Goal: Task Accomplishment & Management: Use online tool/utility

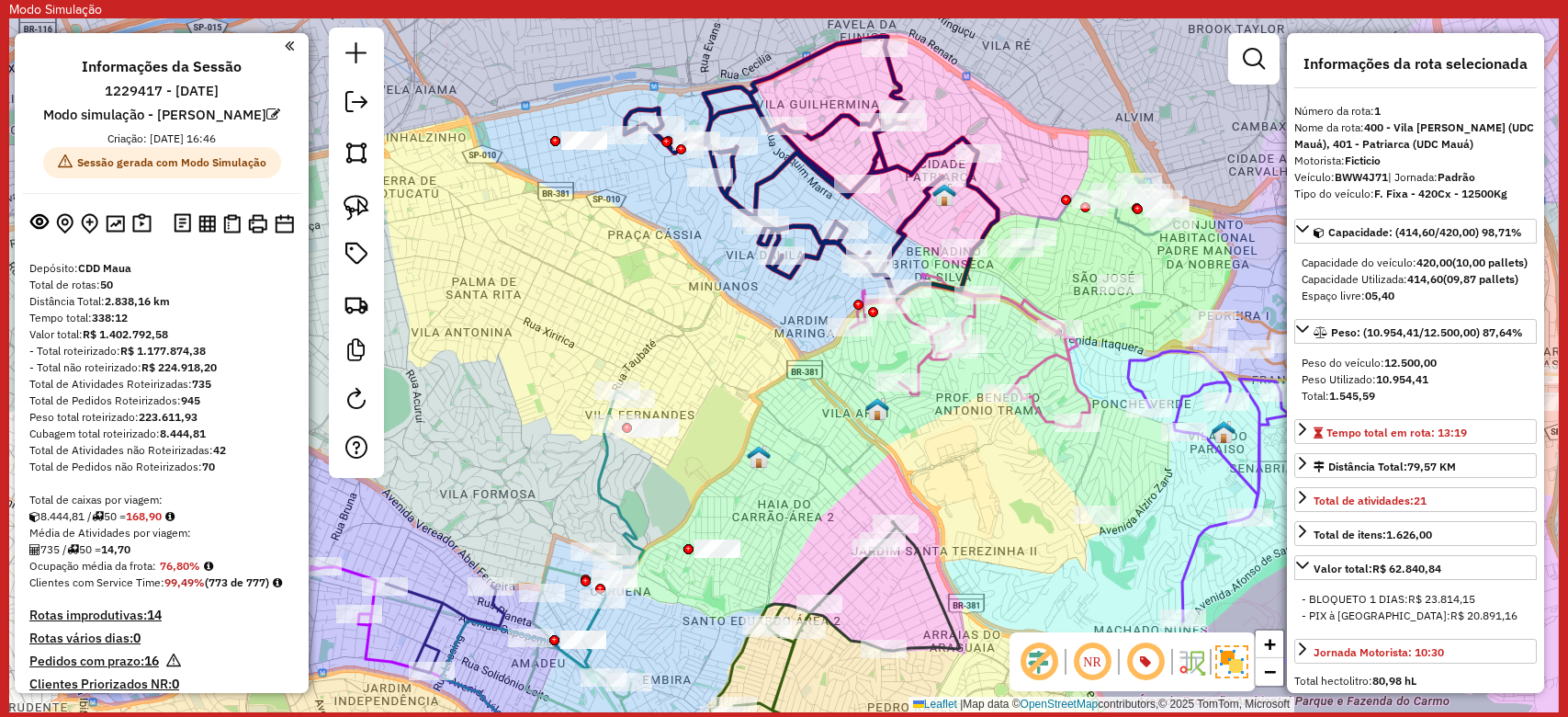
select select "**********"
click at [718, 107] on icon at bounding box center [810, 168] width 373 height 263
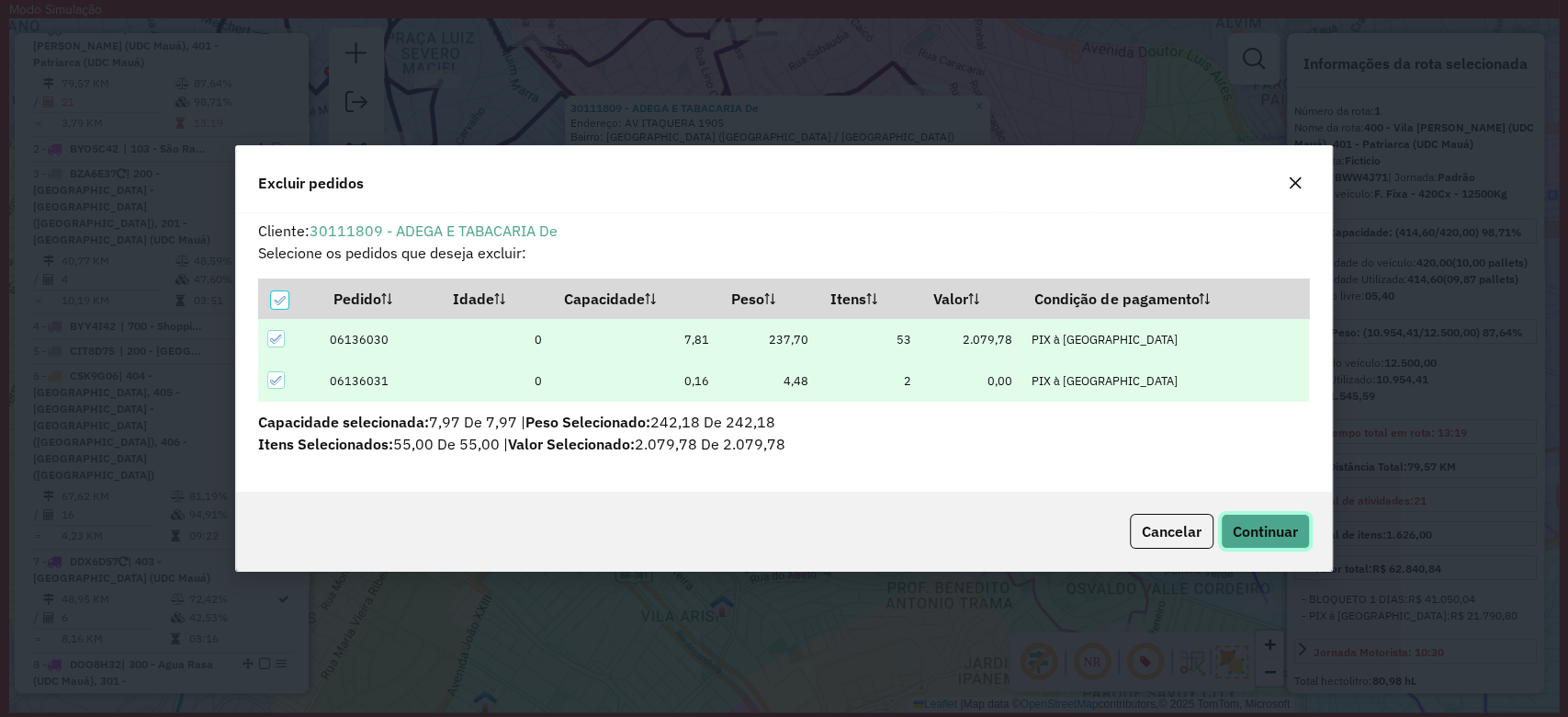
click at [1288, 531] on span "Continuar" at bounding box center [1265, 531] width 65 height 19
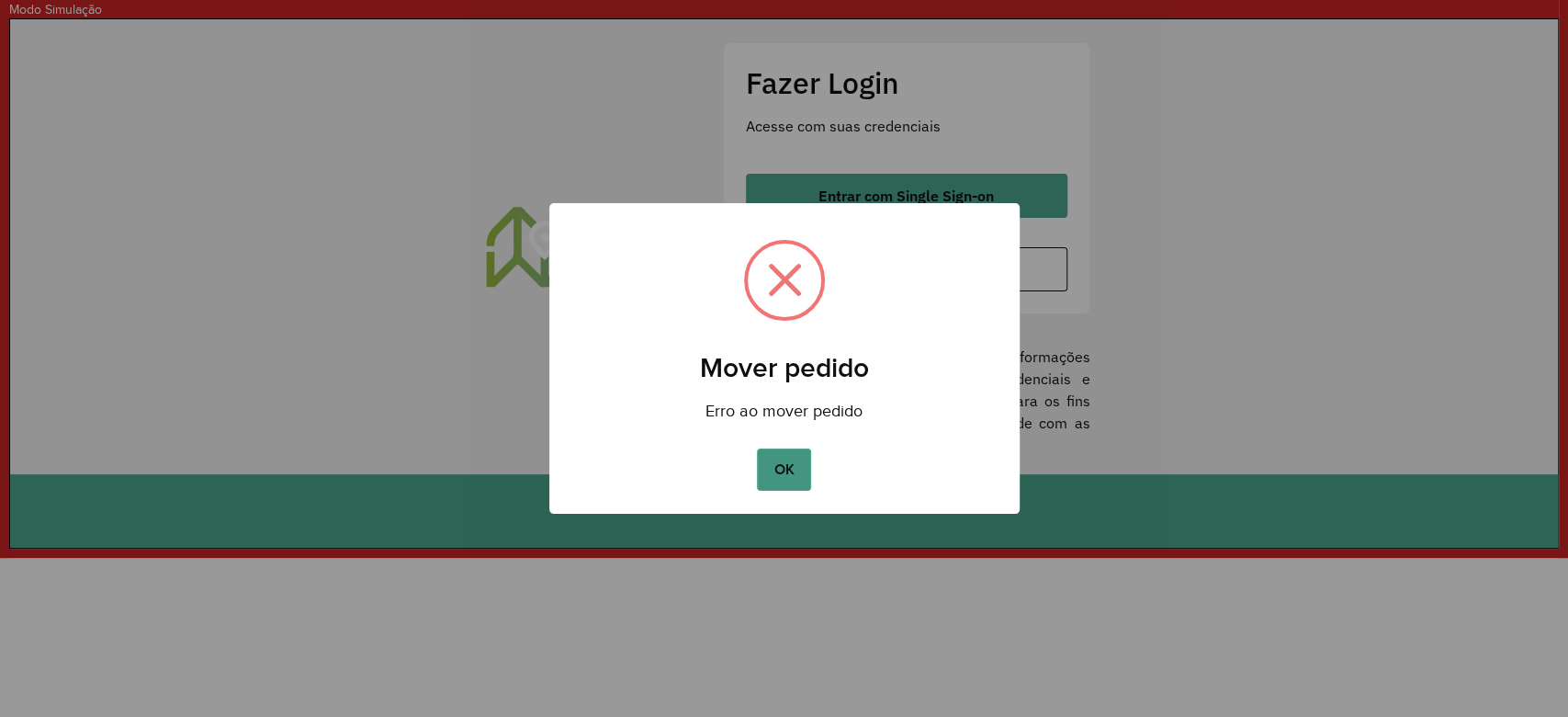
click at [766, 481] on button "OK" at bounding box center [784, 469] width 54 height 42
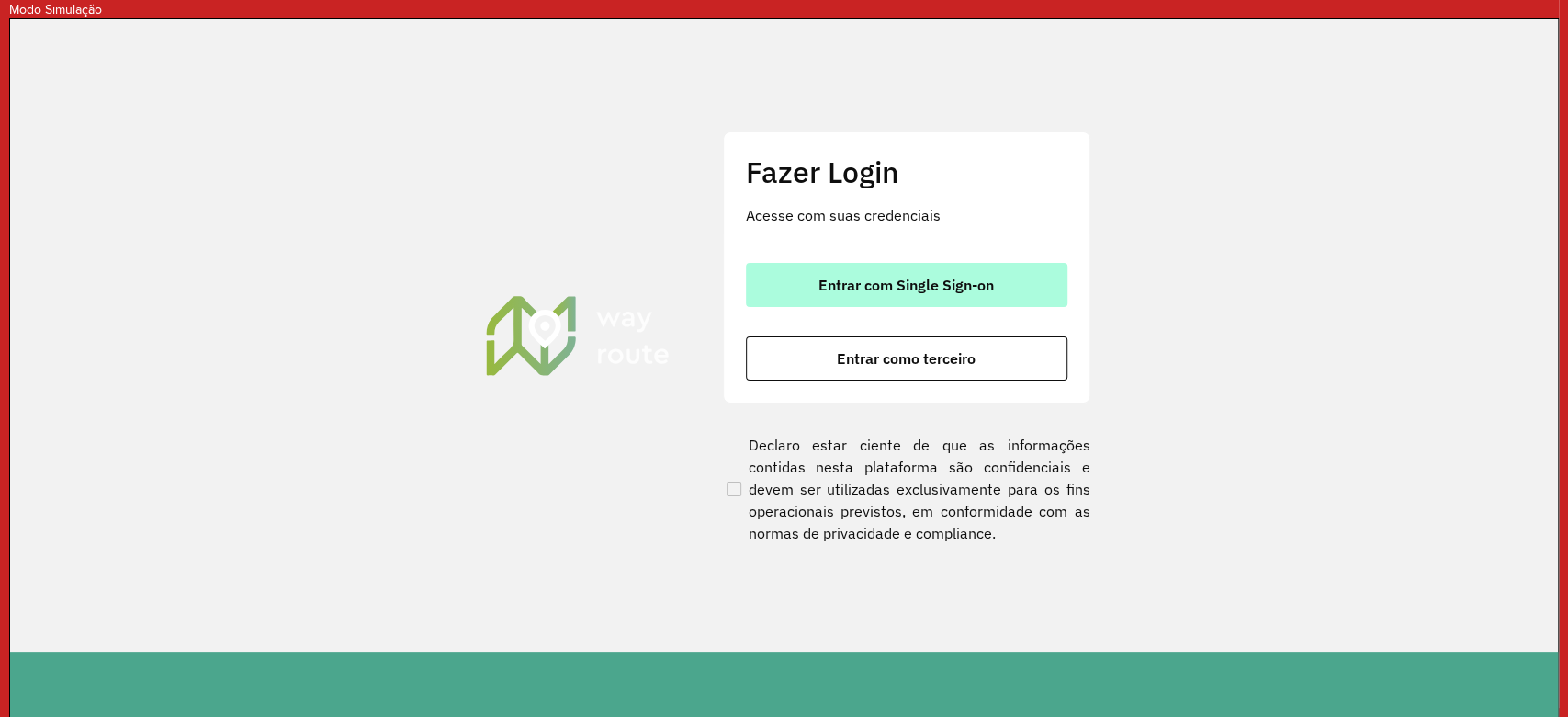
click at [1021, 272] on button "Entrar com Single Sign-on" at bounding box center [906, 285] width 322 height 44
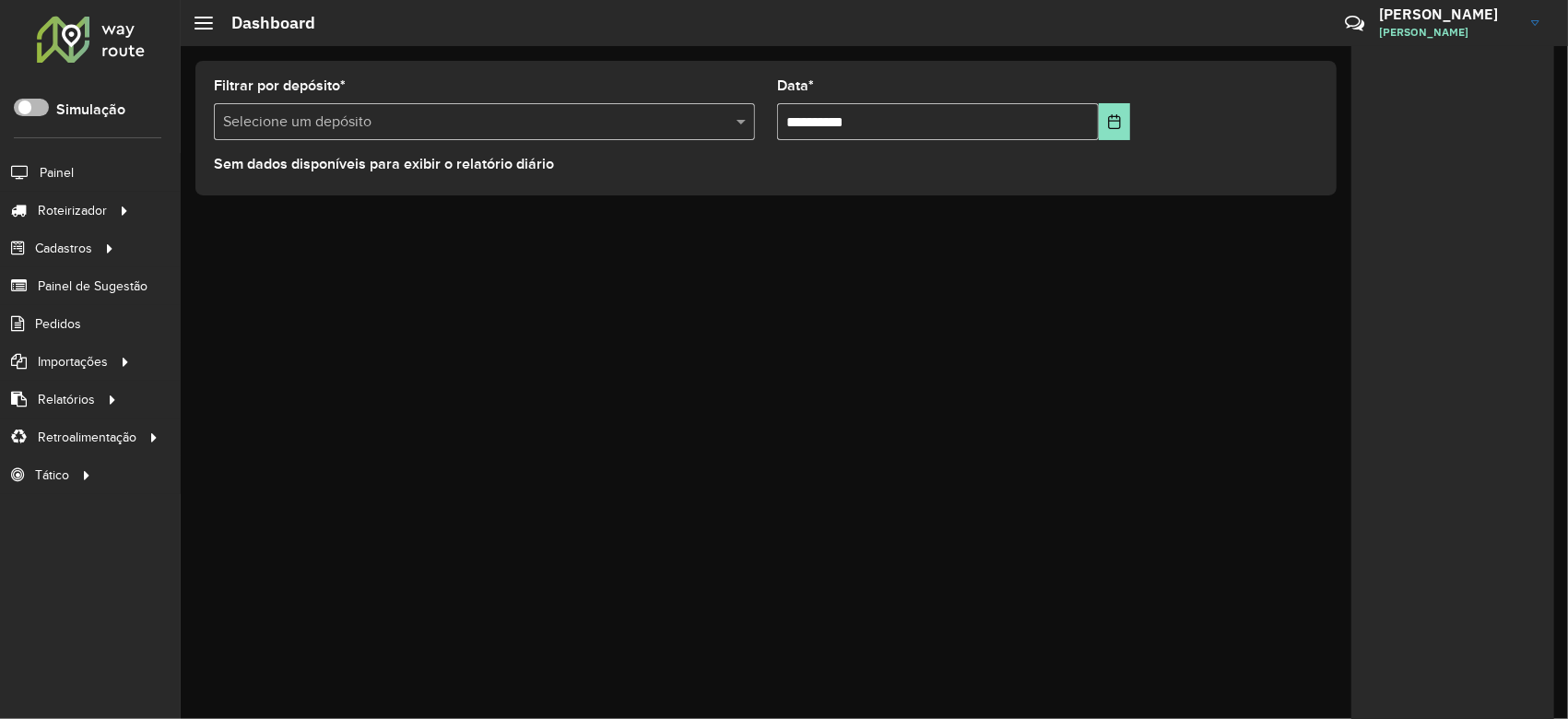
click at [45, 106] on span at bounding box center [32, 107] width 35 height 18
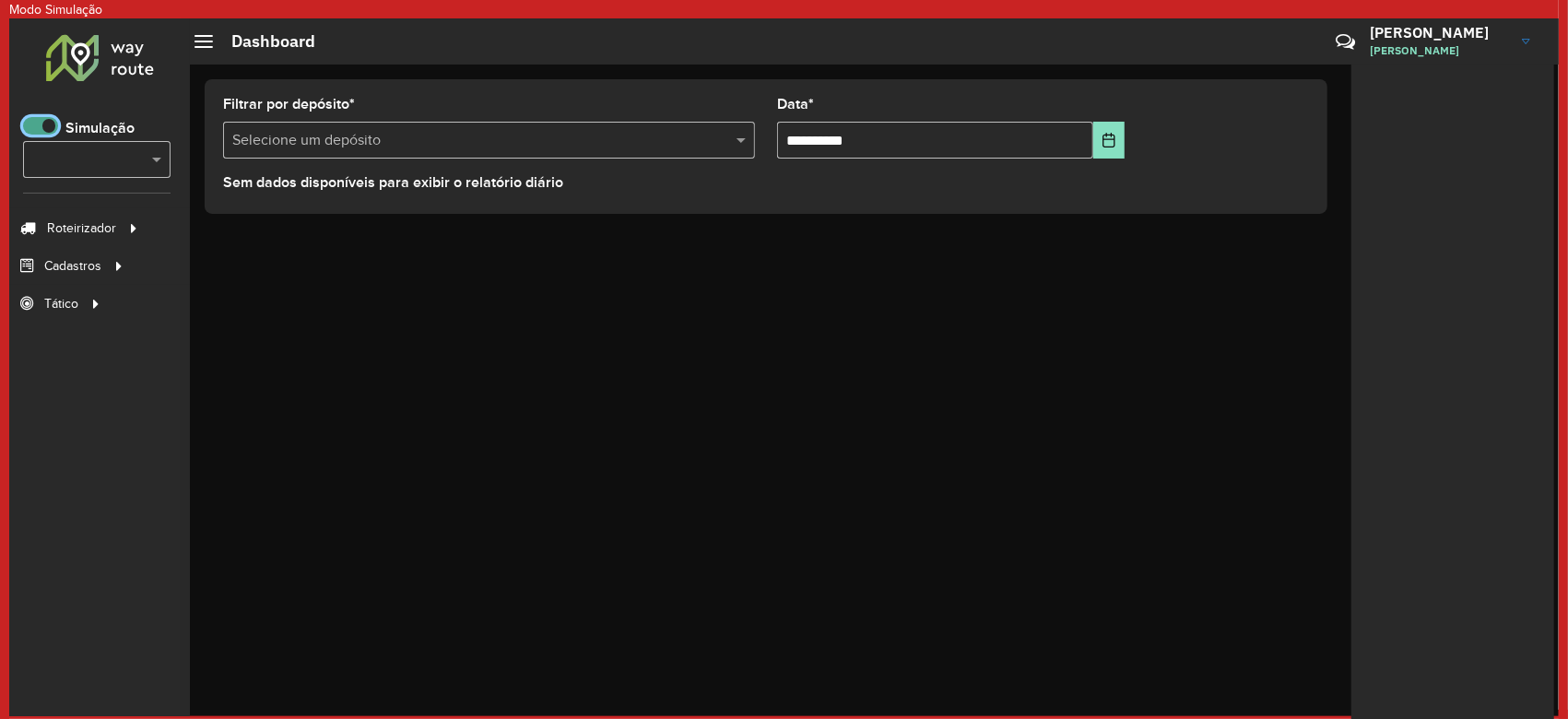
scroll to position [10, 6]
click at [233, 212] on link "Entregas" at bounding box center [316, 228] width 226 height 37
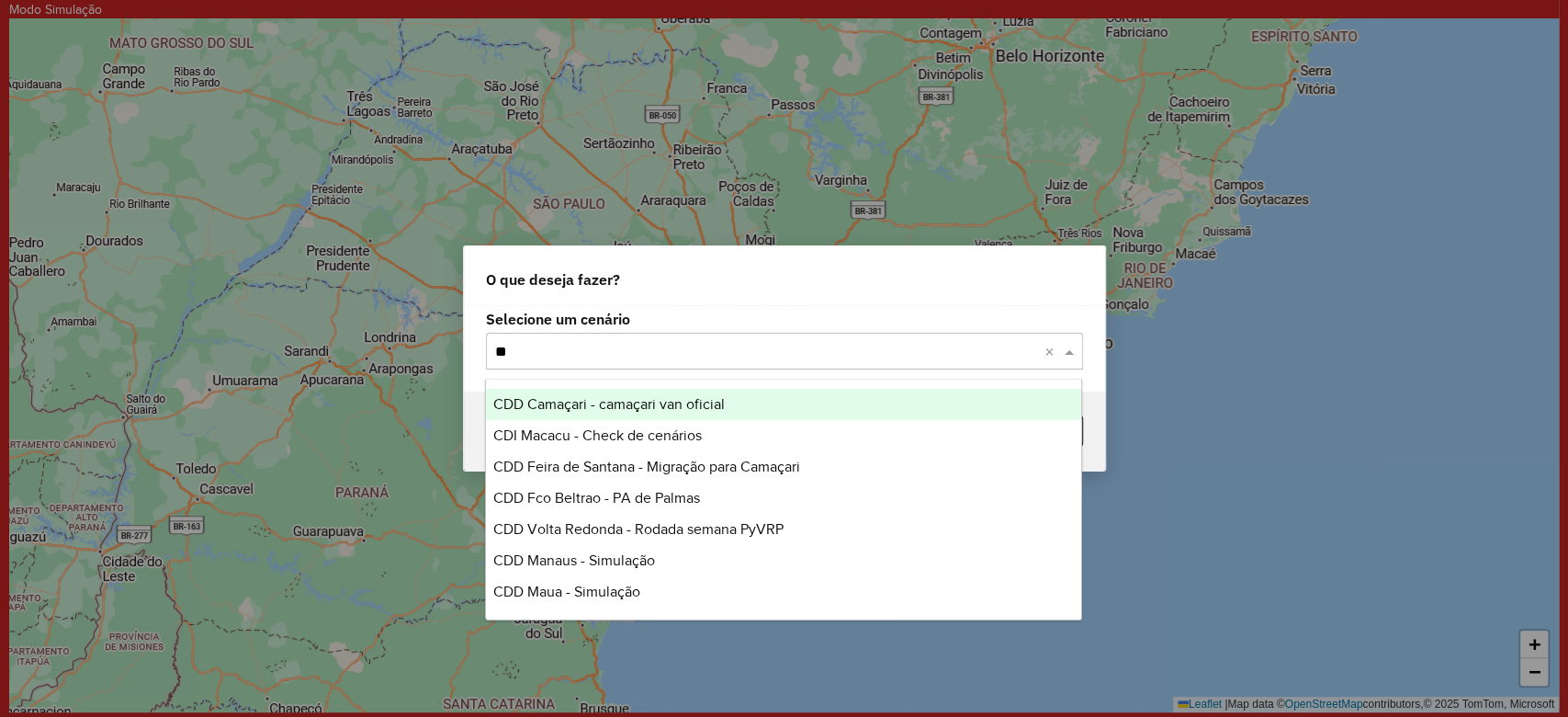
type input "***"
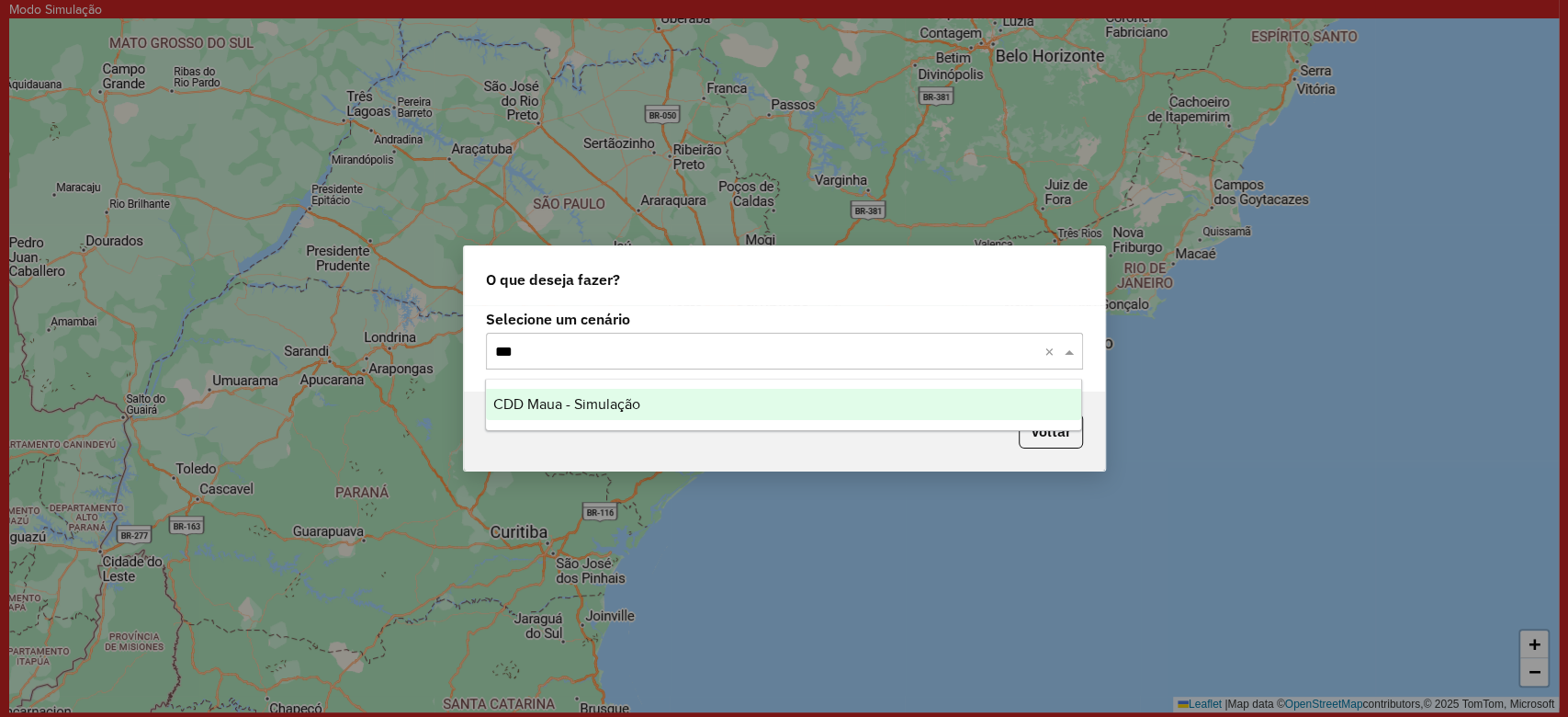
click at [598, 401] on span "CDD Maua - Simulação" at bounding box center [567, 404] width 147 height 16
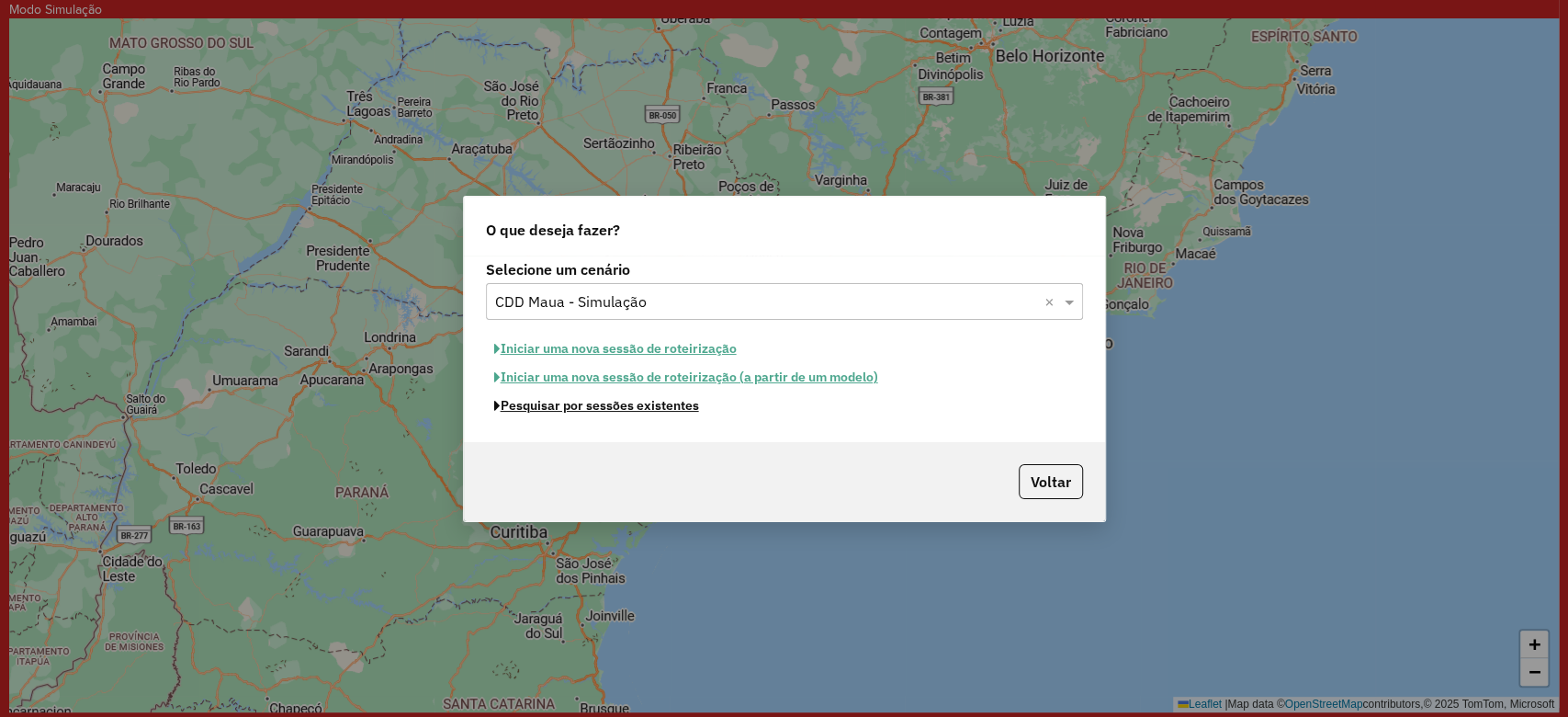
click at [661, 403] on button "Pesquisar por sessões existentes" at bounding box center [597, 405] width 221 height 29
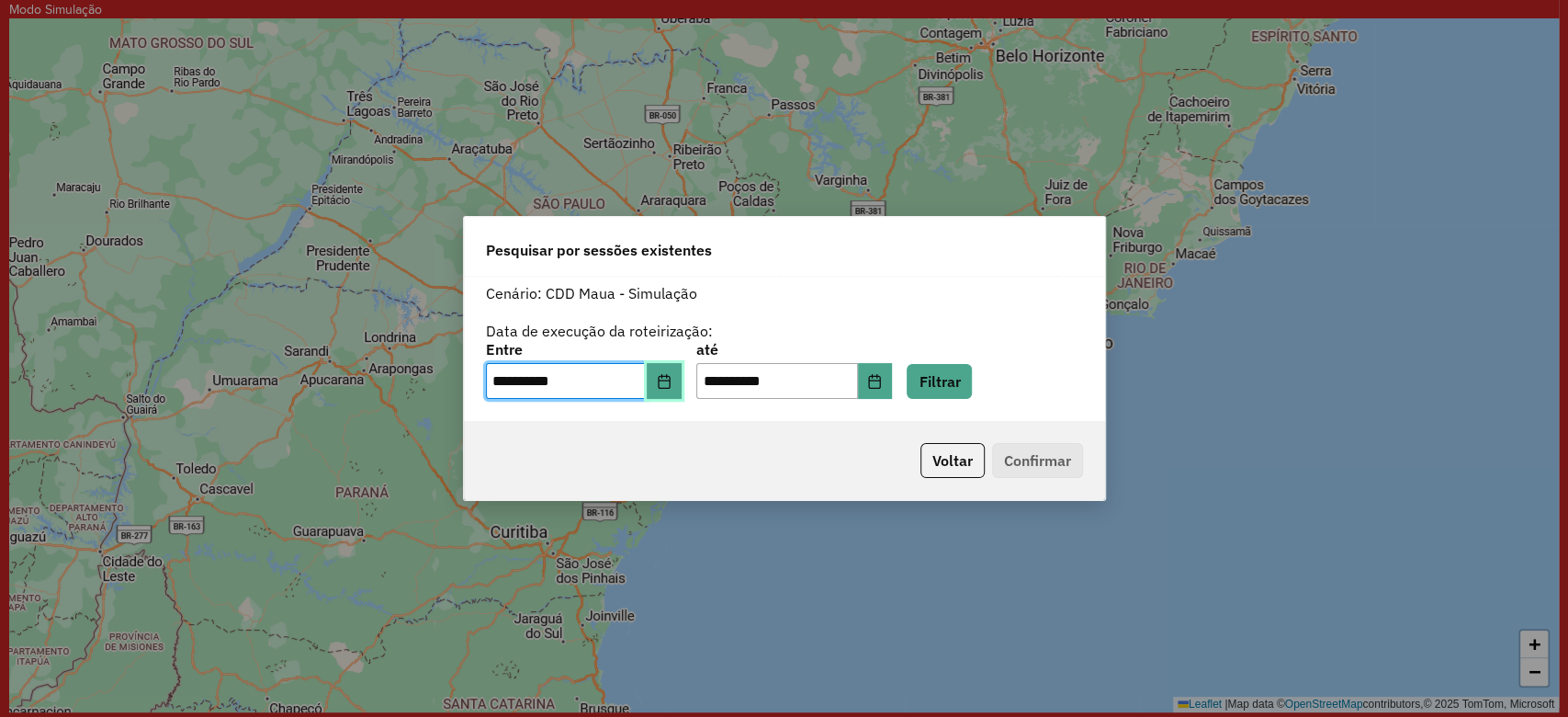
click at [681, 390] on button "Choose Date" at bounding box center [665, 381] width 35 height 37
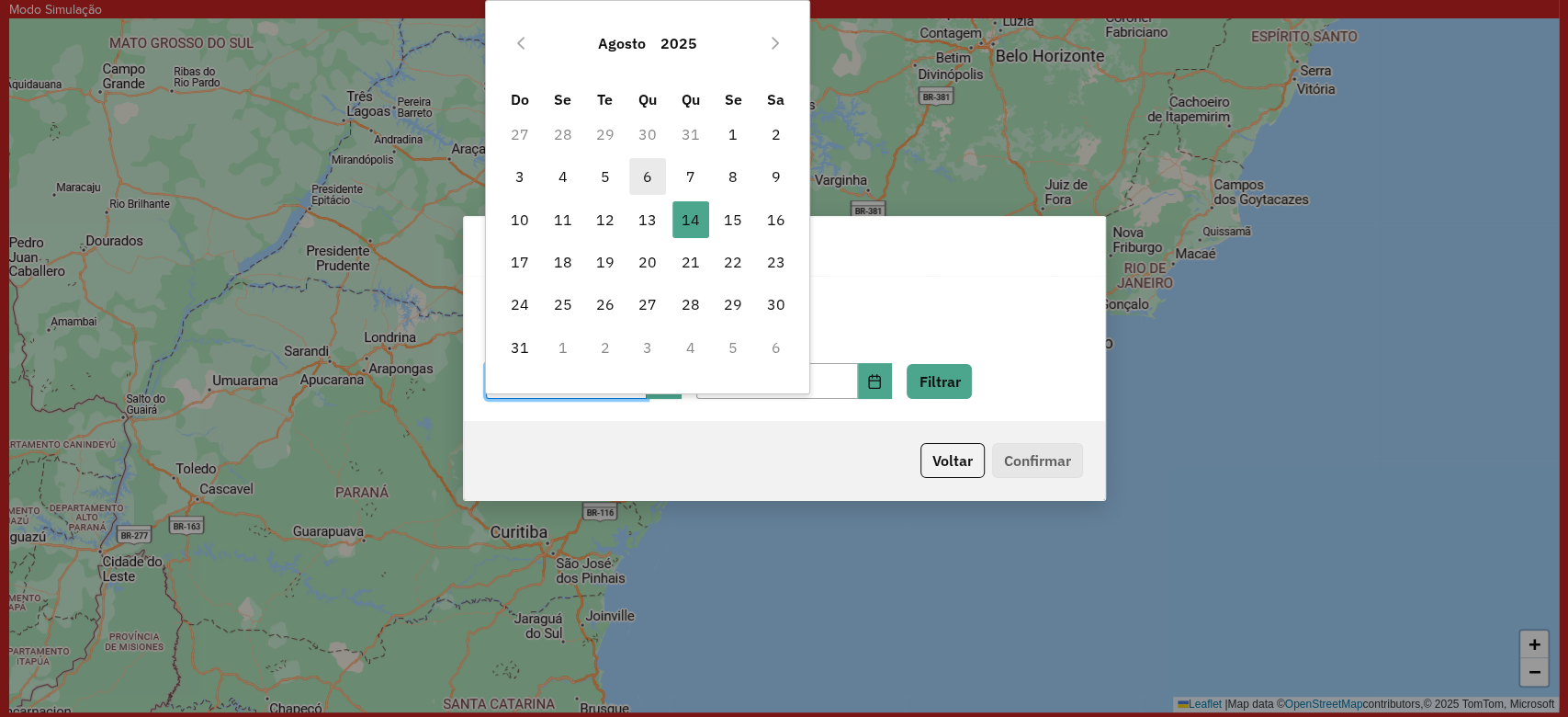
click at [635, 168] on span "6" at bounding box center [648, 177] width 37 height 37
type input "**********"
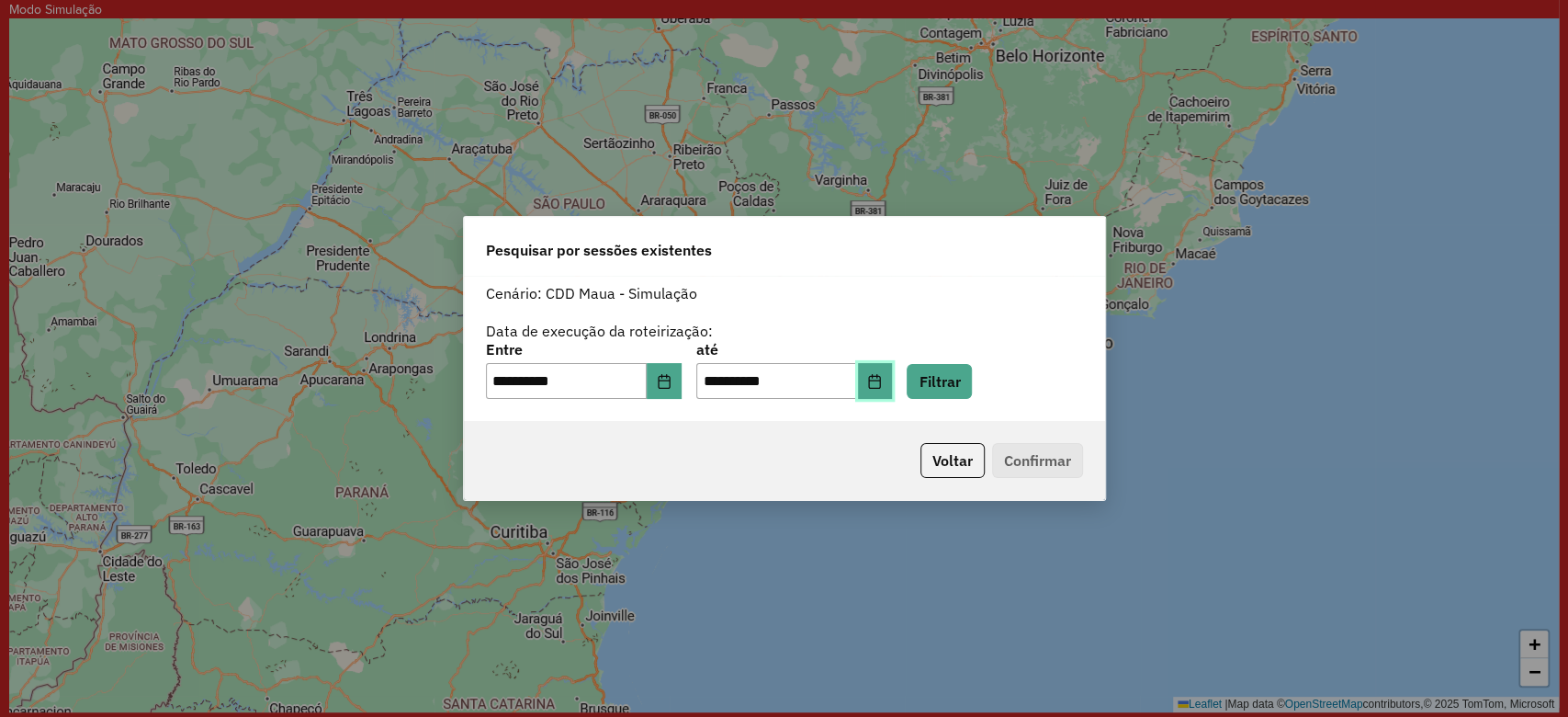
click at [882, 378] on icon "Choose Date" at bounding box center [875, 381] width 15 height 15
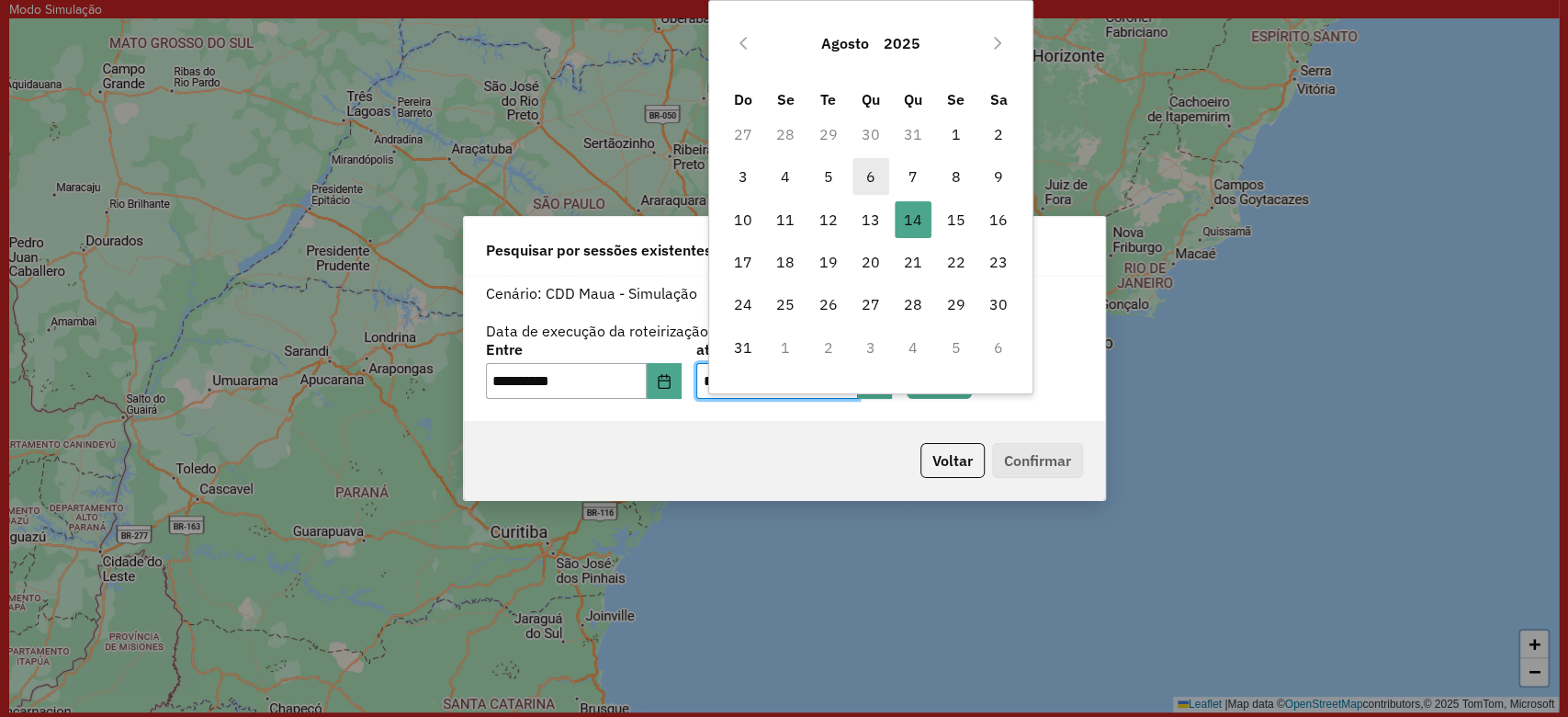
click at [876, 176] on span "6" at bounding box center [871, 177] width 37 height 37
type input "**********"
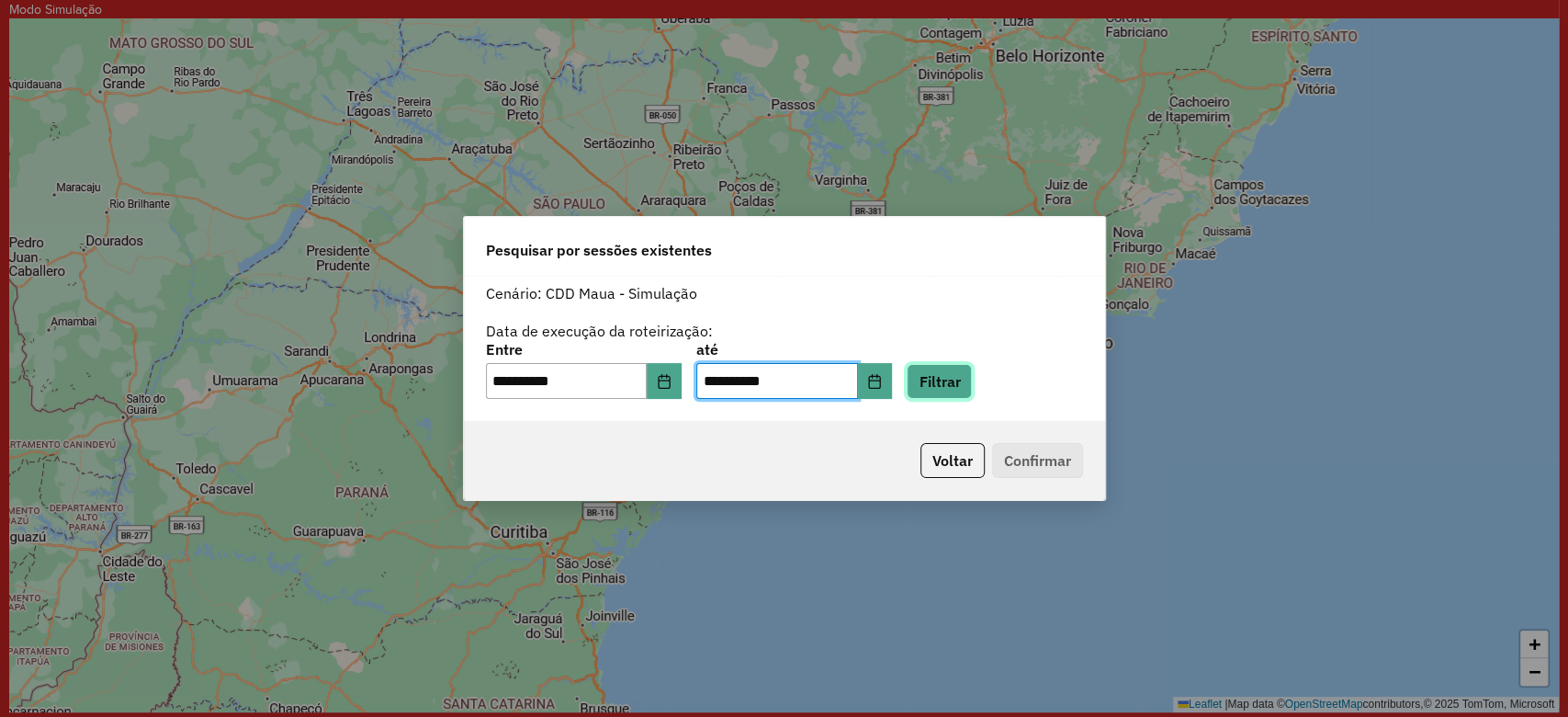
click at [948, 371] on button "Filtrar" at bounding box center [939, 381] width 65 height 35
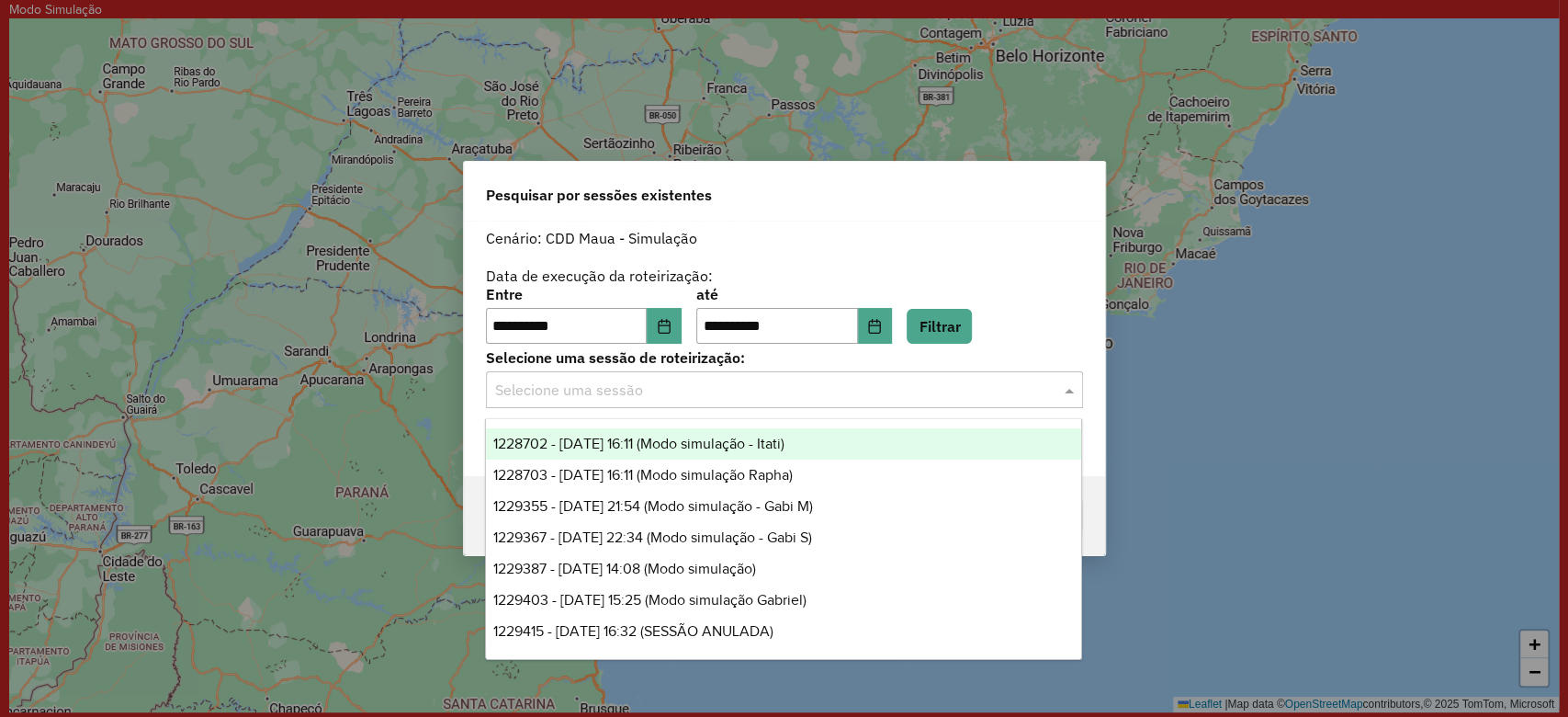
click at [606, 394] on input "text" at bounding box center [766, 391] width 542 height 22
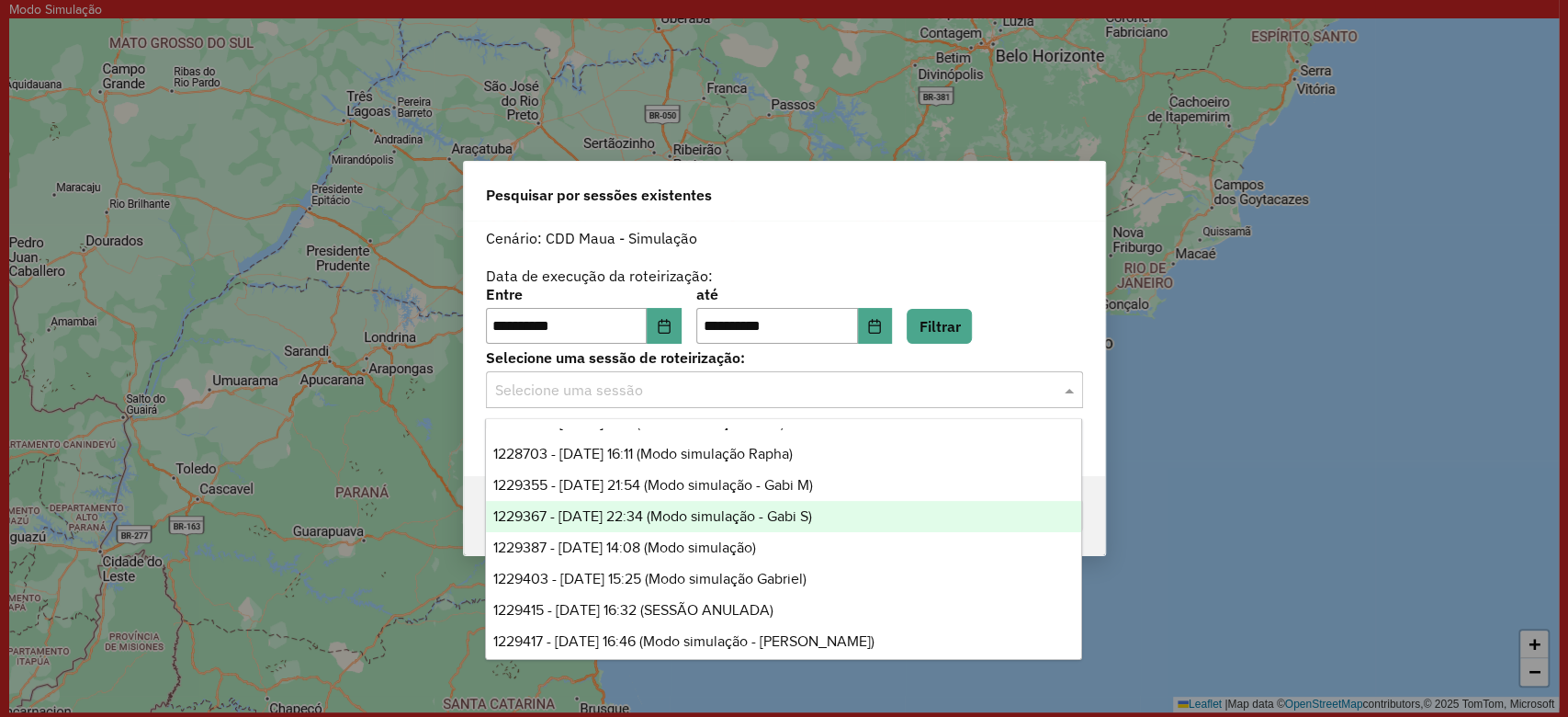
scroll to position [30, 0]
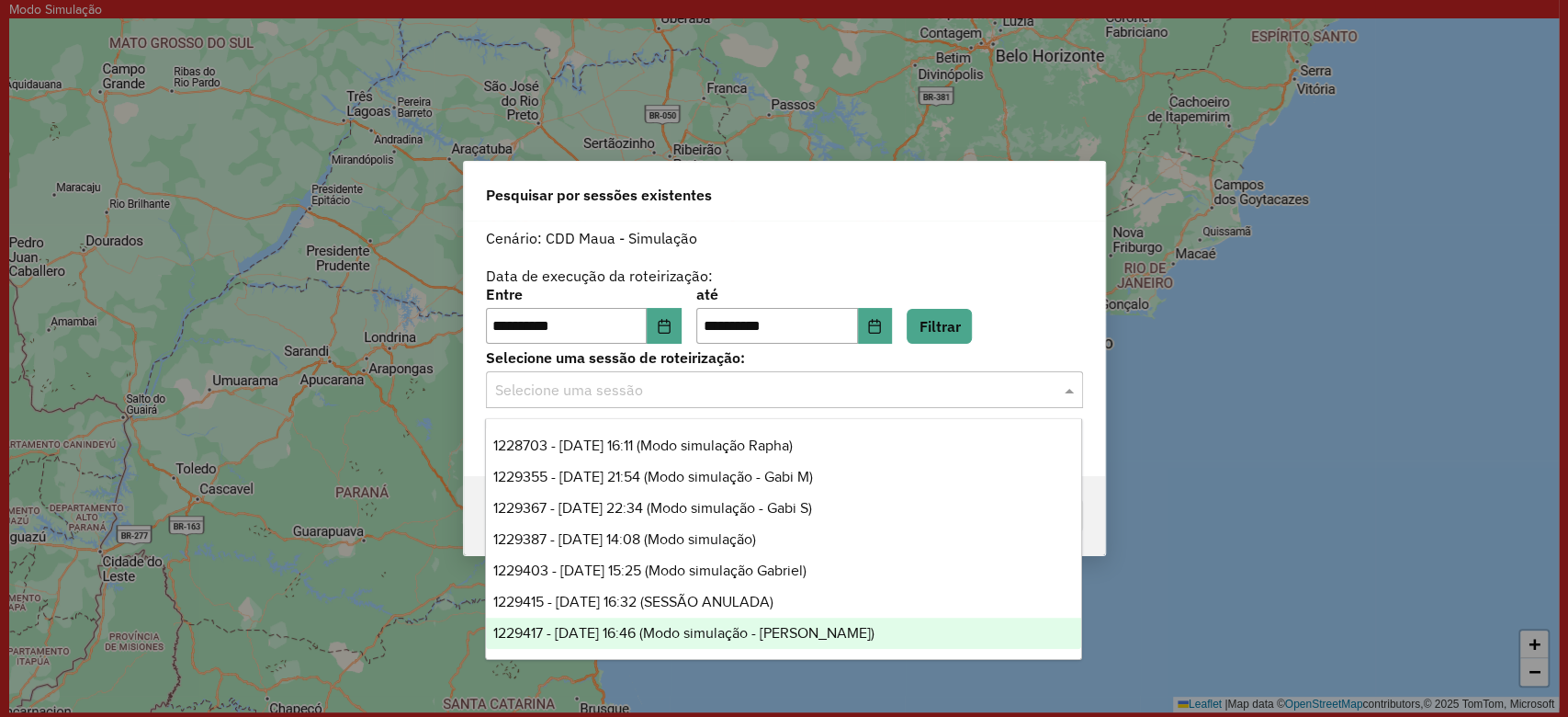
click at [786, 627] on span "1229417 - 06/08/2025 16:46 (Modo simulação - Andréa)" at bounding box center [684, 632] width 381 height 16
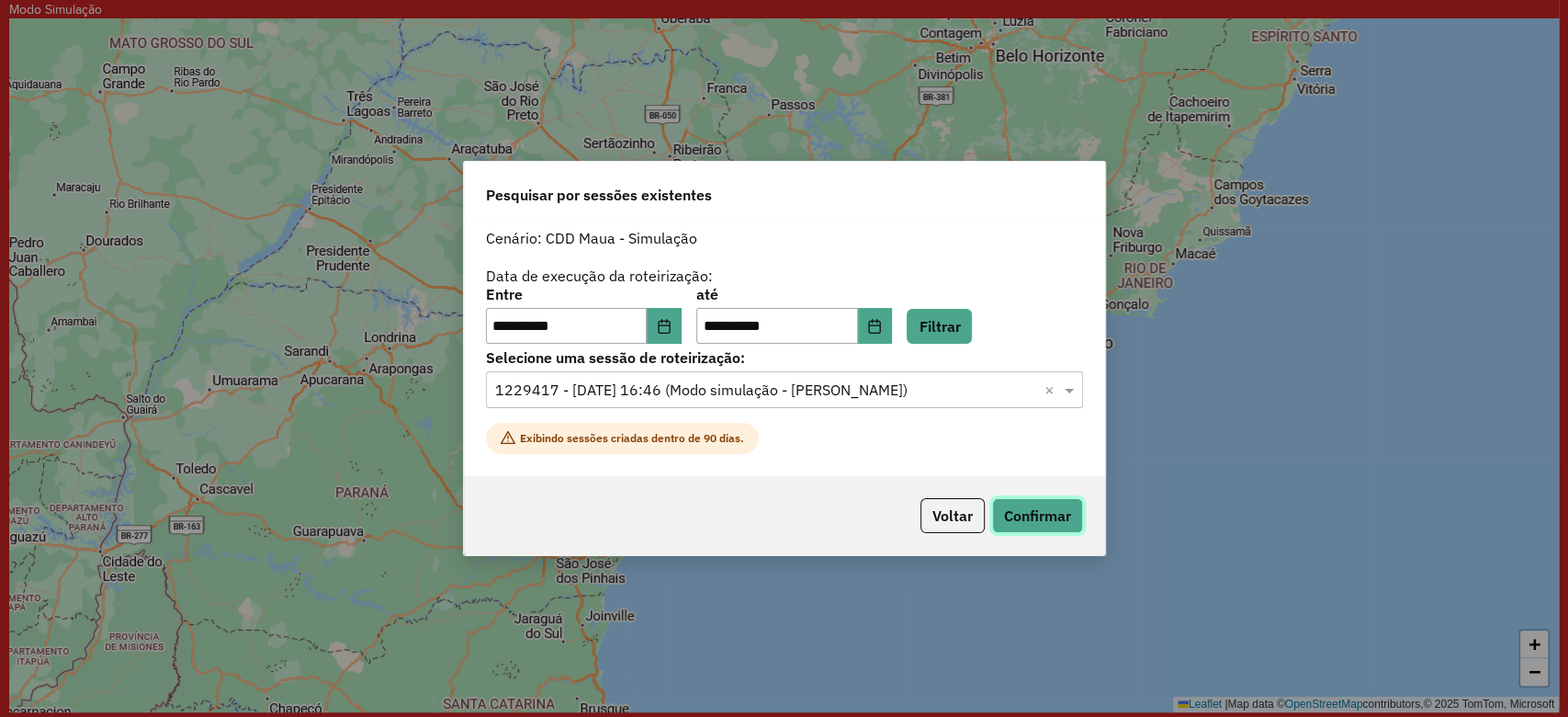
click at [1043, 508] on button "Confirmar" at bounding box center [1037, 516] width 91 height 35
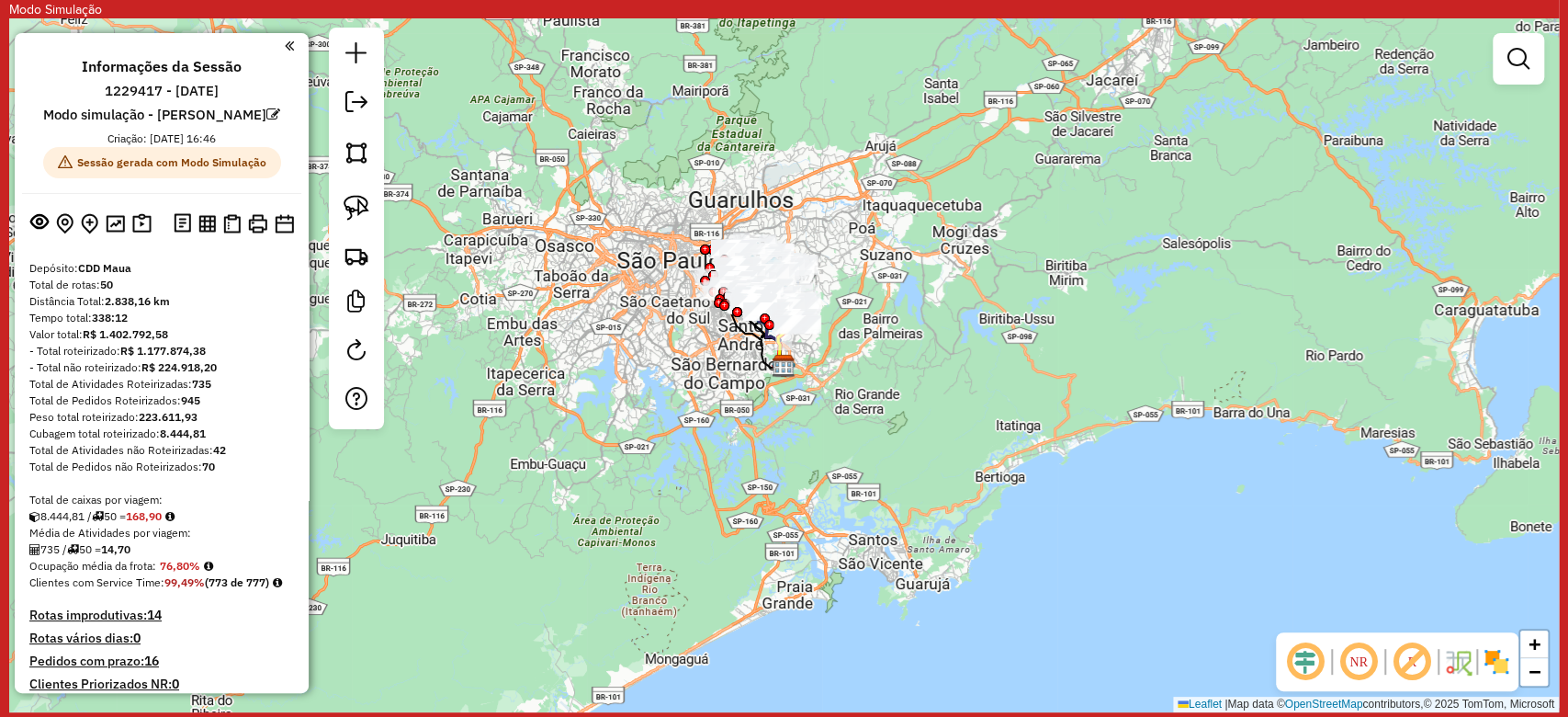
click at [1491, 658] on img at bounding box center [1496, 662] width 30 height 30
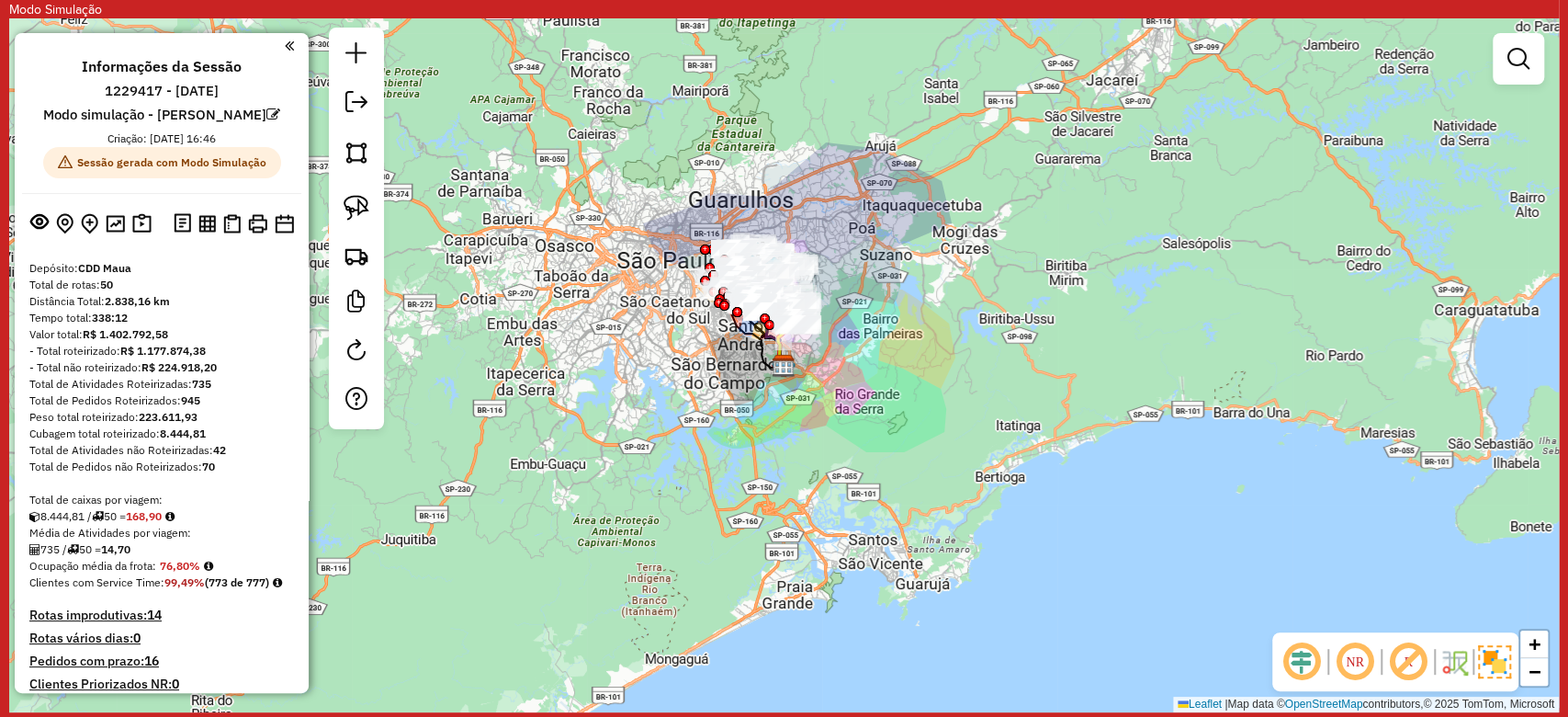
click at [1412, 663] on em at bounding box center [1407, 661] width 44 height 44
click at [1308, 670] on em at bounding box center [1301, 661] width 44 height 44
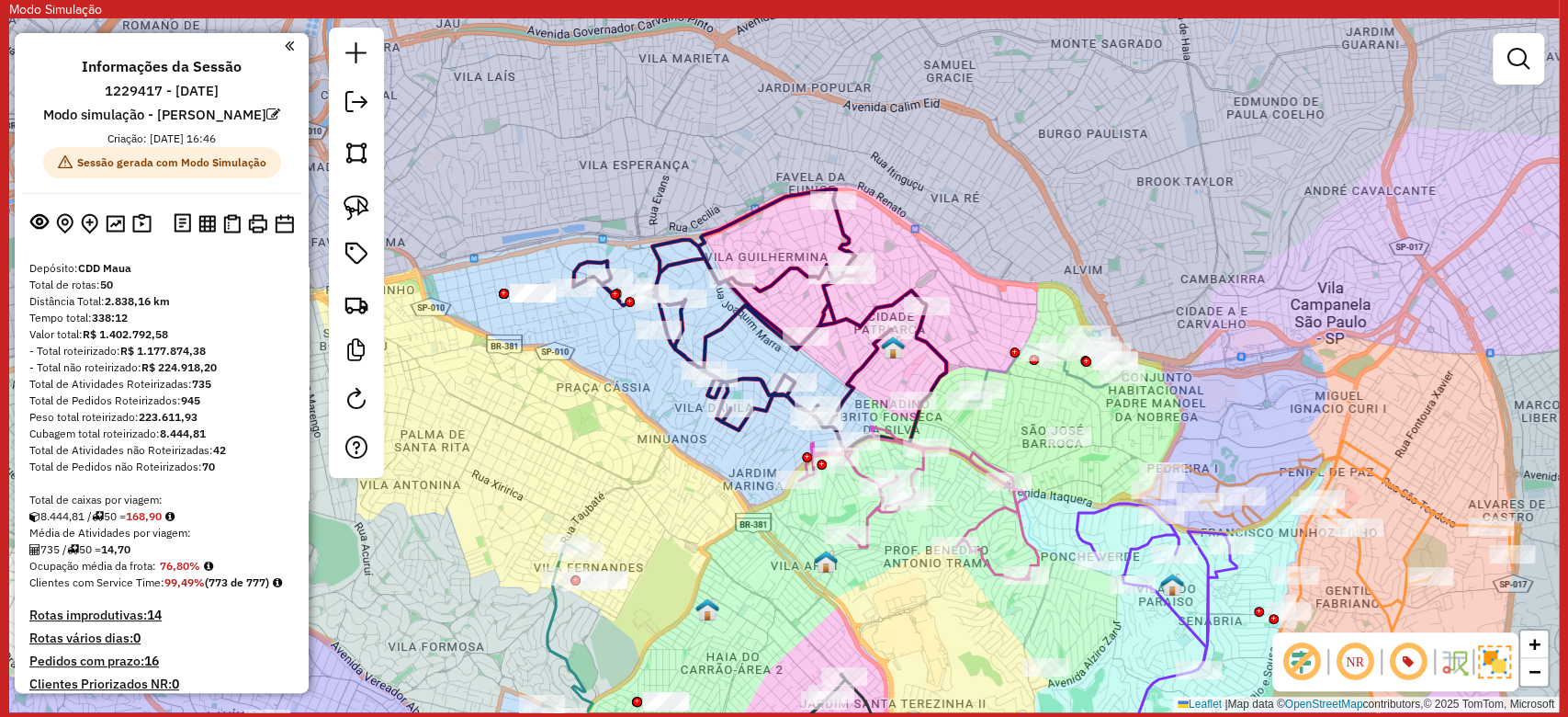
click at [770, 276] on icon at bounding box center [759, 321] width 373 height 263
select select "**********"
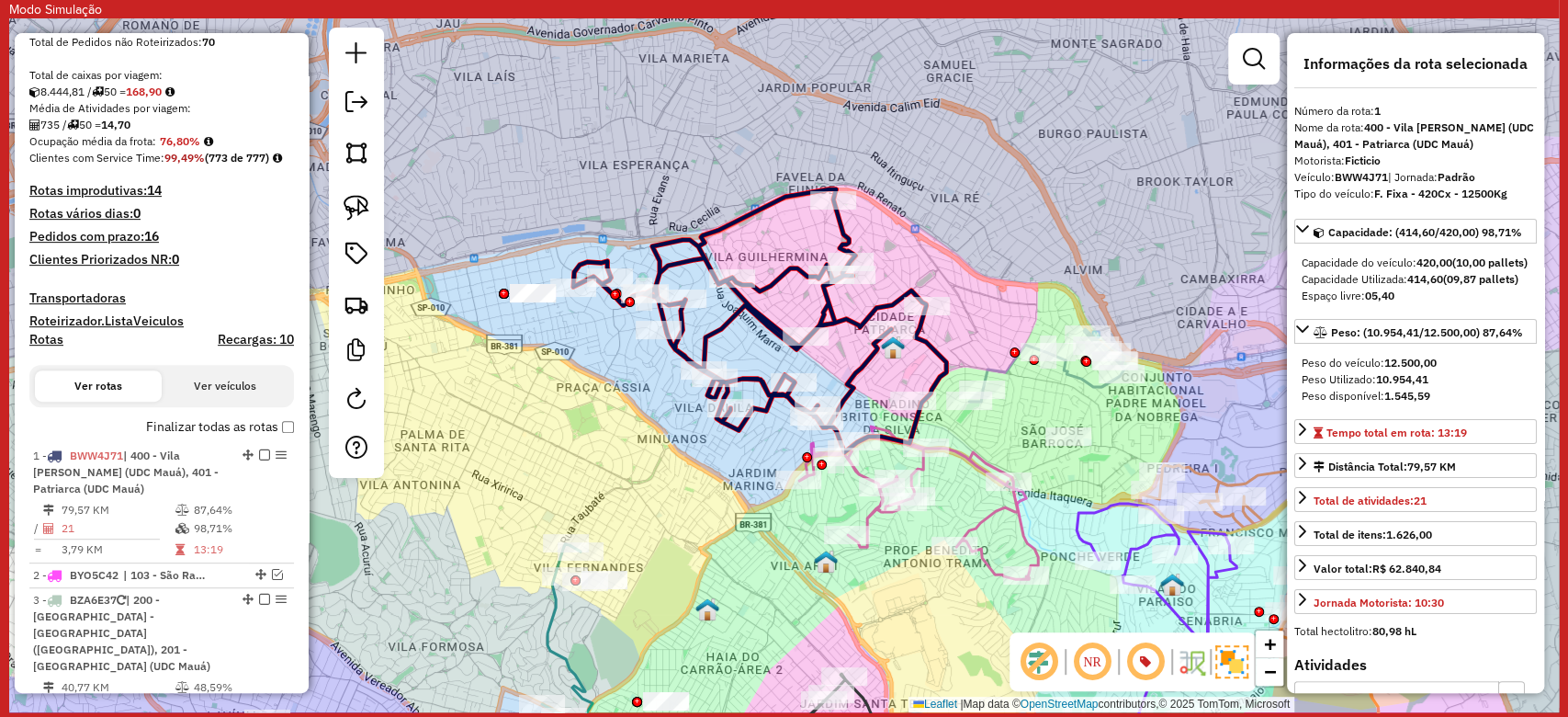
scroll to position [851, 0]
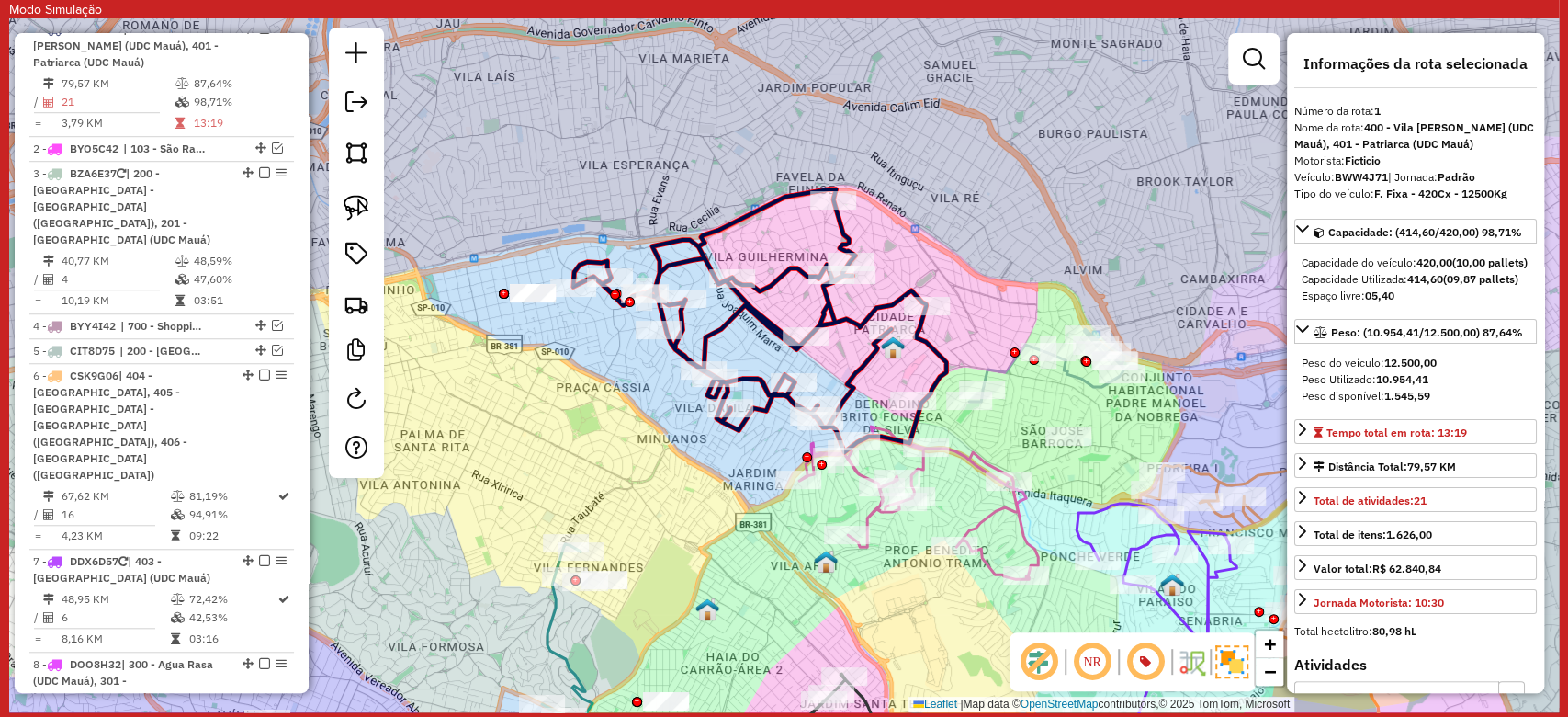
click at [861, 316] on icon at bounding box center [759, 321] width 373 height 263
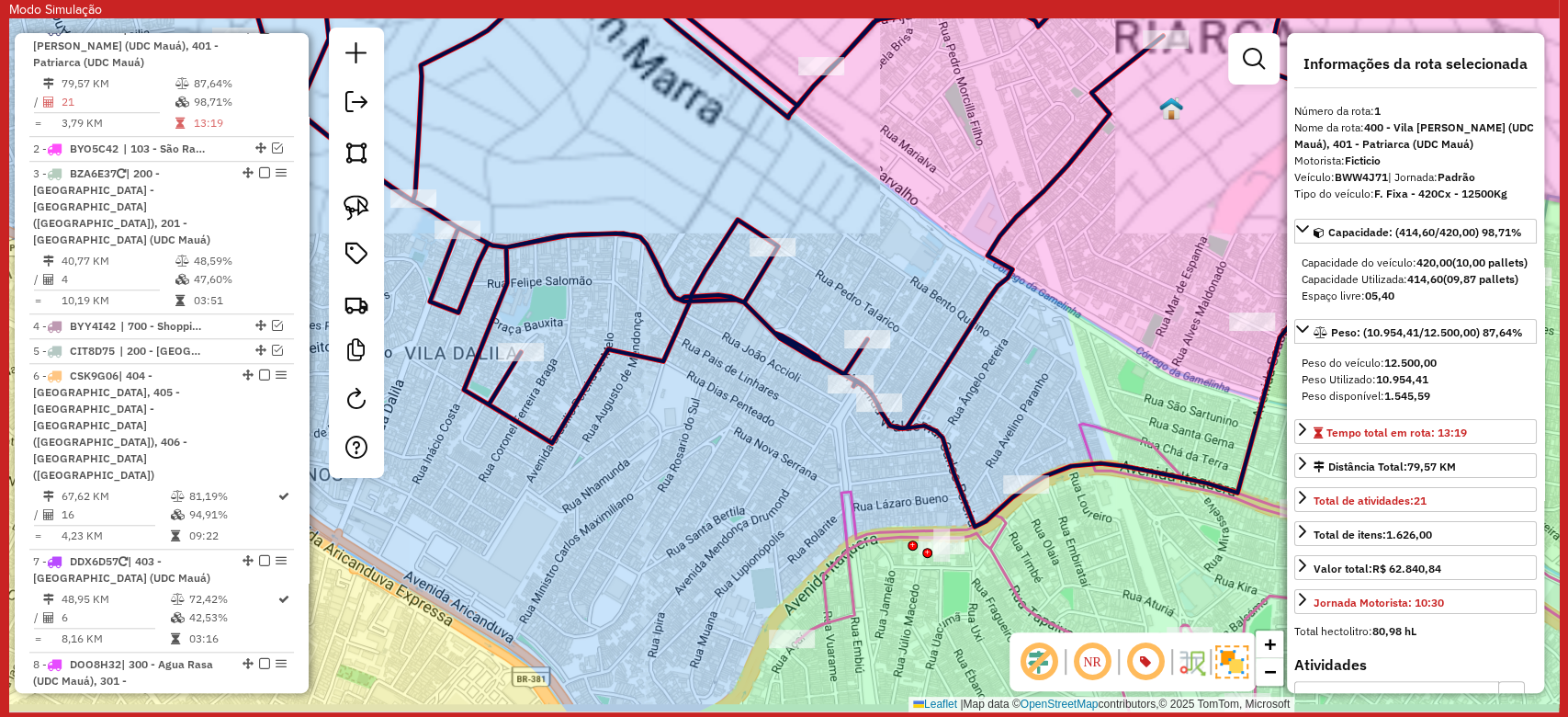
drag, startPoint x: 875, startPoint y: 393, endPoint x: 1029, endPoint y: 398, distance: 154.1
click at [1066, 326] on div "Janela de atendimento Grade de atendimento Capacidade Transportadoras Veículos …" at bounding box center [784, 365] width 1549 height 694
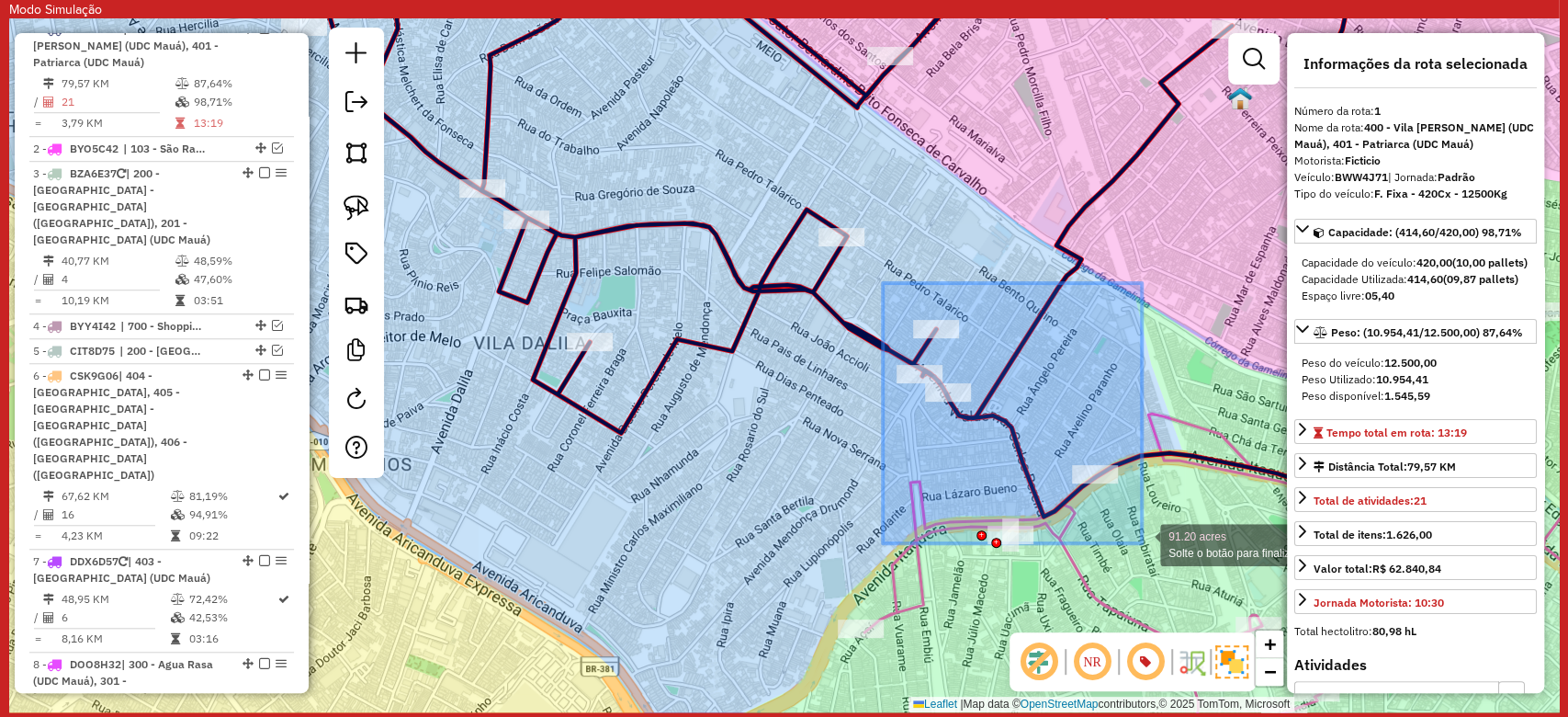
drag, startPoint x: 883, startPoint y: 283, endPoint x: 1141, endPoint y: 543, distance: 366.3
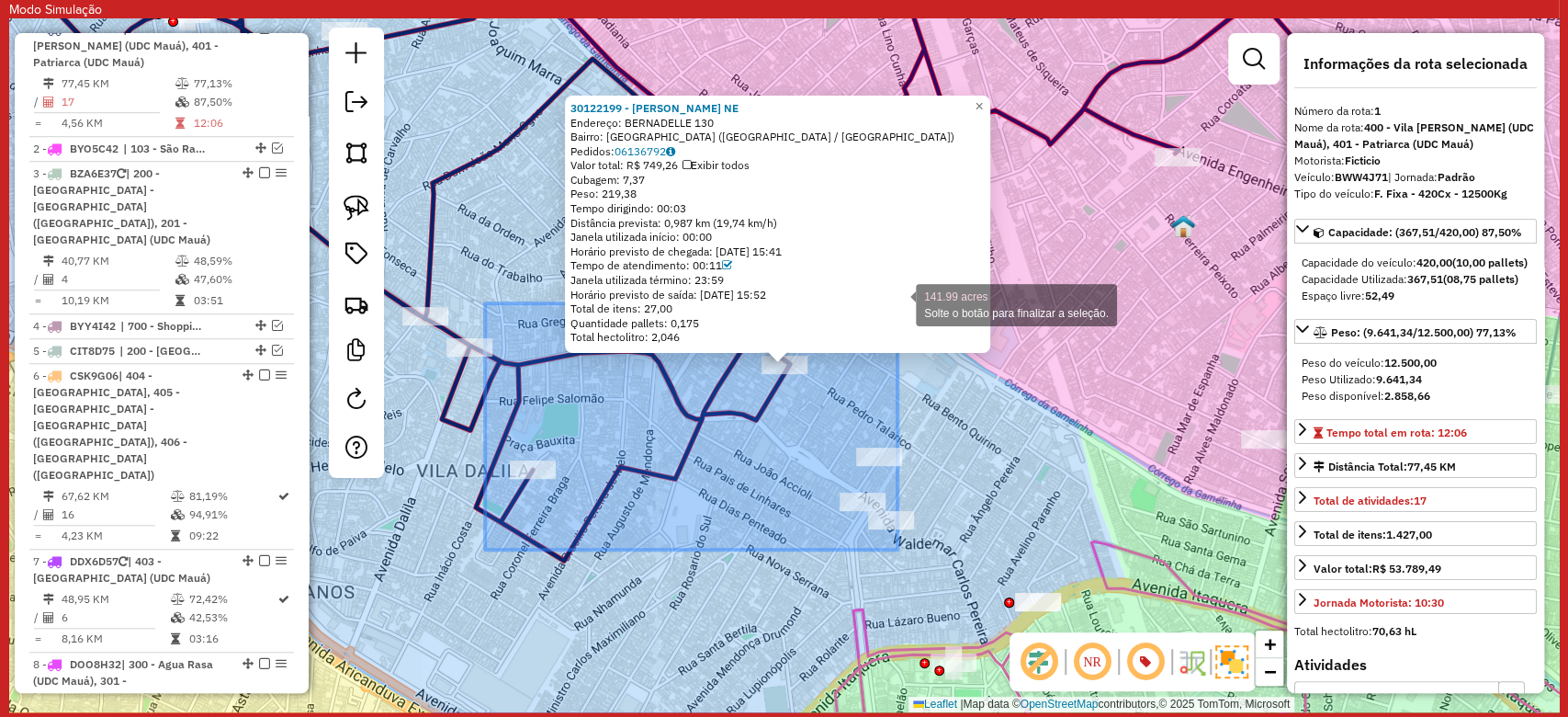
drag, startPoint x: 565, startPoint y: 509, endPoint x: 897, endPoint y: 303, distance: 390.7
click at [897, 303] on div "30122199 - ANDRE BITENCOURT NE Endereço: BERNADELLE 130 Bairro: VILA TALARICO (…" at bounding box center [784, 365] width 1549 height 694
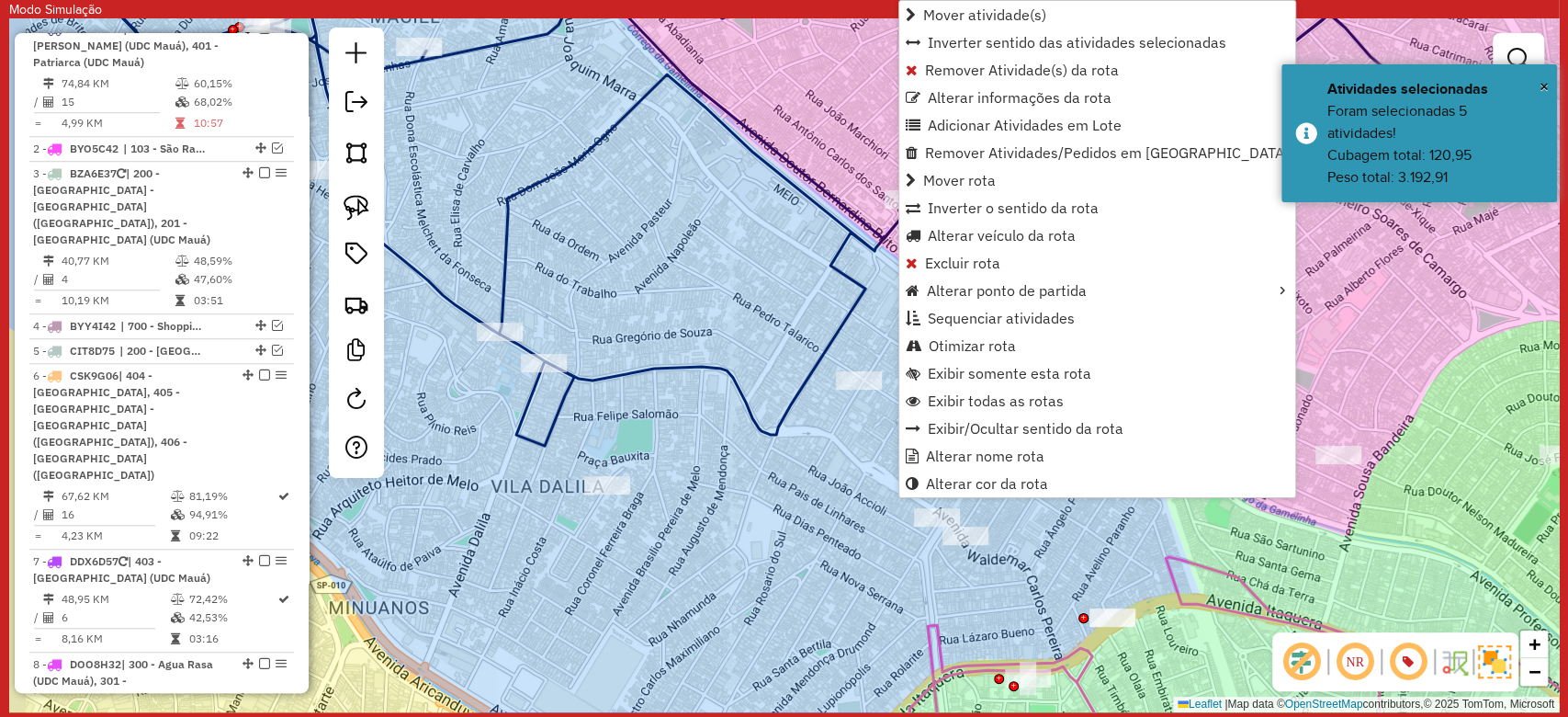
drag, startPoint x: 632, startPoint y: 292, endPoint x: 575, endPoint y: 344, distance: 77.2
click at [705, 311] on div "Janela de atendimento Grade de atendimento Capacidade Transportadoras Veículos …" at bounding box center [784, 365] width 1549 height 694
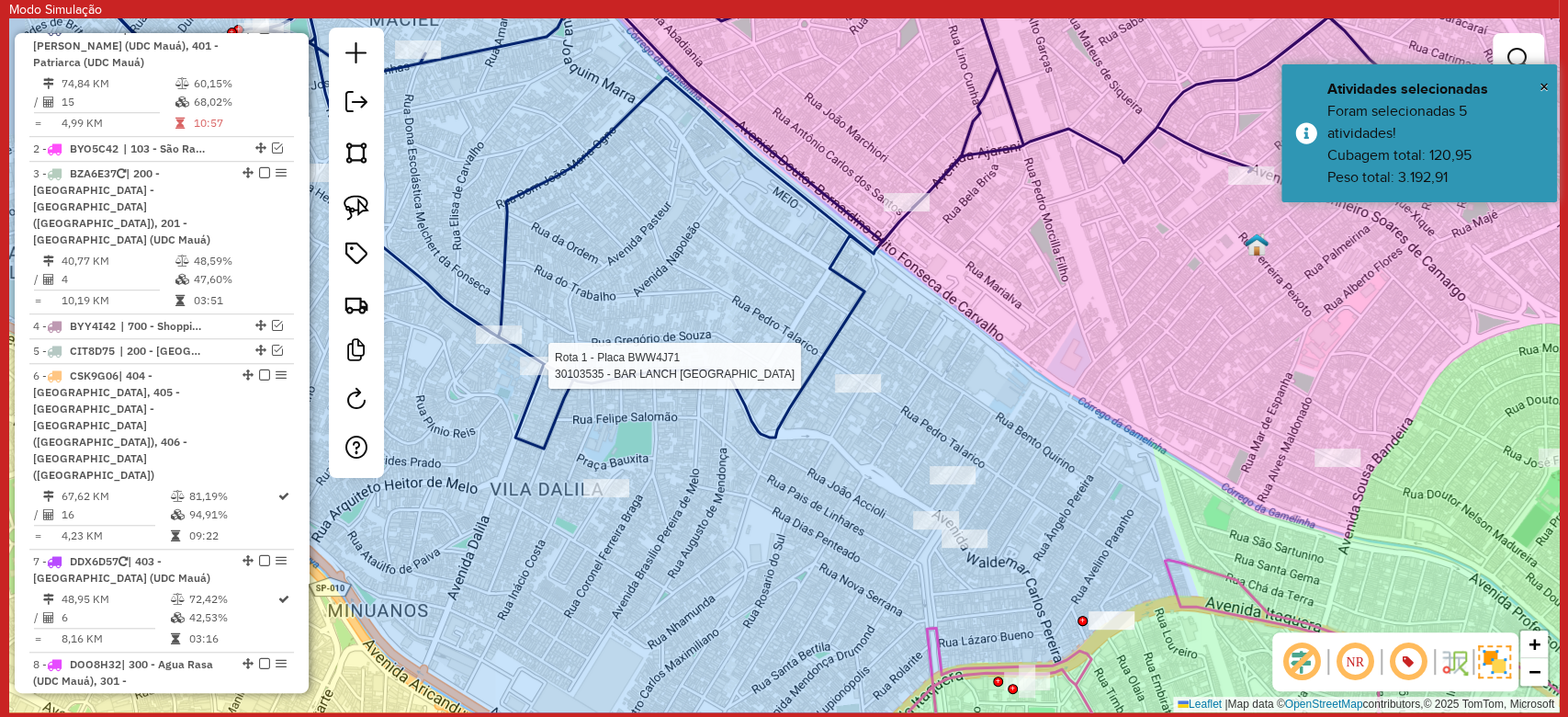
select select "**********"
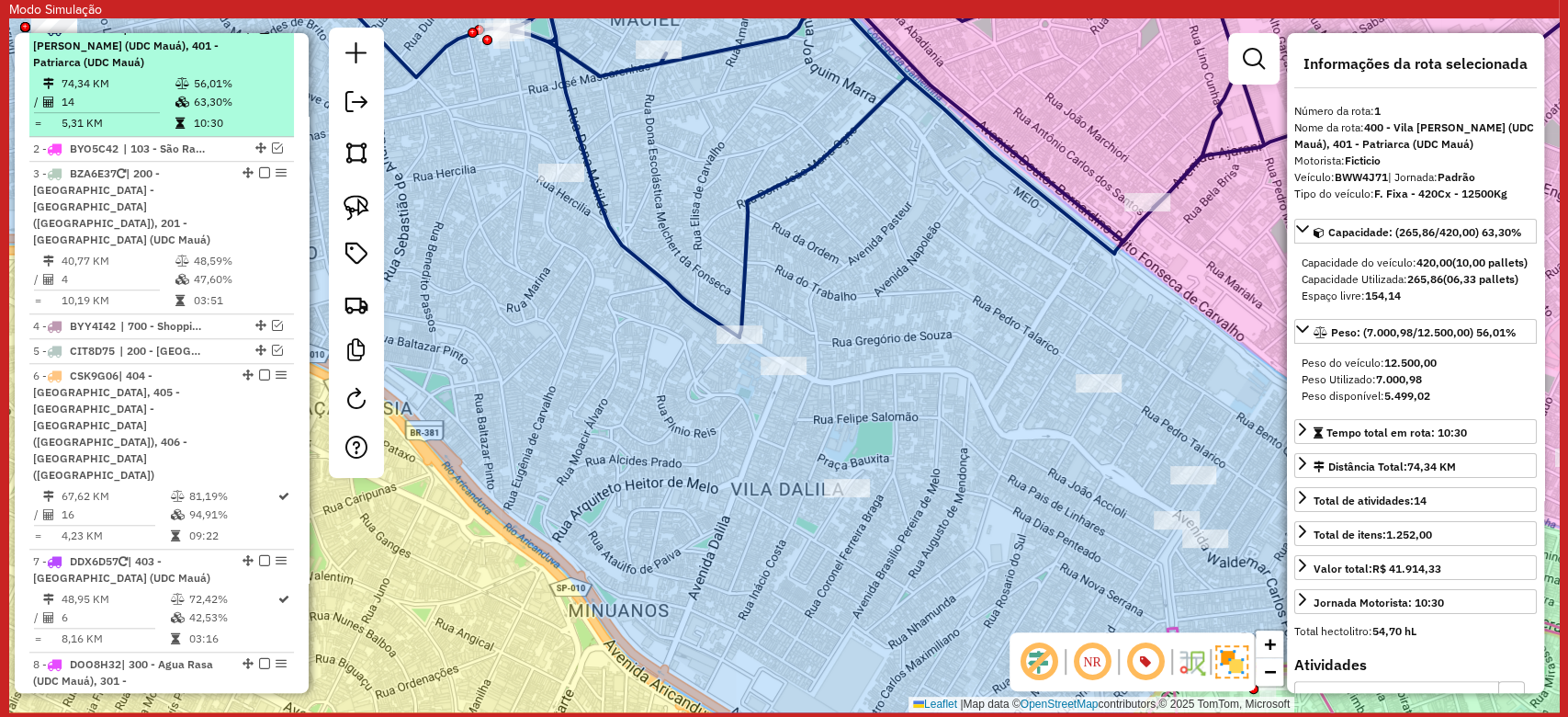
click at [261, 34] on em at bounding box center [265, 29] width 11 height 11
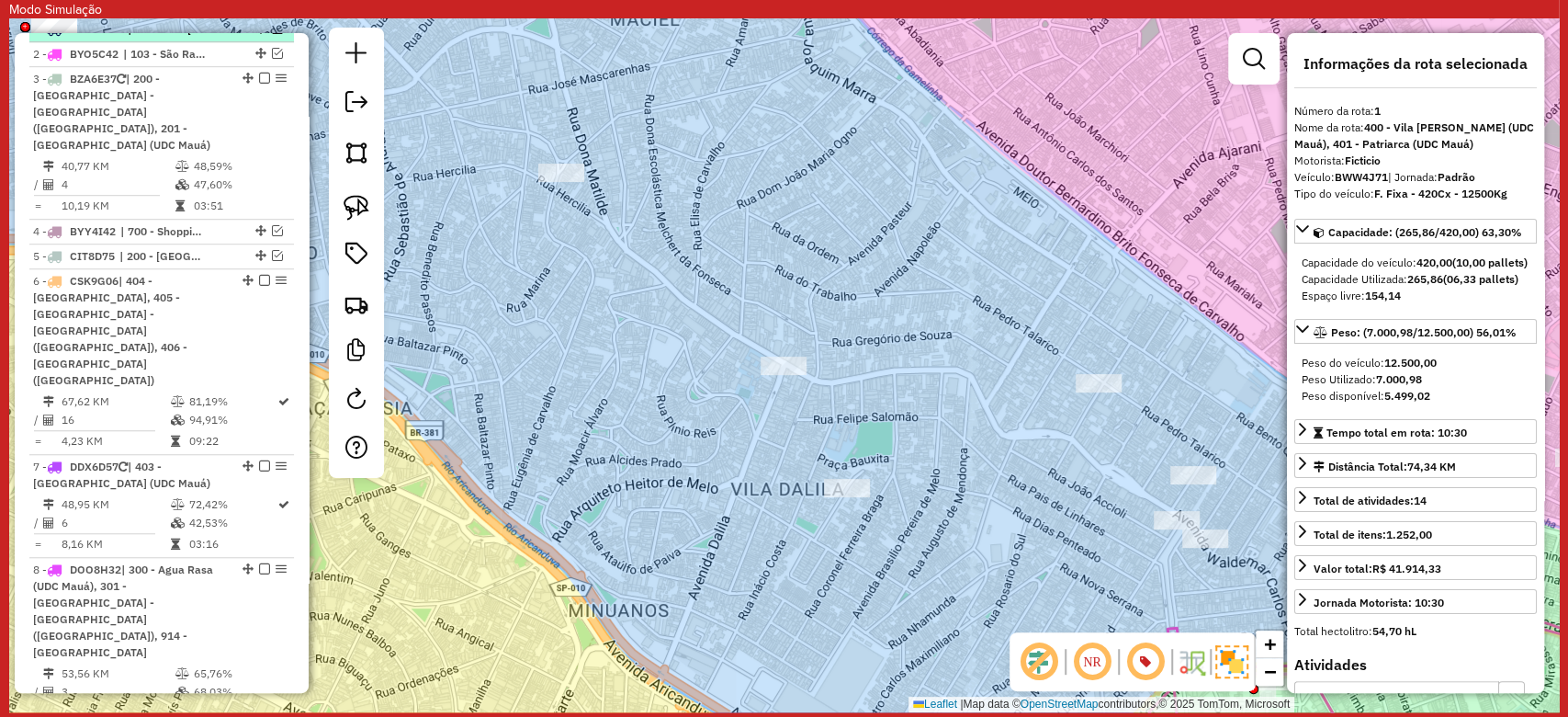
scroll to position [756, 0]
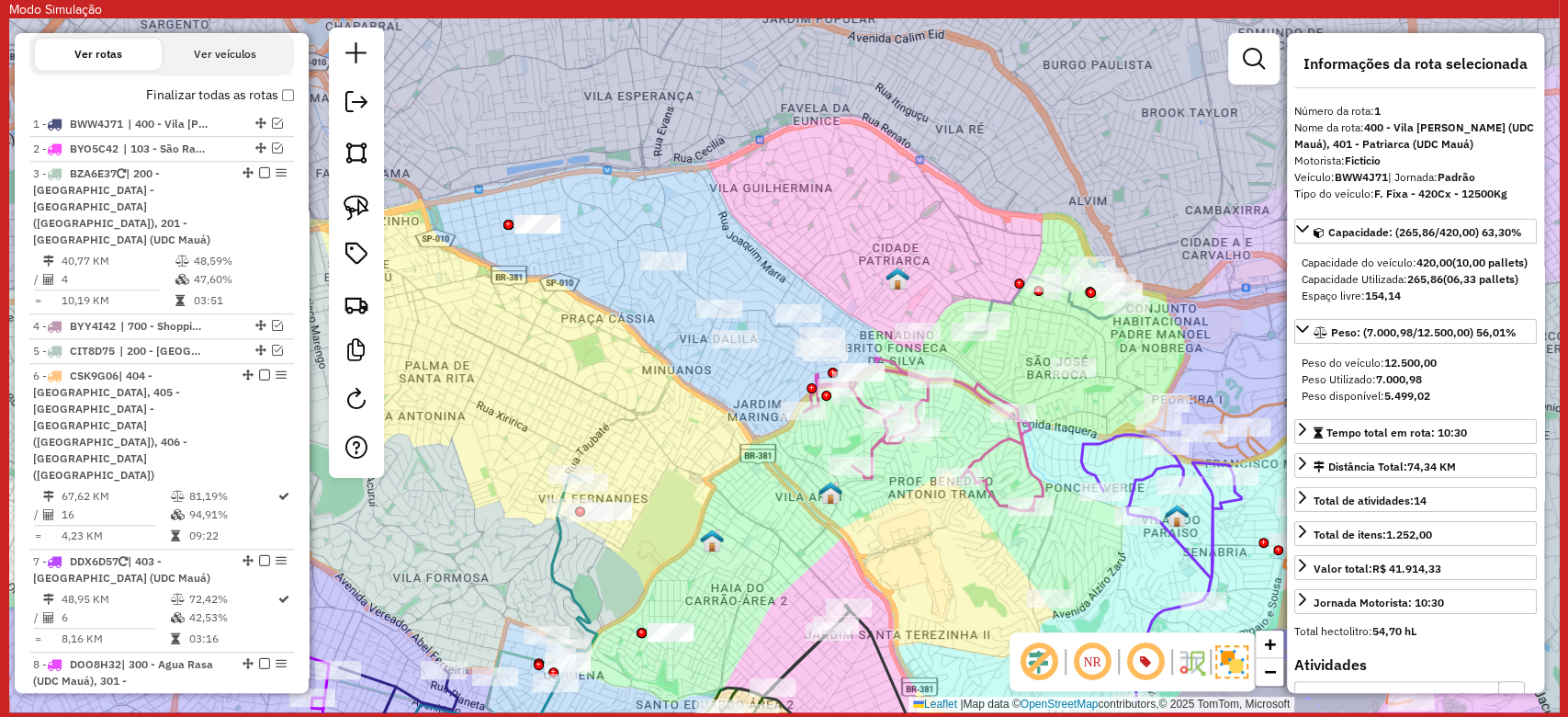
drag, startPoint x: 841, startPoint y: 281, endPoint x: 771, endPoint y: 230, distance: 86.6
click at [771, 230] on div "Janela de atendimento Grade de atendimento Capacidade Transportadoras Veículos …" at bounding box center [784, 365] width 1549 height 694
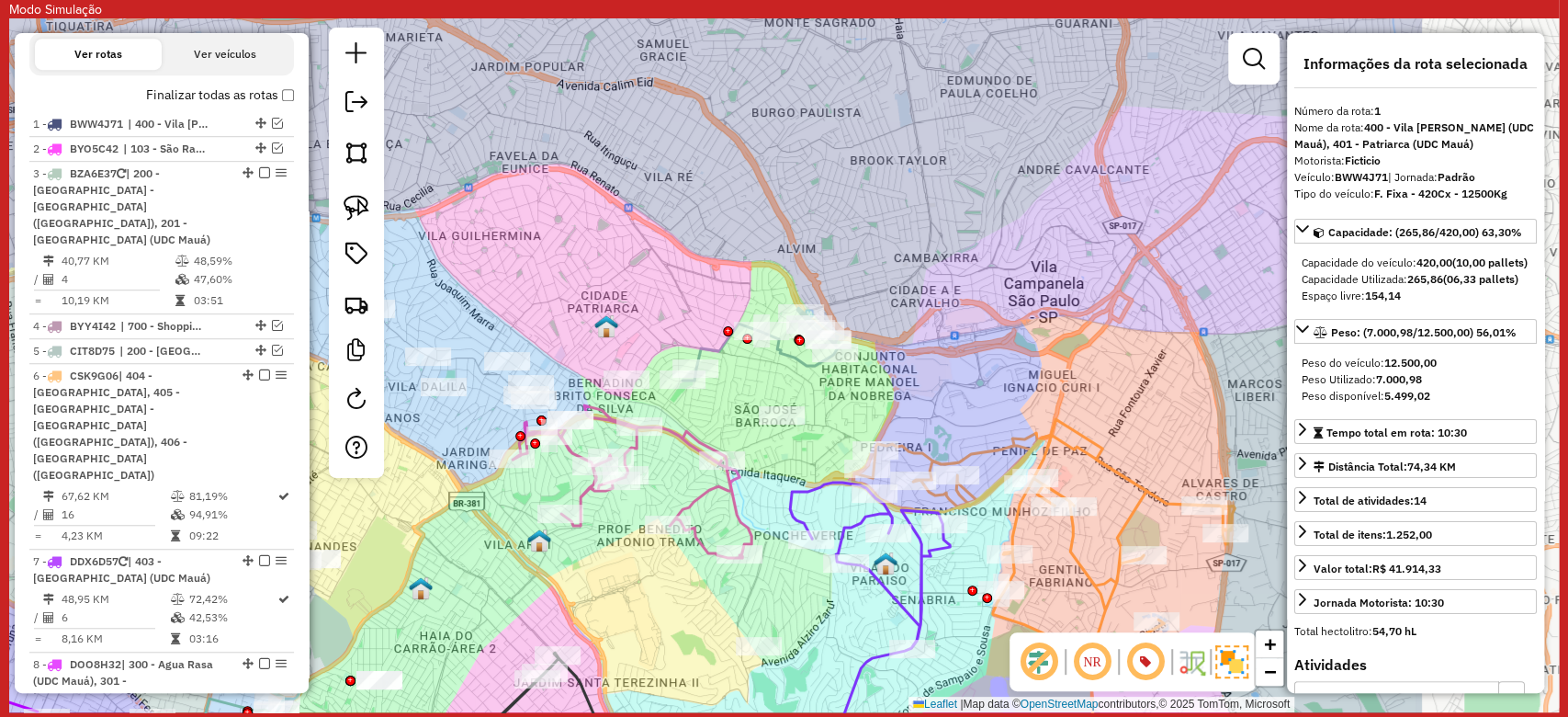
drag, startPoint x: 869, startPoint y: 232, endPoint x: 578, endPoint y: 279, distance: 294.8
click at [578, 279] on div "Janela de atendimento Grade de atendimento Capacidade Transportadoras Veículos …" at bounding box center [784, 365] width 1549 height 694
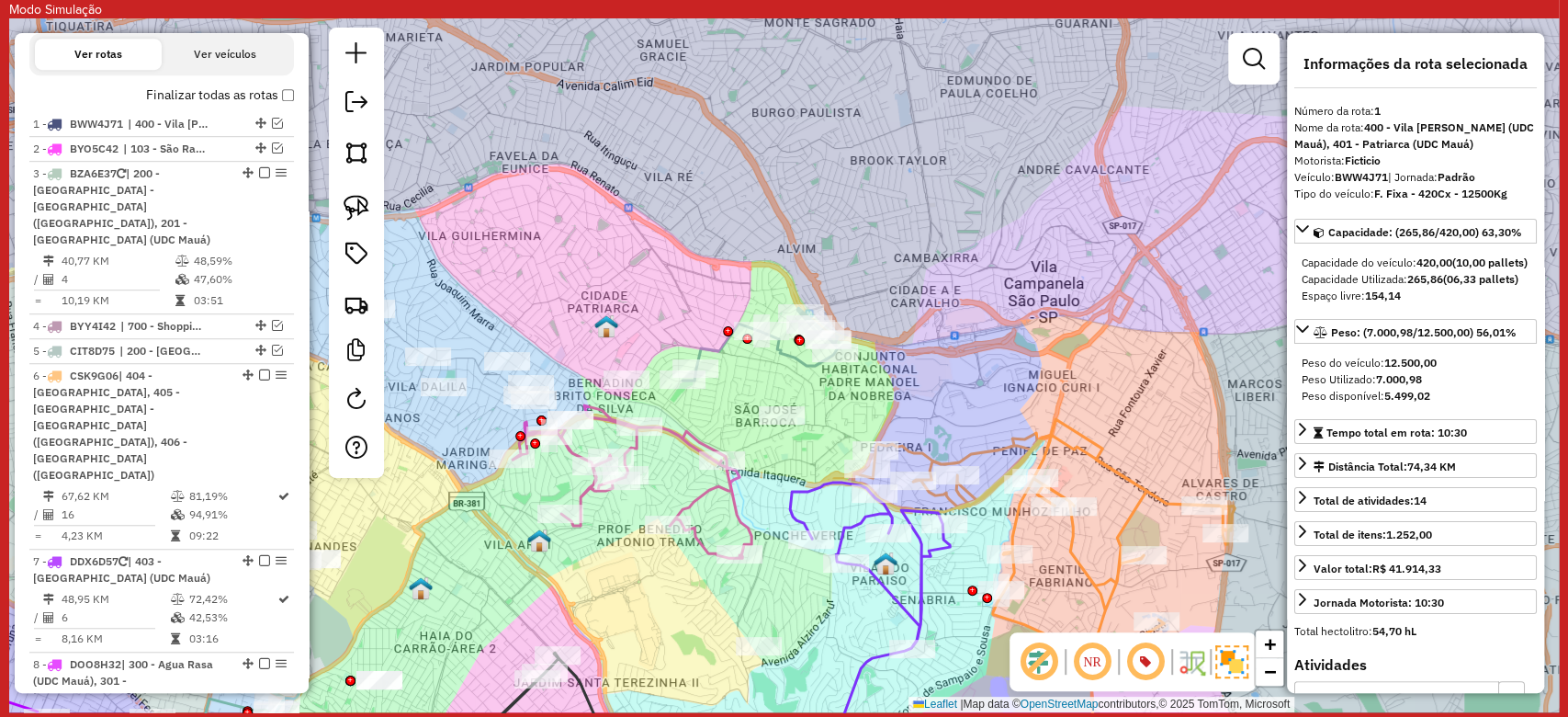
click at [720, 339] on icon at bounding box center [759, 344] width 155 height 73
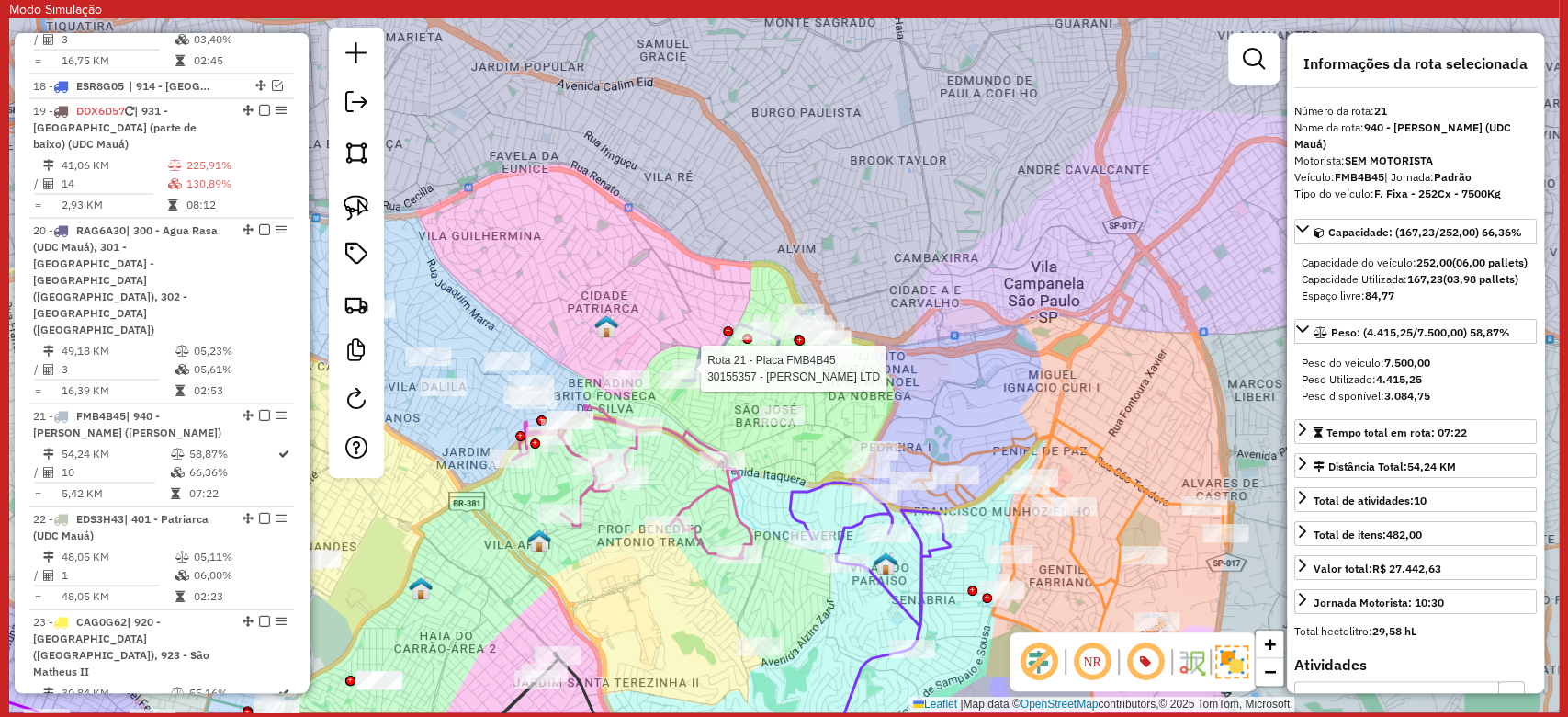
scroll to position [2469, 0]
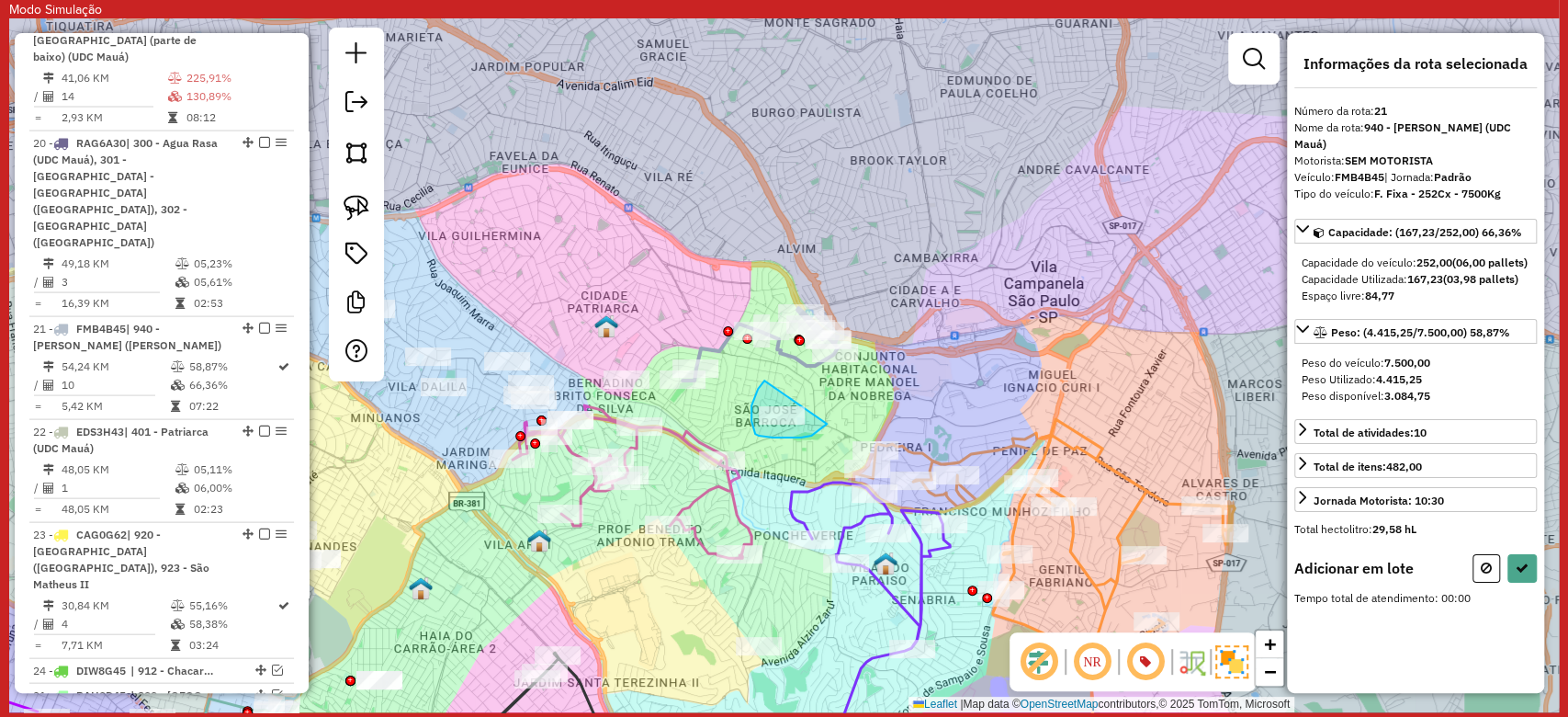
drag, startPoint x: 751, startPoint y: 408, endPoint x: 826, endPoint y: 424, distance: 76.7
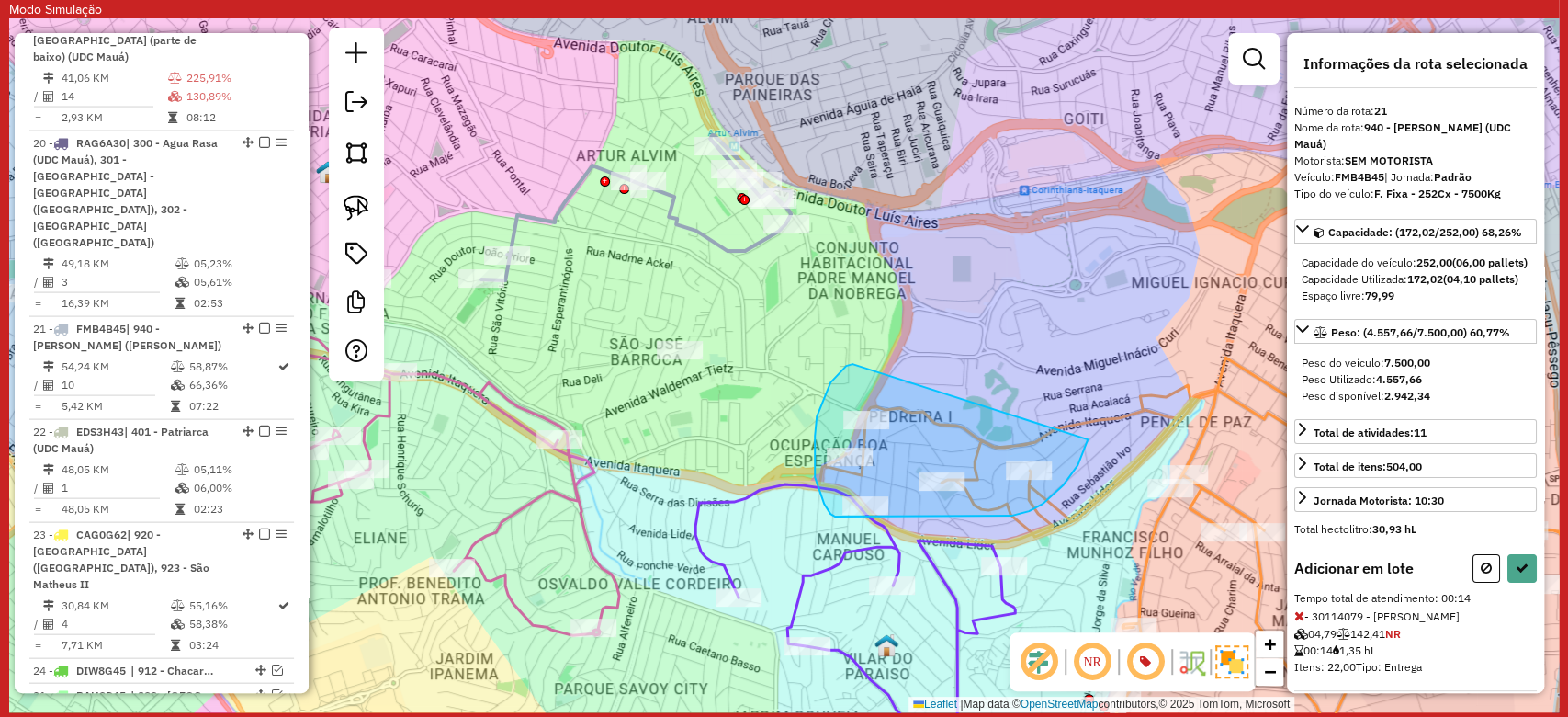
drag, startPoint x: 830, startPoint y: 382, endPoint x: 1087, endPoint y: 439, distance: 263.2
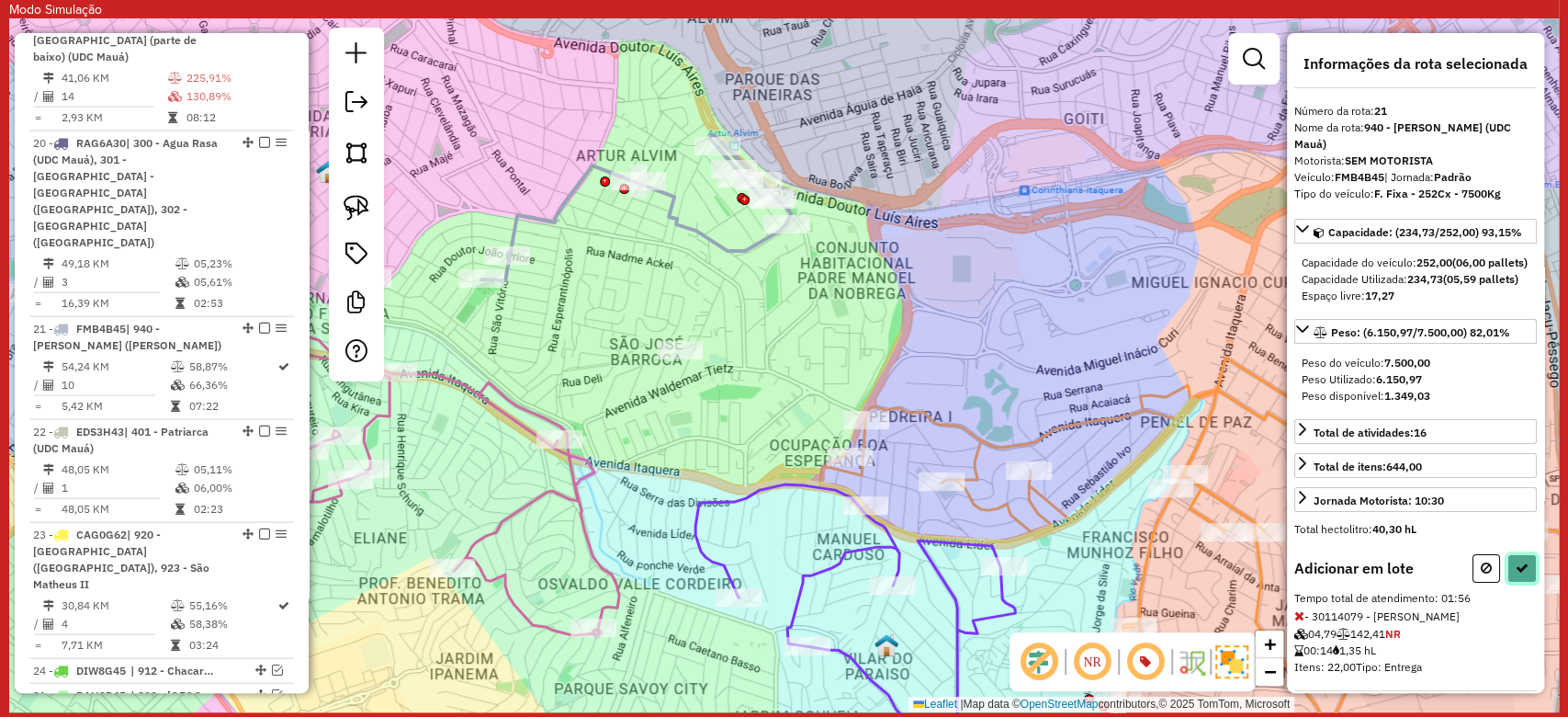
click at [1515, 575] on icon at bounding box center [1522, 568] width 13 height 13
select select "**********"
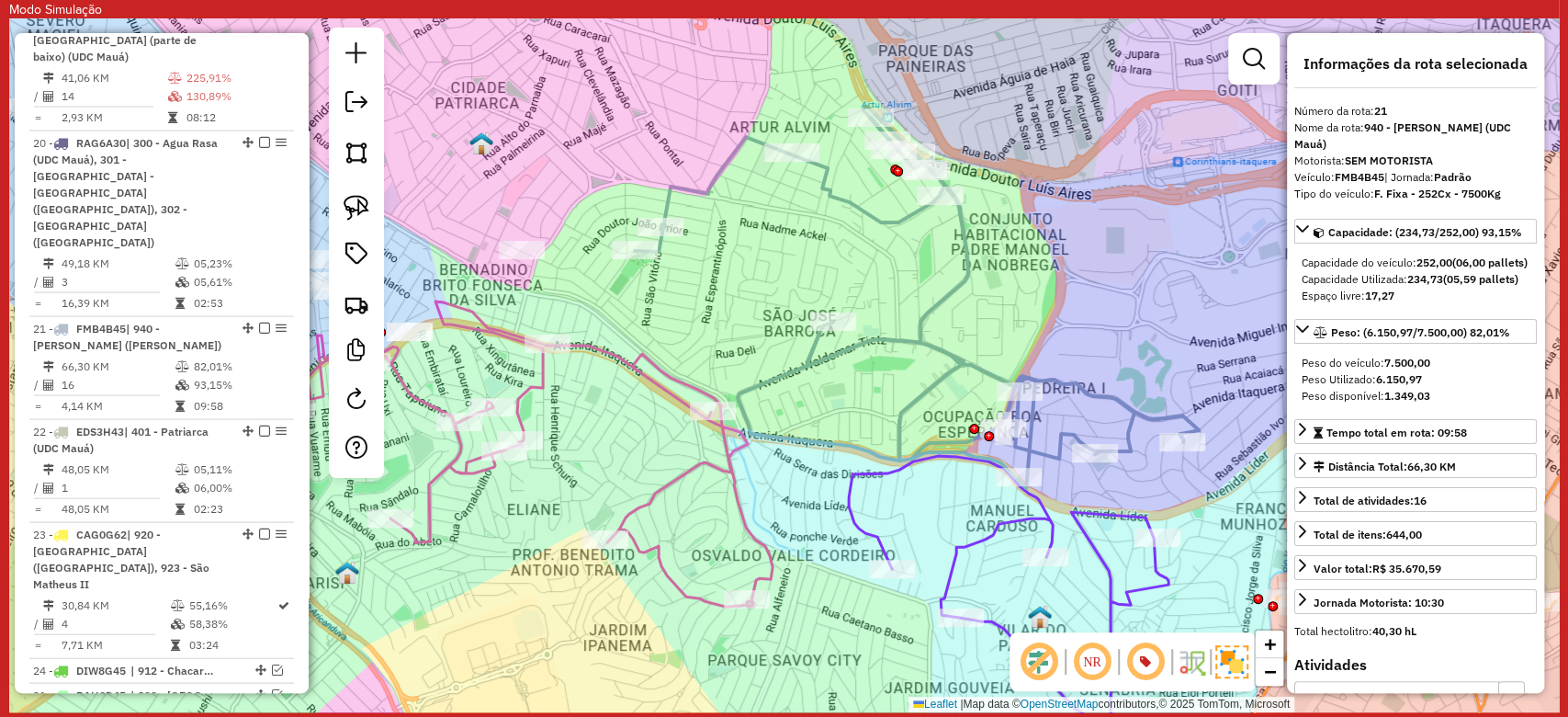
drag, startPoint x: 875, startPoint y: 355, endPoint x: 1030, endPoint y: 327, distance: 157.5
click at [1030, 327] on div "Janela de atendimento Grade de atendimento Capacidade Transportadoras Veículos …" at bounding box center [784, 365] width 1549 height 694
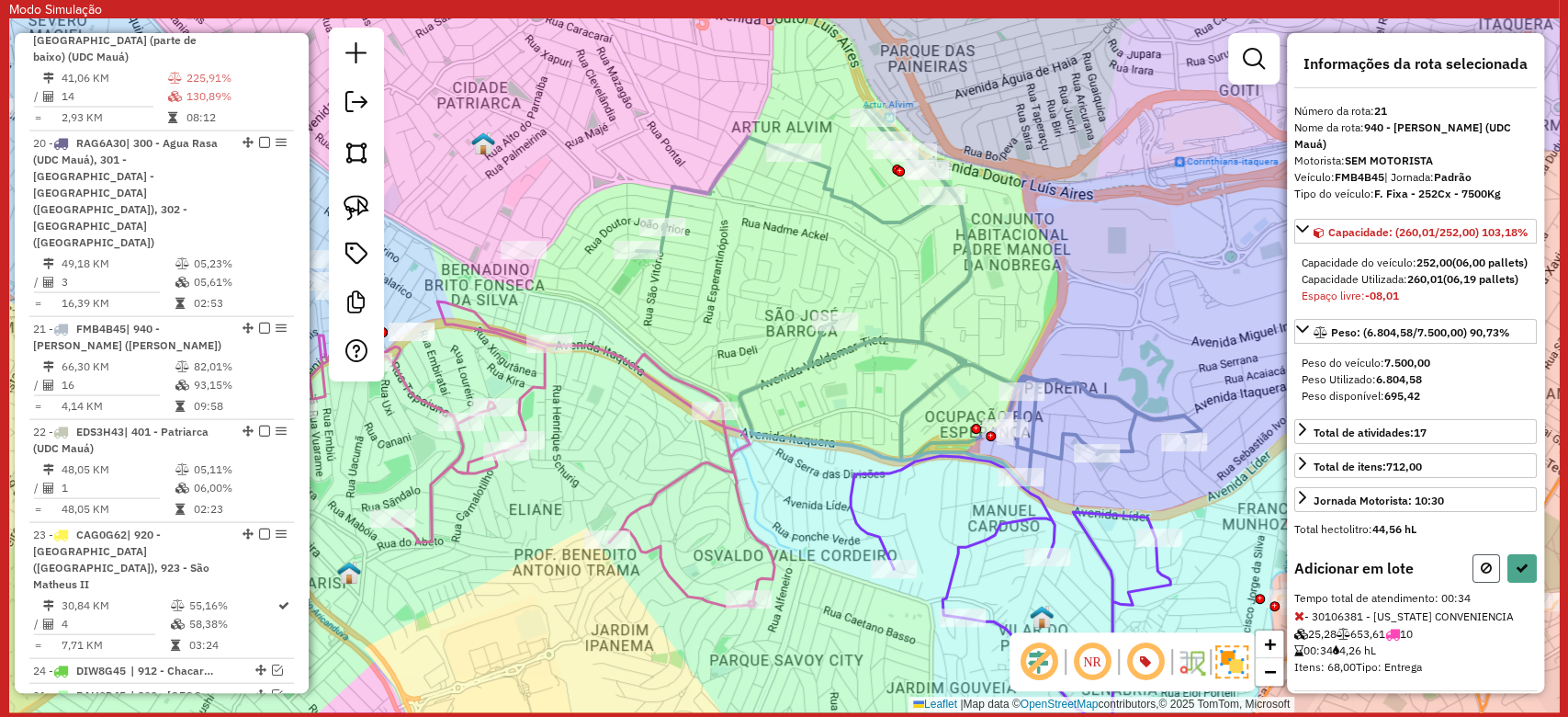
click at [1484, 575] on icon at bounding box center [1486, 568] width 11 height 13
select select "**********"
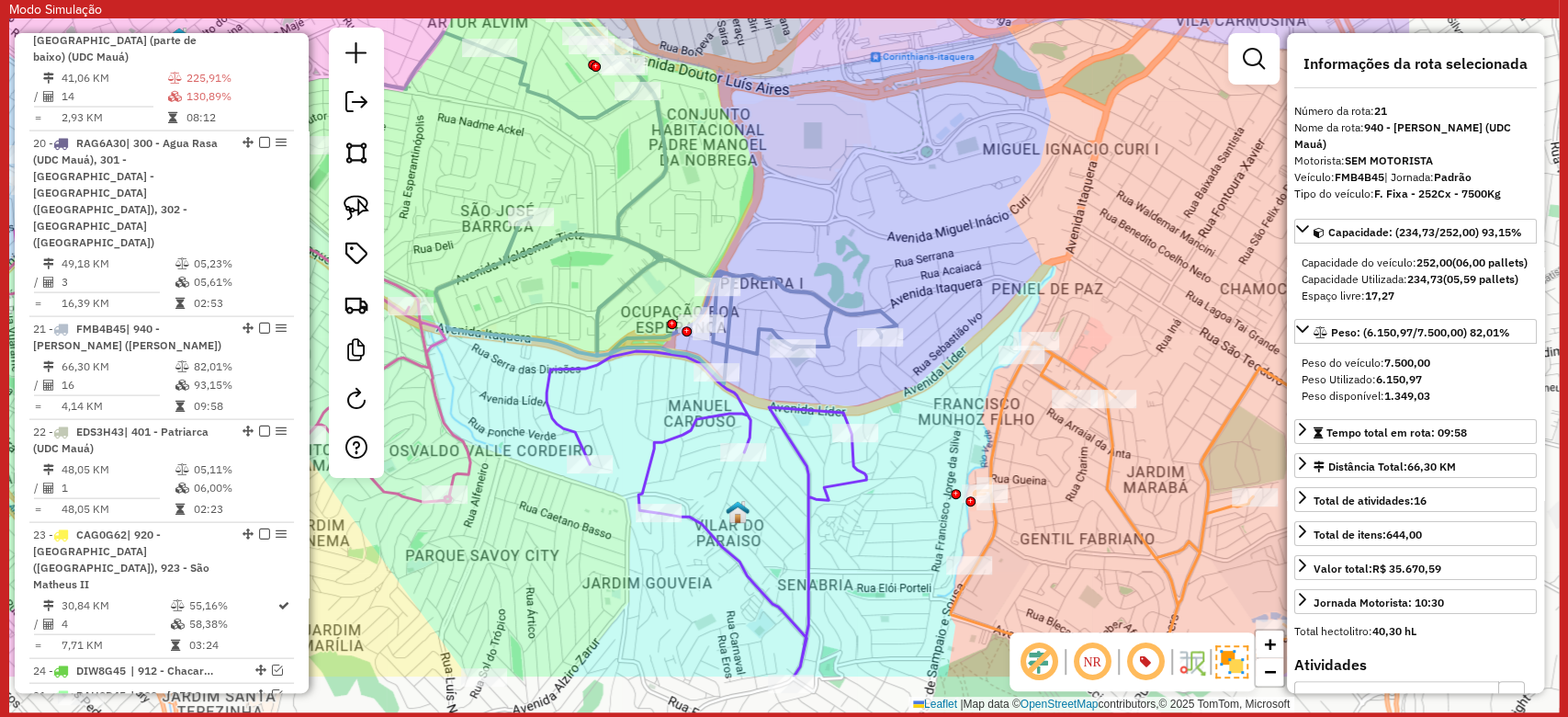
drag, startPoint x: 1111, startPoint y: 436, endPoint x: 807, endPoint y: 332, distance: 321.3
click at [807, 332] on div "Janela de atendimento Grade de atendimento Capacidade Transportadoras Veículos …" at bounding box center [784, 365] width 1549 height 694
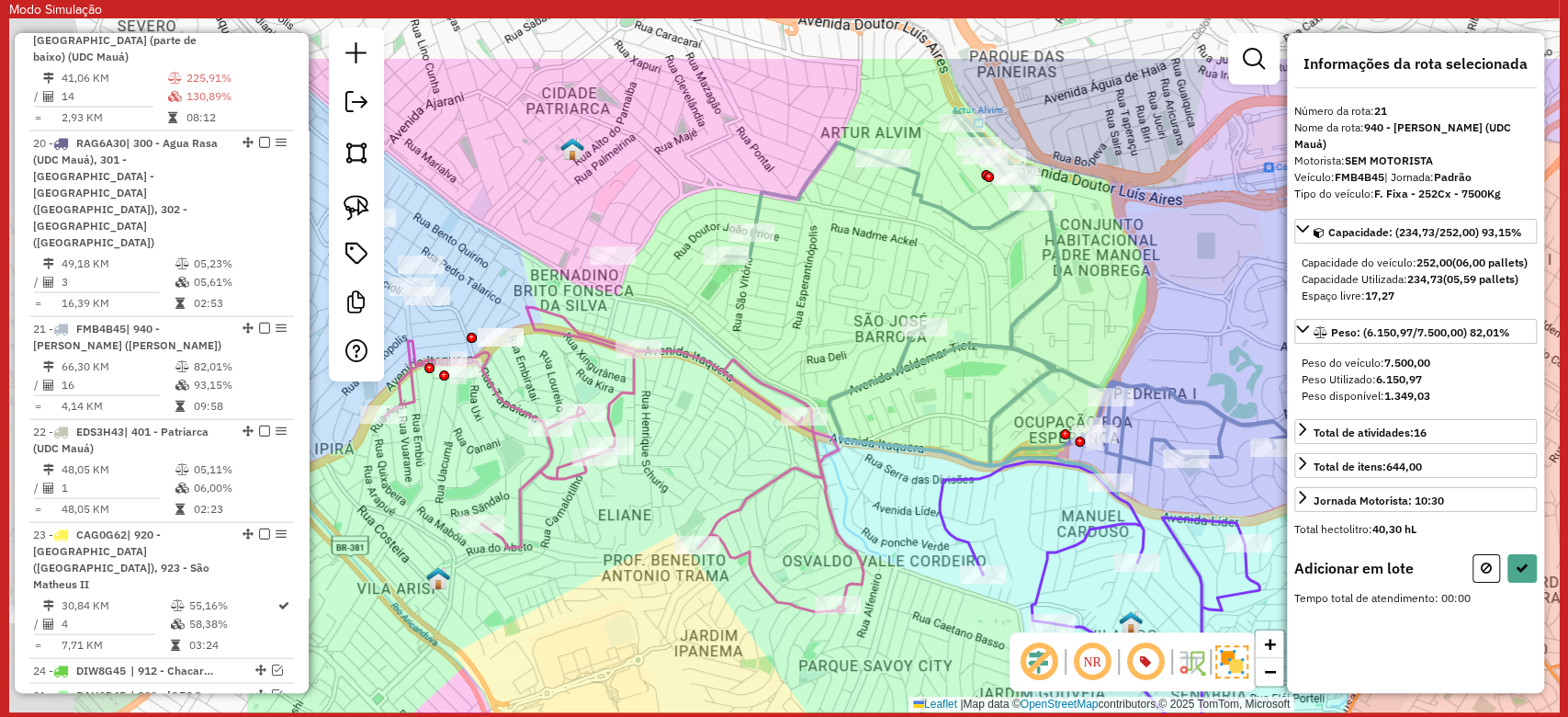
drag, startPoint x: 884, startPoint y: 245, endPoint x: 1076, endPoint y: 298, distance: 199.2
click at [1076, 298] on div "Janela de atendimento Grade de atendimento Capacidade Transportadoras Veículos …" at bounding box center [784, 365] width 1549 height 694
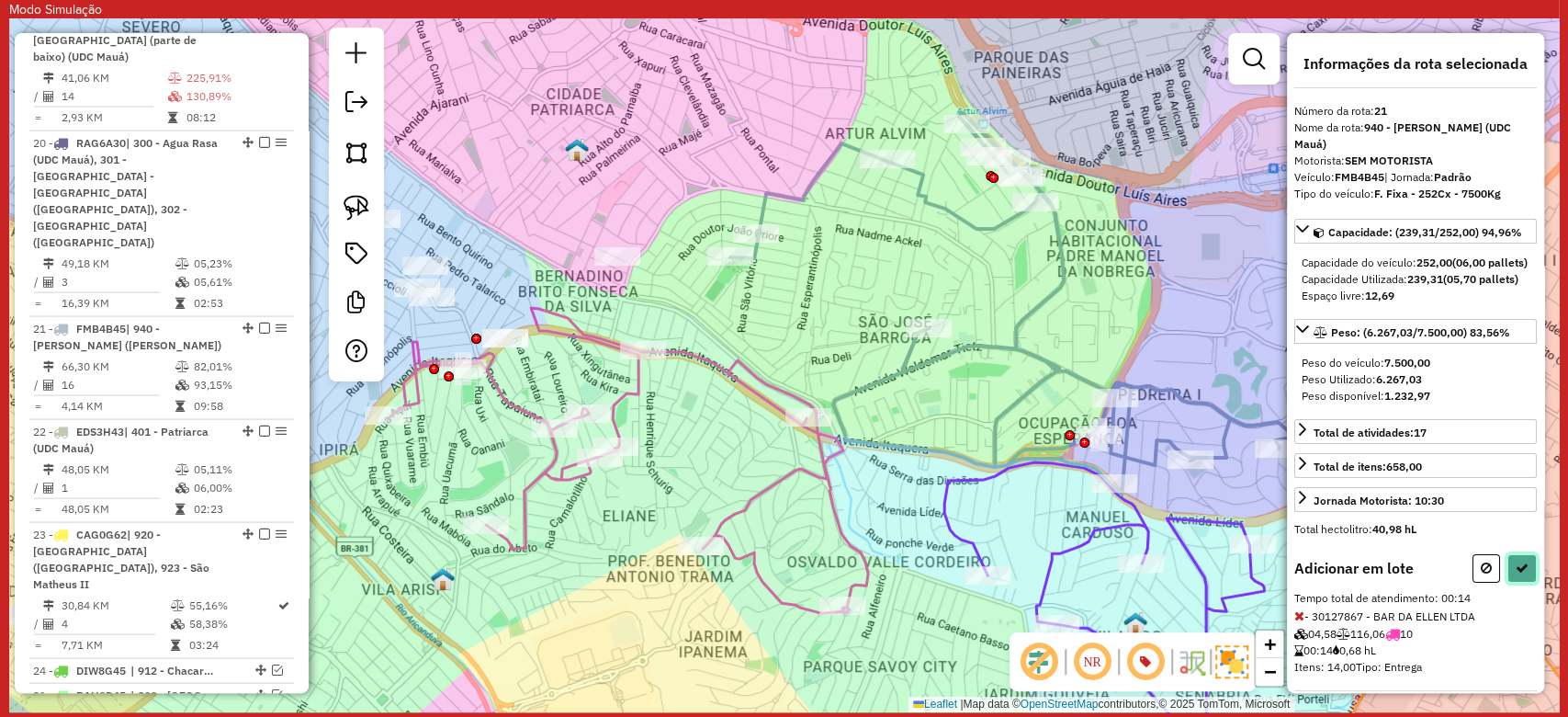
click at [1515, 575] on icon at bounding box center [1522, 568] width 13 height 13
select select "**********"
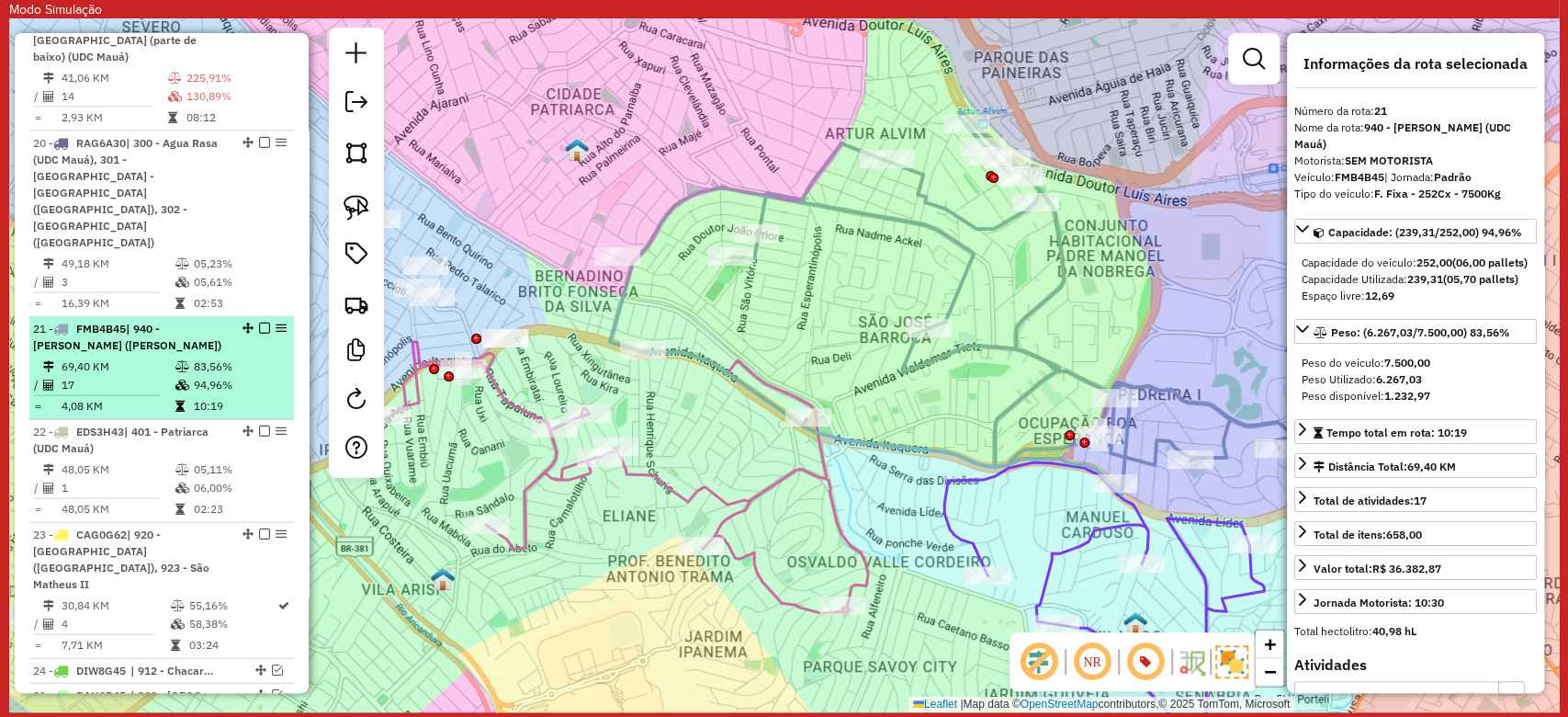
click at [265, 323] on em at bounding box center [265, 328] width 11 height 11
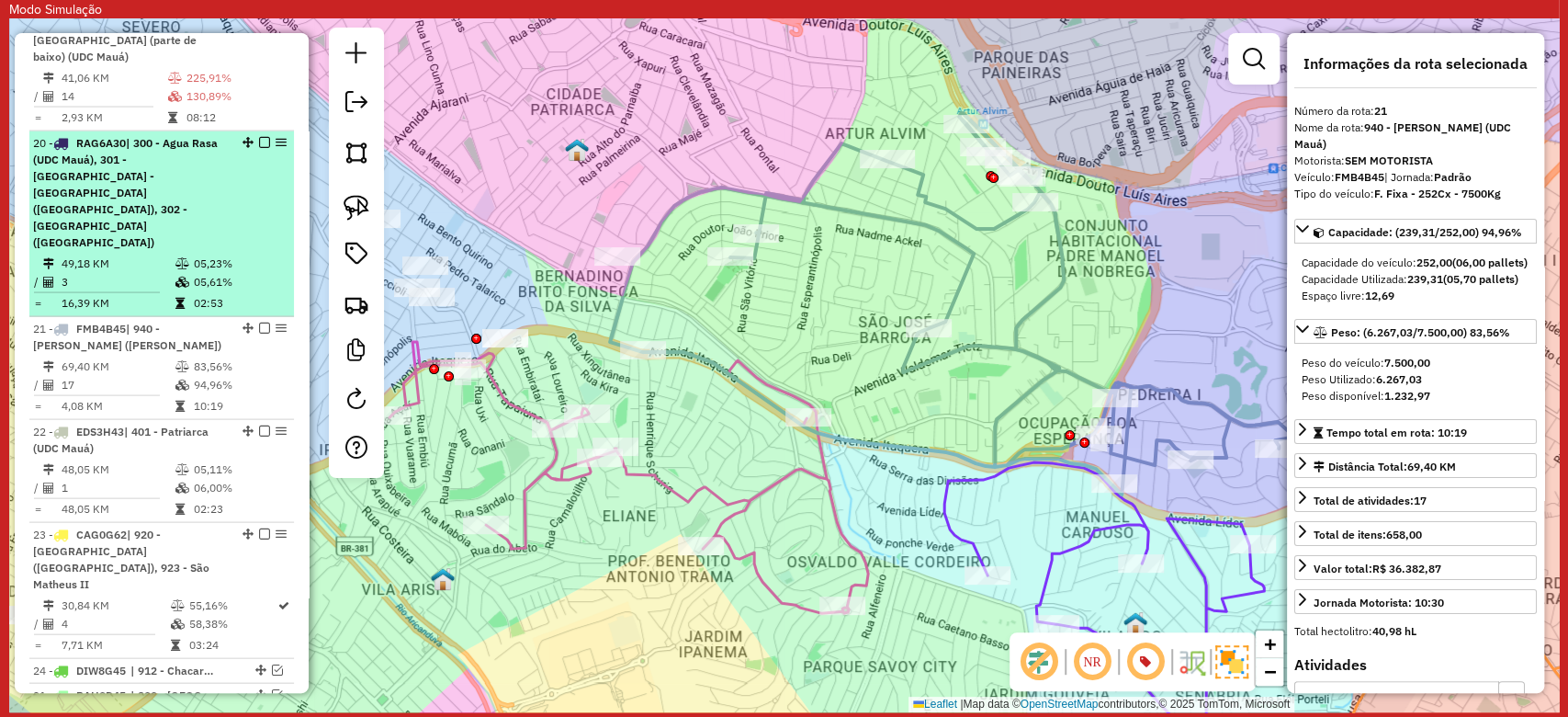
scroll to position [2390, 0]
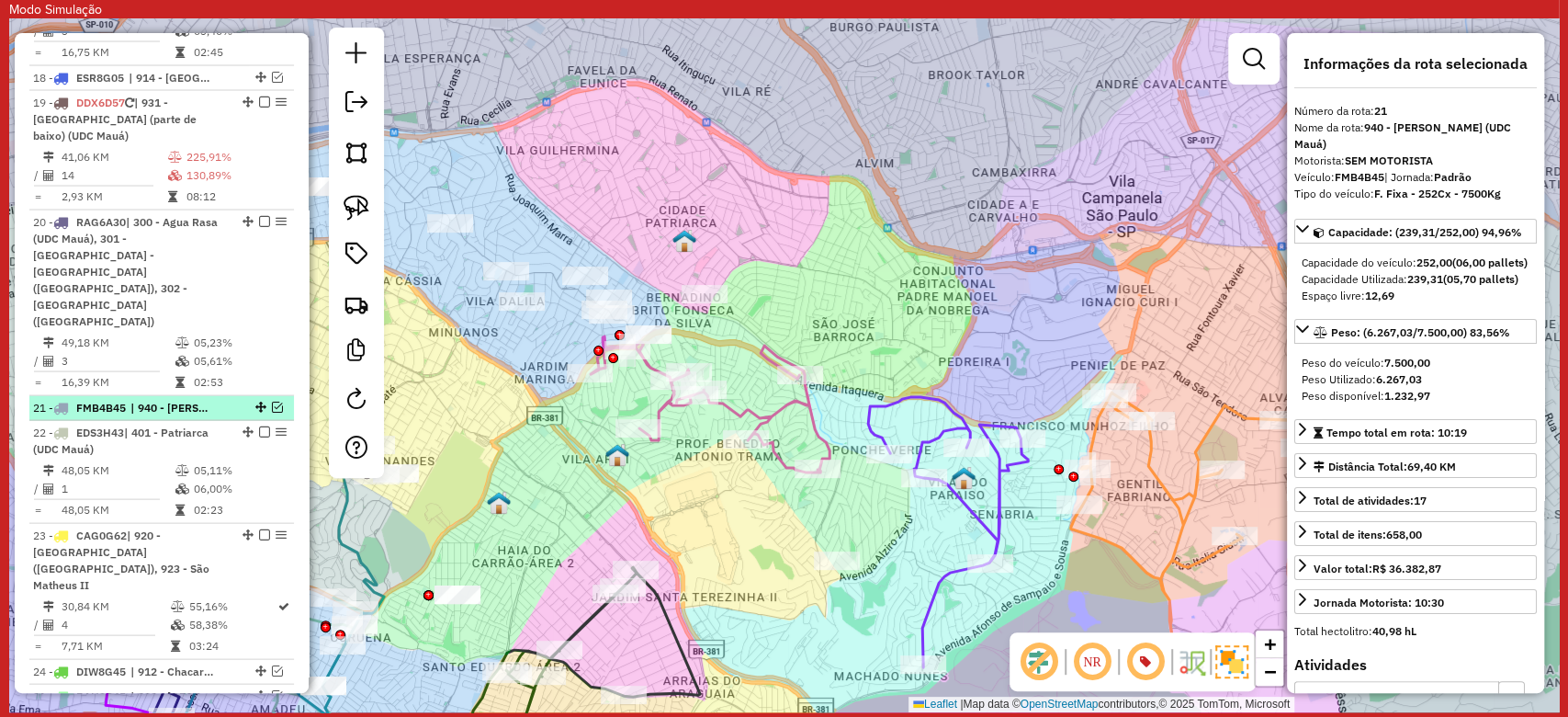
click at [271, 402] on em at bounding box center [277, 407] width 11 height 11
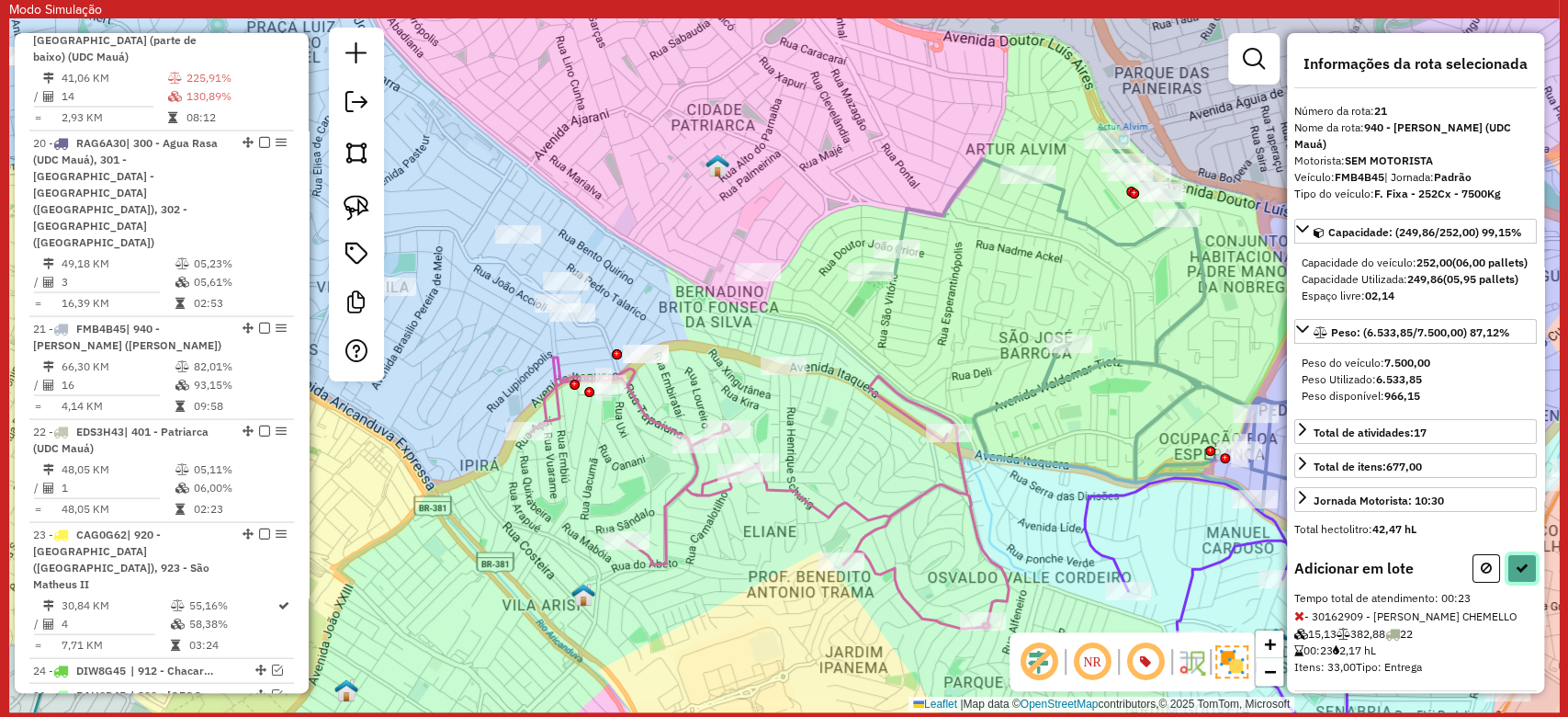
click at [1515, 575] on icon at bounding box center [1522, 568] width 13 height 13
select select "**********"
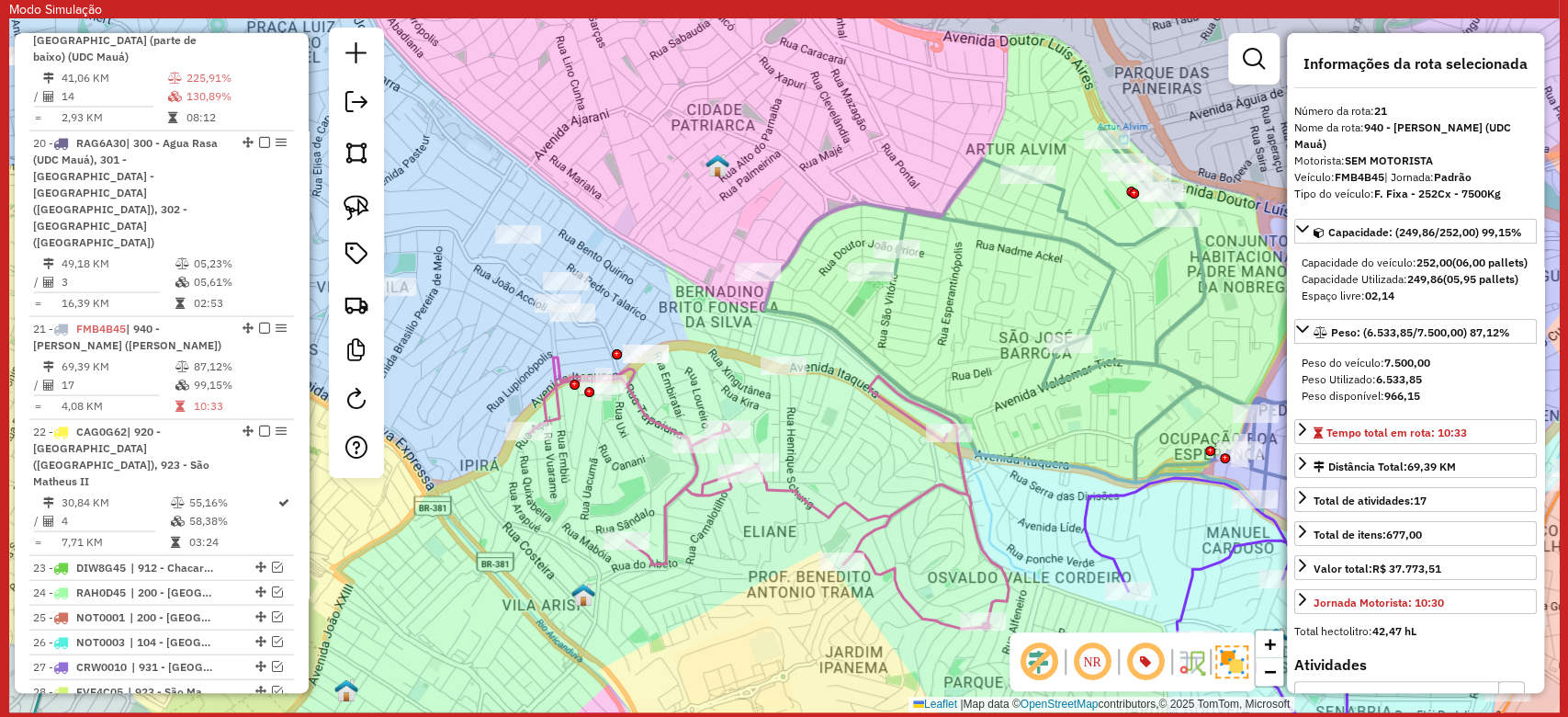
click at [796, 219] on div "Janela de atendimento Grade de atendimento Capacidade Transportadoras Veículos …" at bounding box center [784, 365] width 1549 height 694
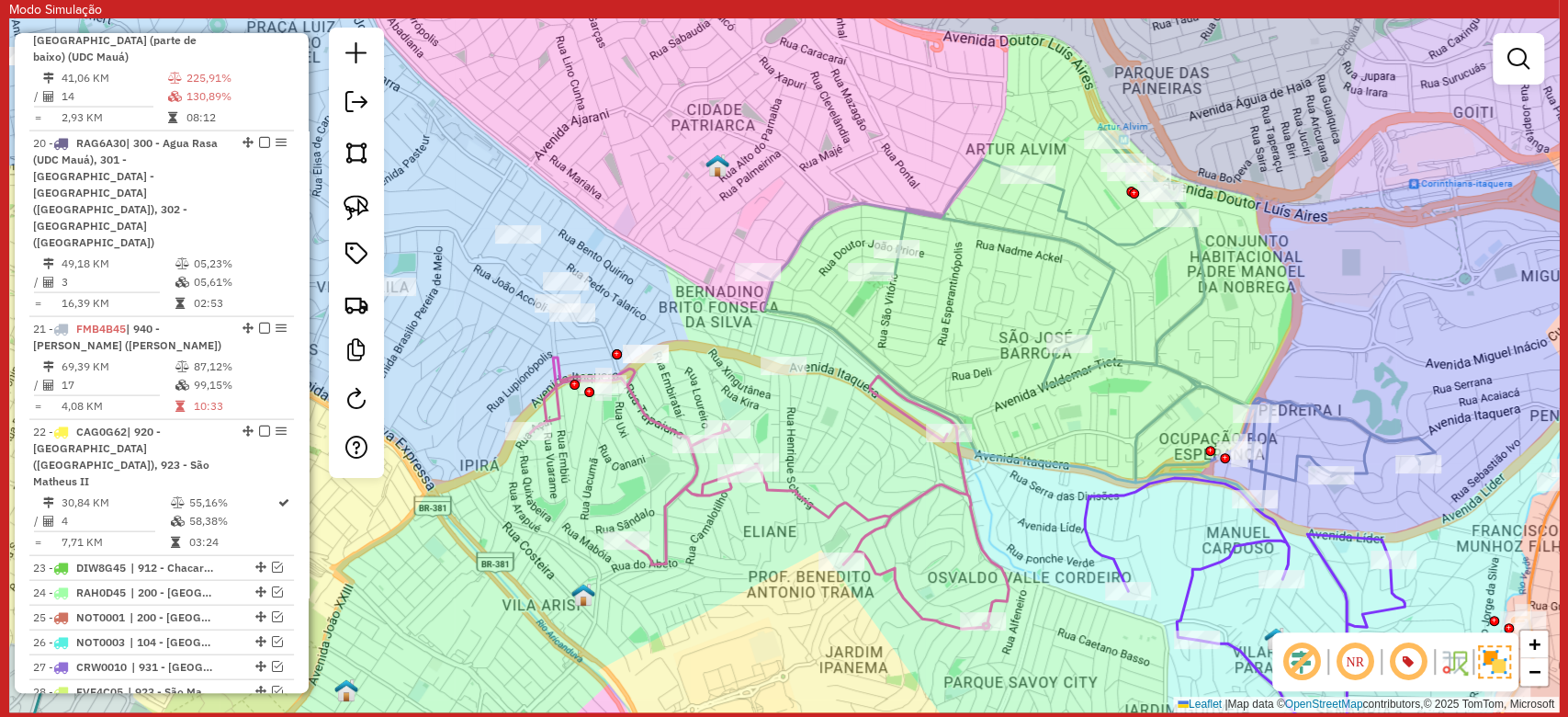
click at [810, 227] on icon at bounding box center [1096, 319] width 677 height 381
select select "**********"
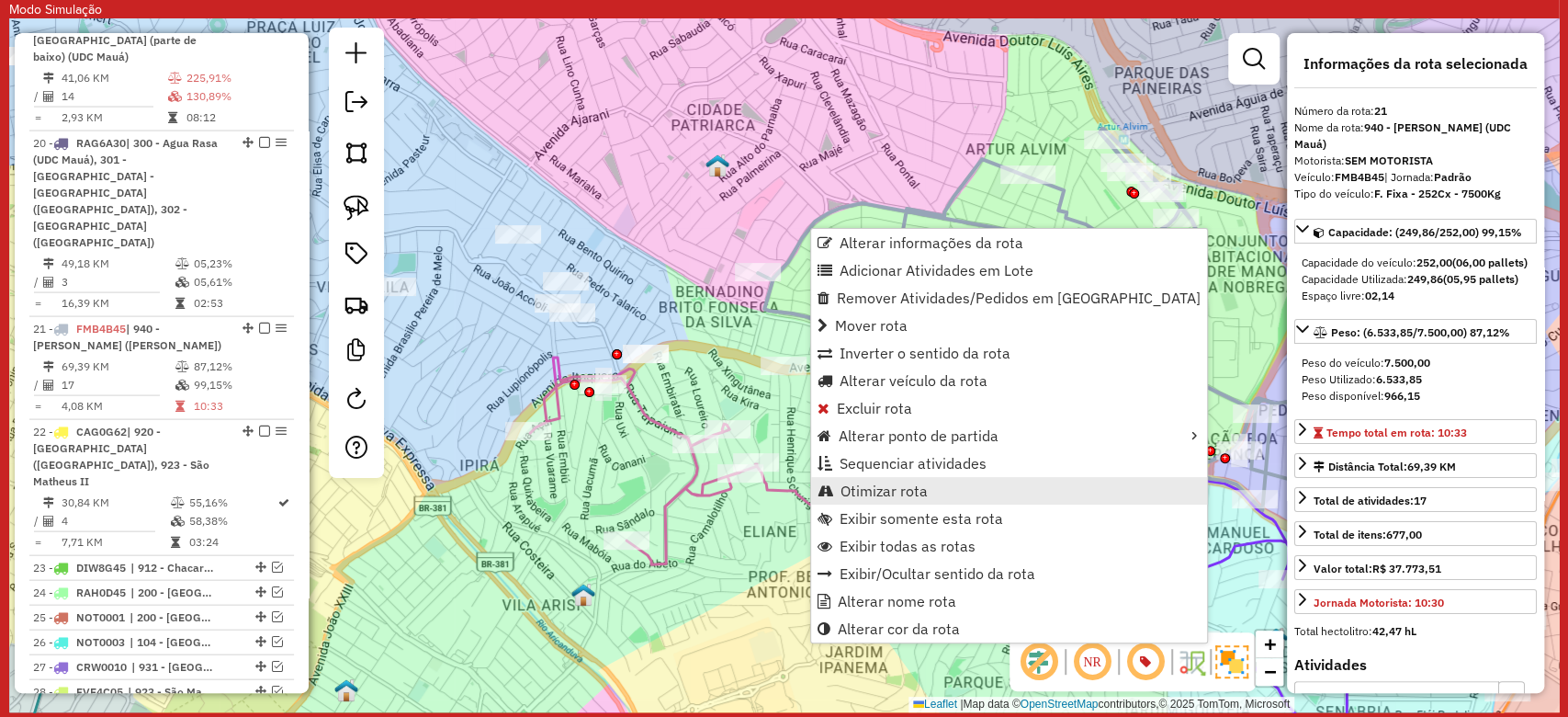
click at [903, 484] on span "Otimizar rota" at bounding box center [884, 491] width 87 height 15
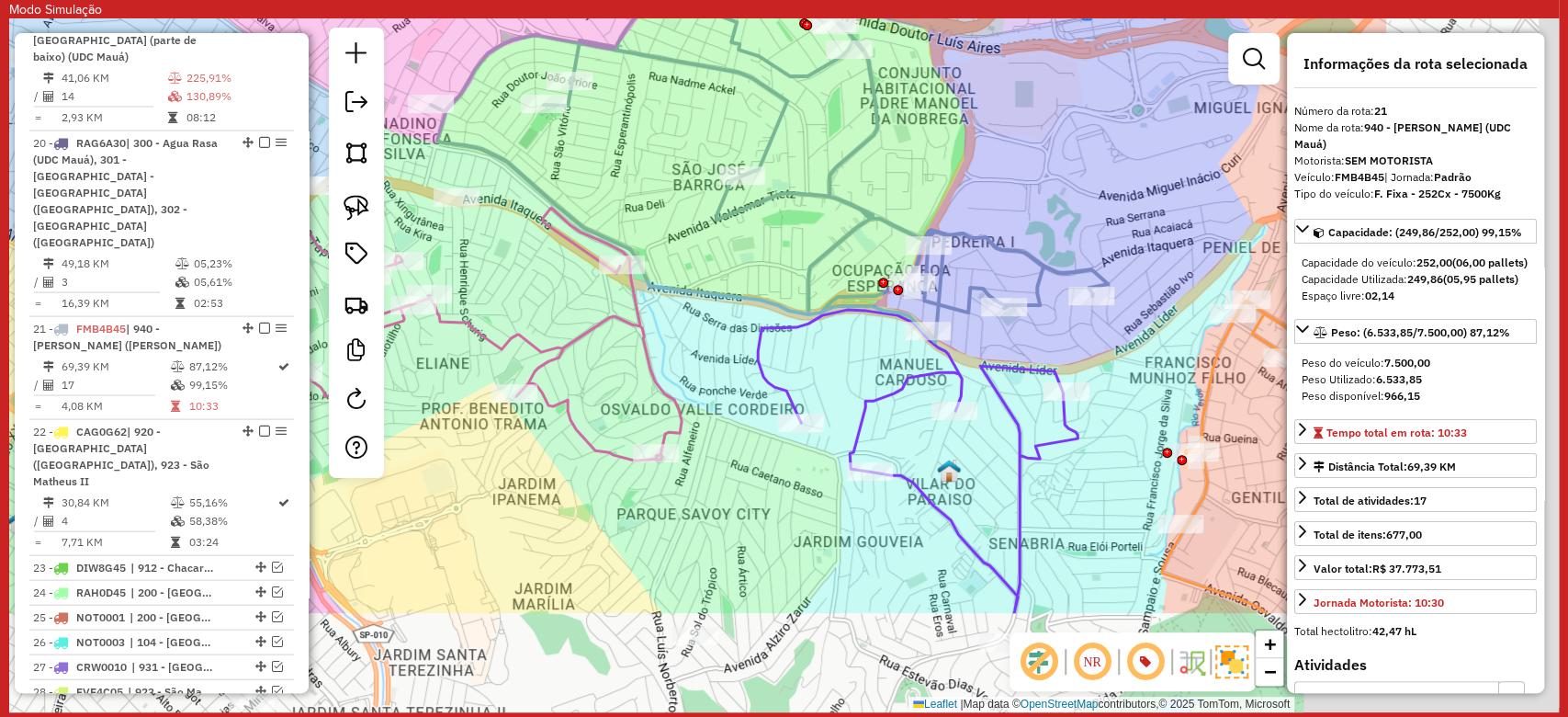
drag, startPoint x: 1043, startPoint y: 328, endPoint x: 678, endPoint y: 137, distance: 412.0
click at [678, 137] on div "Janela de atendimento Grade de atendimento Capacidade Transportadoras Veículos …" at bounding box center [784, 365] width 1549 height 694
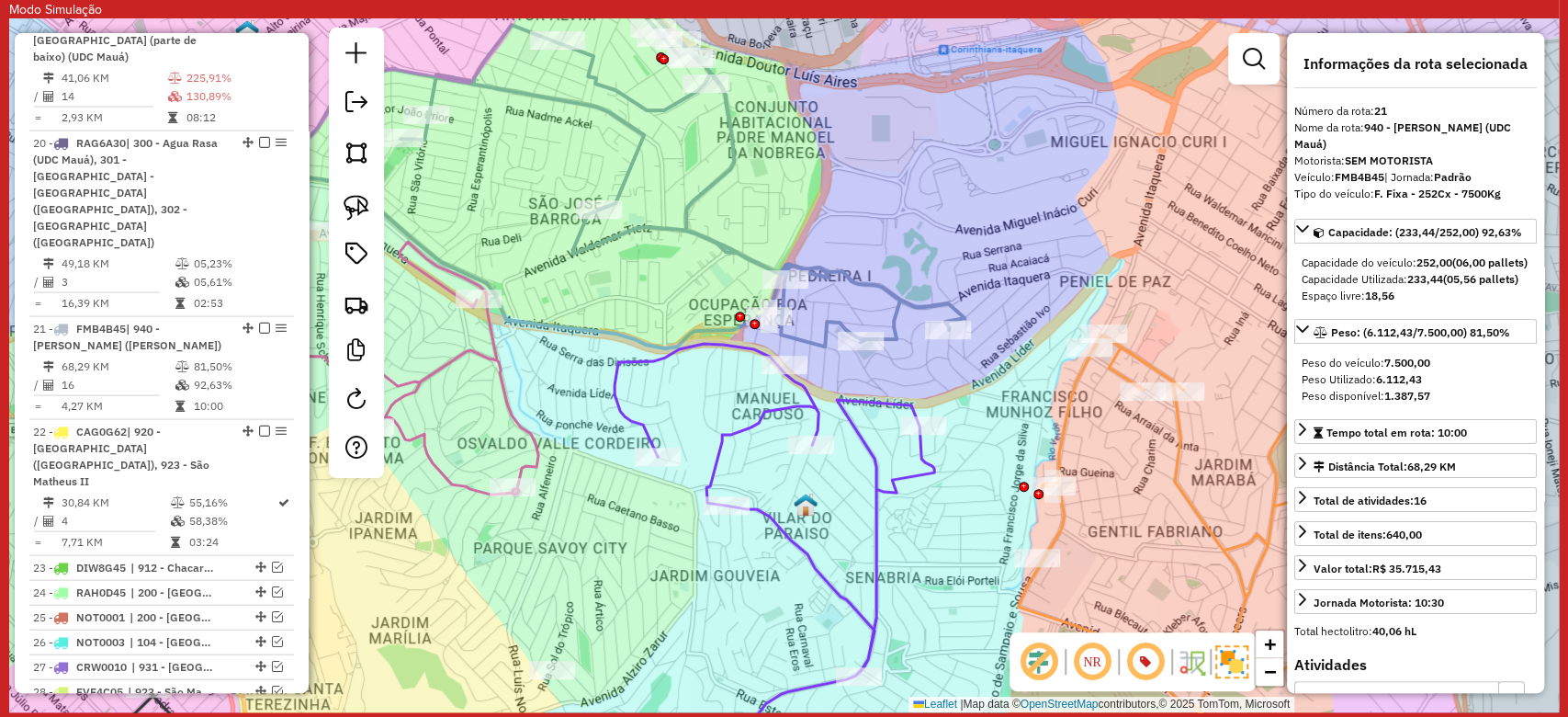
click at [838, 324] on icon at bounding box center [626, 171] width 677 height 353
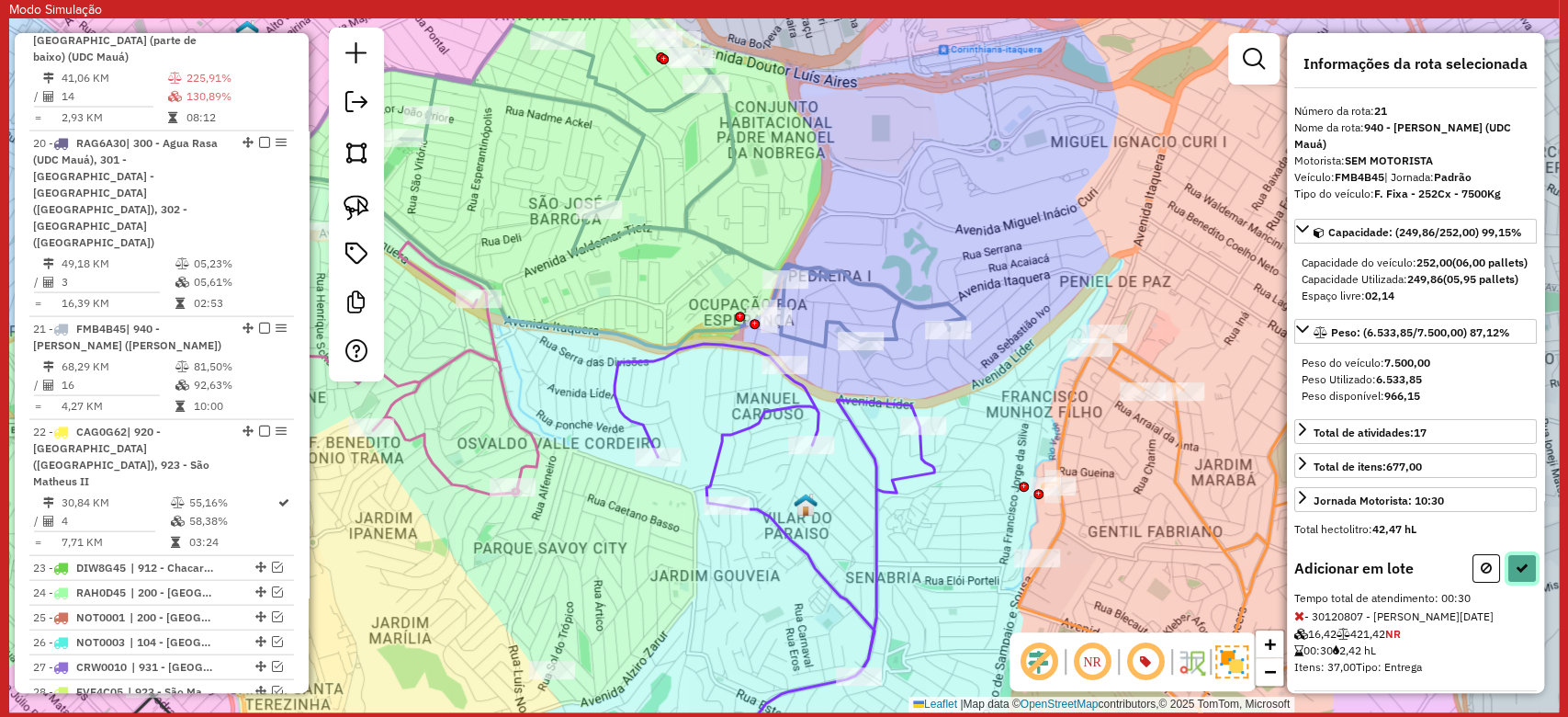
click at [1527, 582] on button at bounding box center [1522, 568] width 30 height 29
select select "**********"
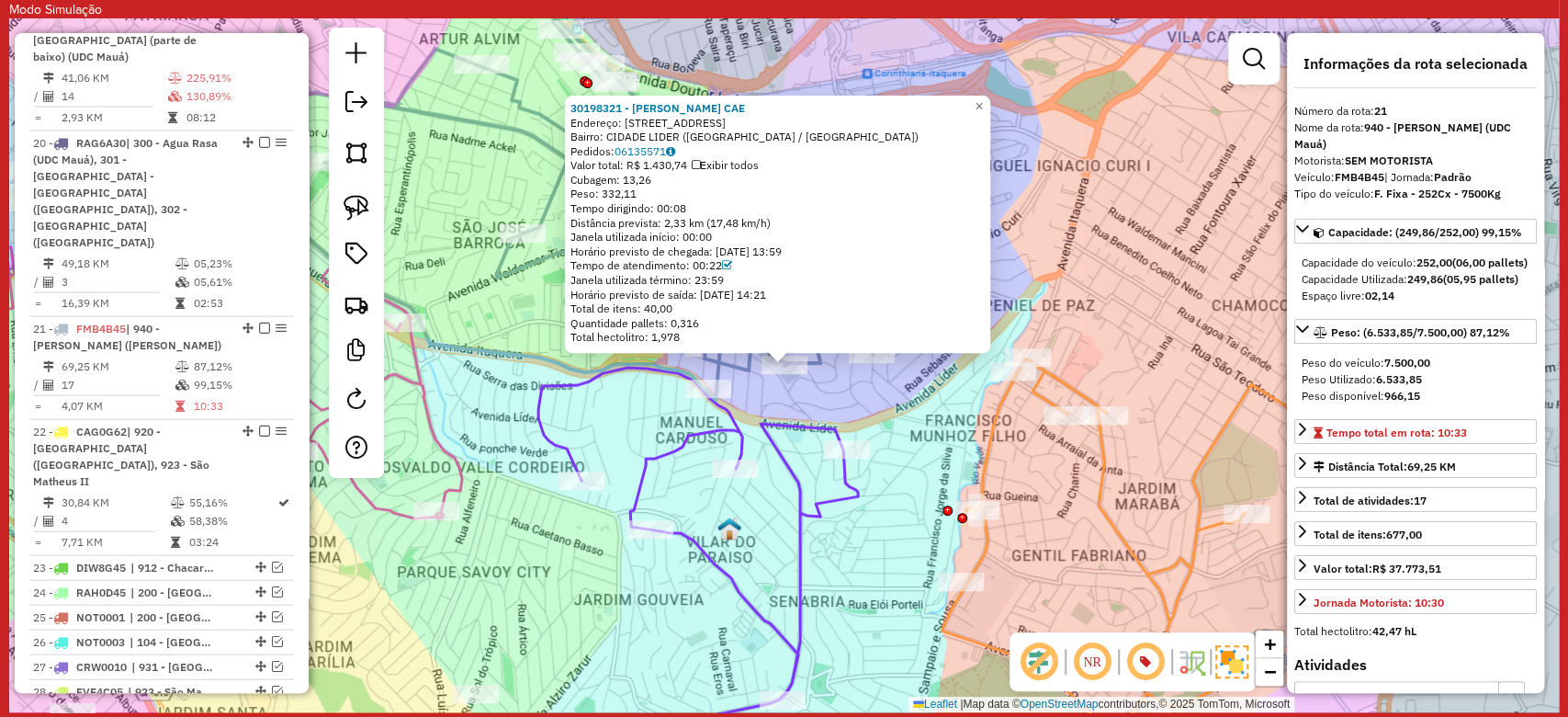
click at [903, 411] on div "30198321 - MARCELO DA SILVA CAE Endereço: R DO ESTANHO 145 Bairro: CIDADE LIDER…" at bounding box center [784, 365] width 1549 height 694
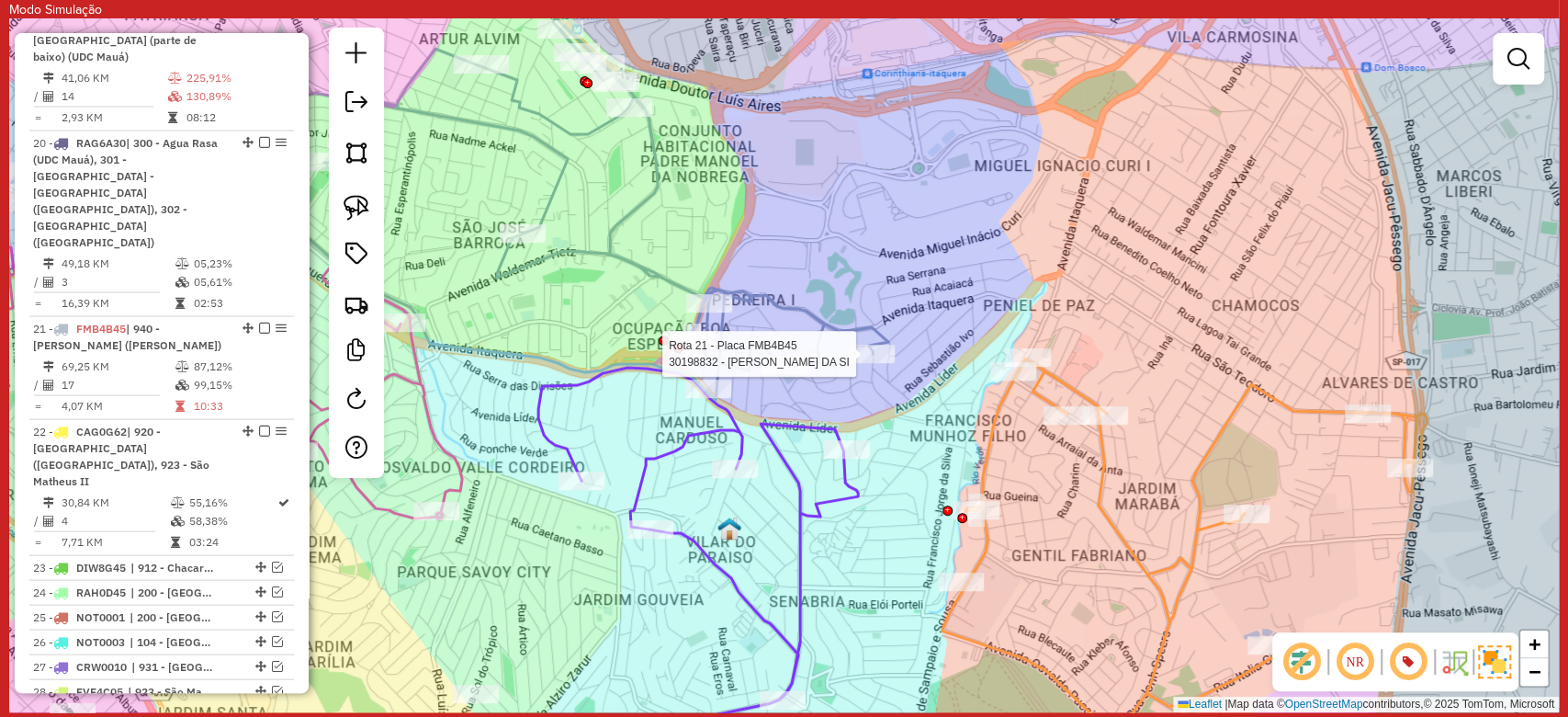
select select "**********"
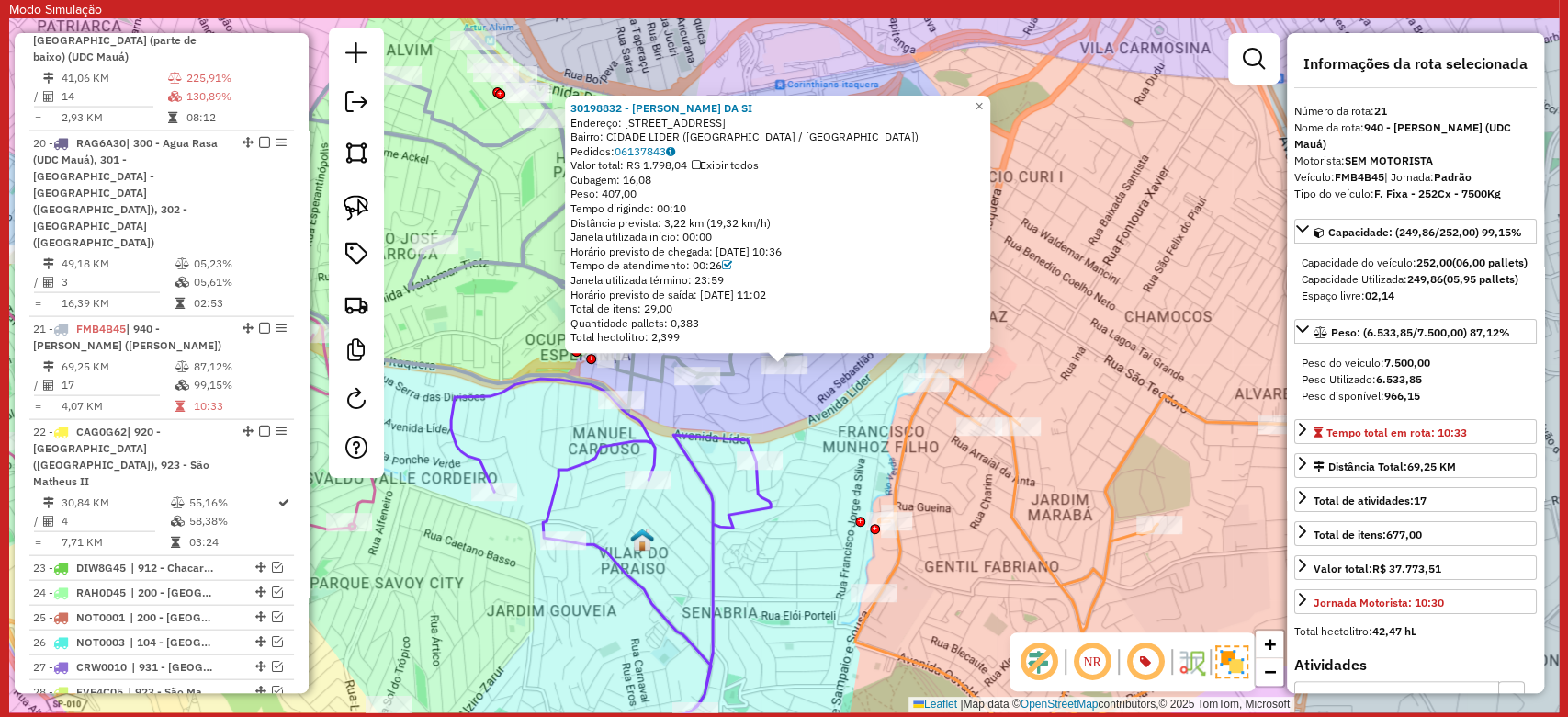
click at [765, 406] on div "30198832 - ROGERIO SOARES DA SI Endereço: R MEDIO IGUACU 39 Bairro: CIDADE LIDE…" at bounding box center [784, 365] width 1549 height 694
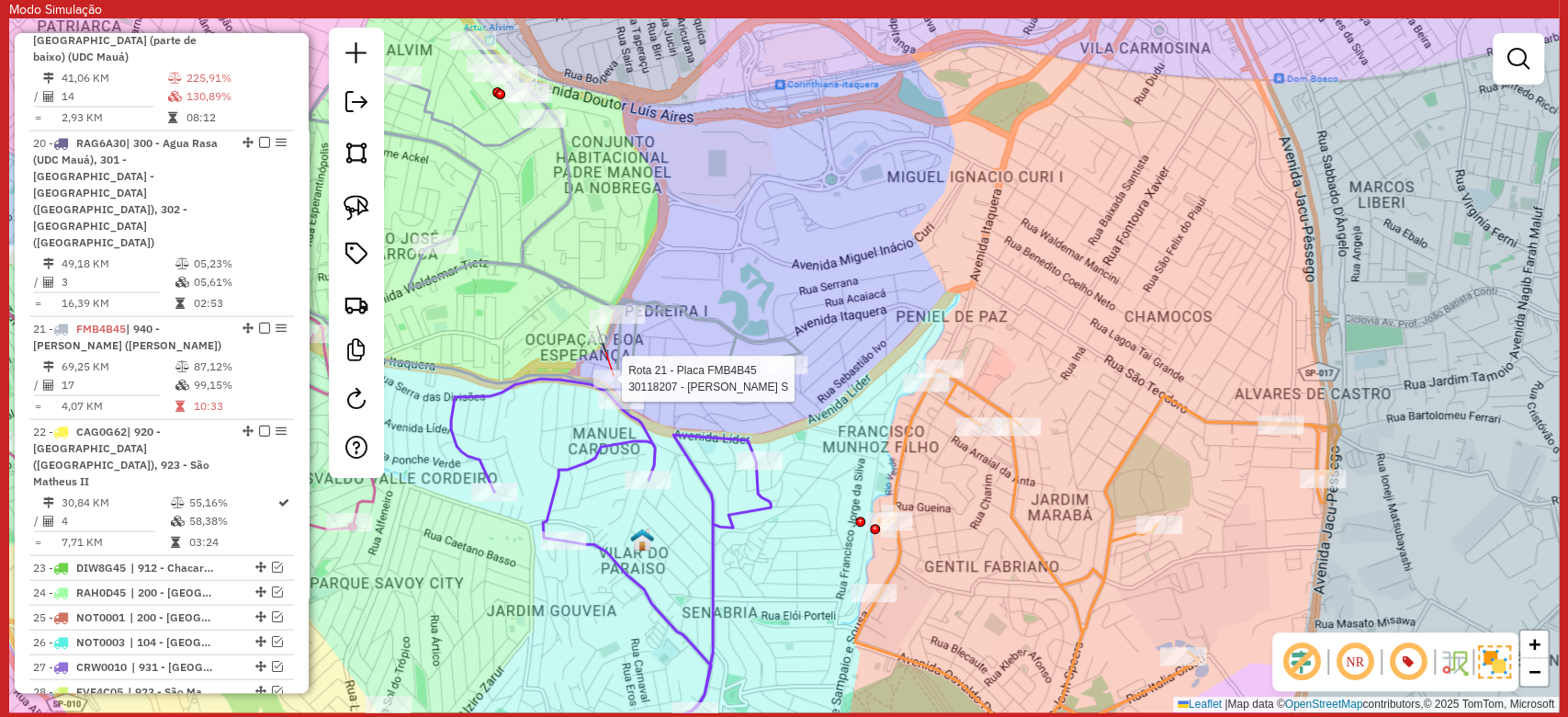
select select "**********"
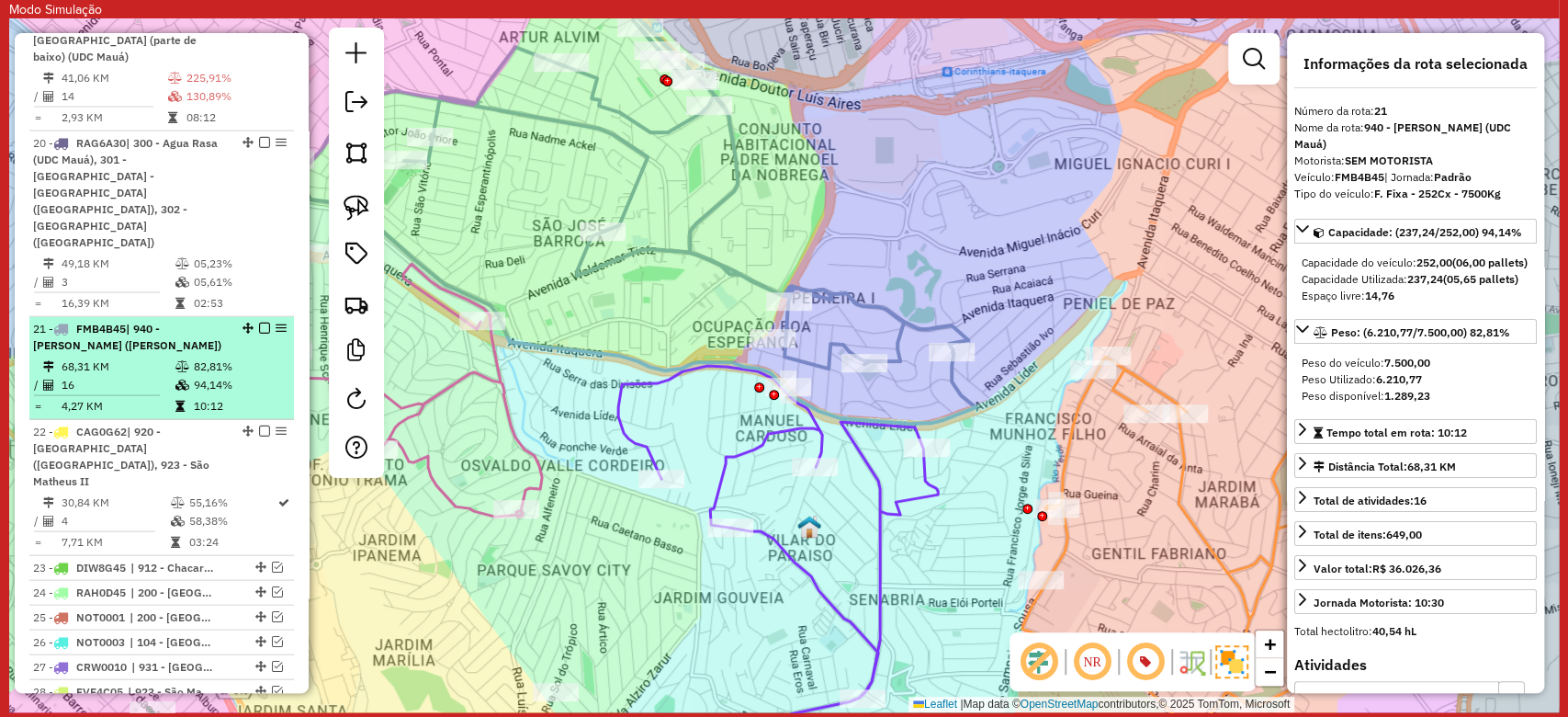
click at [259, 323] on em at bounding box center [265, 328] width 11 height 11
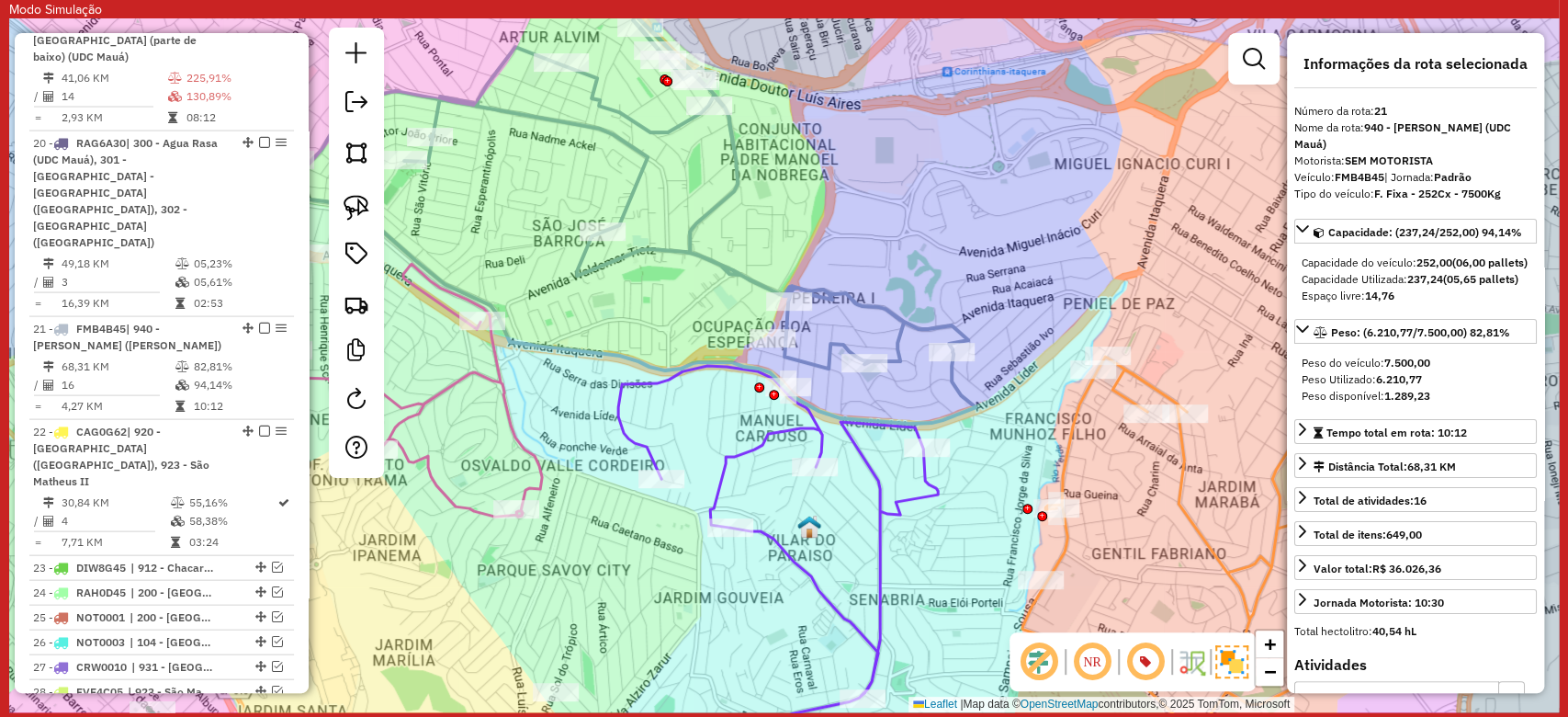
scroll to position [2390, 0]
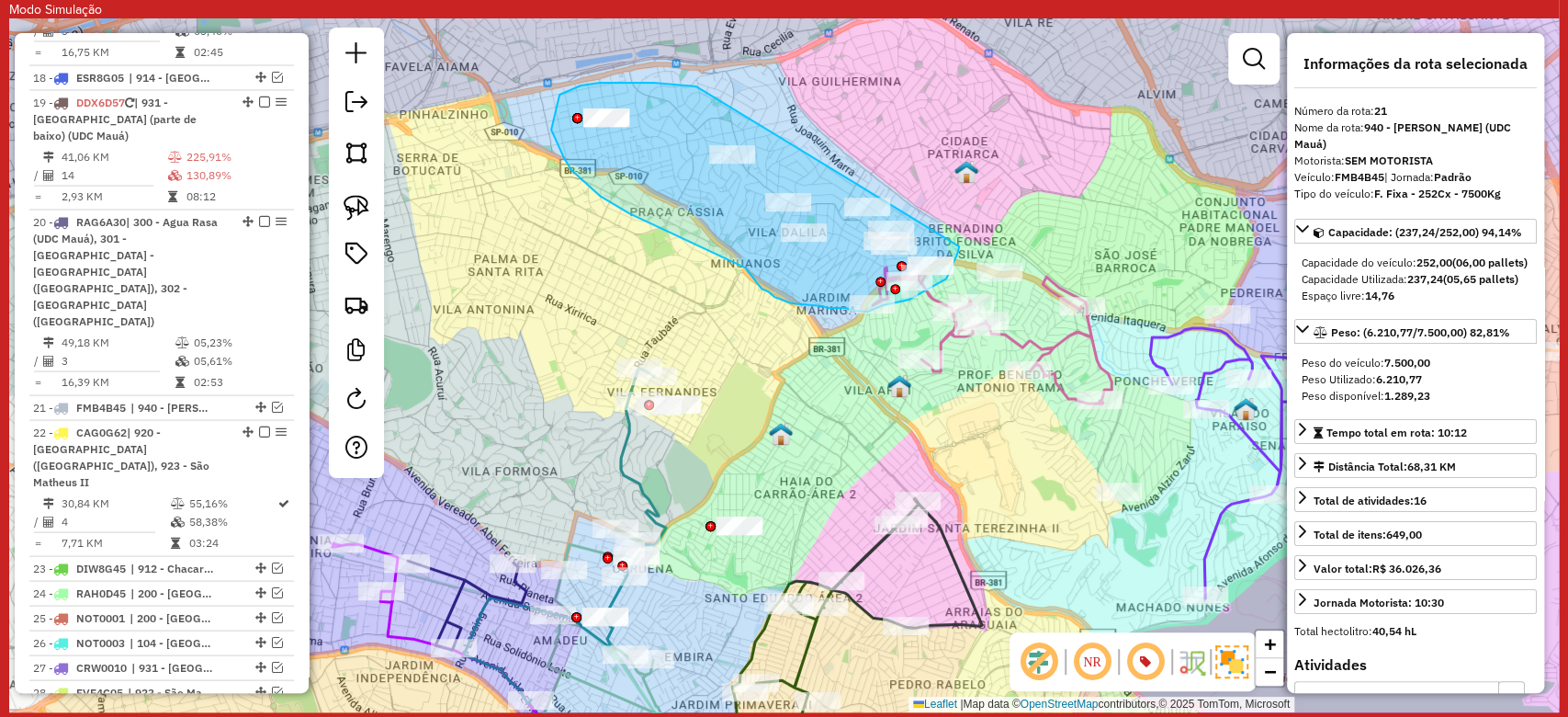
drag, startPoint x: 696, startPoint y: 87, endPoint x: 959, endPoint y: 246, distance: 307.3
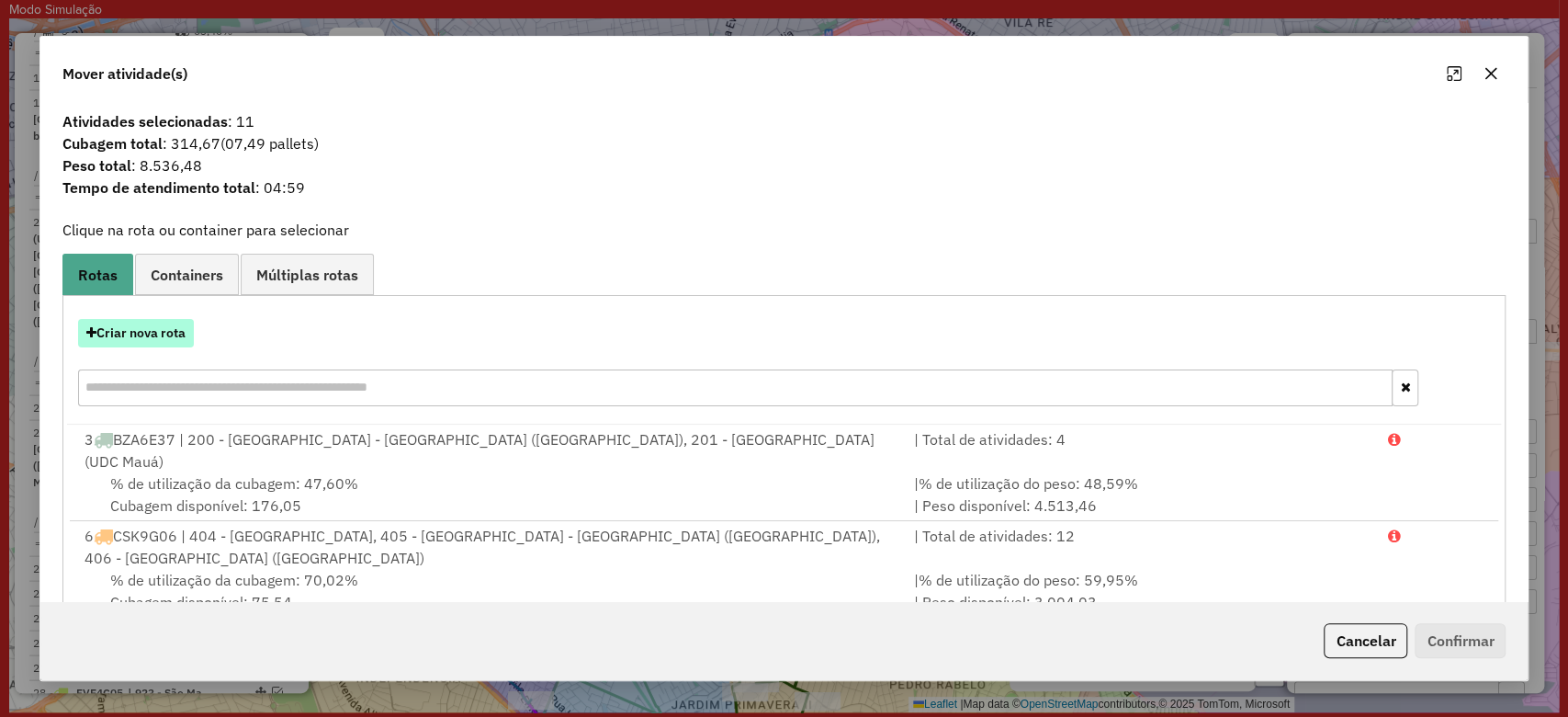
click at [153, 326] on button "Criar nova rota" at bounding box center [136, 333] width 116 height 29
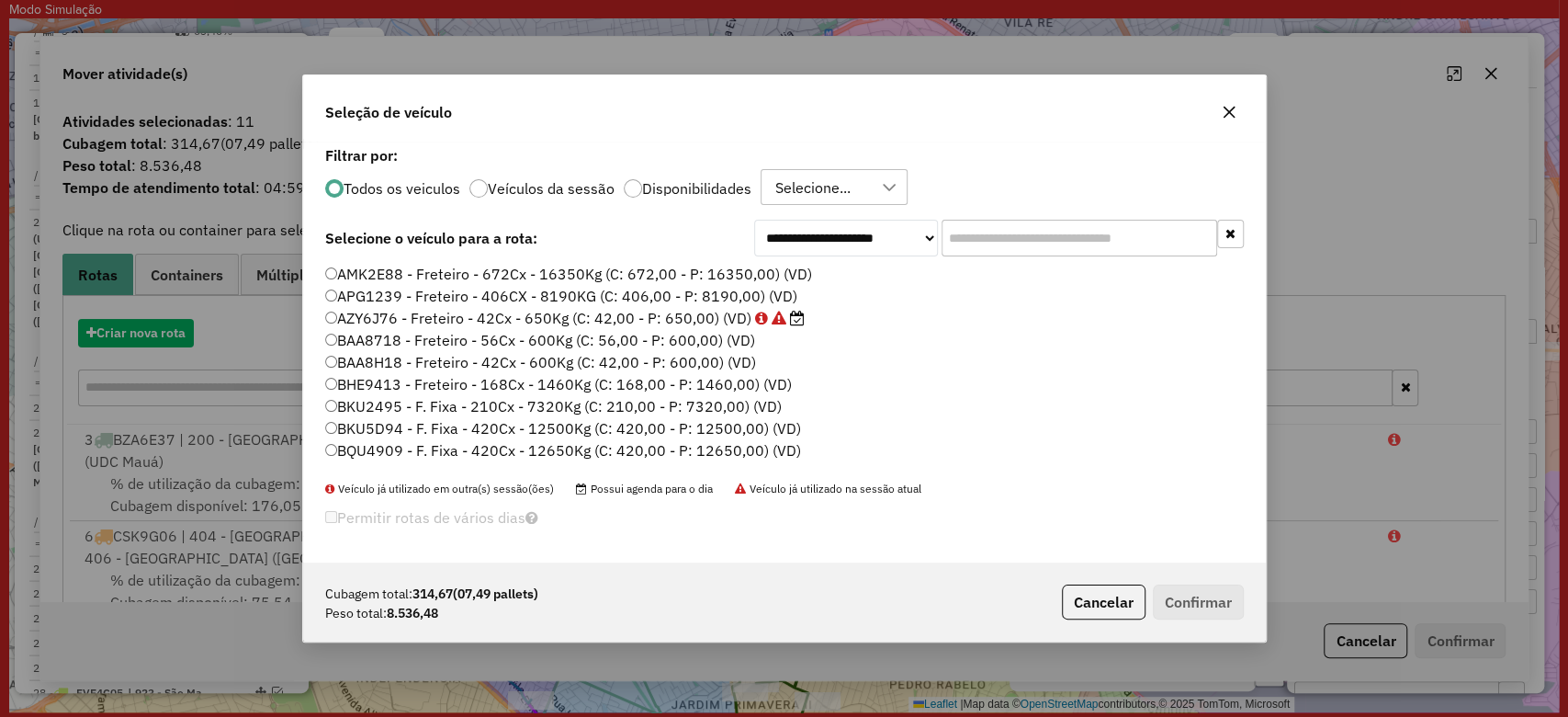
click at [1221, 107] on icon "button" at bounding box center [1229, 113] width 15 height 15
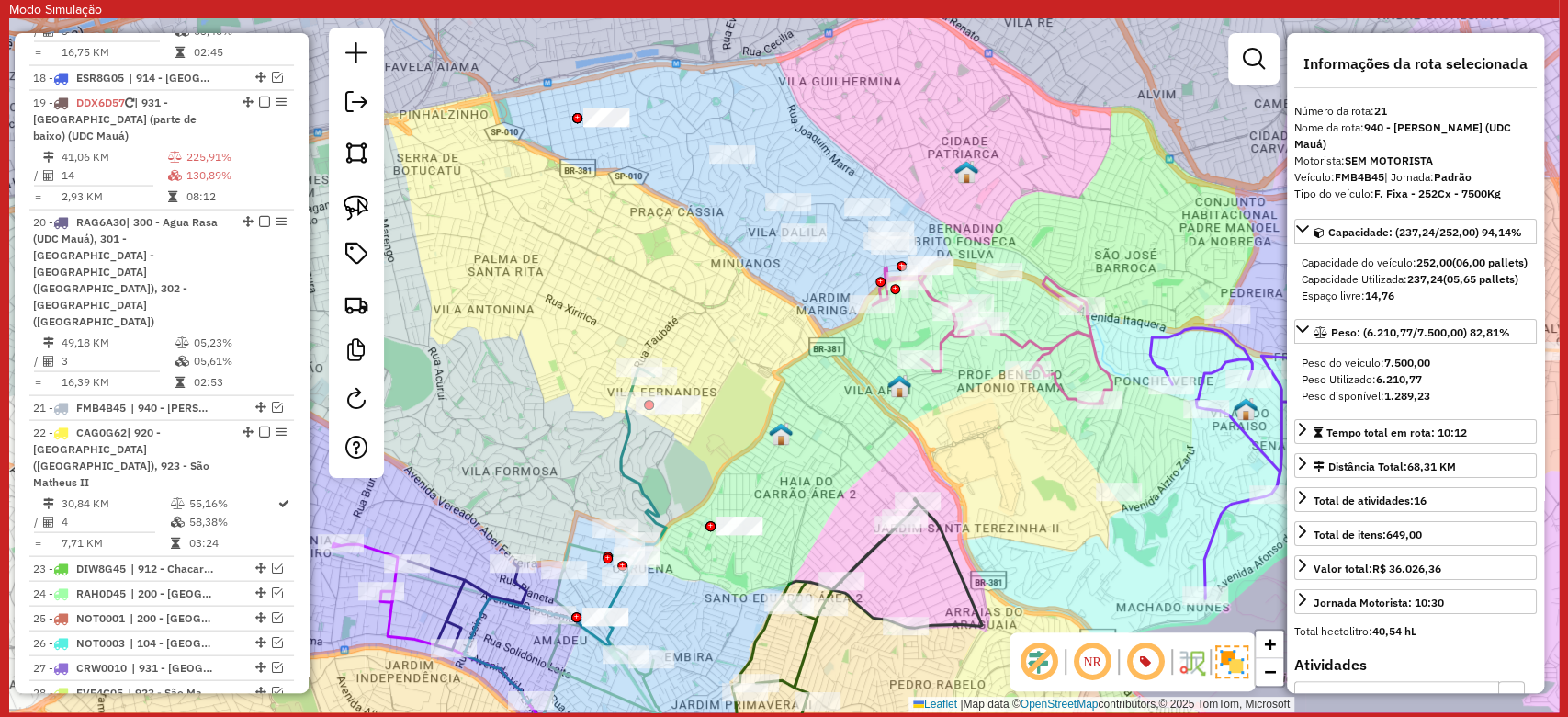
scroll to position [9, 6]
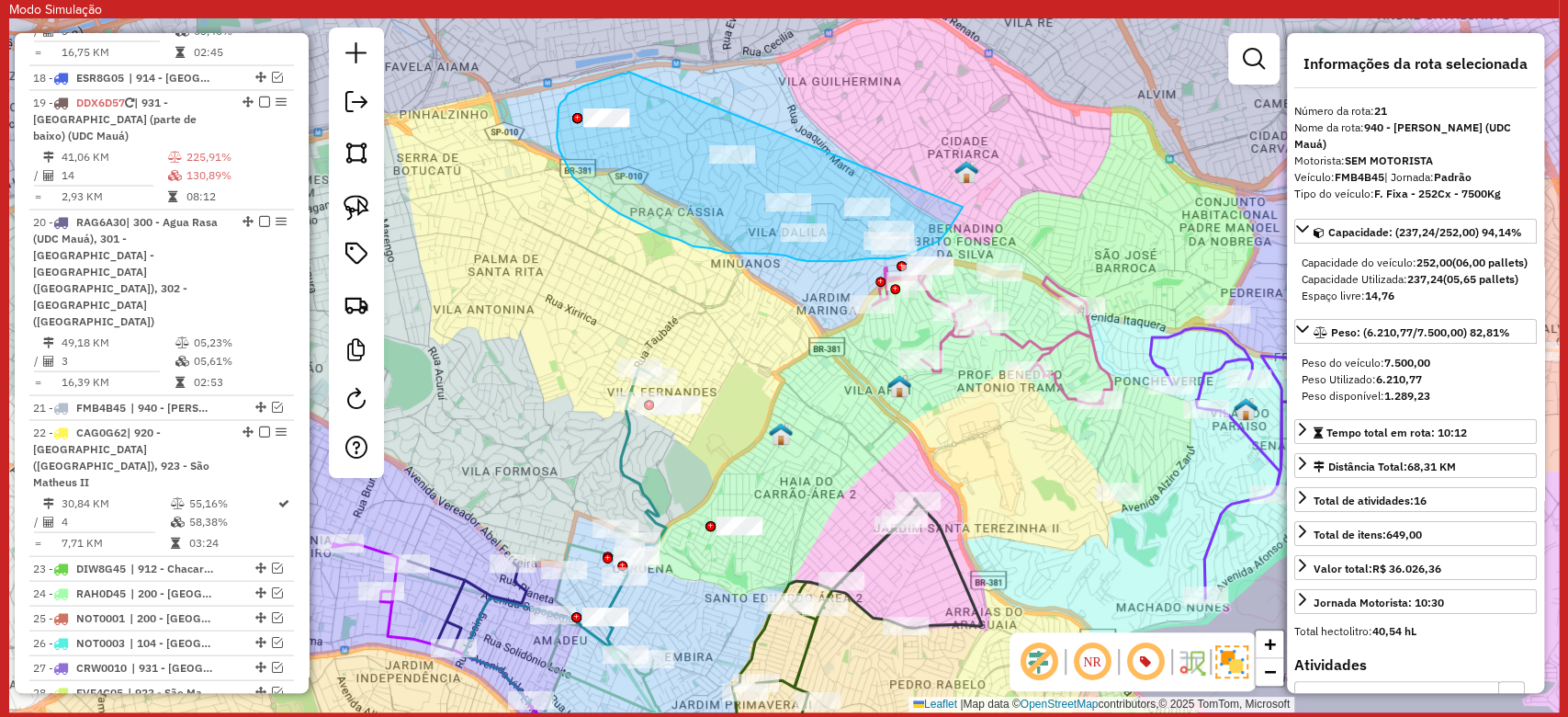
drag, startPoint x: 618, startPoint y: 75, endPoint x: 963, endPoint y: 206, distance: 369.0
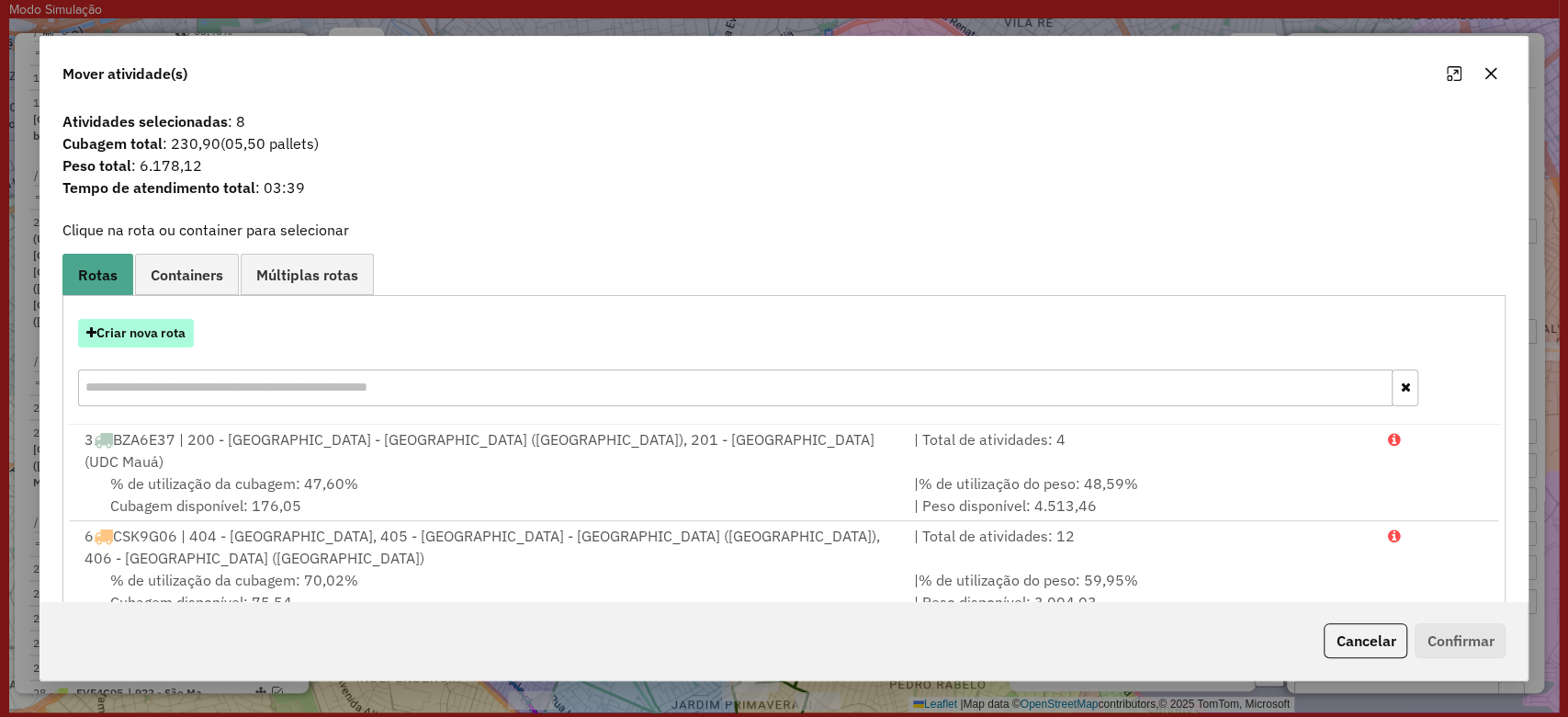
click at [164, 327] on button "Criar nova rota" at bounding box center [136, 333] width 116 height 29
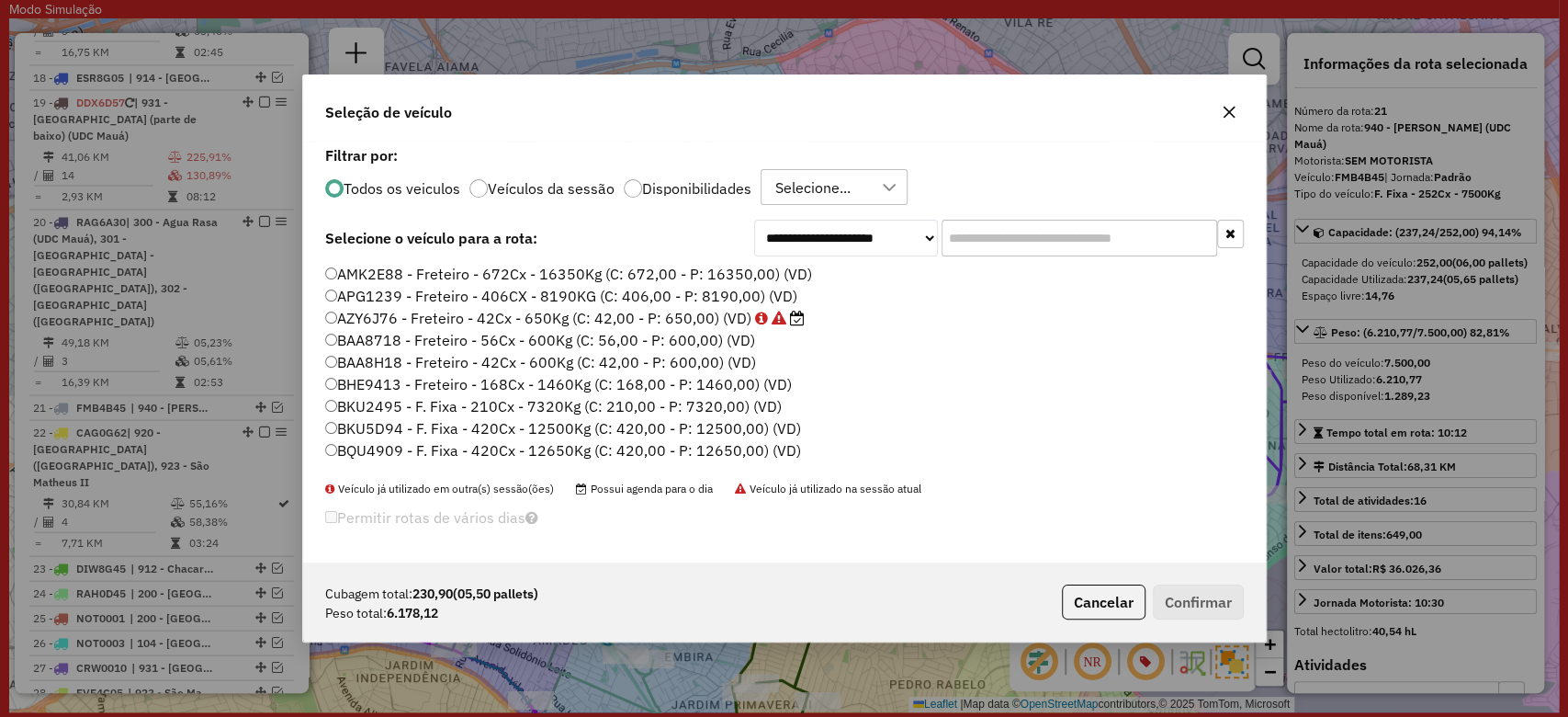
scroll to position [10, 6]
drag, startPoint x: 164, startPoint y: 327, endPoint x: 1015, endPoint y: 232, distance: 856.3
click at [1015, 232] on input "text" at bounding box center [1079, 238] width 275 height 37
paste input "*******"
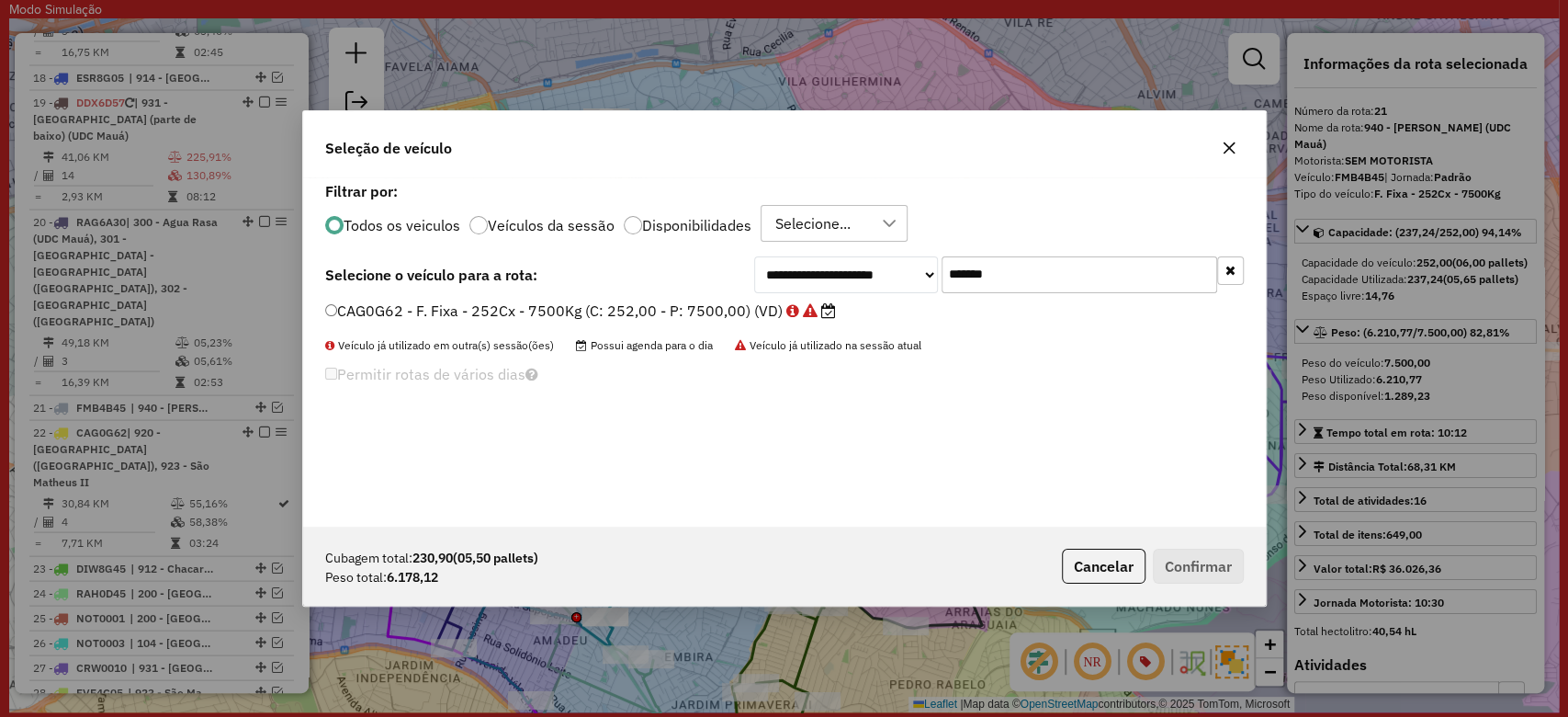
type input "*******"
click at [650, 305] on label "CAG0G62 - F. Fixa - 252Cx - 7500Kg (C: 252,00 - P: 7500,00) (VD)" at bounding box center [580, 311] width 510 height 22
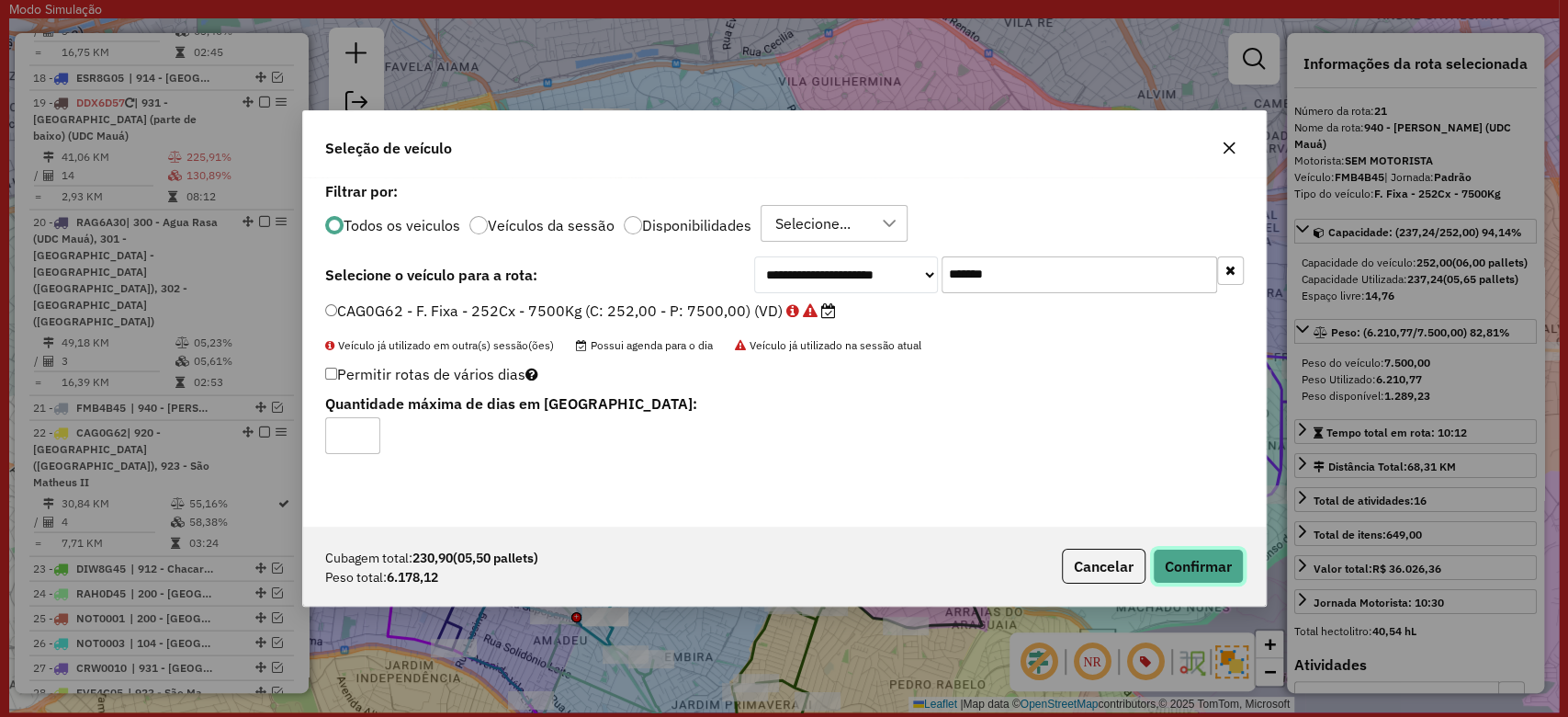
click at [1192, 558] on button "Confirmar" at bounding box center [1198, 566] width 91 height 35
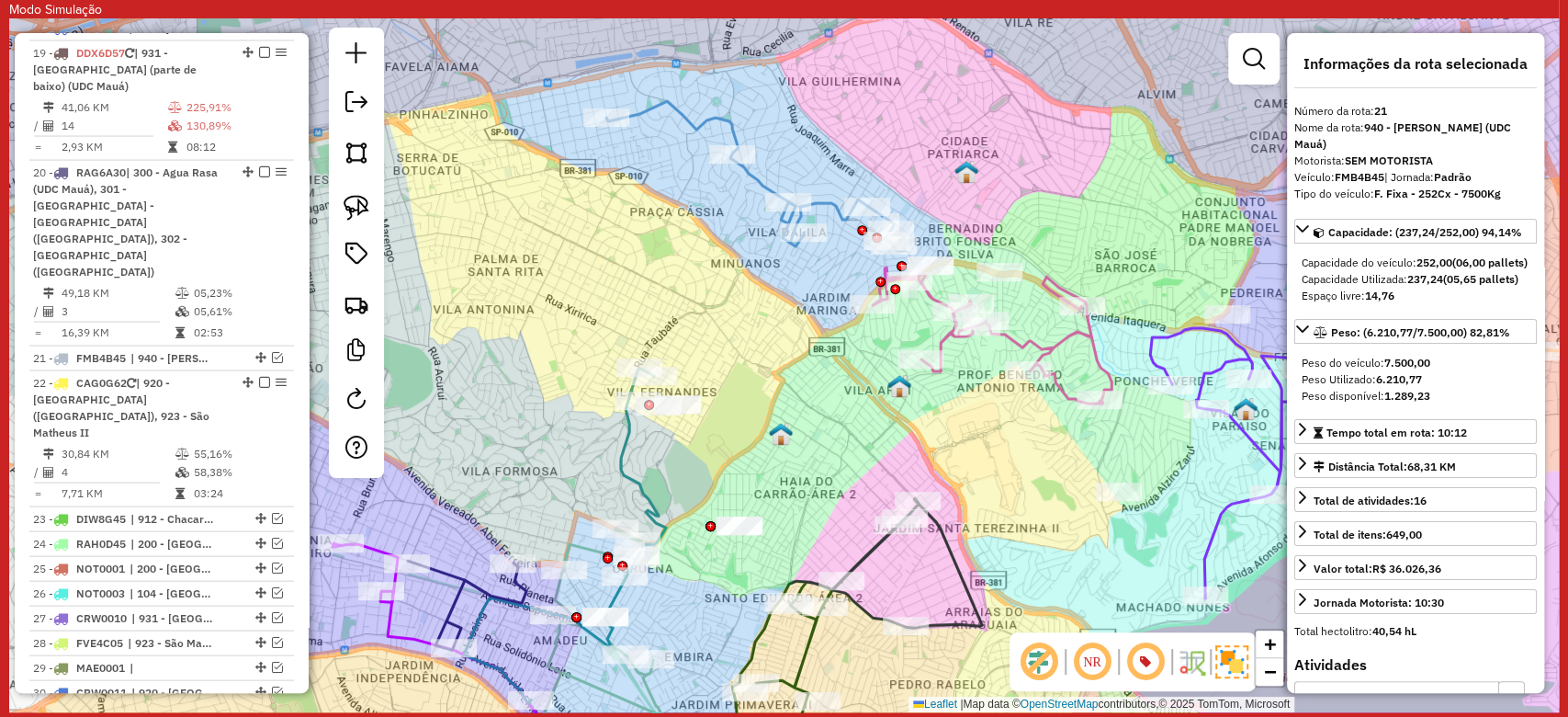
scroll to position [2469, 0]
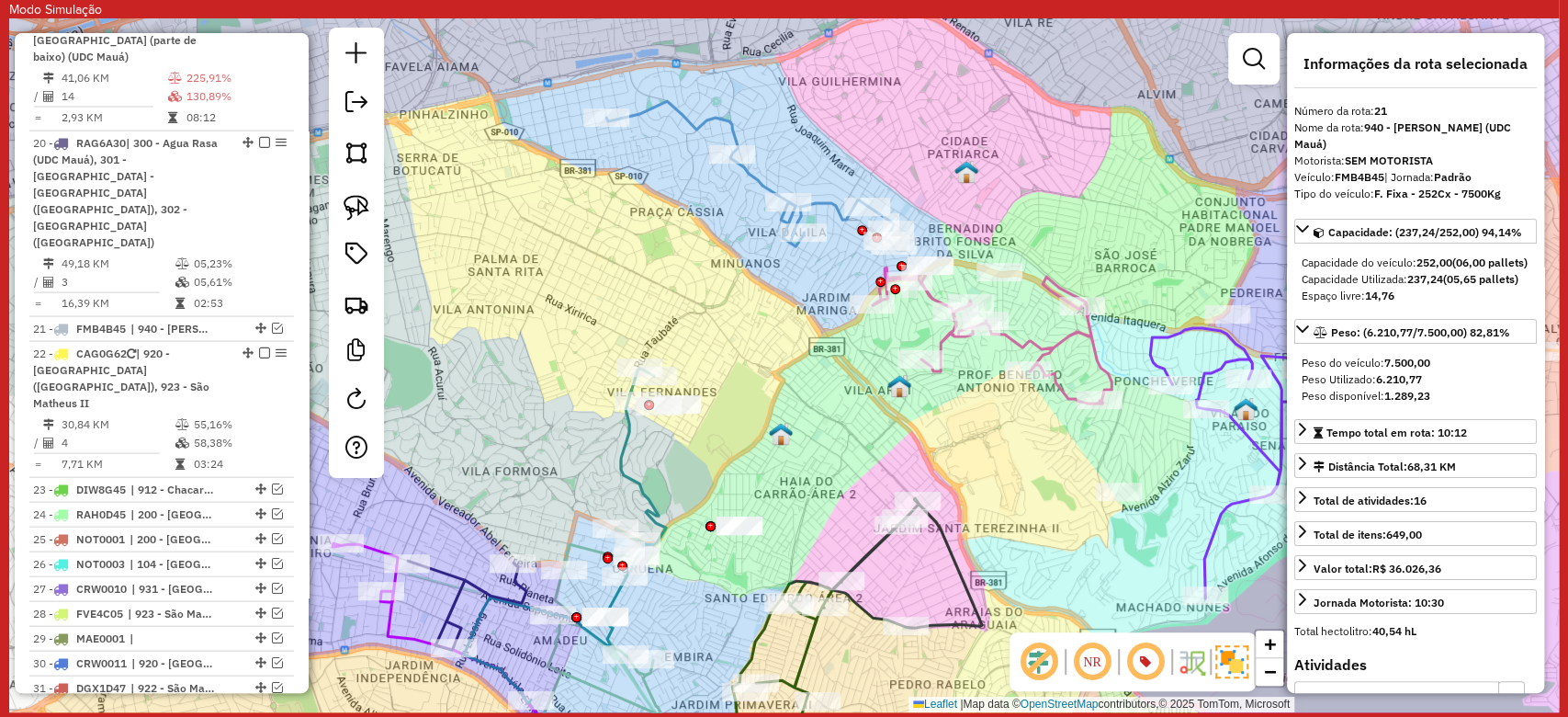
click at [824, 198] on icon at bounding box center [749, 174] width 287 height 145
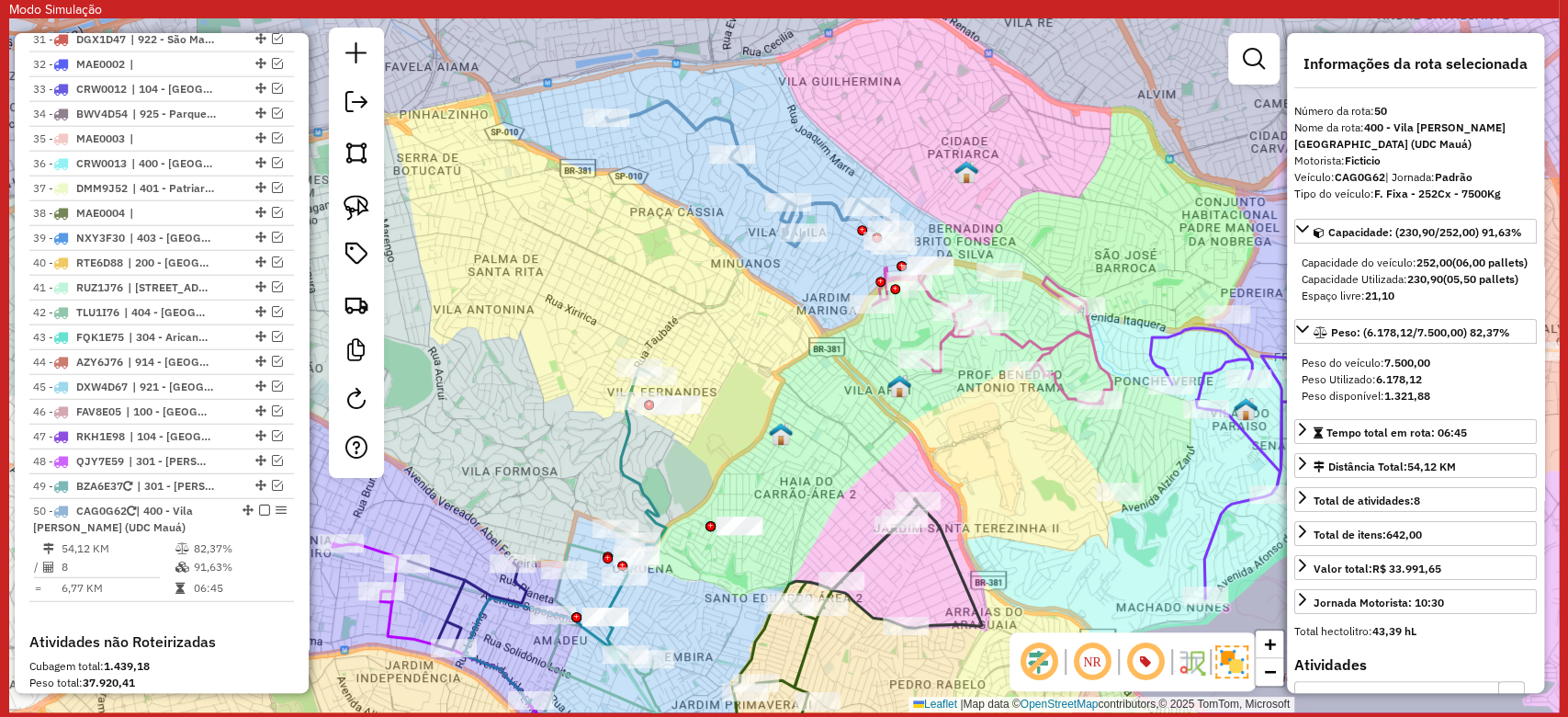
scroll to position [3134, 0]
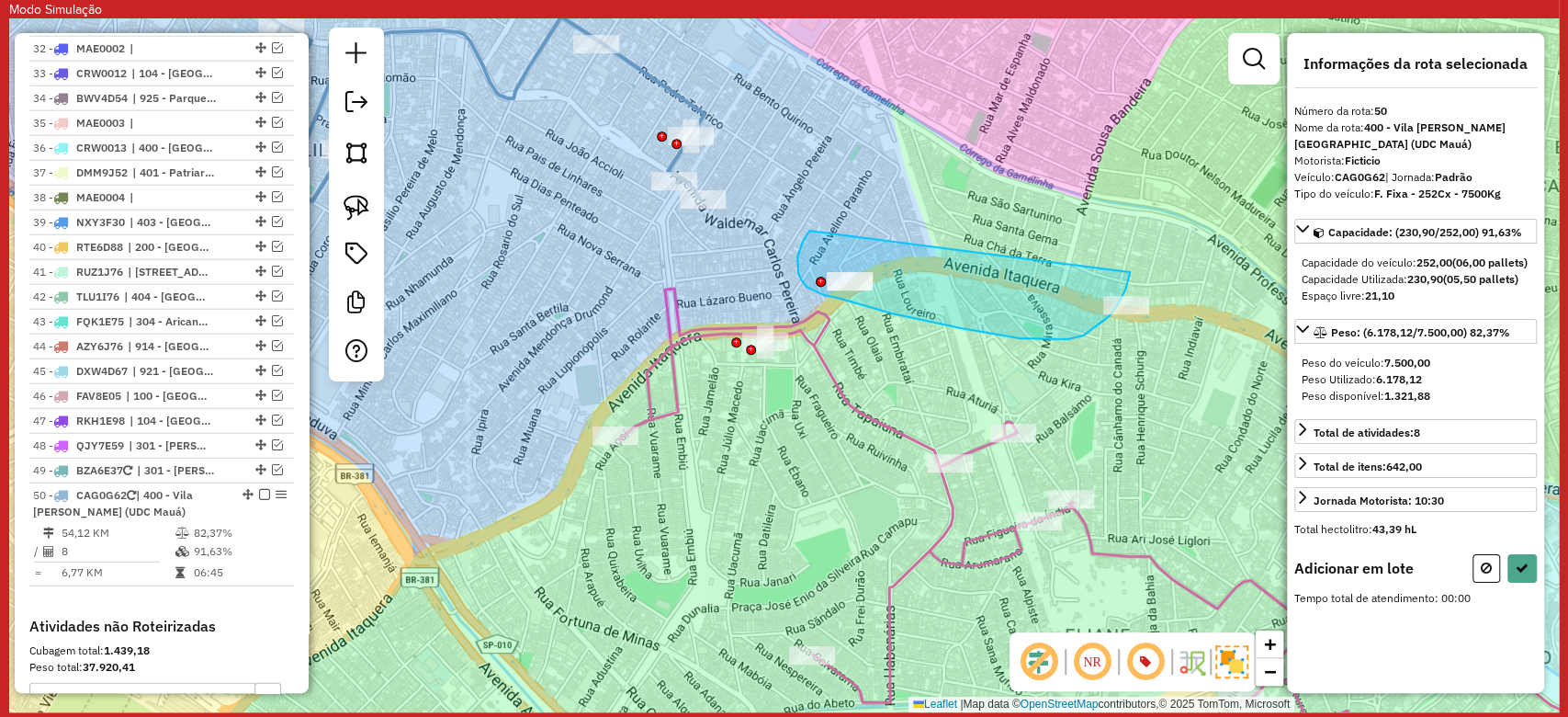
drag, startPoint x: 808, startPoint y: 232, endPoint x: 1129, endPoint y: 272, distance: 323.5
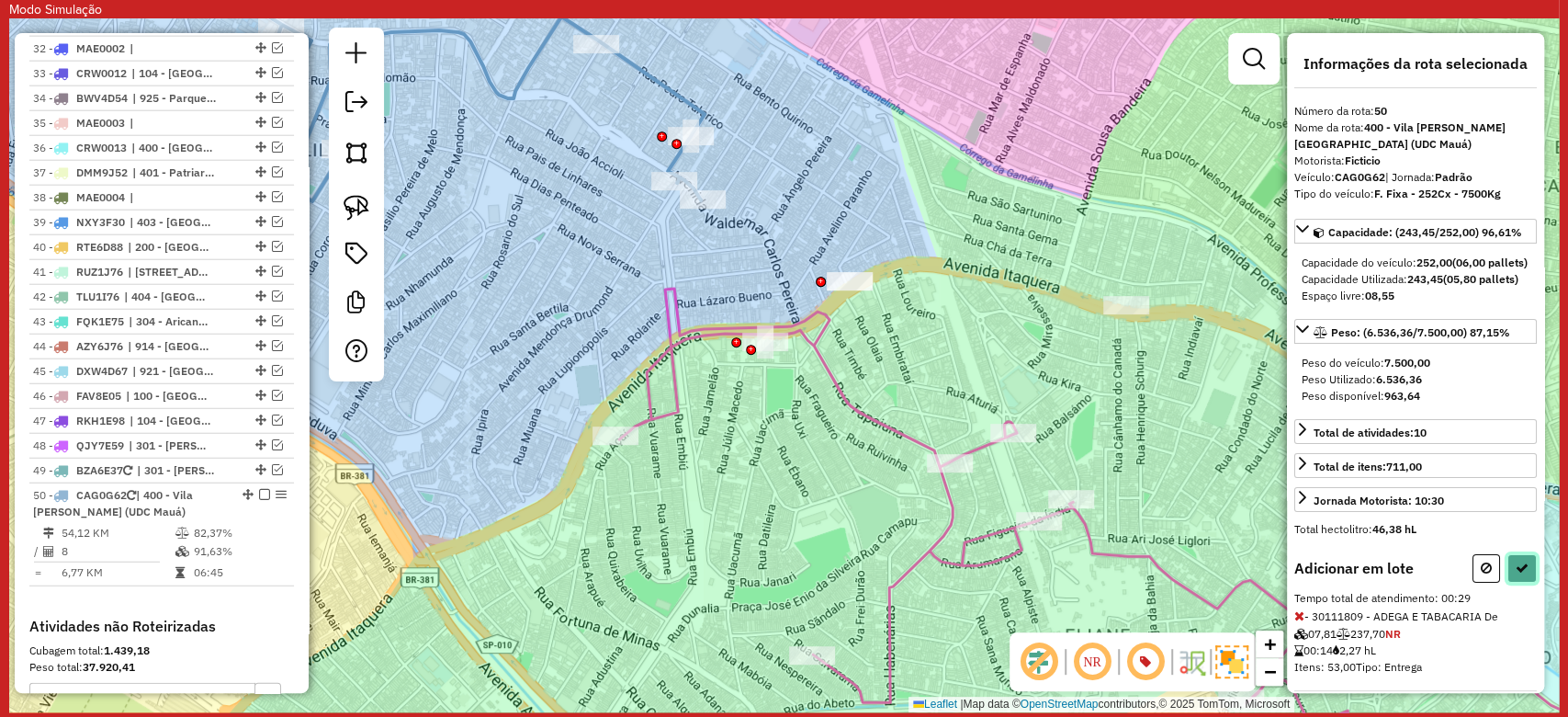
click at [1508, 582] on button at bounding box center [1522, 568] width 30 height 29
select select "**********"
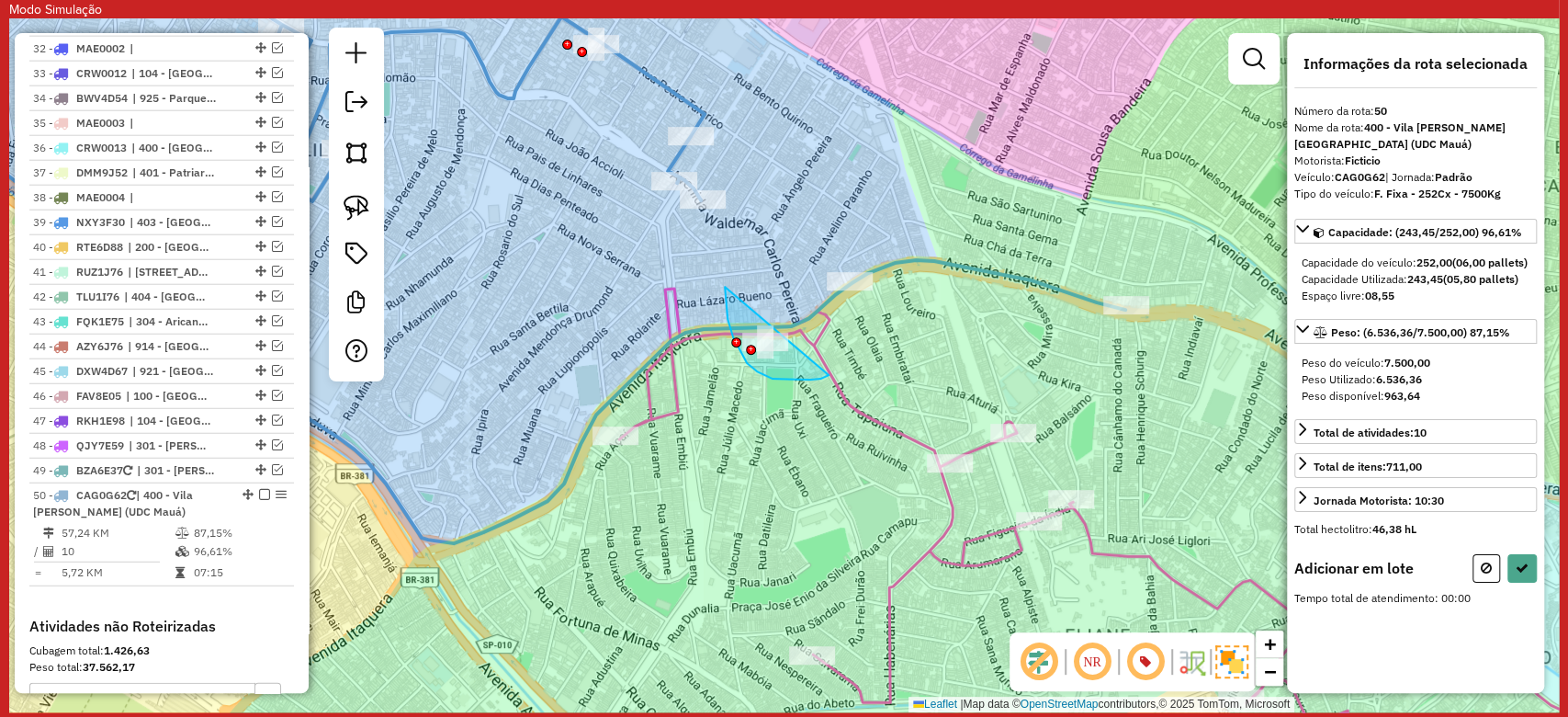
drag, startPoint x: 726, startPoint y: 286, endPoint x: 831, endPoint y: 374, distance: 137.0
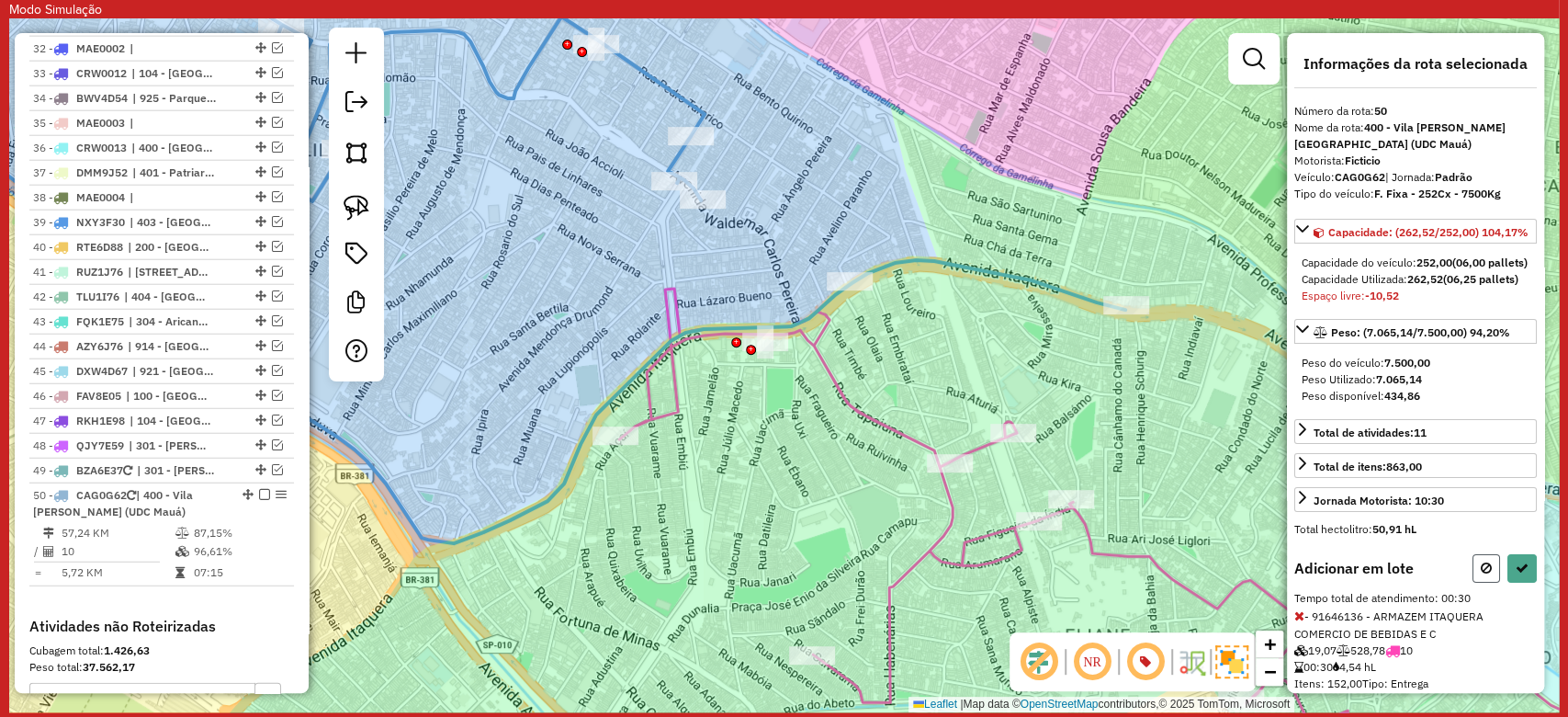
click at [1483, 575] on icon at bounding box center [1486, 568] width 11 height 13
select select "**********"
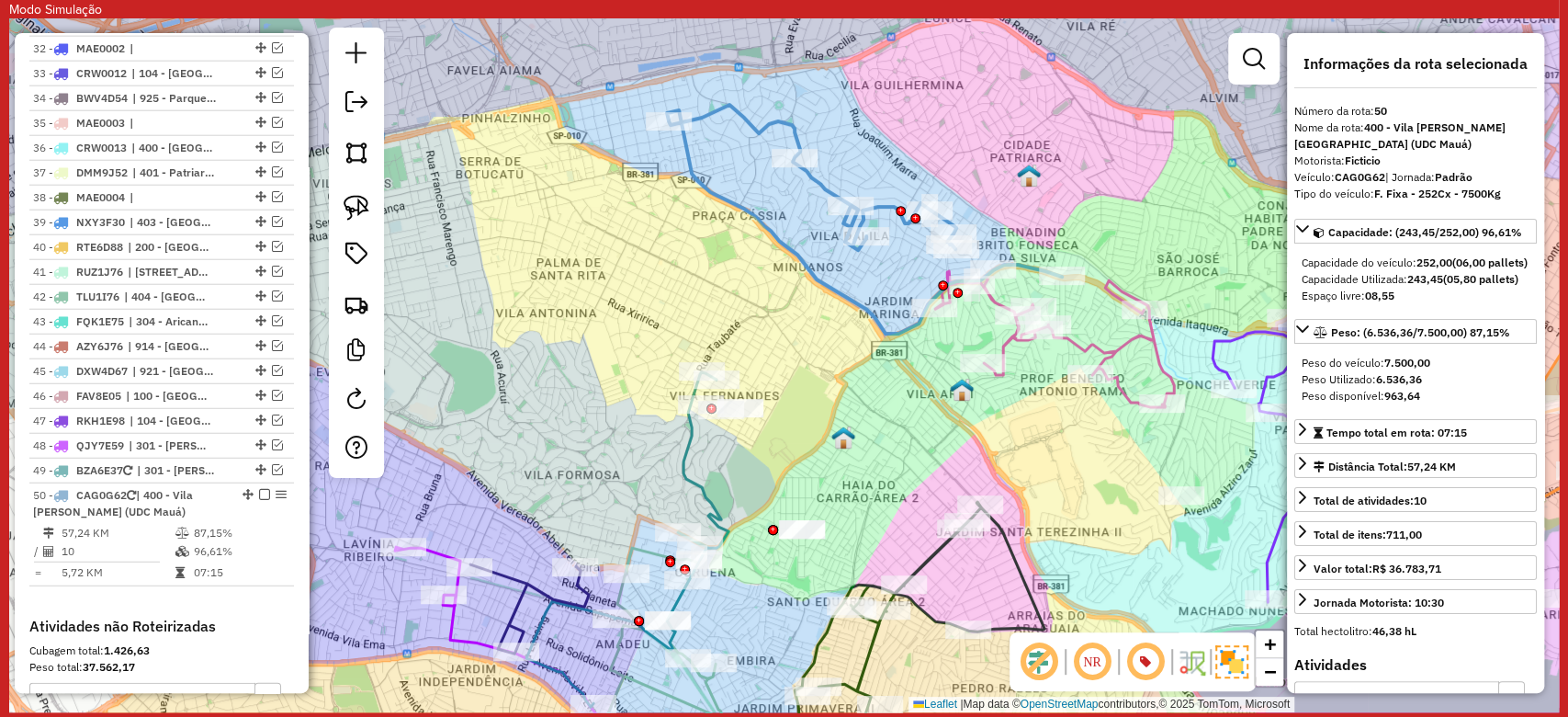
drag, startPoint x: 1143, startPoint y: 232, endPoint x: 1115, endPoint y: 232, distance: 28.0
click at [1115, 232] on div "Janela de atendimento Grade de atendimento Capacidade Transportadoras Veículos …" at bounding box center [784, 365] width 1549 height 694
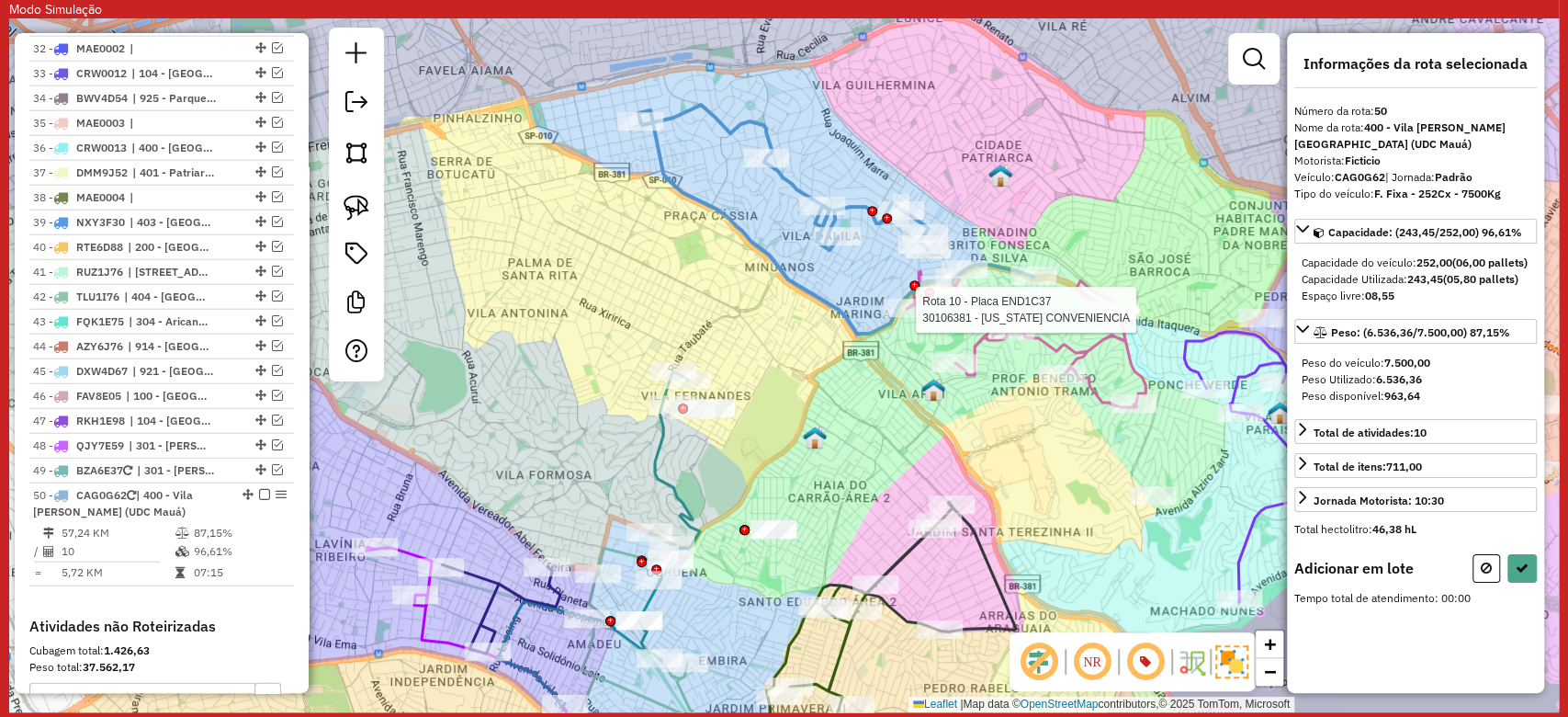
click at [1116, 319] on div at bounding box center [1115, 310] width 46 height 19
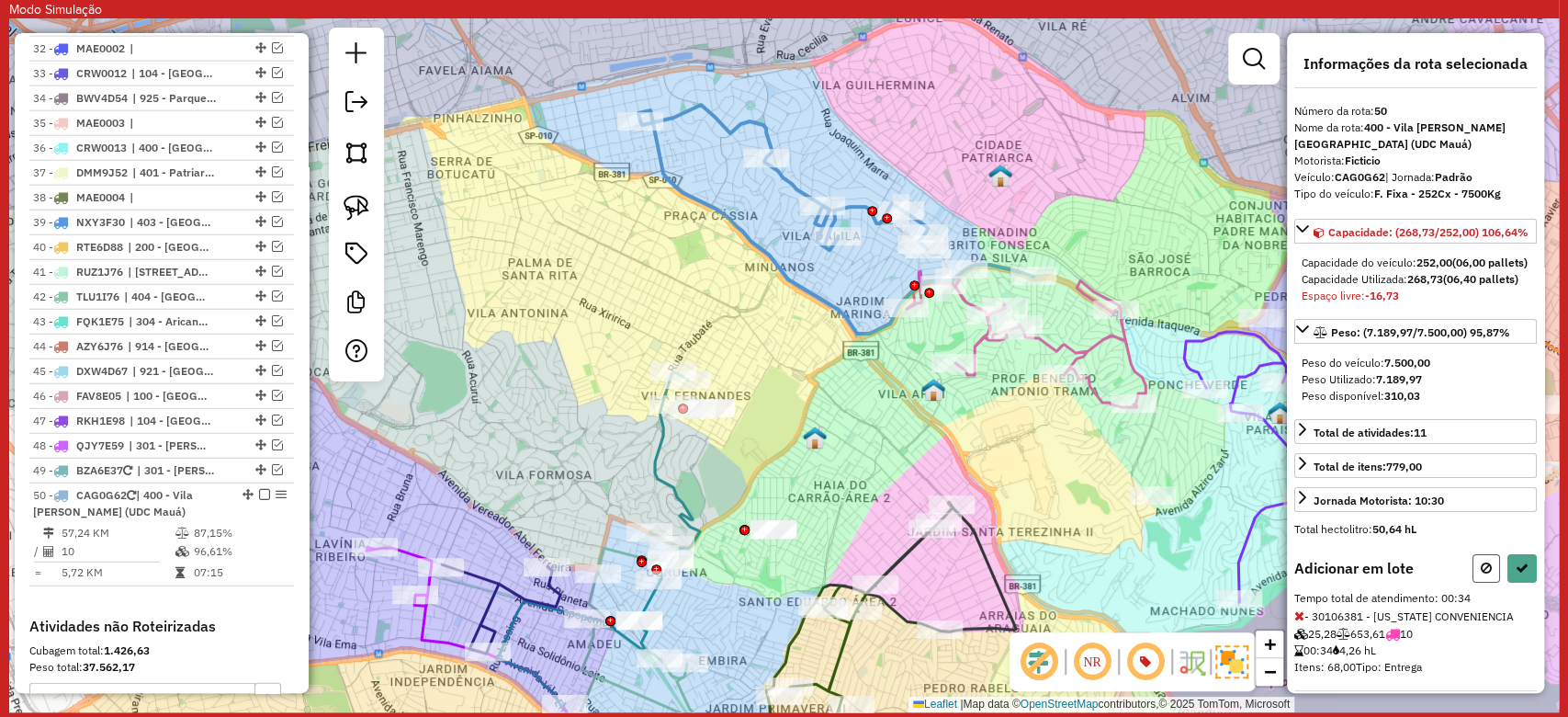
click at [1477, 582] on button at bounding box center [1486, 568] width 28 height 29
select select "**********"
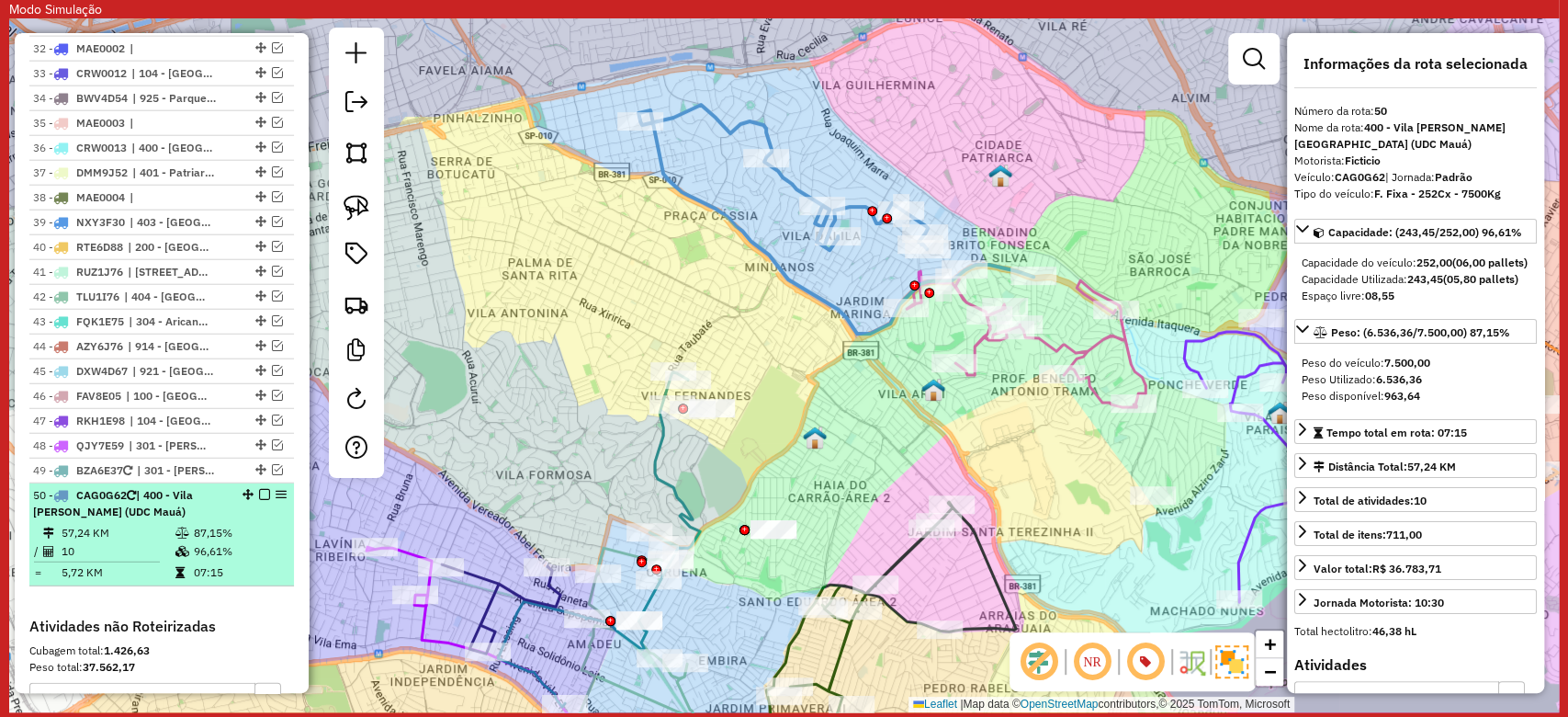
click at [259, 489] on em at bounding box center [265, 495] width 11 height 11
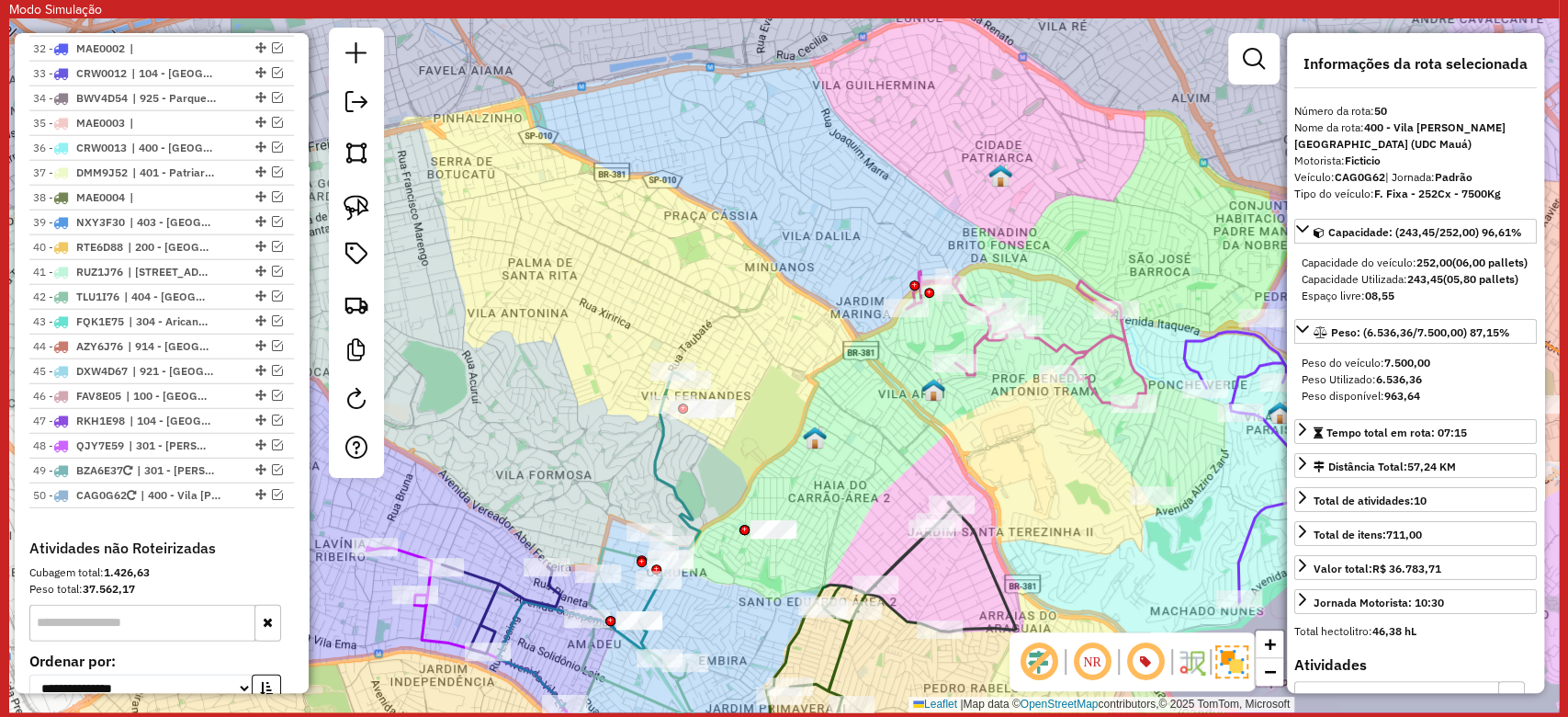
scroll to position [3056, 0]
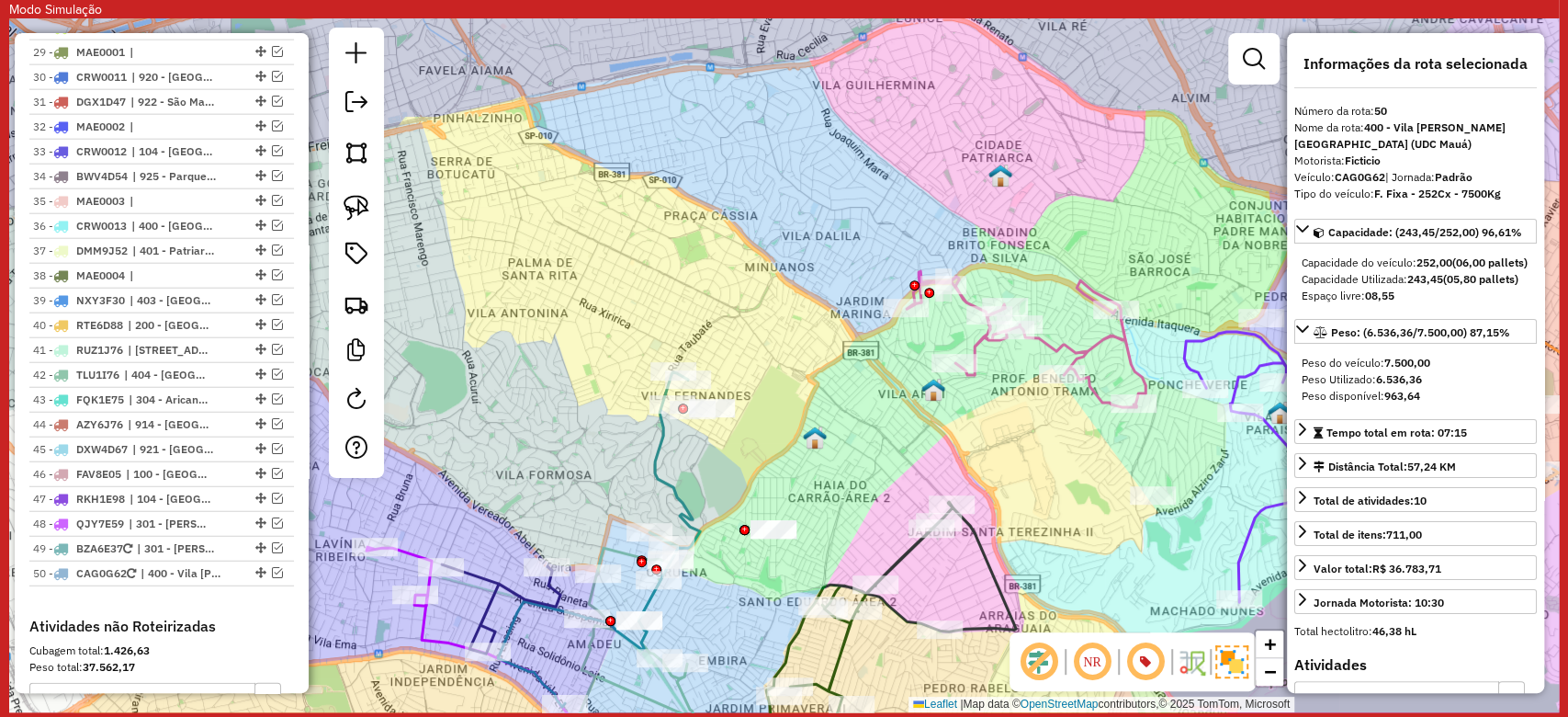
drag, startPoint x: 876, startPoint y: 238, endPoint x: 963, endPoint y: 86, distance: 175.1
click at [963, 86] on div "Janela de atendimento Grade de atendimento Capacidade Transportadoras Veículos …" at bounding box center [784, 365] width 1549 height 694
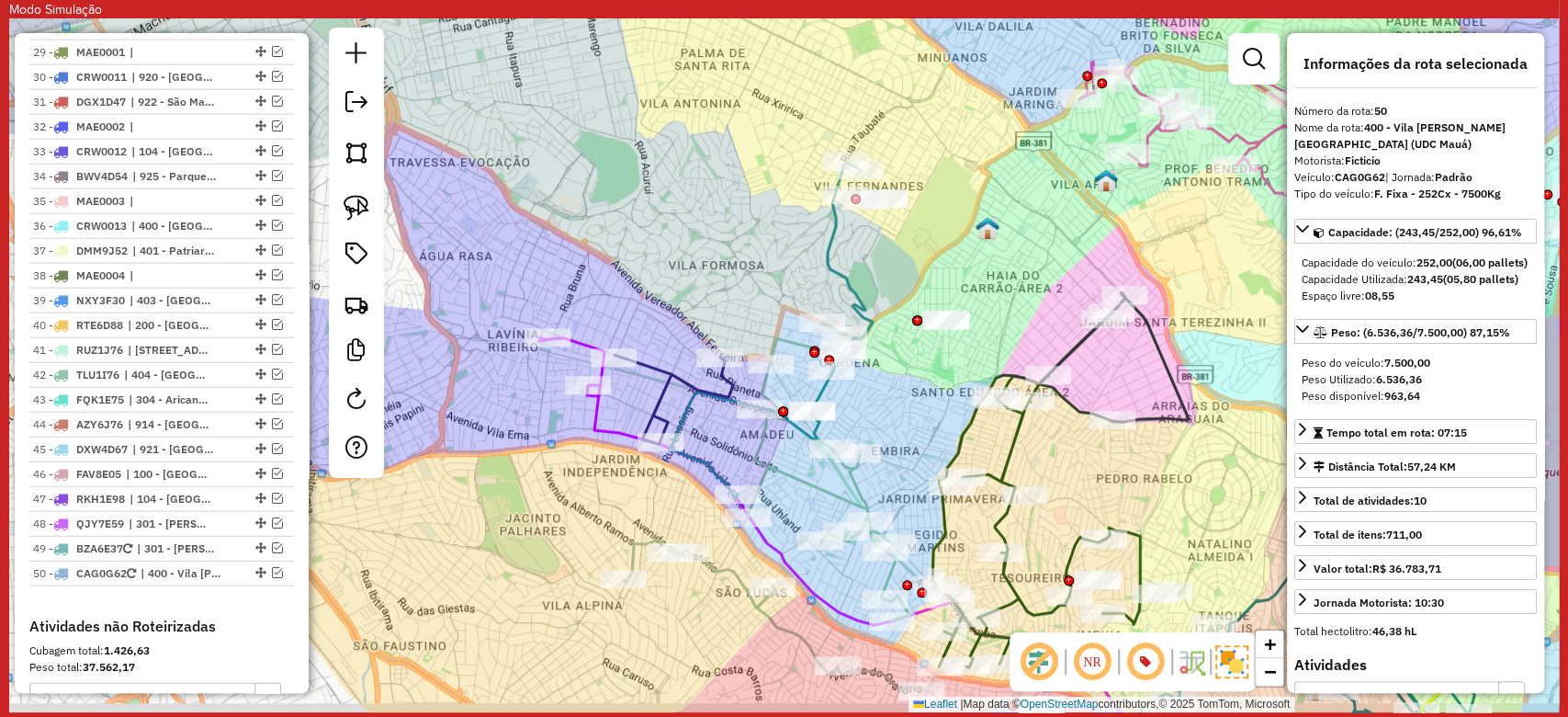
drag, startPoint x: 632, startPoint y: 275, endPoint x: 905, endPoint y: 217, distance: 279.1
click at [905, 217] on div "Janela de atendimento Grade de atendimento Capacidade Transportadoras Veículos …" at bounding box center [784, 365] width 1549 height 694
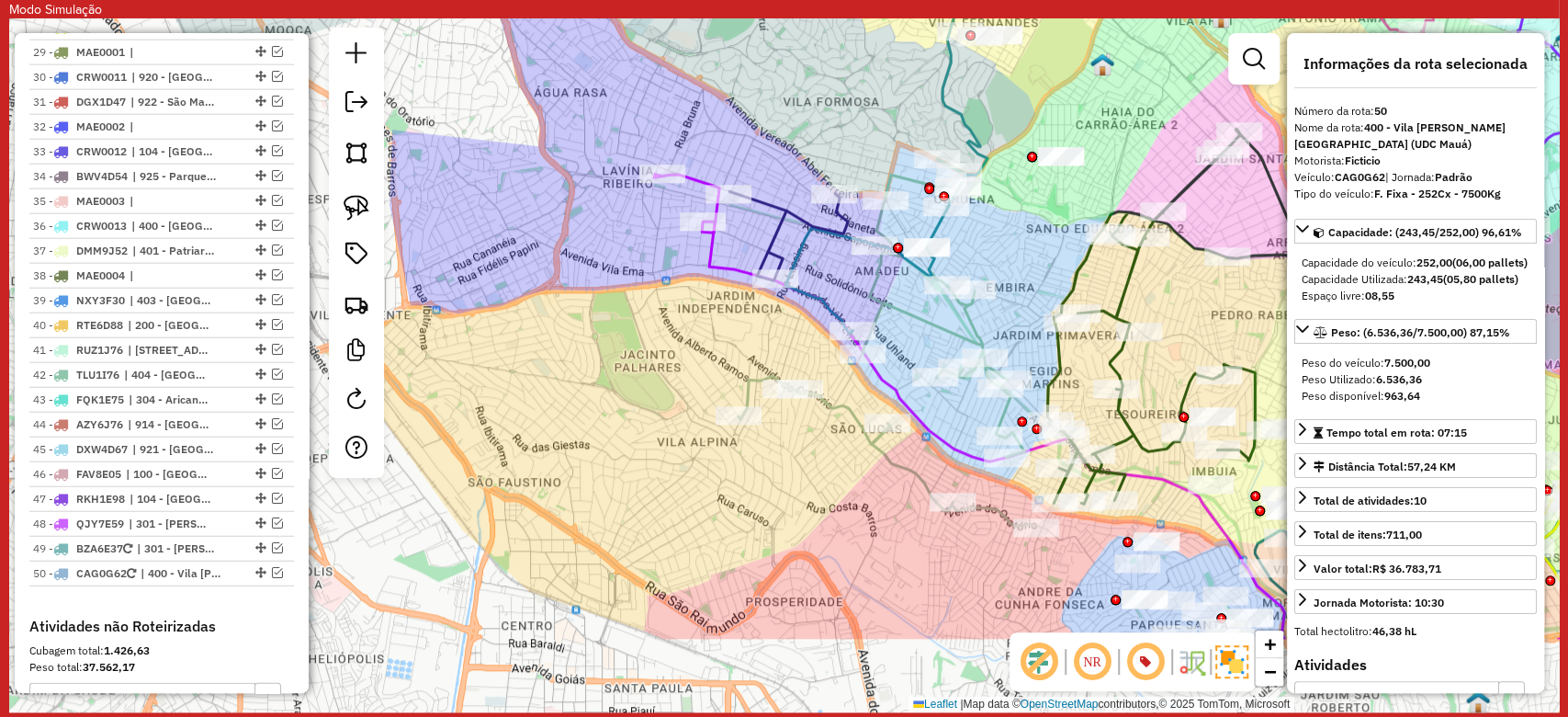
drag, startPoint x: 728, startPoint y: 452, endPoint x: 630, endPoint y: 317, distance: 166.8
click at [630, 317] on div "Janela de atendimento Grade de atendimento Capacidade Transportadoras Veículos …" at bounding box center [784, 365] width 1549 height 694
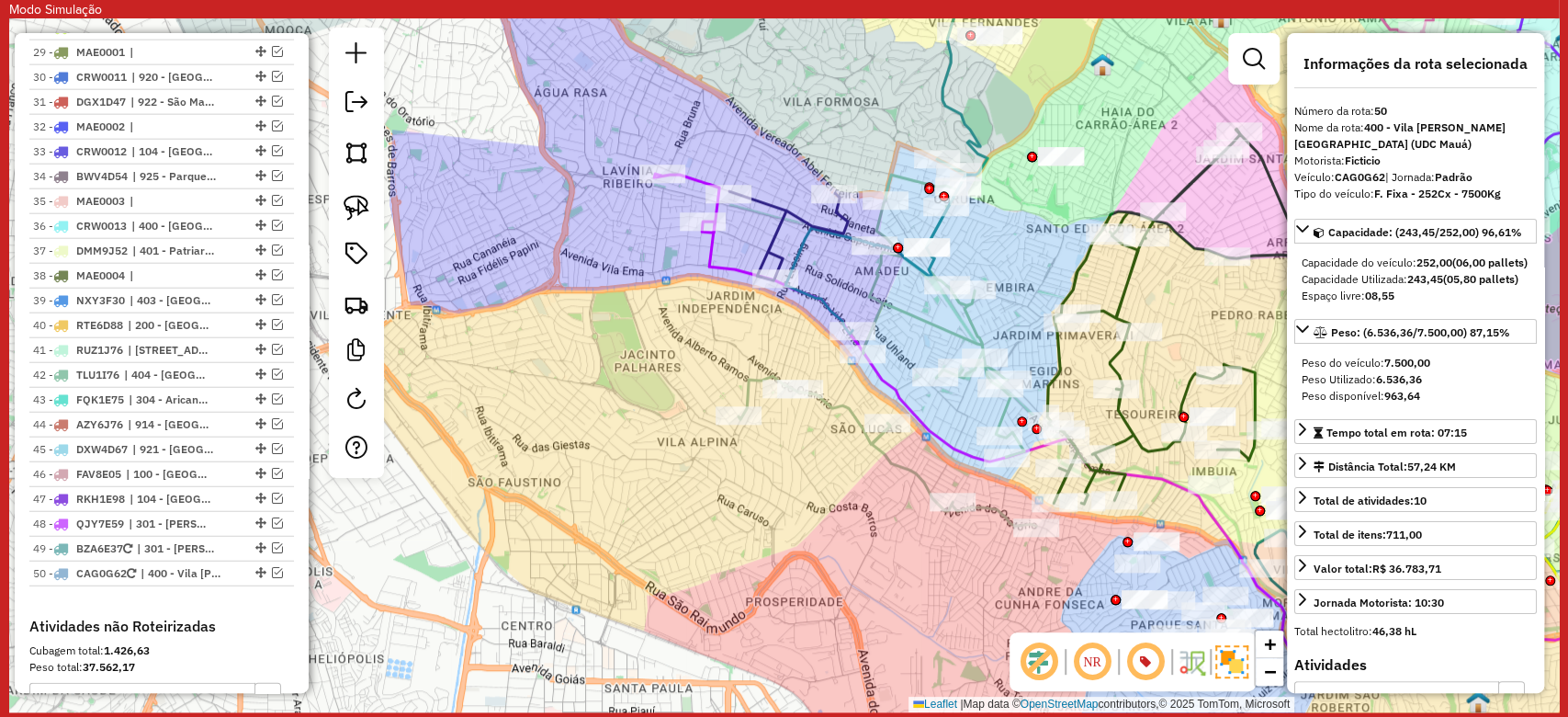
click at [940, 320] on icon at bounding box center [943, 308] width 162 height 298
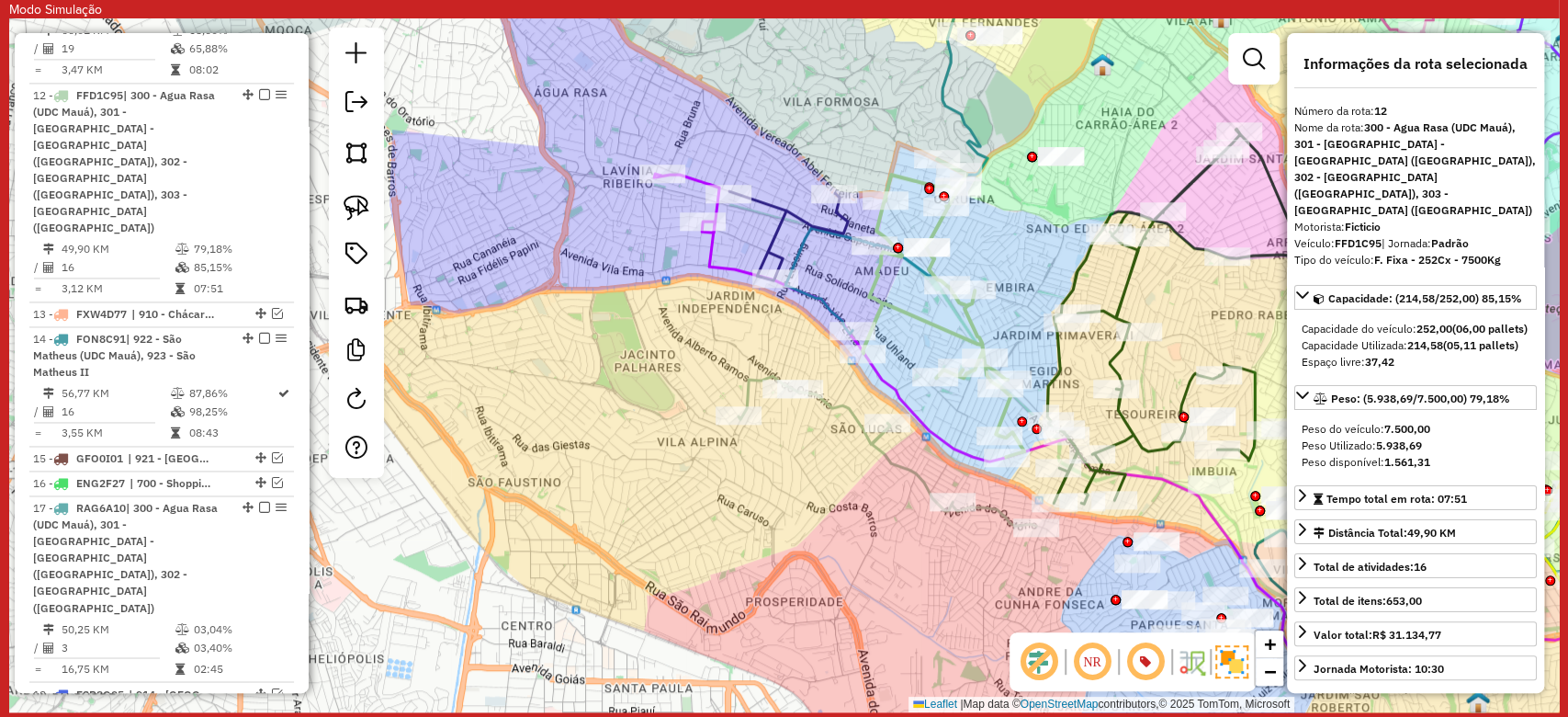
scroll to position [1706, 0]
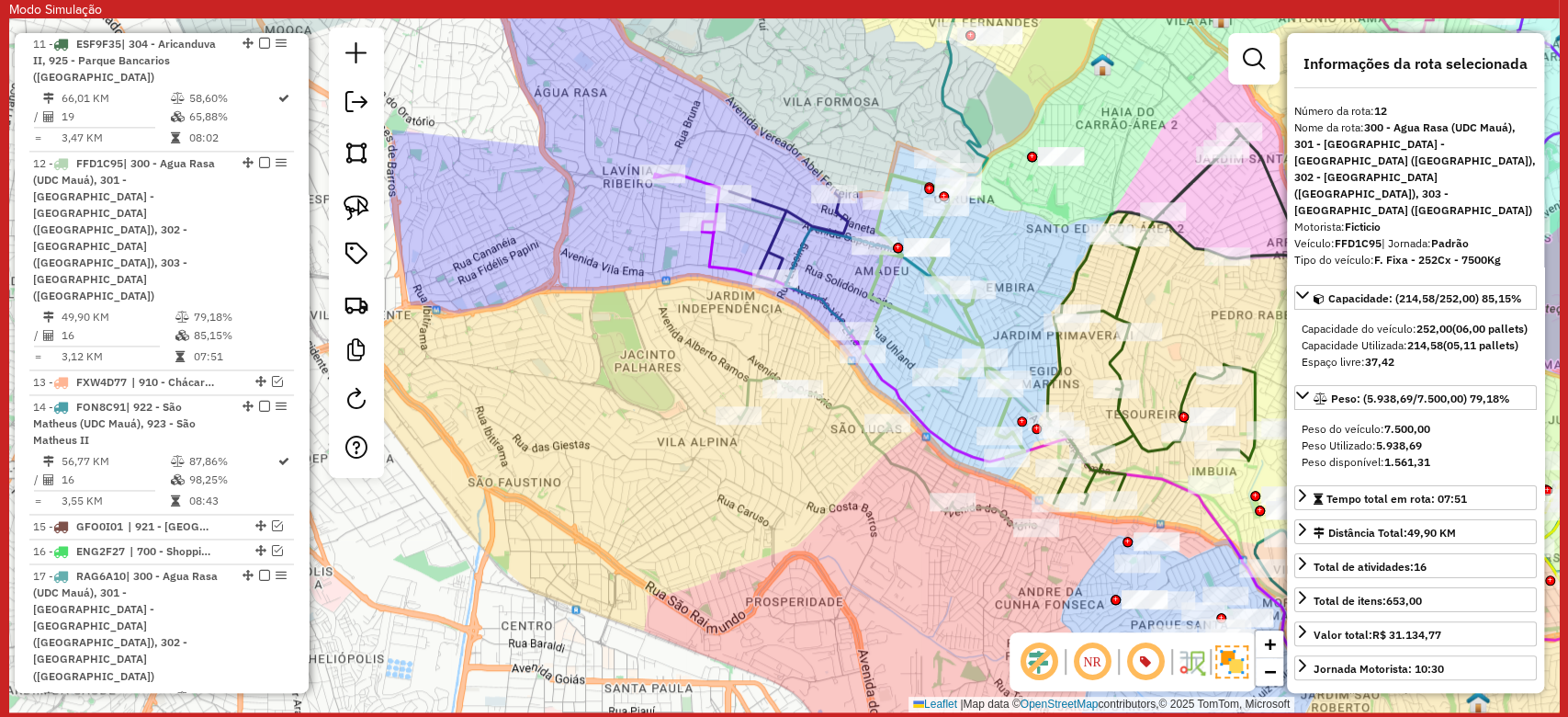
click at [940, 320] on icon at bounding box center [943, 308] width 162 height 298
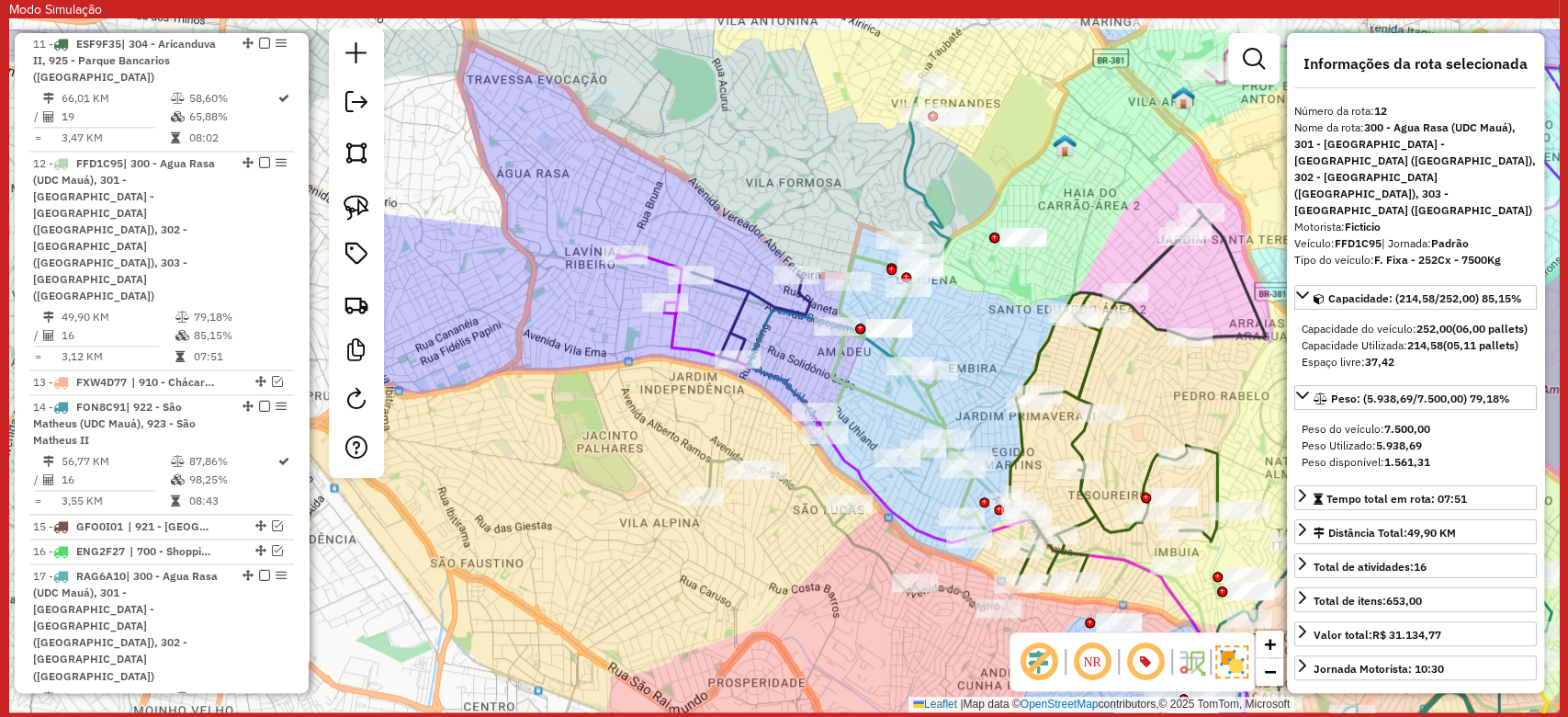
drag, startPoint x: 707, startPoint y: 305, endPoint x: 770, endPoint y: 430, distance: 140.0
click at [665, 410] on div "Janela de atendimento Grade de atendimento Capacidade Transportadoras Veículos …" at bounding box center [784, 365] width 1549 height 694
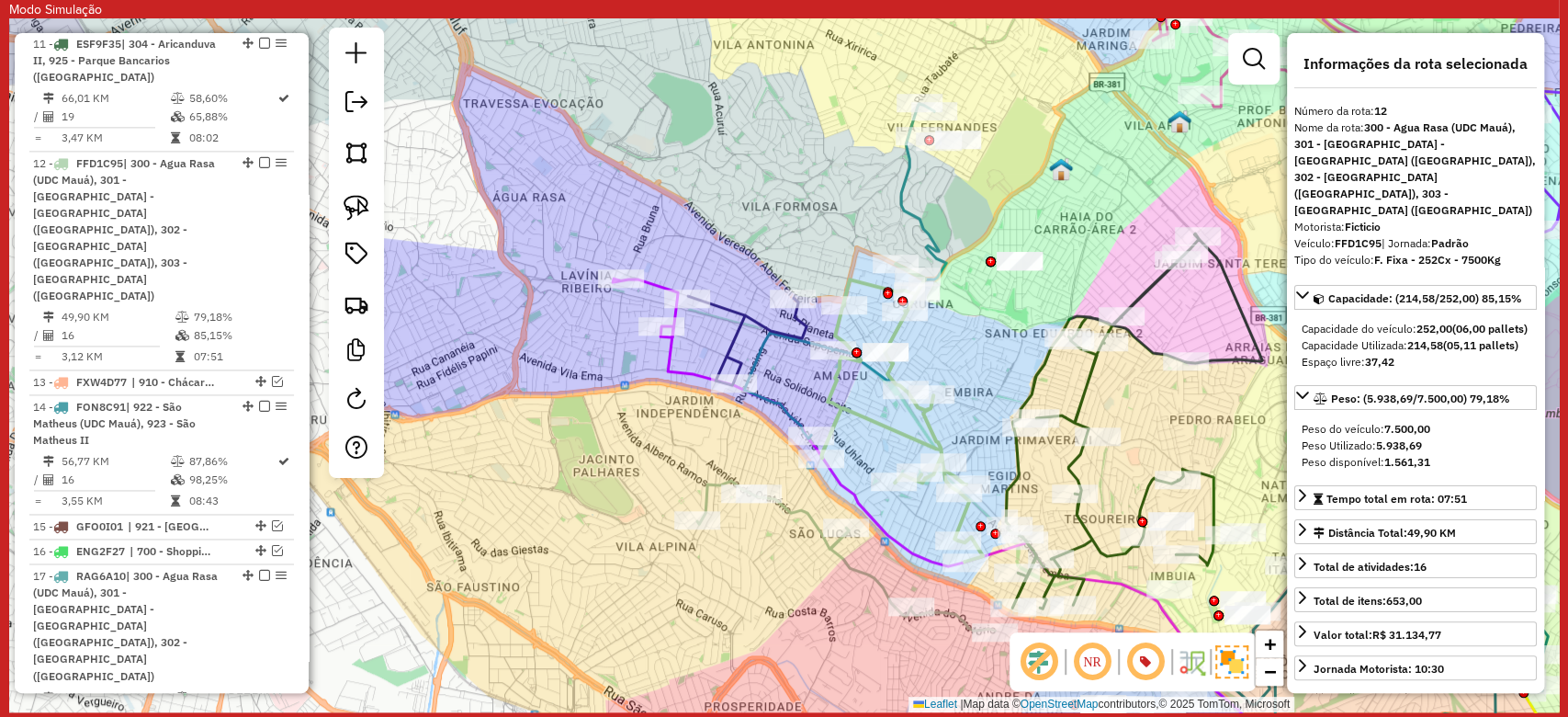
click at [739, 312] on icon at bounding box center [746, 340] width 118 height 89
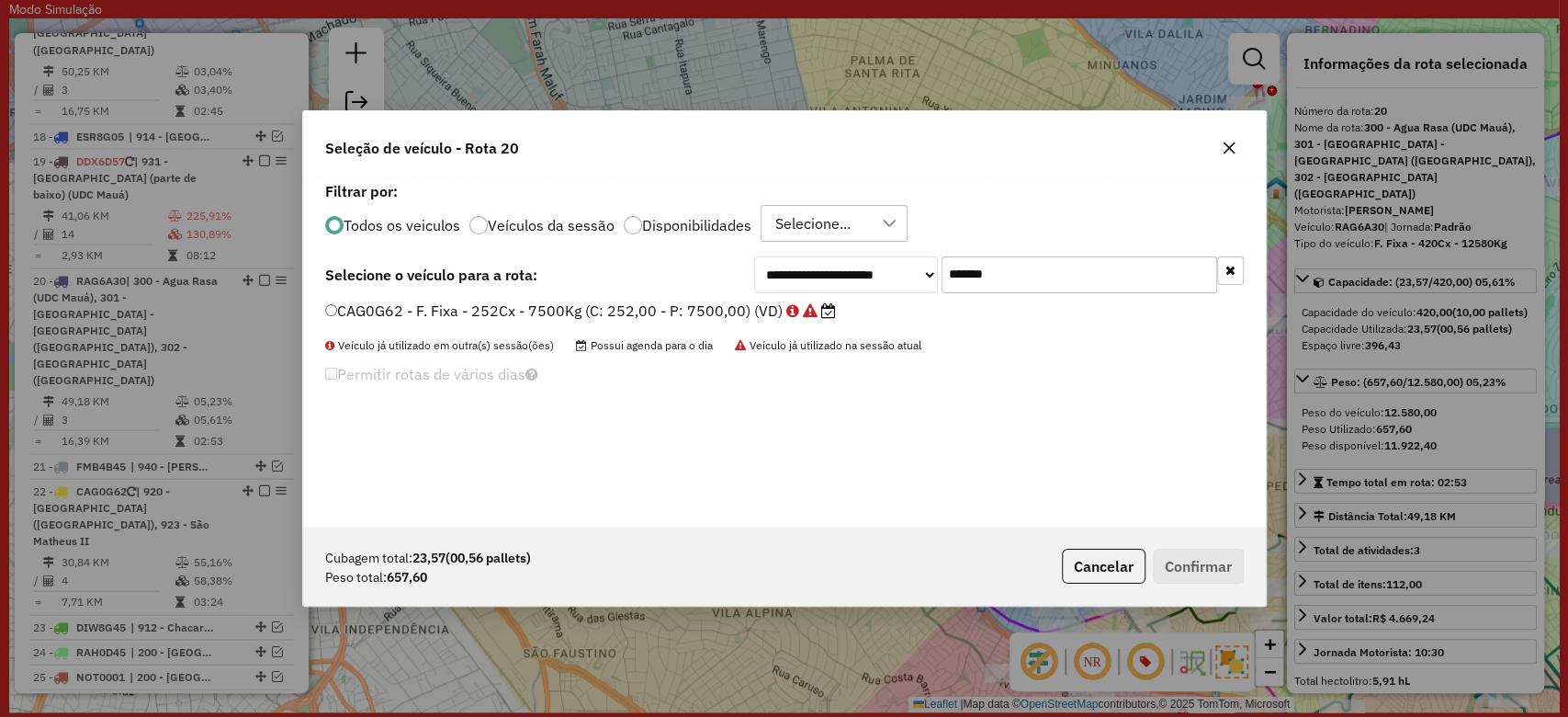
scroll to position [9, 6]
drag, startPoint x: 1034, startPoint y: 273, endPoint x: 831, endPoint y: 272, distance: 203.0
click at [831, 272] on div "**********" at bounding box center [998, 275] width 490 height 37
paste input "text"
type input "*******"
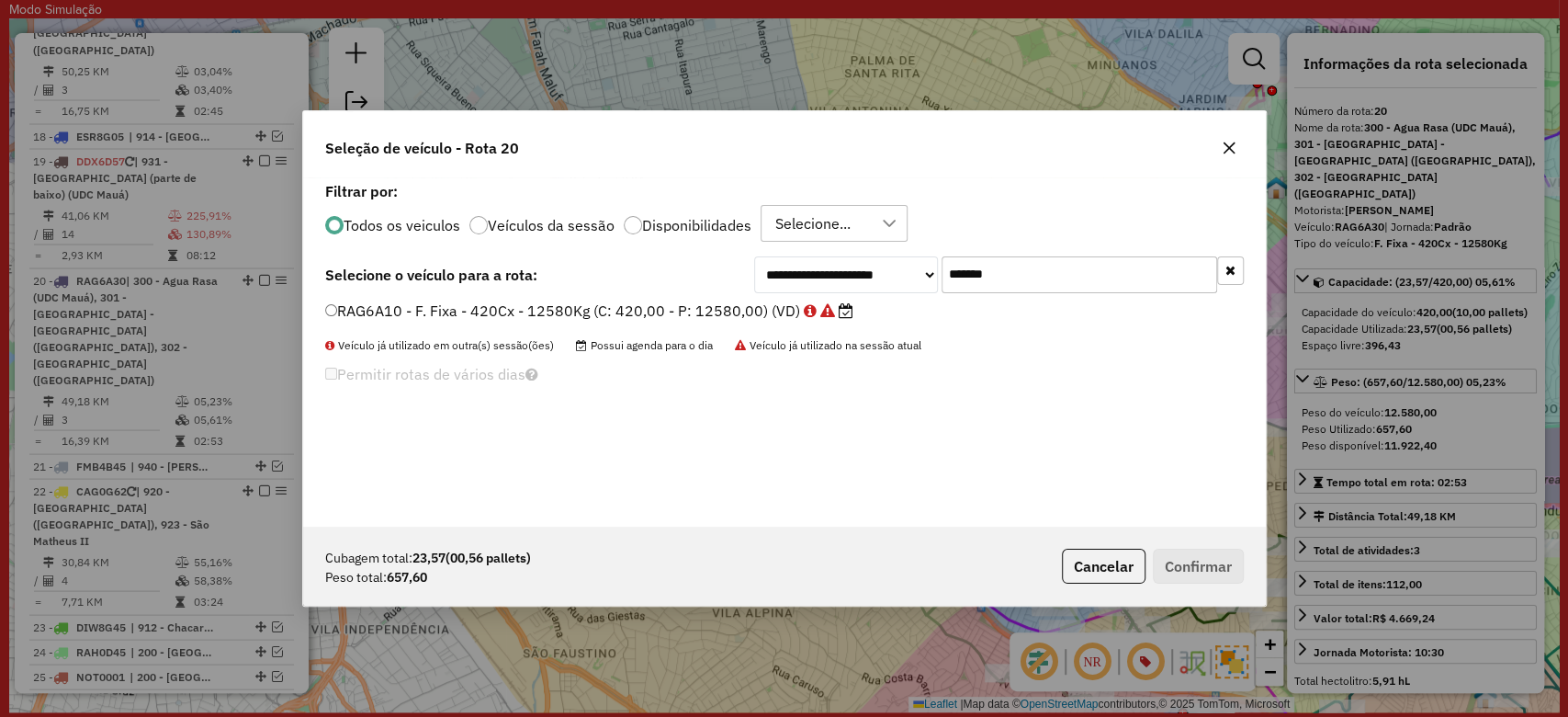
click at [744, 299] on label "RAG6A10 - F. Fixa - 420Cx - 12580Kg (C: 420,00 - P: 12580,00) (VD)" at bounding box center [589, 311] width 528 height 22
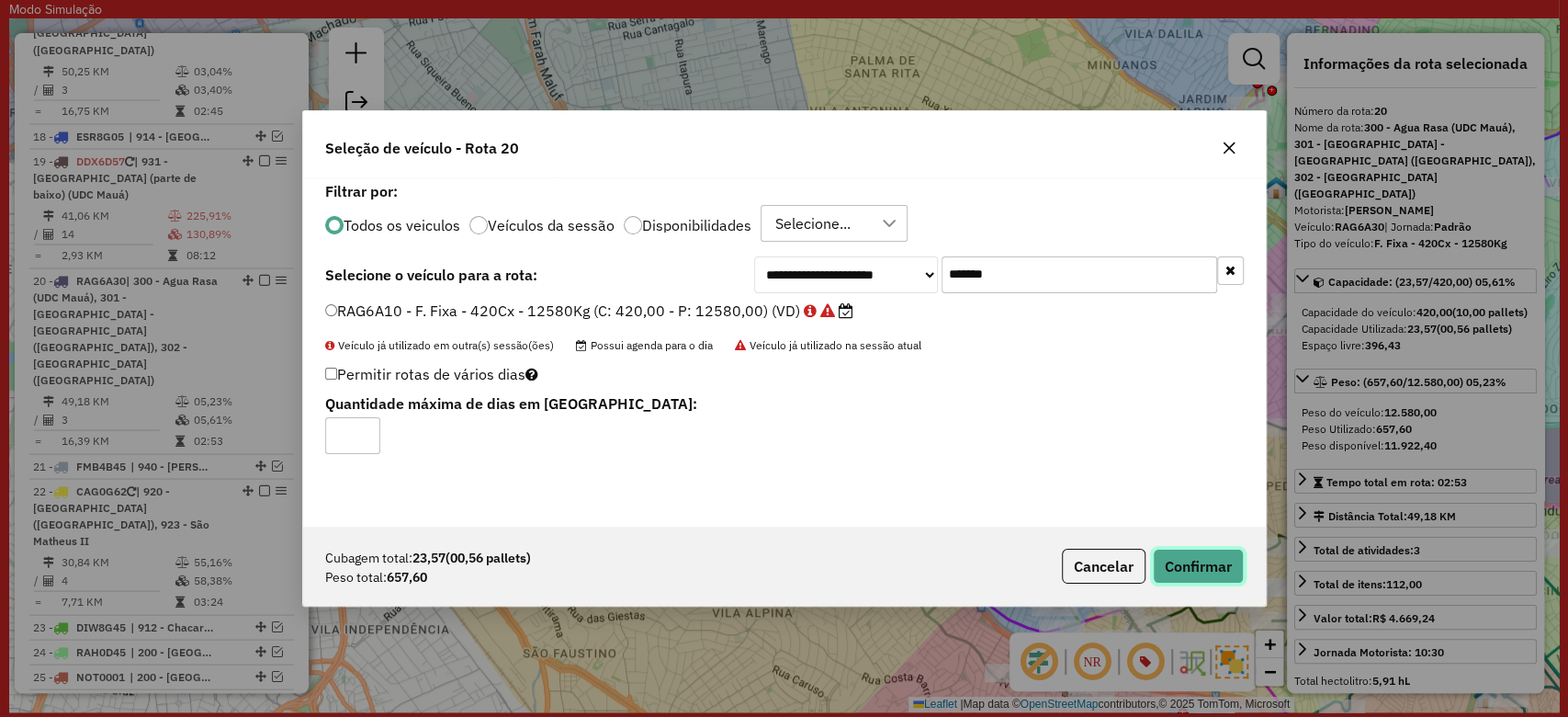
click at [1202, 560] on button "Confirmar" at bounding box center [1198, 566] width 91 height 35
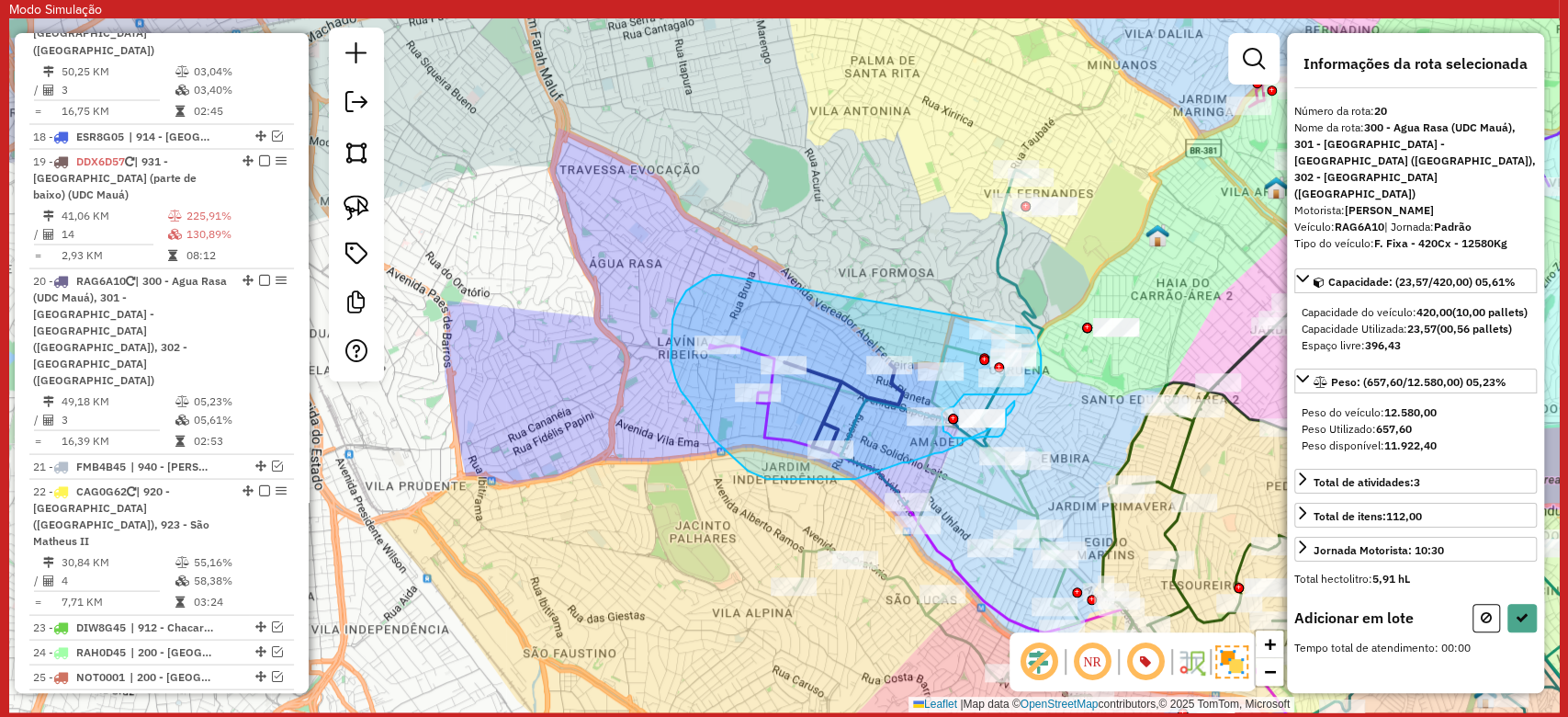
drag, startPoint x: 705, startPoint y: 278, endPoint x: 1030, endPoint y: 328, distance: 328.8
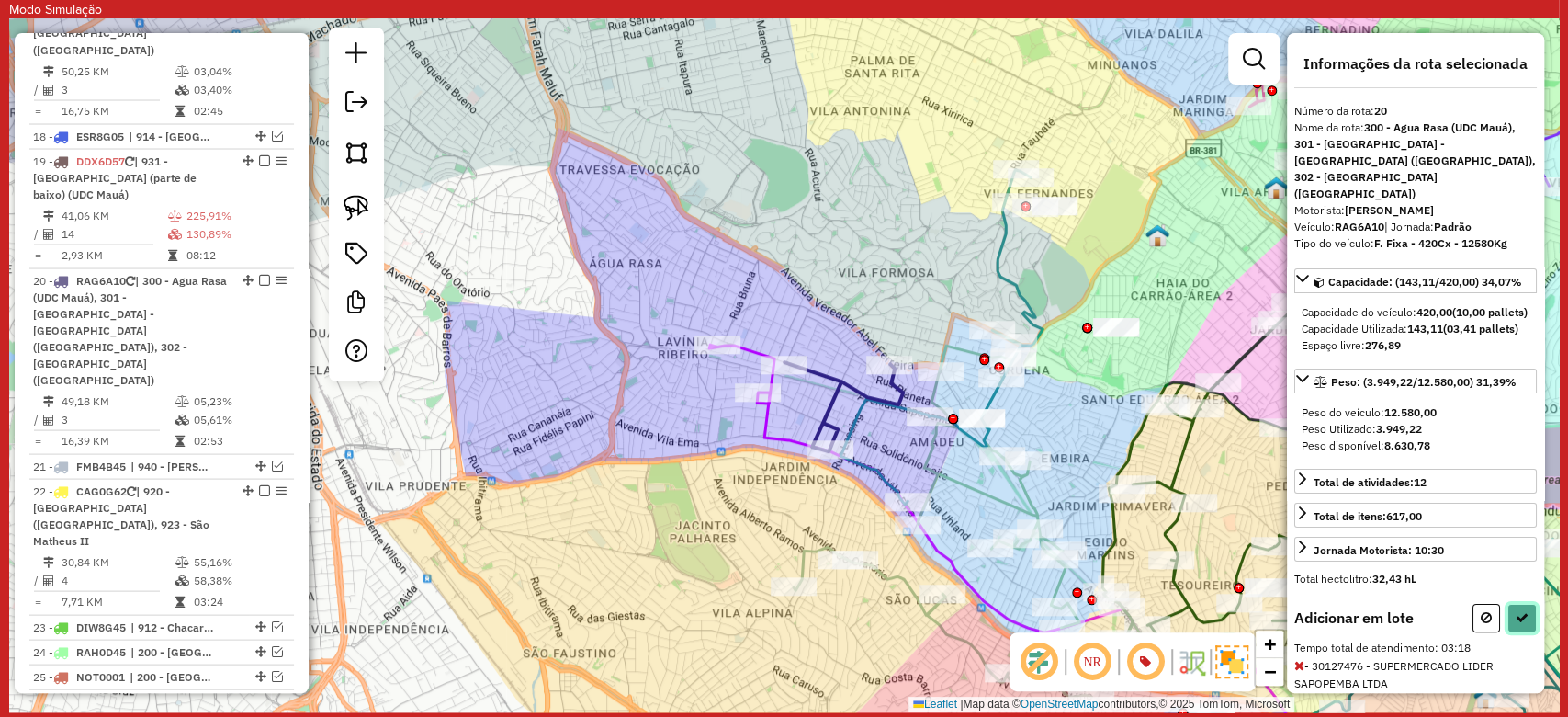
click at [1521, 605] on button at bounding box center [1522, 617] width 30 height 29
select select "**********"
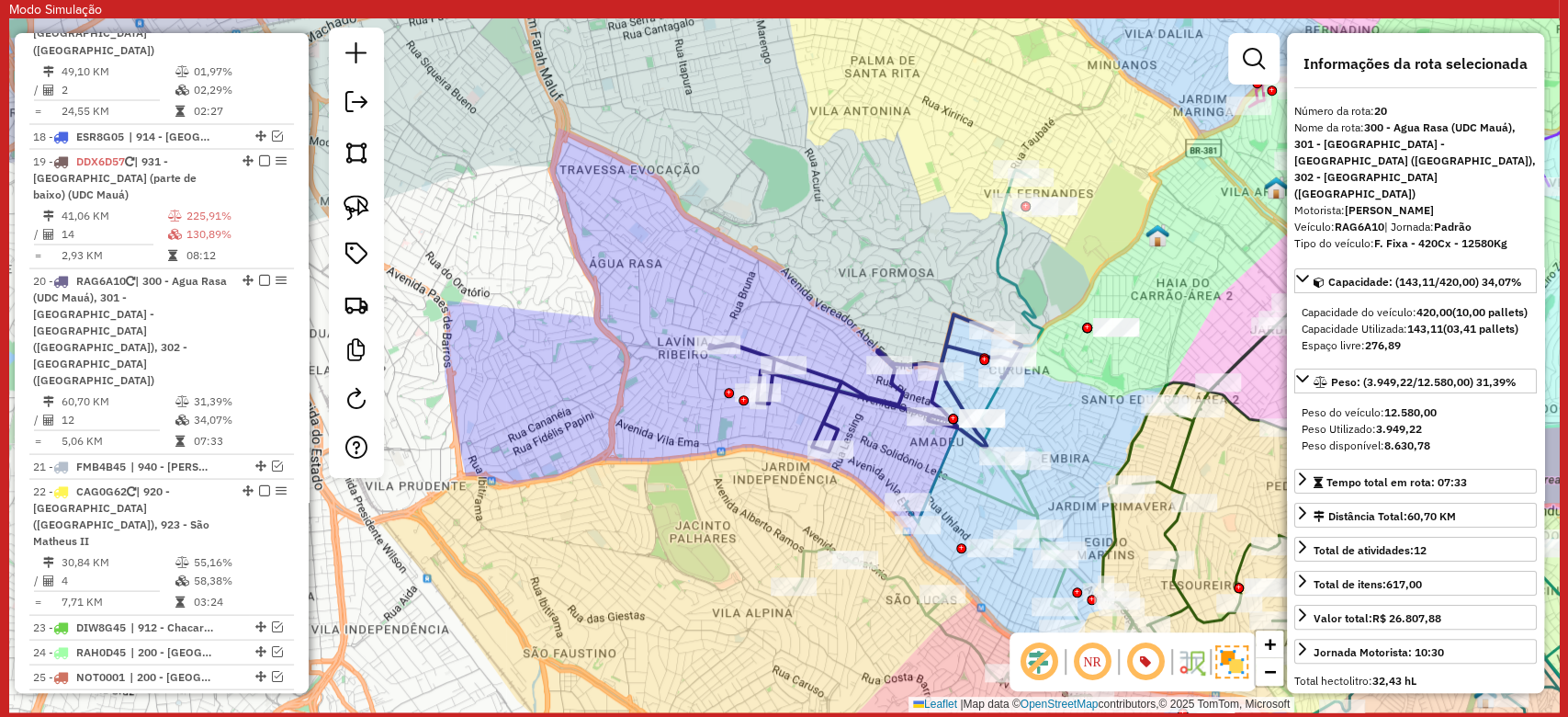
click at [832, 384] on icon at bounding box center [865, 382] width 312 height 137
drag, startPoint x: 862, startPoint y: 436, endPoint x: 757, endPoint y: 263, distance: 202.4
click at [757, 263] on div "Janela de atendimento Grade de atendimento Capacidade Transportadoras Veículos …" at bounding box center [784, 365] width 1549 height 694
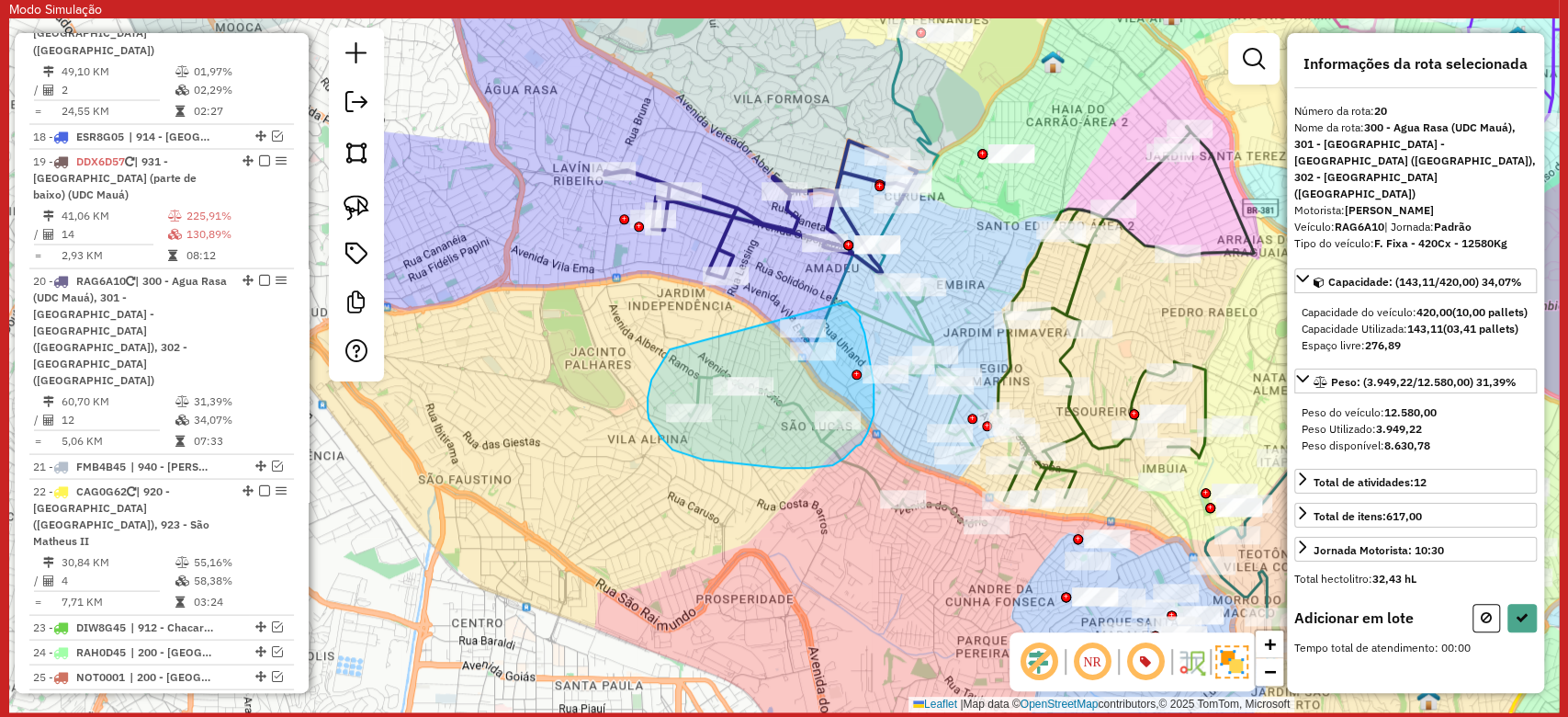
drag, startPoint x: 669, startPoint y: 349, endPoint x: 847, endPoint y: 301, distance: 184.4
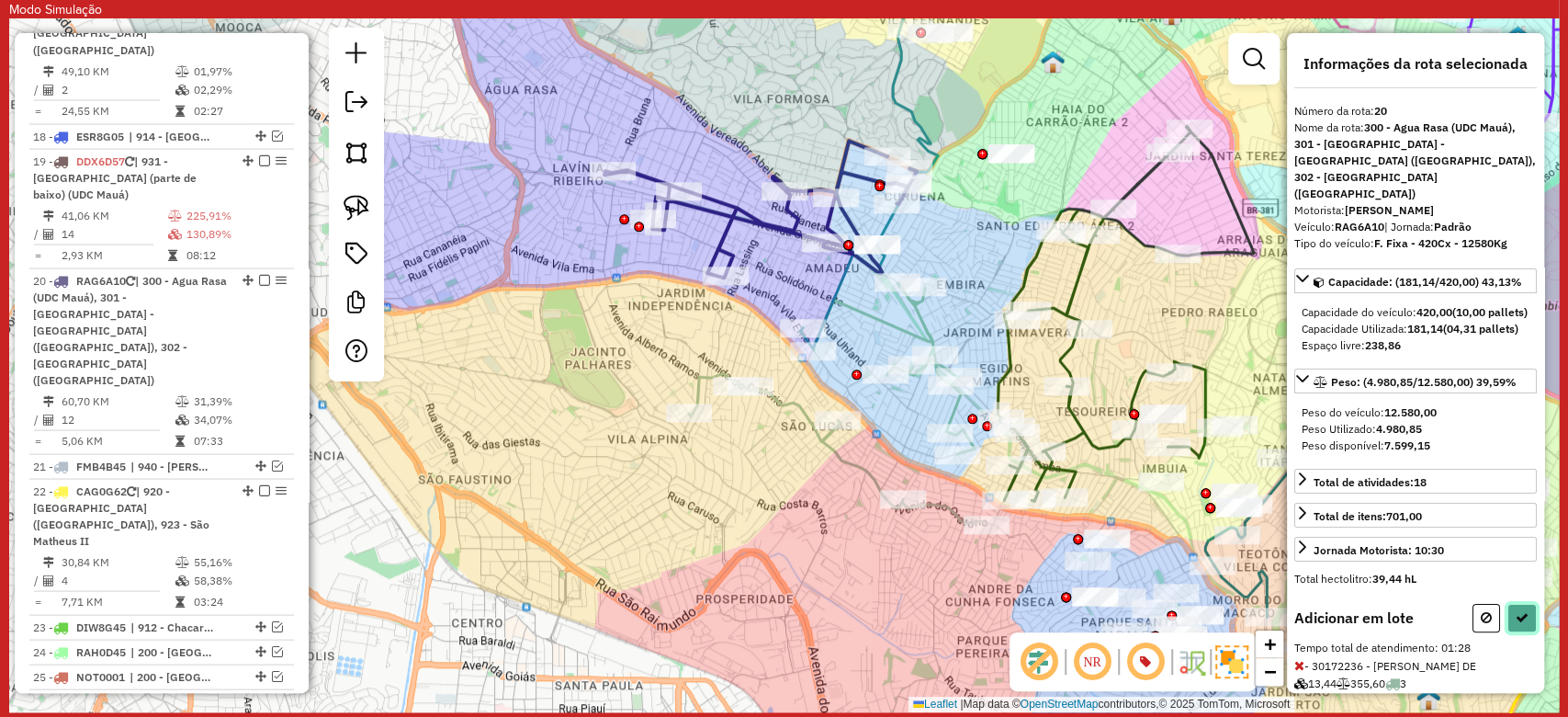
click at [1515, 617] on icon at bounding box center [1522, 617] width 13 height 13
select select "**********"
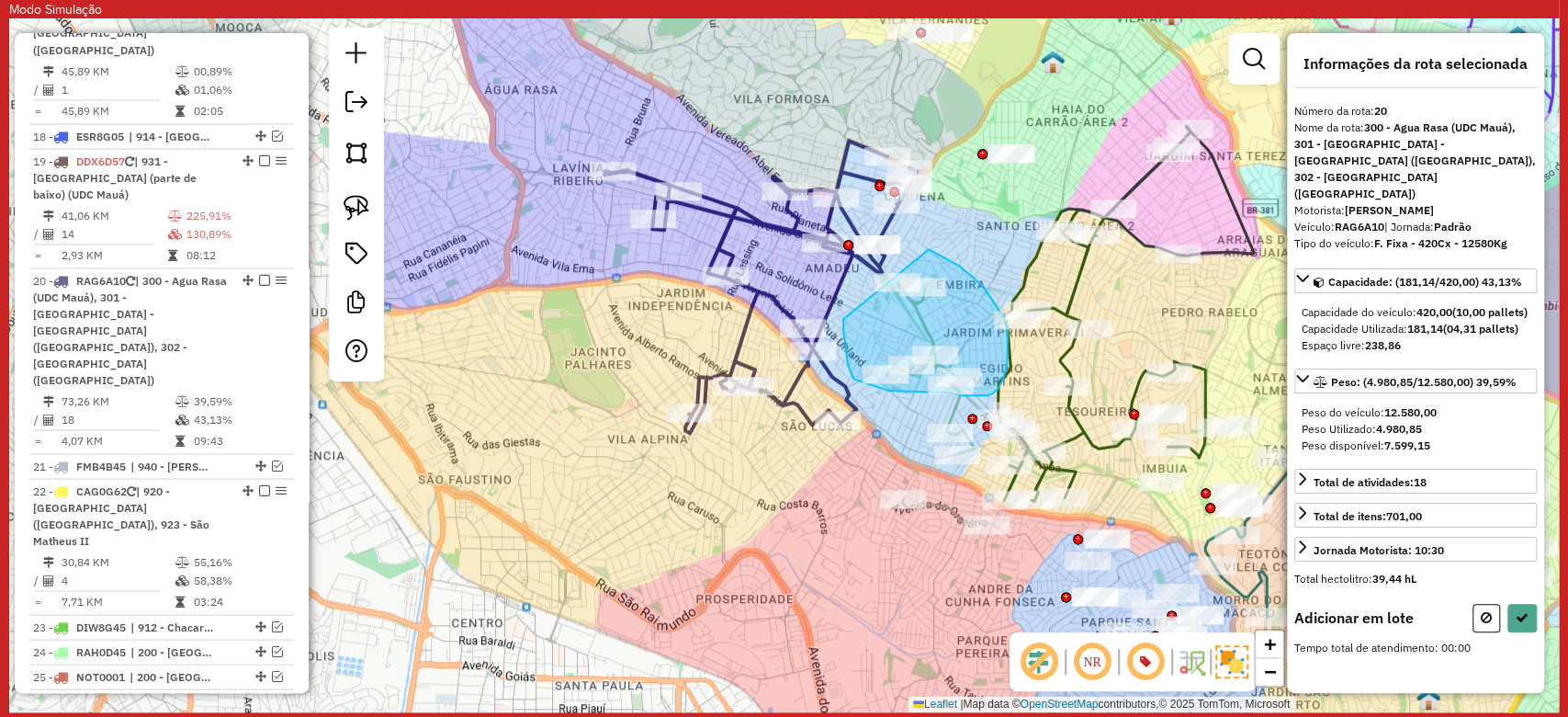
drag, startPoint x: 843, startPoint y: 324, endPoint x: 929, endPoint y: 249, distance: 114.1
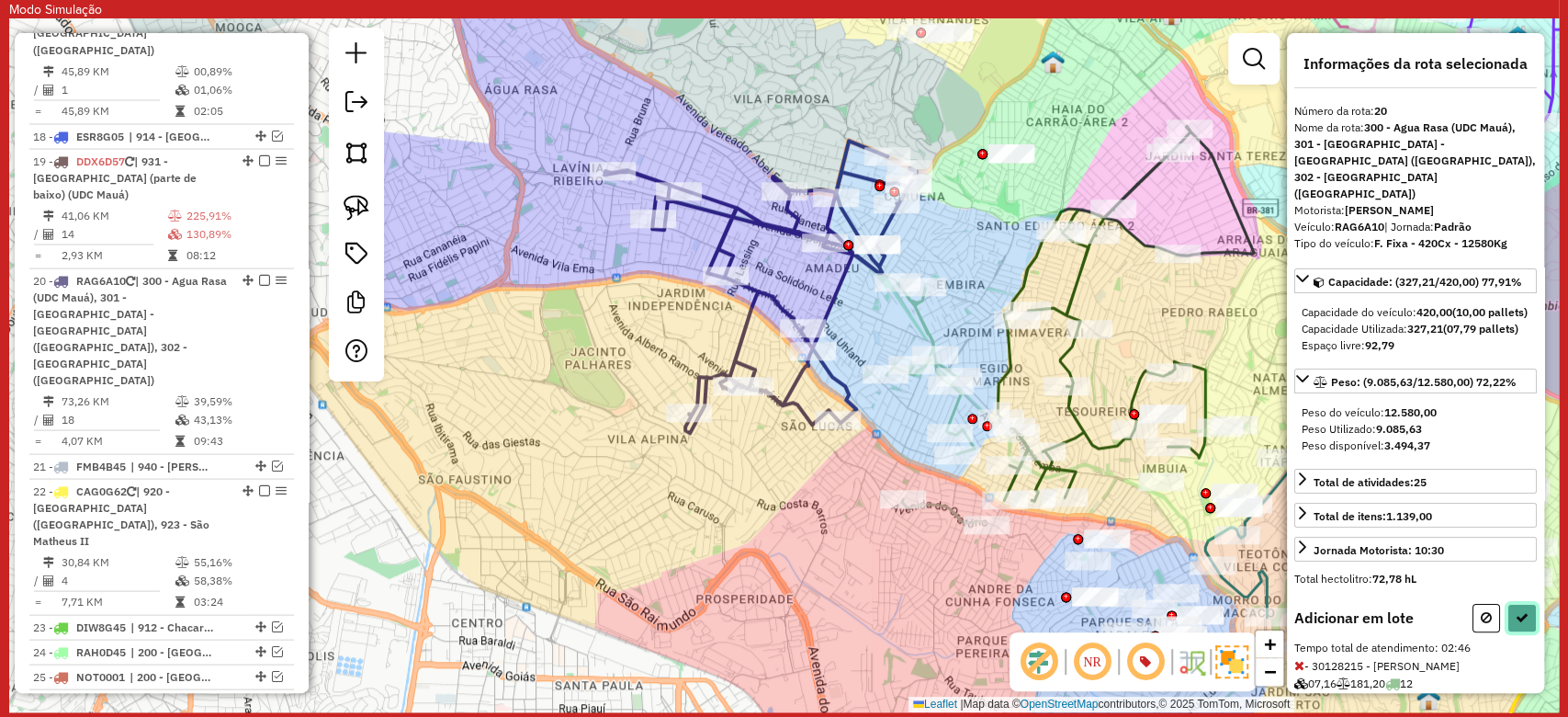
click at [1520, 615] on icon at bounding box center [1522, 617] width 13 height 13
select select "**********"
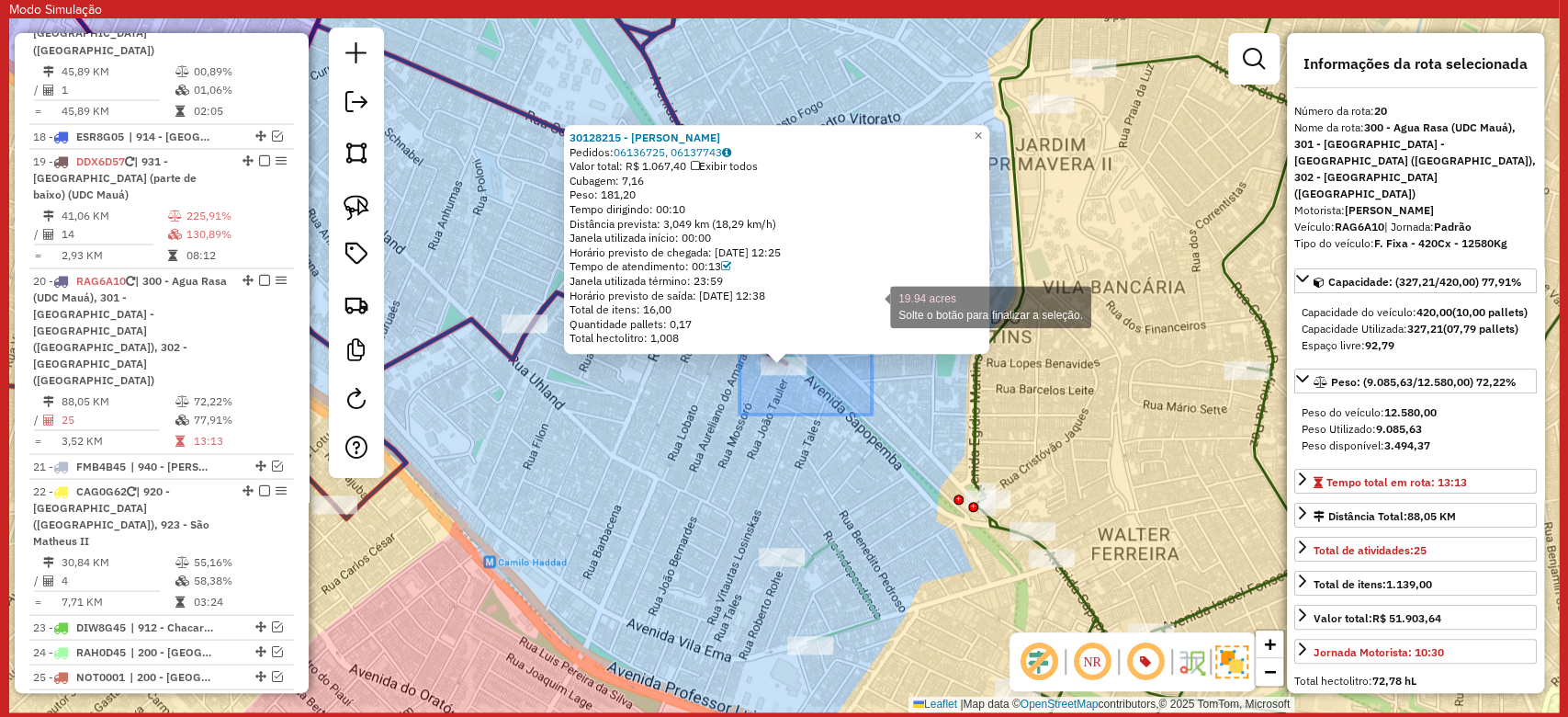
drag, startPoint x: 752, startPoint y: 405, endPoint x: 874, endPoint y: 298, distance: 162.3
click at [874, 298] on div "30128215 - PAULO JOSE OLIVEIRA Pedidos: 06136725, 06137743 Valor total: R$ 1.06…" at bounding box center [784, 365] width 1549 height 694
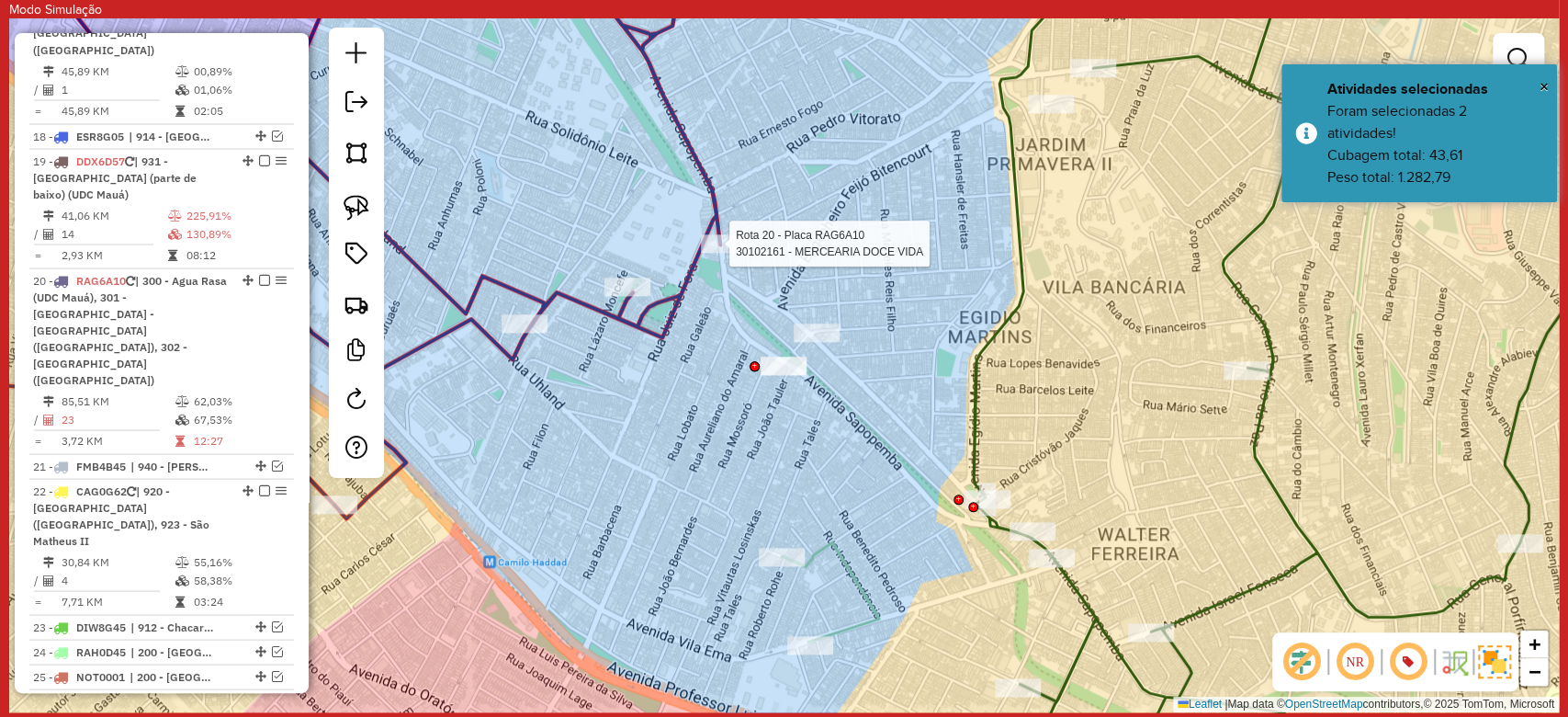
select select "**********"
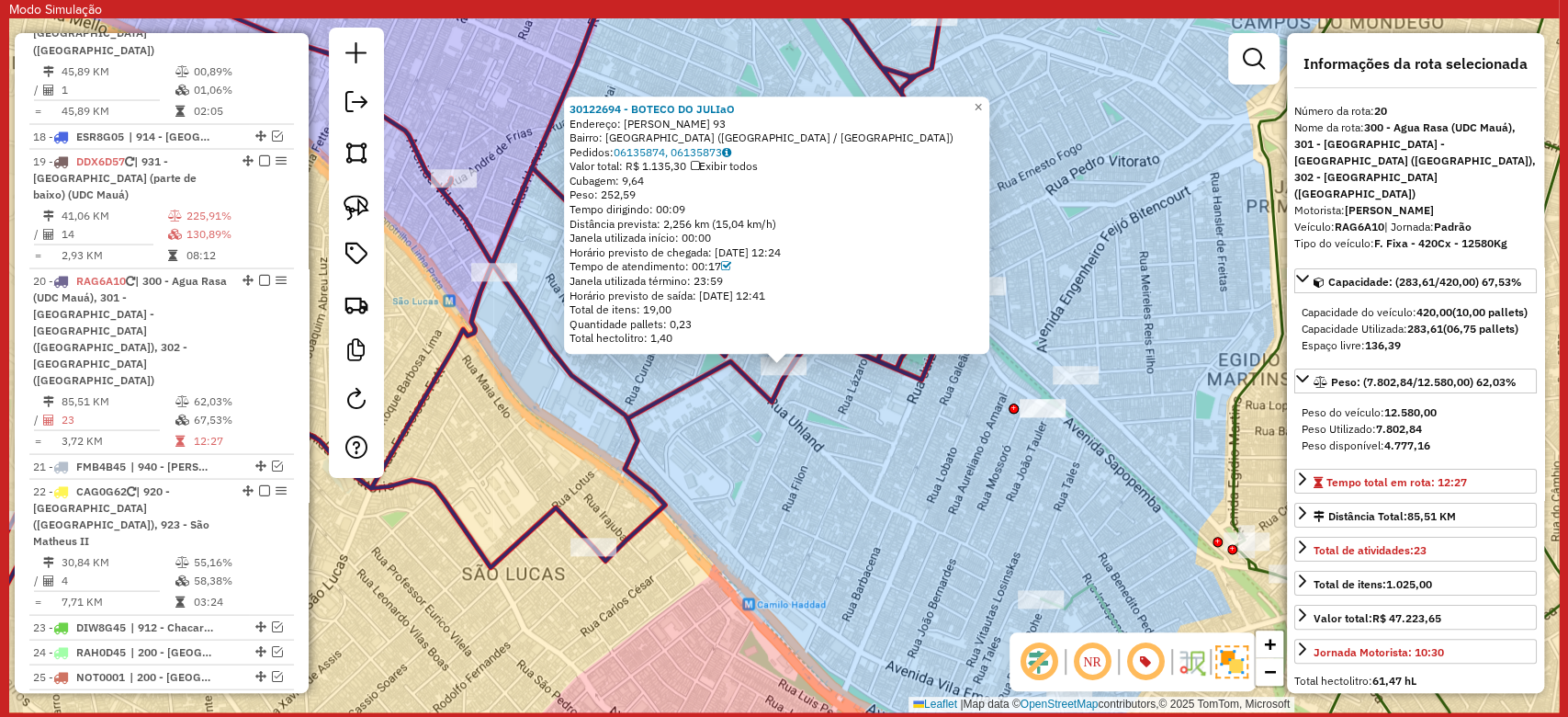
click at [797, 456] on div "30122694 - BOTECO DO JULIaO Endereço: JOSE VARELA 93 Bairro: VILA CLEONICE (SAO…" at bounding box center [784, 365] width 1549 height 694
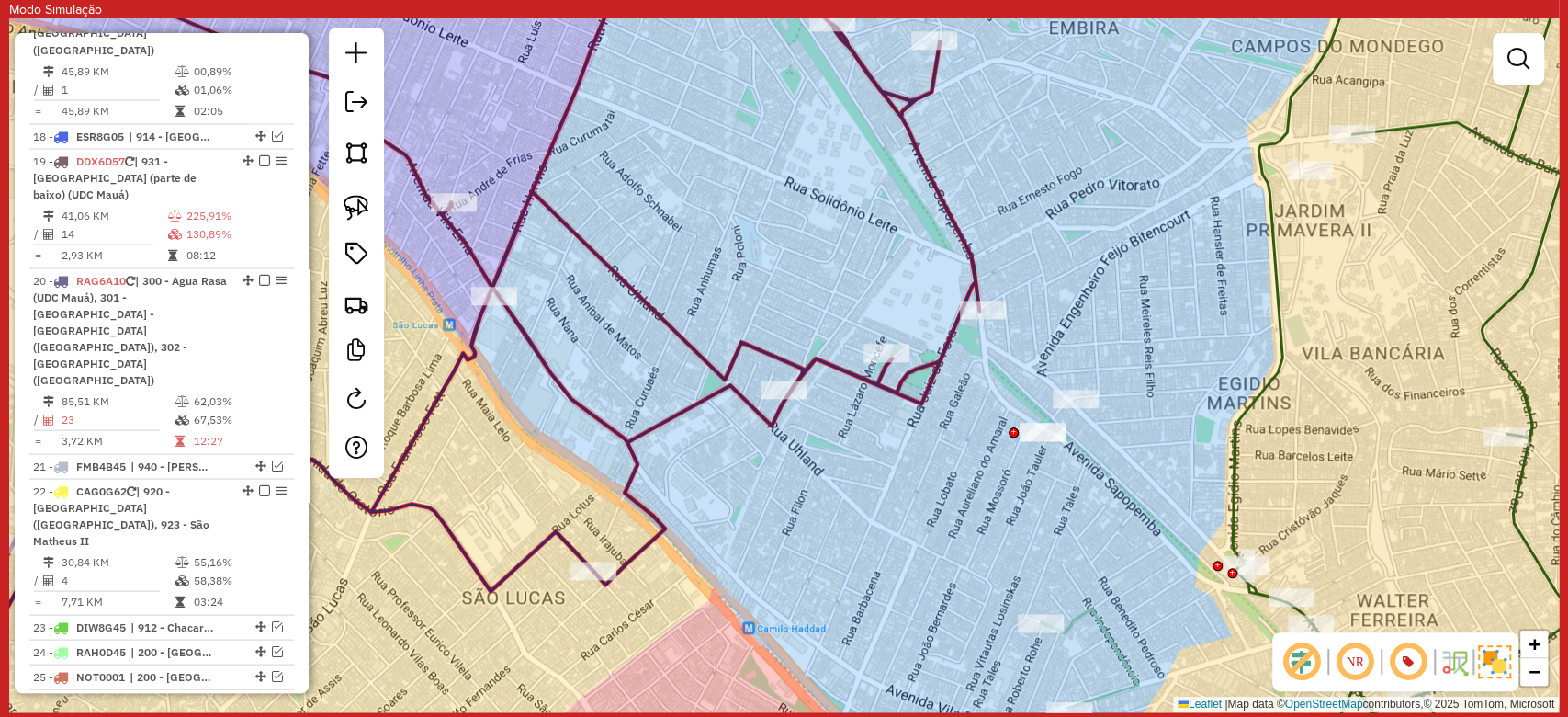
drag, startPoint x: 826, startPoint y: 136, endPoint x: 794, endPoint y: 450, distance: 315.6
click at [782, 467] on div "Janela de atendimento Grade de atendimento Capacidade Transportadoras Veículos …" at bounding box center [784, 365] width 1549 height 694
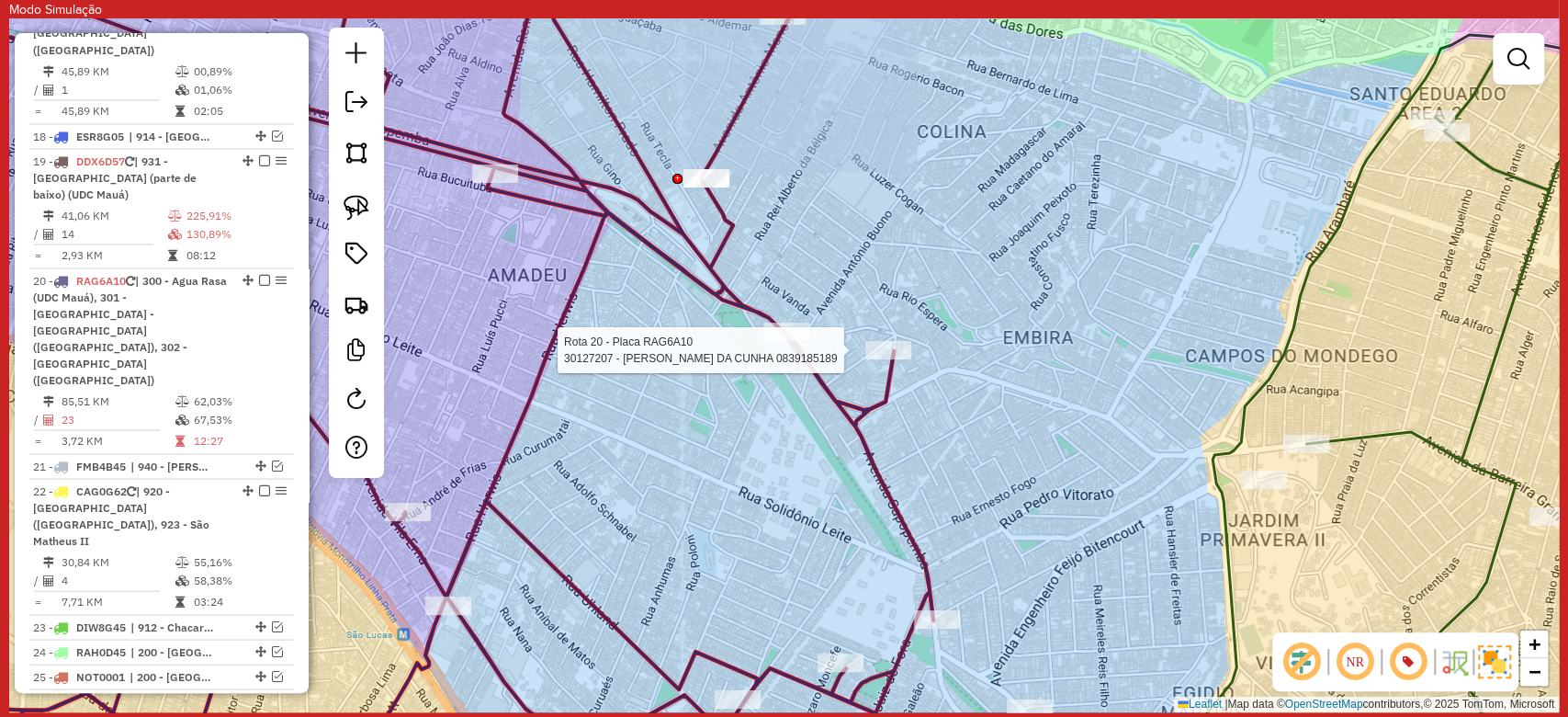
select select "**********"
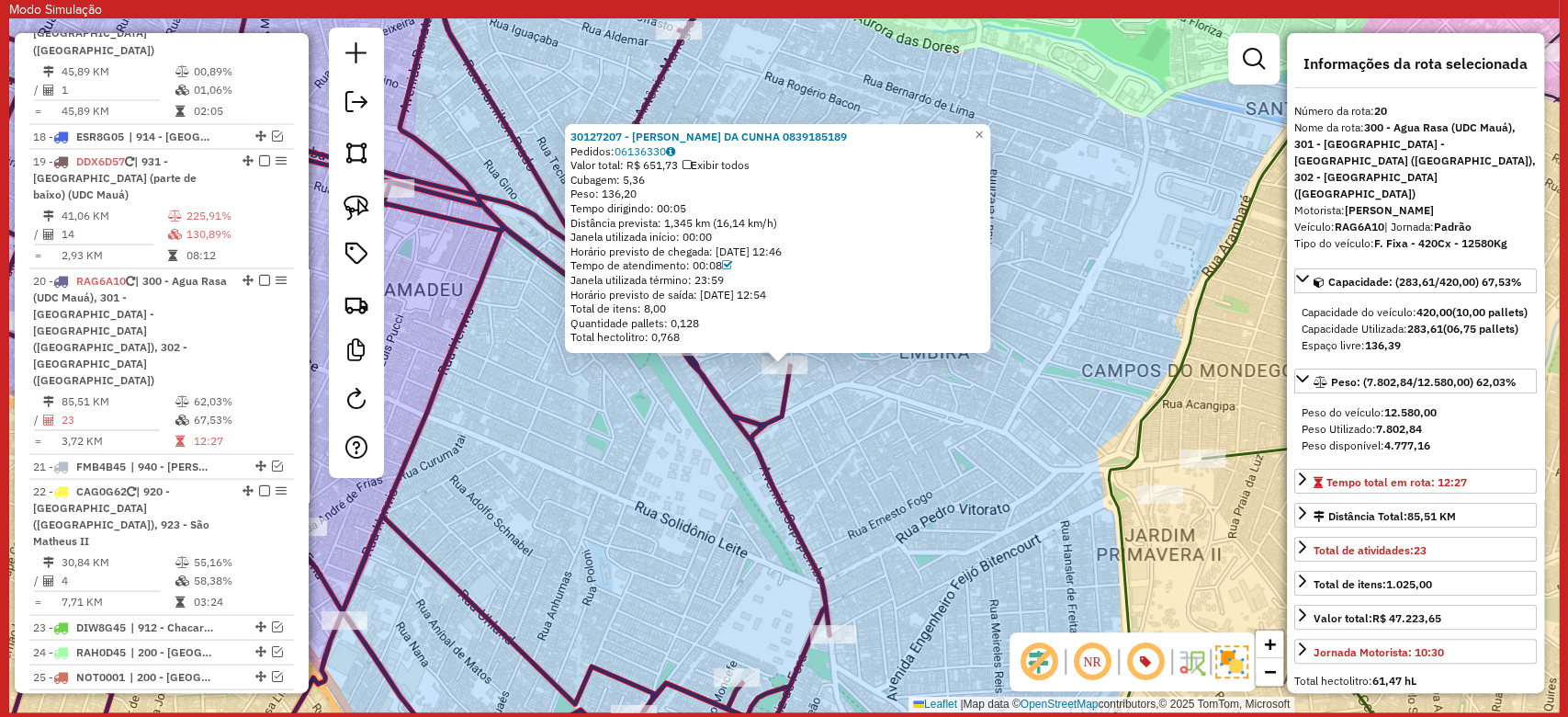
click at [692, 406] on div "30127207 - MARIA IZABEL LAMEGAL DA CUNHA 0839185189 Pedidos: 06136330 Valor tot…" at bounding box center [784, 365] width 1549 height 694
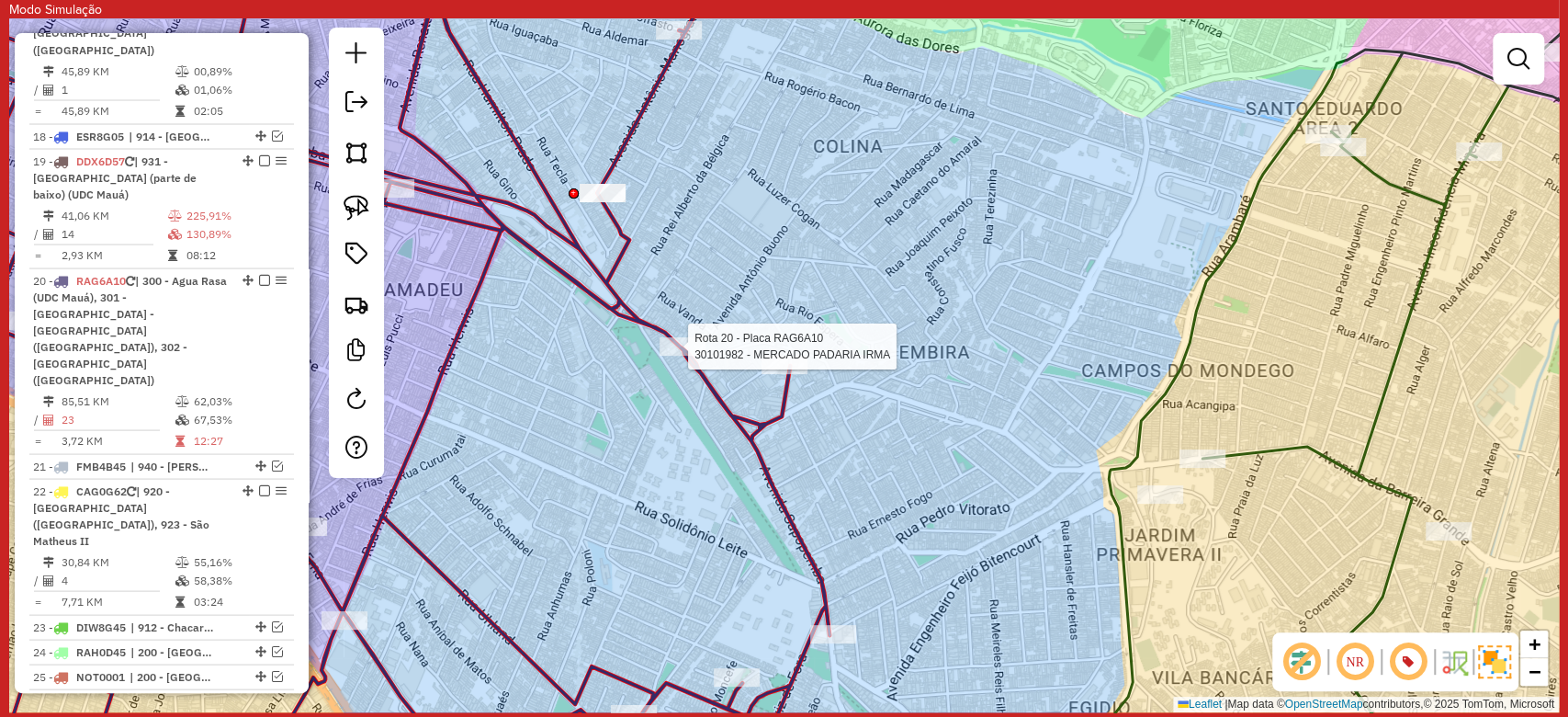
select select "**********"
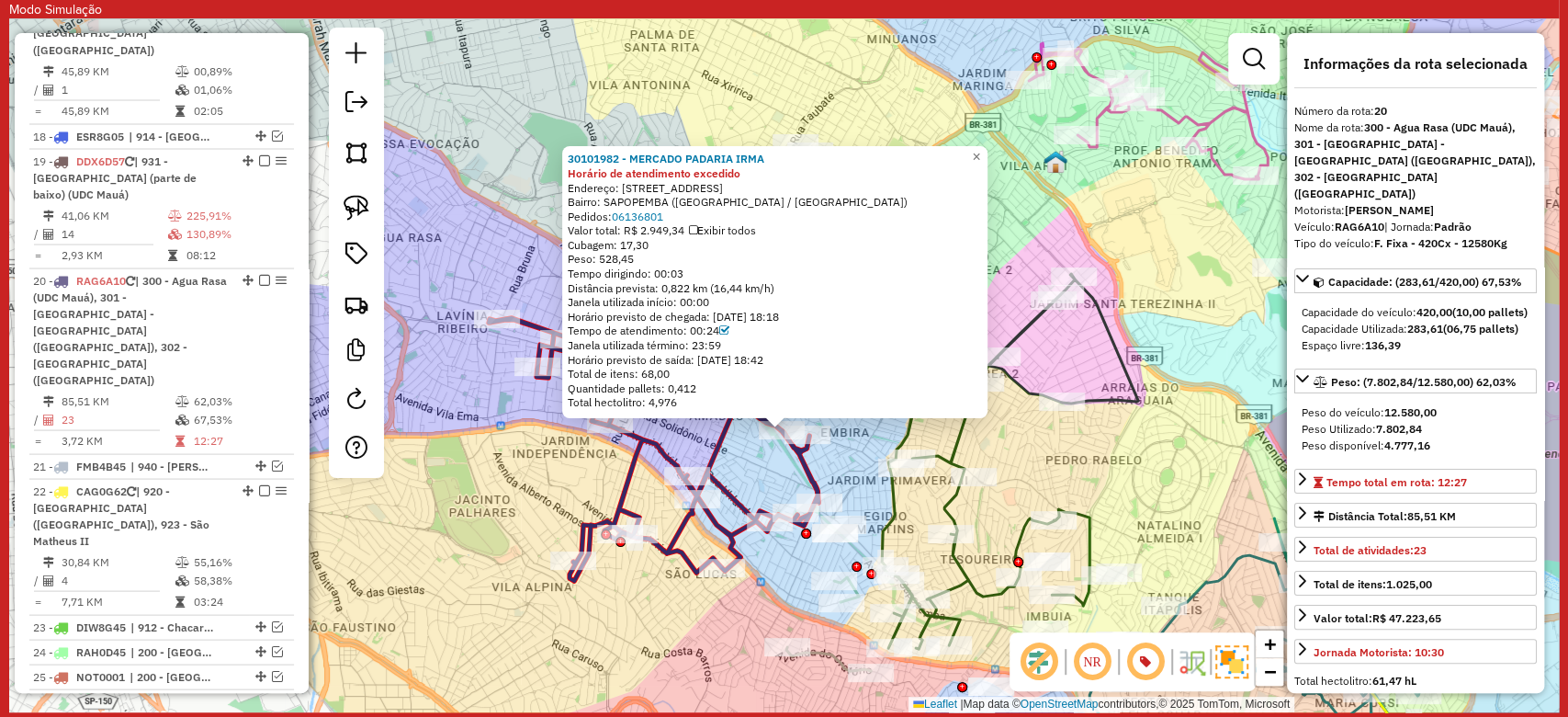
click at [726, 490] on icon at bounding box center [653, 427] width 330 height 306
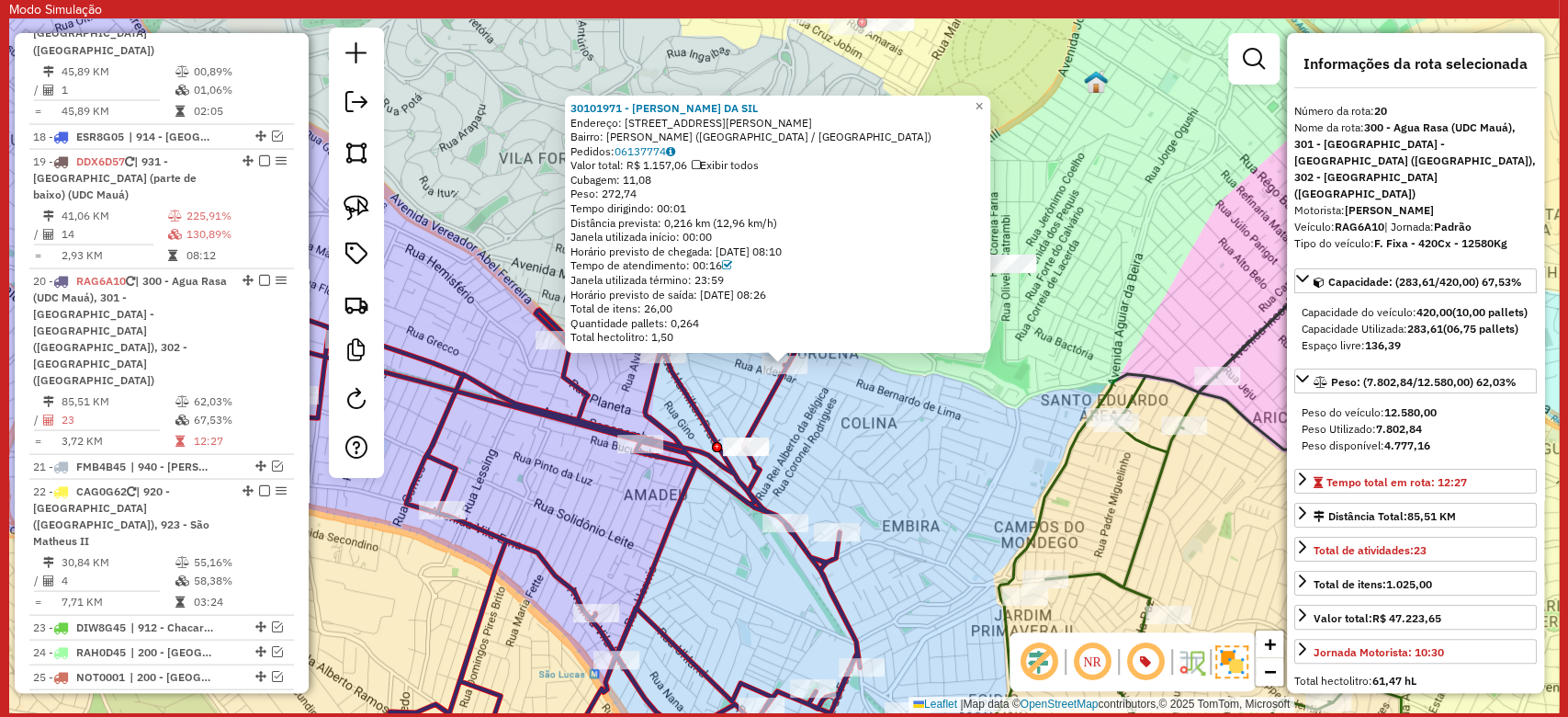
click at [926, 428] on div "30101971 - AGNALDO COUTO DA SIL Endereço: AV Antonio Manograsso 445 Bairro: CHA…" at bounding box center [784, 365] width 1549 height 694
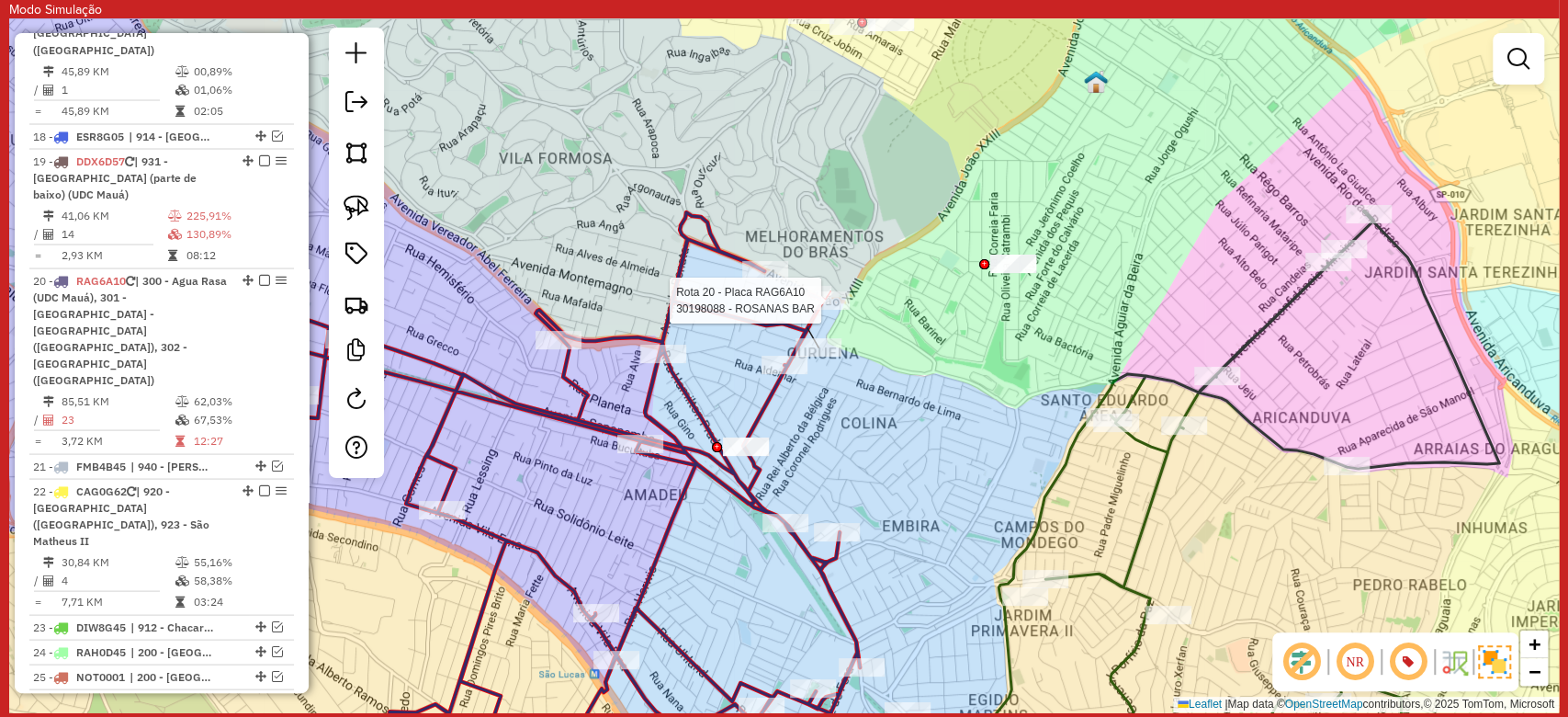
select select "**********"
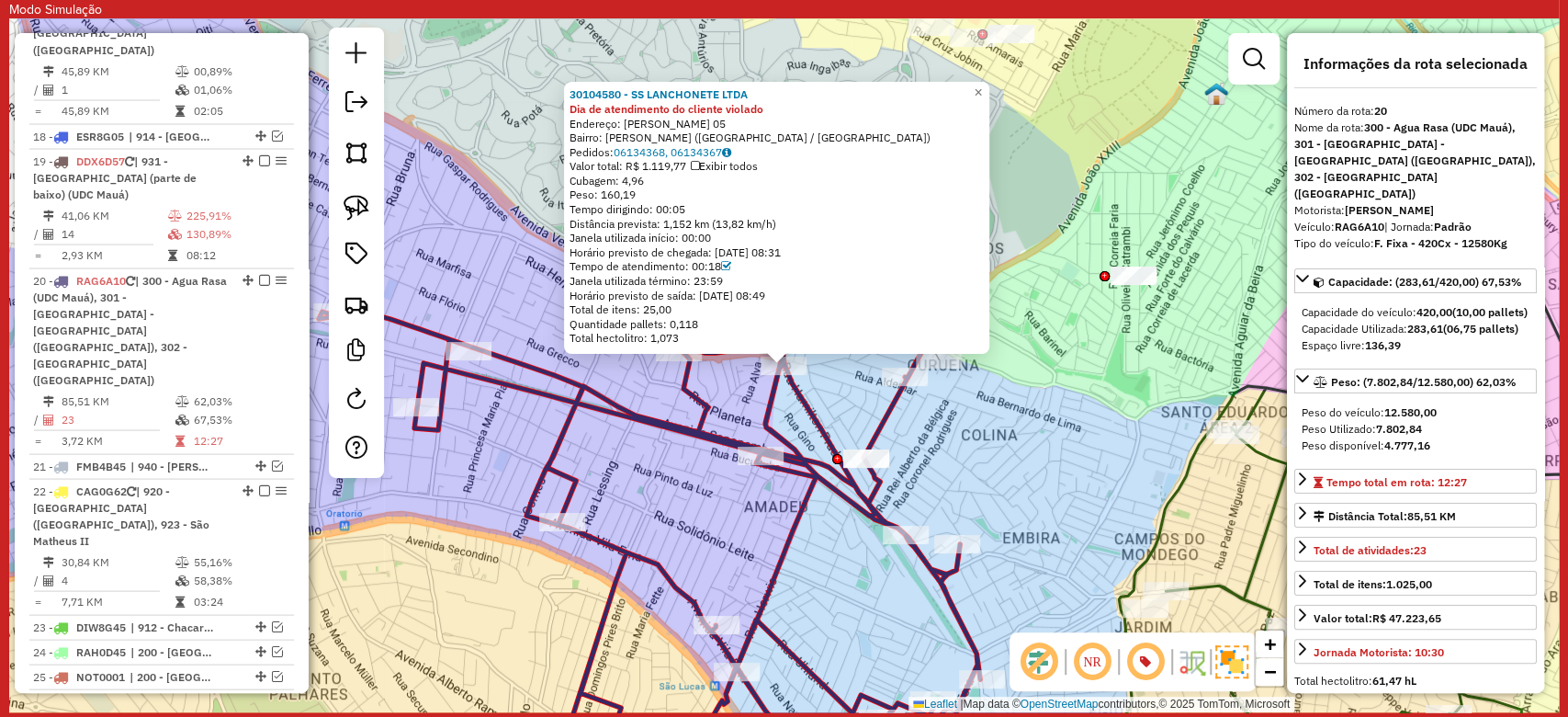
click at [1010, 470] on div "30104580 - SS LANCHONETE LTDA Dia de atendimento do cliente violado Endereço: R…" at bounding box center [784, 365] width 1549 height 694
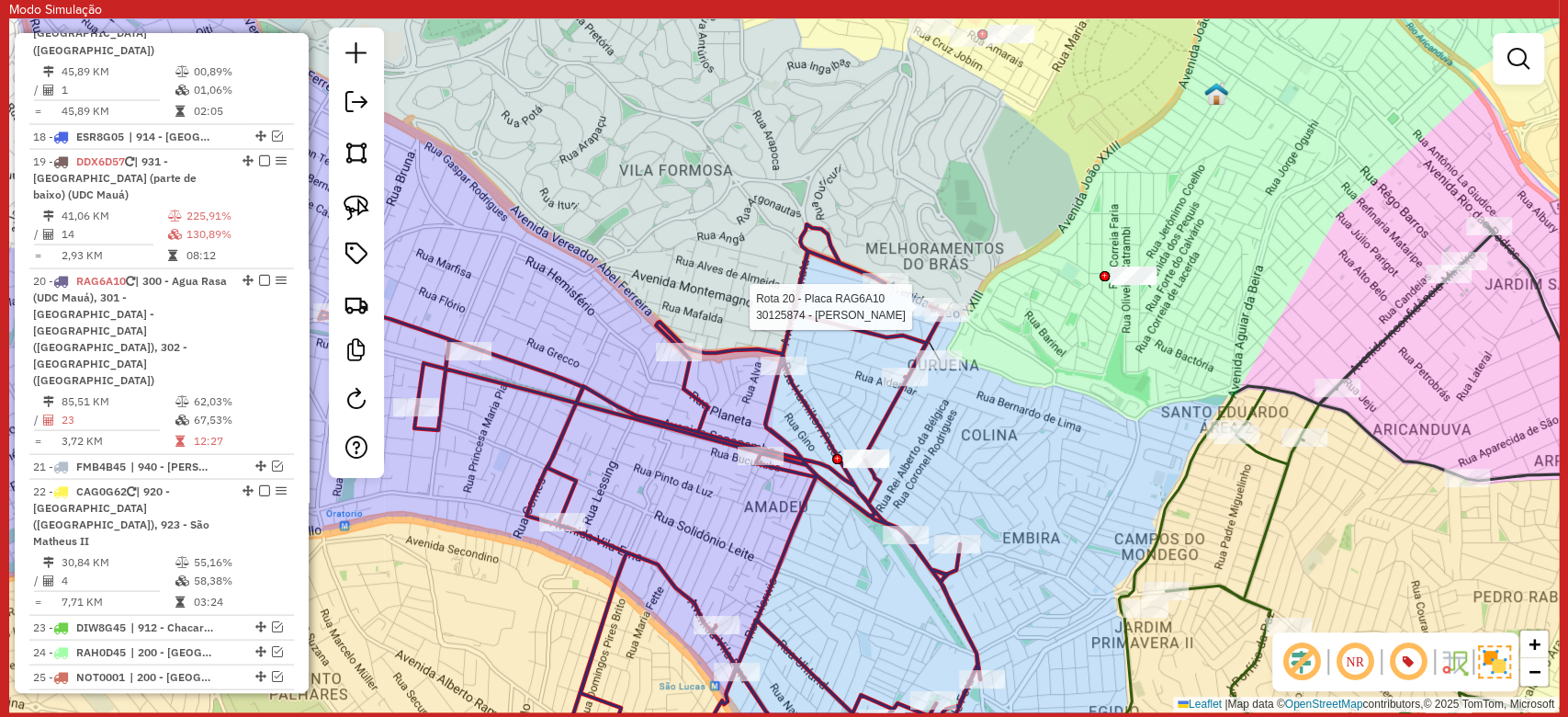
select select "**********"
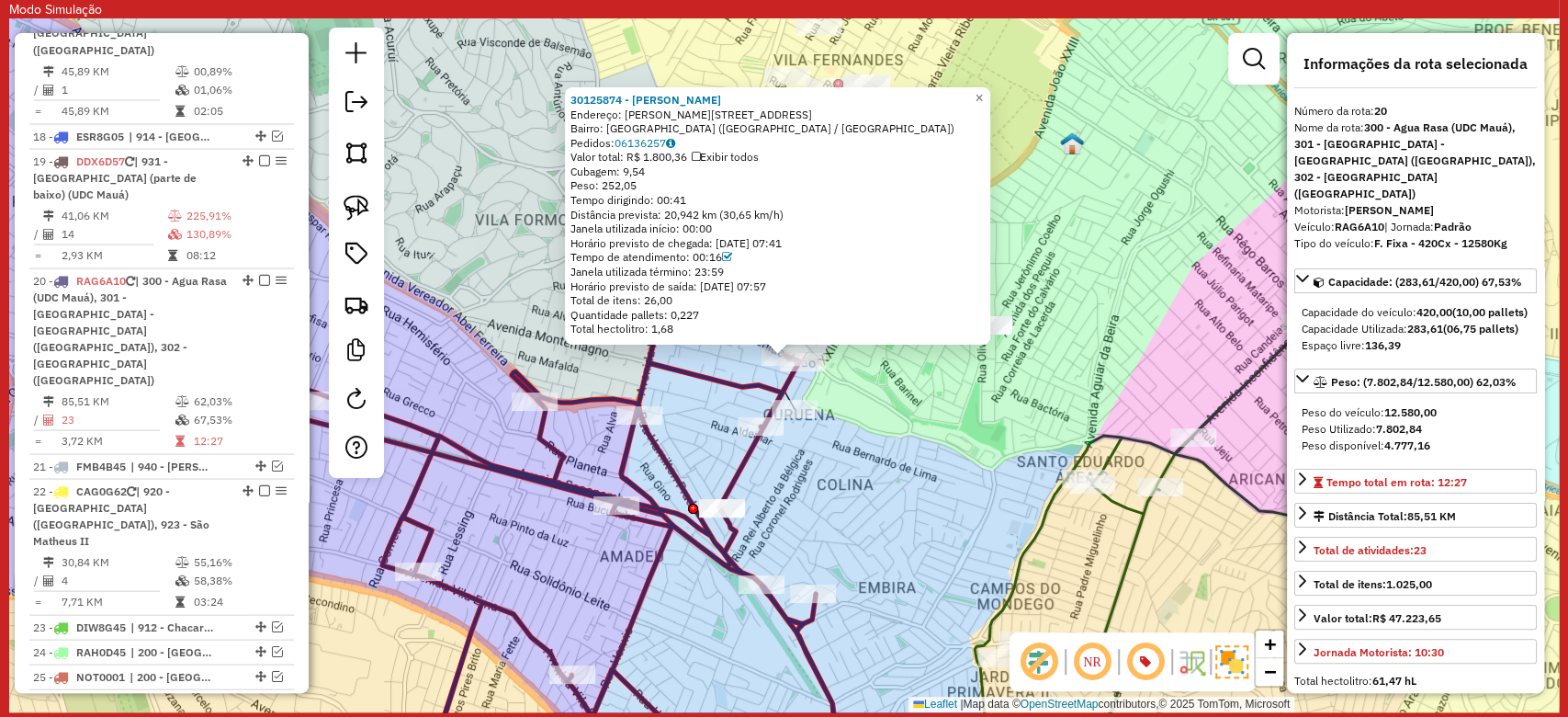
drag, startPoint x: 905, startPoint y: 465, endPoint x: 896, endPoint y: 170, distance: 295.1
click at [896, 170] on div "30125874 - ADEILSON CABRAL Endereço: JOAO XXIII 634 Bairro: VILA FORMOSA (SAO P…" at bounding box center [784, 365] width 1549 height 694
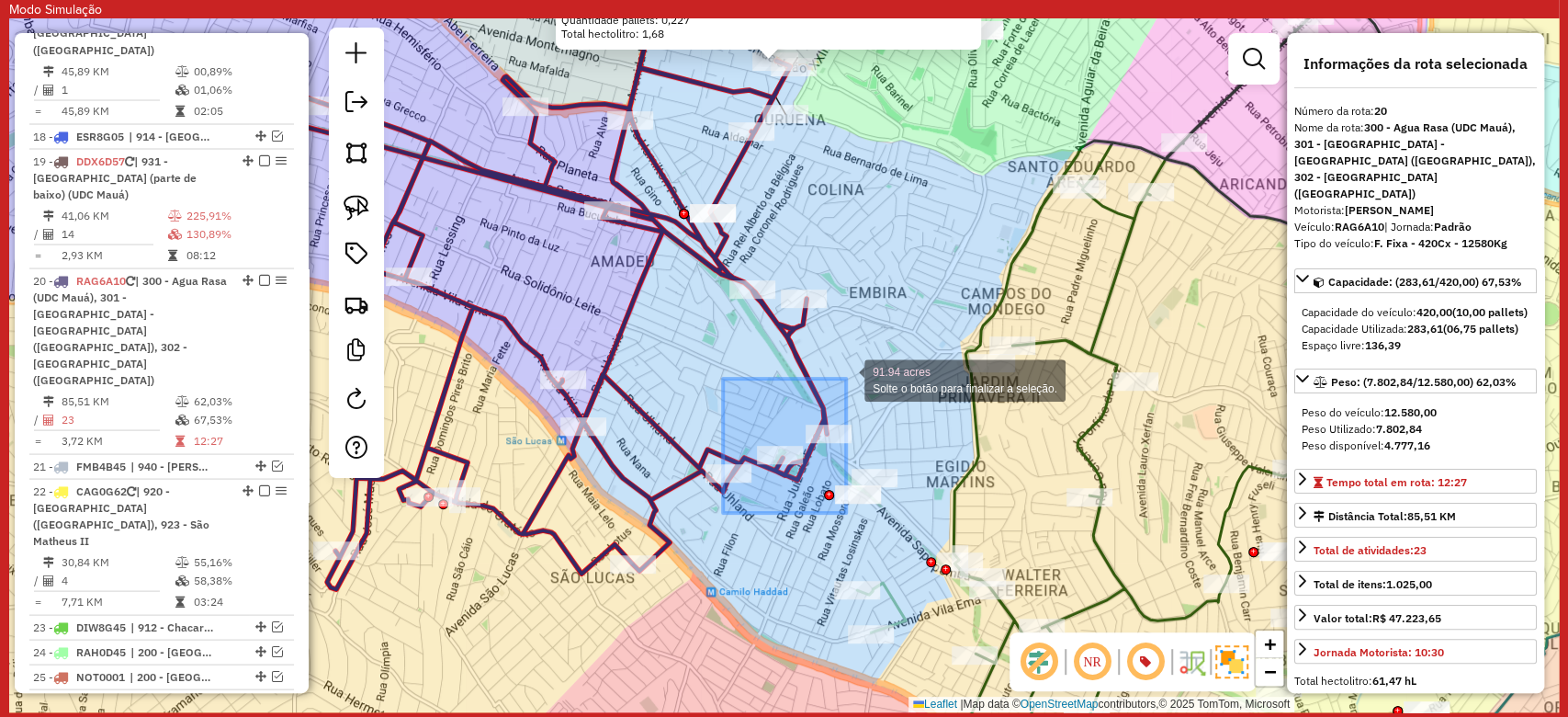
drag, startPoint x: 723, startPoint y: 512, endPoint x: 846, endPoint y: 378, distance: 181.9
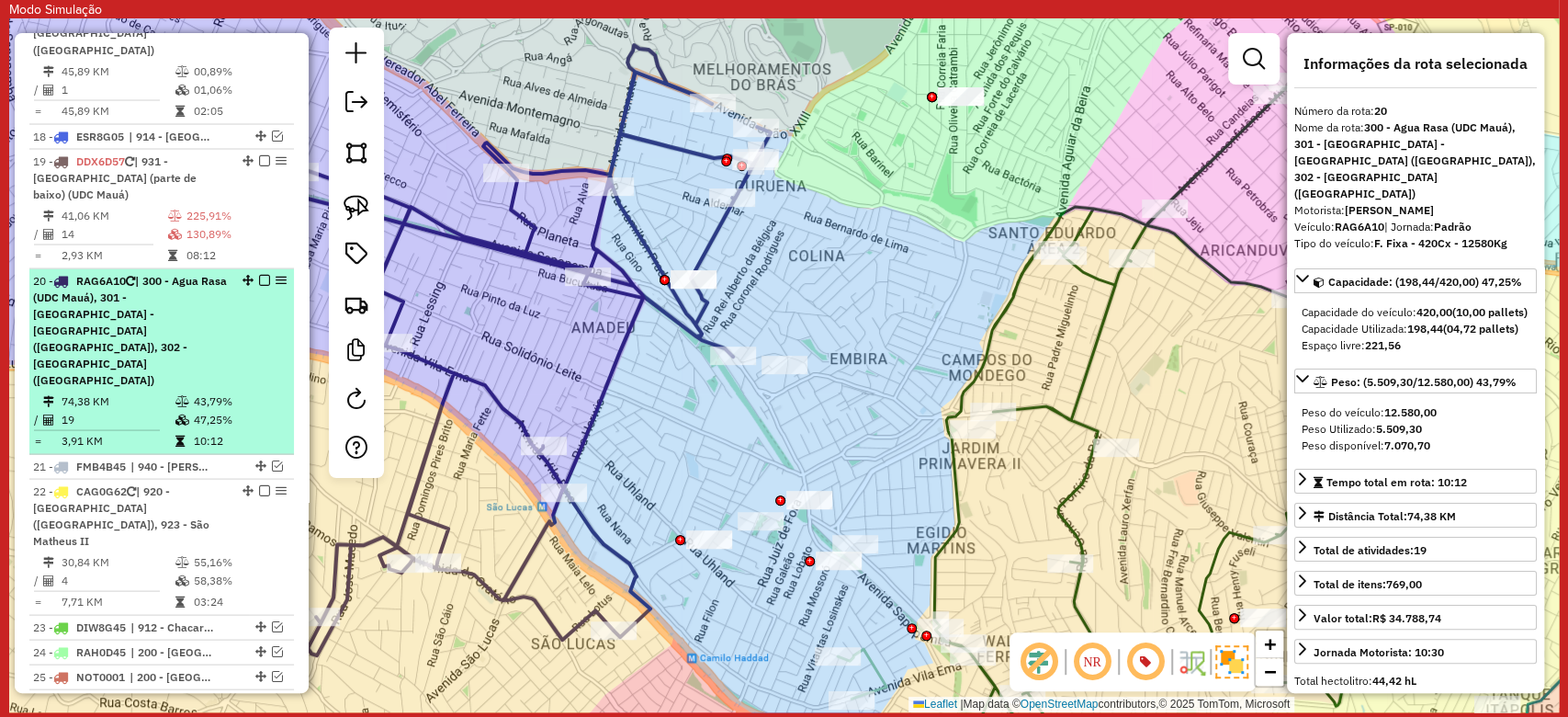
click at [259, 273] on em at bounding box center [265, 279] width 11 height 11
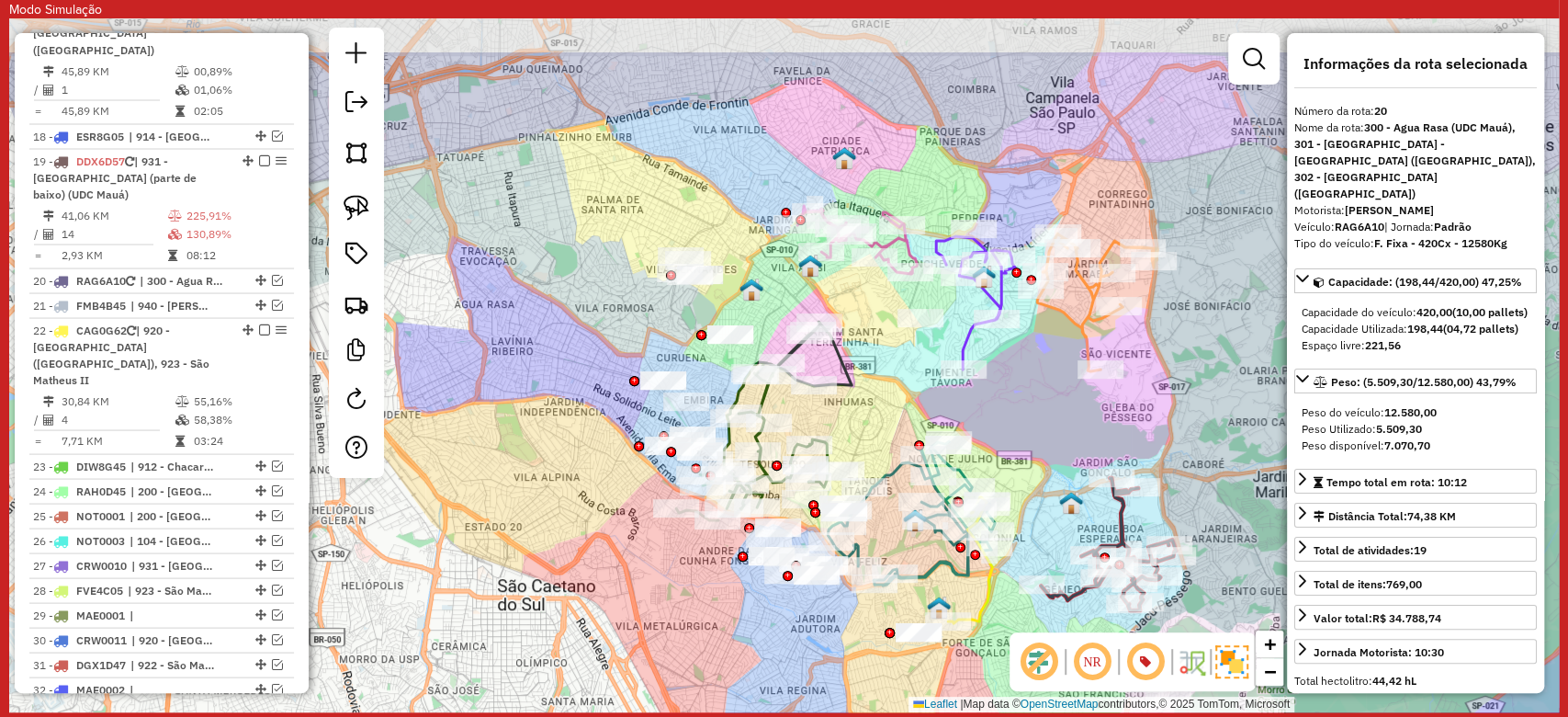
drag, startPoint x: 795, startPoint y: 179, endPoint x: 761, endPoint y: 284, distance: 110.4
click at [761, 284] on img at bounding box center [751, 289] width 24 height 24
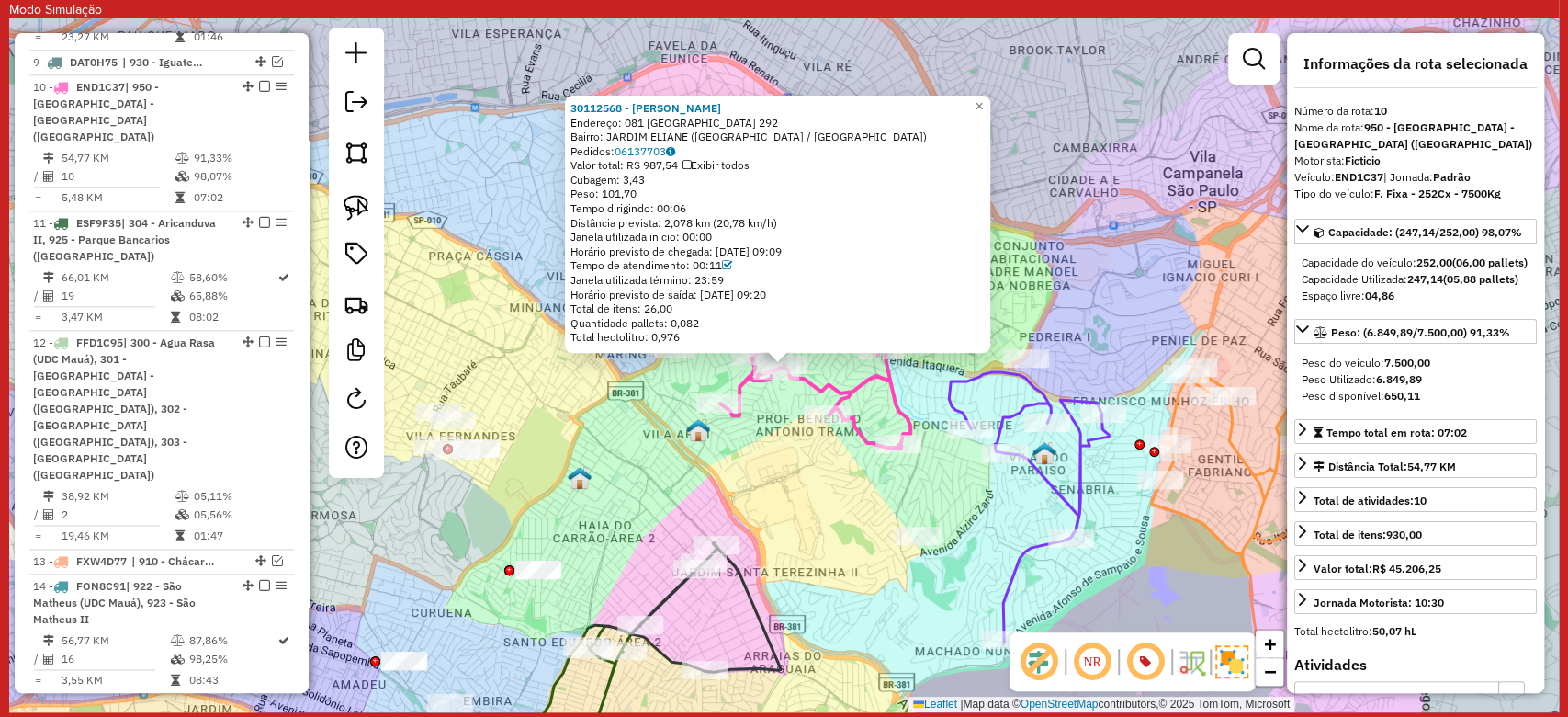
scroll to position [1485, 0]
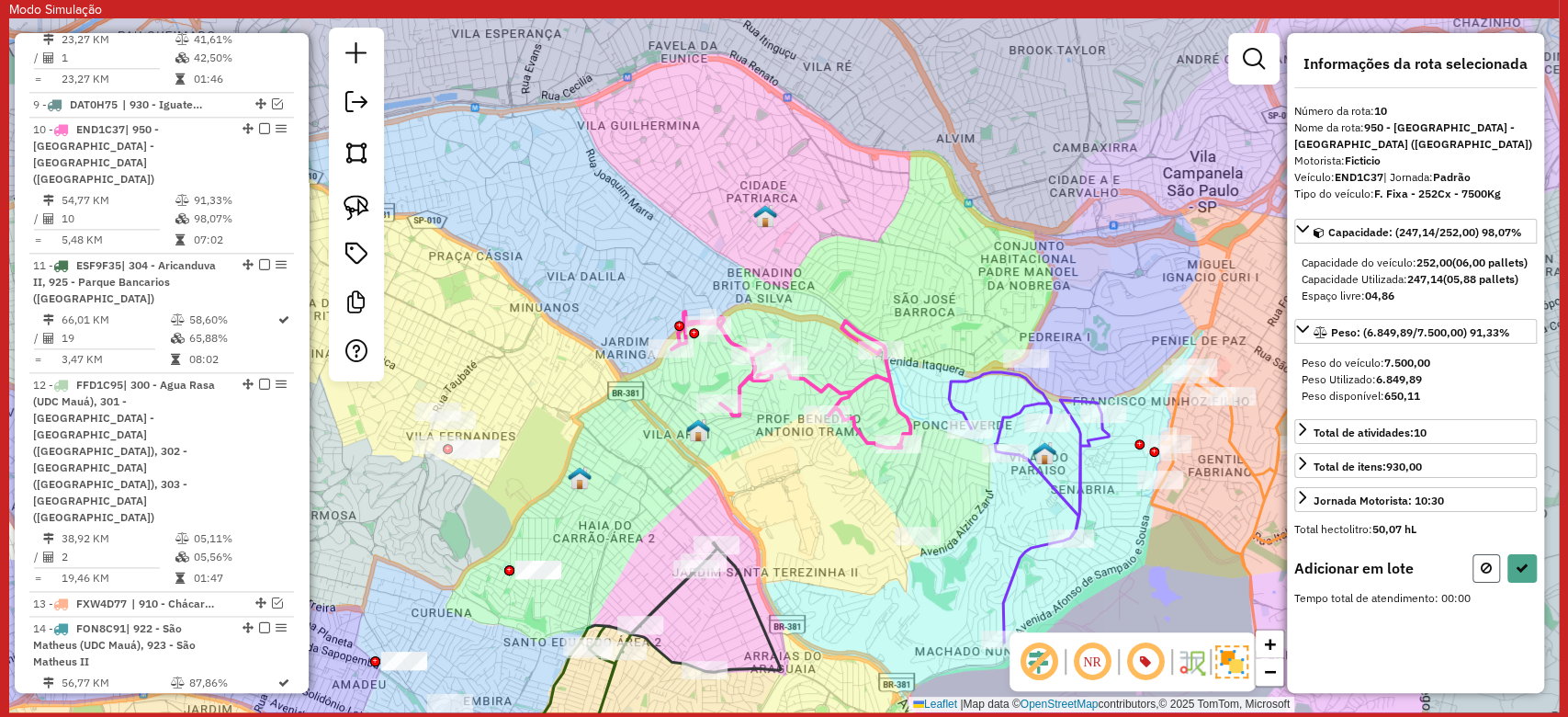
click at [1472, 580] on button at bounding box center [1486, 568] width 28 height 29
select select "**********"
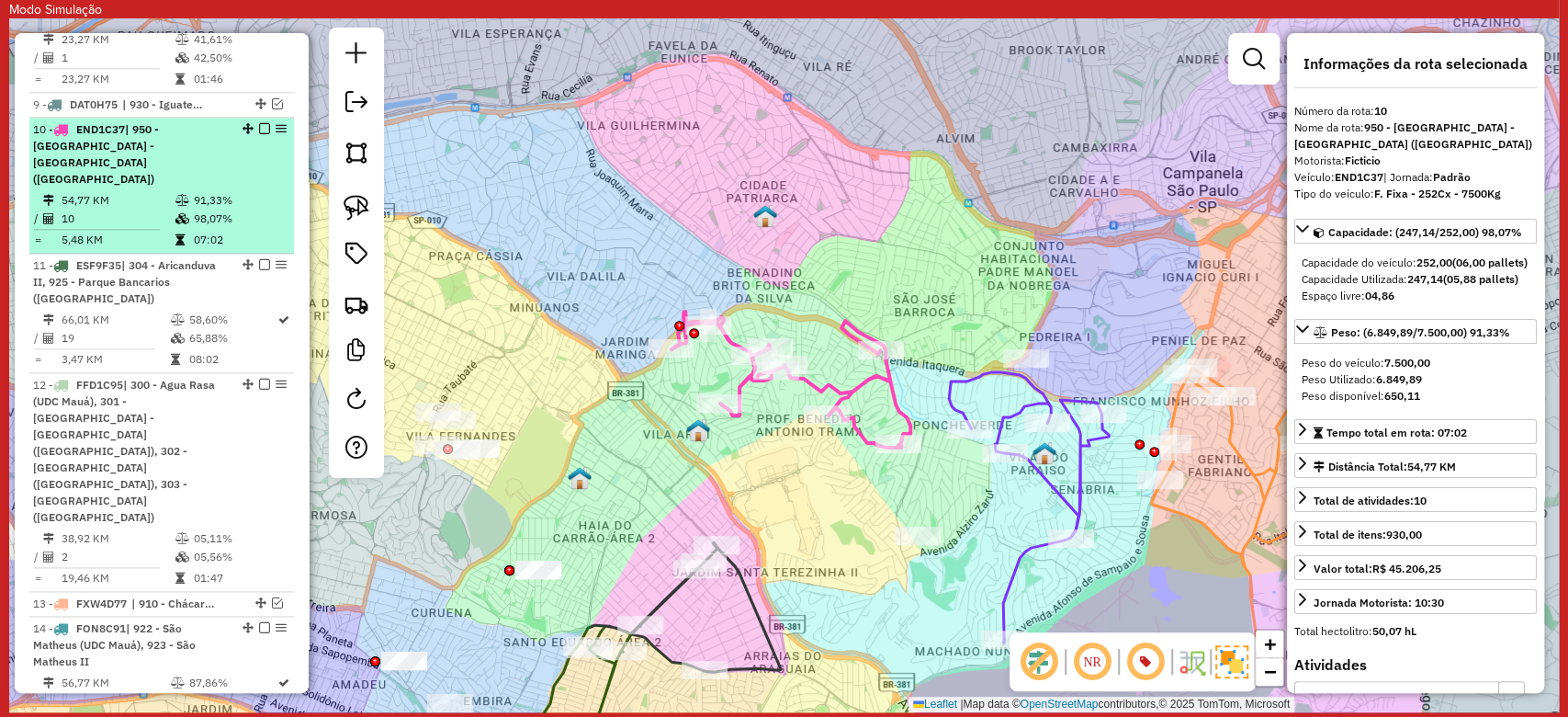
click at [260, 123] on em at bounding box center [265, 128] width 11 height 11
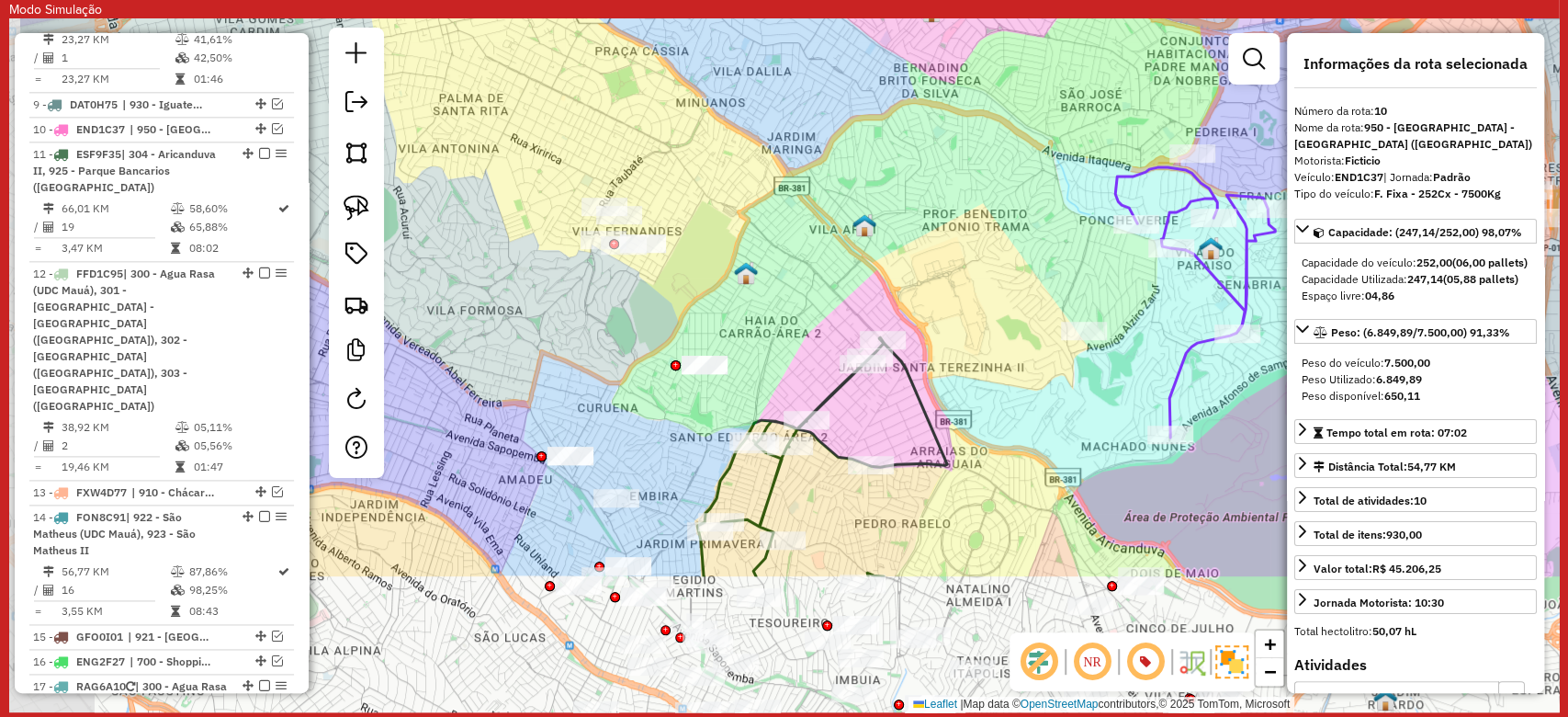
drag, startPoint x: 782, startPoint y: 409, endPoint x: 959, endPoint y: 196, distance: 276.9
click at [959, 196] on div "Janela de atendimento Grade de atendimento Capacidade Transportadoras Veículos …" at bounding box center [784, 365] width 1549 height 694
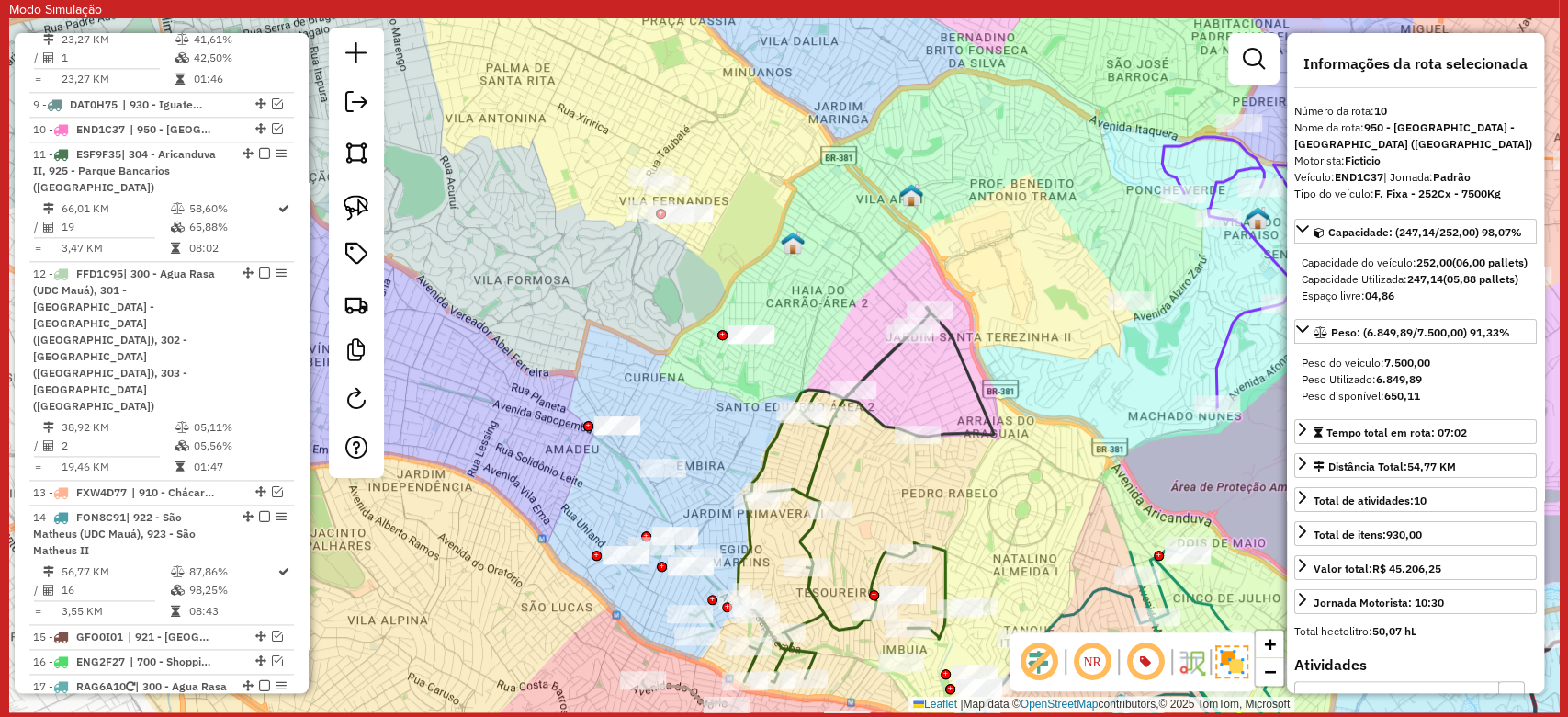
drag, startPoint x: 960, startPoint y: 480, endPoint x: 995, endPoint y: 458, distance: 41.3
click at [995, 458] on div "Janela de atendimento Grade de atendimento Capacidade Transportadoras Veículos …" at bounding box center [784, 365] width 1549 height 694
click at [882, 351] on icon at bounding box center [865, 494] width 257 height 375
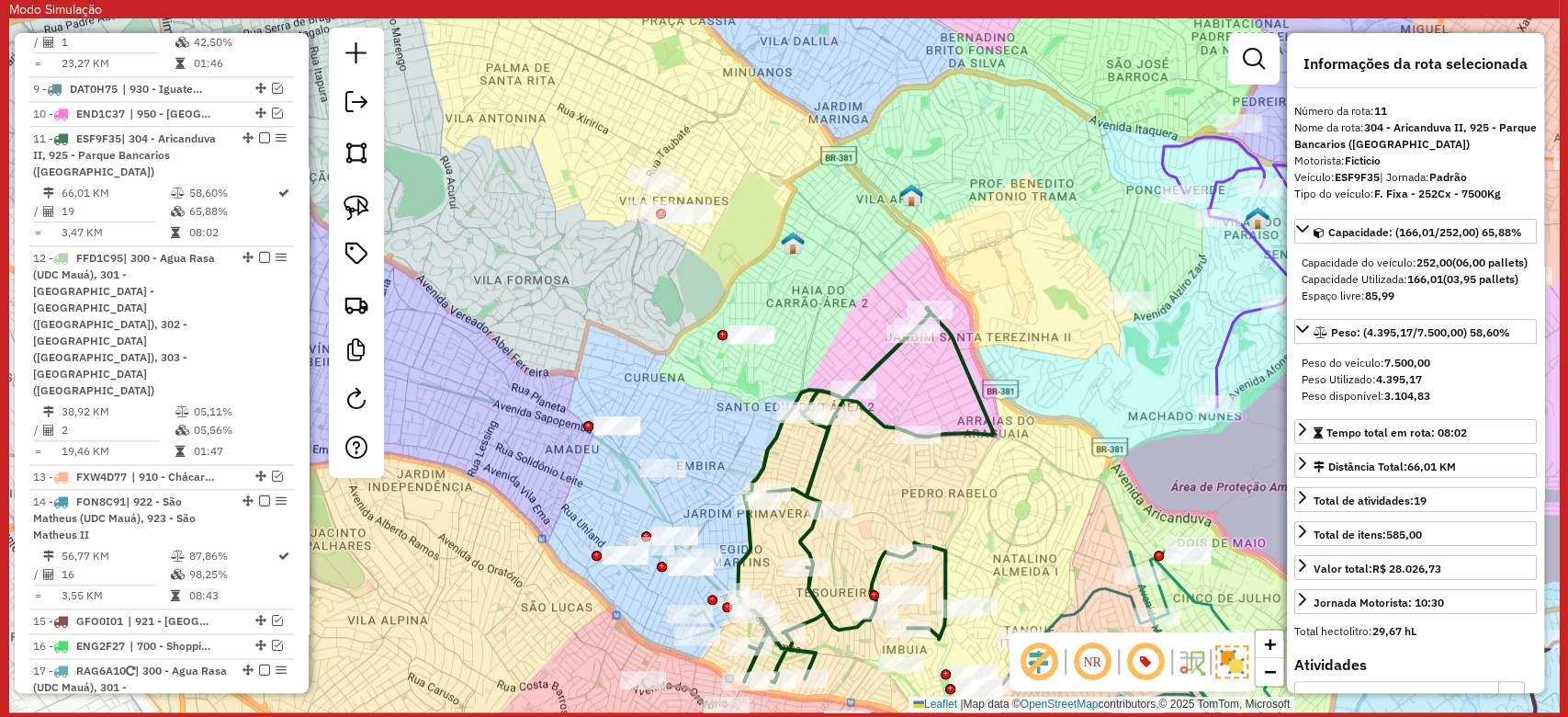
scroll to position [1509, 0]
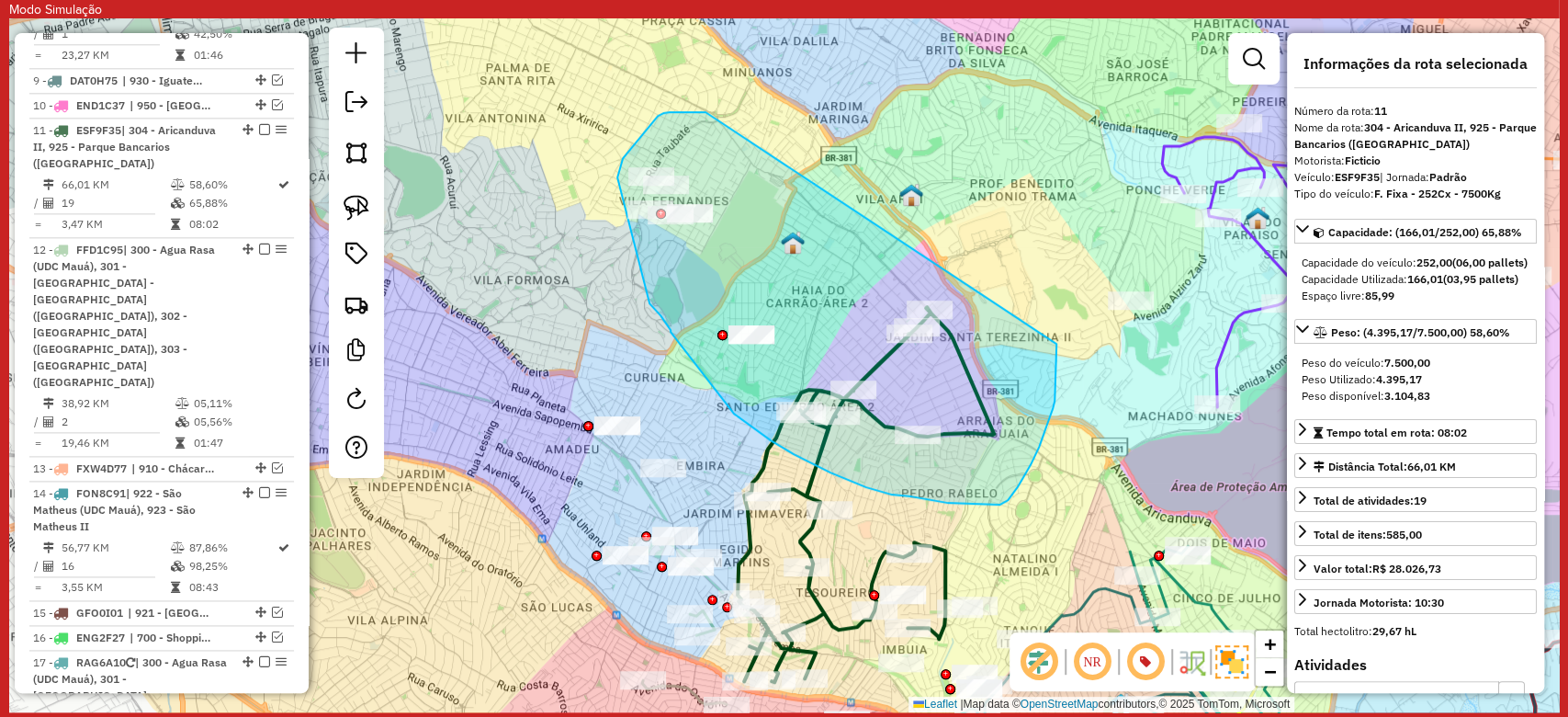
drag, startPoint x: 695, startPoint y: 113, endPoint x: 1056, endPoint y: 344, distance: 428.6
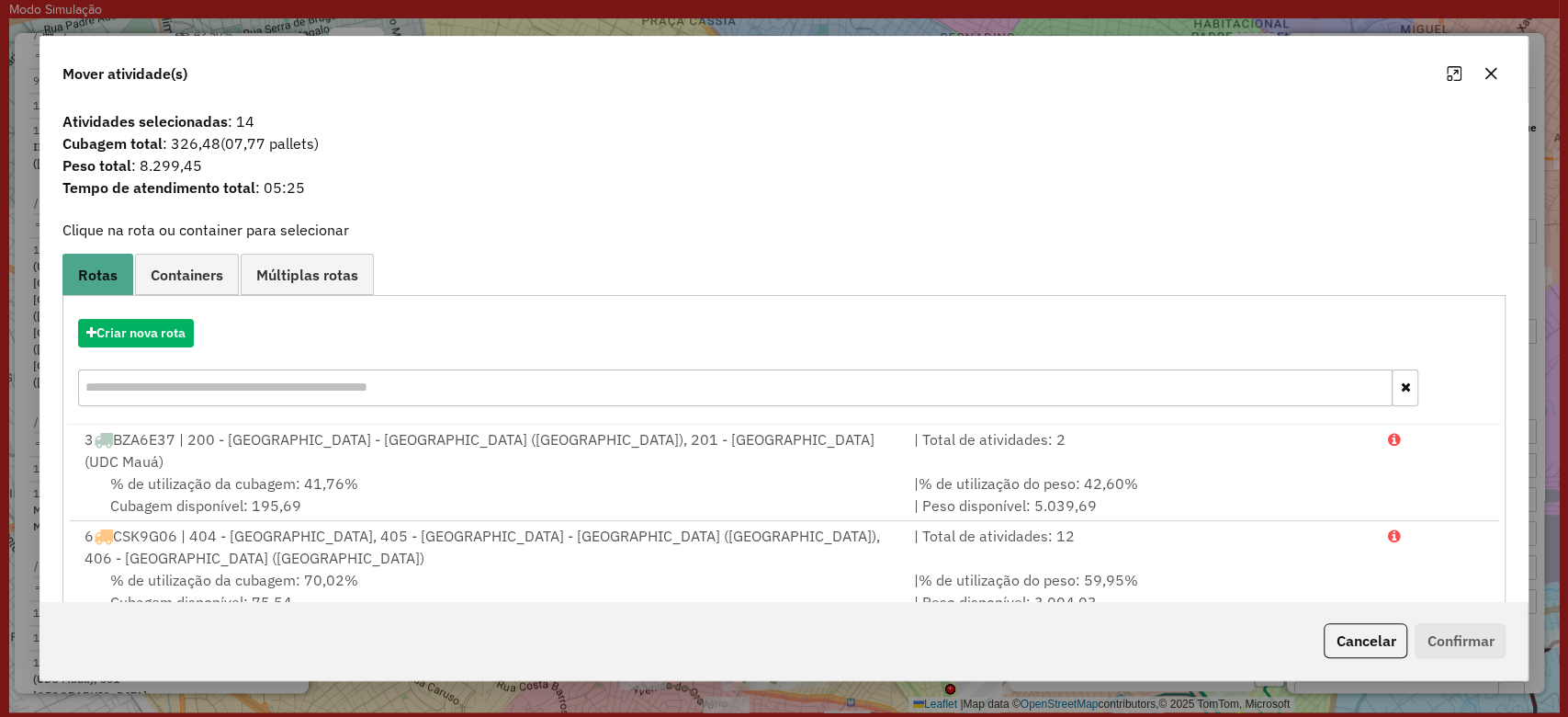
click at [1503, 75] on button "button" at bounding box center [1491, 73] width 30 height 30
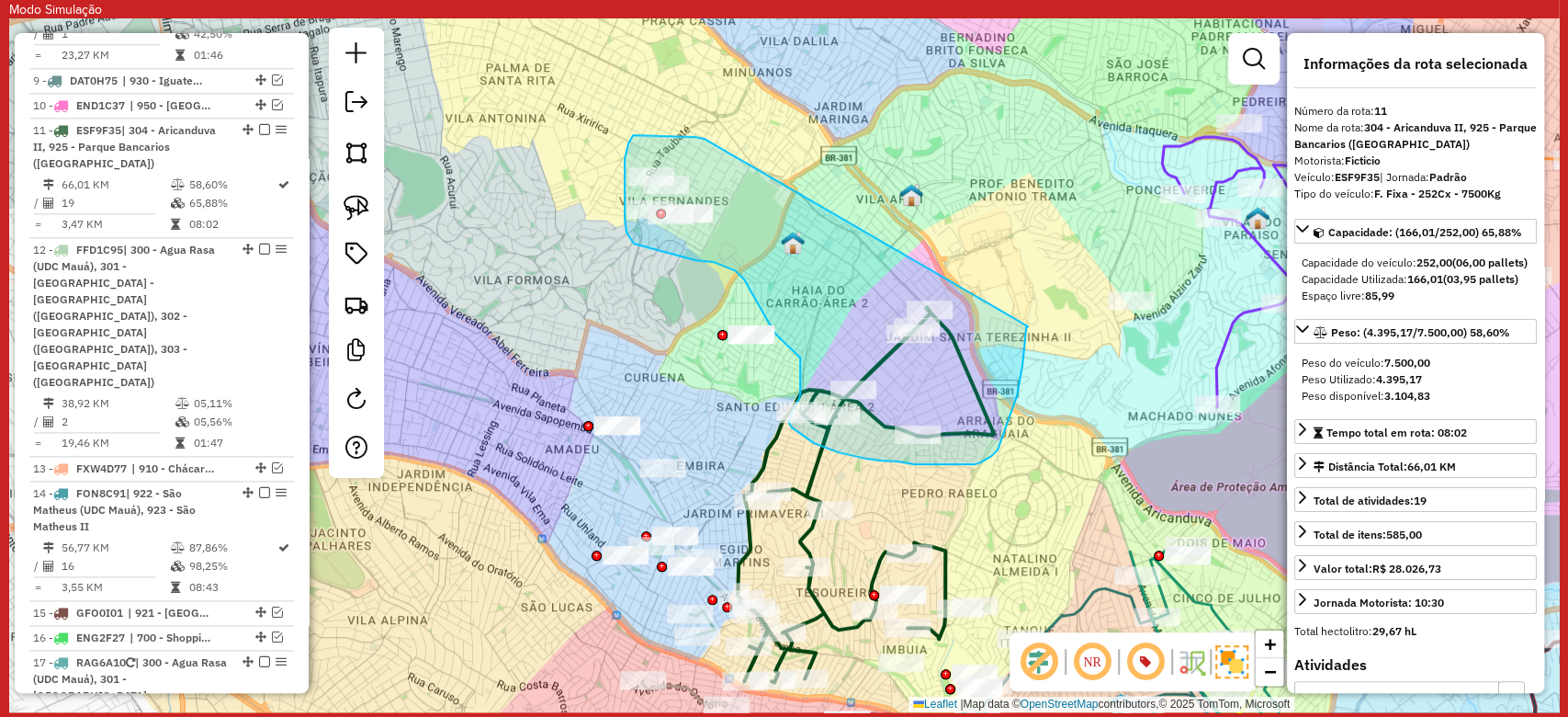
drag, startPoint x: 698, startPoint y: 138, endPoint x: 1028, endPoint y: 326, distance: 379.8
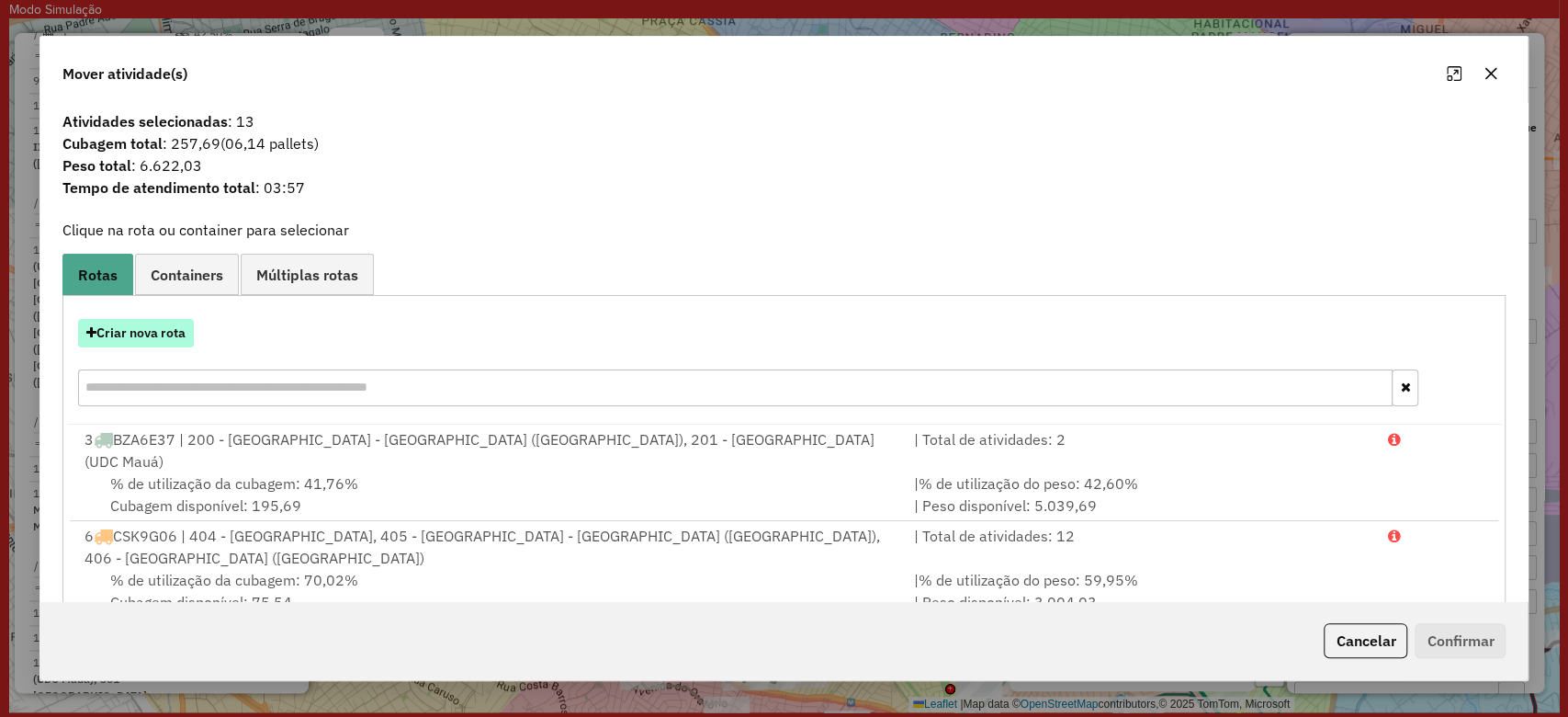
click at [159, 326] on button "Criar nova rota" at bounding box center [136, 333] width 116 height 29
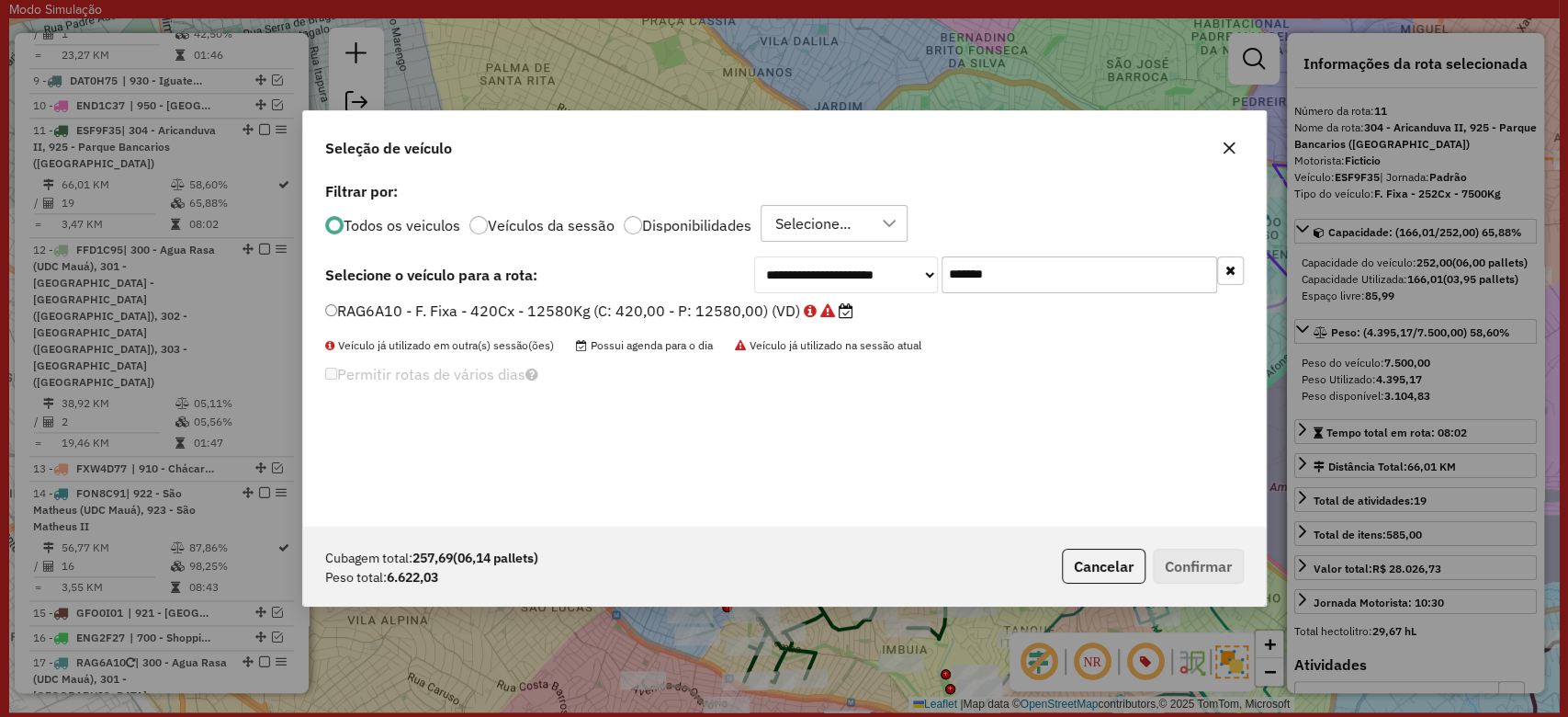
scroll to position [9, 6]
drag, startPoint x: 1052, startPoint y: 257, endPoint x: 721, endPoint y: 245, distance: 331.2
click at [721, 245] on div "**********" at bounding box center [784, 352] width 963 height 349
paste input "text"
type input "*******"
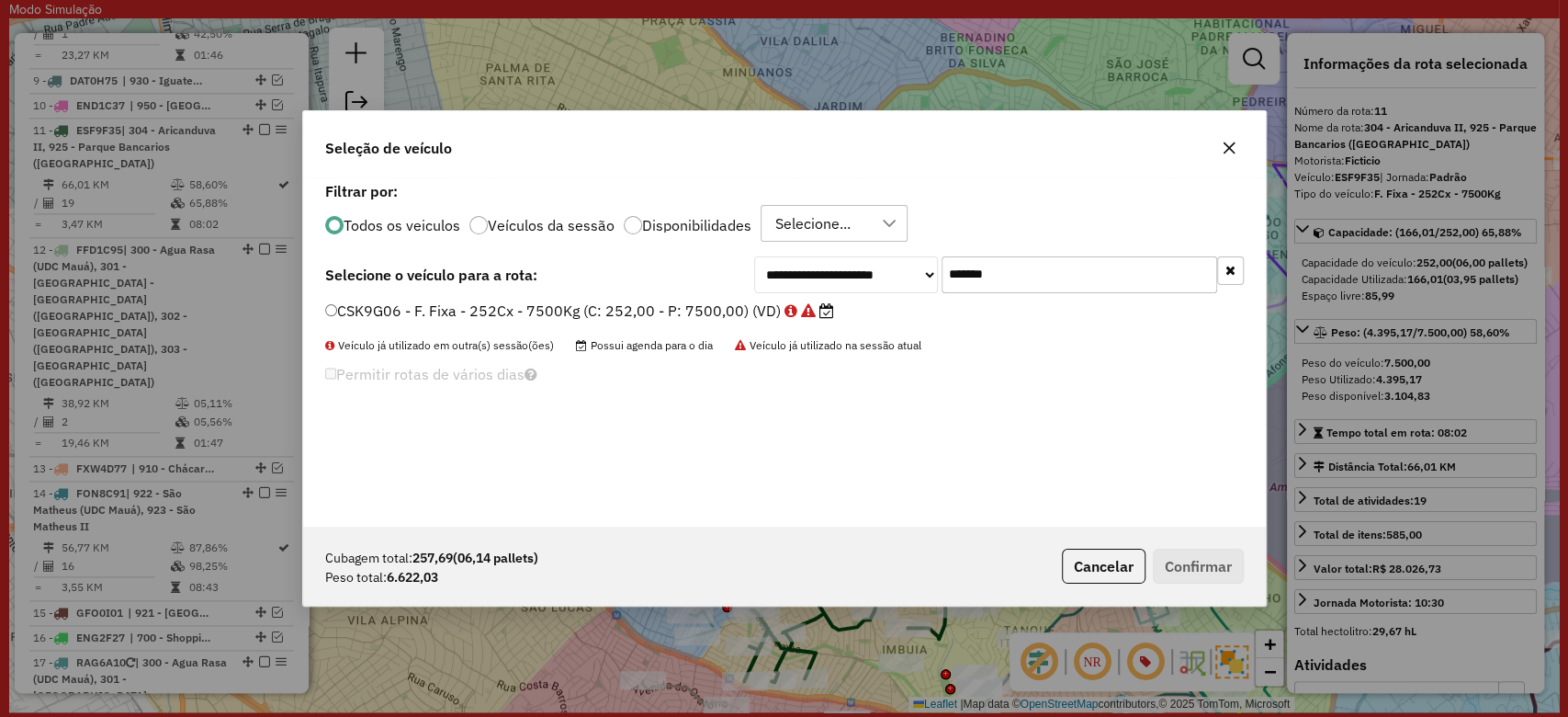
click at [746, 305] on label "CSK9G06 - F. Fixa - 252Cx - 7500Kg (C: 252,00 - P: 7500,00) (VD)" at bounding box center [579, 311] width 508 height 22
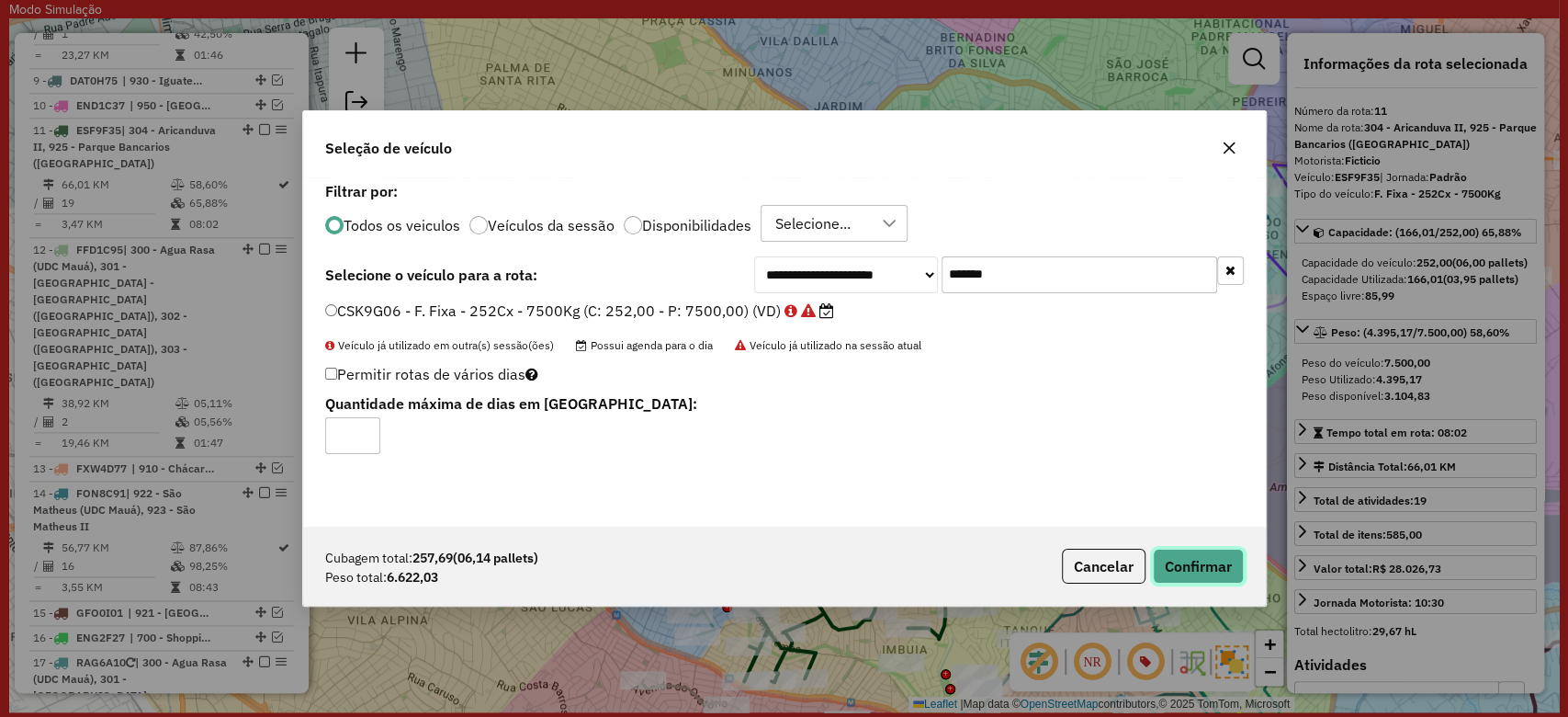
click at [1187, 553] on button "Confirmar" at bounding box center [1198, 566] width 91 height 35
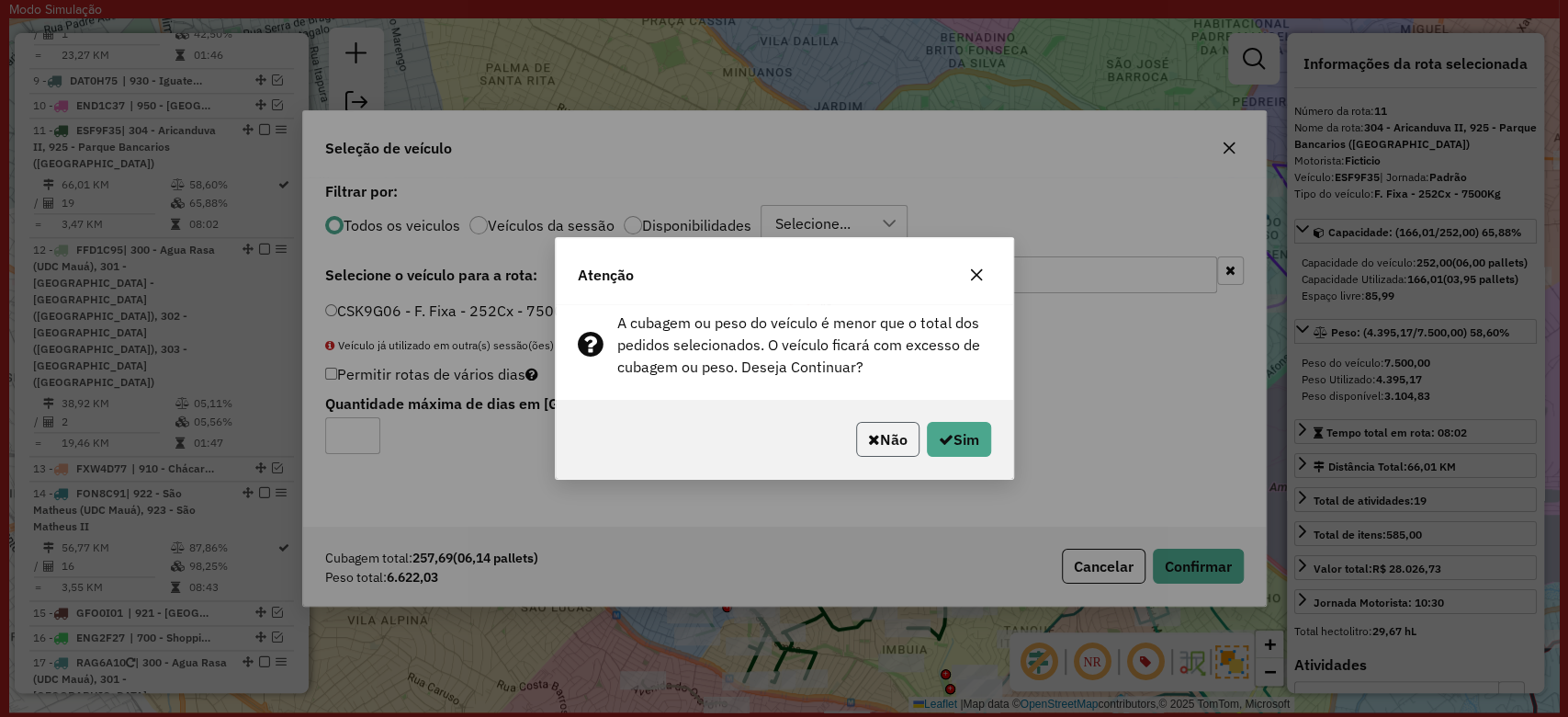
click at [881, 439] on button "Não" at bounding box center [888, 440] width 63 height 35
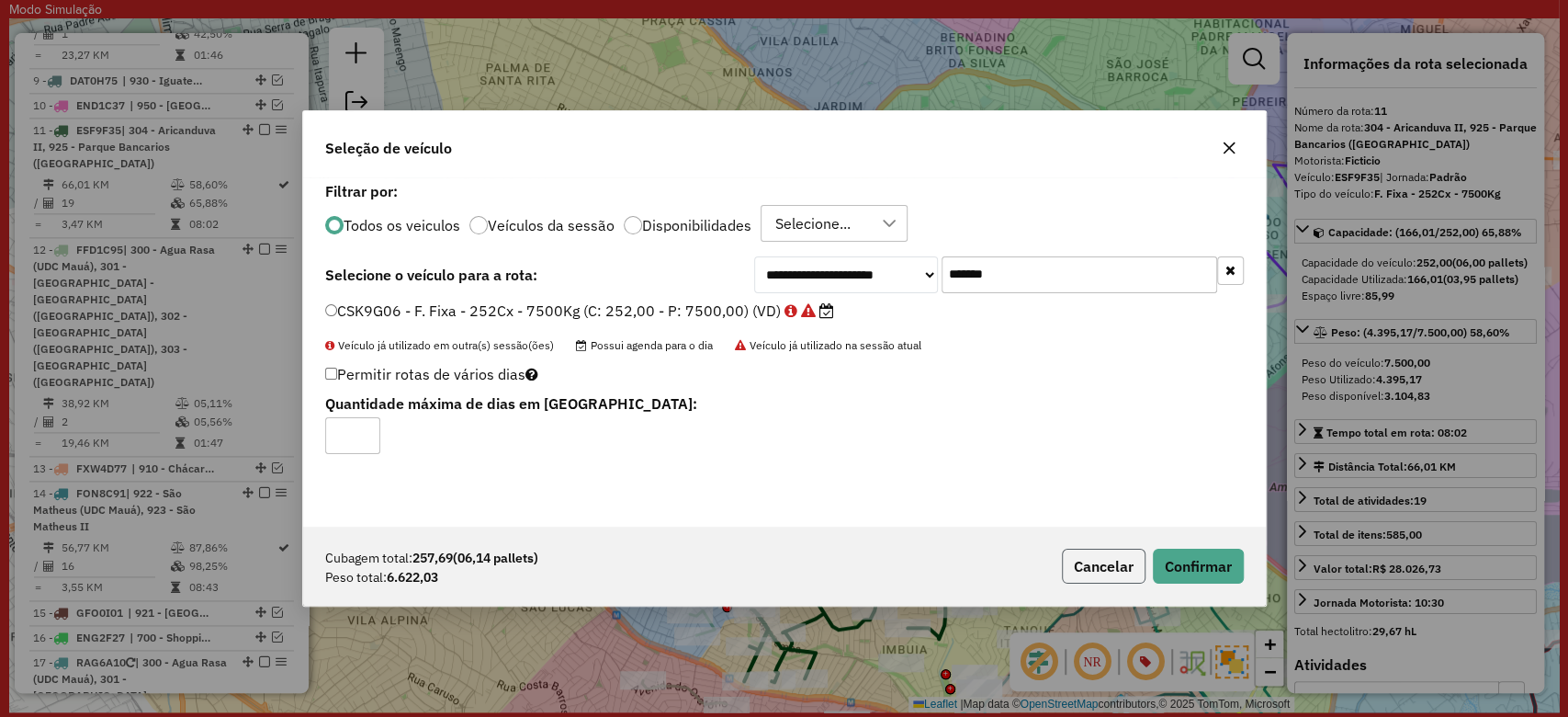
click at [1100, 573] on button "Cancelar" at bounding box center [1103, 566] width 84 height 35
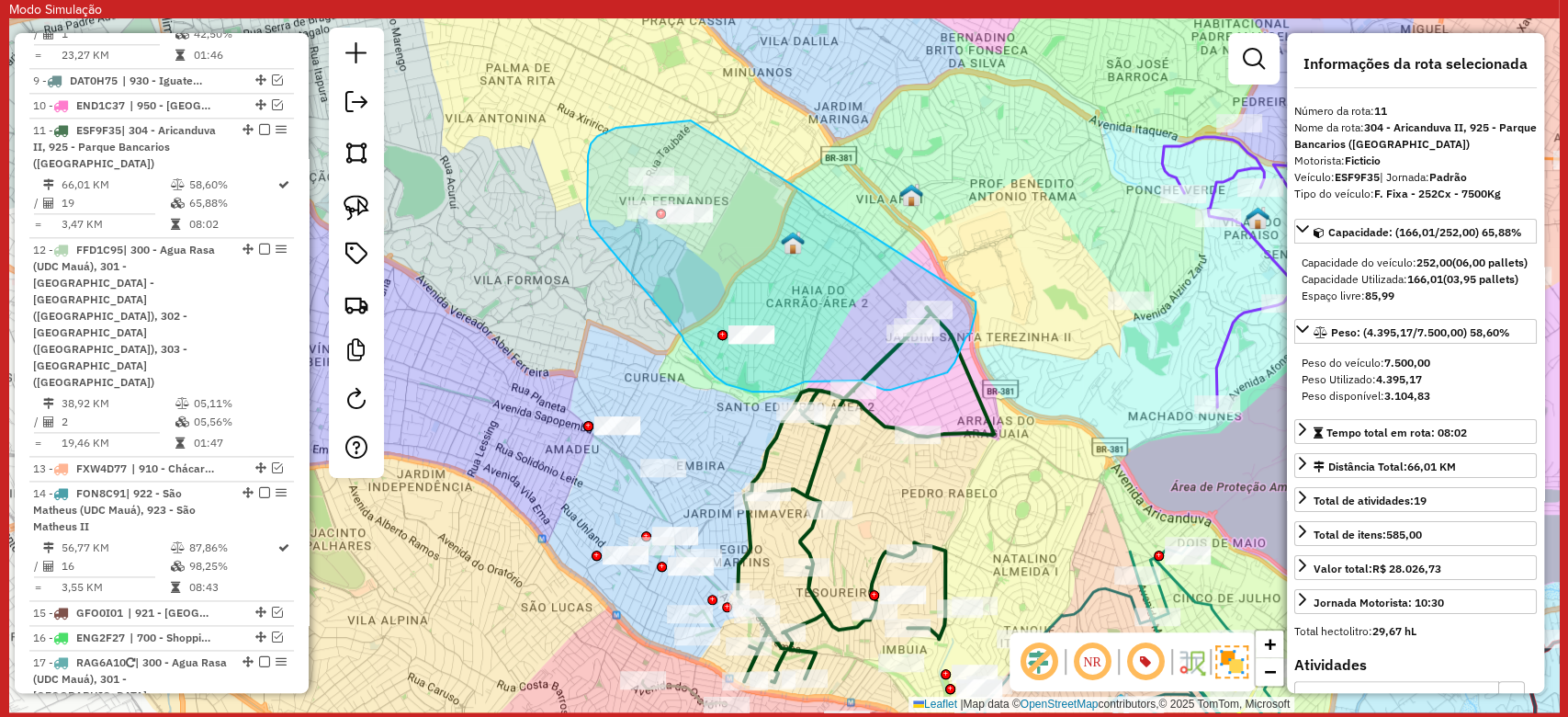
drag, startPoint x: 691, startPoint y: 120, endPoint x: 975, endPoint y: 301, distance: 336.8
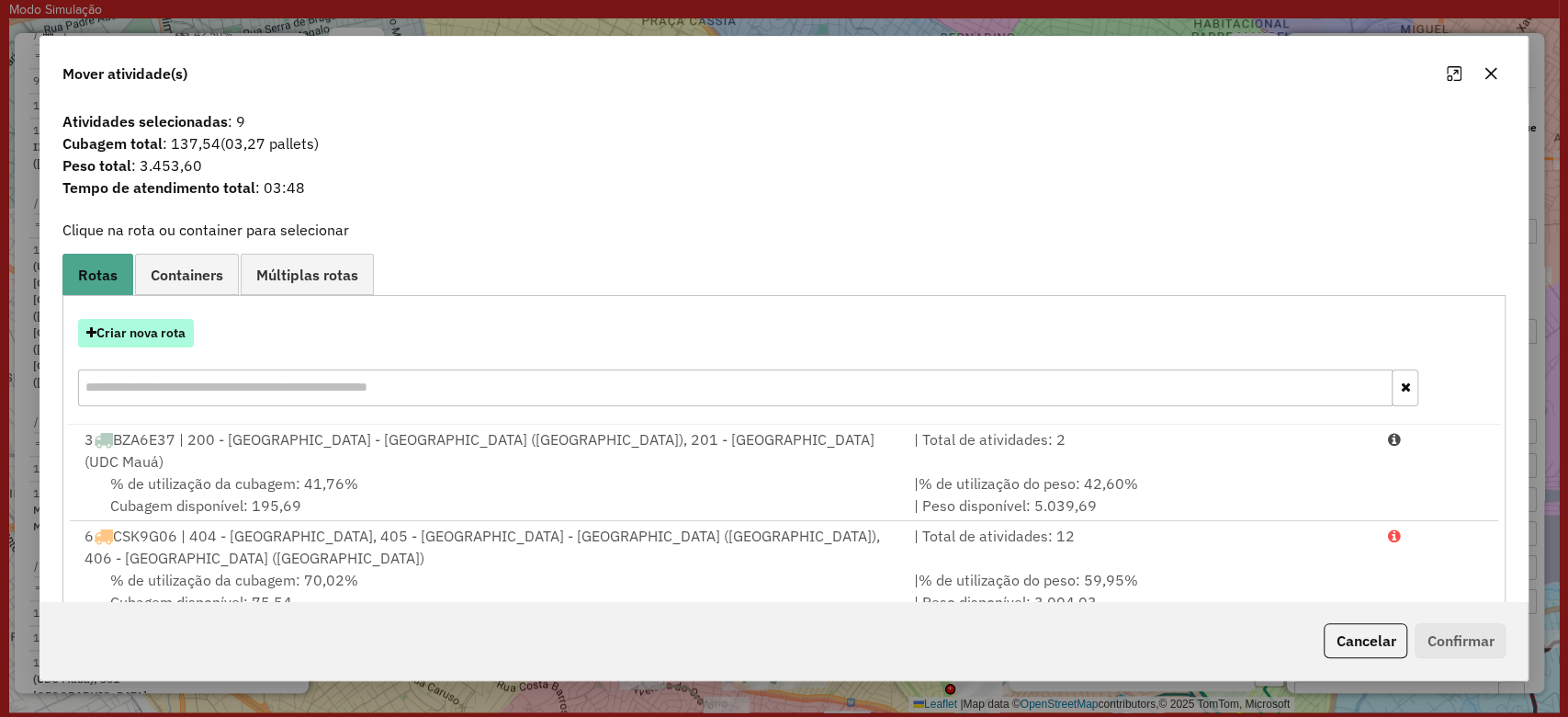
click at [161, 338] on button "Criar nova rota" at bounding box center [136, 333] width 116 height 29
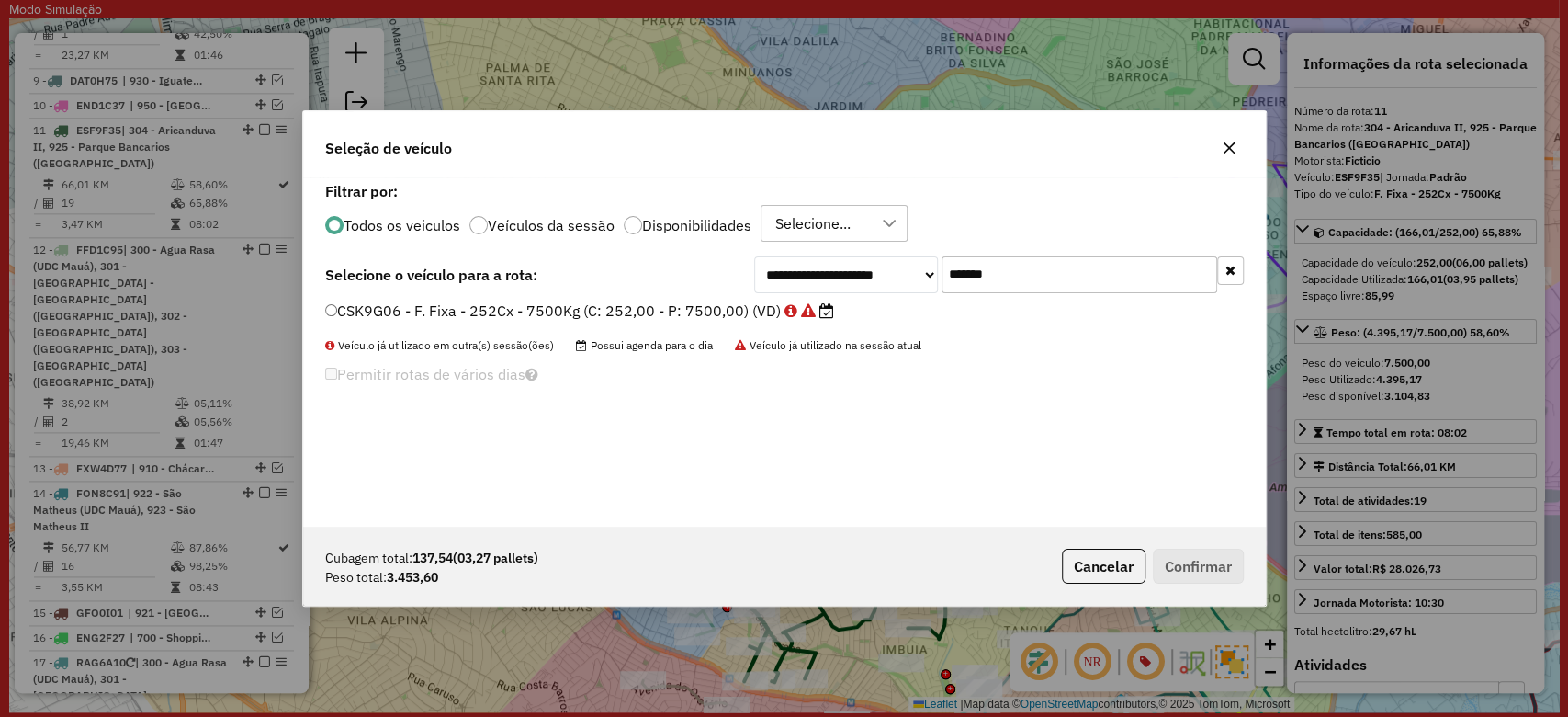
drag, startPoint x: 1031, startPoint y: 266, endPoint x: 763, endPoint y: 246, distance: 268.7
click at [763, 246] on div "**********" at bounding box center [784, 352] width 963 height 349
click at [669, 303] on label "CSK9G06 - F. Fixa - 252Cx - 7500Kg (C: 252,00 - P: 7500,00) (VD)" at bounding box center [579, 311] width 508 height 22
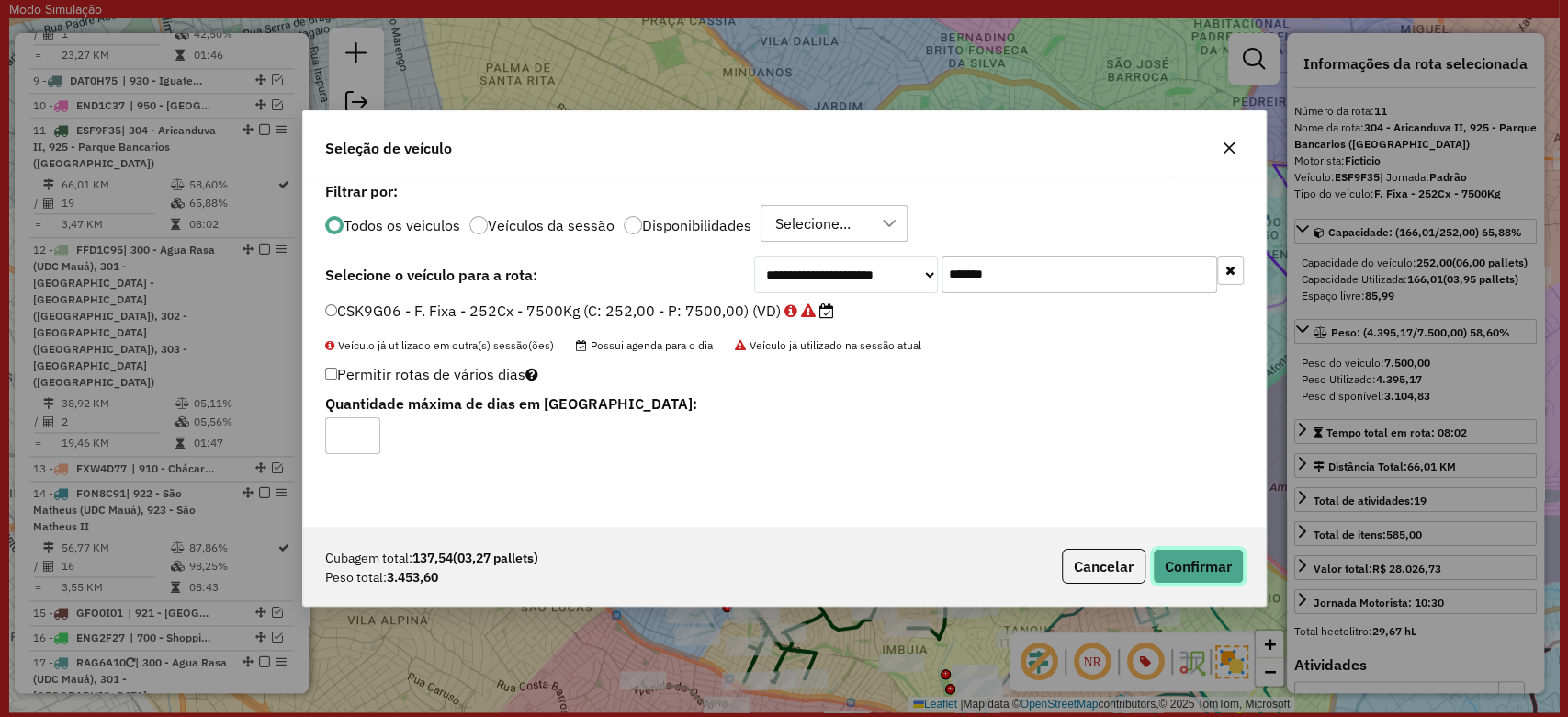
click at [1202, 551] on button "Confirmar" at bounding box center [1198, 566] width 91 height 35
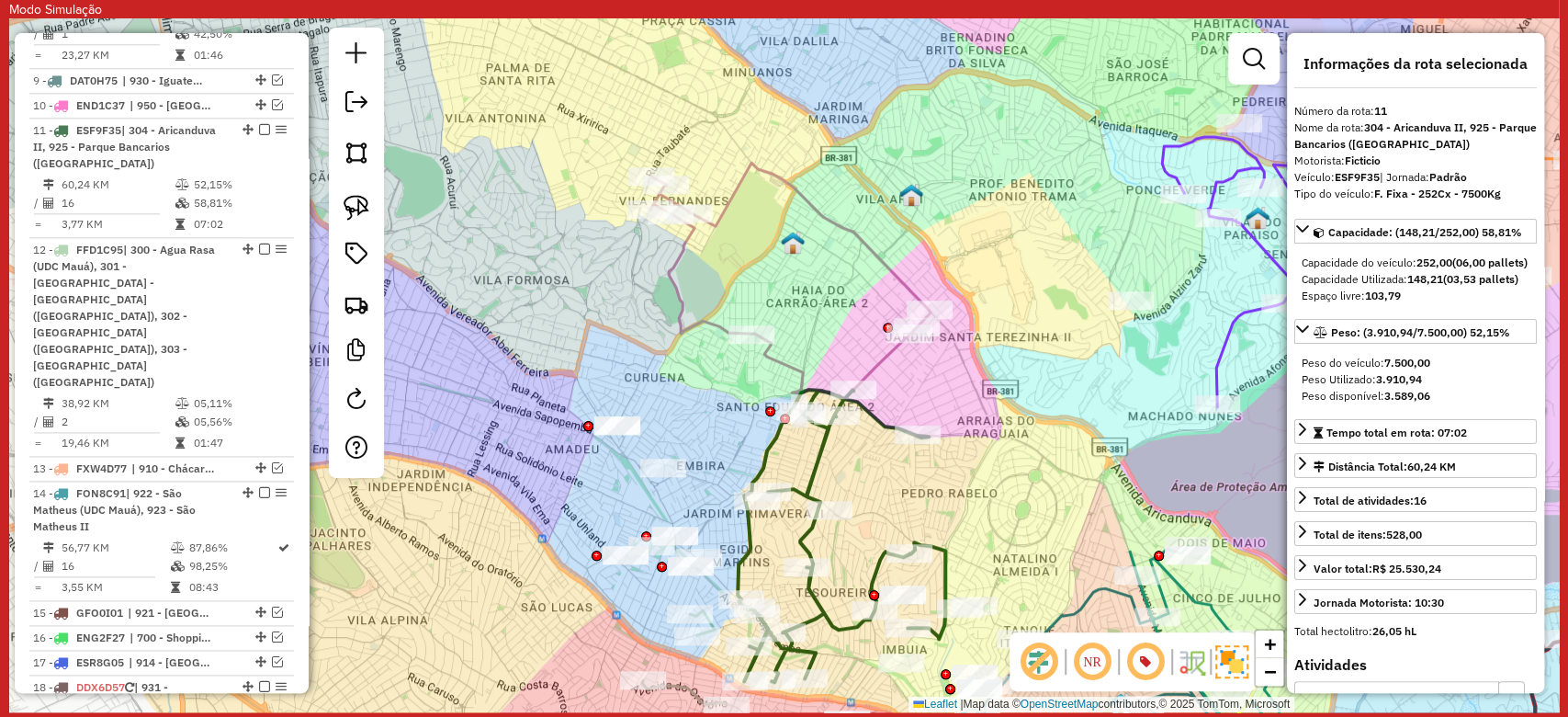
click at [814, 204] on icon at bounding box center [790, 281] width 280 height 236
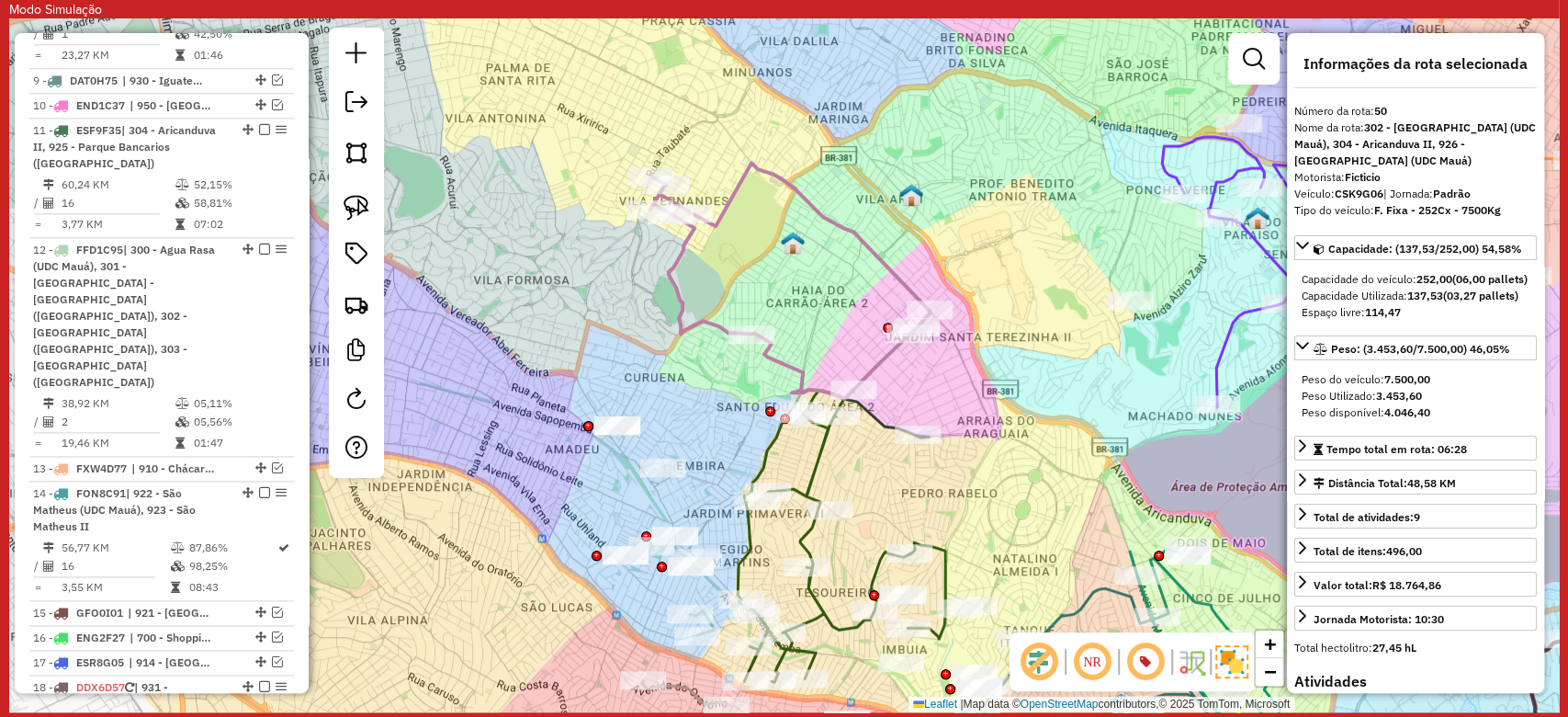
scroll to position [2866, 0]
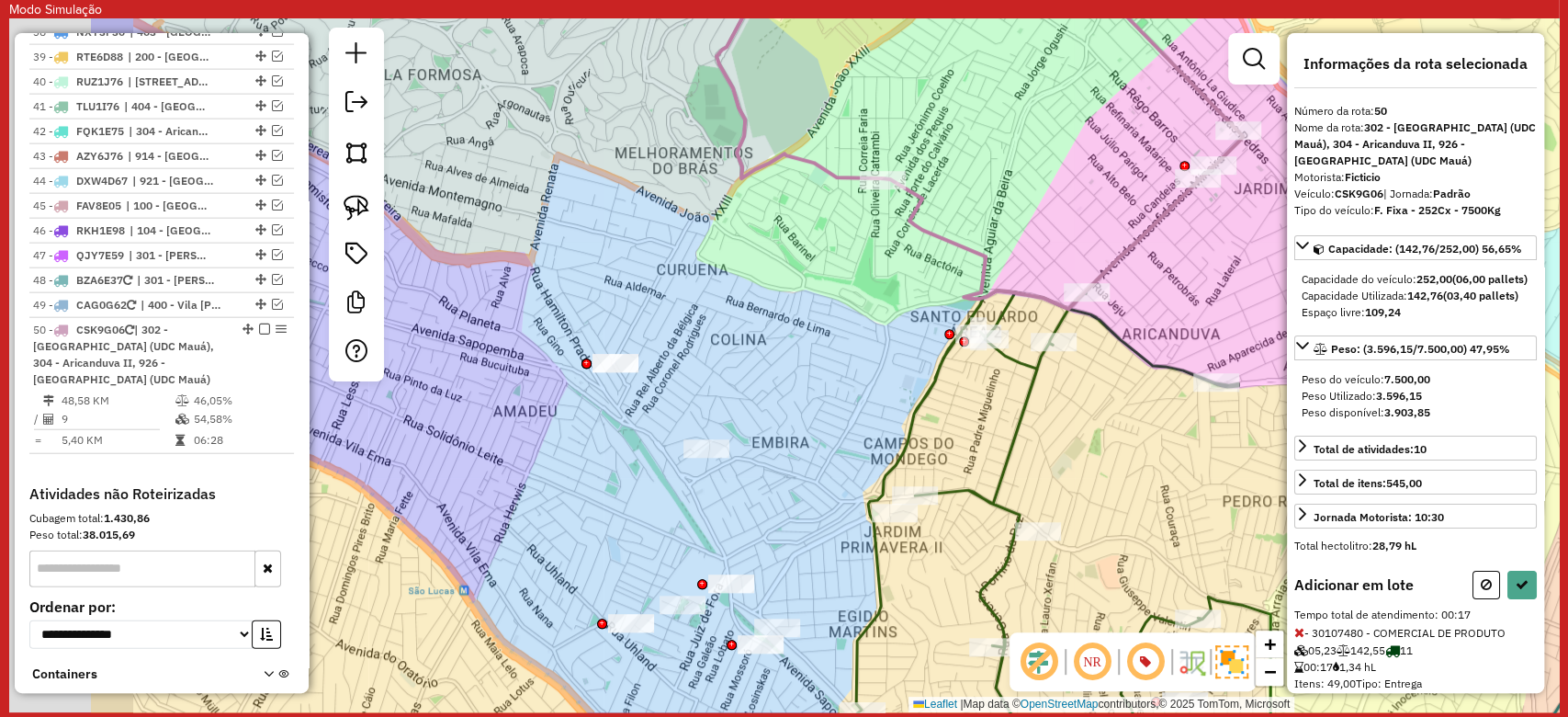
drag, startPoint x: 731, startPoint y: 335, endPoint x: 1016, endPoint y: 252, distance: 296.8
click at [1016, 252] on div "Janela de atendimento Grade de atendimento Capacidade Transportadoras Veículos …" at bounding box center [784, 365] width 1549 height 694
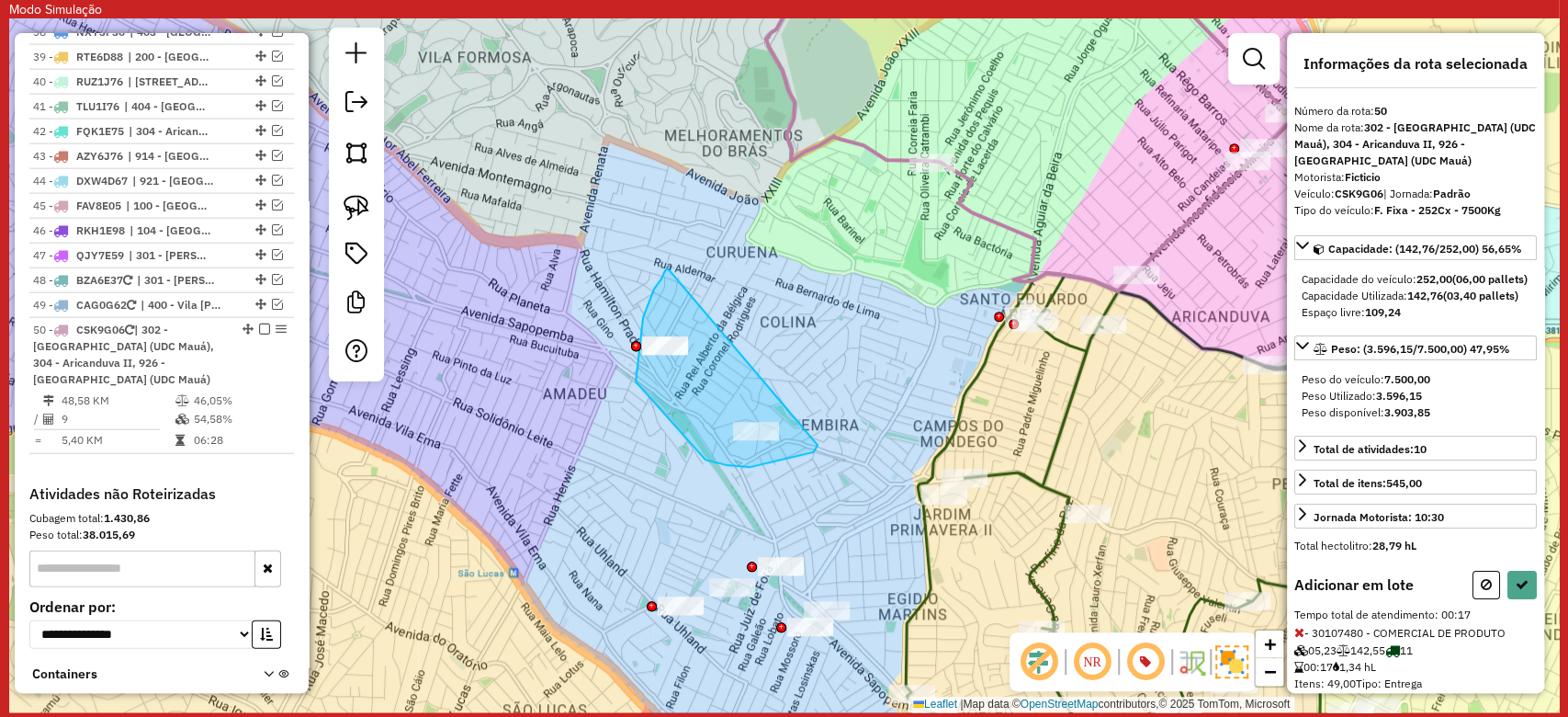
drag, startPoint x: 665, startPoint y: 271, endPoint x: 817, endPoint y: 445, distance: 231.0
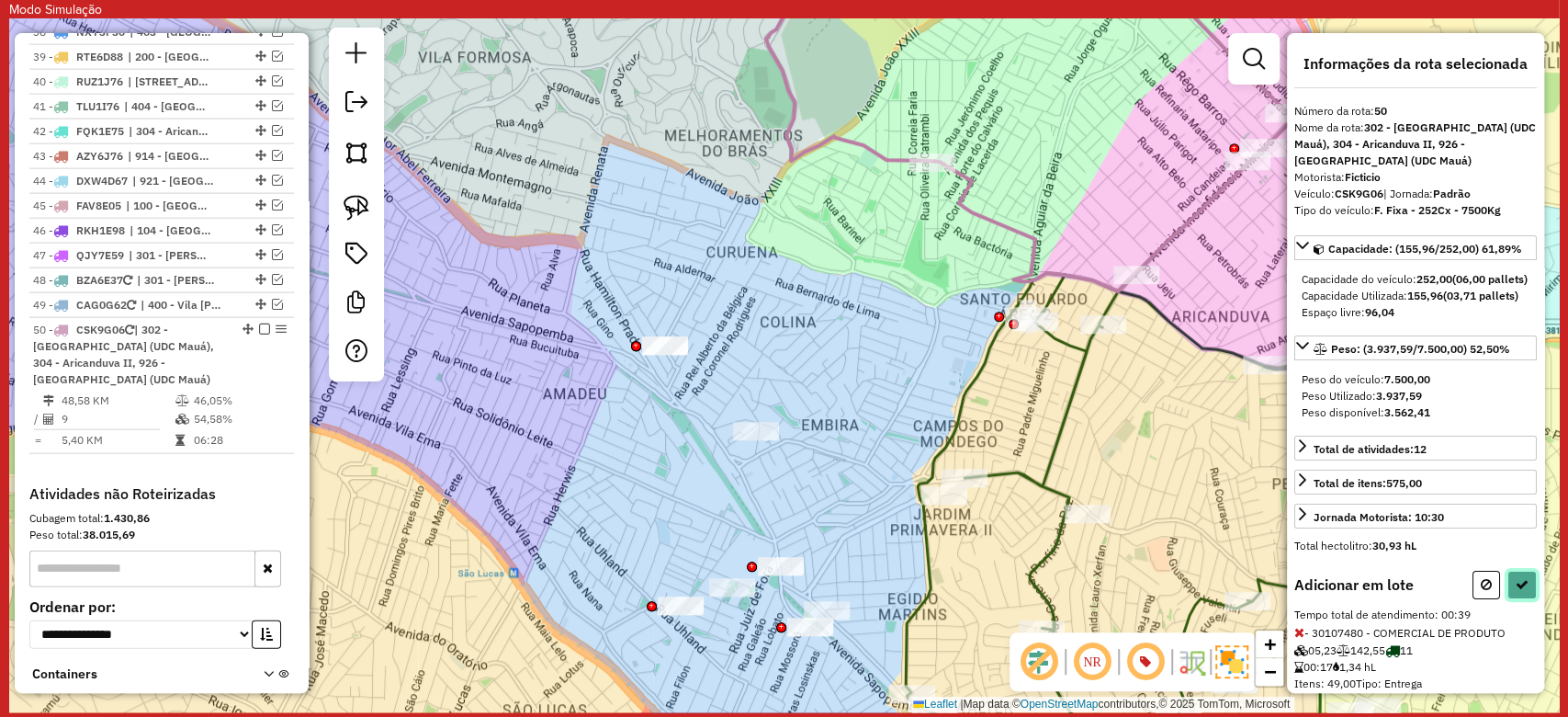
click at [1521, 599] on button at bounding box center [1522, 585] width 30 height 29
select select "**********"
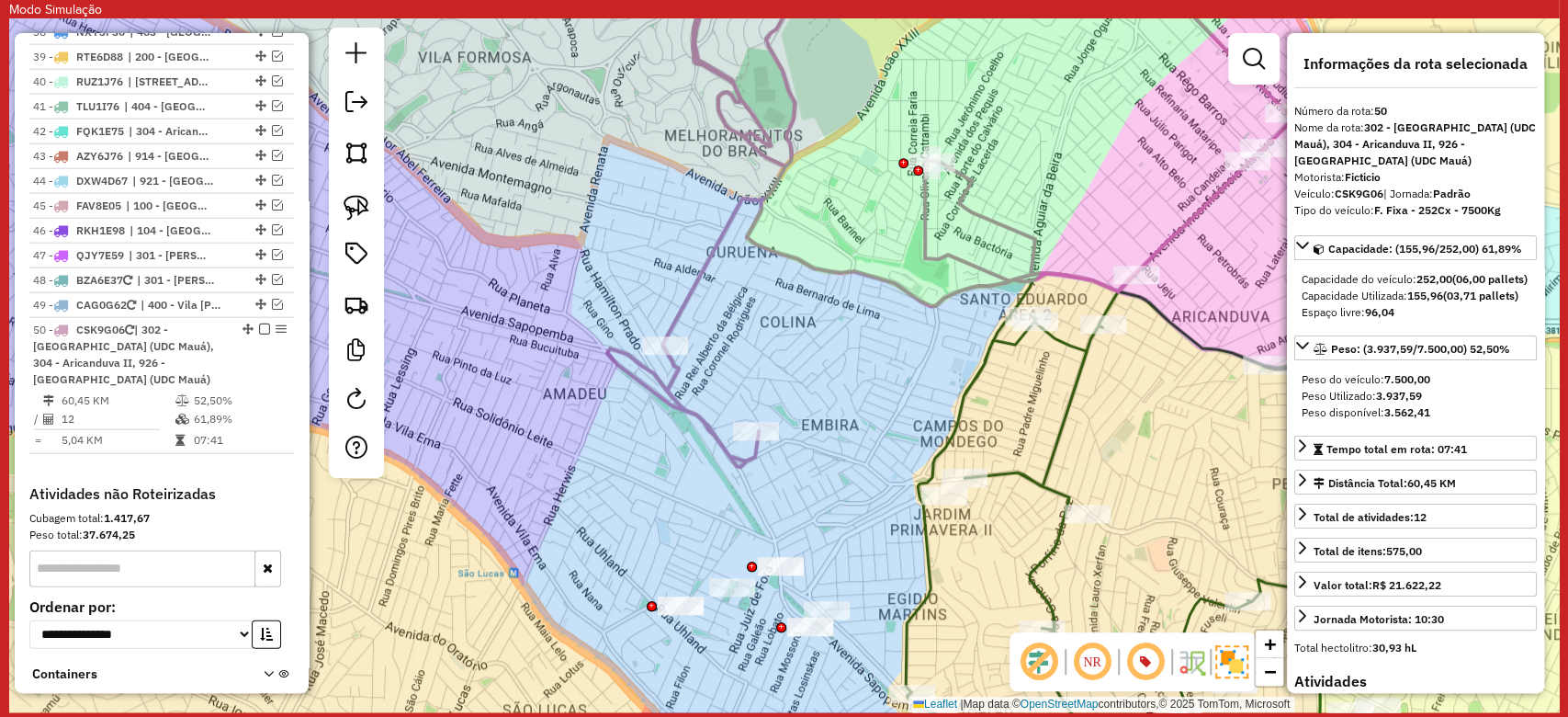
click at [790, 265] on icon at bounding box center [949, 207] width 685 height 518
drag, startPoint x: 821, startPoint y: 343, endPoint x: 691, endPoint y: 272, distance: 148.1
click at [691, 272] on div "Janela de atendimento Grade de atendimento Capacidade Transportadoras Veículos …" at bounding box center [784, 365] width 1549 height 694
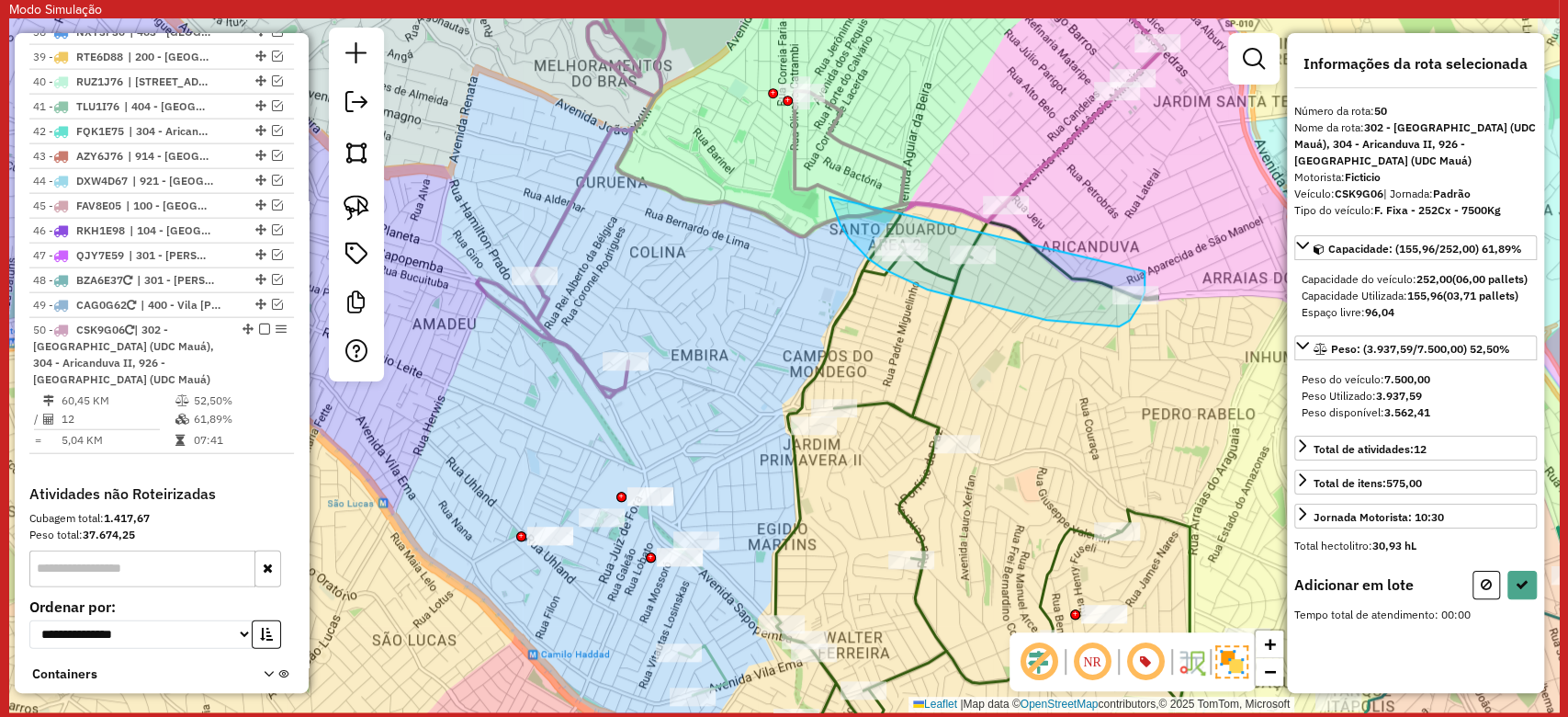
drag, startPoint x: 829, startPoint y: 197, endPoint x: 1144, endPoint y: 272, distance: 323.8
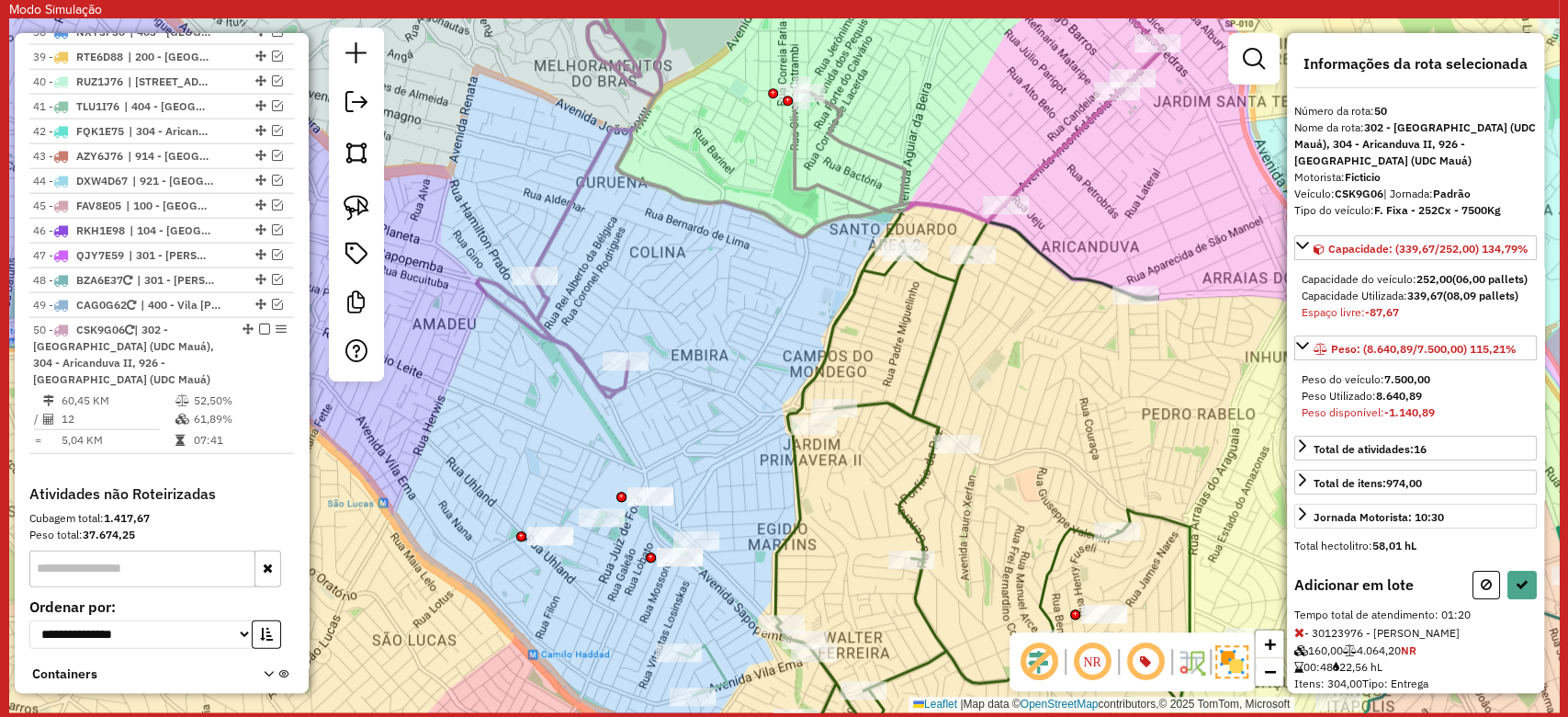
click at [1488, 599] on button at bounding box center [1486, 585] width 28 height 29
select select "**********"
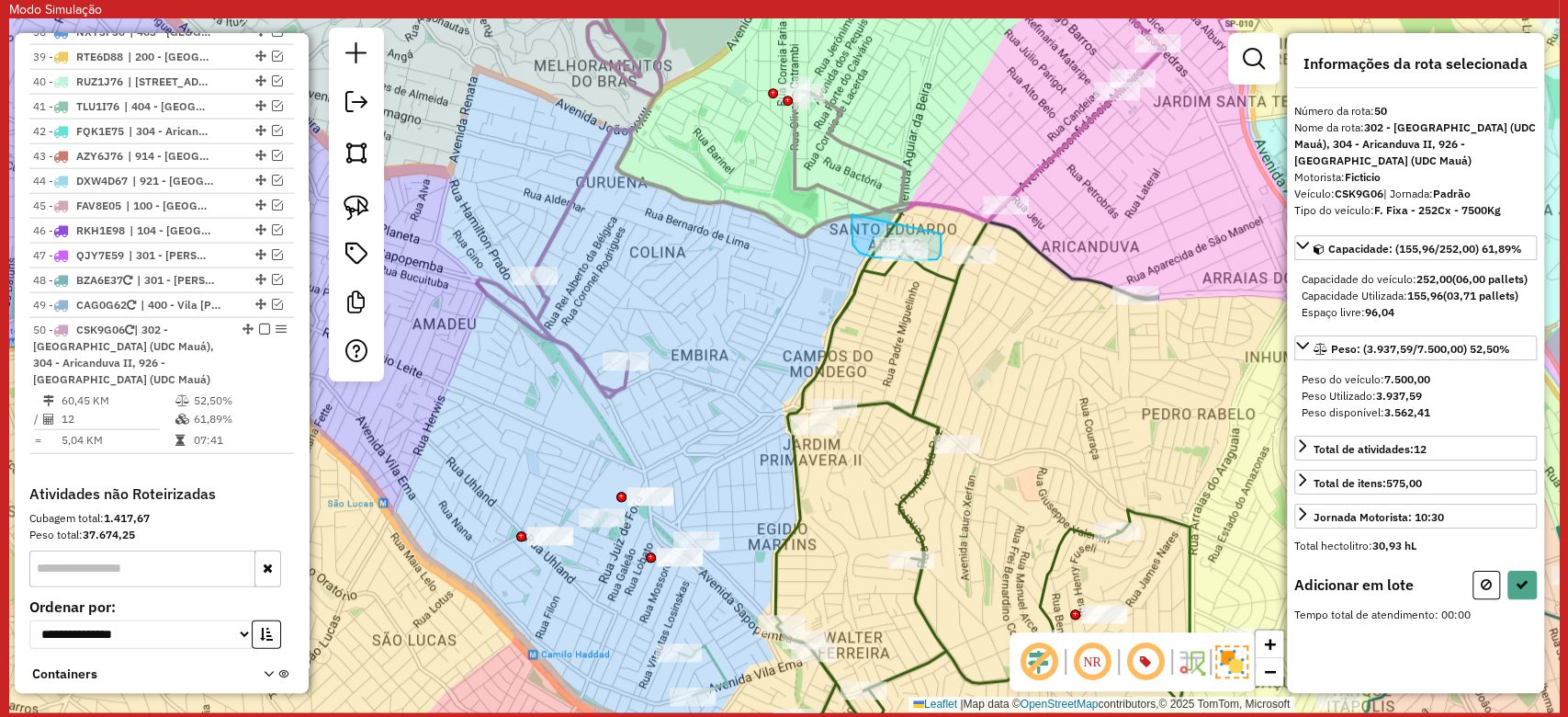
drag, startPoint x: 851, startPoint y: 214, endPoint x: 939, endPoint y: 261, distance: 99.8
click at [941, 232] on div "Janela de atendimento Grade de atendimento Capacidade Transportadoras Veículos …" at bounding box center [784, 365] width 1549 height 694
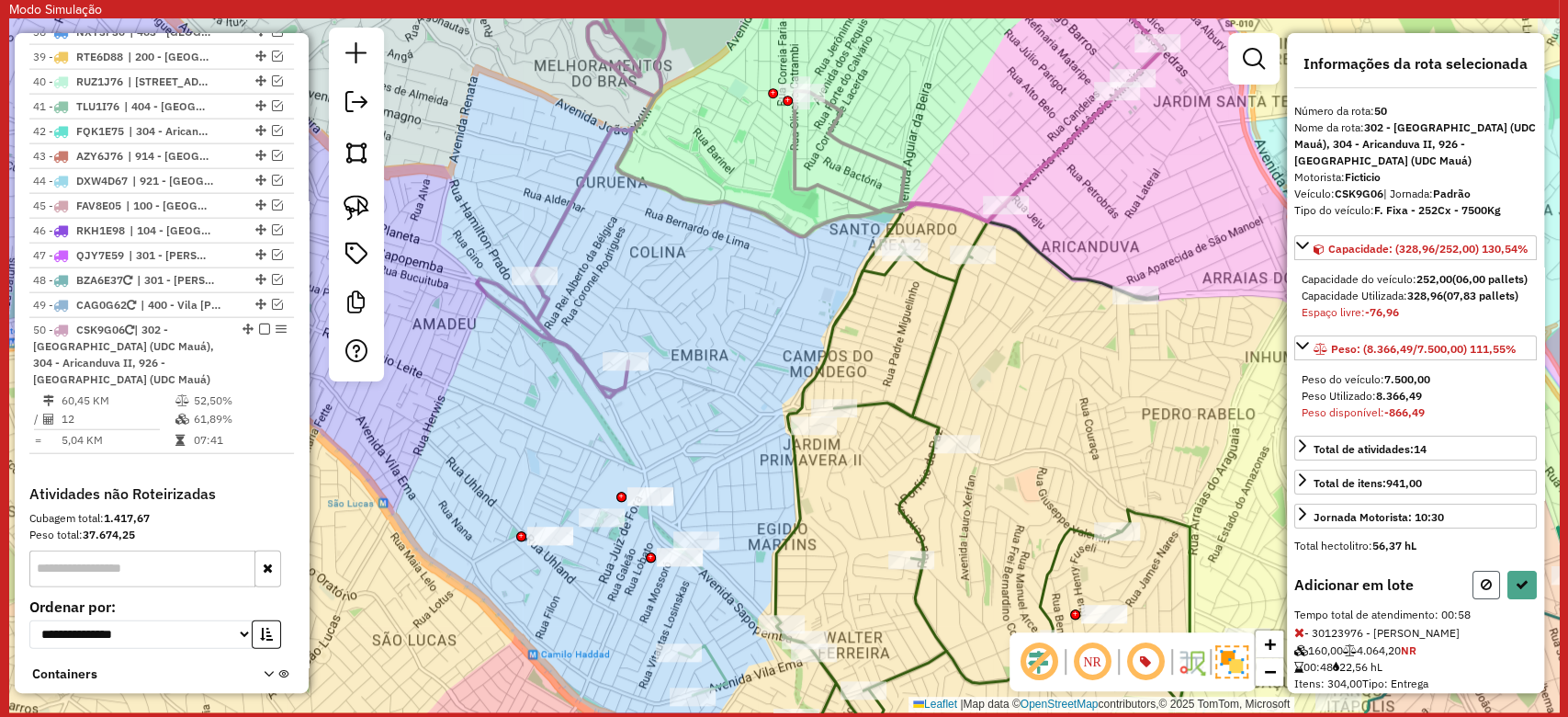
click at [1484, 591] on icon at bounding box center [1486, 585] width 11 height 13
click at [1520, 591] on icon at bounding box center [1522, 585] width 13 height 13
select select "**********"
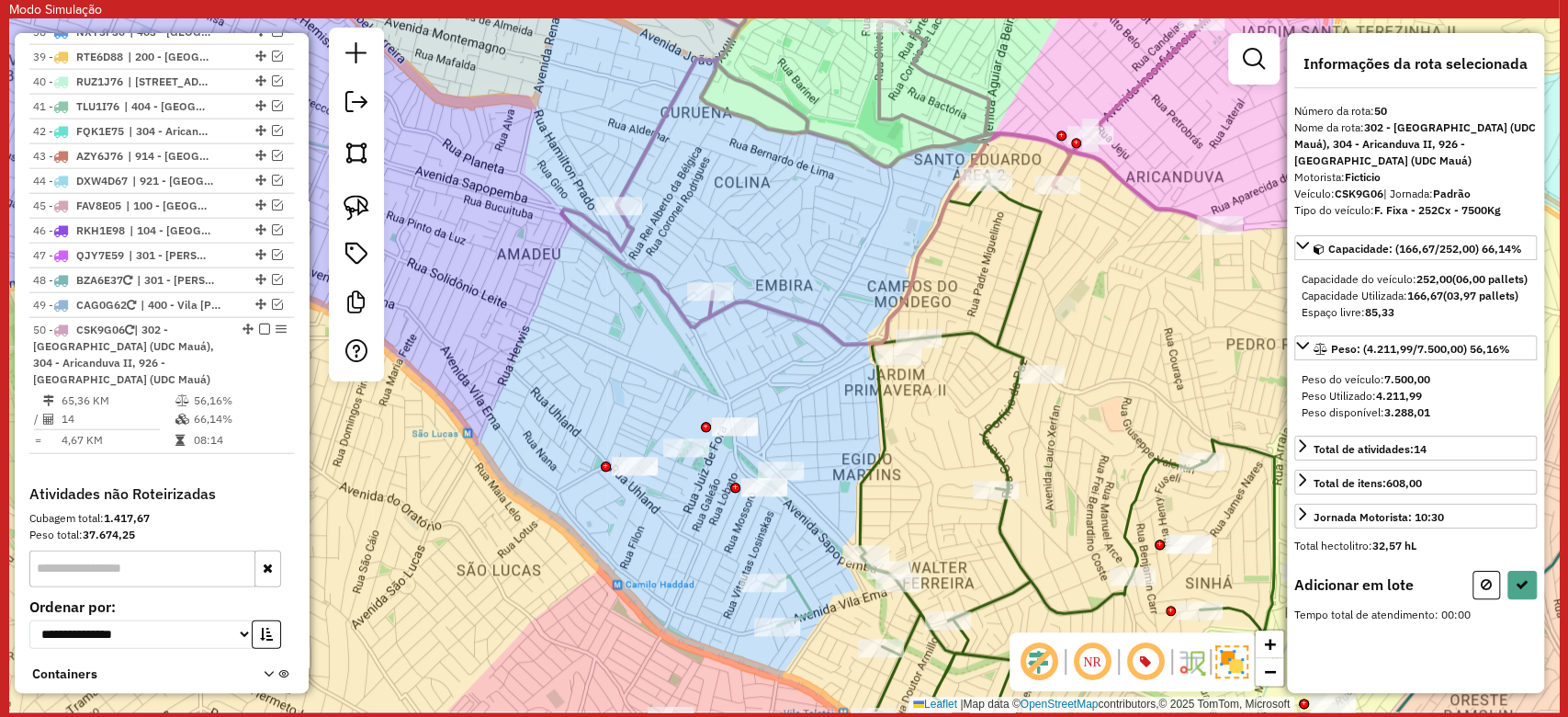
drag, startPoint x: 495, startPoint y: 480, endPoint x: 579, endPoint y: 410, distance: 109.3
click at [579, 410] on div "Janela de atendimento Grade de atendimento Capacidade Transportadoras Veículos …" at bounding box center [784, 365] width 1549 height 694
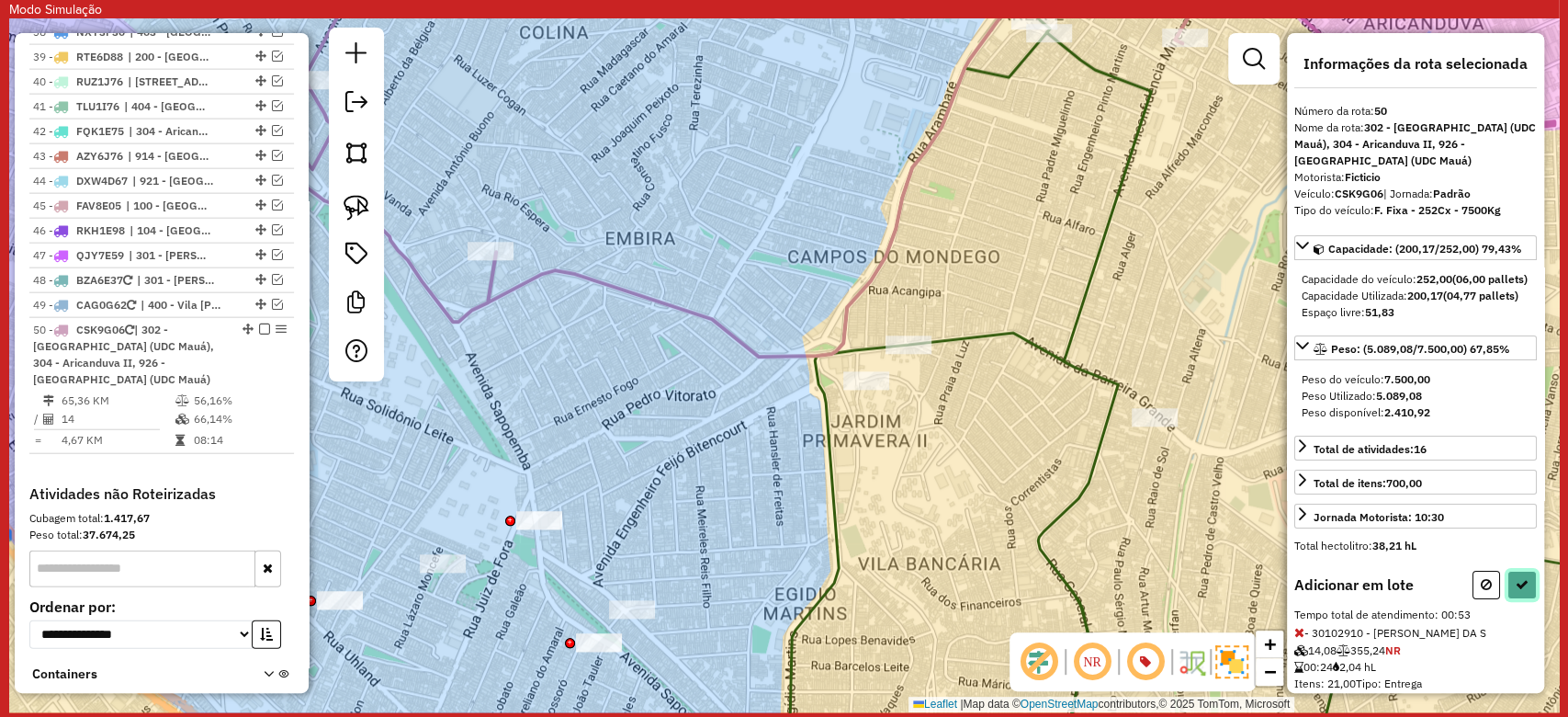
click at [1518, 591] on icon at bounding box center [1522, 585] width 13 height 13
select select "**********"
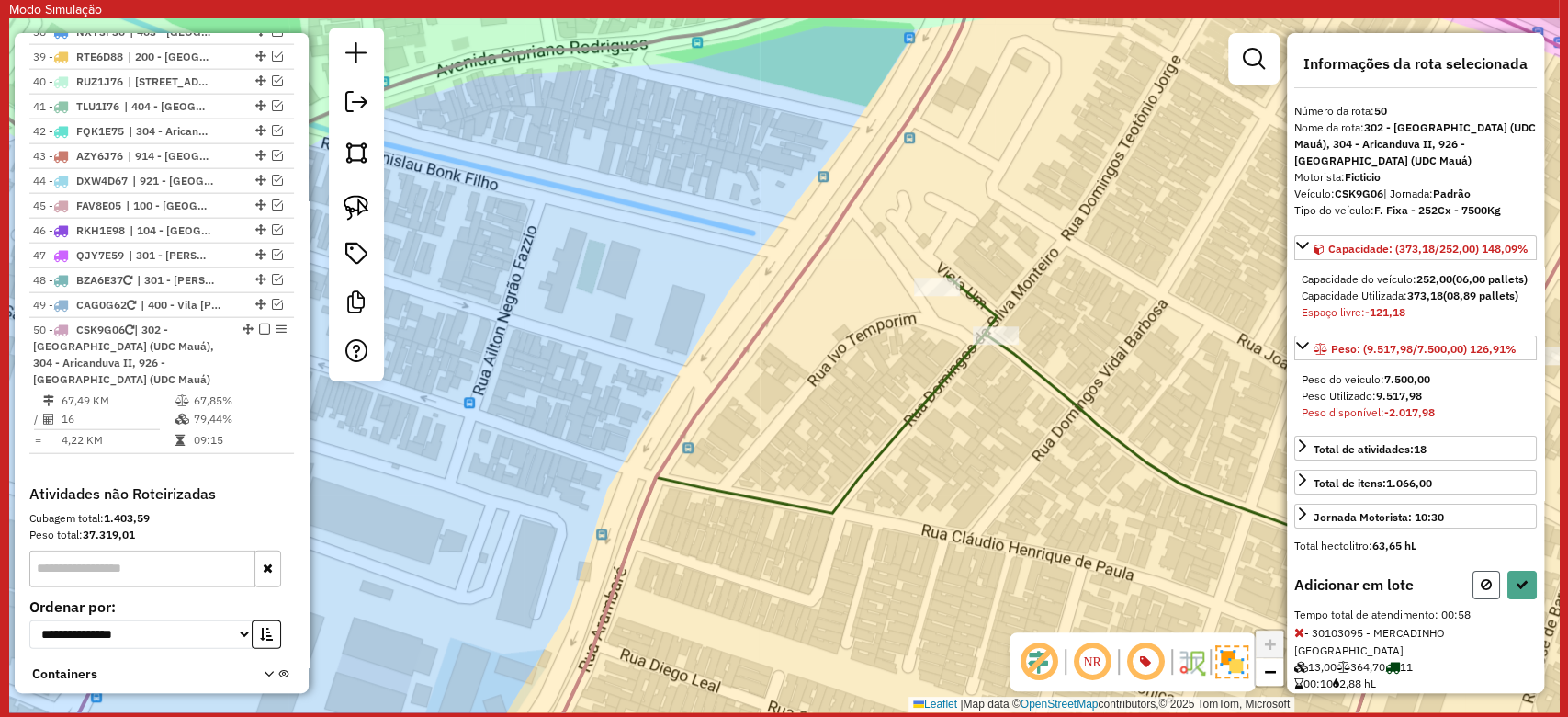
click at [1472, 599] on button at bounding box center [1486, 585] width 28 height 29
select select "**********"
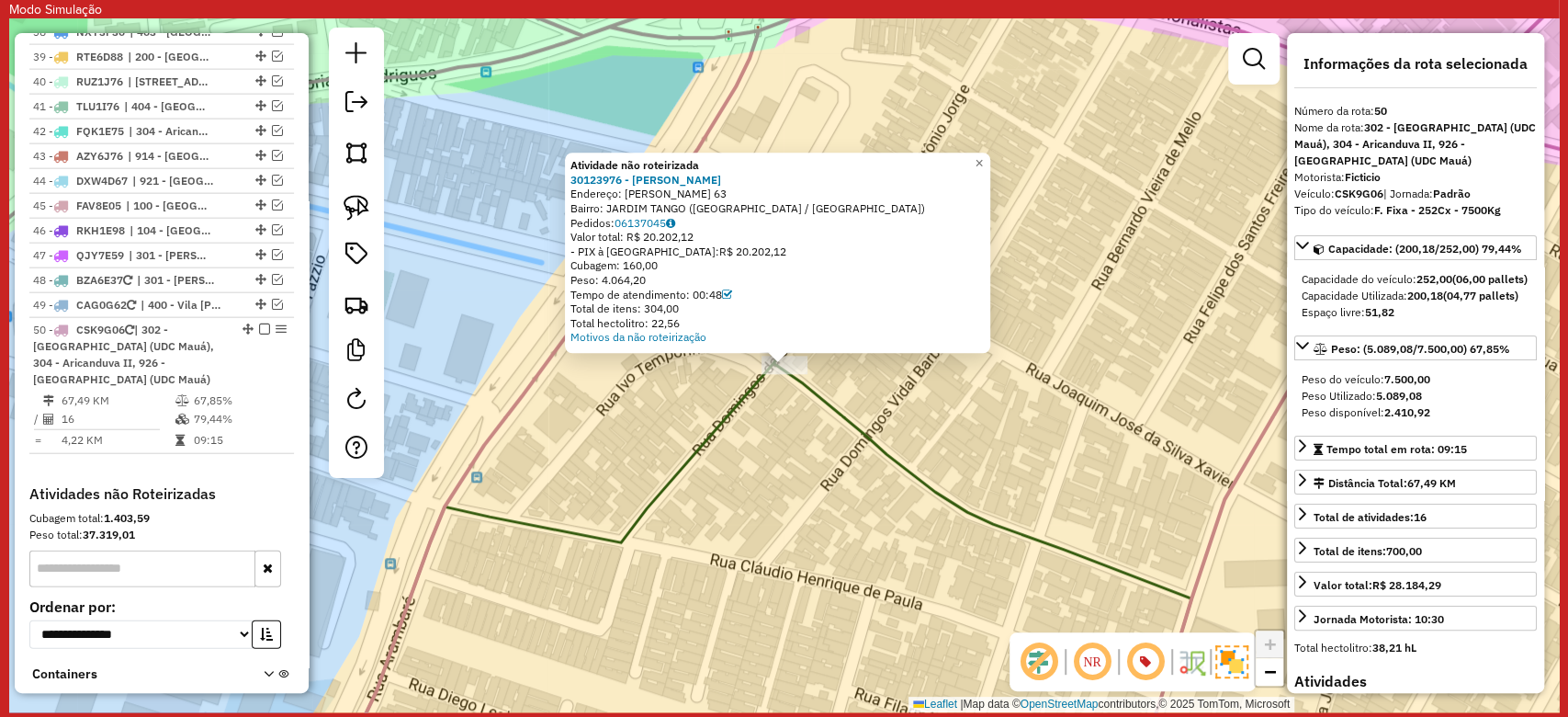
click at [553, 430] on div "Atividade não roteirizada 30123976 - ALVES A Endereço: TOMAS ANTONIO GONZAGA 63…" at bounding box center [784, 365] width 1549 height 694
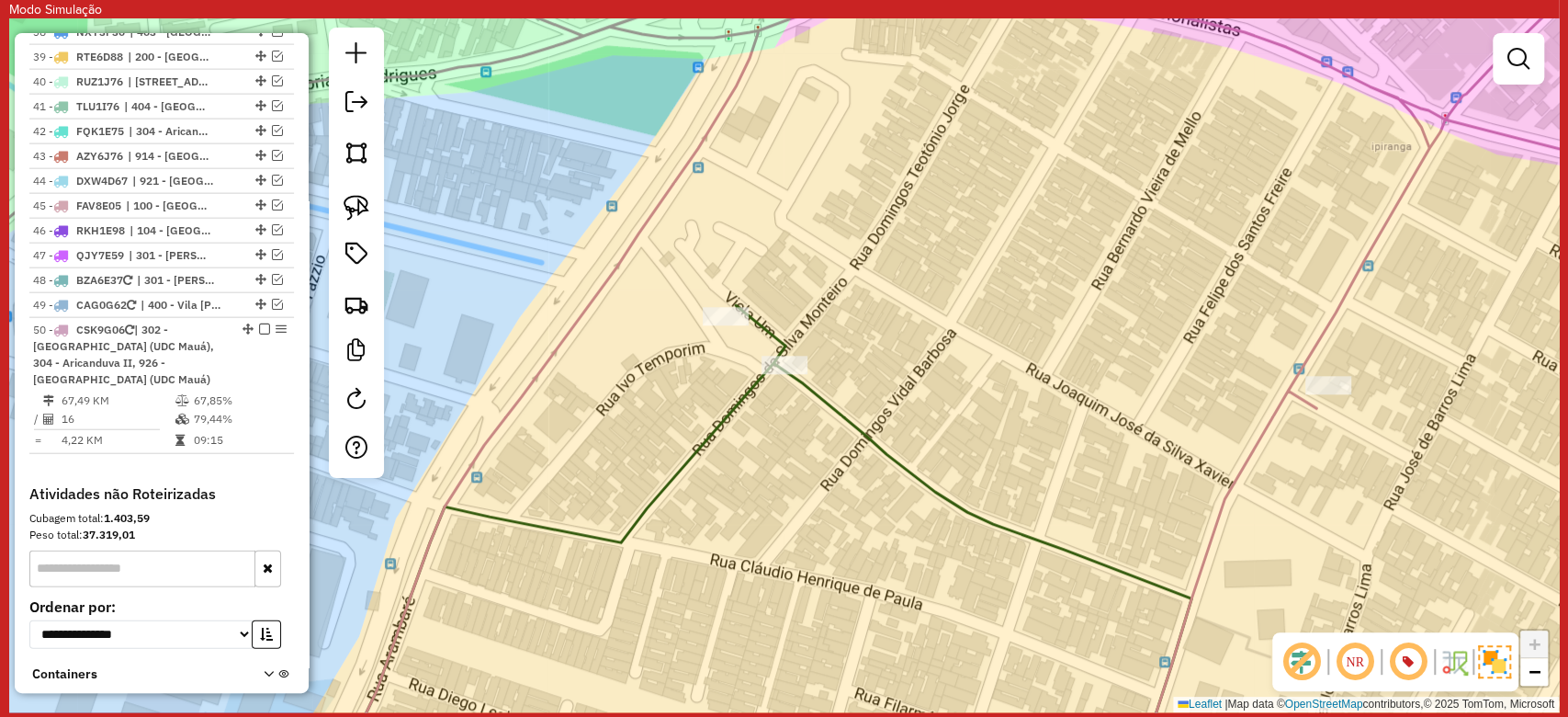
click at [532, 378] on icon at bounding box center [784, 365] width 1859 height 832
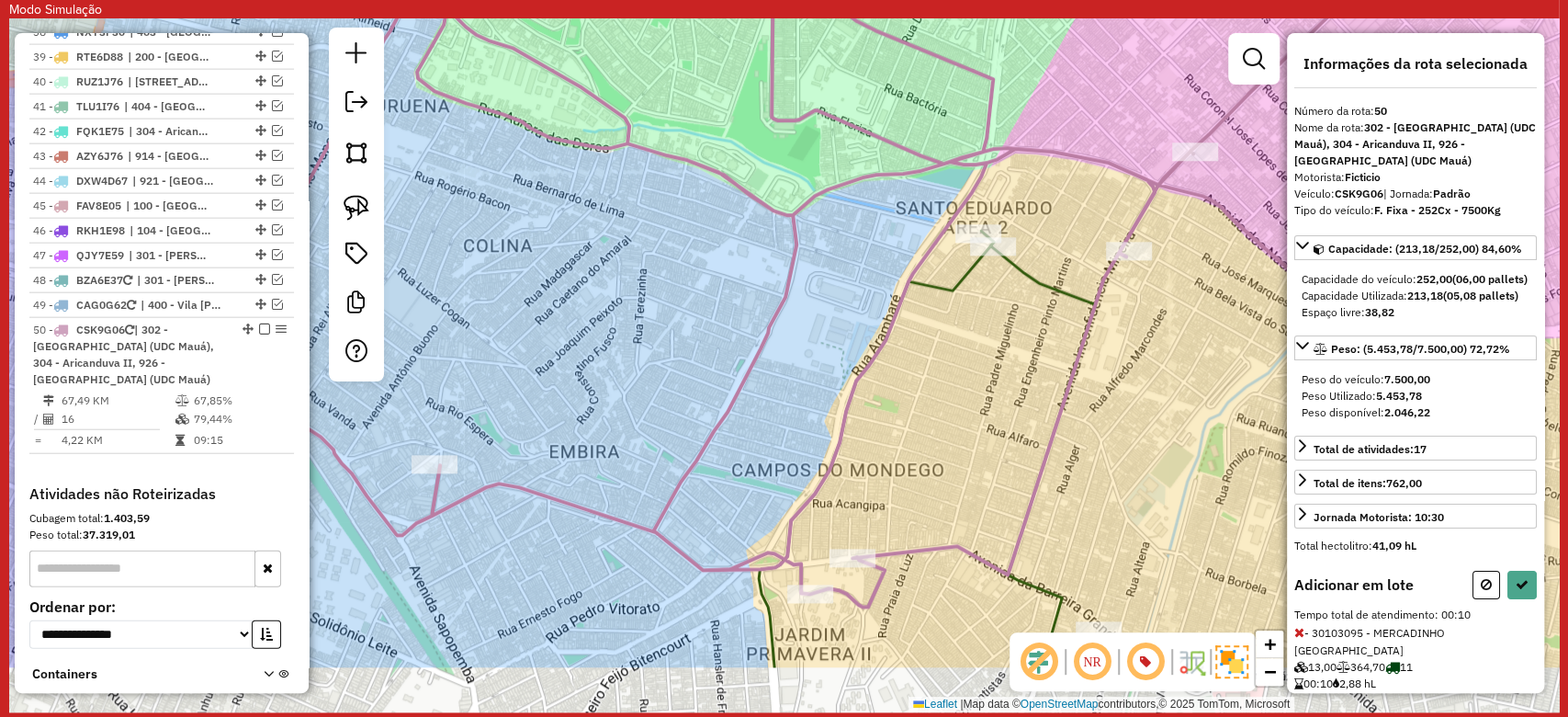
drag, startPoint x: 954, startPoint y: 529, endPoint x: 1008, endPoint y: 202, distance: 331.4
click at [1008, 202] on div "Janela de atendimento Grade de atendimento Capacidade Transportadoras Veículos …" at bounding box center [784, 365] width 1549 height 694
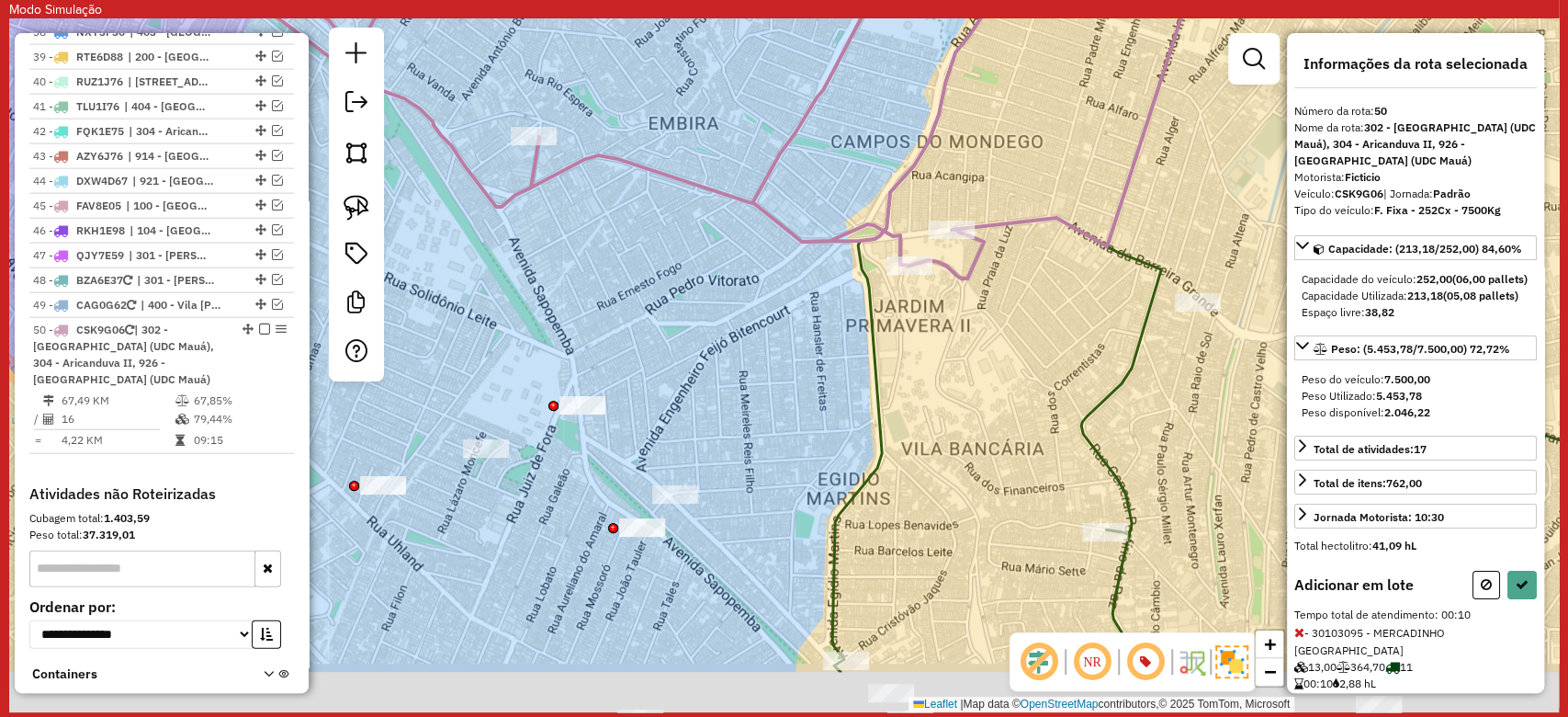
drag, startPoint x: 1036, startPoint y: 434, endPoint x: 1156, endPoint y: 325, distance: 162.1
click at [1133, 300] on div "Janela de atendimento Grade de atendimento Capacidade Transportadoras Veículos …" at bounding box center [784, 365] width 1549 height 694
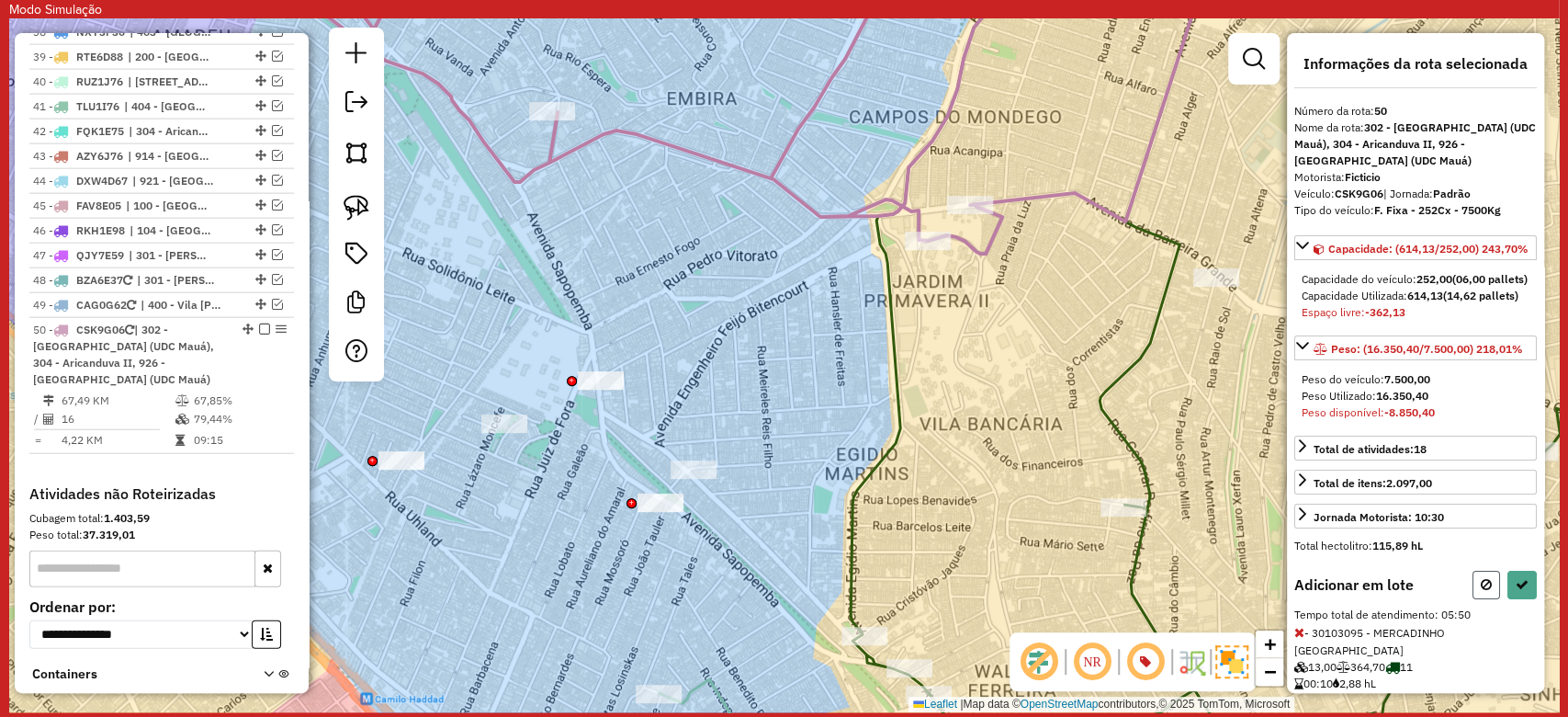
click at [1472, 599] on button at bounding box center [1486, 585] width 28 height 29
select select "**********"
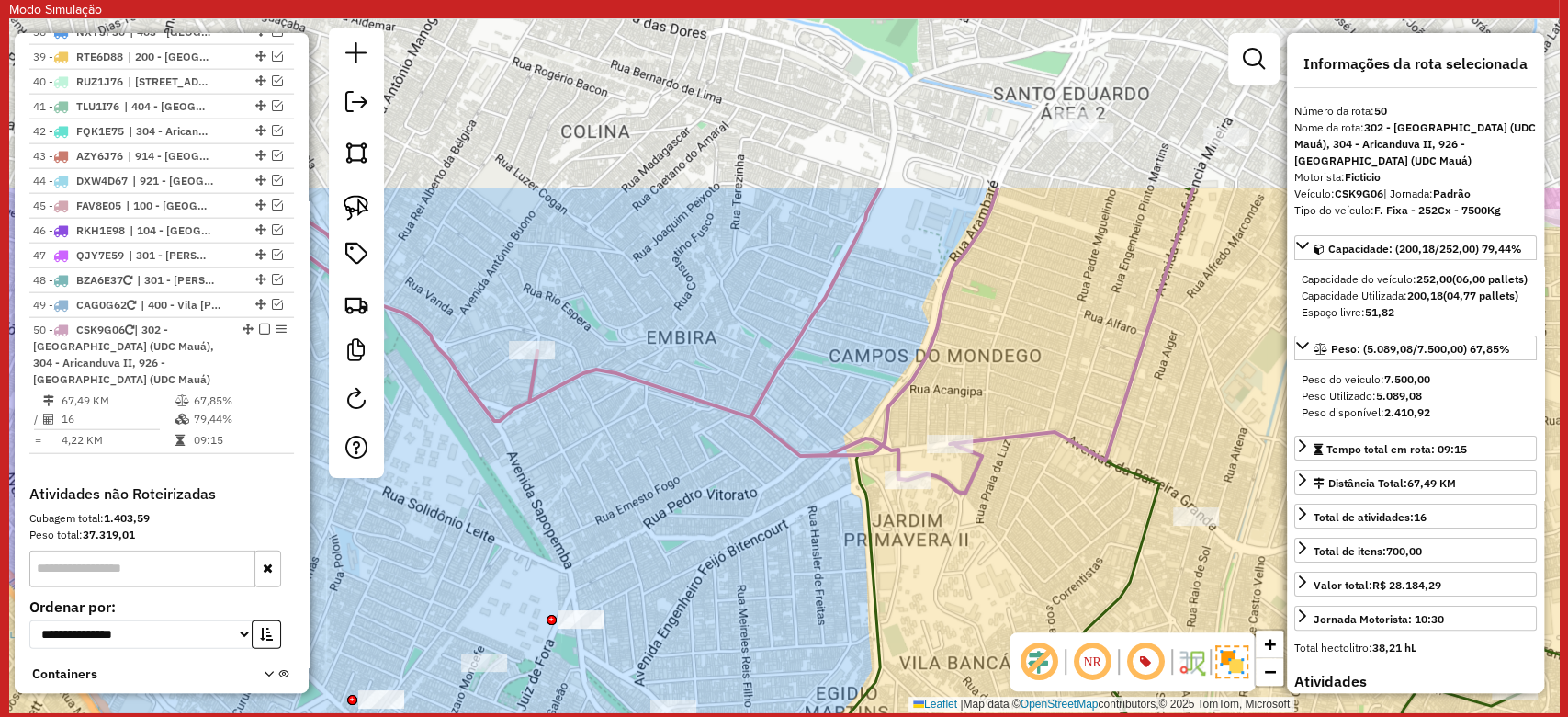
drag, startPoint x: 1095, startPoint y: 461, endPoint x: 1075, endPoint y: 441, distance: 28.3
click at [1080, 493] on icon at bounding box center [915, 340] width 1361 height 305
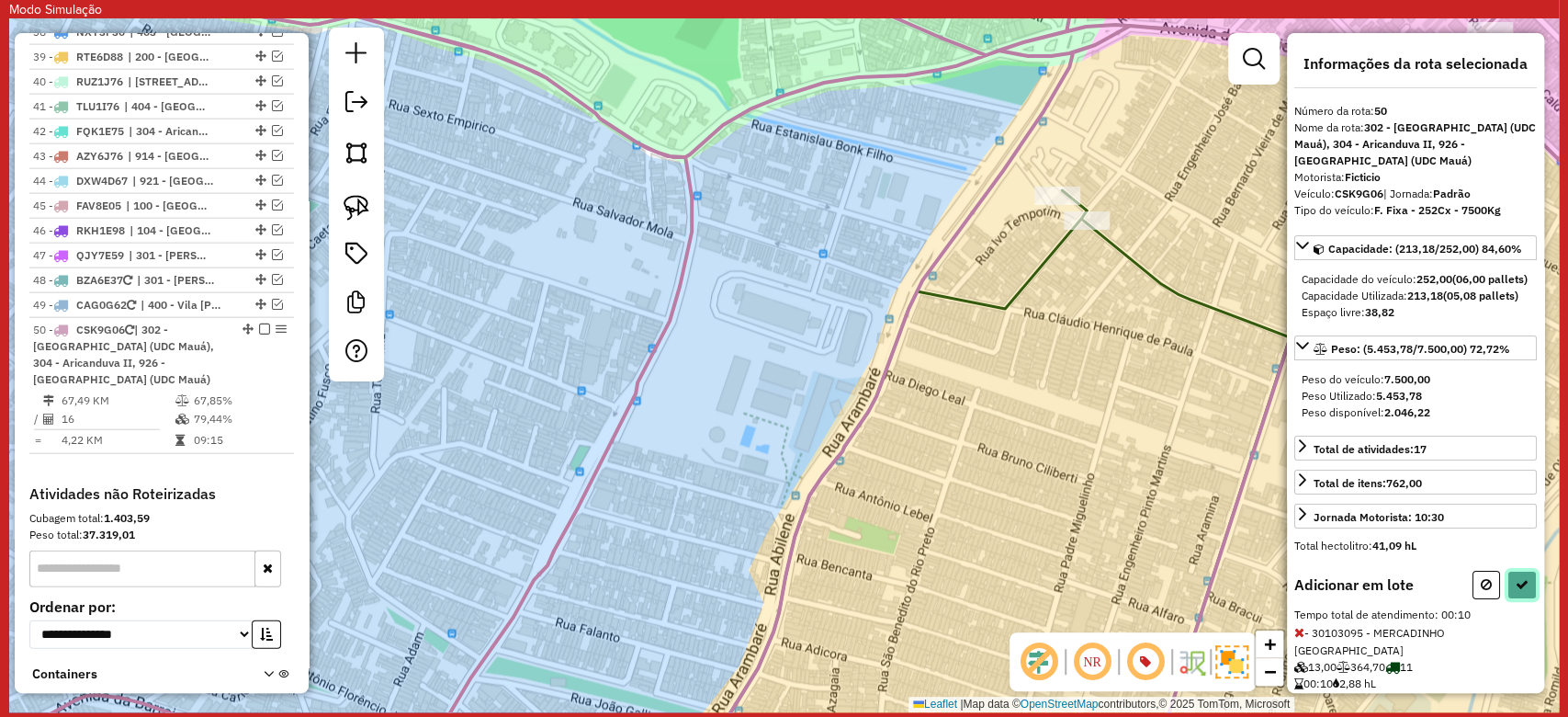
click at [1523, 599] on button at bounding box center [1522, 585] width 30 height 29
select select "**********"
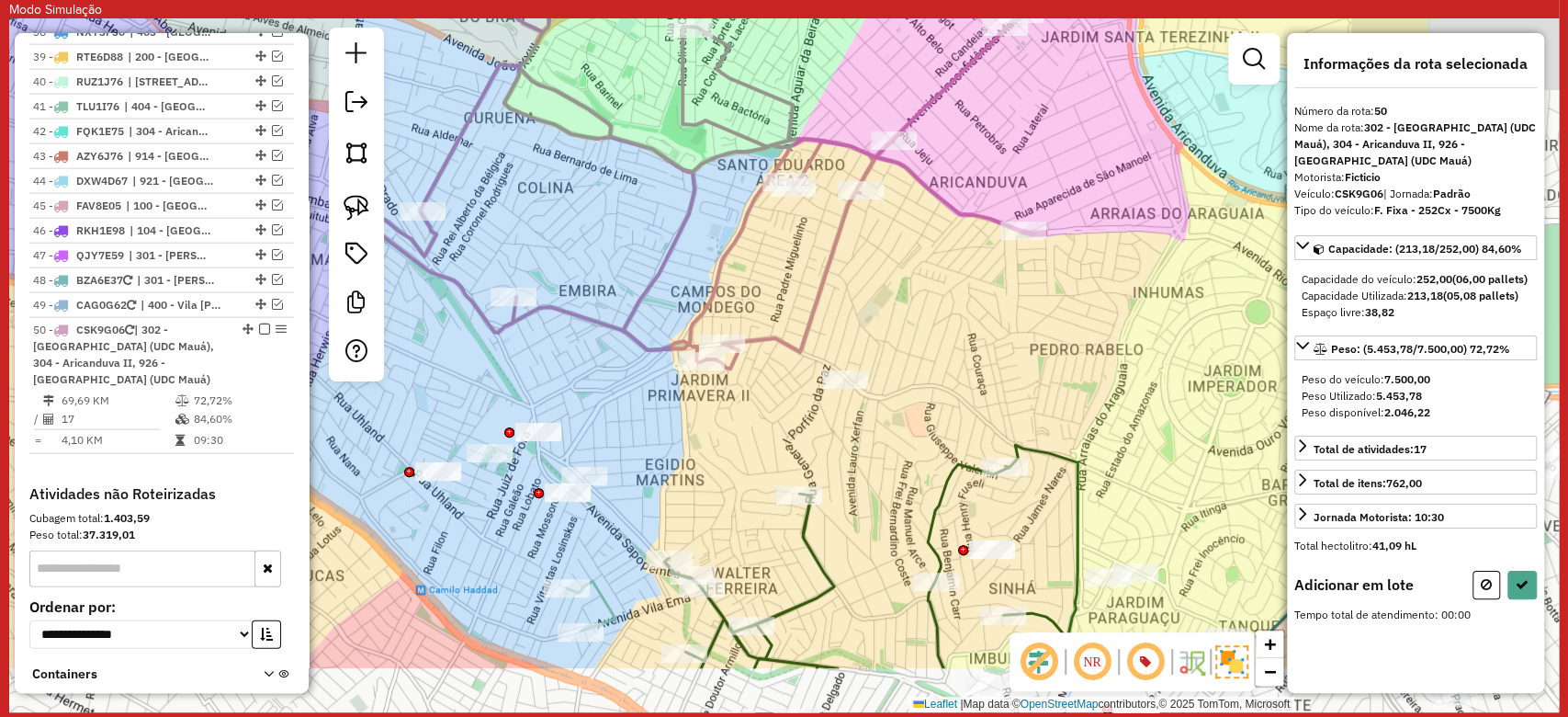
drag, startPoint x: 886, startPoint y: 524, endPoint x: 643, endPoint y: 415, distance: 266.3
click at [598, 451] on div "Janela de atendimento Grade de atendimento Capacidade Transportadoras Veículos …" at bounding box center [784, 365] width 1549 height 694
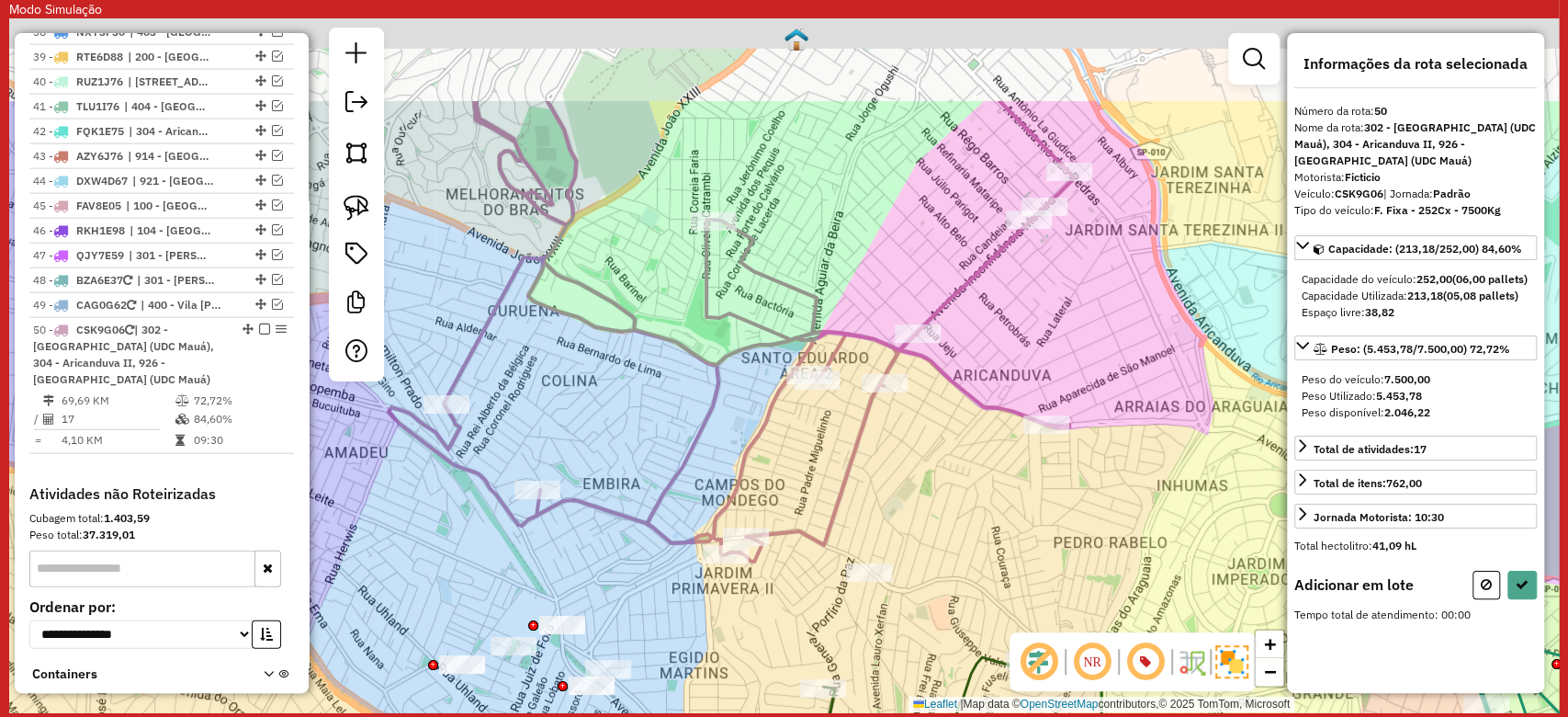
drag, startPoint x: 928, startPoint y: 313, endPoint x: 895, endPoint y: 421, distance: 112.9
click at [956, 467] on div "Janela de atendimento Grade de atendimento Capacidade Transportadoras Veículos …" at bounding box center [784, 365] width 1549 height 694
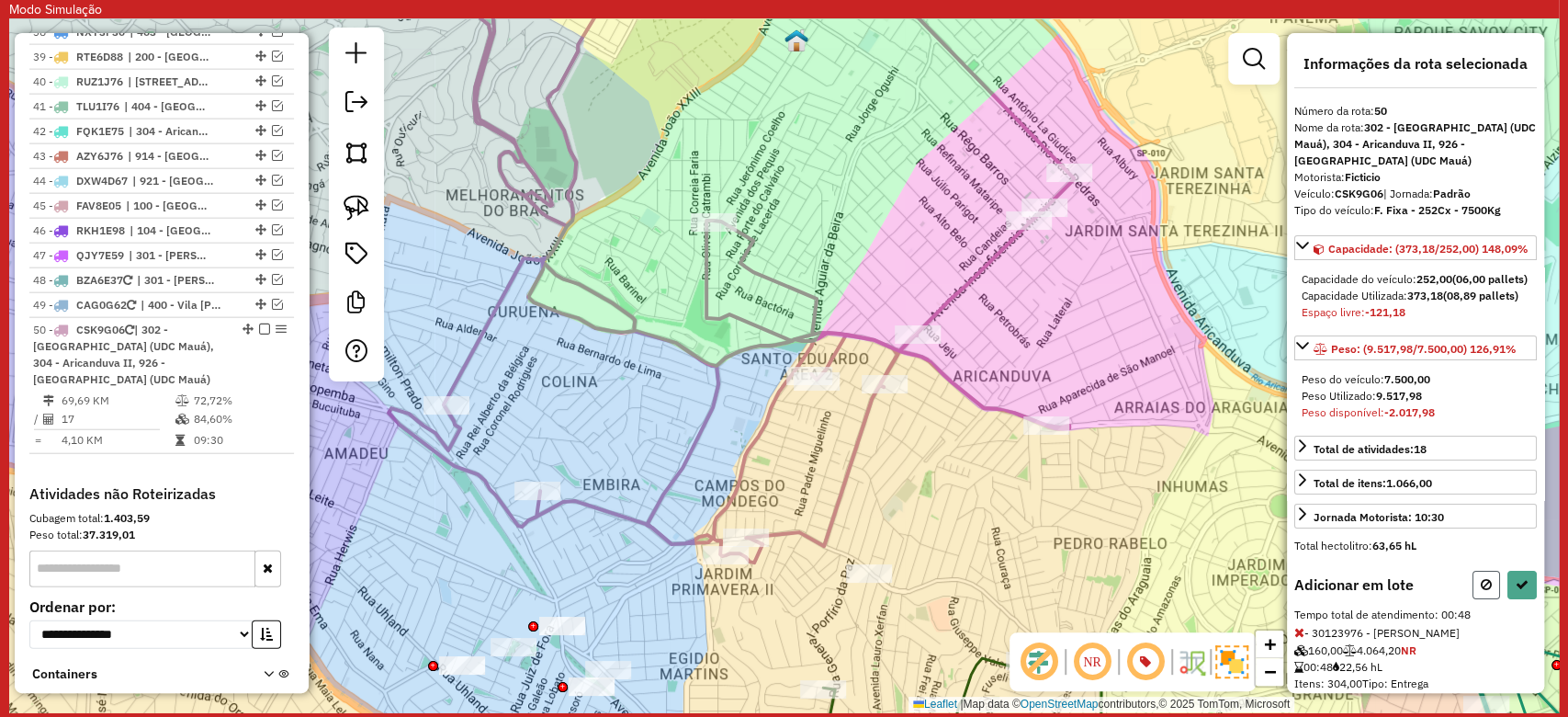
click at [1492, 599] on button at bounding box center [1486, 585] width 28 height 29
select select "**********"
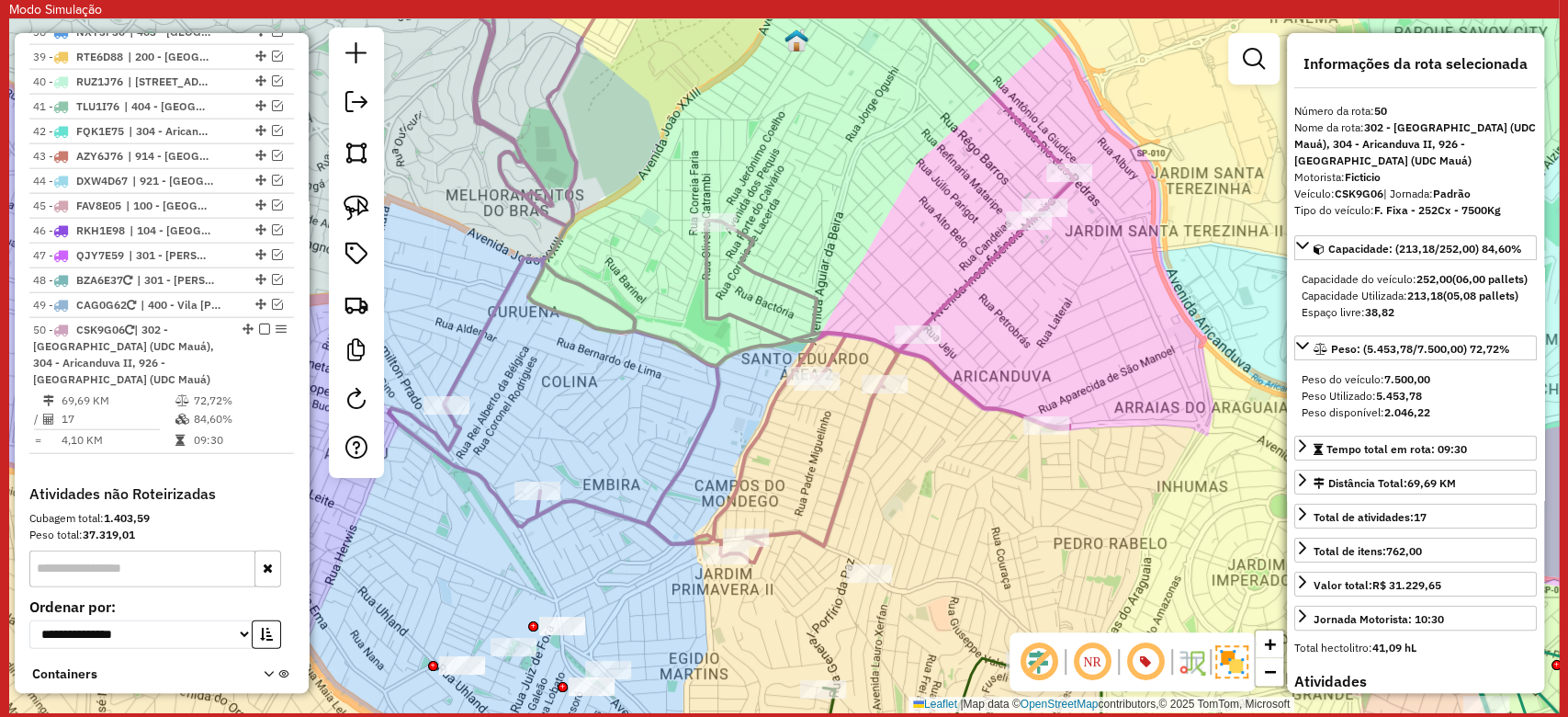
drag, startPoint x: 1017, startPoint y: 417, endPoint x: 1053, endPoint y: 495, distance: 85.9
click at [1053, 495] on icon at bounding box center [731, 256] width 685 height 613
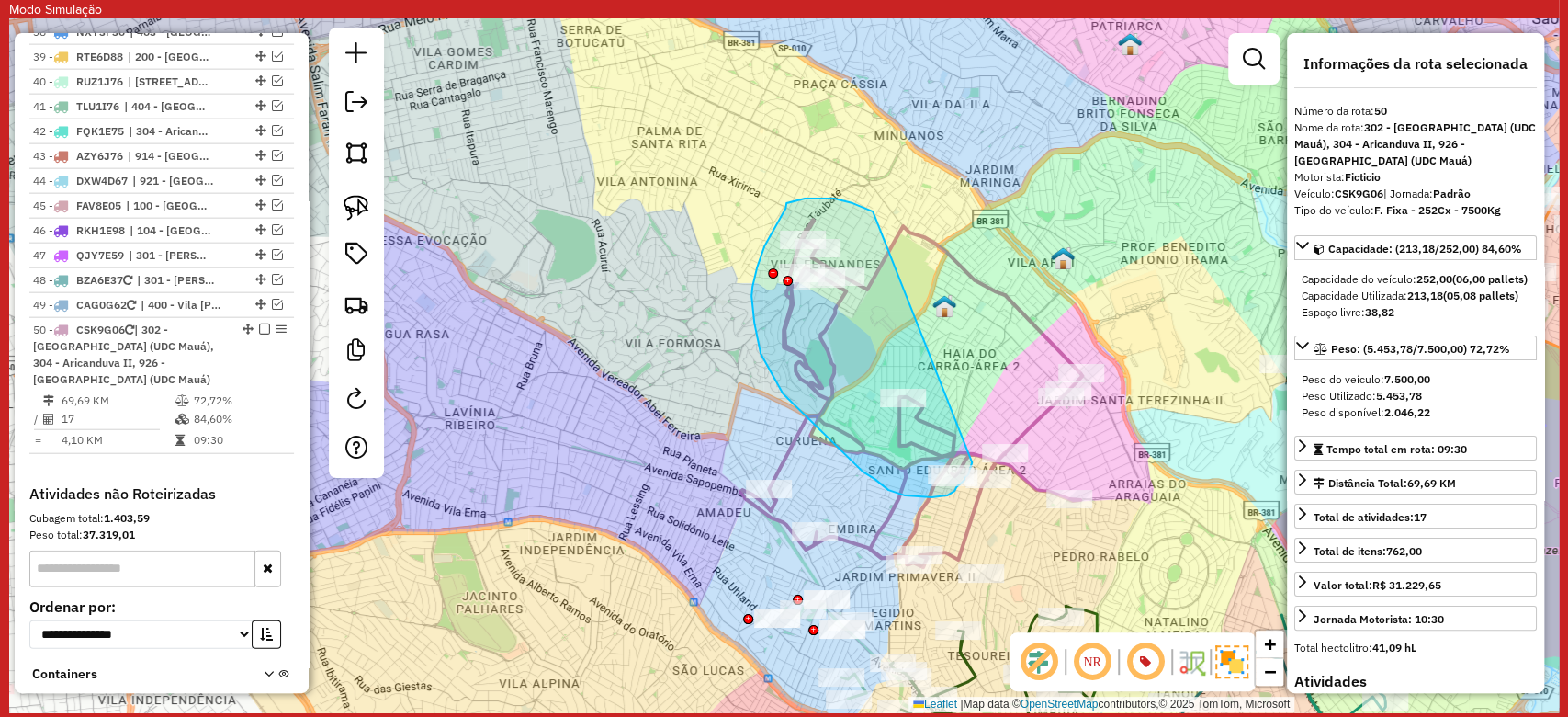
drag, startPoint x: 831, startPoint y: 198, endPoint x: 971, endPoint y: 462, distance: 298.8
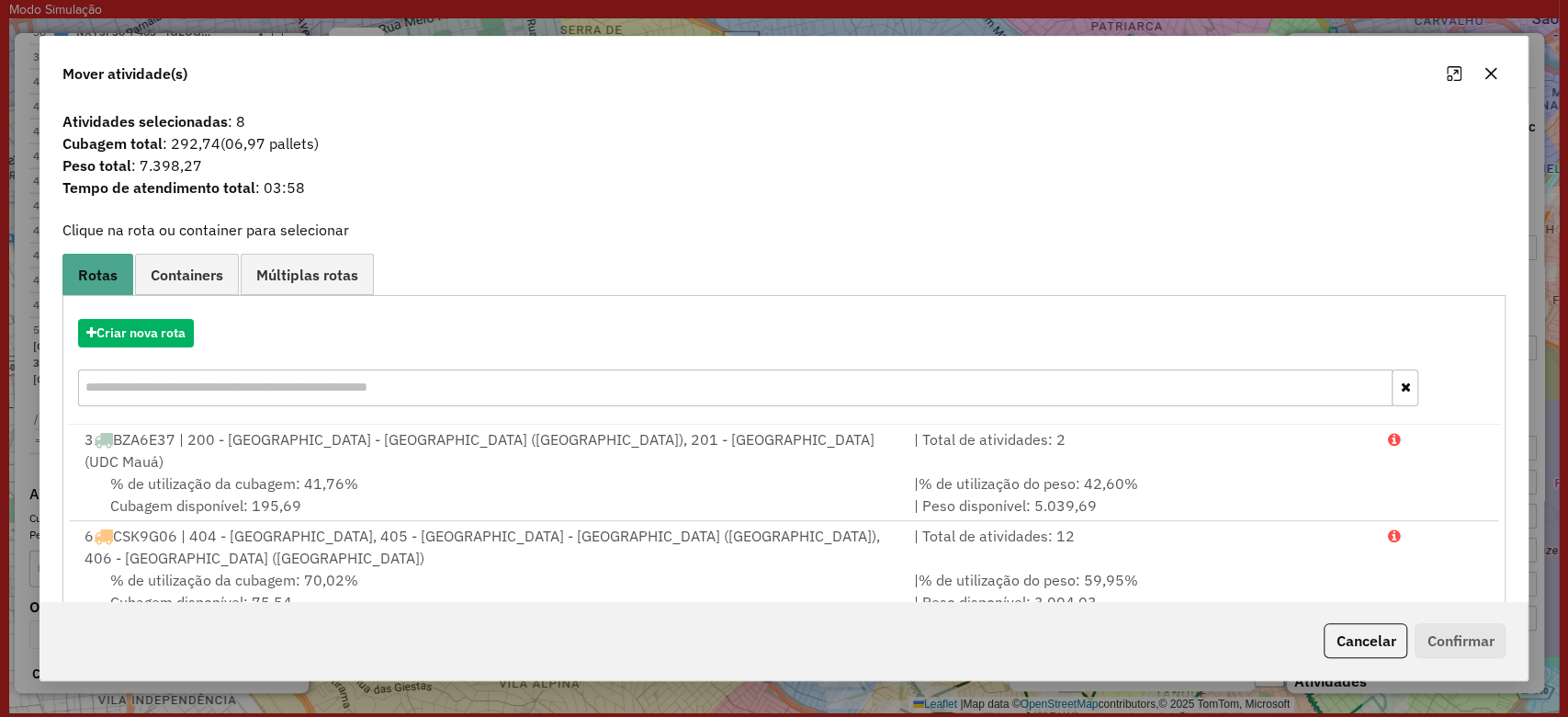
click at [1503, 71] on button "button" at bounding box center [1491, 73] width 30 height 30
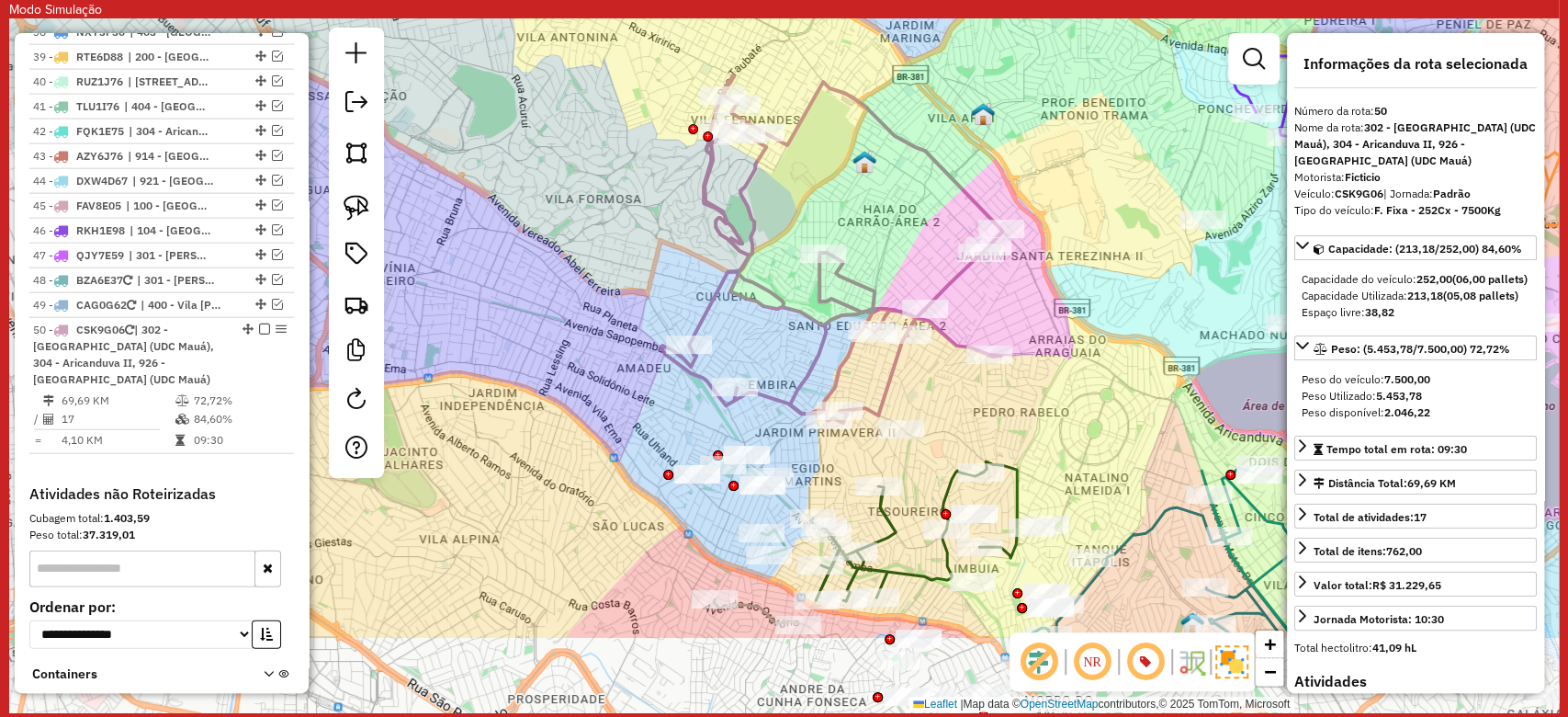
drag, startPoint x: 1025, startPoint y: 517, endPoint x: 934, endPoint y: 379, distance: 165.3
click at [934, 379] on div "Janela de atendimento Grade de atendimento Capacidade Transportadoras Veículos …" at bounding box center [784, 365] width 1549 height 694
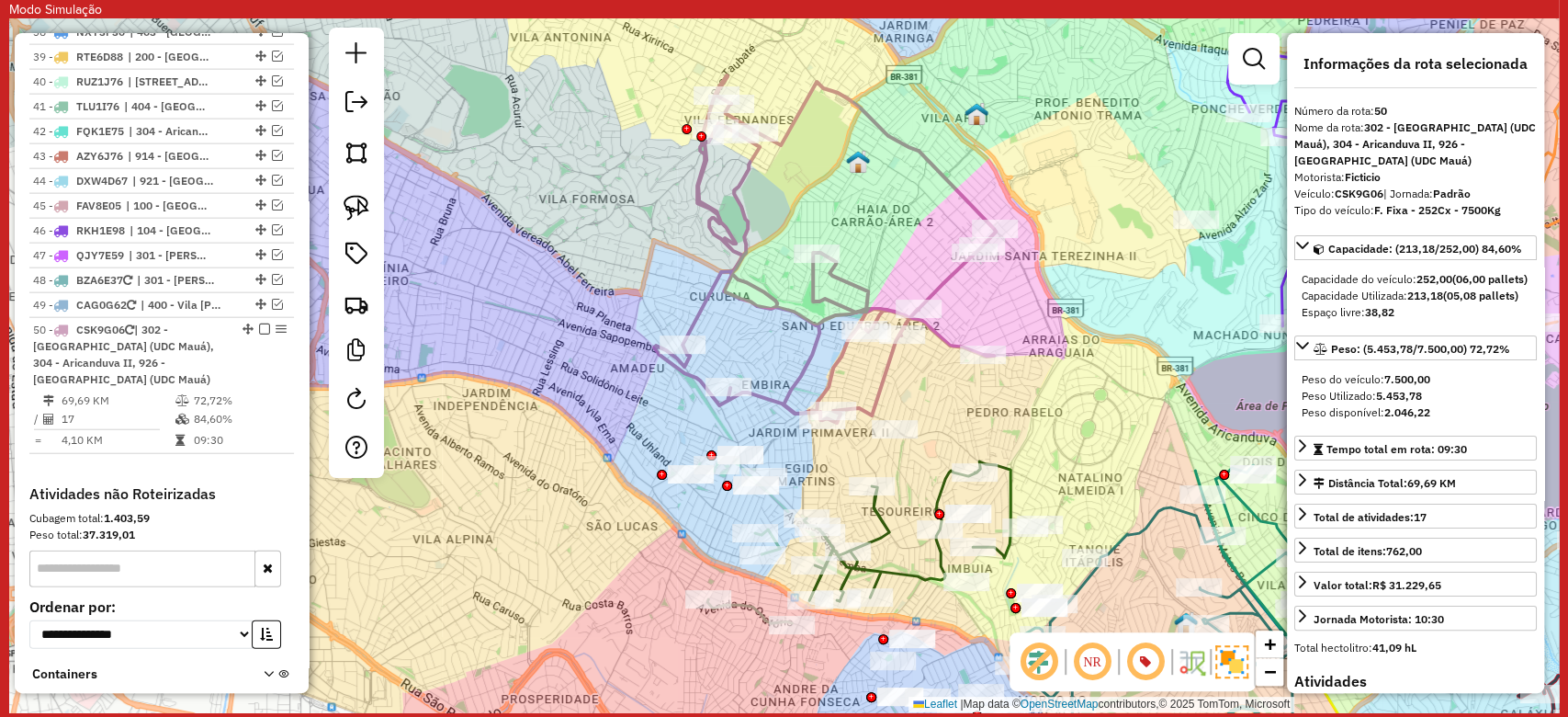
click at [882, 369] on icon at bounding box center [825, 249] width 342 height 348
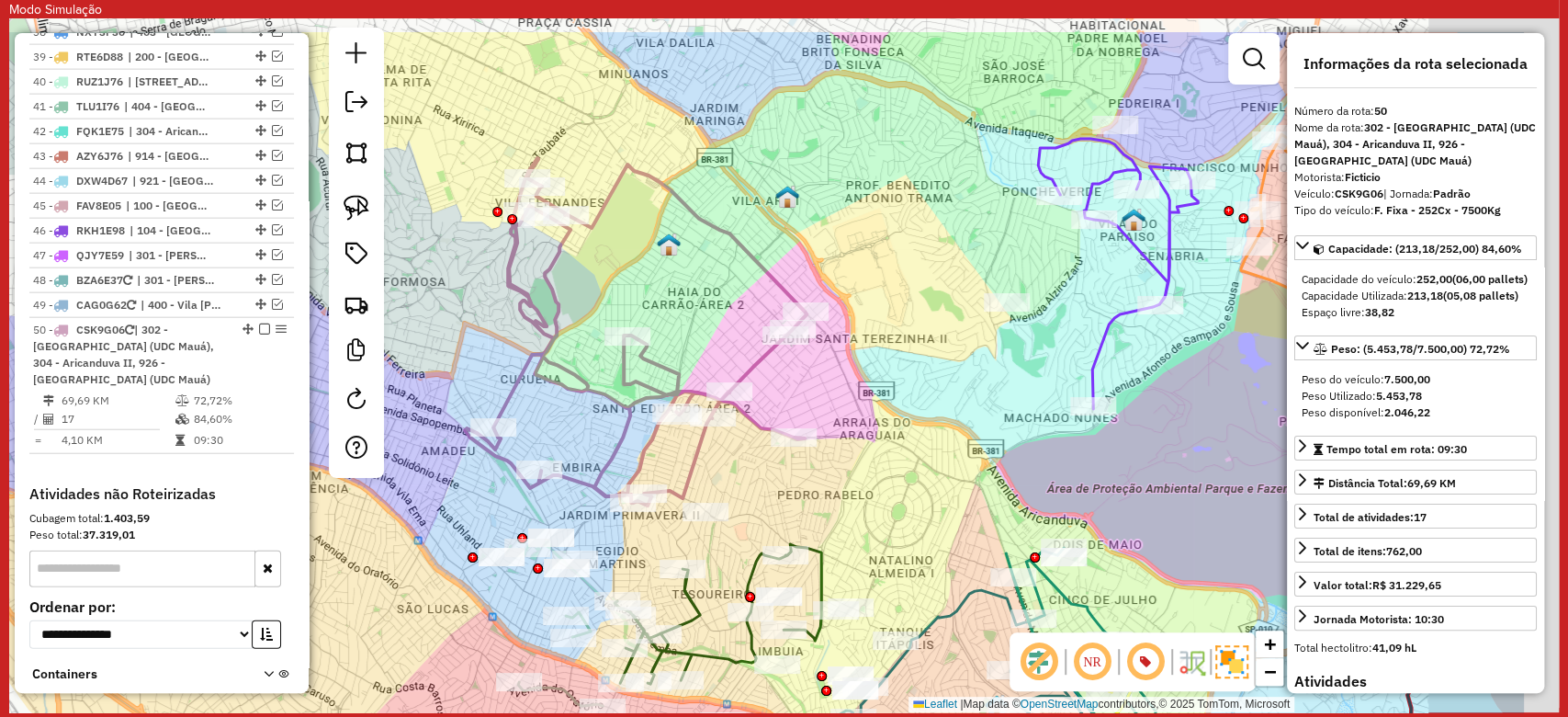
drag, startPoint x: 1146, startPoint y: 294, endPoint x: 955, endPoint y: 378, distance: 208.7
click at [955, 378] on div "Janela de atendimento Grade de atendimento Capacidade Transportadoras Veículos …" at bounding box center [784, 365] width 1549 height 694
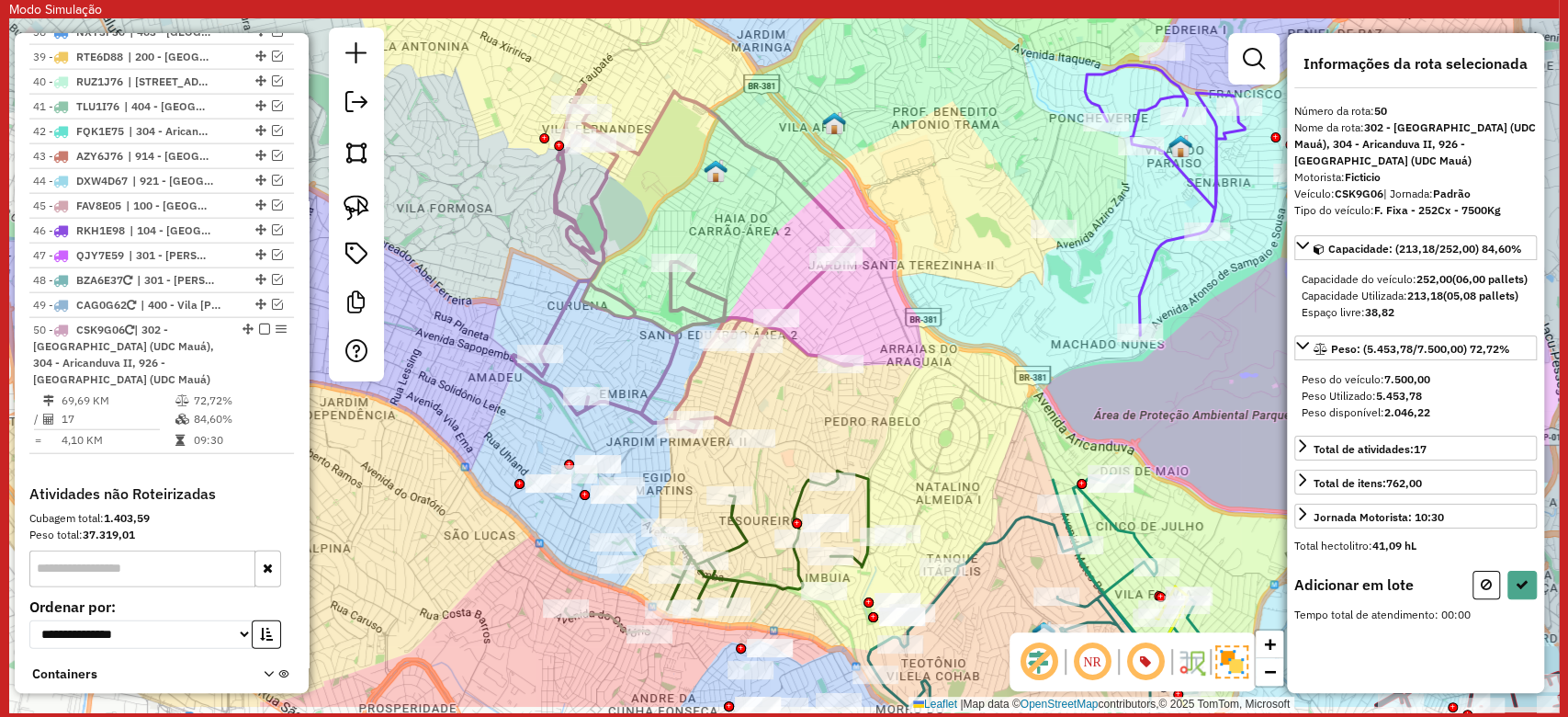
drag, startPoint x: 880, startPoint y: 520, endPoint x: 1002, endPoint y: 356, distance: 204.4
click at [1003, 356] on div "Janela de atendimento Grade de atendimento Capacidade Transportadoras Veículos …" at bounding box center [784, 365] width 1549 height 694
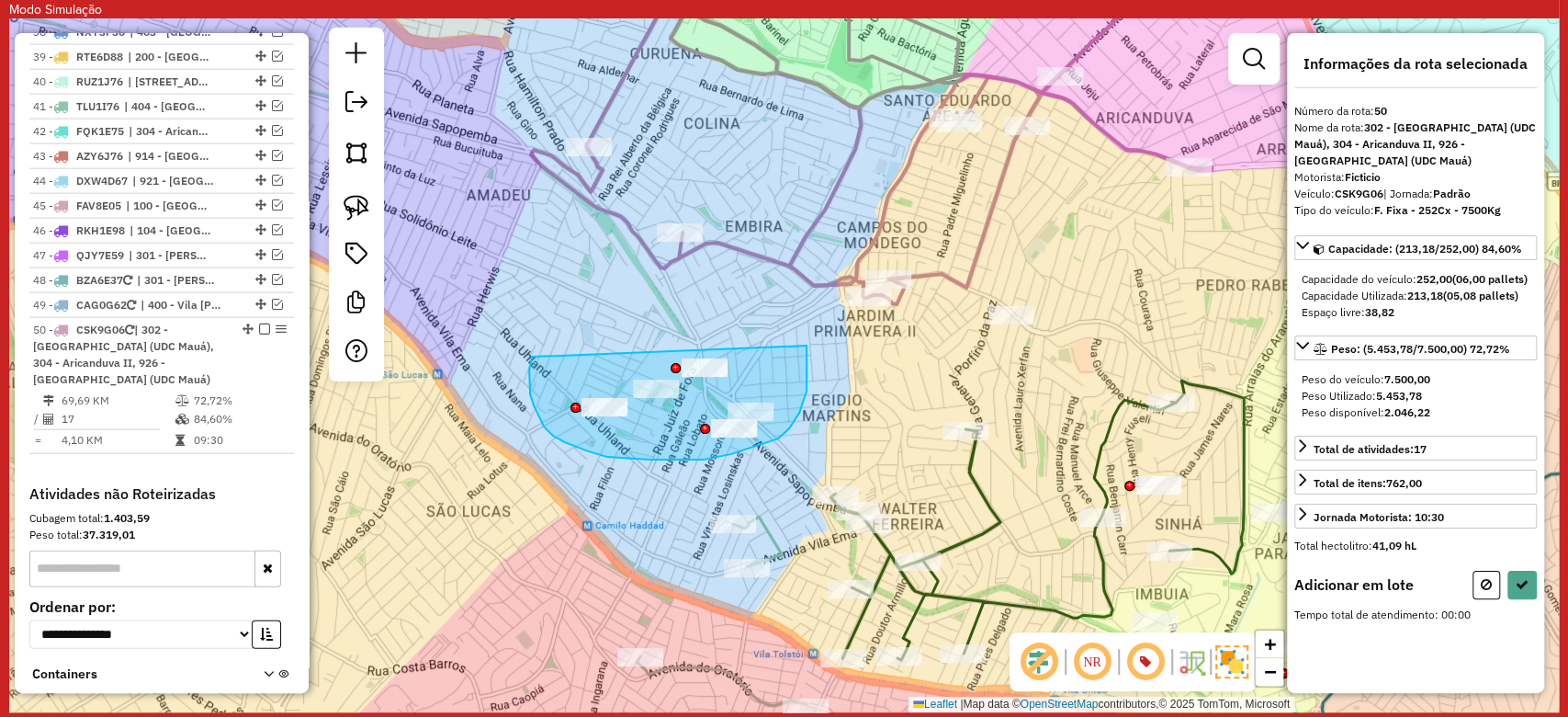
drag, startPoint x: 529, startPoint y: 369, endPoint x: 807, endPoint y: 346, distance: 278.9
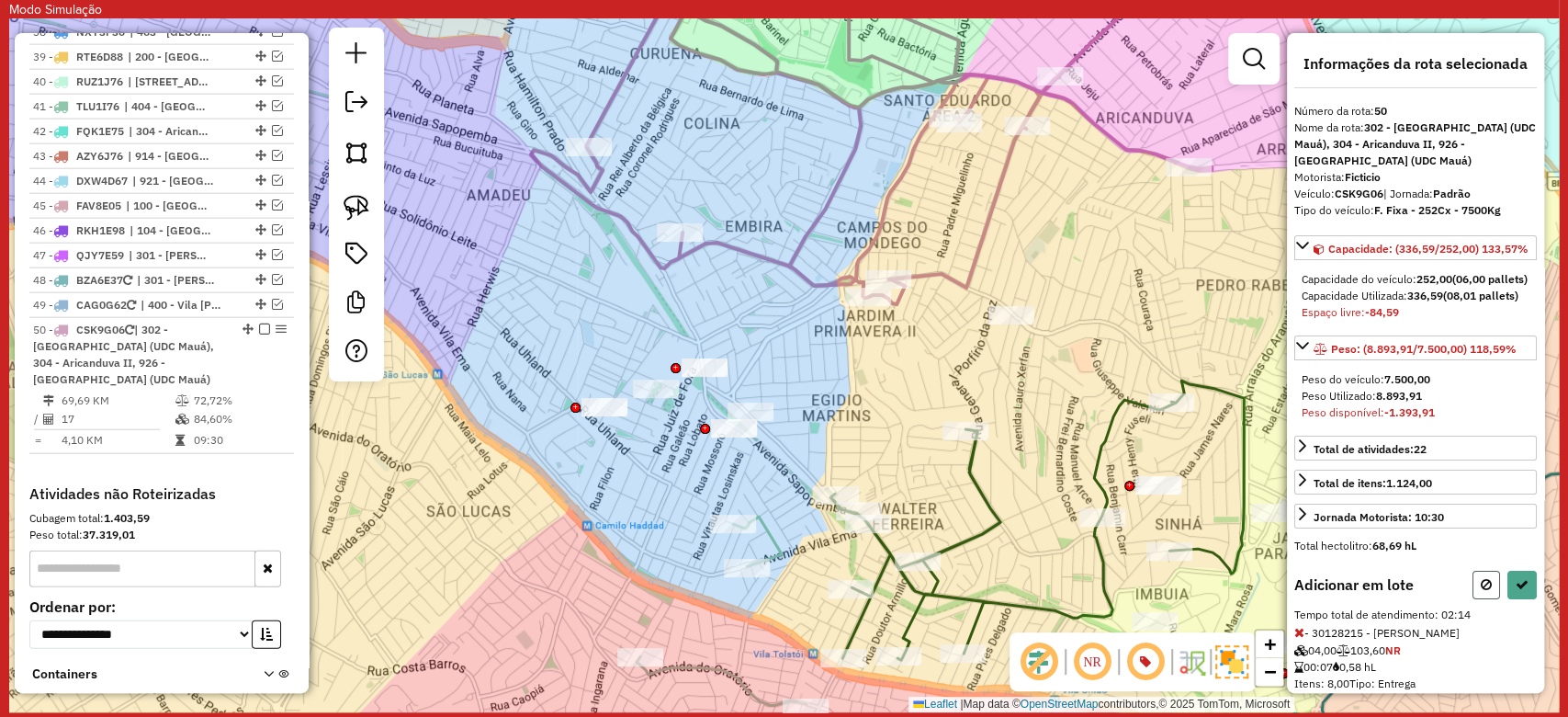
click at [1481, 591] on icon at bounding box center [1486, 585] width 11 height 13
select select "**********"
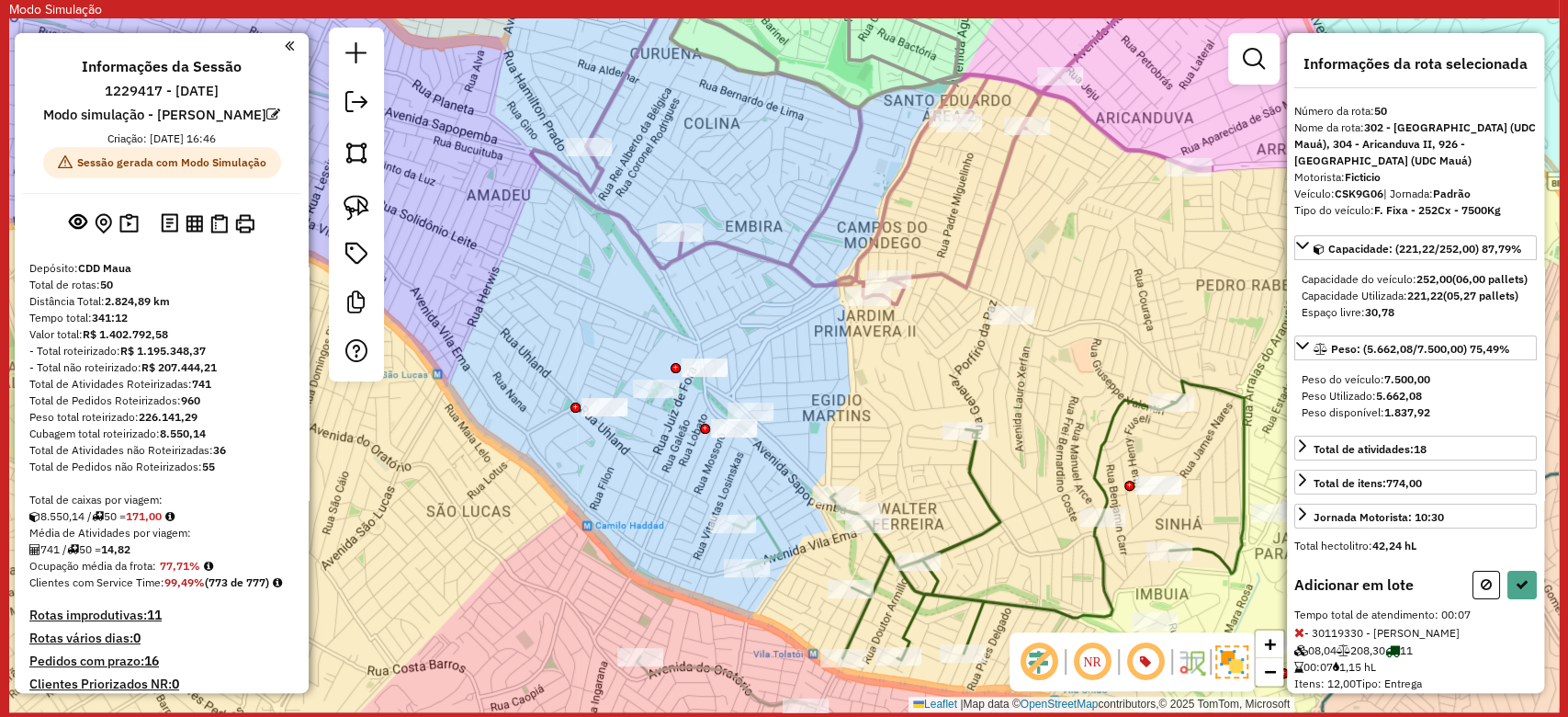
scroll to position [2866, 0]
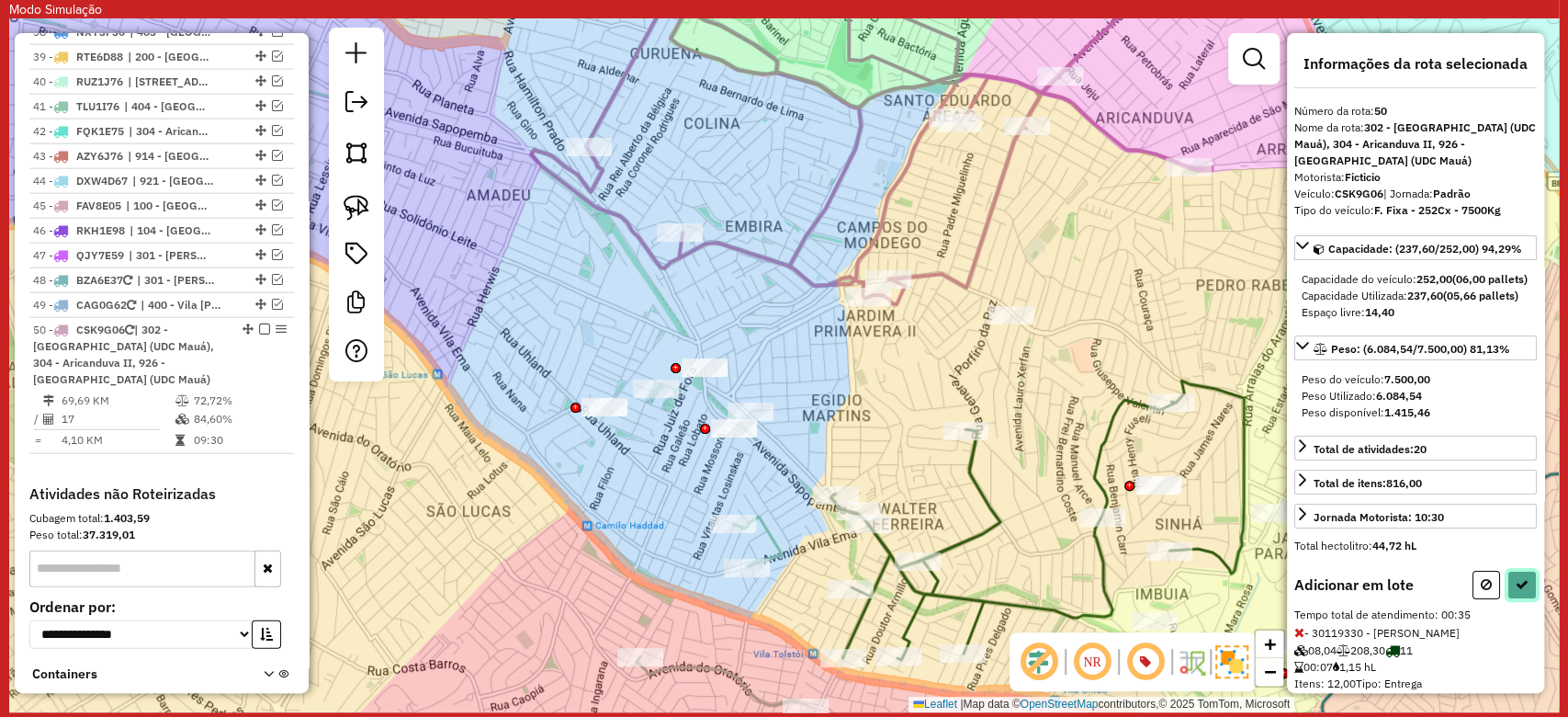
click at [1521, 599] on button at bounding box center [1522, 585] width 30 height 29
select select "**********"
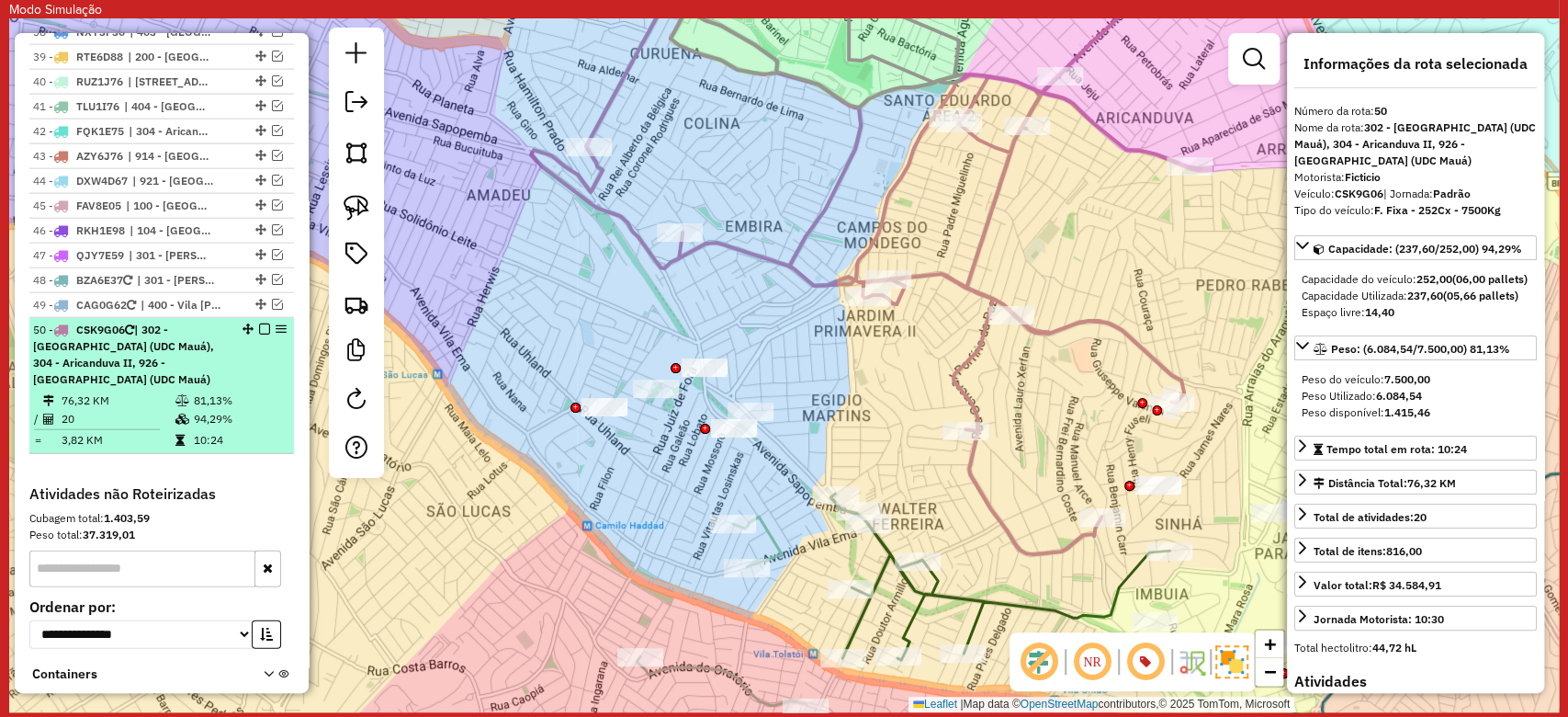
click at [259, 324] on em at bounding box center [265, 329] width 11 height 11
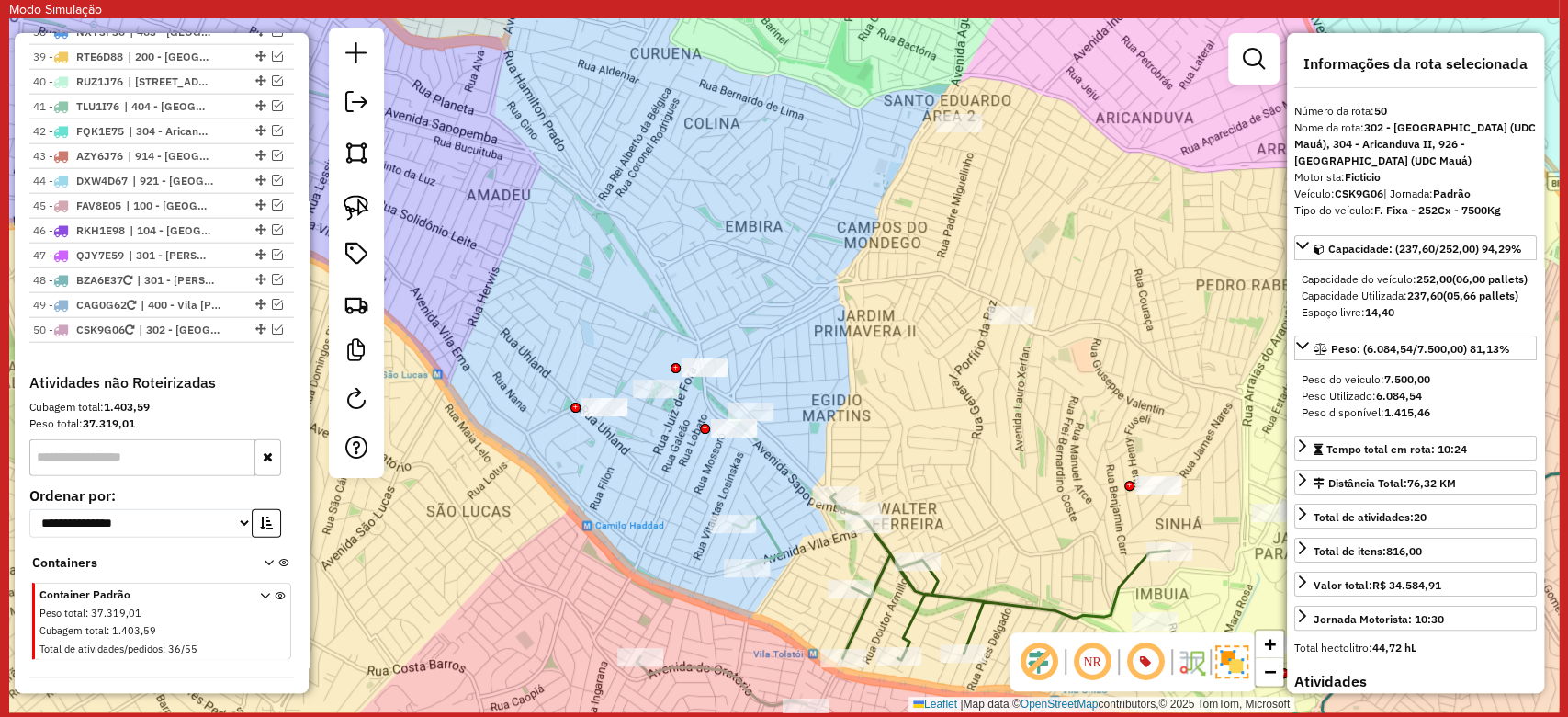
scroll to position [2755, 0]
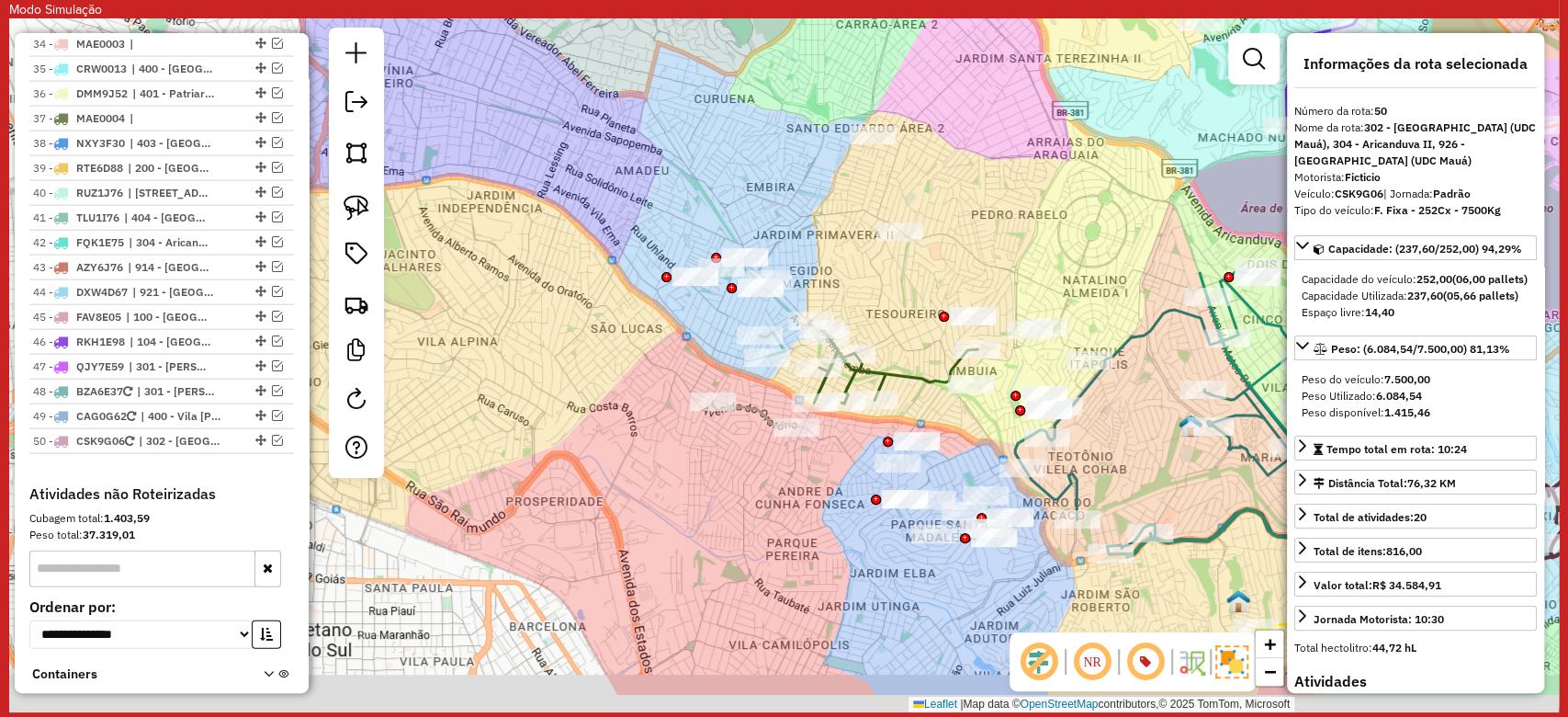
drag, startPoint x: 807, startPoint y: 289, endPoint x: 806, endPoint y: 244, distance: 45.0
click at [782, 203] on div "Janela de atendimento Grade de atendimento Capacidade Transportadoras Veículos …" at bounding box center [784, 365] width 1549 height 694
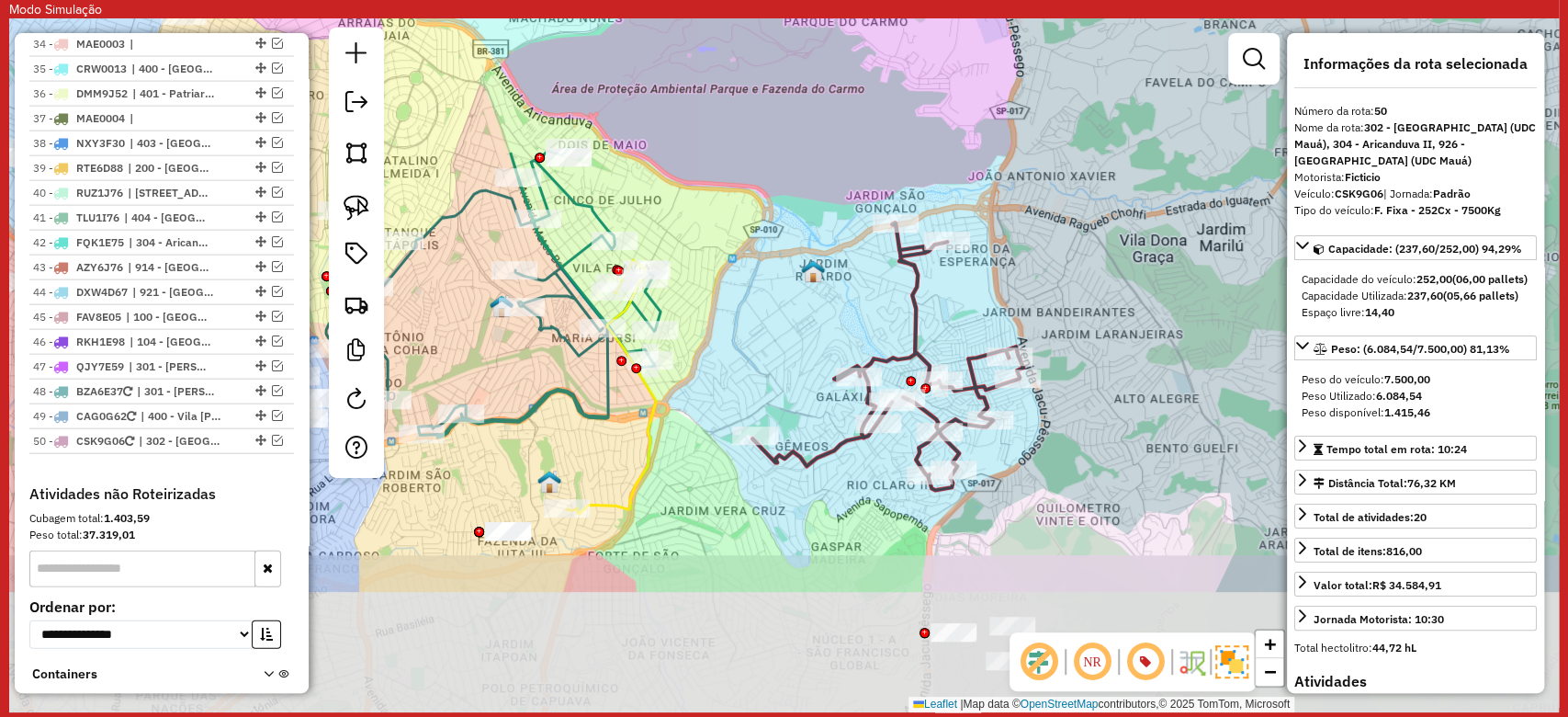
drag, startPoint x: 997, startPoint y: 329, endPoint x: 977, endPoint y: 107, distance: 222.9
click at [977, 107] on div "Janela de atendimento Grade de atendimento Capacidade Transportadoras Veículos …" at bounding box center [784, 365] width 1549 height 694
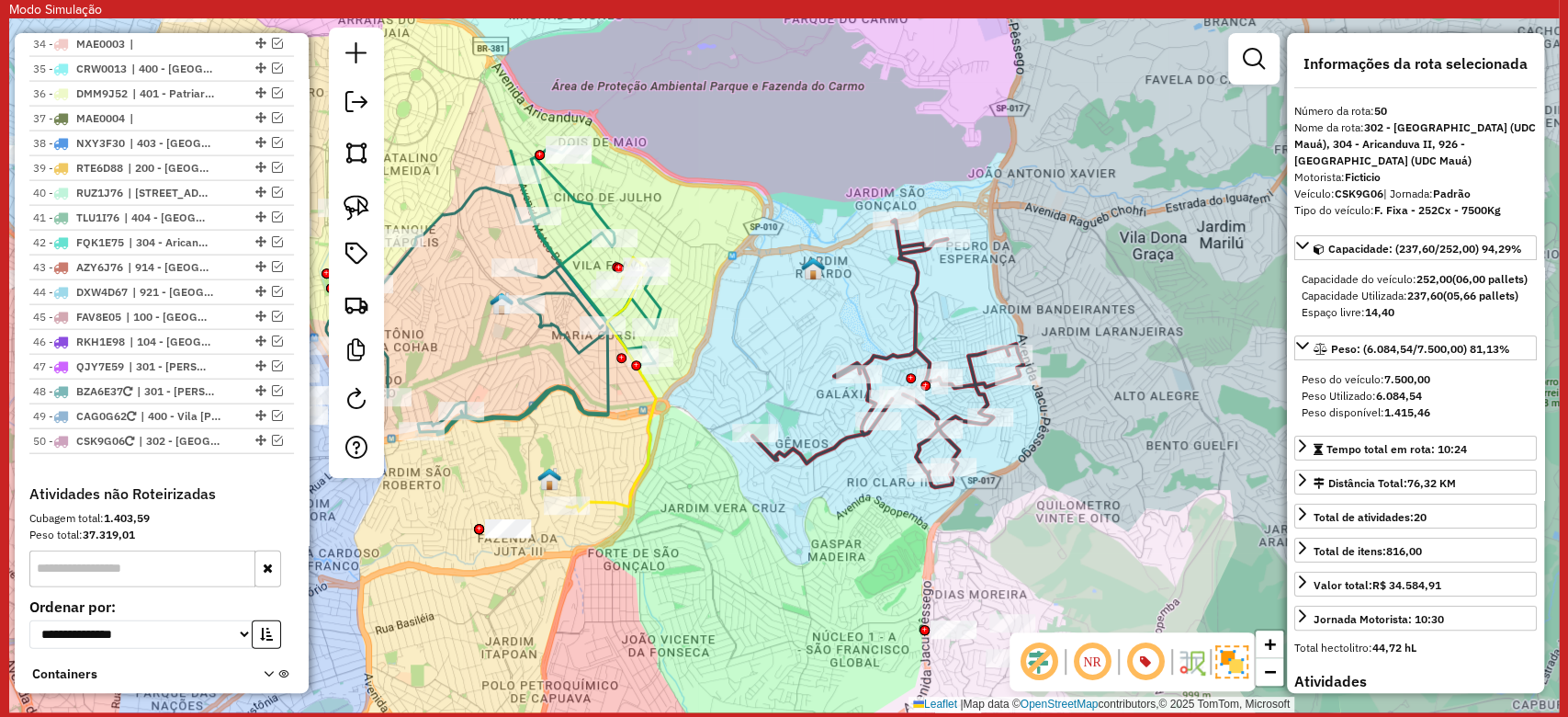
click at [930, 290] on div "Janela de atendimento Grade de atendimento Capacidade Transportadoras Veículos …" at bounding box center [784, 365] width 1549 height 694
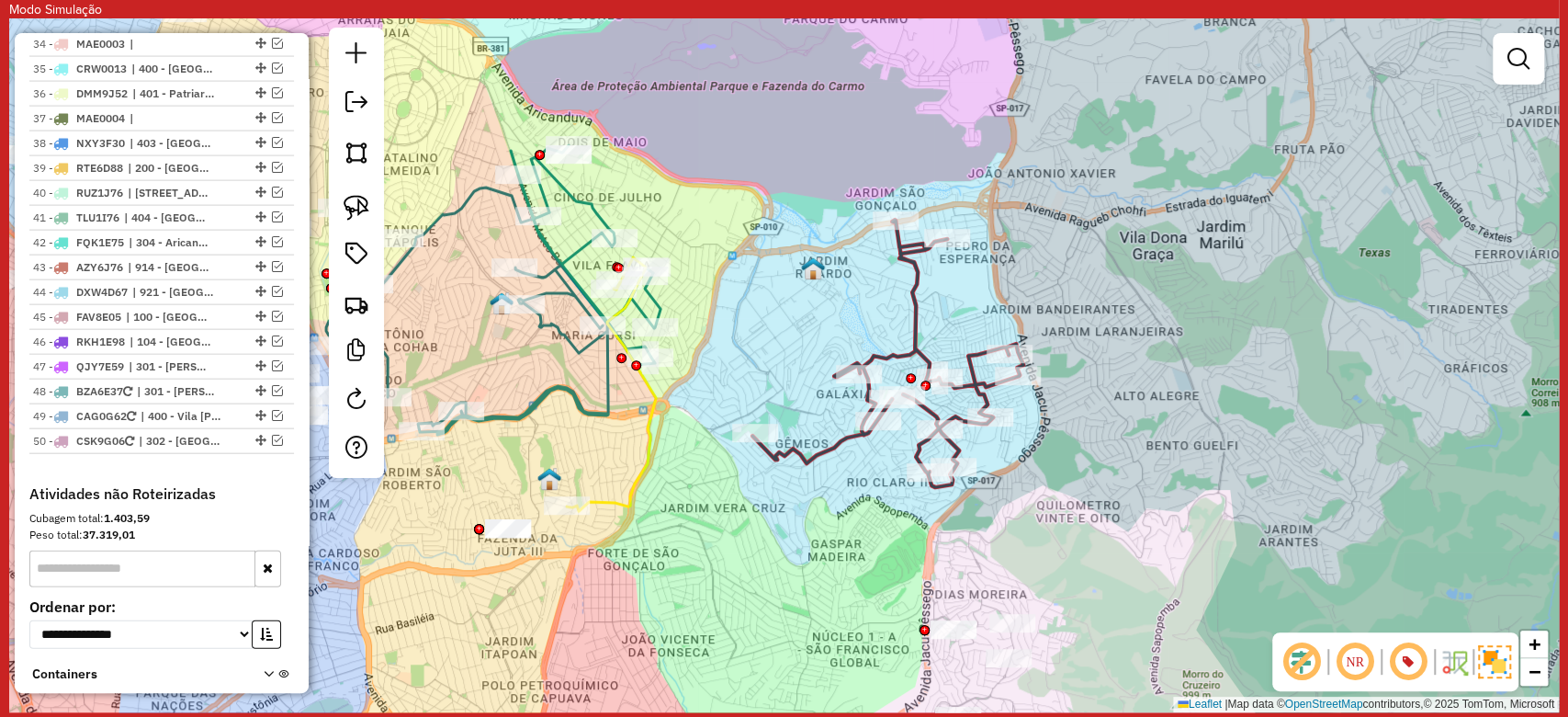
click at [919, 312] on icon at bounding box center [888, 353] width 271 height 268
select select "**********"
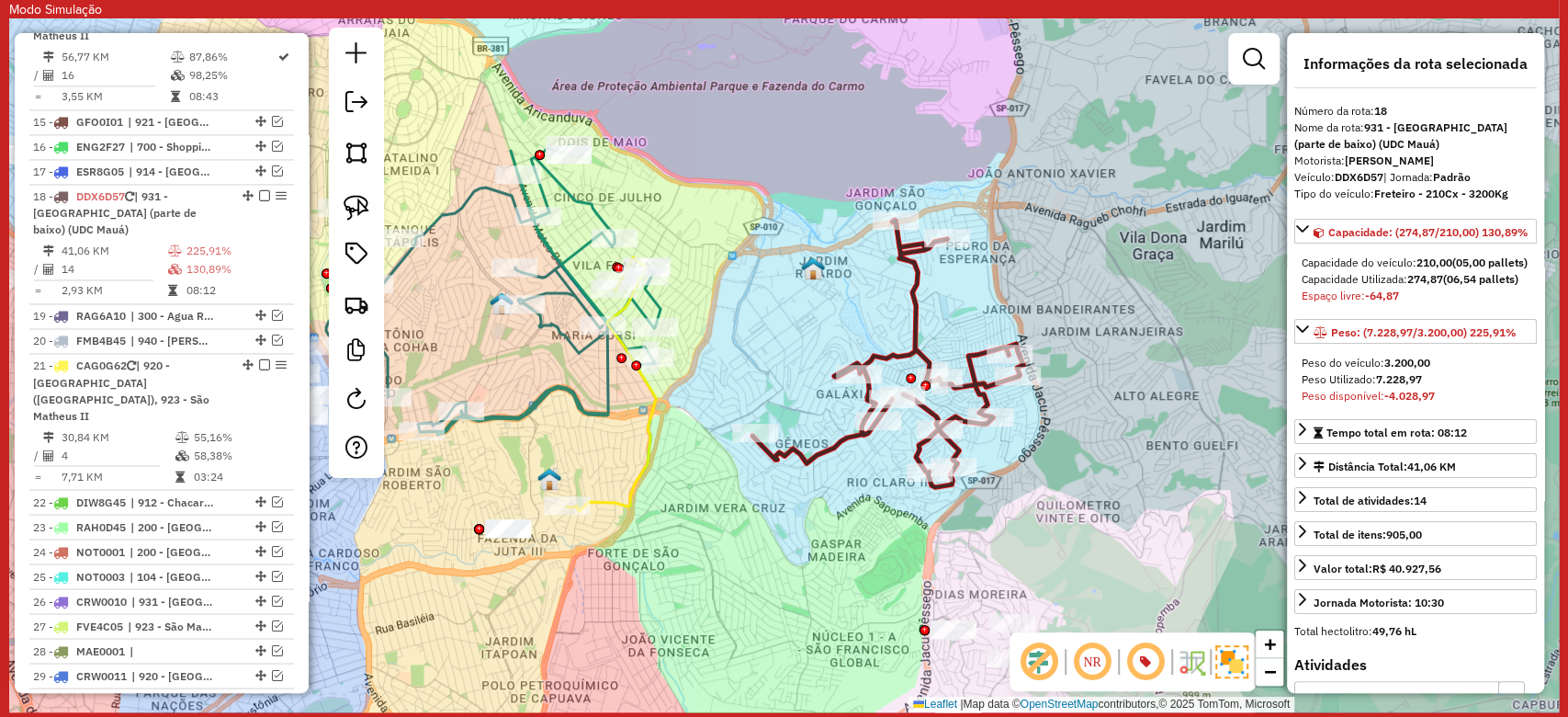
scroll to position [887, 0]
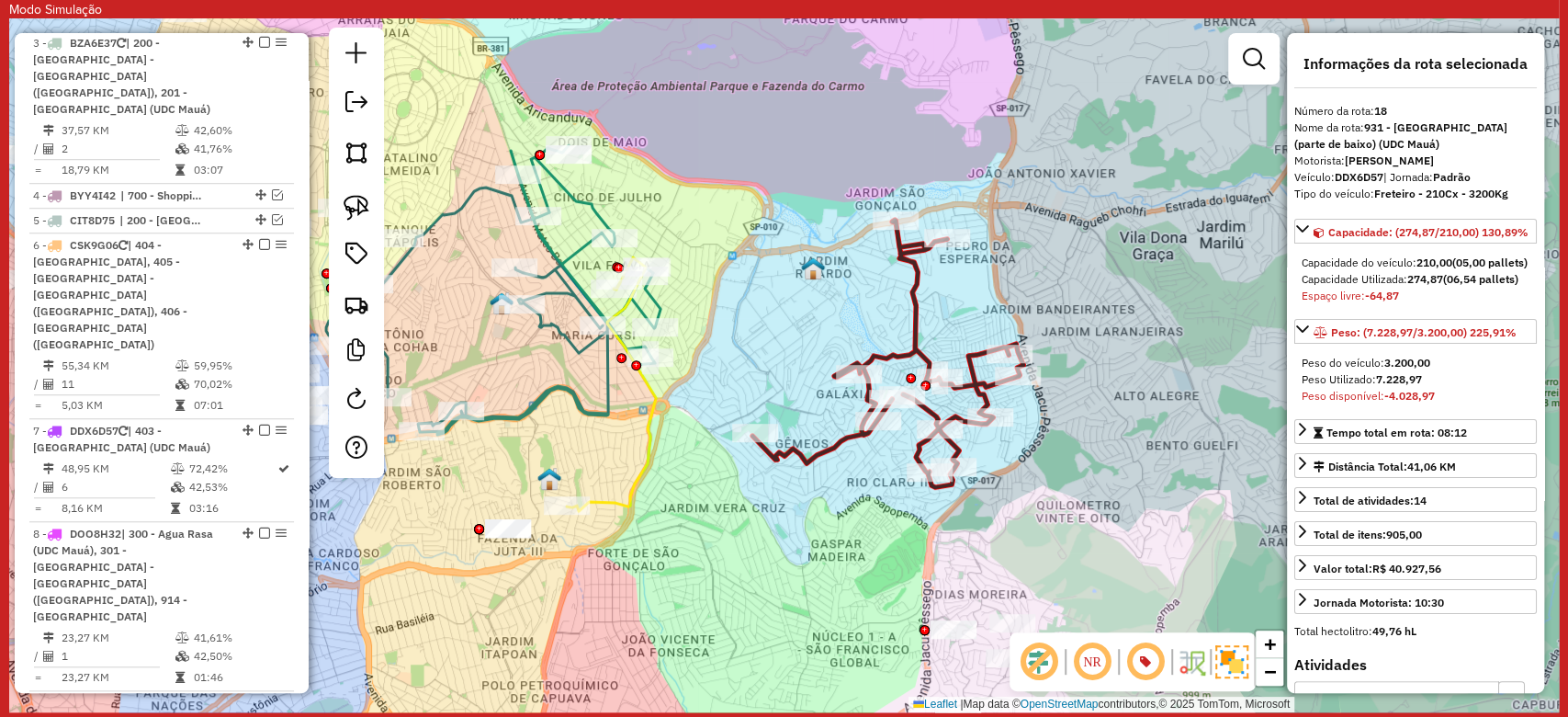
click at [903, 291] on icon at bounding box center [888, 353] width 271 height 268
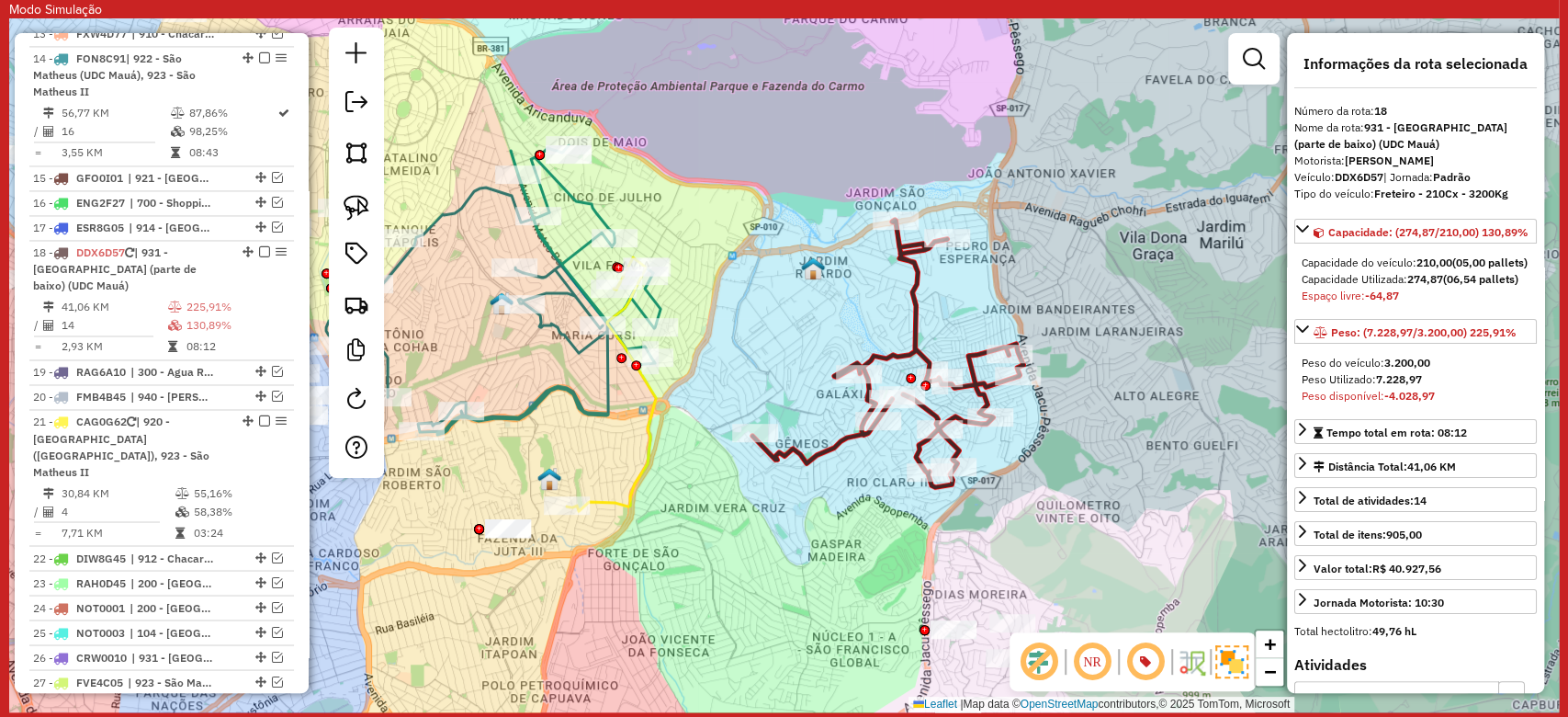
scroll to position [1999, 0]
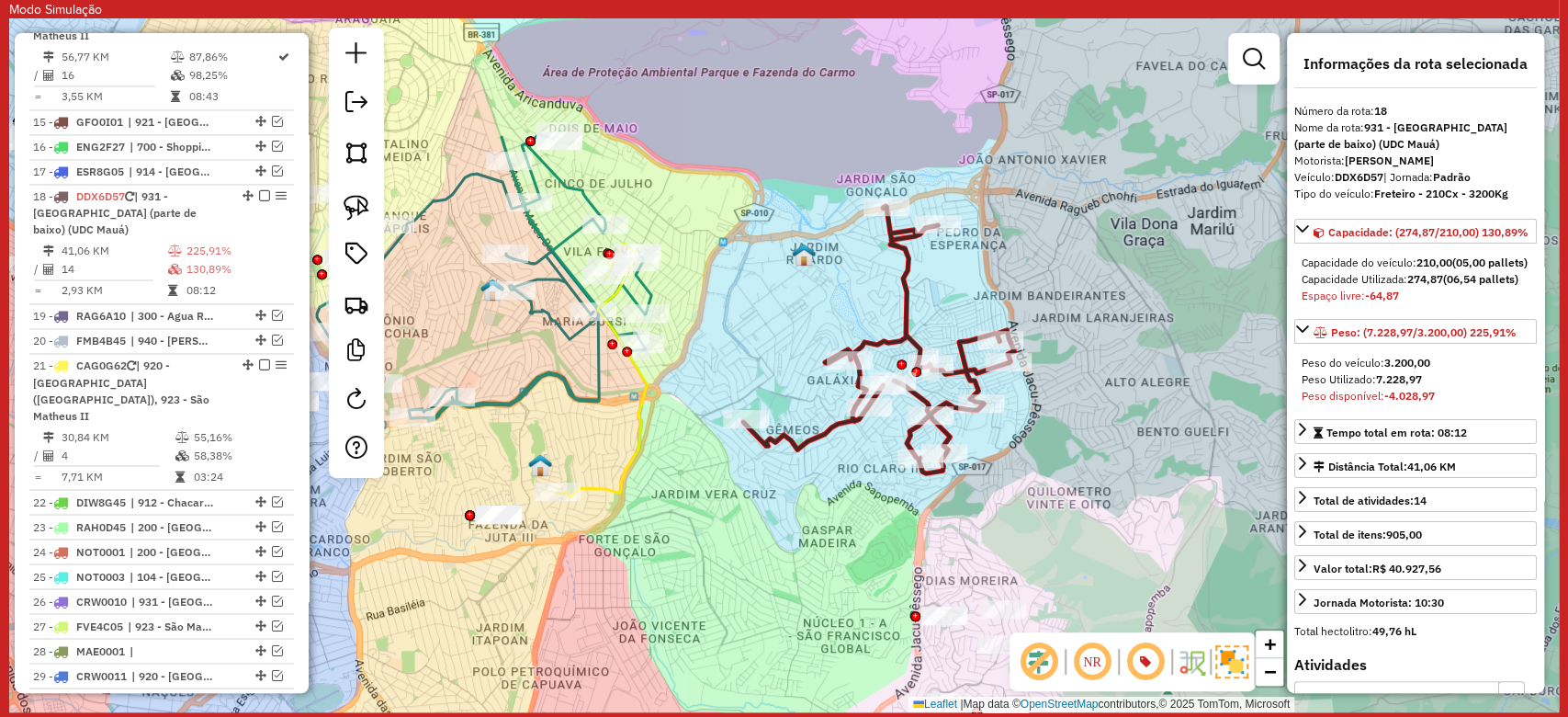
drag, startPoint x: 1037, startPoint y: 474, endPoint x: 1022, endPoint y: 456, distance: 23.4
click at [1022, 456] on div "Janela de atendimento Grade de atendimento Capacidade Transportadoras Veículos …" at bounding box center [784, 365] width 1549 height 694
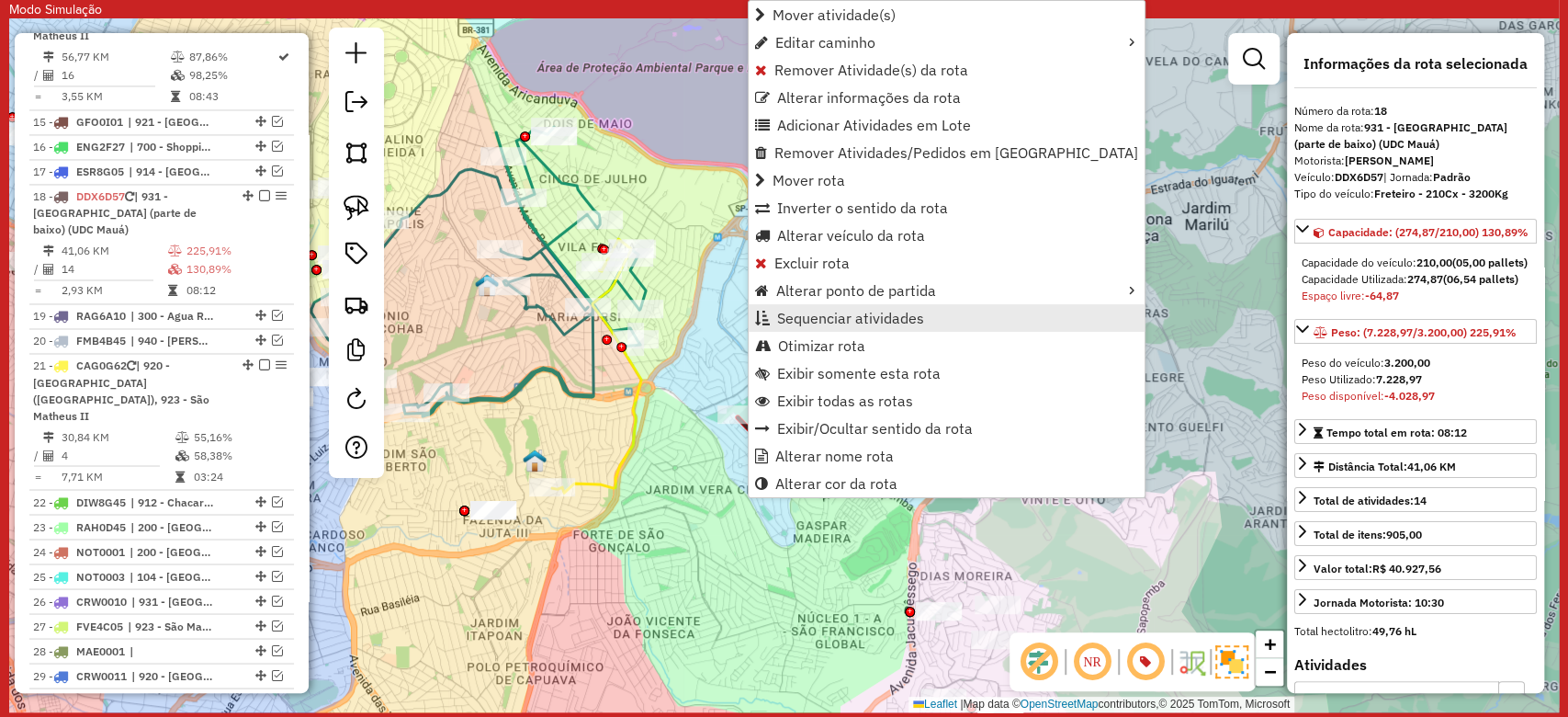
click at [864, 317] on span "Sequenciar atividades" at bounding box center [850, 318] width 147 height 15
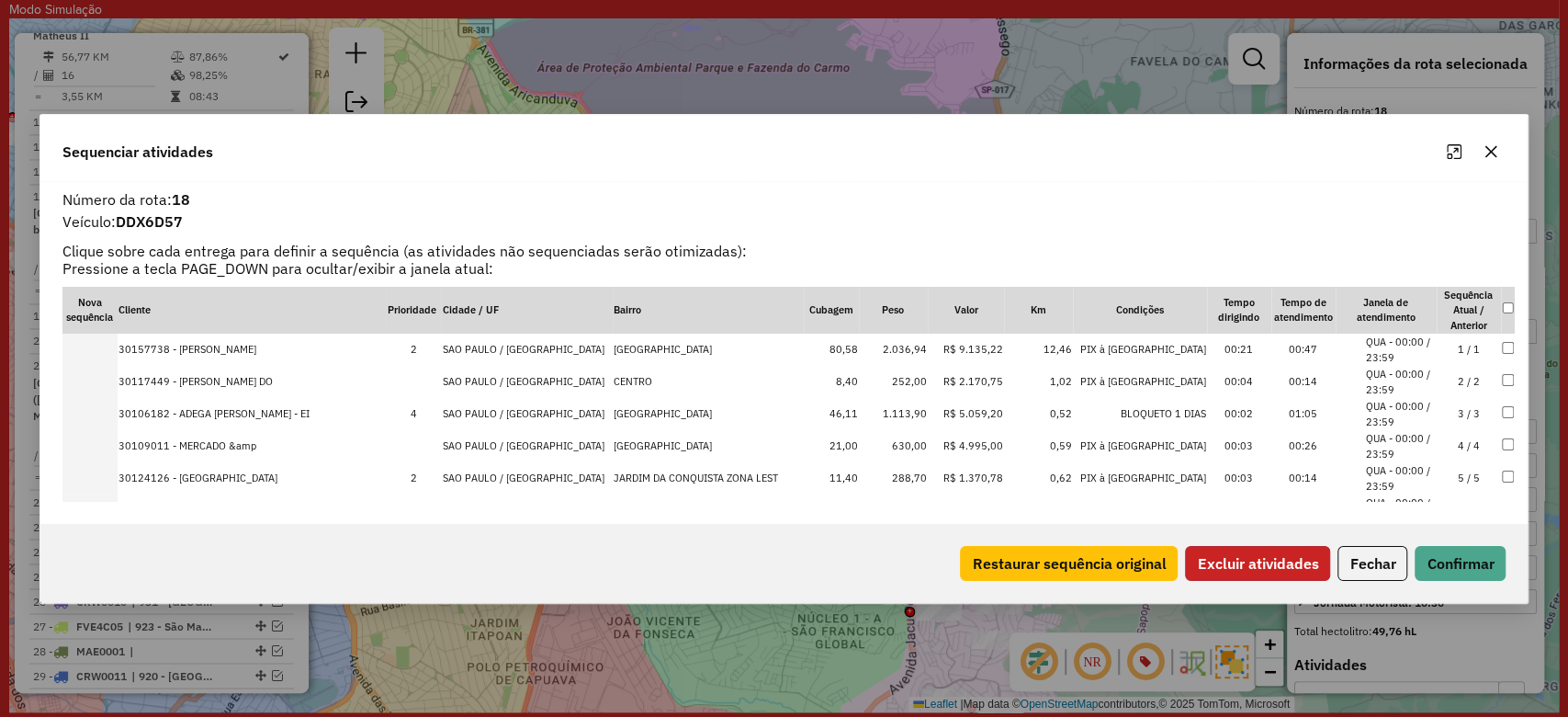
click at [1283, 560] on button "Excluir atividades" at bounding box center [1258, 564] width 145 height 35
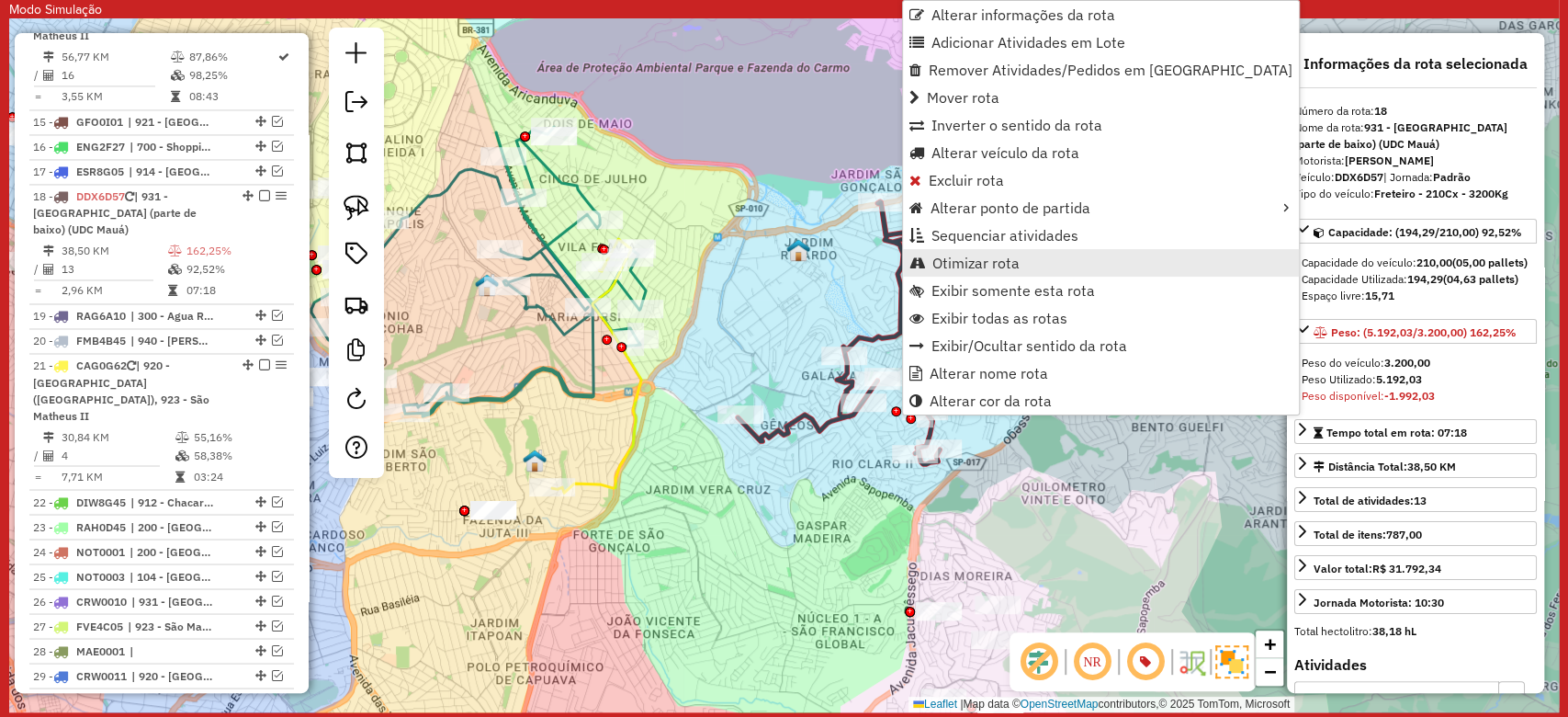
click at [988, 257] on span "Otimizar rota" at bounding box center [976, 263] width 87 height 15
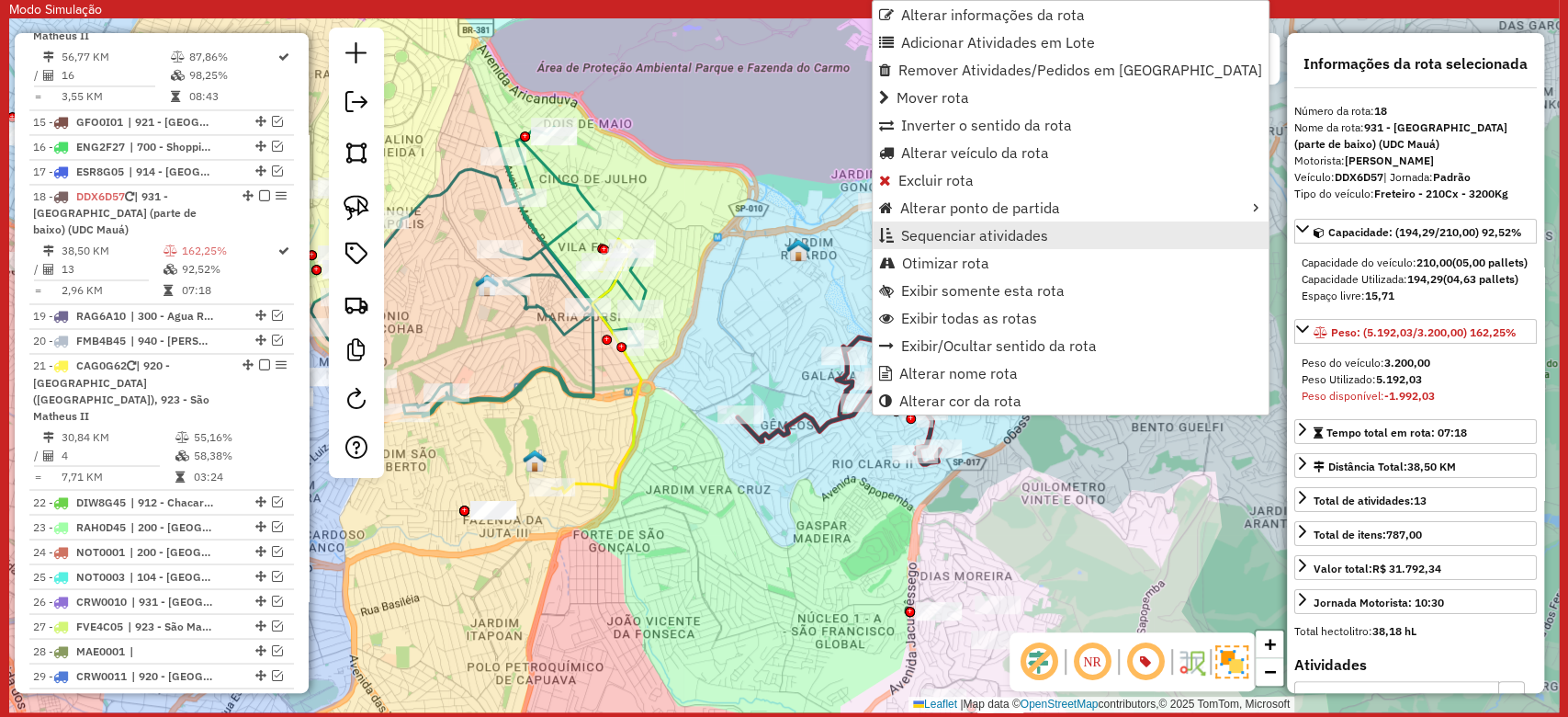
click at [959, 231] on span "Sequenciar atividades" at bounding box center [974, 235] width 147 height 15
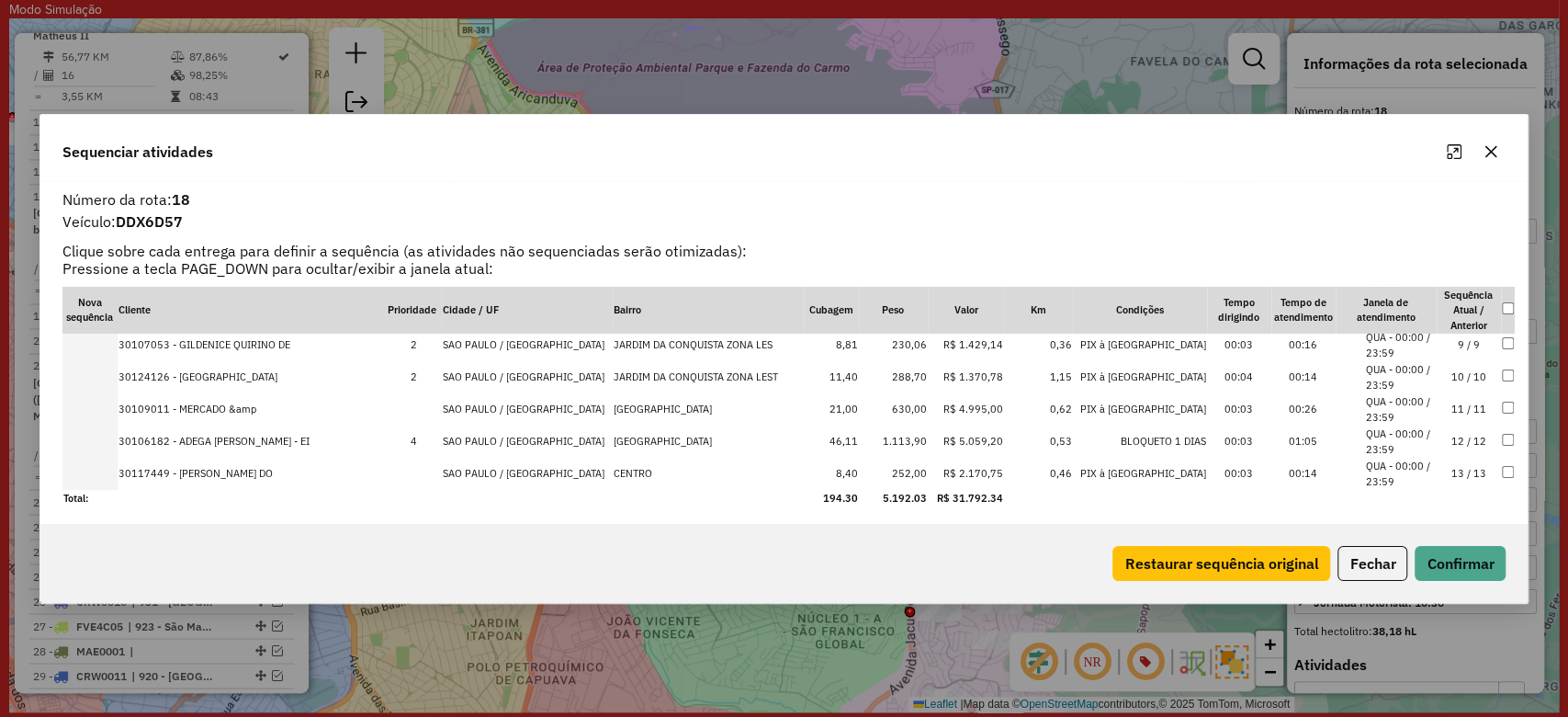
scroll to position [267, 0]
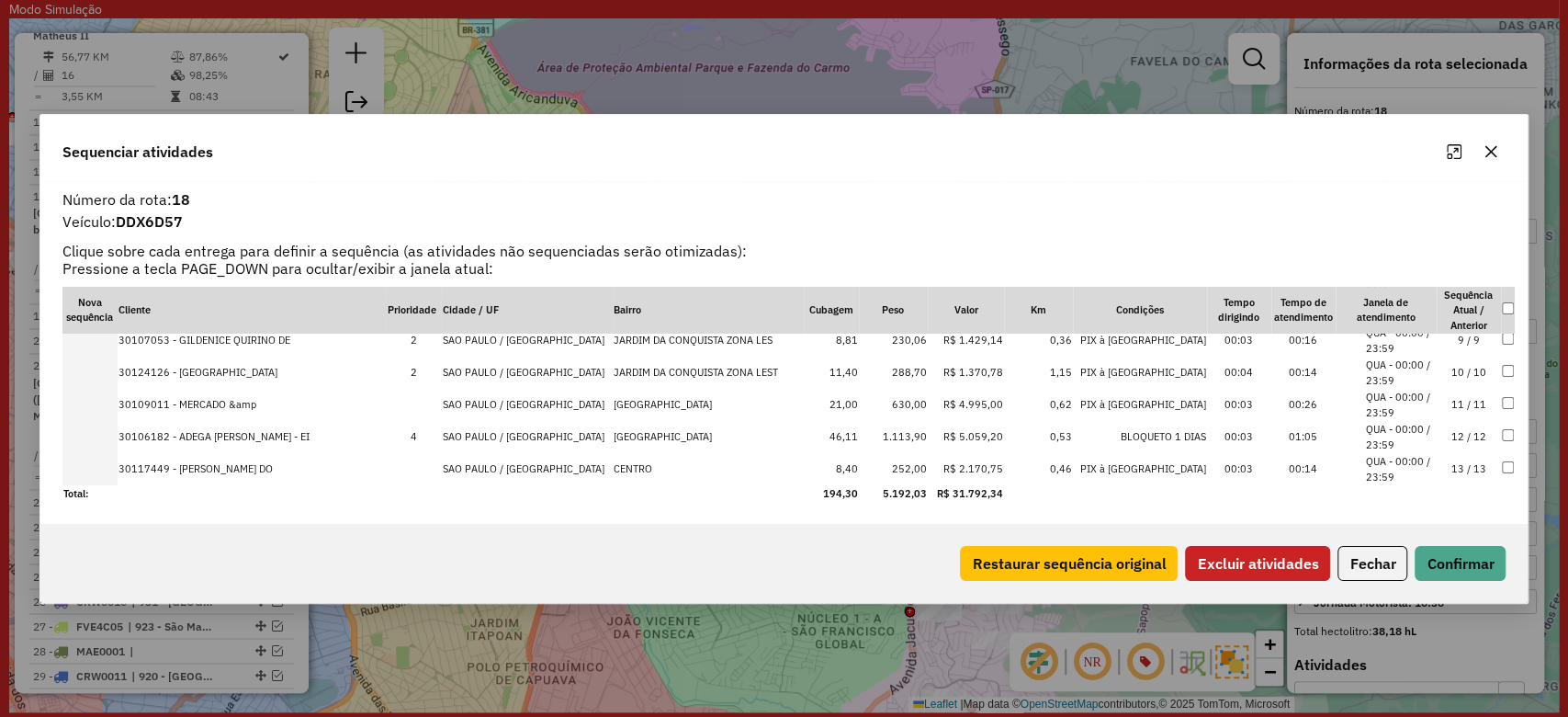
click at [1245, 556] on button "Excluir atividades" at bounding box center [1258, 564] width 145 height 35
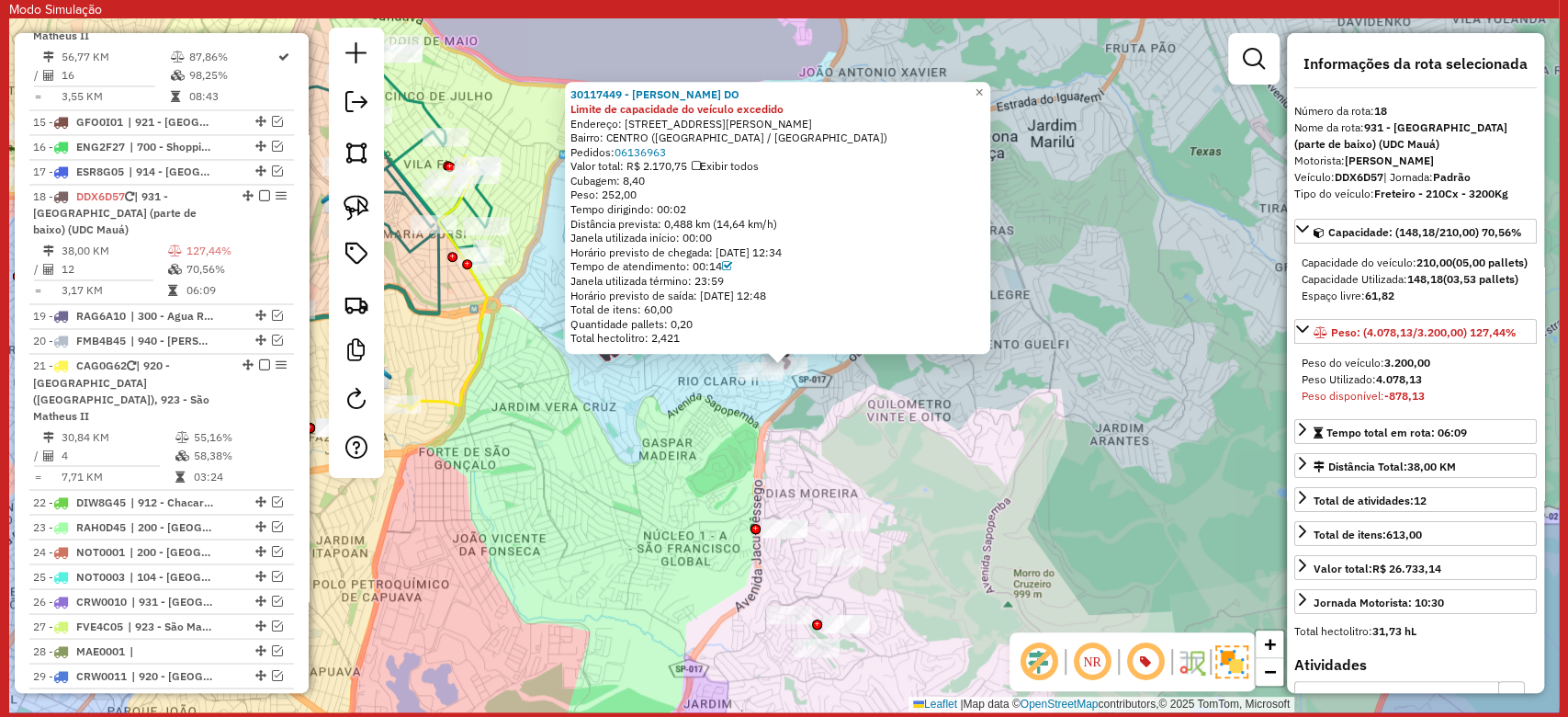
click at [634, 396] on div "30117449 - WANDERSON FEITOSA DO Limite de capacidade do veículo excedido Endere…" at bounding box center [784, 365] width 1549 height 694
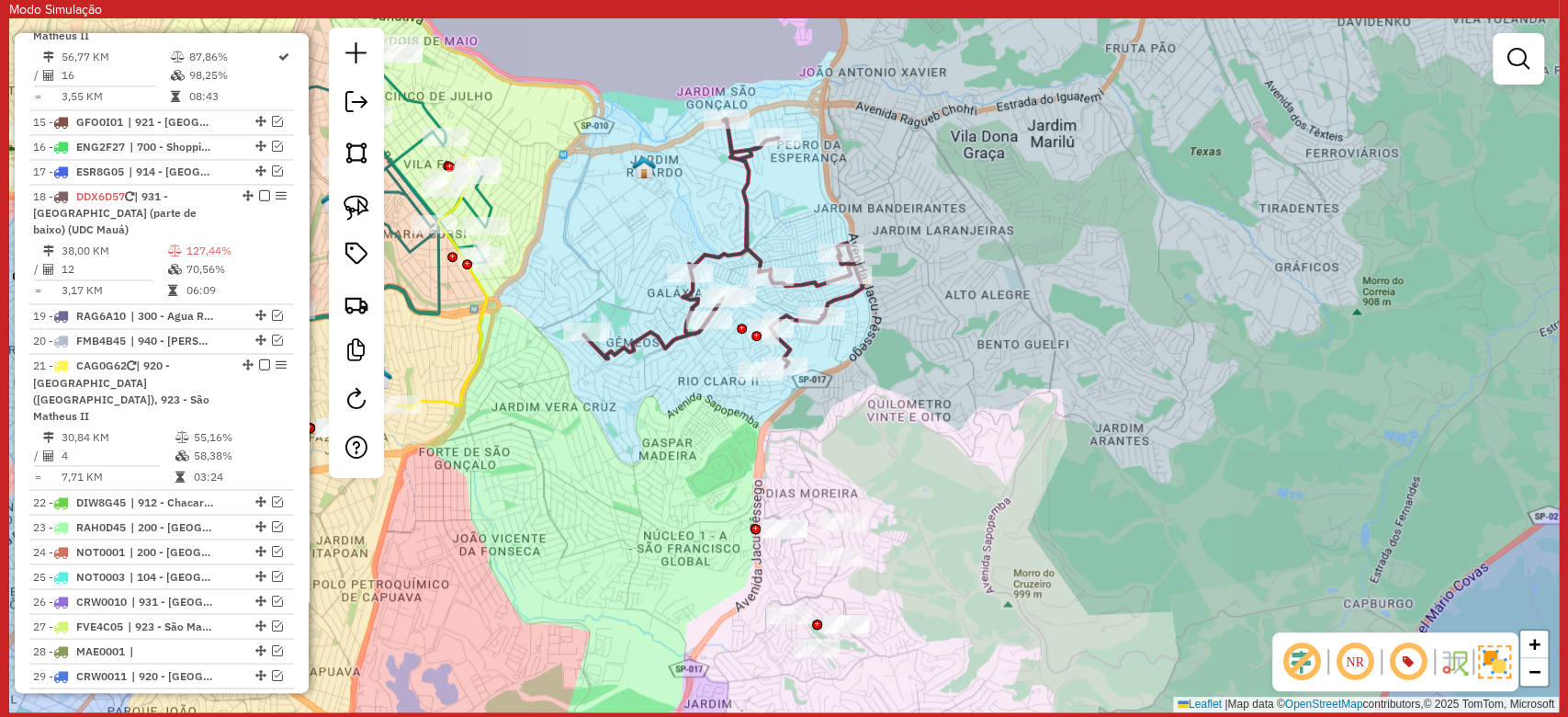
click at [582, 313] on div "Rota 18 - Placa DDX6D57 30124609 - Divino Fogao - El Pa Janela de atendimento G…" at bounding box center [784, 365] width 1549 height 694
select select "**********"
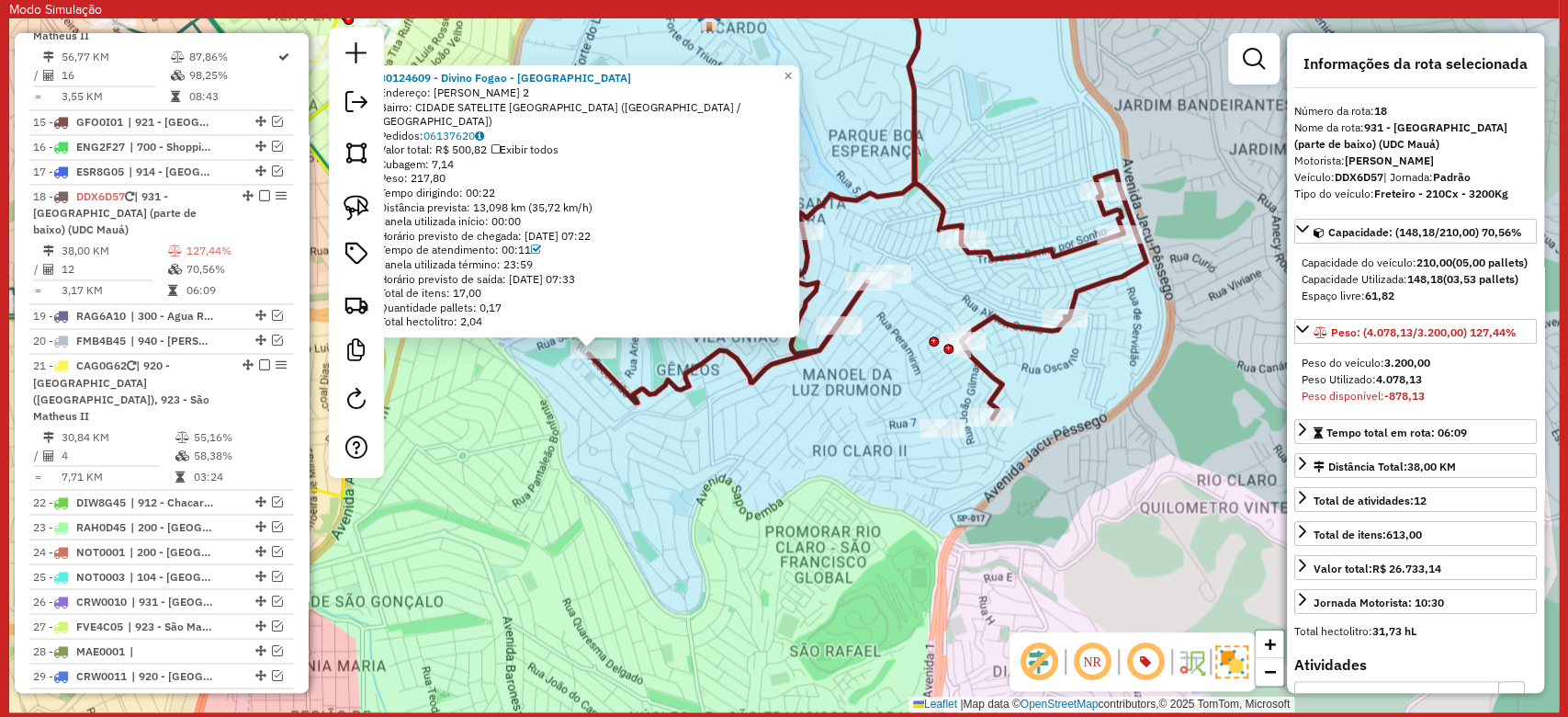
click at [864, 394] on div "30124609 - Divino Fogao - El Pa Endereço: JOAO DE MENDONCA 2 Bairro: CIDADE SAT…" at bounding box center [784, 365] width 1549 height 694
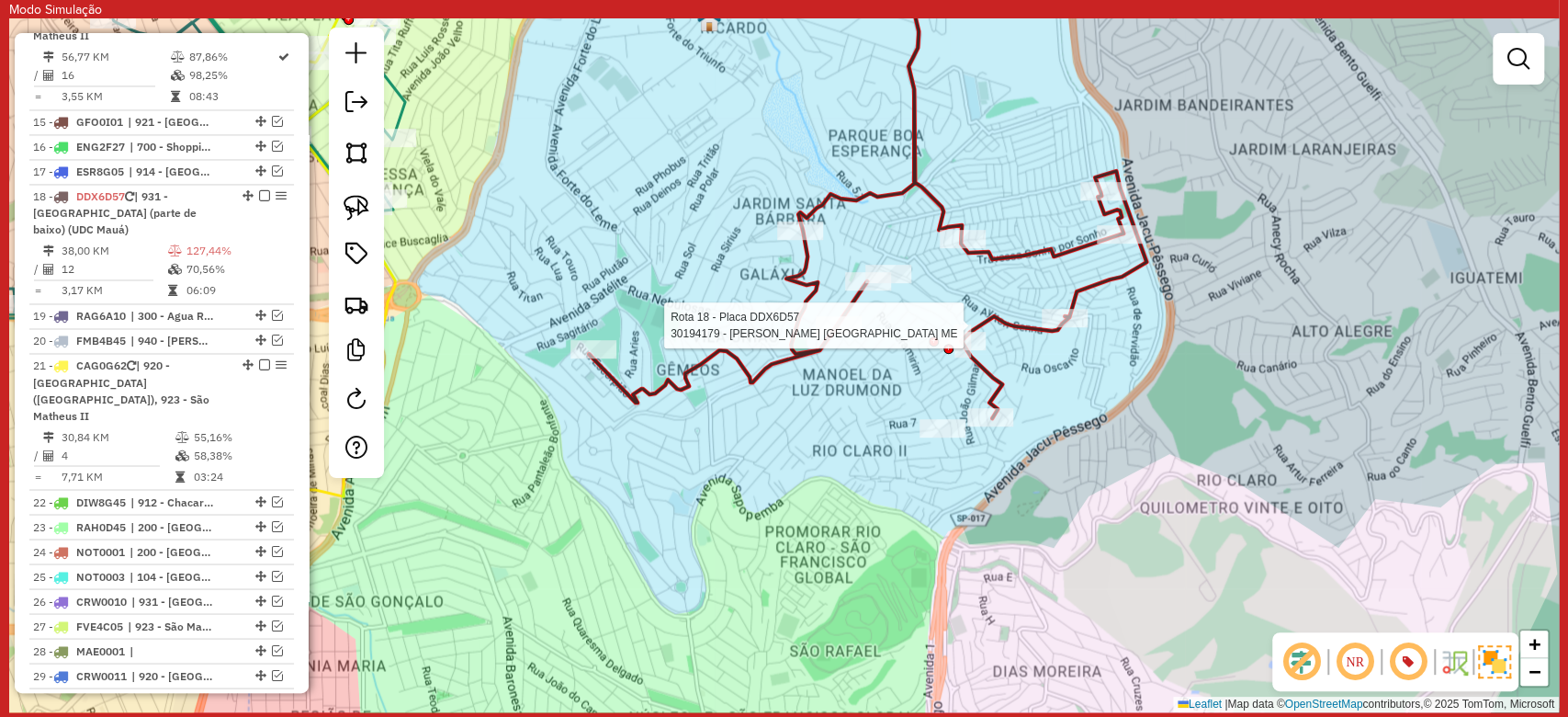
select select "**********"
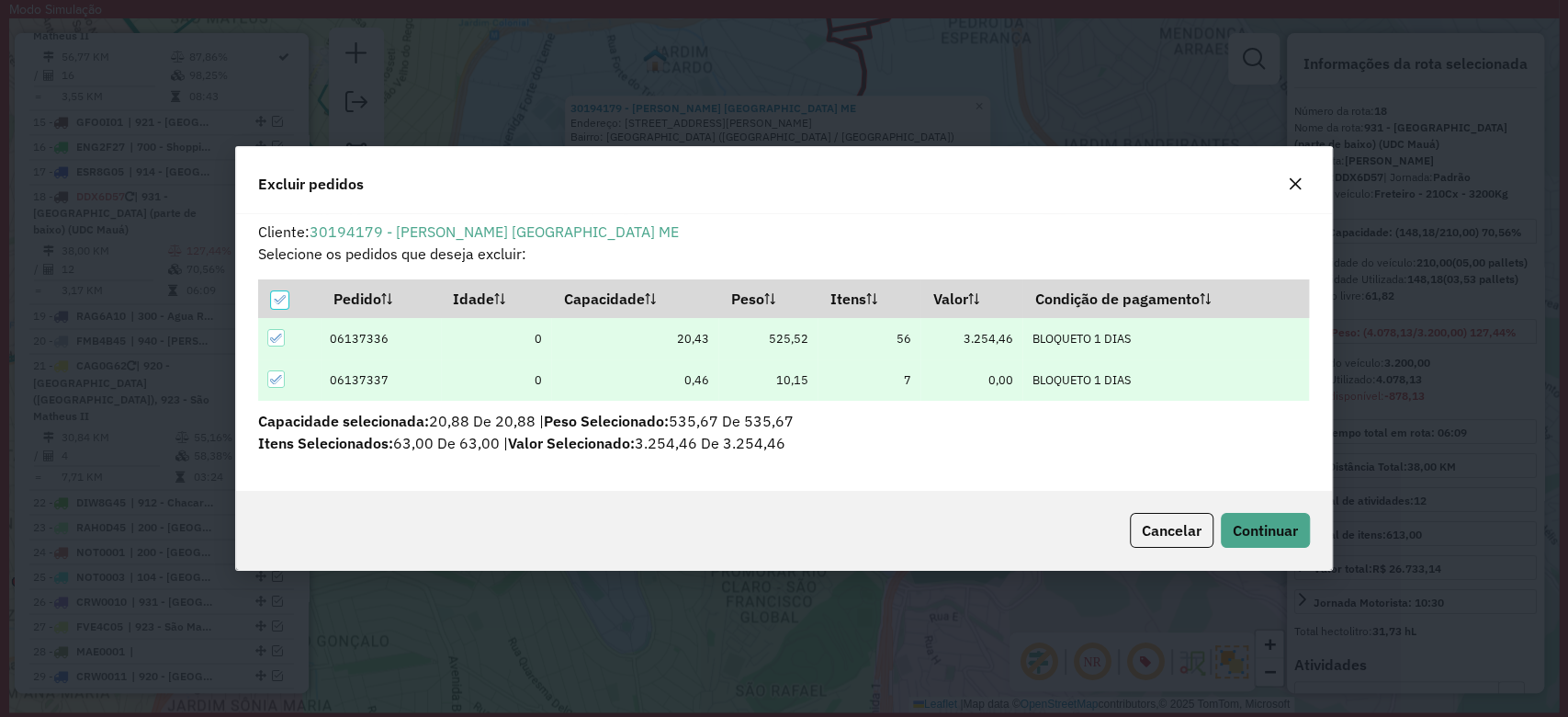
scroll to position [0, 0]
click at [1256, 532] on span "Continuar" at bounding box center [1265, 530] width 65 height 19
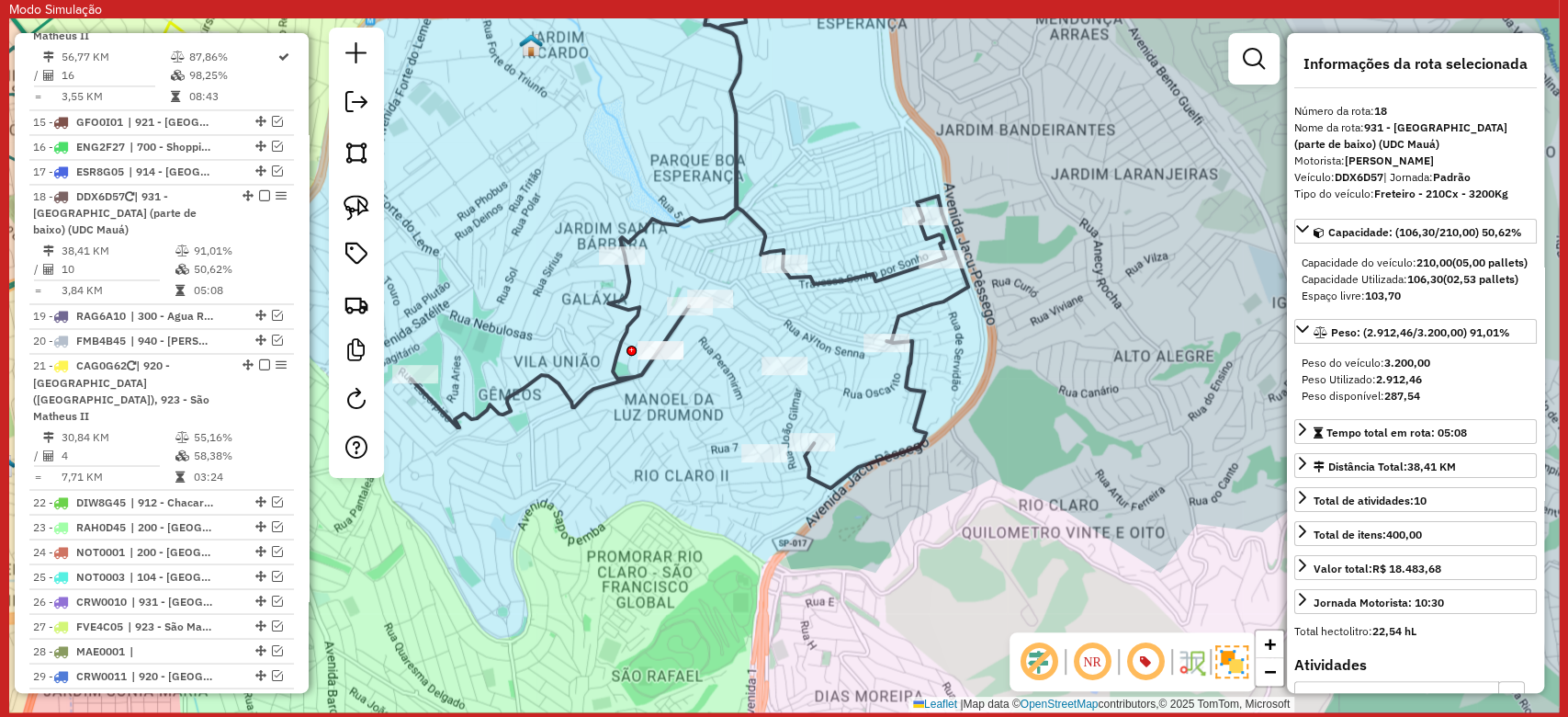
click at [815, 472] on icon at bounding box center [690, 219] width 558 height 539
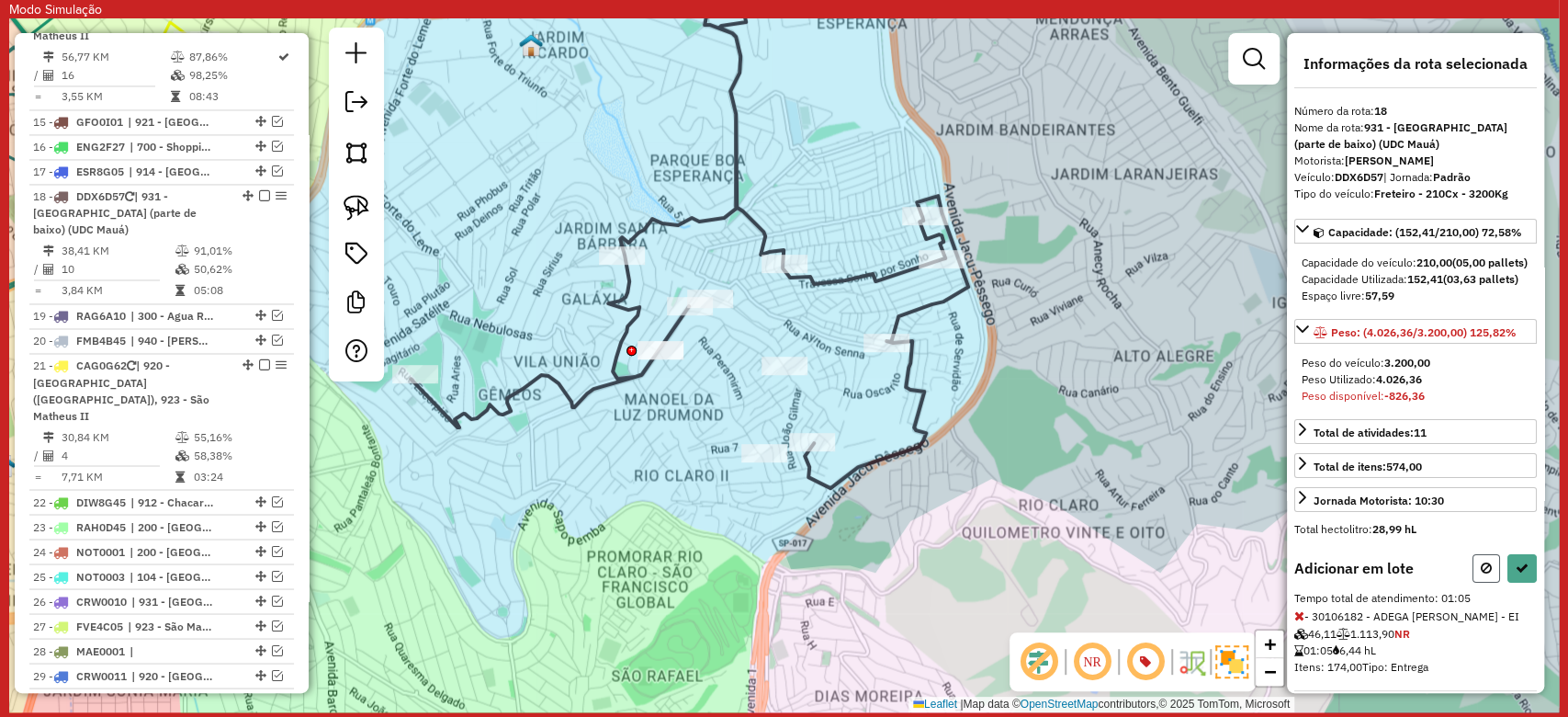
click at [1482, 575] on icon at bounding box center [1486, 568] width 11 height 13
select select "**********"
drag, startPoint x: 1478, startPoint y: 593, endPoint x: 1341, endPoint y: 567, distance: 139.4
click at [1481, 575] on icon at bounding box center [1486, 568] width 11 height 13
select select "**********"
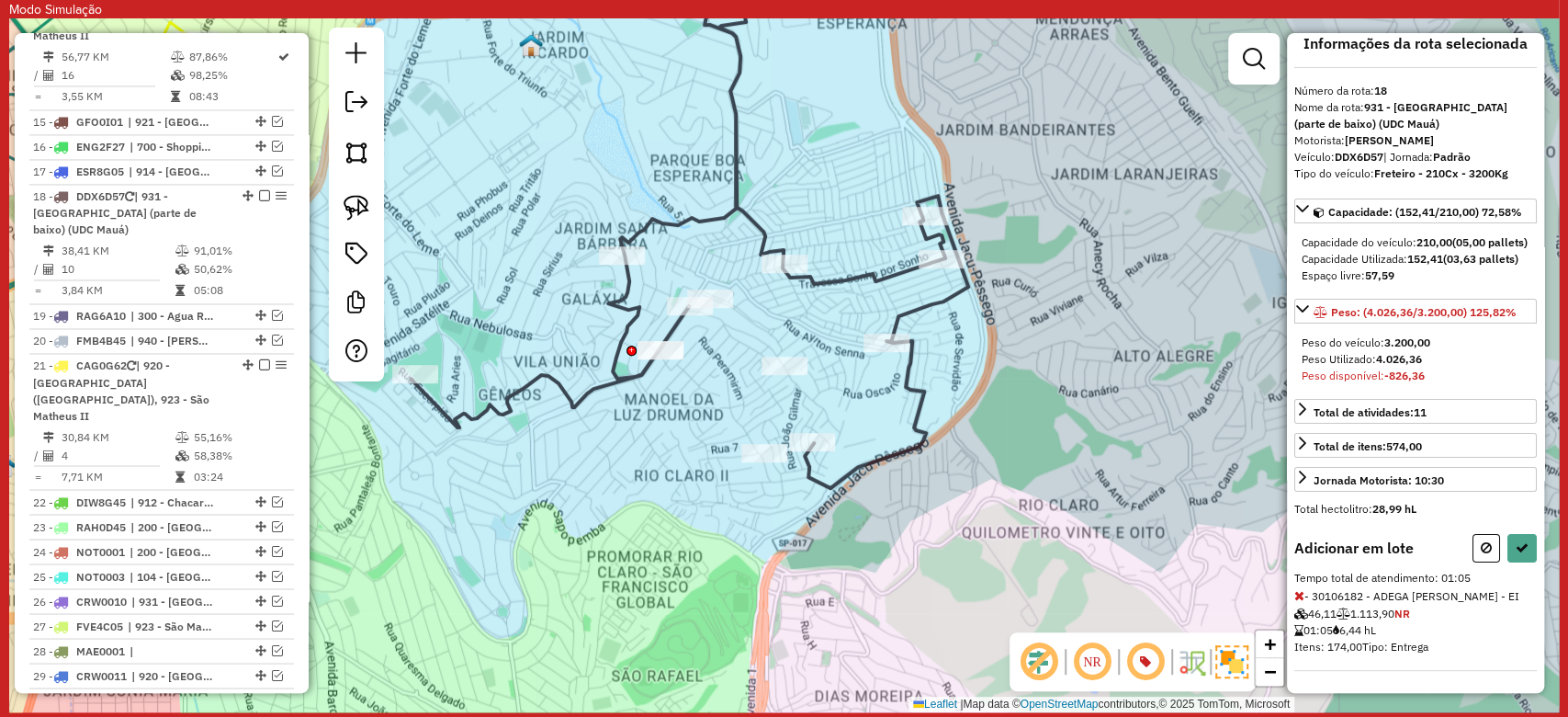
scroll to position [49, 0]
click at [1484, 548] on icon at bounding box center [1486, 548] width 11 height 13
select select "**********"
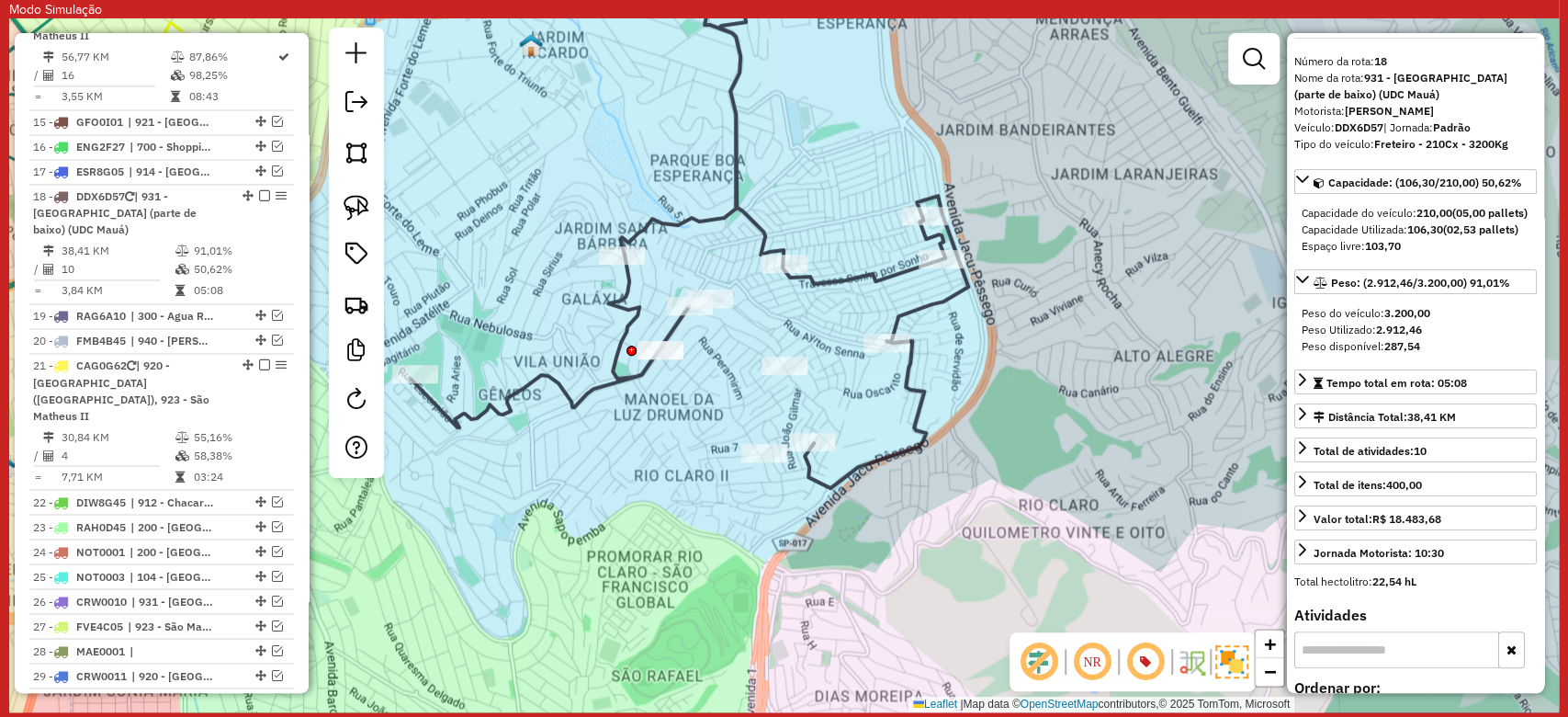
scroll to position [0, 0]
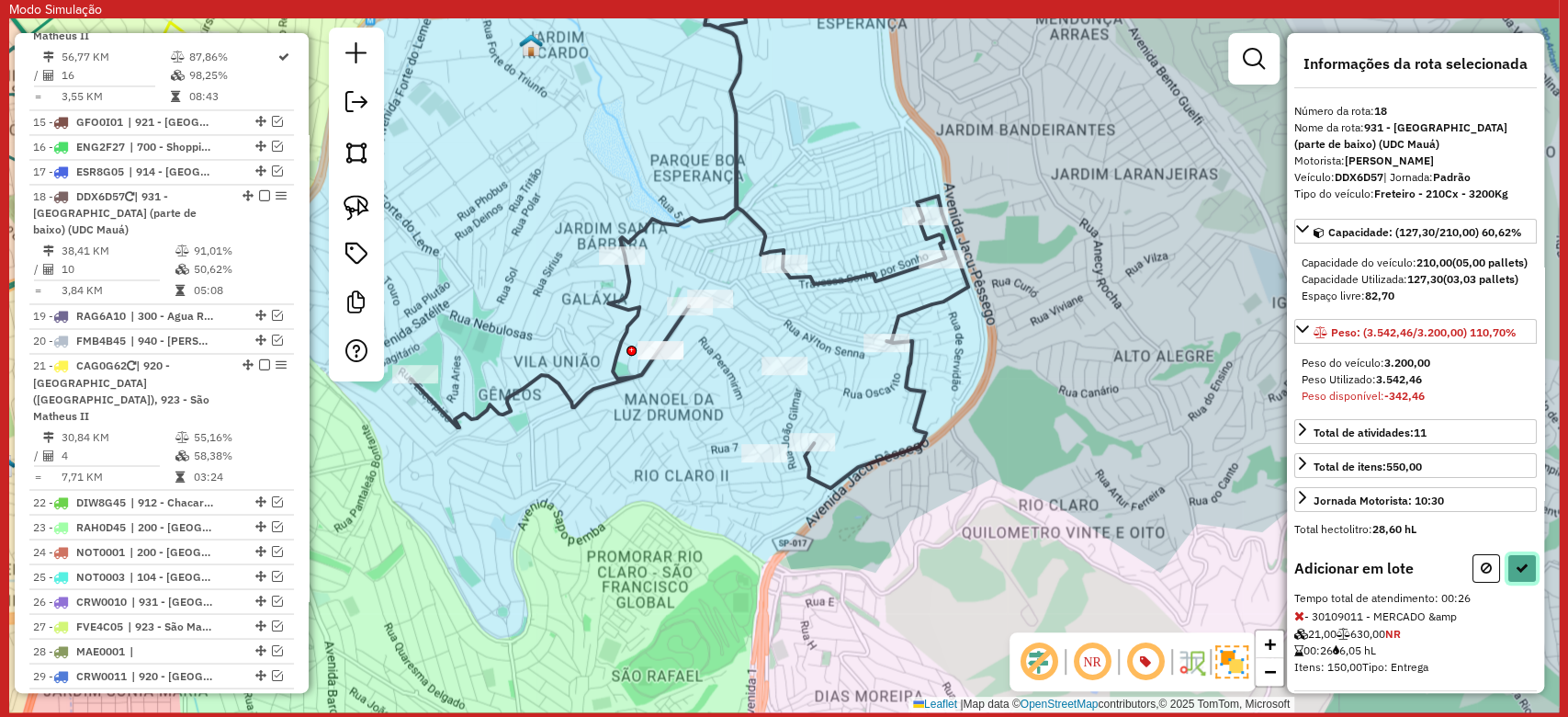
click at [1529, 582] on button at bounding box center [1522, 568] width 30 height 29
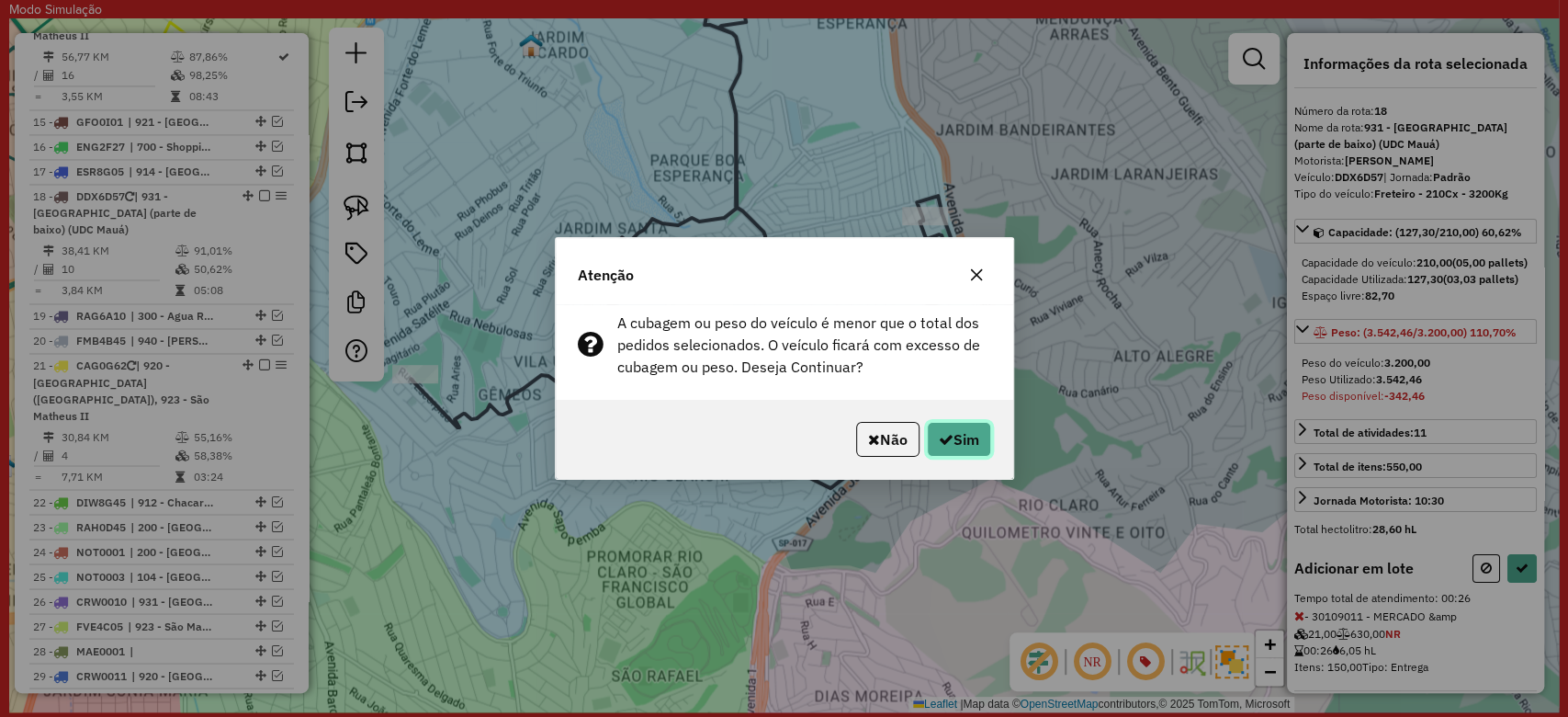
click at [989, 445] on button "Sim" at bounding box center [958, 440] width 64 height 35
select select "**********"
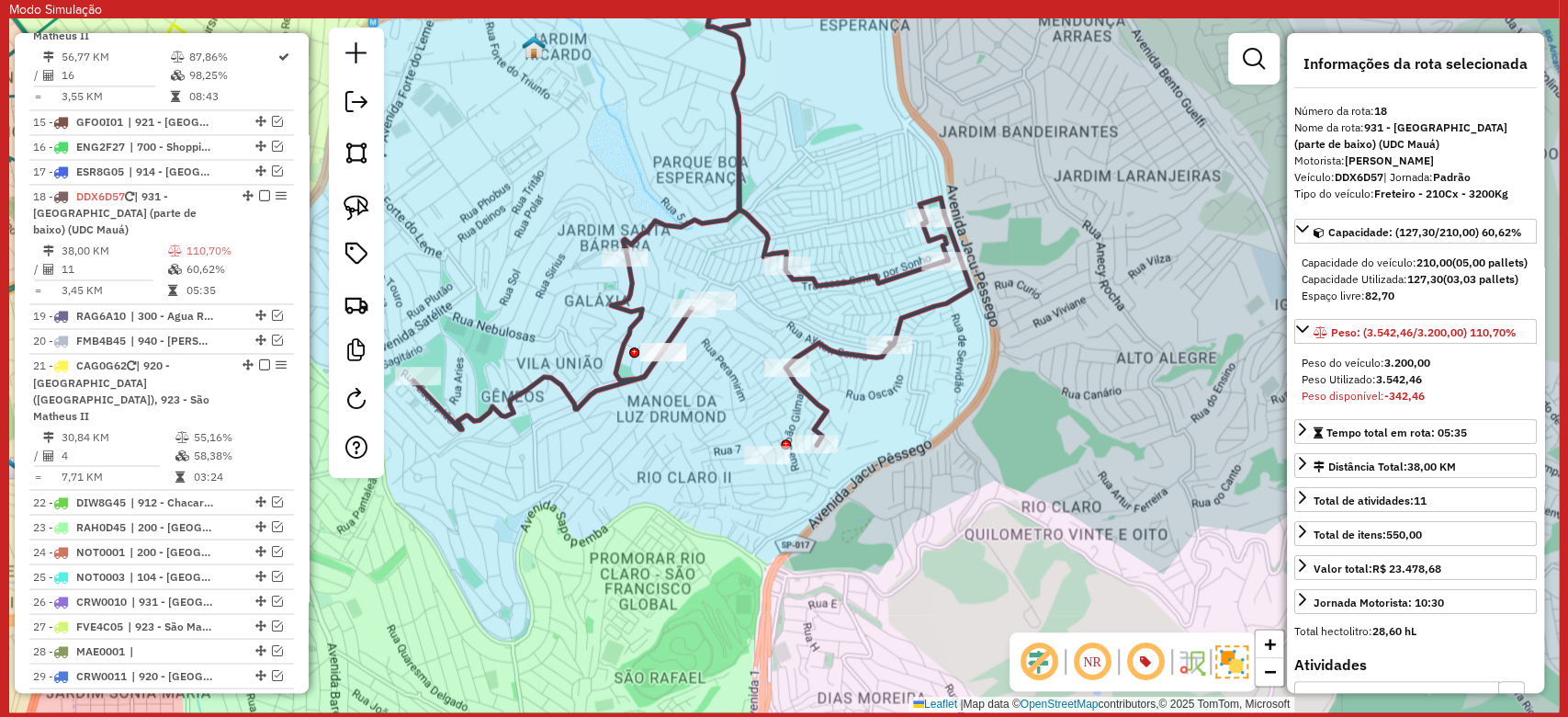
drag, startPoint x: 471, startPoint y: 447, endPoint x: 534, endPoint y: 454, distance: 63.4
click at [534, 454] on div "Janela de atendimento Grade de atendimento Capacidade Transportadoras Veículos …" at bounding box center [784, 365] width 1549 height 694
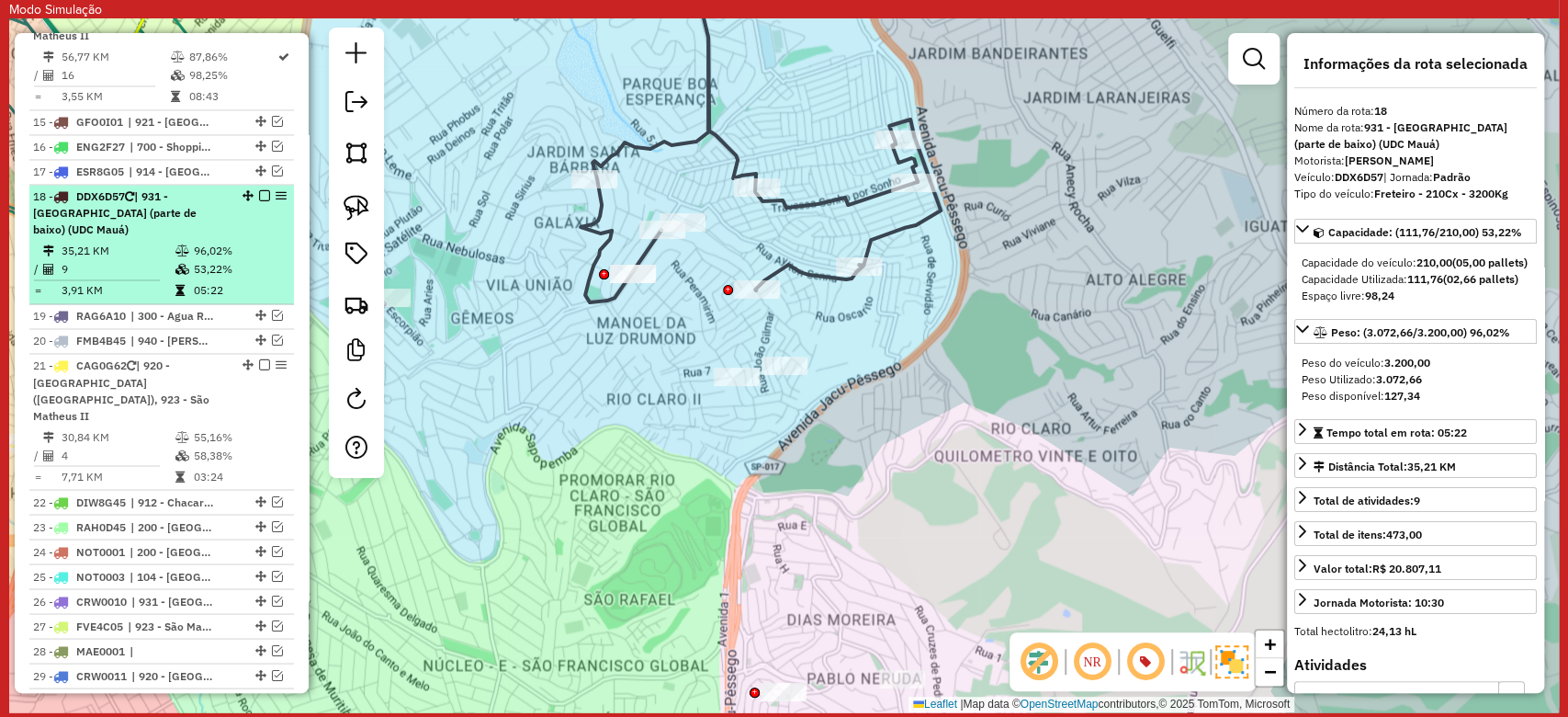
click at [259, 191] on em at bounding box center [265, 196] width 11 height 11
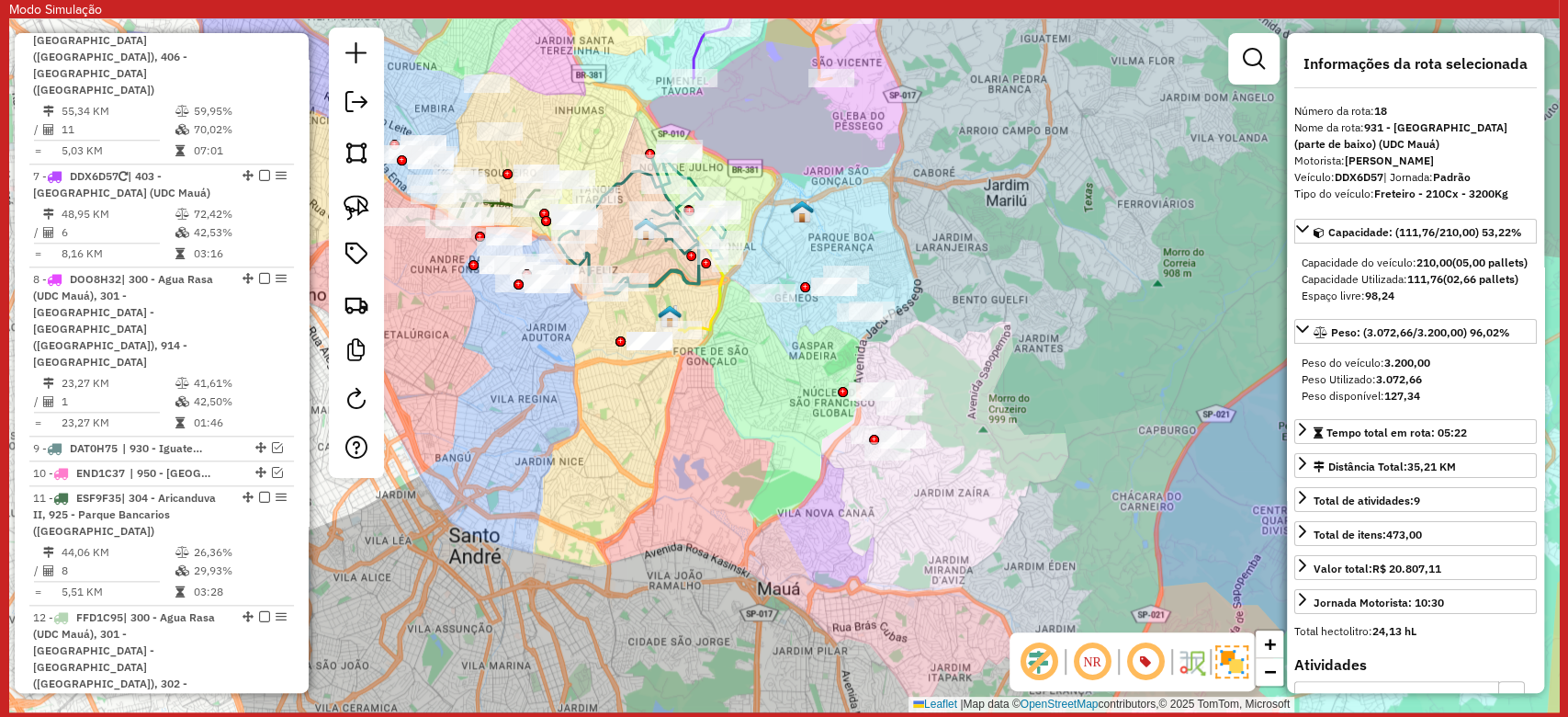
scroll to position [1656, 0]
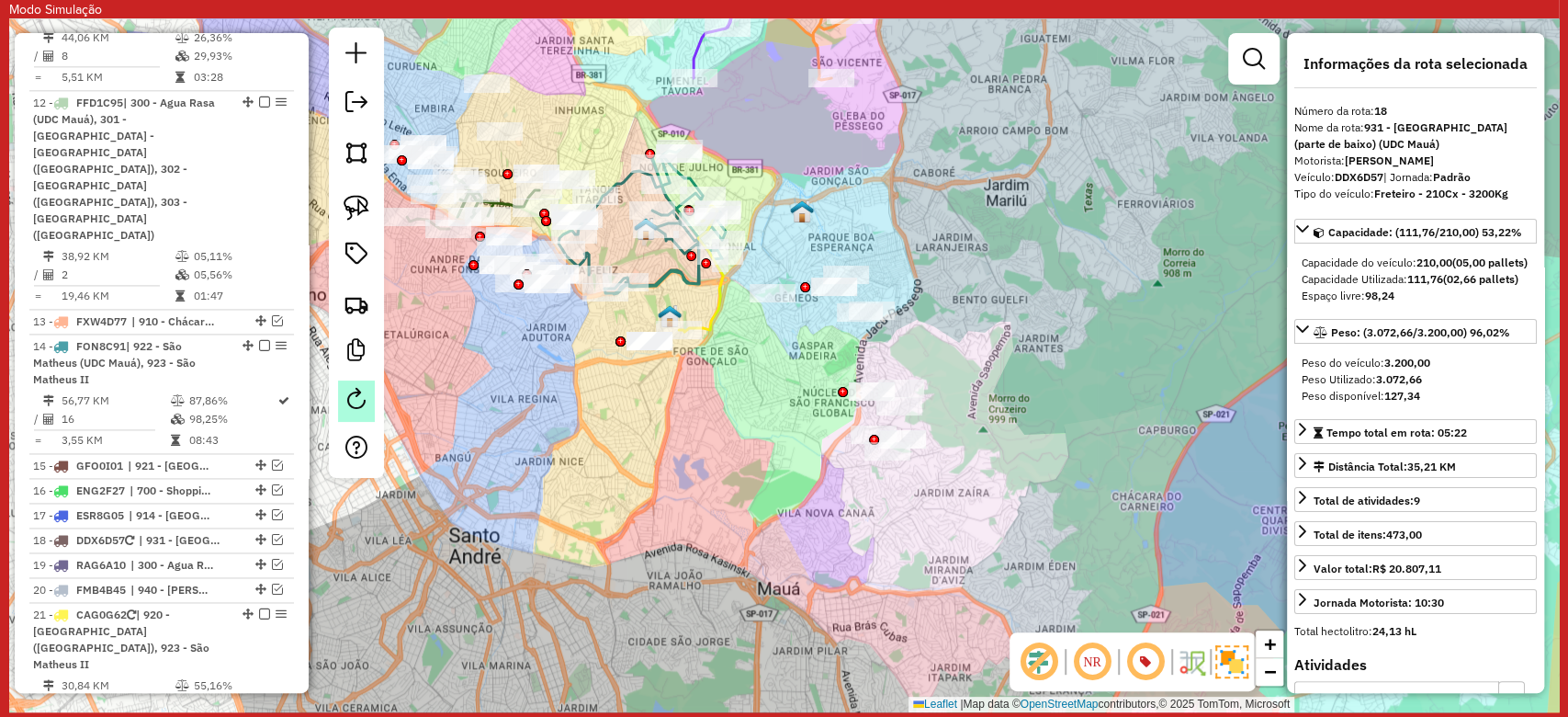
click at [360, 413] on link at bounding box center [357, 401] width 37 height 41
select select "*"
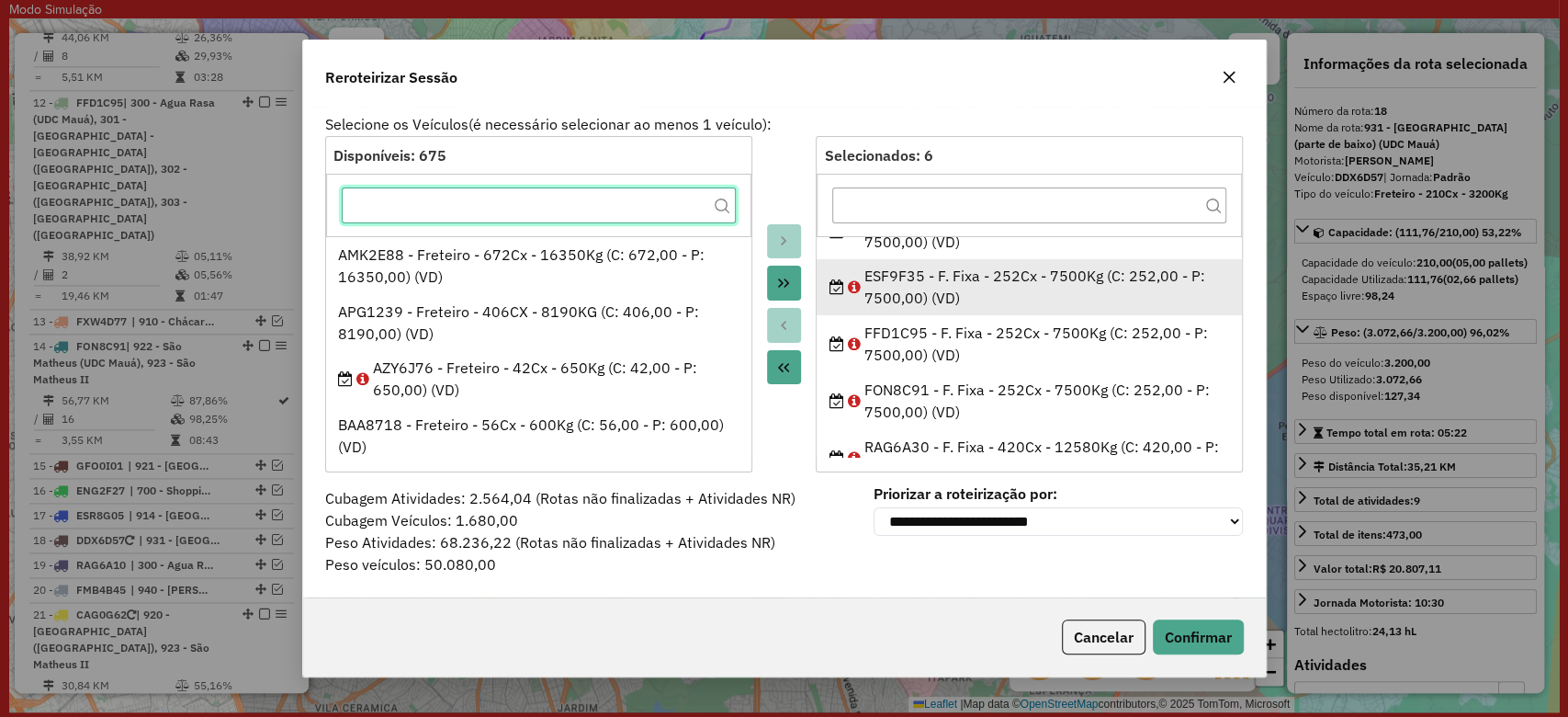
scroll to position [120, 0]
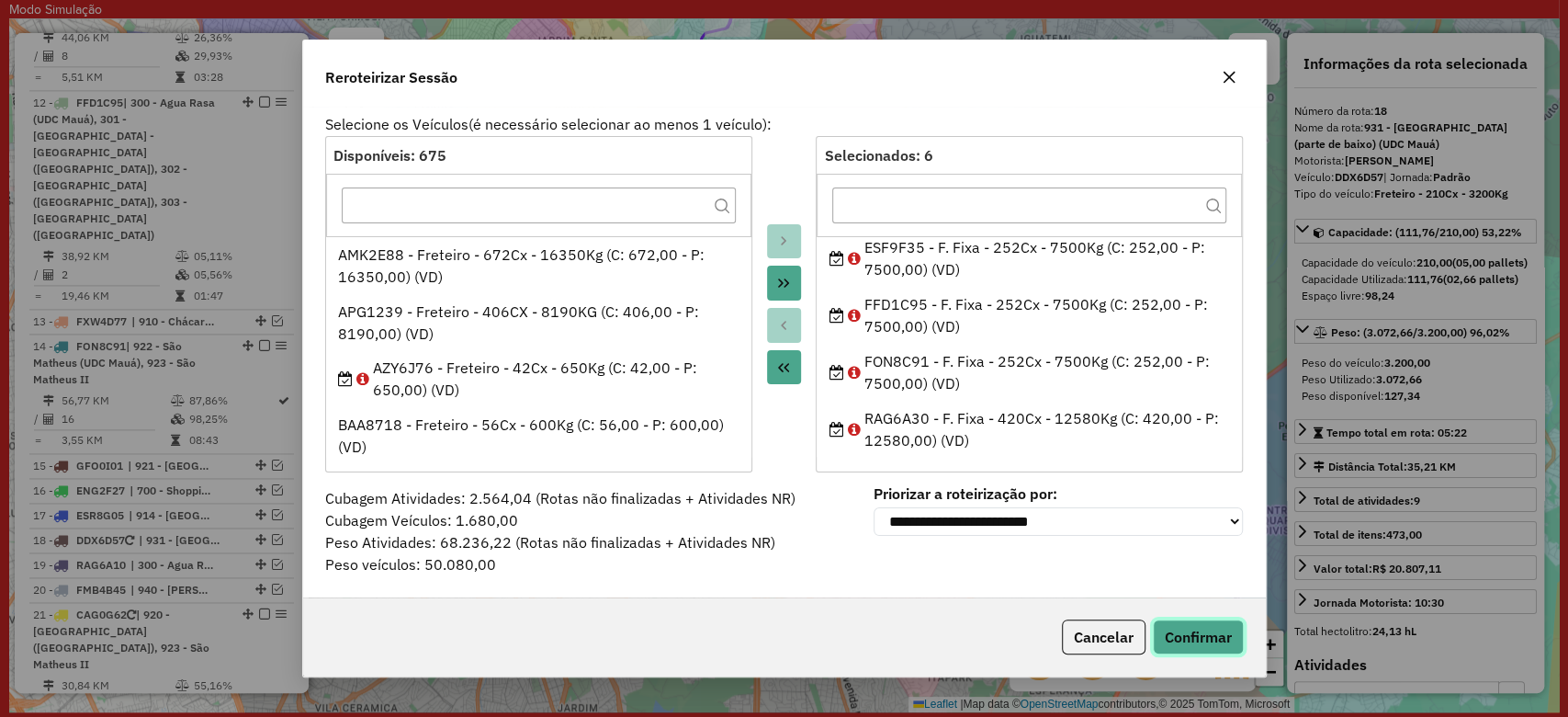
click at [1177, 624] on button "Confirmar" at bounding box center [1198, 637] width 91 height 35
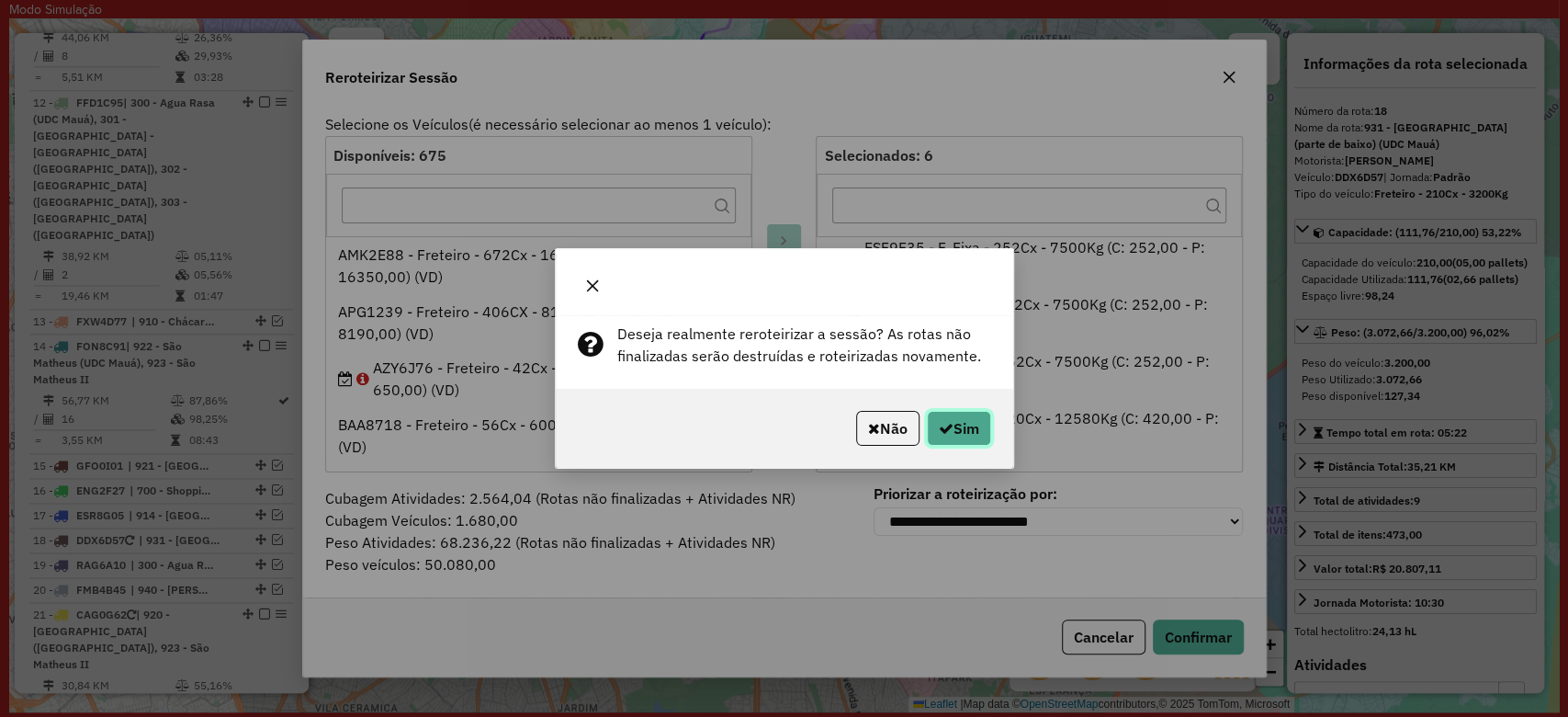
click at [963, 426] on button "Sim" at bounding box center [958, 429] width 64 height 35
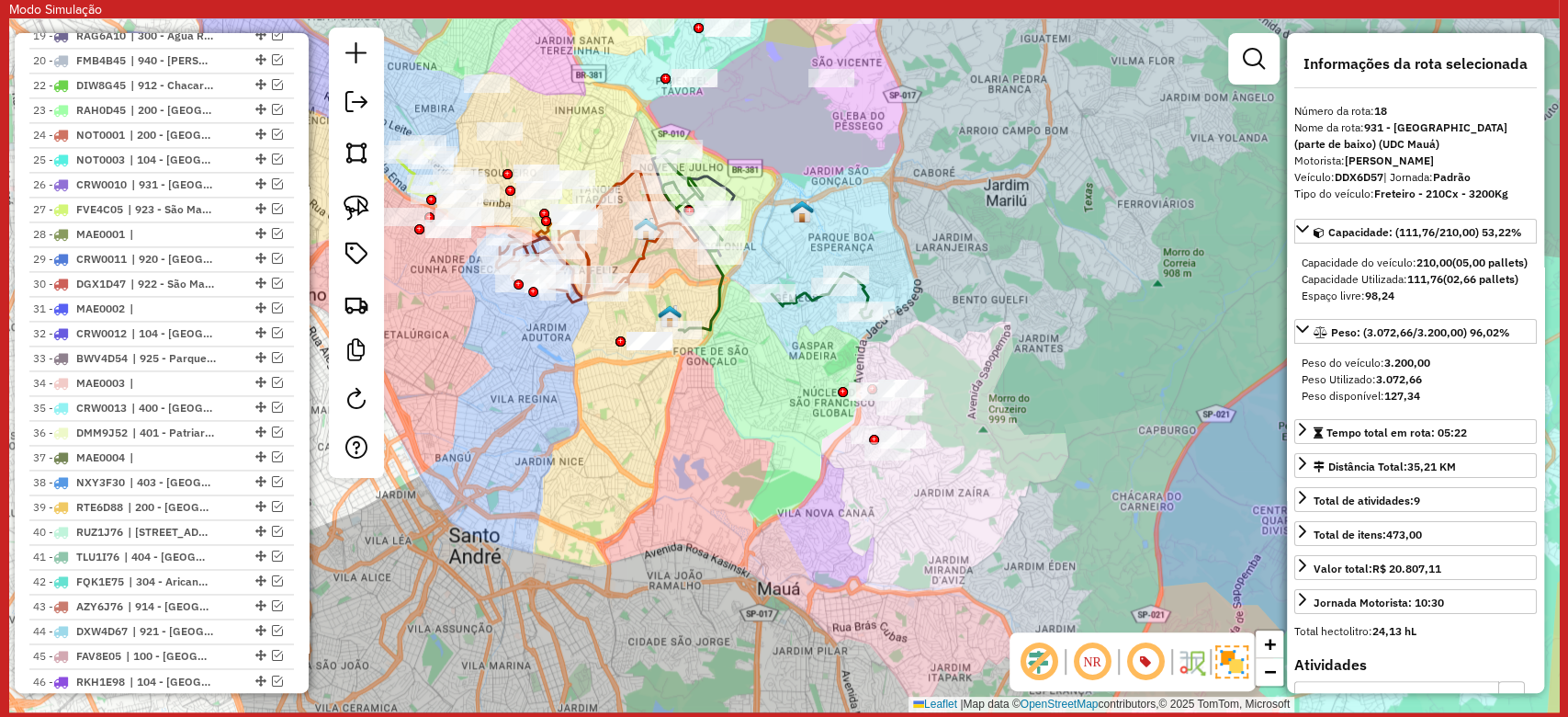
scroll to position [1645, 0]
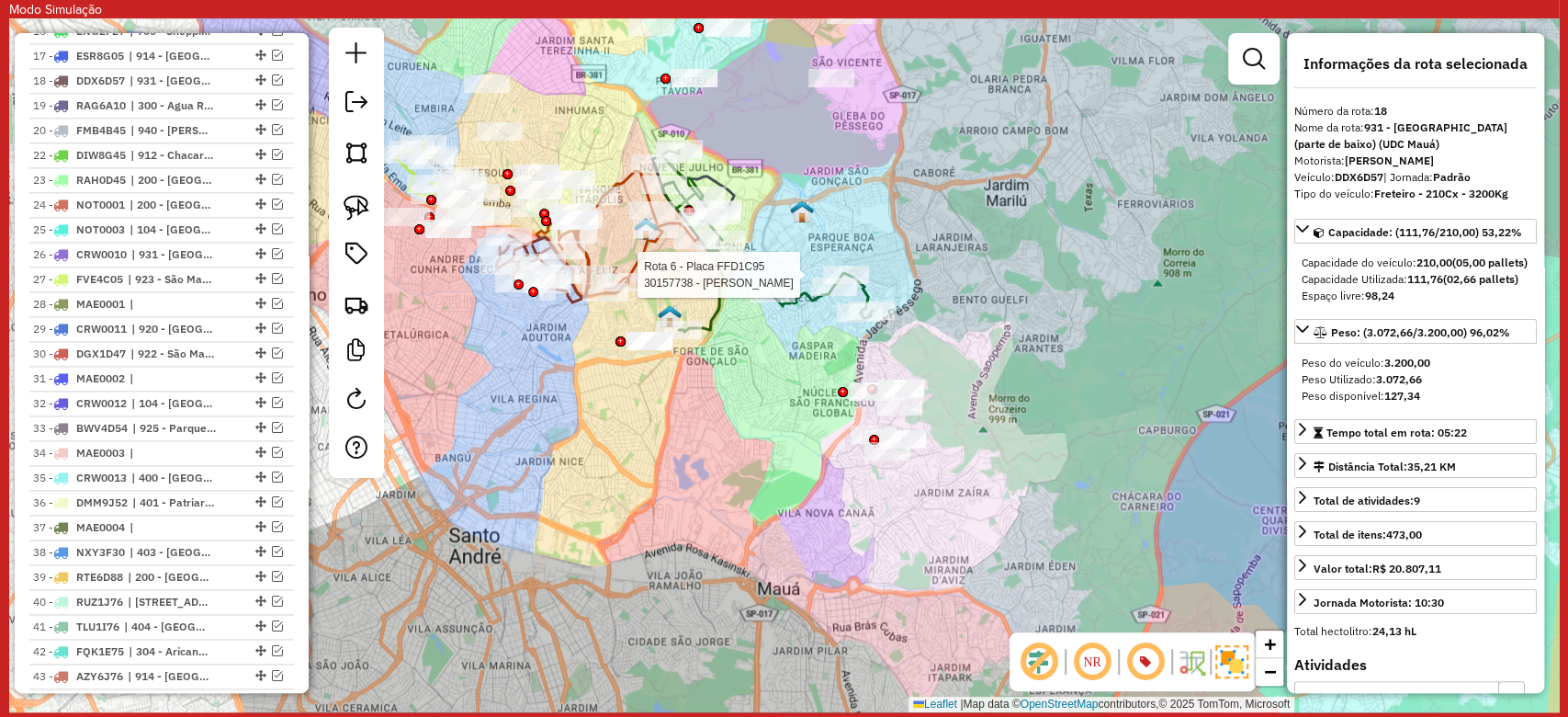
click at [860, 284] on div at bounding box center [845, 275] width 46 height 19
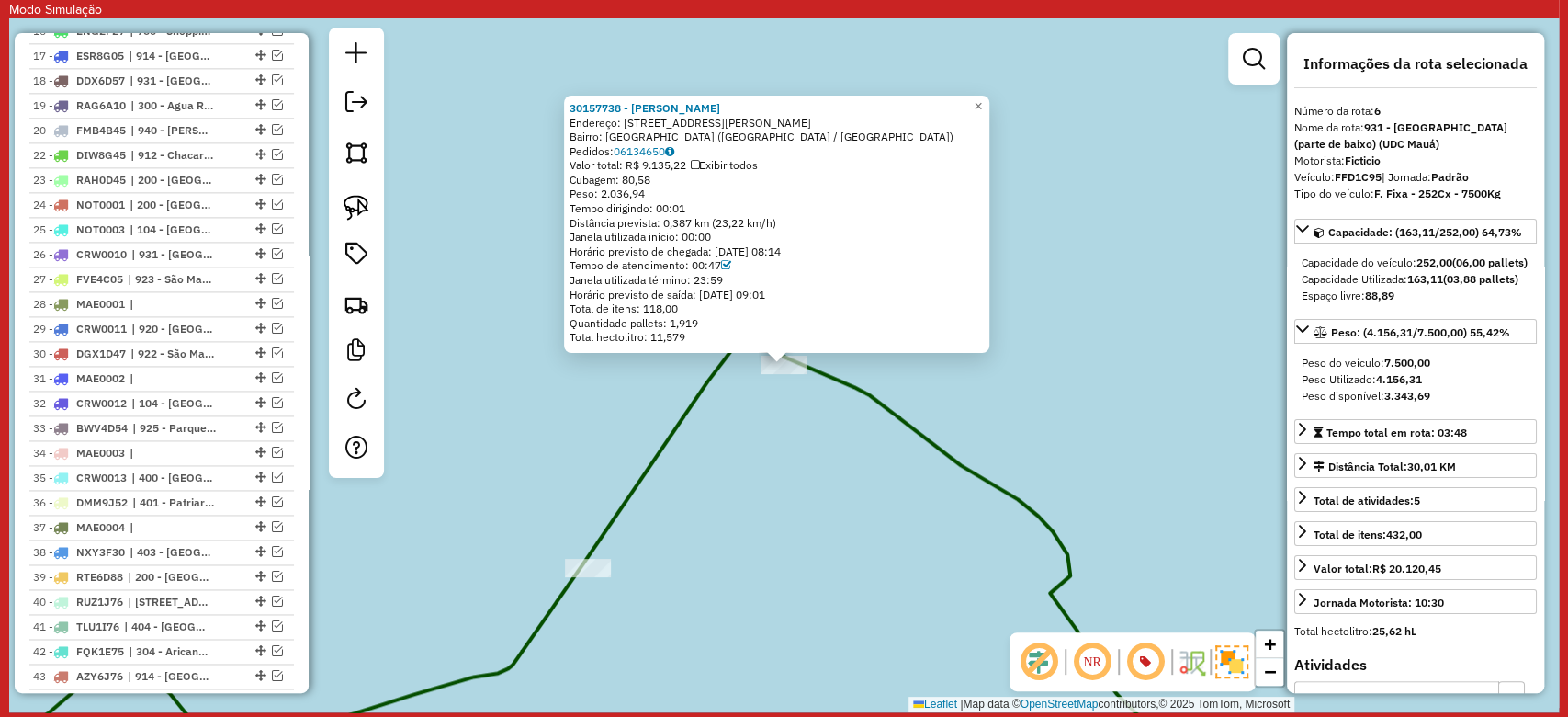
scroll to position [1052, 0]
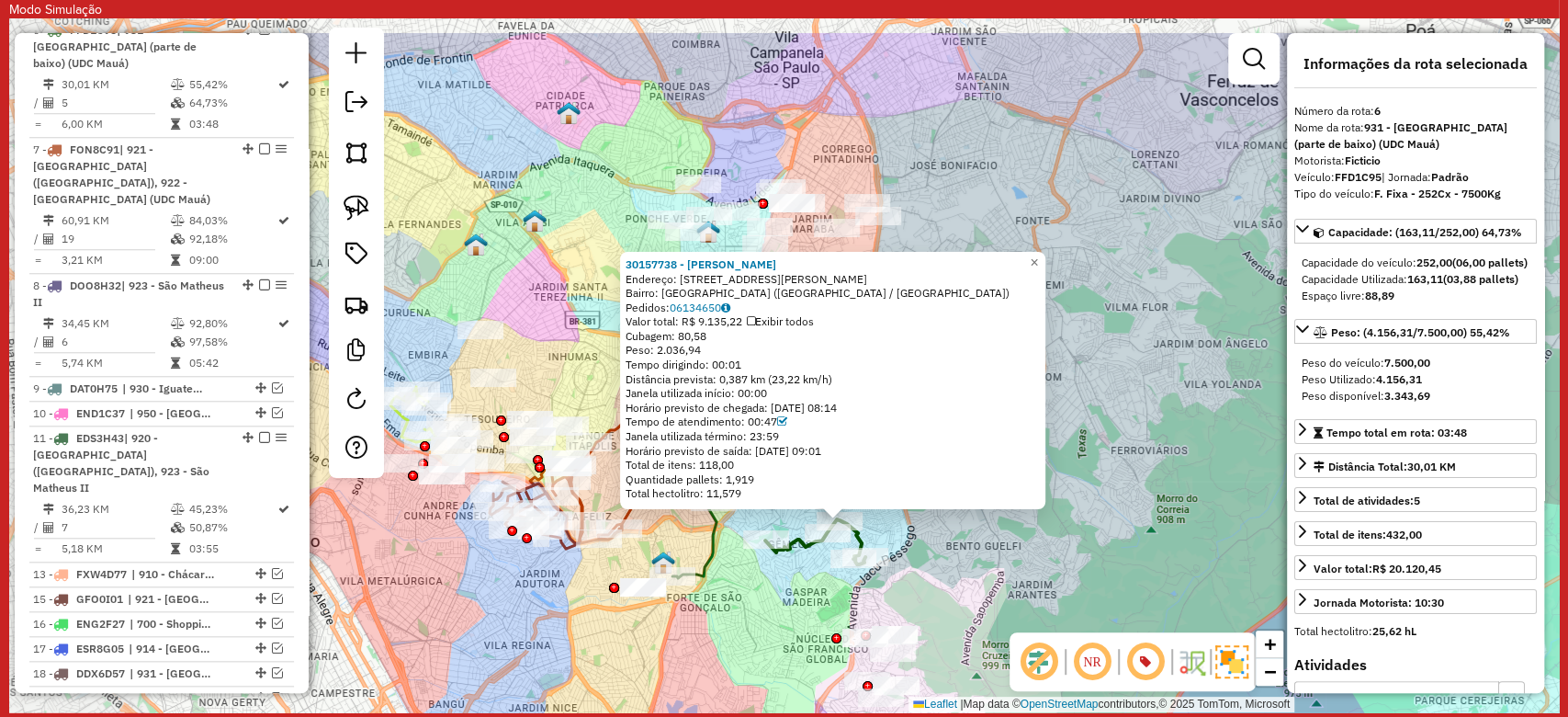
drag, startPoint x: 566, startPoint y: 518, endPoint x: 786, endPoint y: 602, distance: 235.5
click at [786, 602] on div "30157738 - JOÃO ALMEIDA FERREIR Endereço: AV GONCALVES DA COSTA 18 Bairro: JARD…" at bounding box center [784, 365] width 1549 height 694
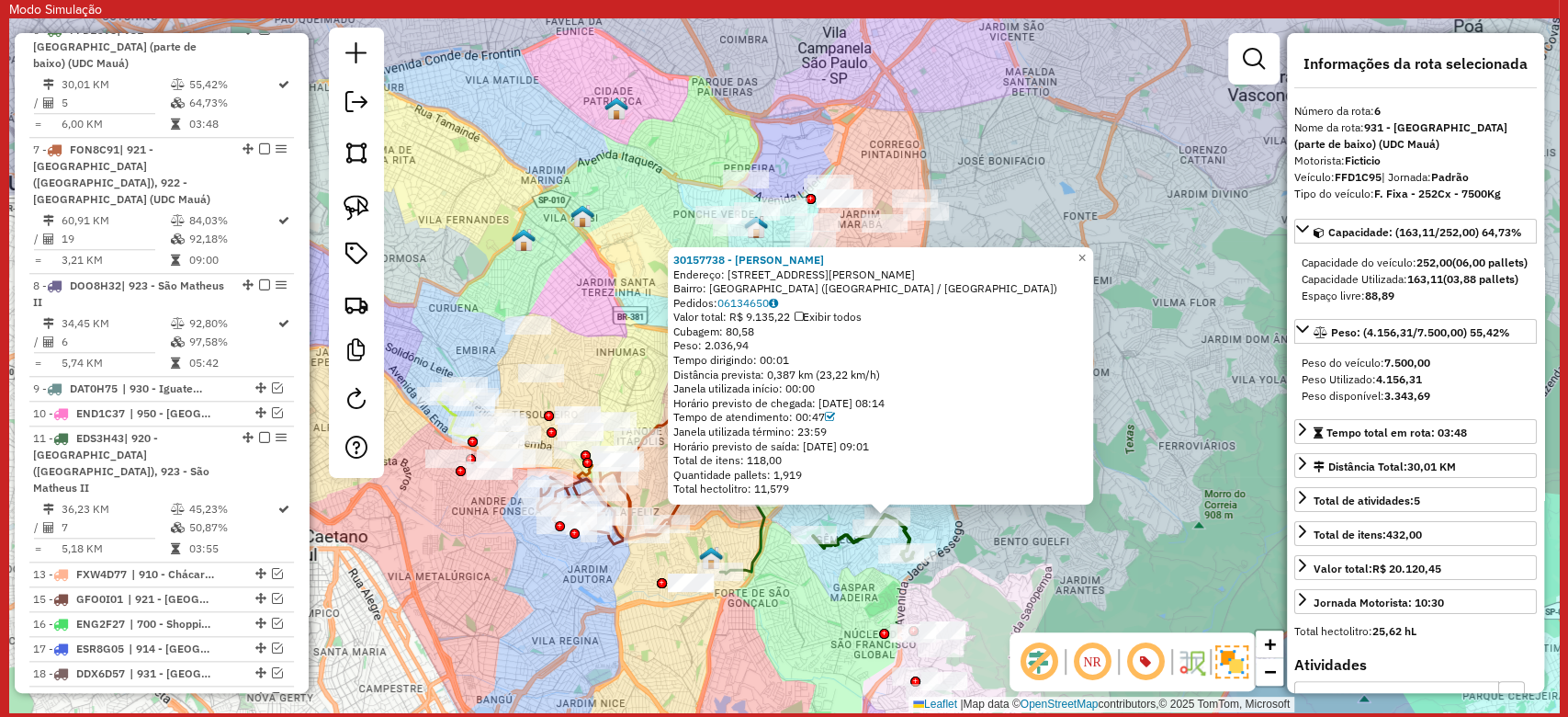
drag, startPoint x: 753, startPoint y: 641, endPoint x: 801, endPoint y: 636, distance: 48.3
click at [801, 636] on div "30157738 - JOÃO ALMEIDA FERREIR Endereço: AV GONCALVES DA COSTA 18 Bairro: JARD…" at bounding box center [784, 365] width 1549 height 694
click at [638, 147] on div "30157738 - JOÃO ALMEIDA FERREIR Endereço: AV GONCALVES DA COSTA 18 Bairro: JARD…" at bounding box center [784, 365] width 1549 height 694
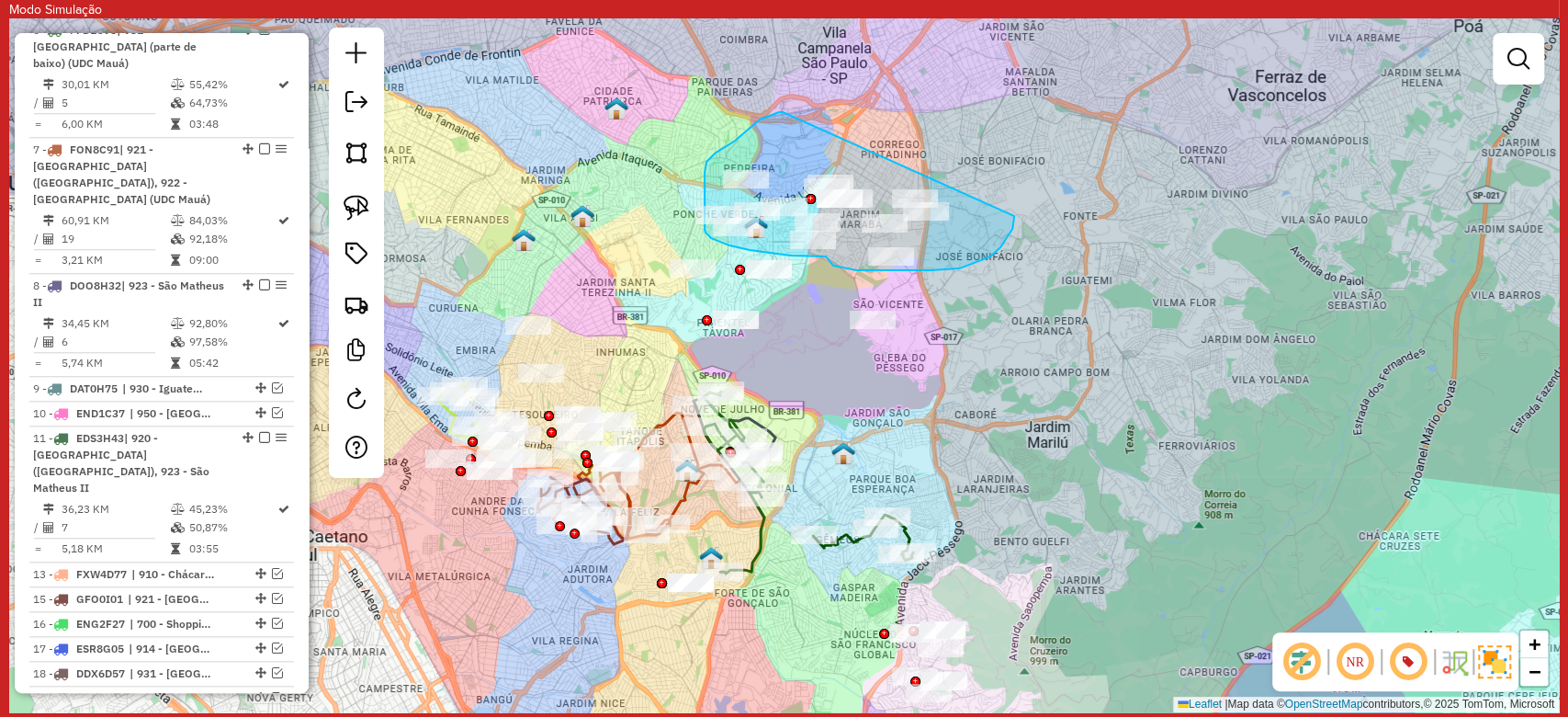
drag, startPoint x: 779, startPoint y: 113, endPoint x: 1013, endPoint y: 216, distance: 255.7
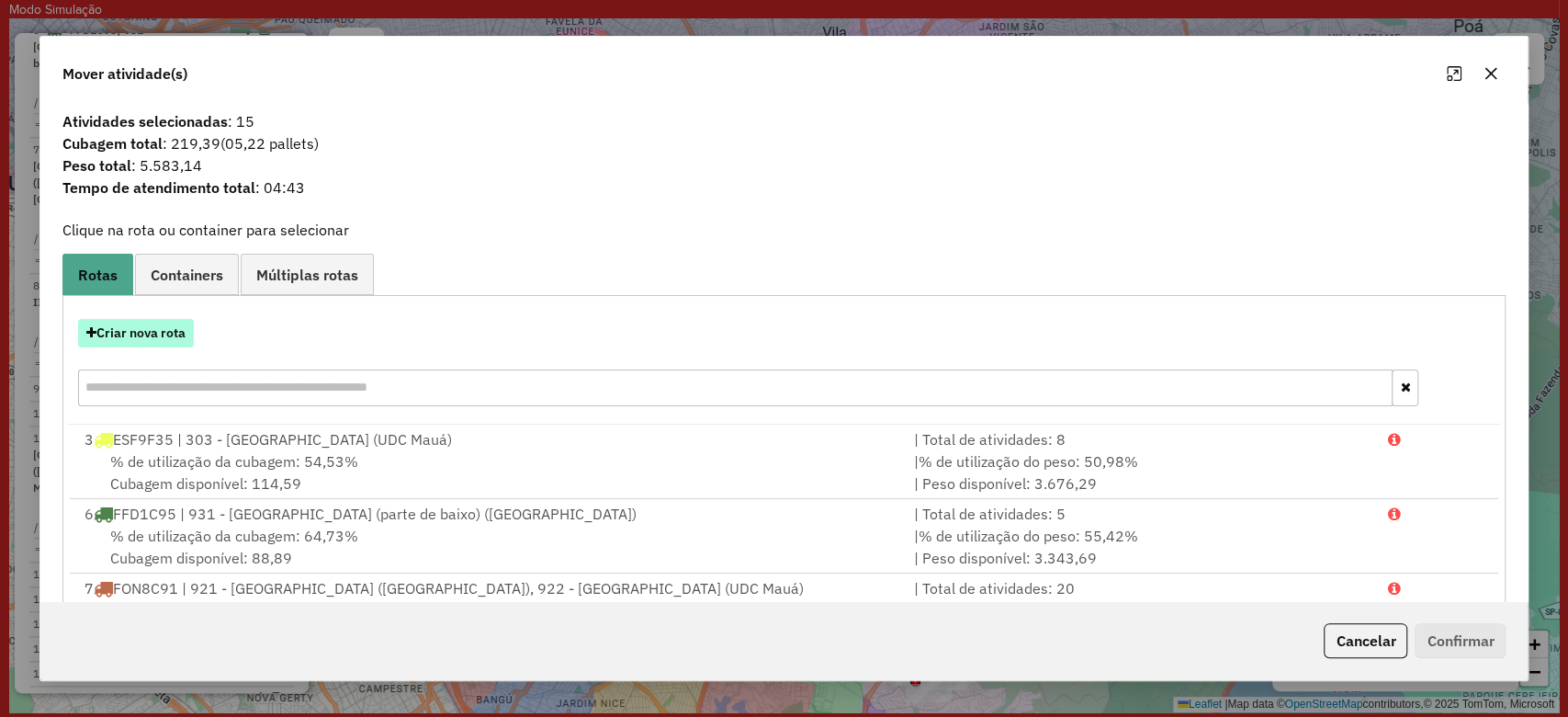
click at [178, 323] on button "Criar nova rota" at bounding box center [136, 333] width 116 height 29
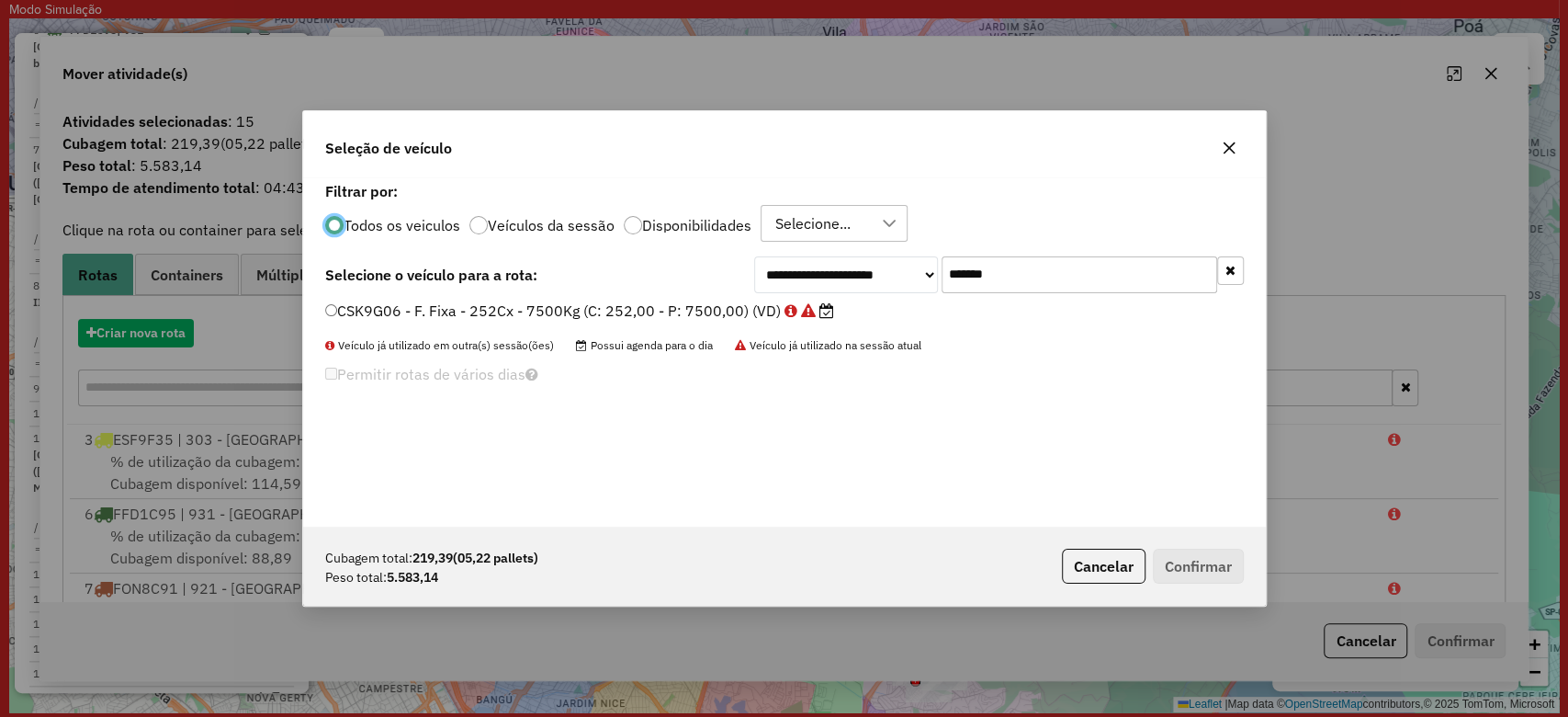
scroll to position [9, 6]
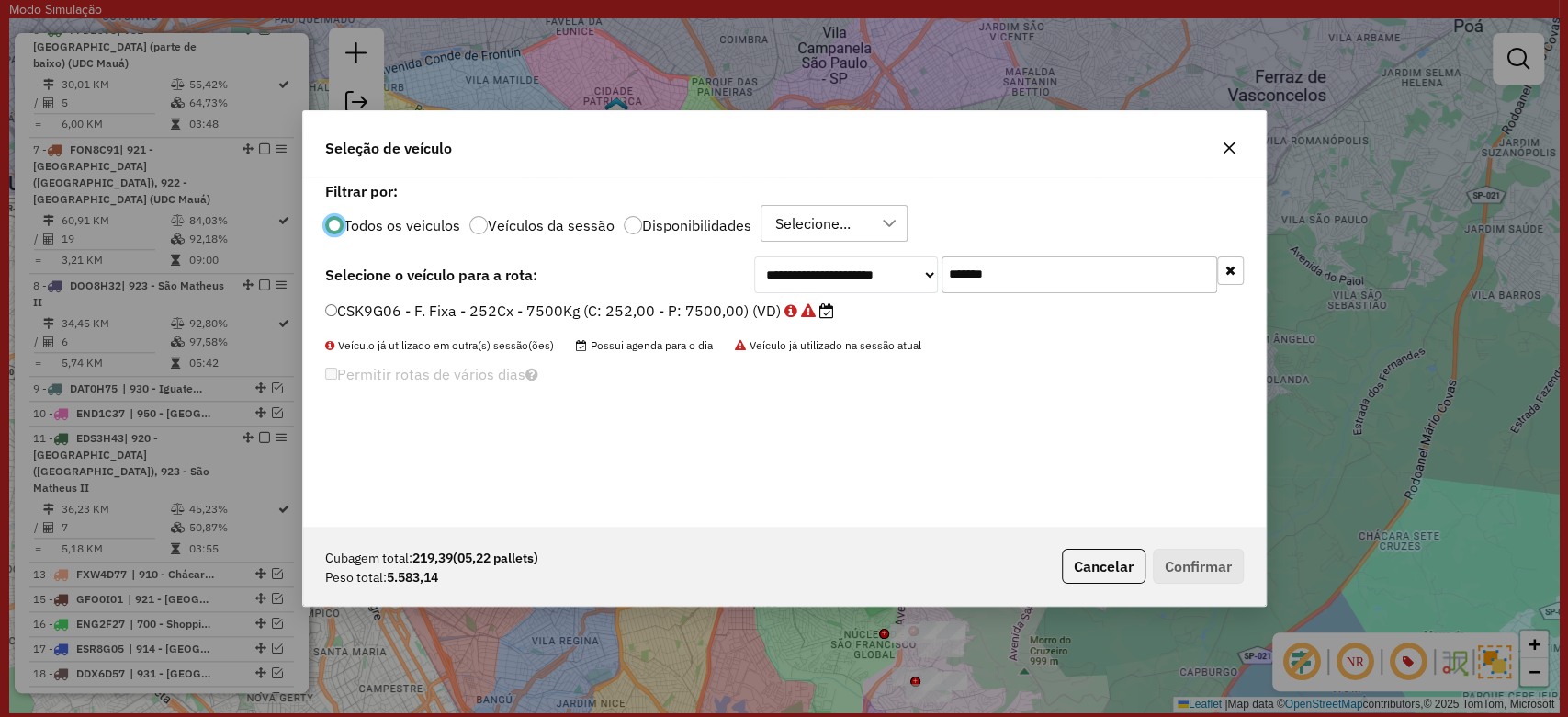
drag, startPoint x: 889, startPoint y: 264, endPoint x: 819, endPoint y: 264, distance: 70.0
click at [820, 264] on div "**********" at bounding box center [998, 275] width 490 height 37
paste input "text"
type input "*******"
click at [752, 307] on label "RAG6A30 - F. Fixa - 420Cx - 12580Kg (C: 420,00 - P: 12580,00) (VD)" at bounding box center [580, 311] width 509 height 22
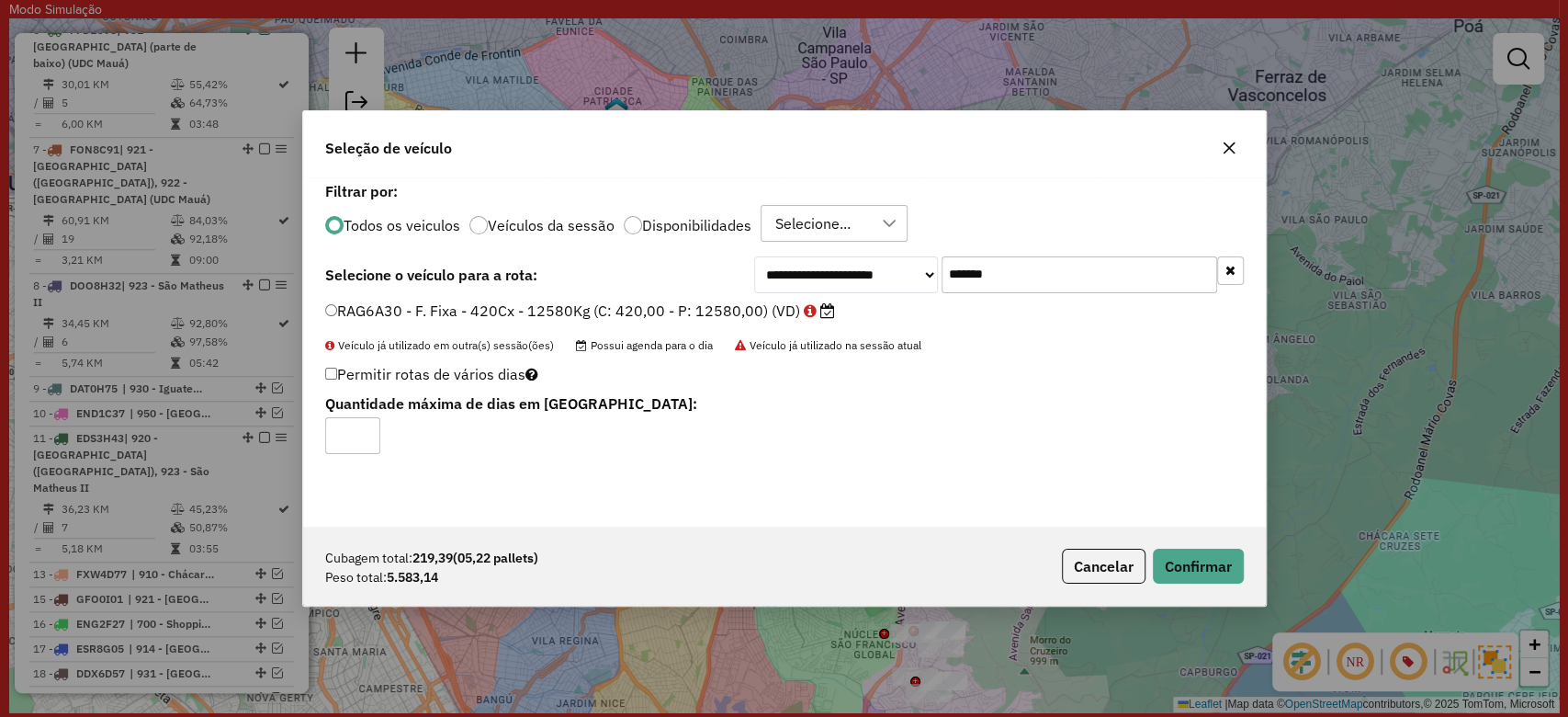
click at [1190, 542] on div "Cubagem total: 219,39 (05,22 pallets) Peso total: 5.583,14 Cancelar Confirmar" at bounding box center [784, 565] width 963 height 79
click at [1194, 557] on button "Confirmar" at bounding box center [1198, 566] width 91 height 35
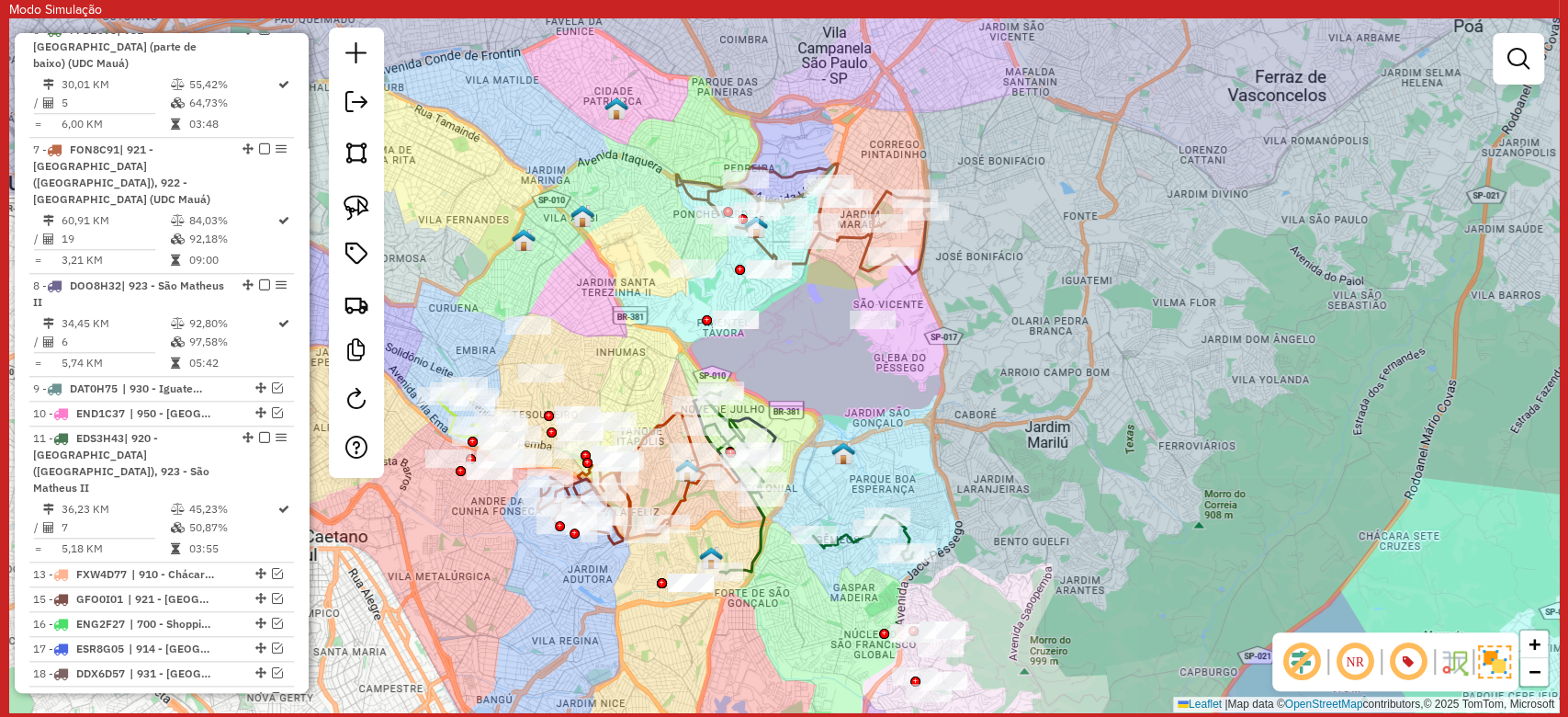
click at [845, 227] on icon at bounding box center [802, 219] width 253 height 111
select select "**********"
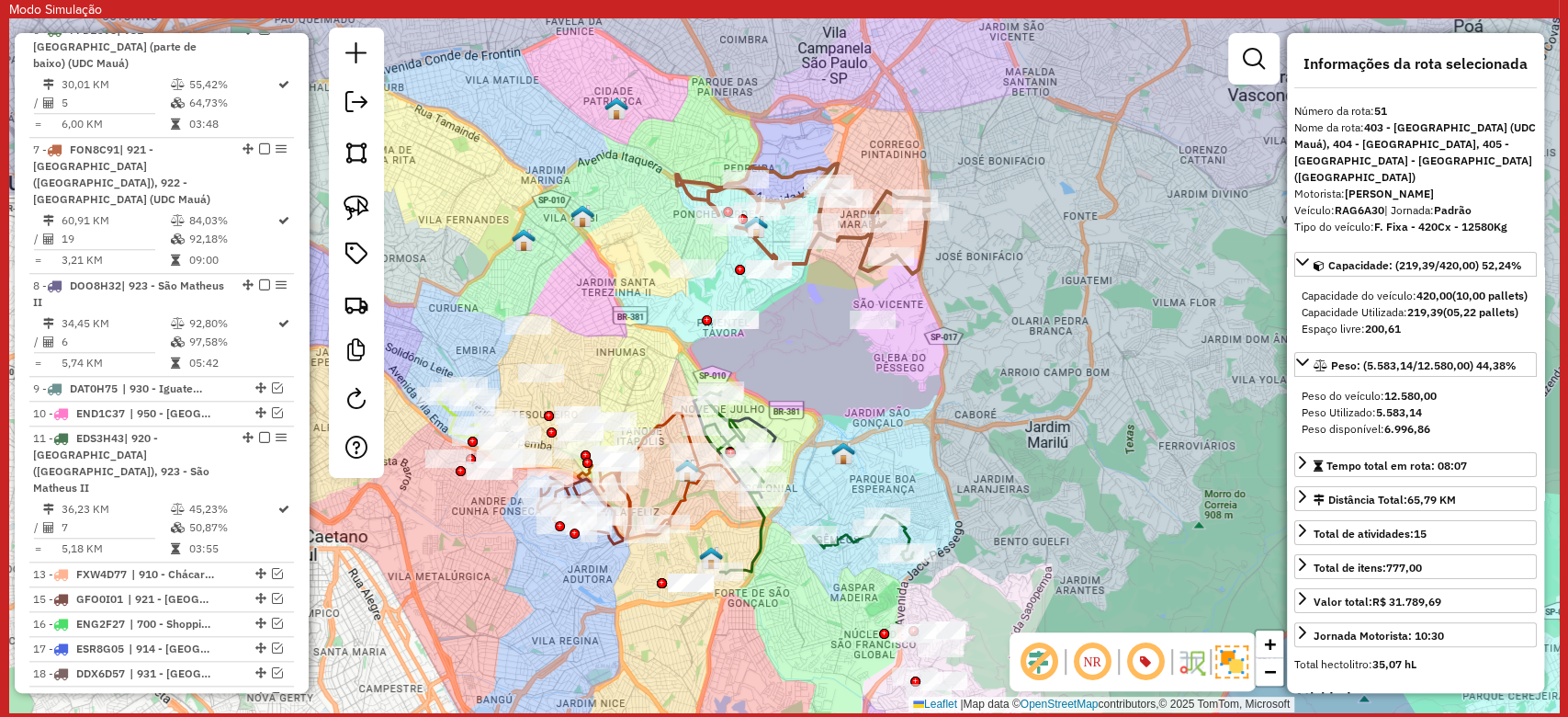
scroll to position [2339, 0]
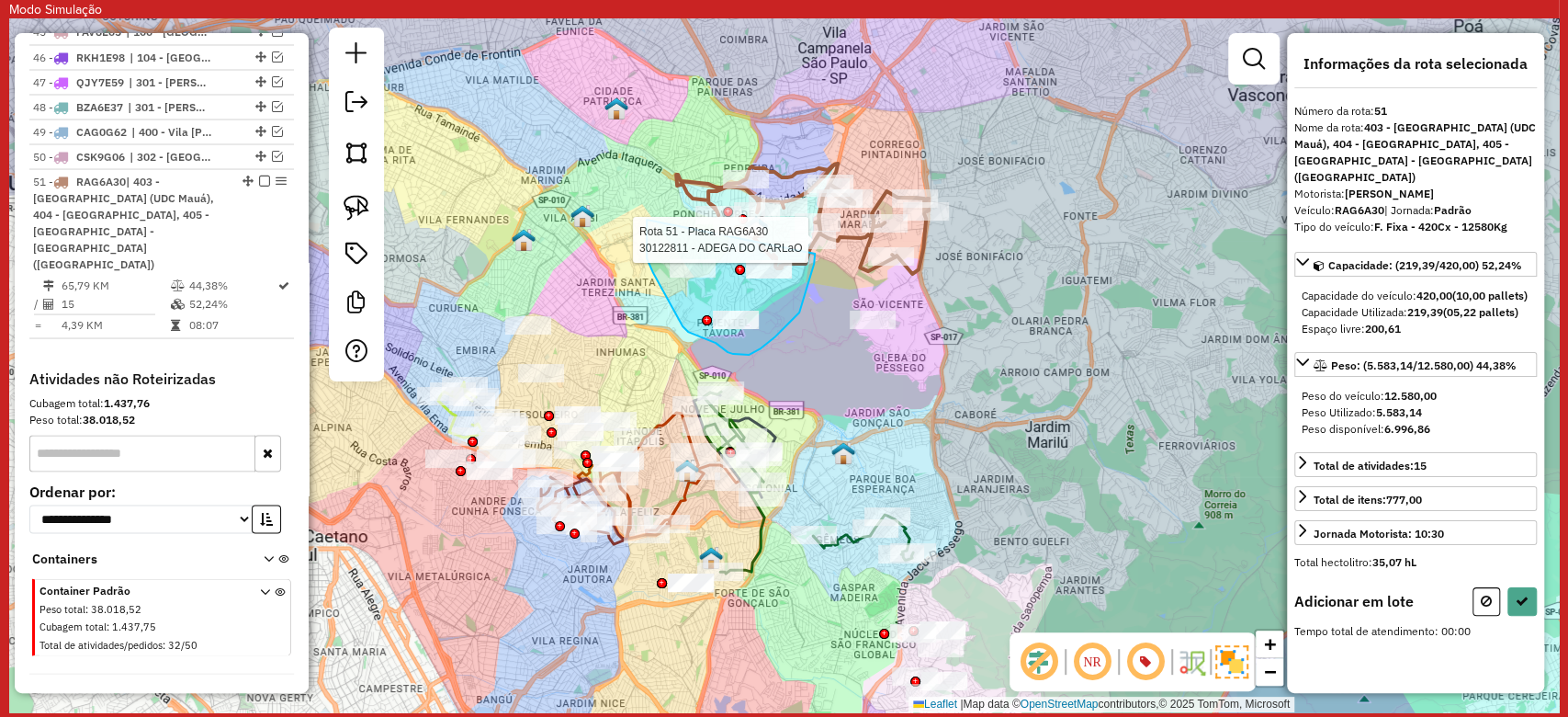
drag, startPoint x: 647, startPoint y: 259, endPoint x: 814, endPoint y: 254, distance: 167.1
click at [814, 254] on div "Rota 51 - Placa RAG6A30 30122811 - ADEGA DO CARLaO Janela de atendimento Grade …" at bounding box center [784, 365] width 1549 height 694
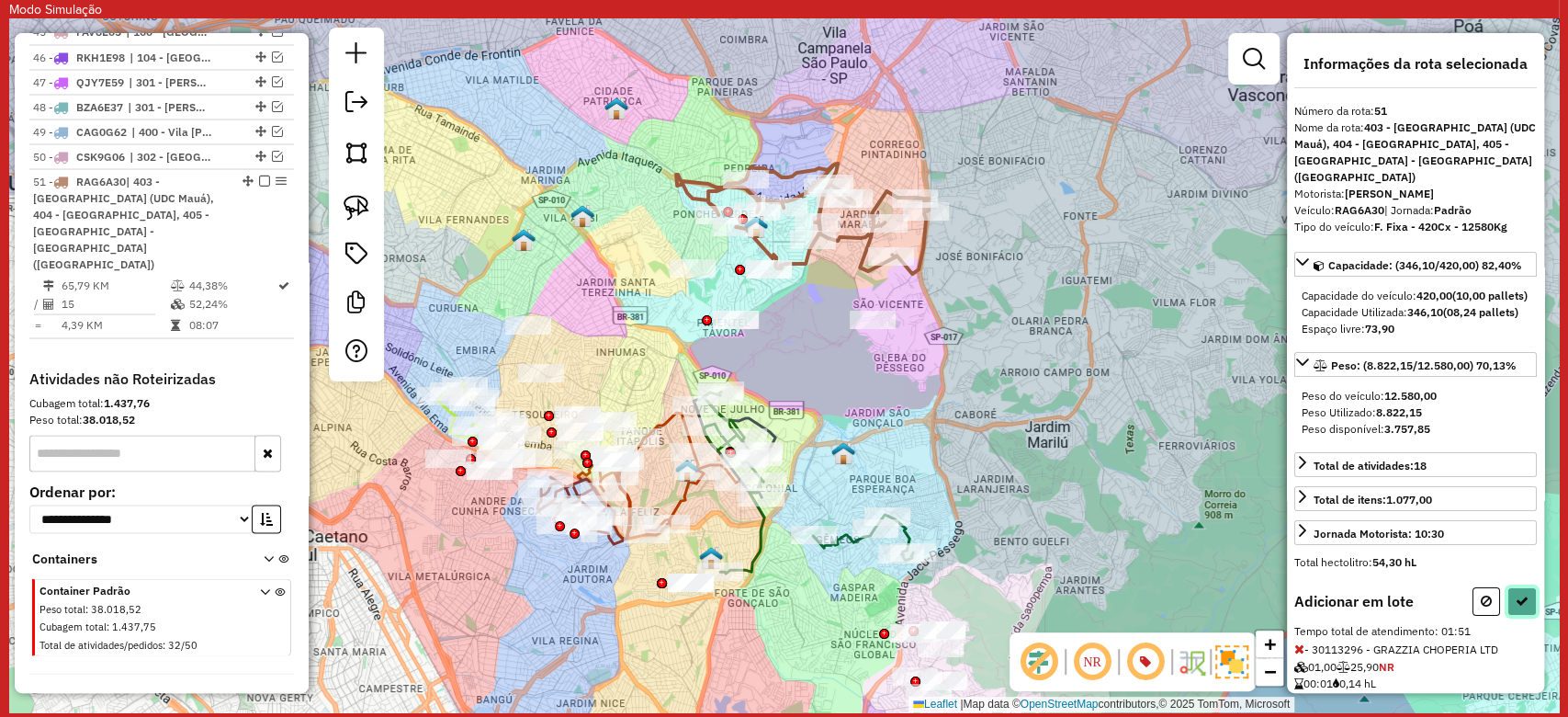
click at [1515, 607] on icon at bounding box center [1522, 601] width 13 height 13
select select "**********"
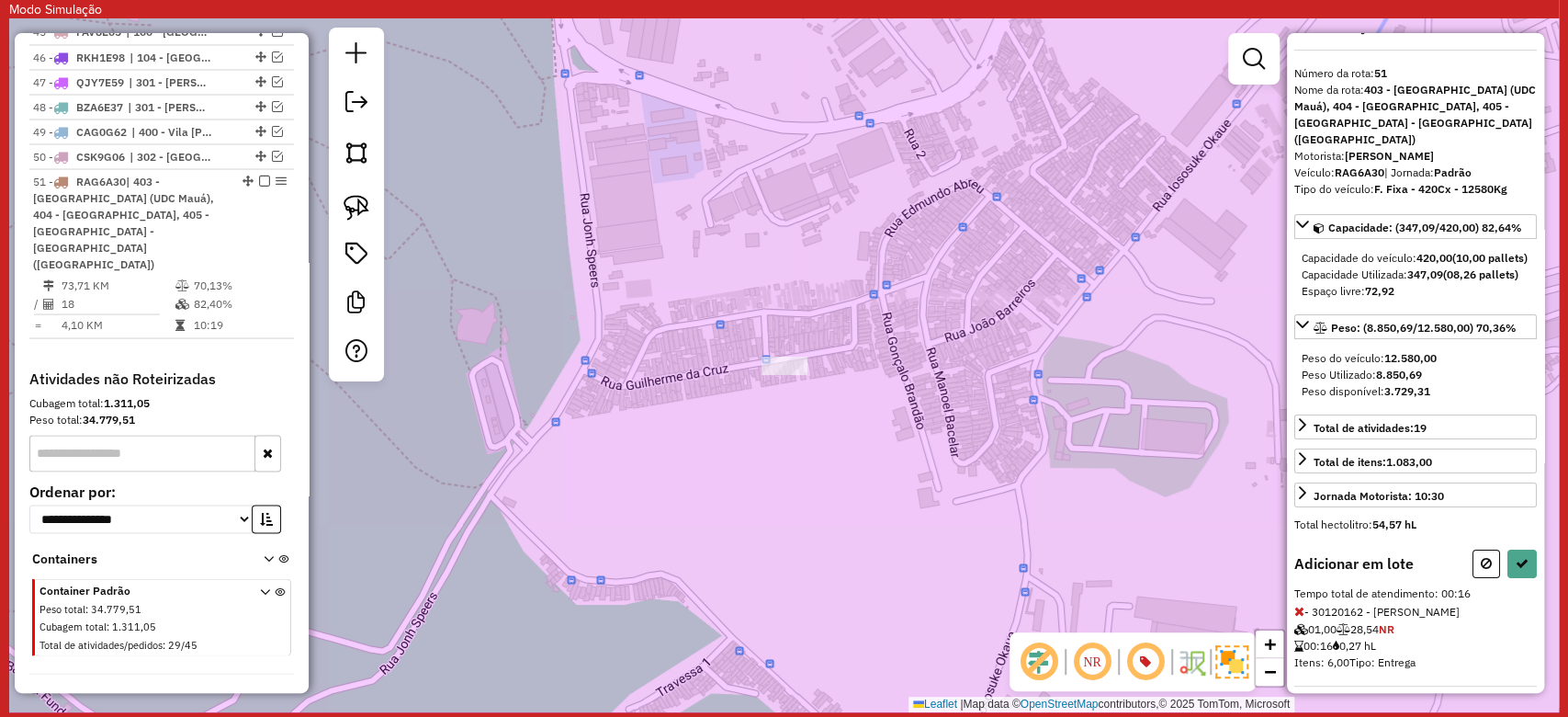
scroll to position [66, 0]
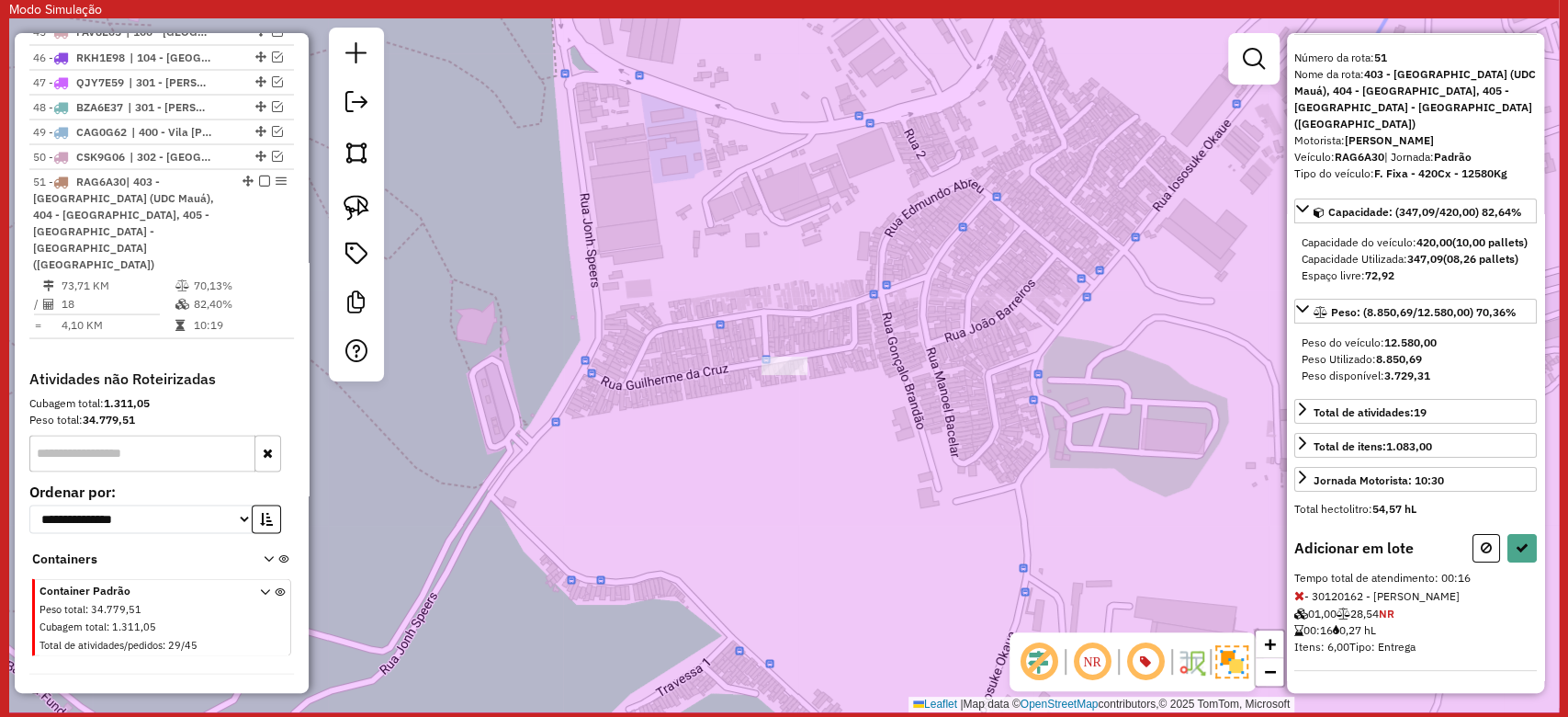
click at [1532, 556] on div "Informações da rota selecionada Número da rota: 51 Nome da rota: 403 - Jardim N…" at bounding box center [1415, 363] width 257 height 659
click at [1523, 551] on button at bounding box center [1522, 548] width 30 height 29
select select "**********"
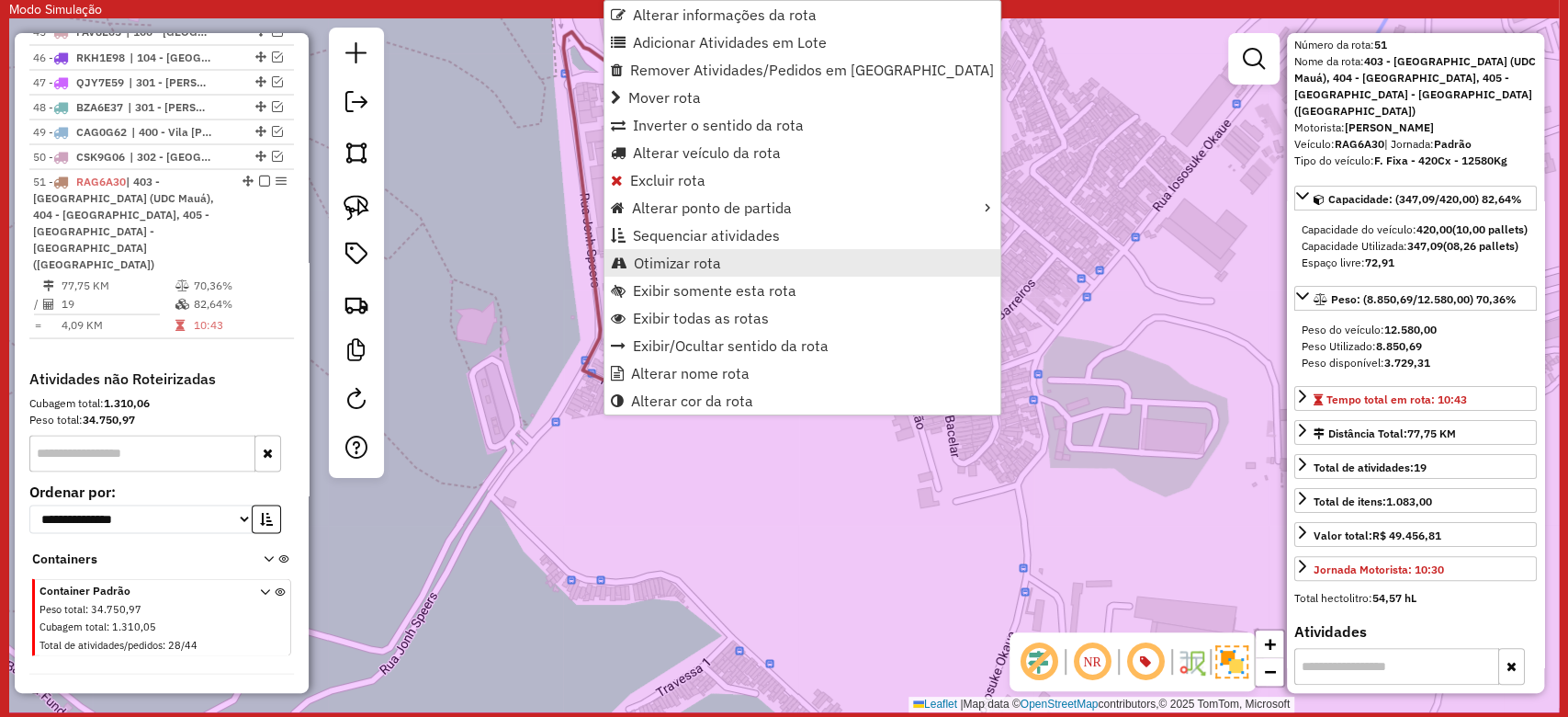
click at [702, 249] on link "Otimizar rota" at bounding box center [802, 263] width 396 height 28
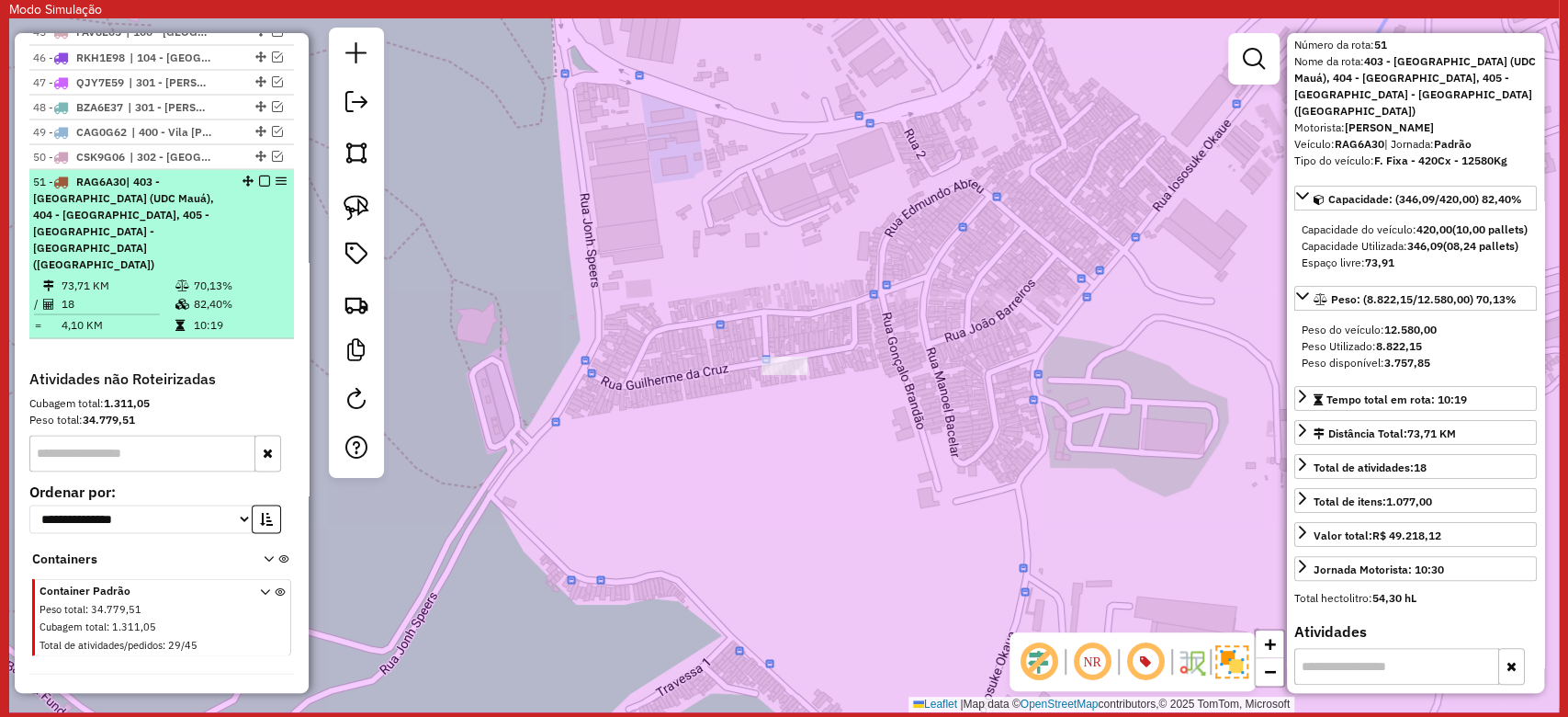
click at [262, 175] on em at bounding box center [265, 180] width 11 height 11
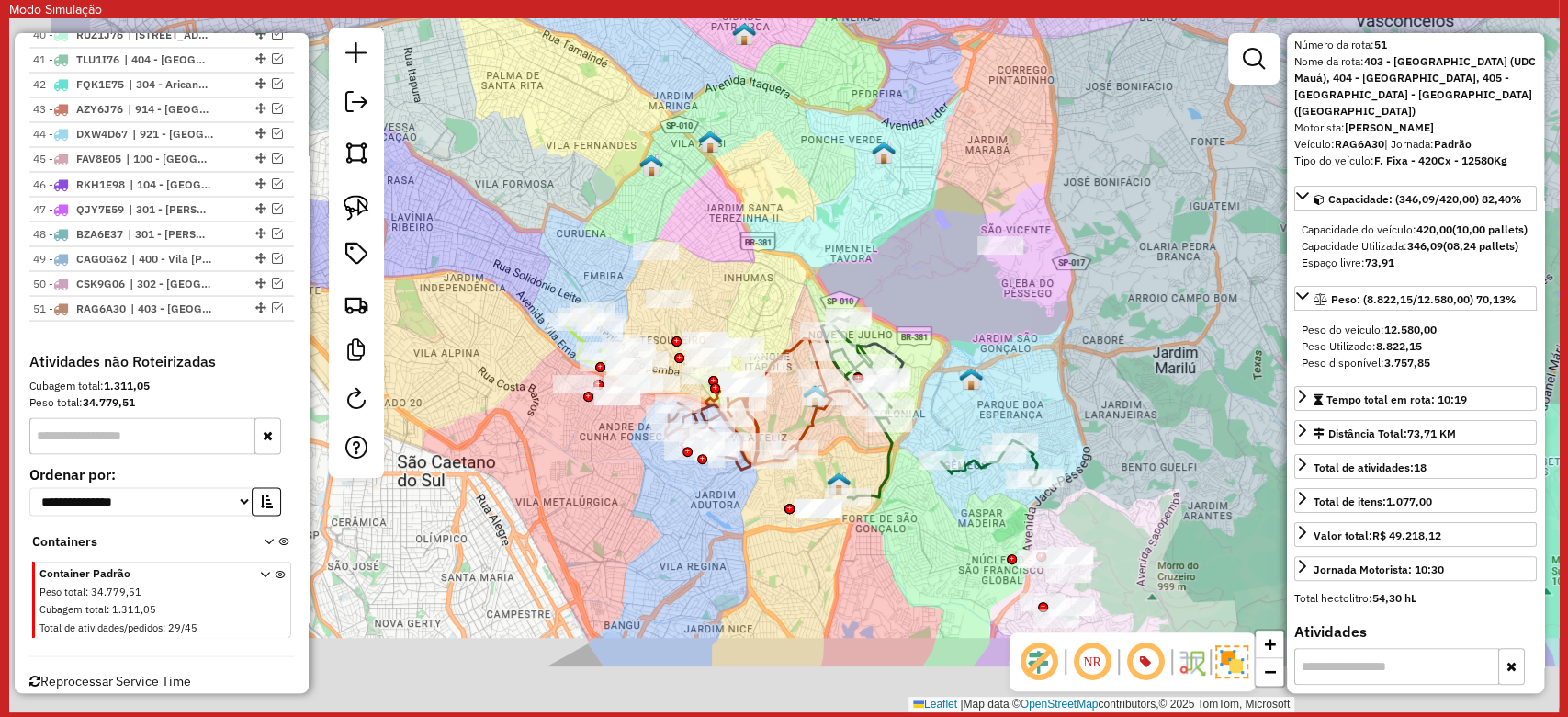
drag, startPoint x: 764, startPoint y: 433, endPoint x: 1061, endPoint y: 270, distance: 338.8
click at [1061, 270] on div "Janela de atendimento Grade de atendimento Capacidade Transportadoras Veículos …" at bounding box center [784, 365] width 1549 height 694
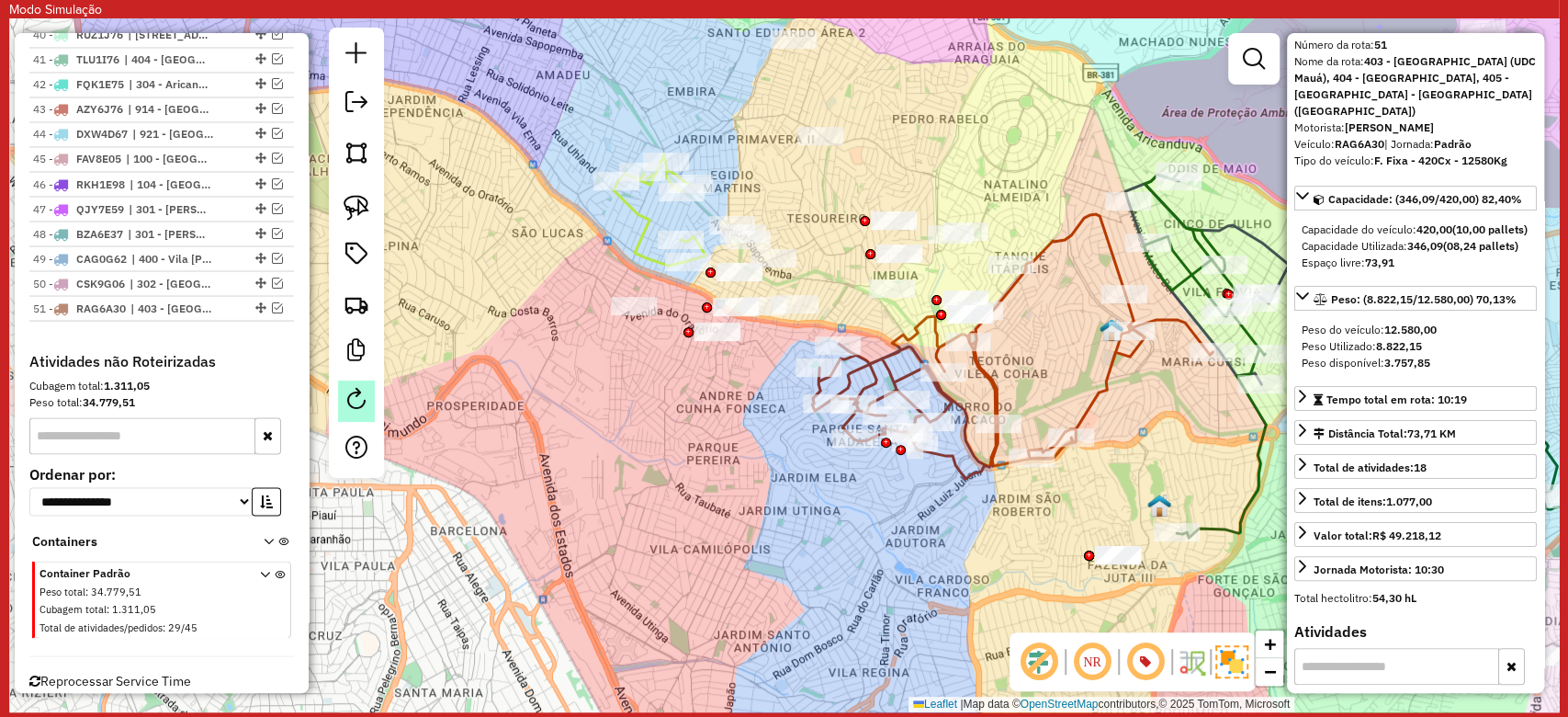
click at [365, 394] on em at bounding box center [357, 399] width 22 height 22
select select "*"
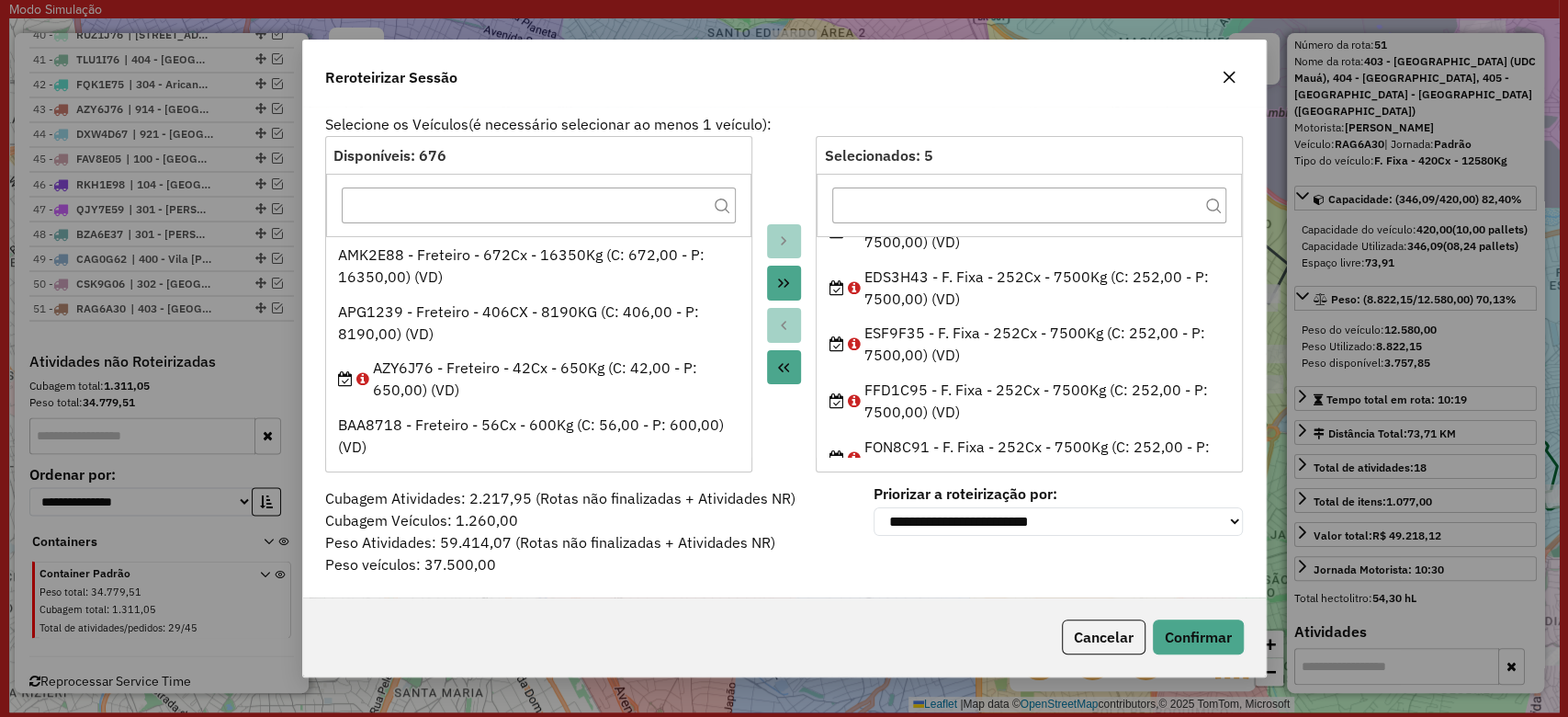
scroll to position [63, 0]
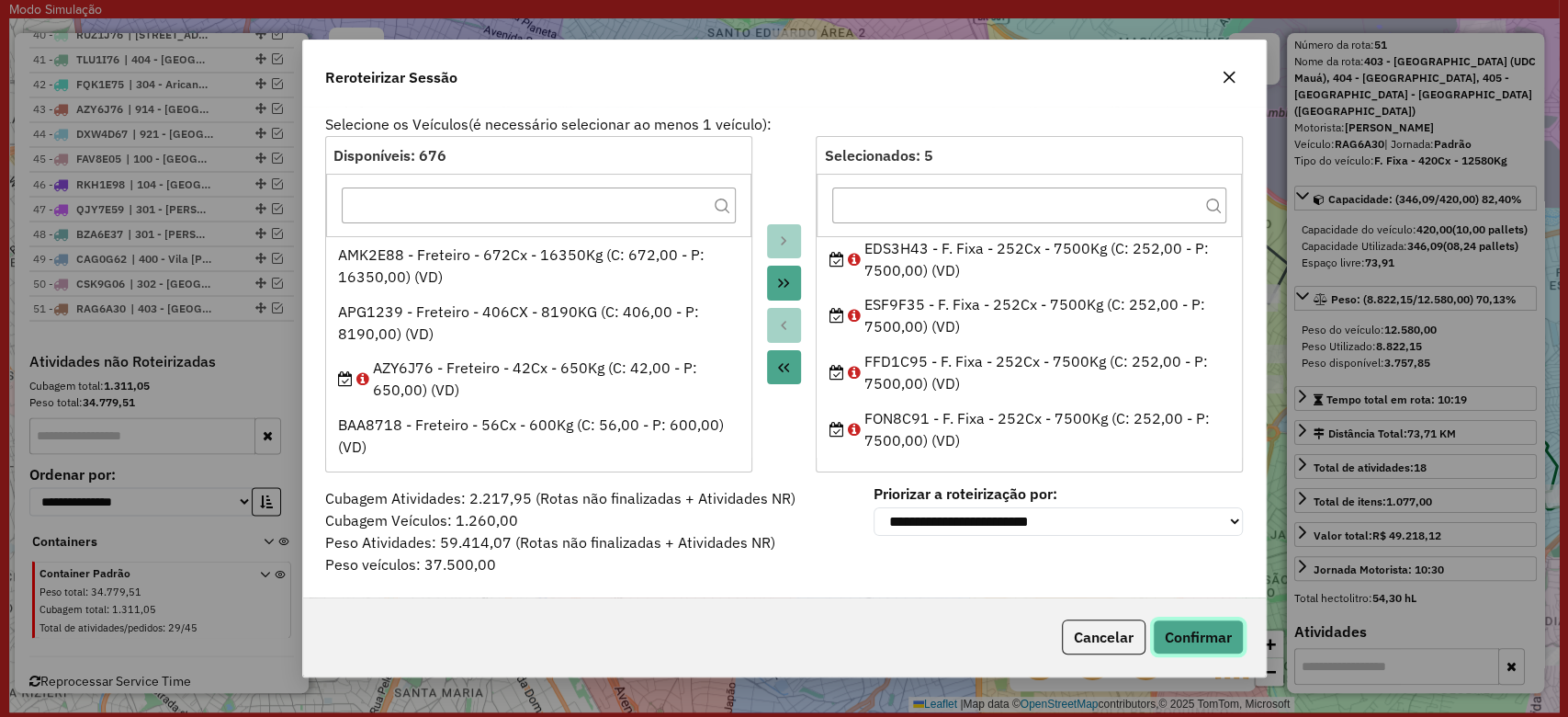
click at [1206, 629] on button "Confirmar" at bounding box center [1198, 637] width 91 height 35
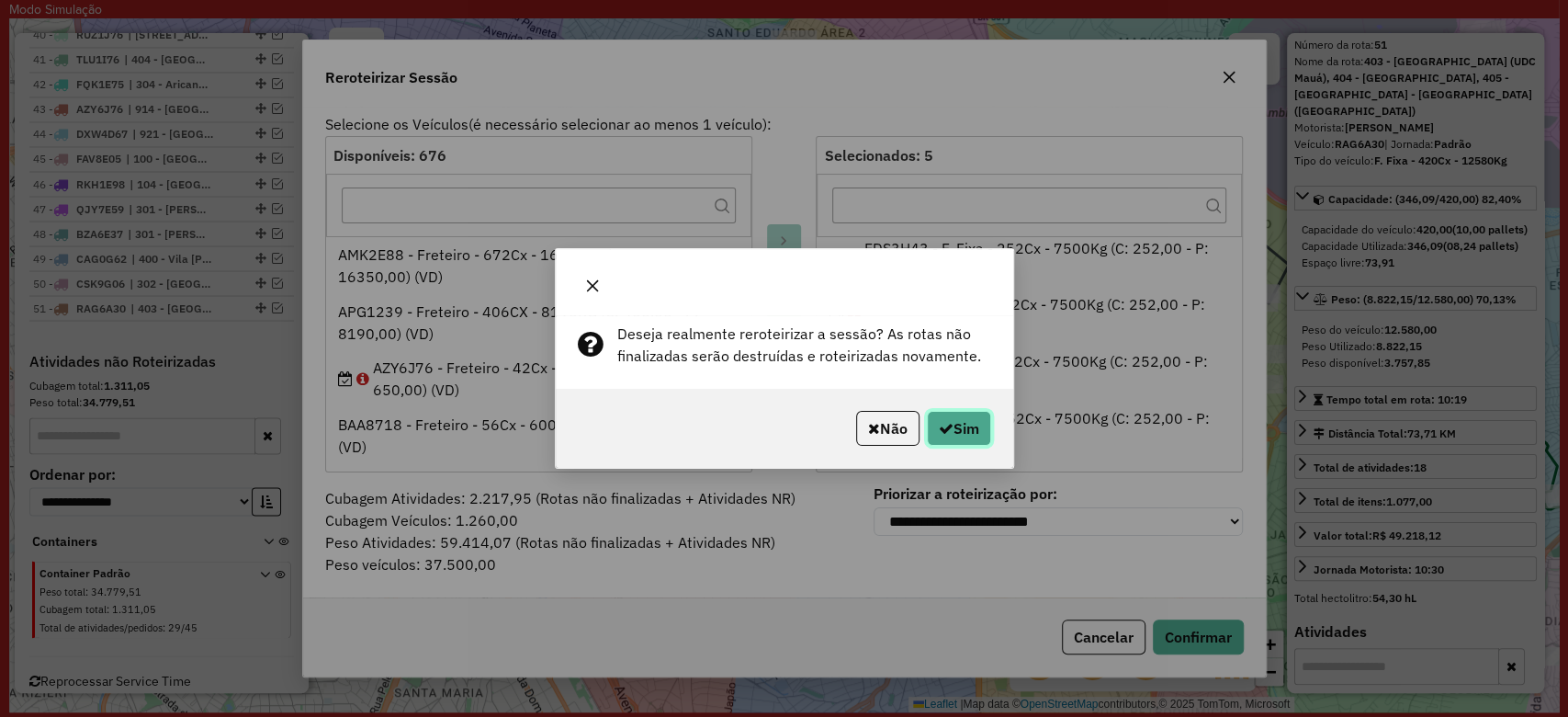
click at [958, 431] on button "Sim" at bounding box center [958, 429] width 64 height 35
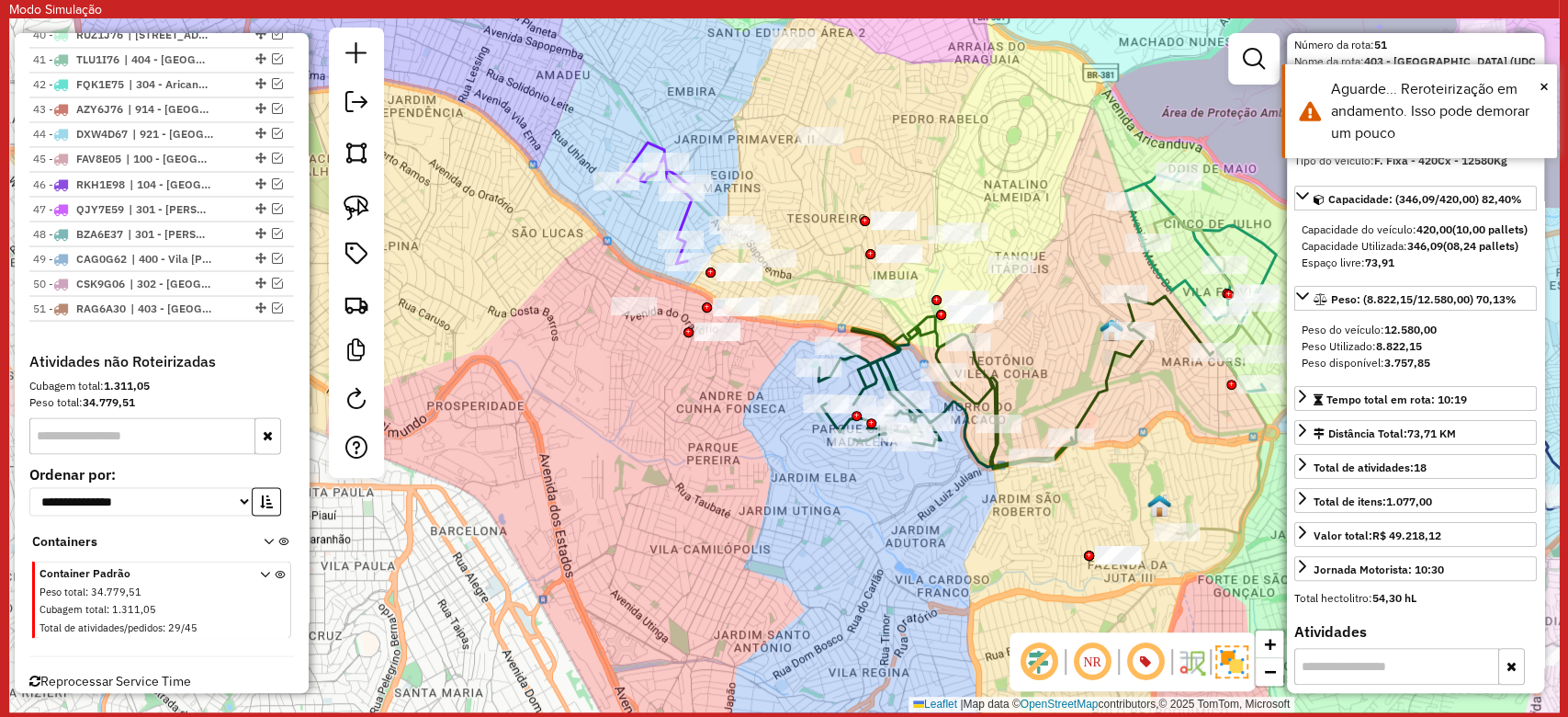
click at [684, 227] on icon at bounding box center [654, 203] width 74 height 121
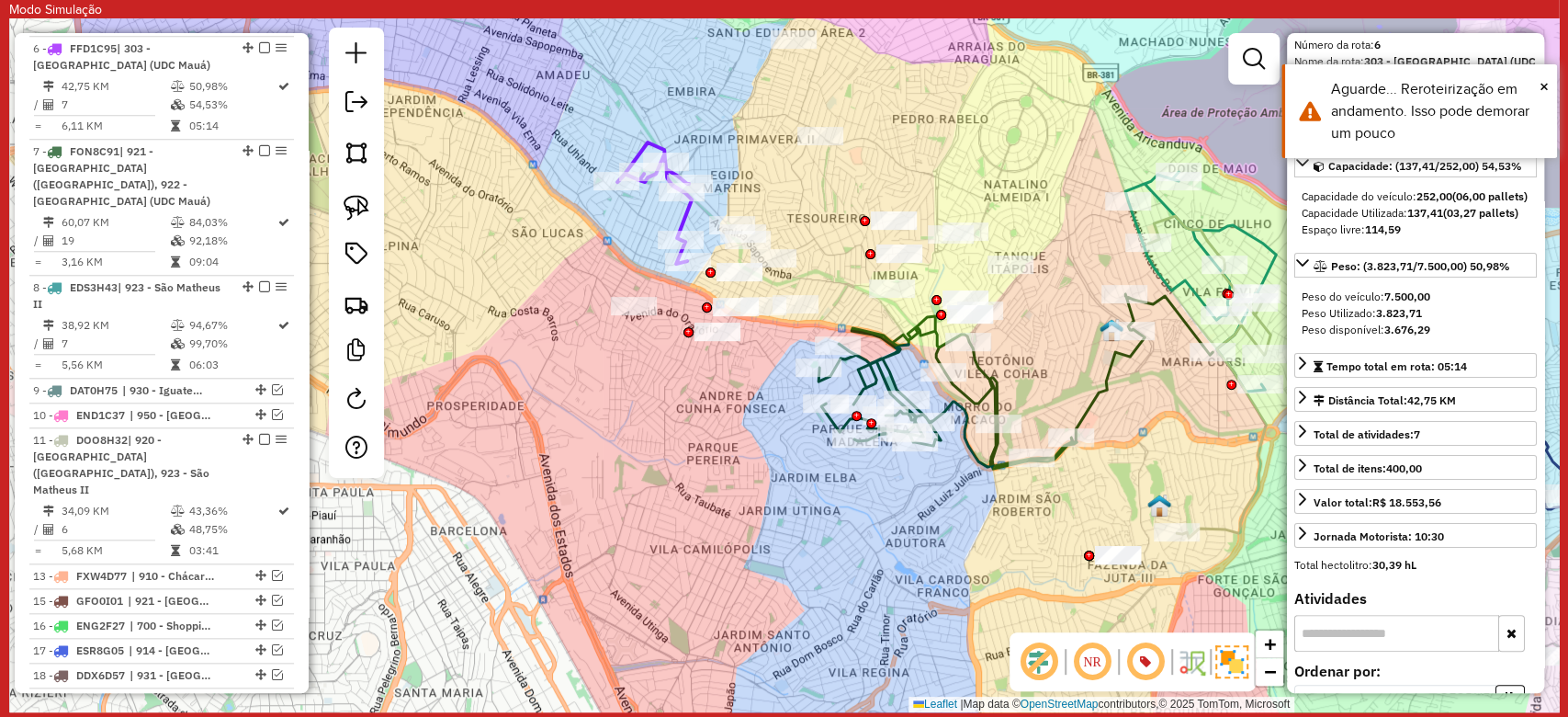
scroll to position [1052, 0]
click at [682, 221] on icon at bounding box center [654, 203] width 74 height 121
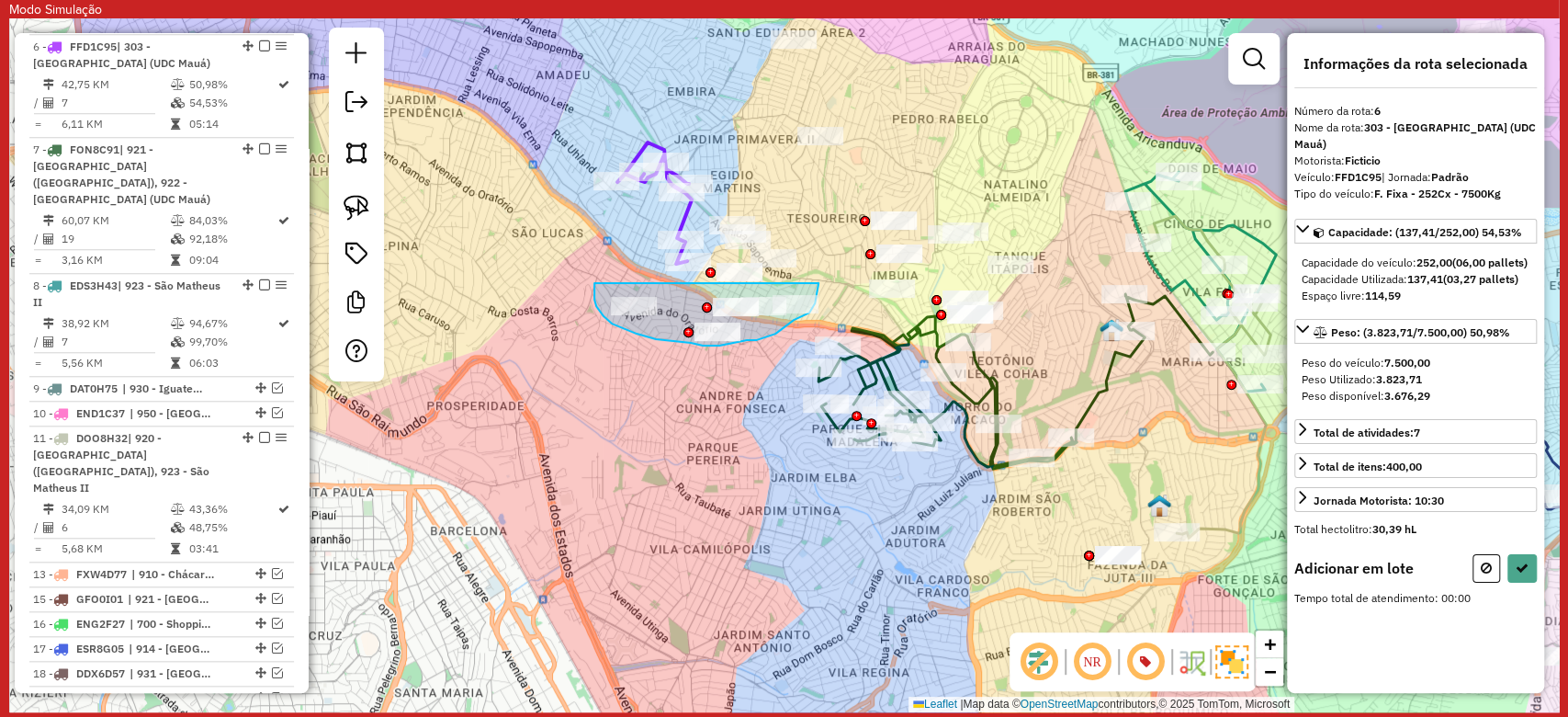
drag, startPoint x: 594, startPoint y: 283, endPoint x: 818, endPoint y: 283, distance: 224.0
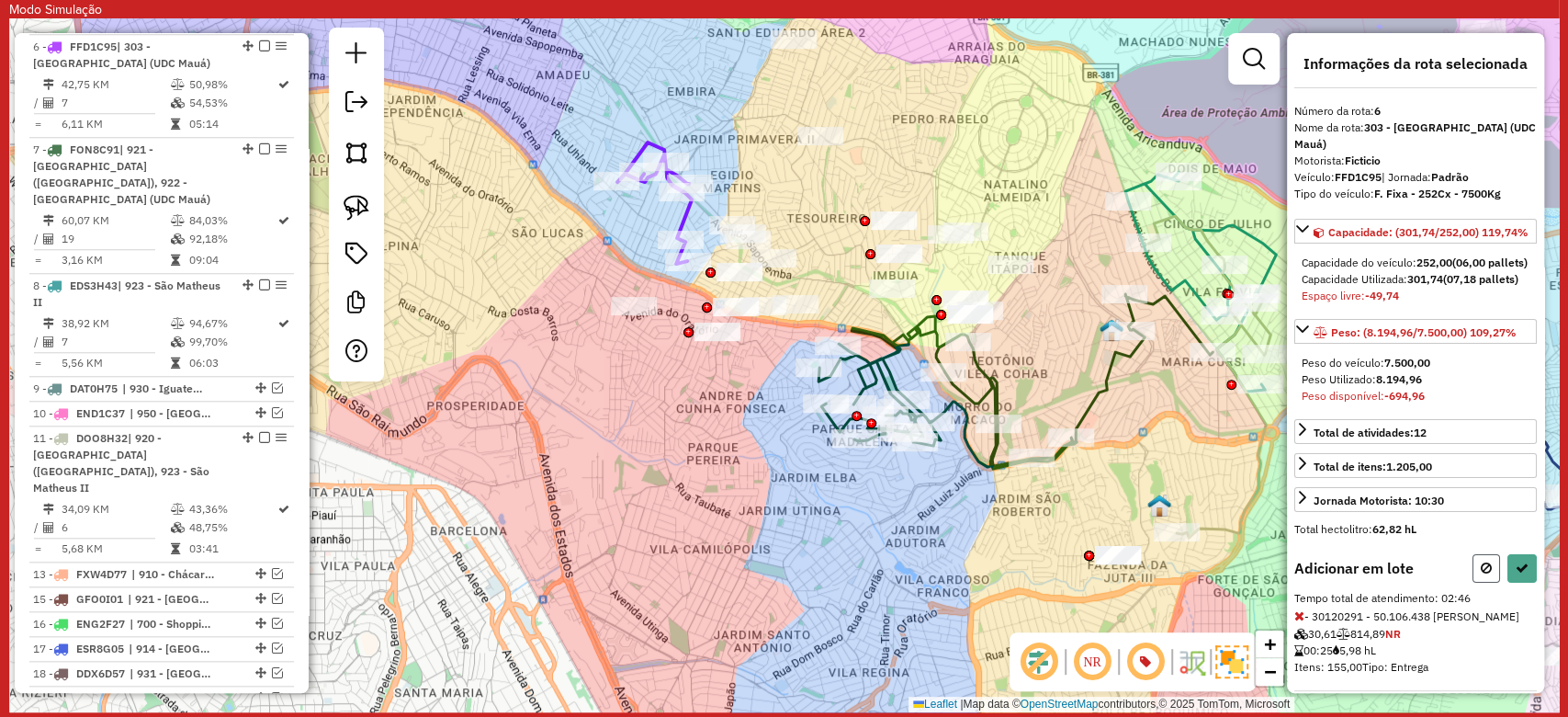
click at [1481, 575] on icon at bounding box center [1486, 568] width 11 height 13
select select "**********"
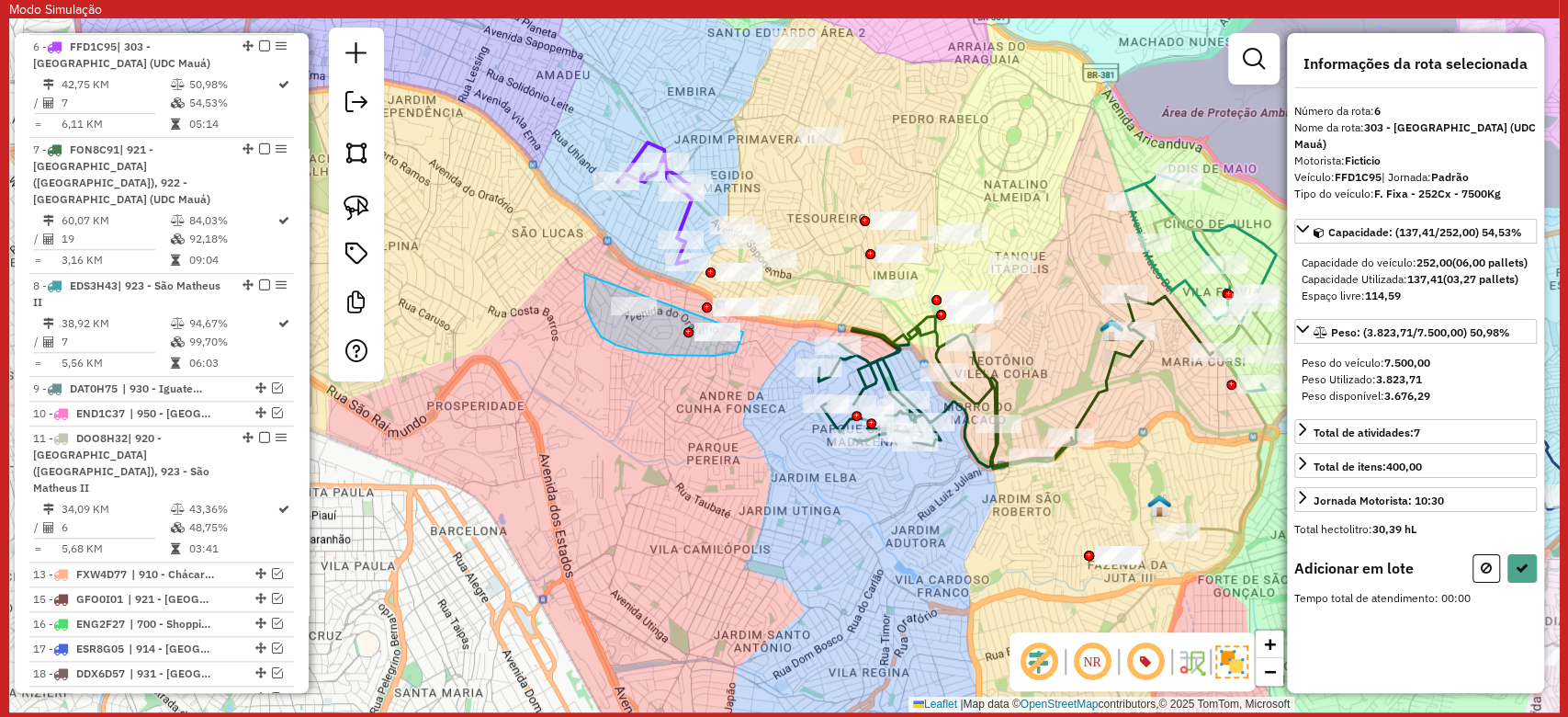
drag, startPoint x: 584, startPoint y: 273, endPoint x: 743, endPoint y: 332, distance: 169.6
click at [743, 332] on div "Janela de atendimento Grade de atendimento Capacidade Transportadoras Veículos …" at bounding box center [784, 365] width 1549 height 694
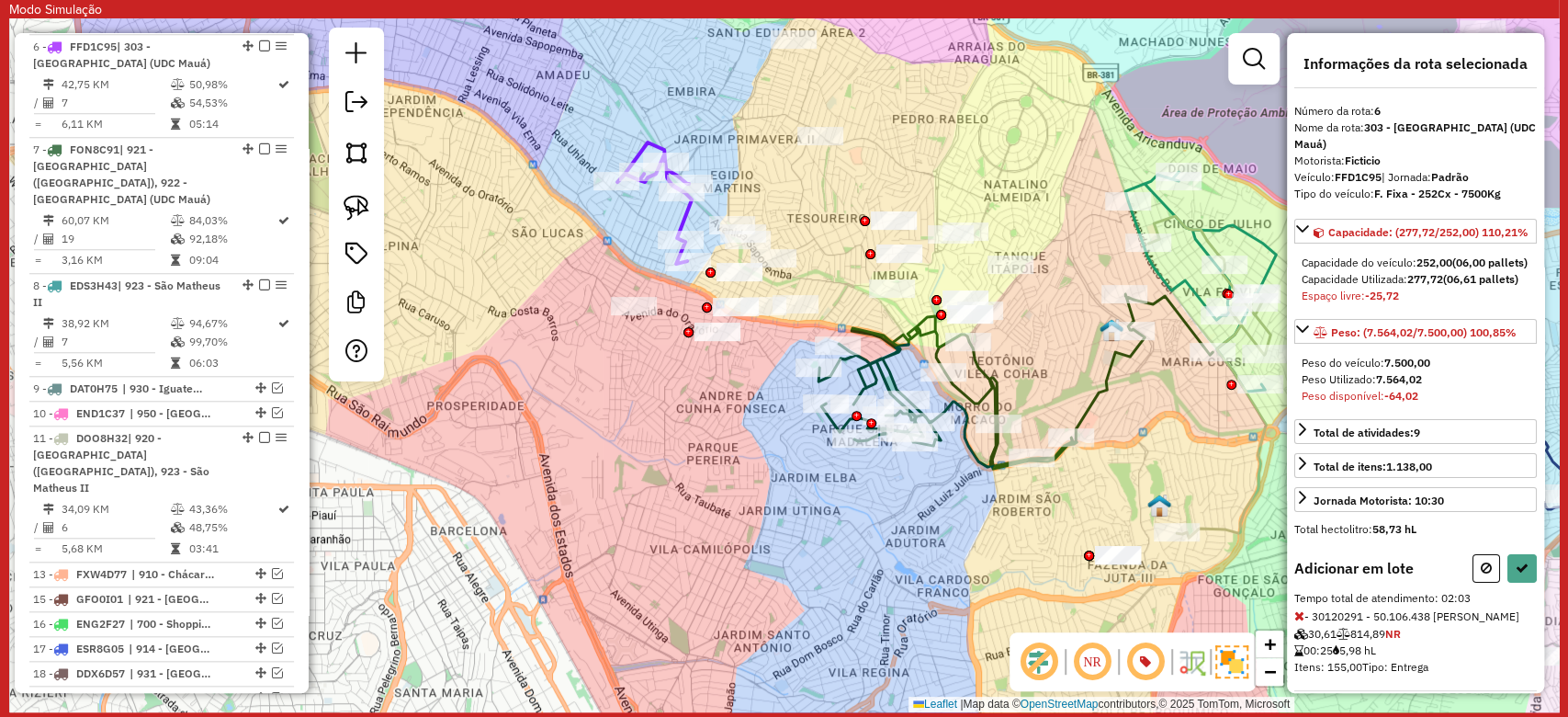
click at [1481, 575] on icon at bounding box center [1486, 568] width 11 height 13
select select "**********"
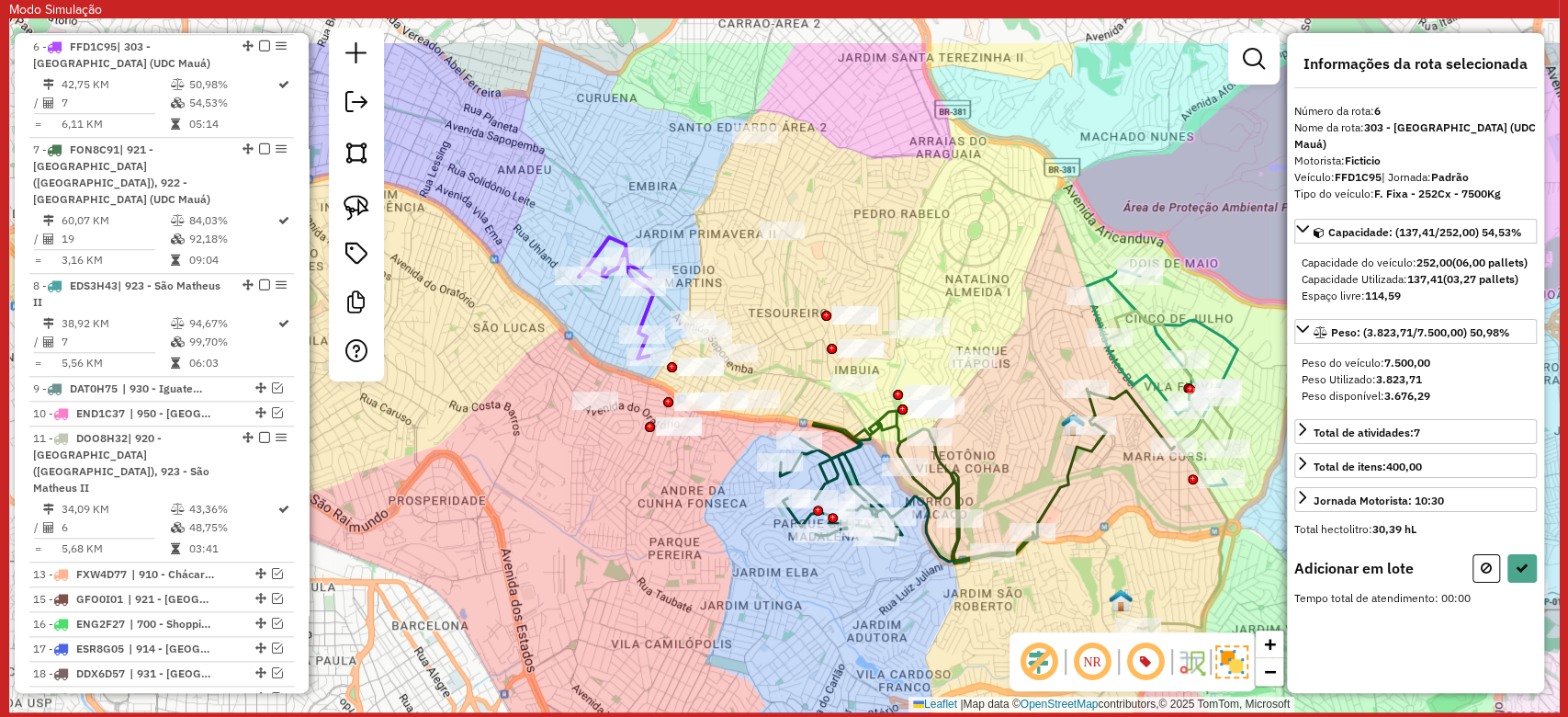
drag, startPoint x: 817, startPoint y: 214, endPoint x: 783, endPoint y: 307, distance: 99.0
click at [783, 307] on div "Janela de atendimento Grade de atendimento Capacidade Transportadoras Veículos …" at bounding box center [784, 365] width 1549 height 694
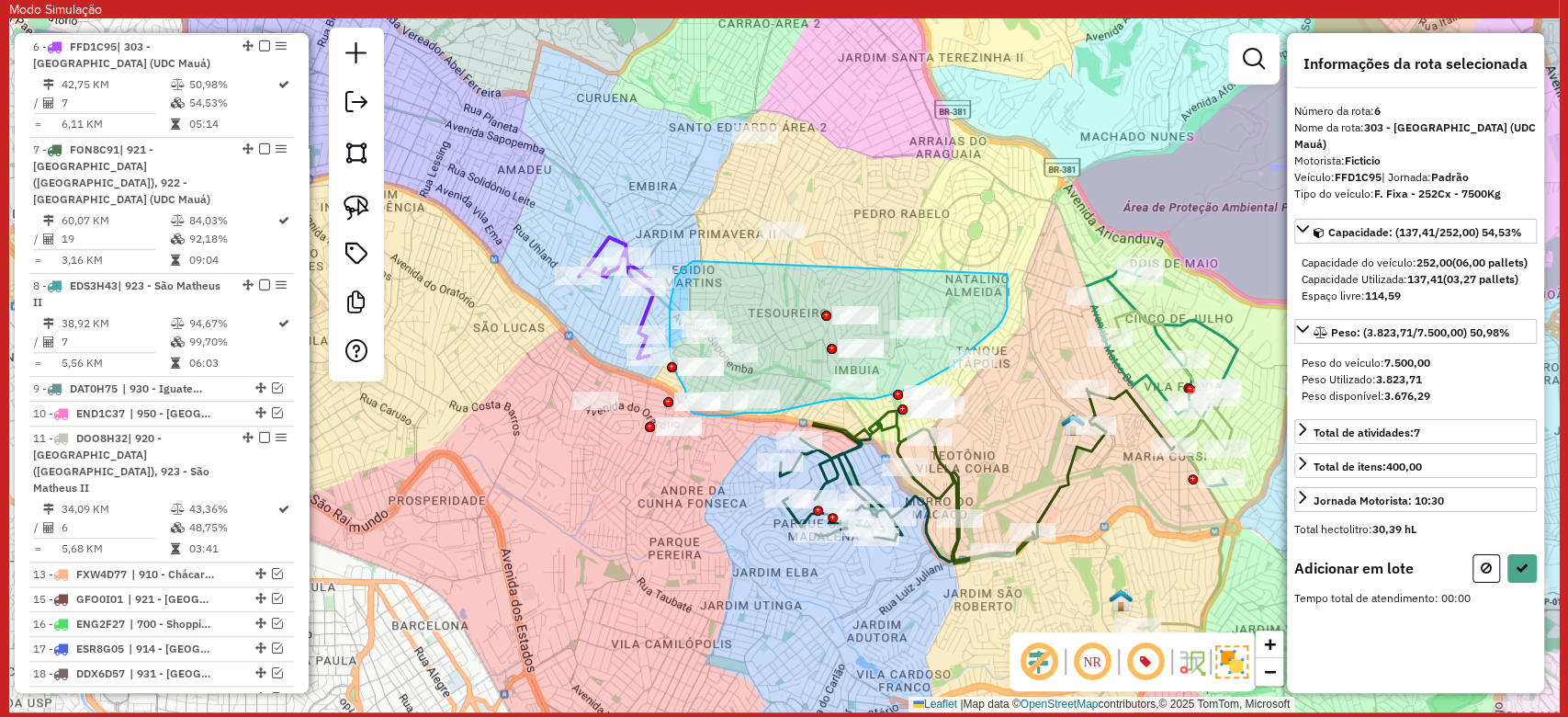
drag, startPoint x: 678, startPoint y: 274, endPoint x: 1007, endPoint y: 272, distance: 329.0
click at [1007, 272] on div "Janela de atendimento Grade de atendimento Capacidade Transportadoras Veículos …" at bounding box center [784, 365] width 1549 height 694
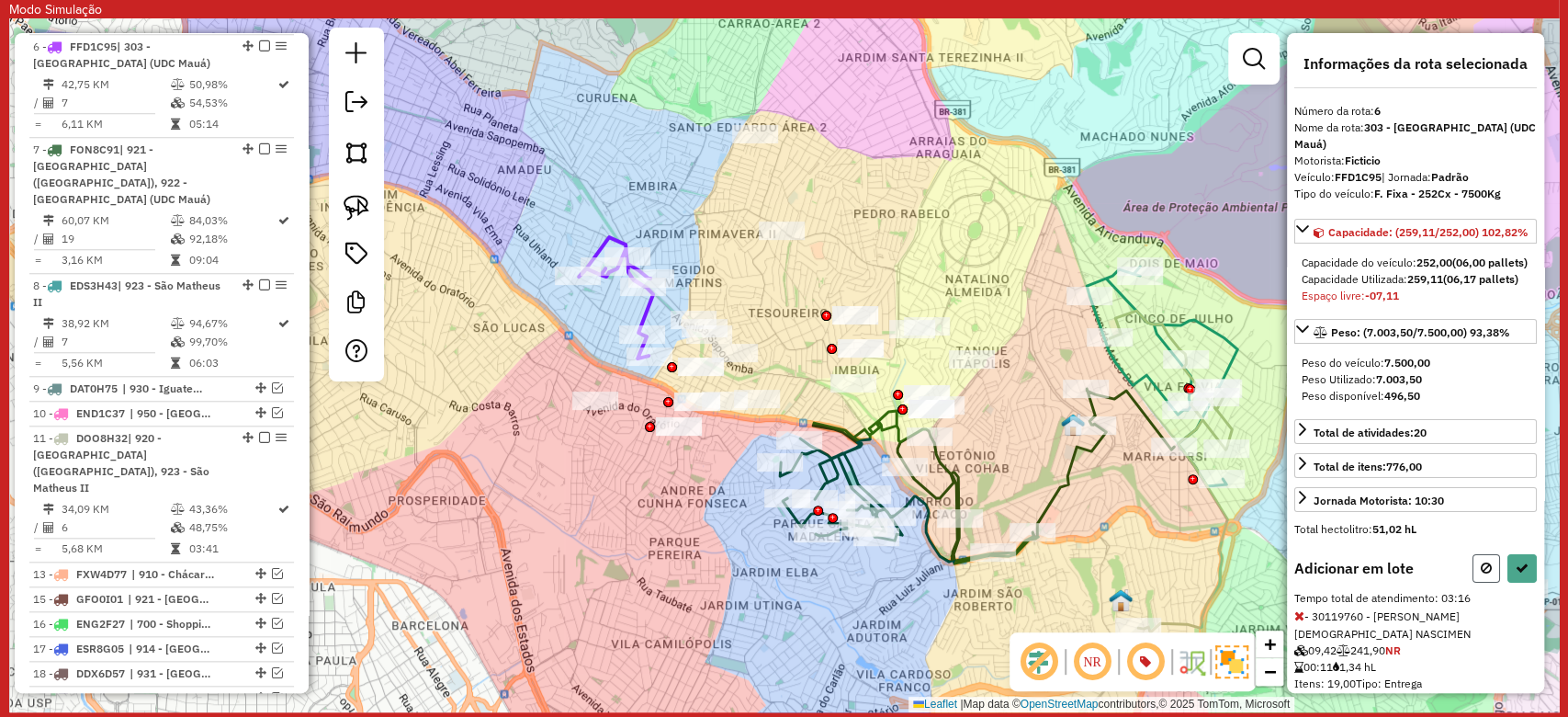
click at [1492, 582] on button at bounding box center [1486, 568] width 28 height 29
select select "**********"
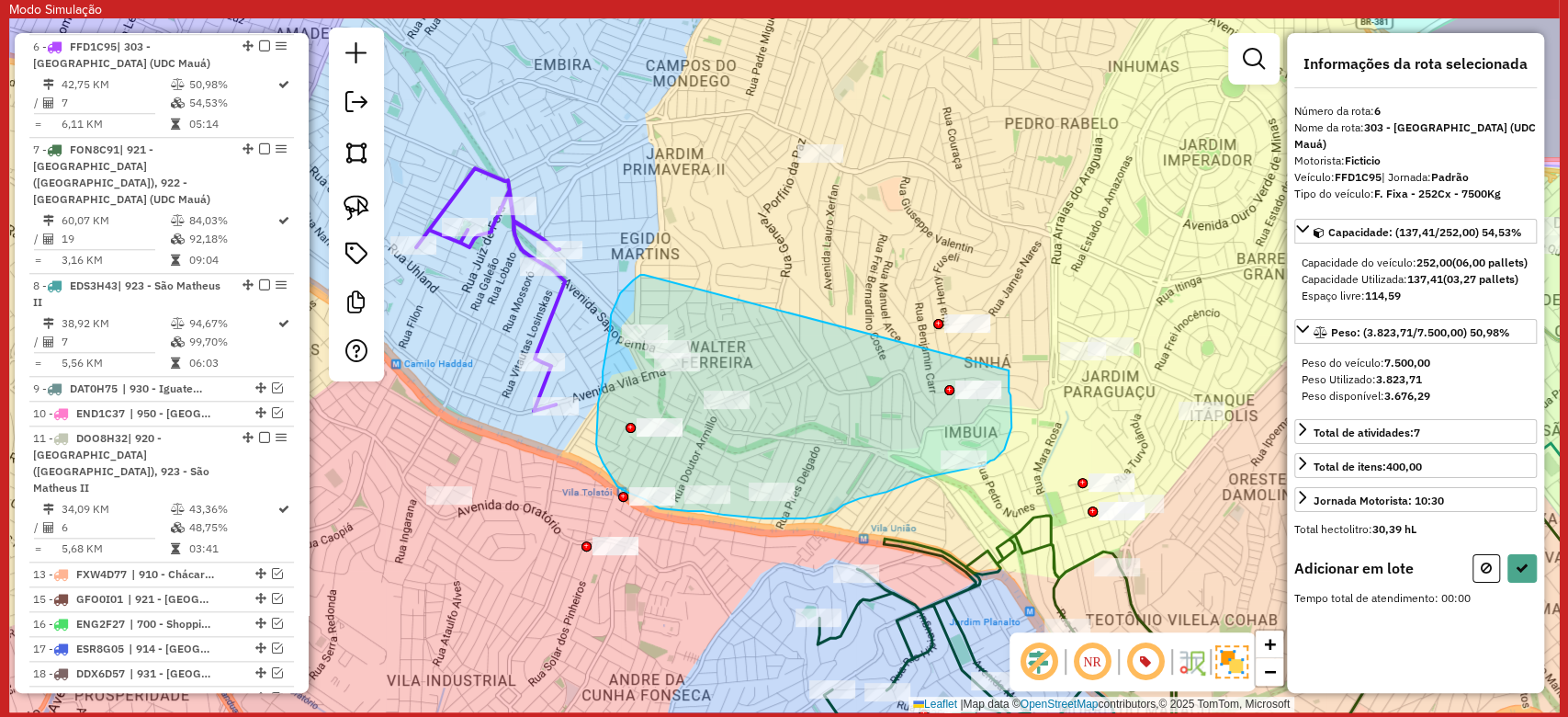
drag, startPoint x: 645, startPoint y: 274, endPoint x: 1008, endPoint y: 370, distance: 375.5
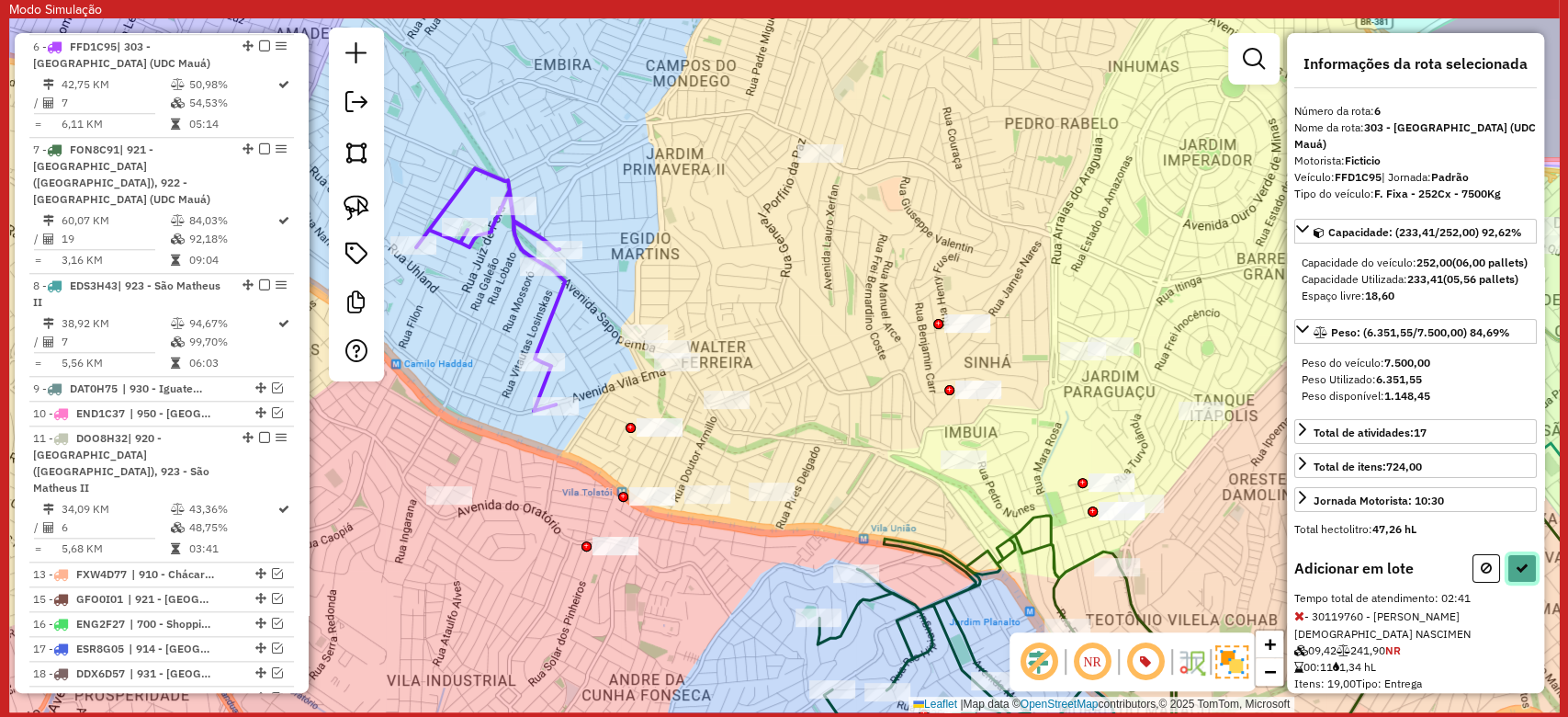
click at [1528, 570] on button at bounding box center [1522, 568] width 30 height 29
select select "**********"
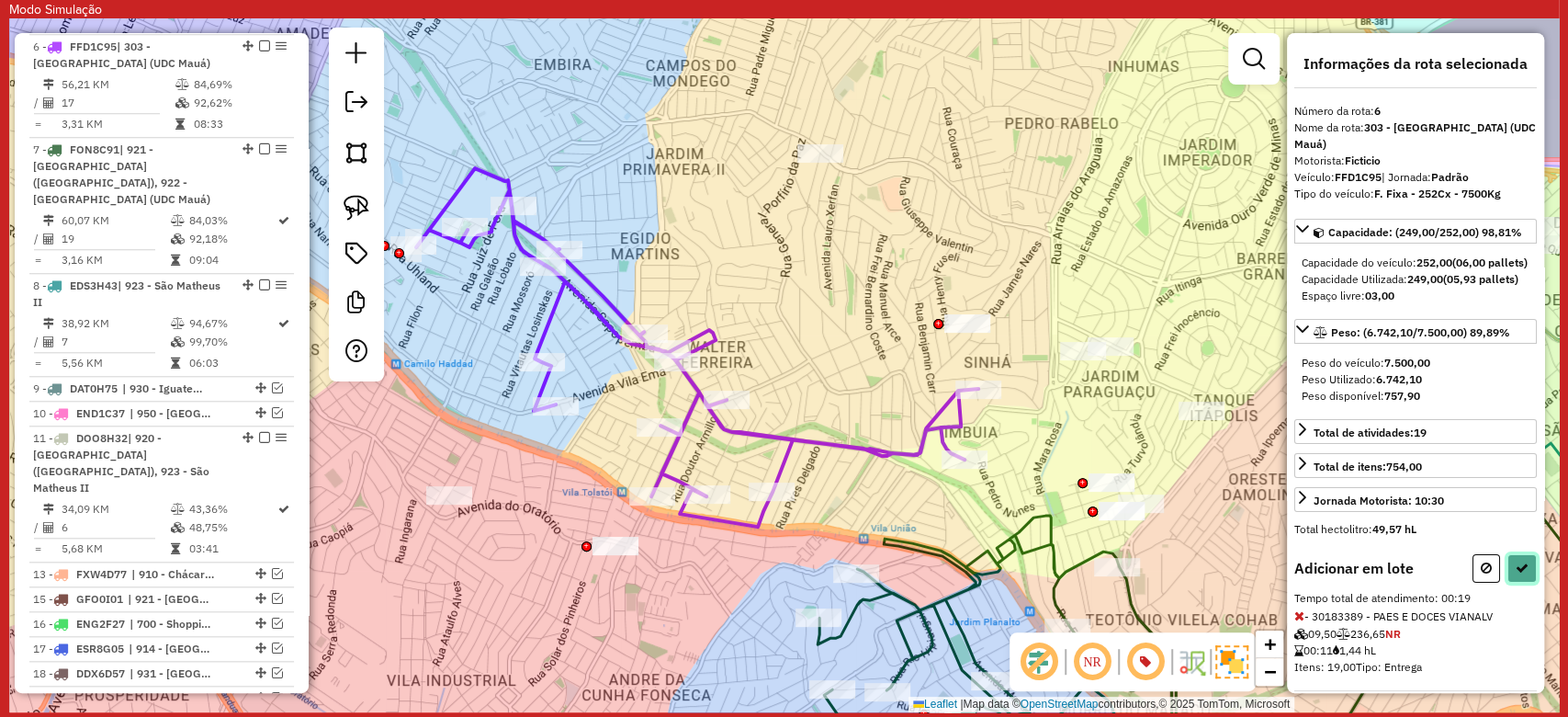
click at [1515, 575] on icon at bounding box center [1522, 568] width 13 height 13
select select "**********"
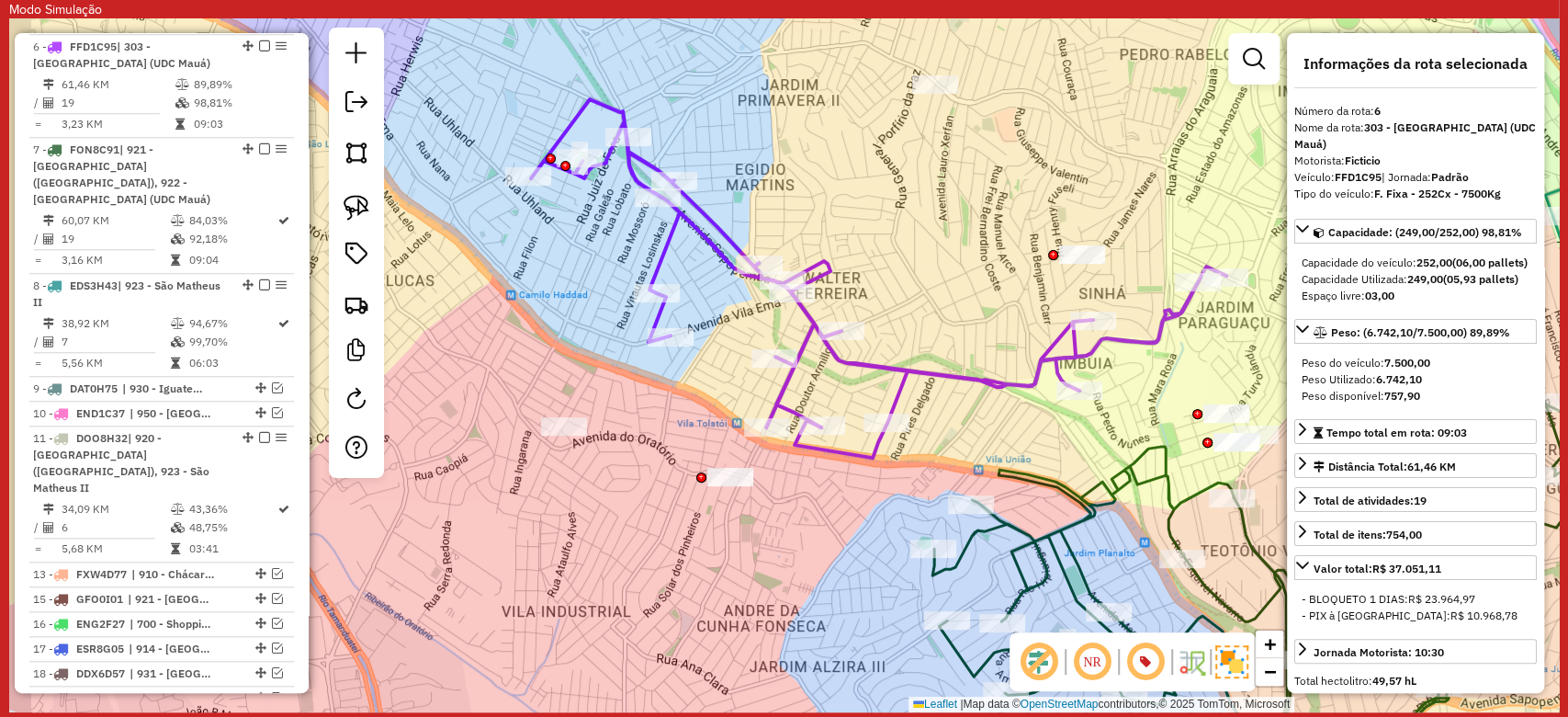
drag, startPoint x: 683, startPoint y: 563, endPoint x: 798, endPoint y: 492, distance: 135.2
click at [798, 493] on div "Janela de atendimento Grade de atendimento Capacidade Transportadoras Veículos …" at bounding box center [784, 365] width 1549 height 694
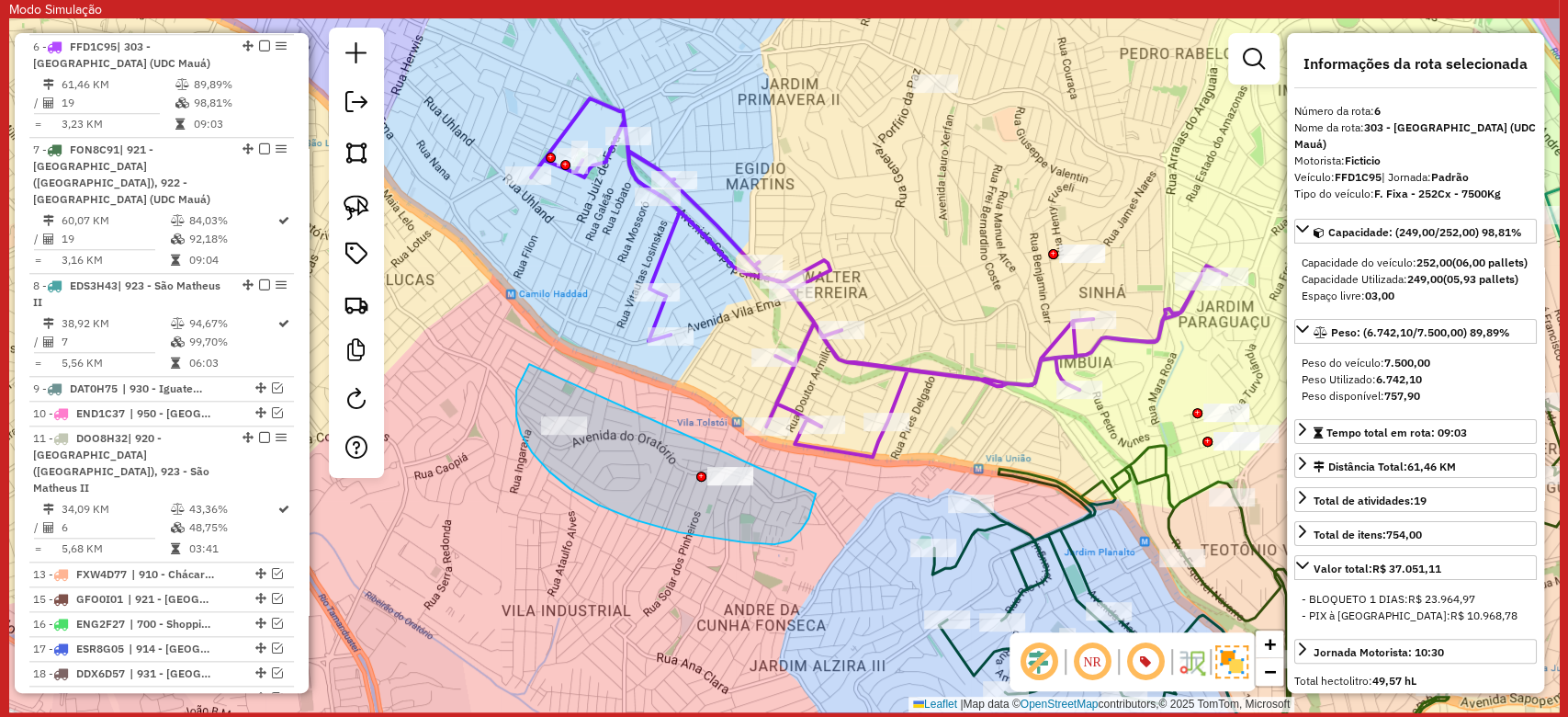
drag, startPoint x: 524, startPoint y: 371, endPoint x: 817, endPoint y: 489, distance: 315.9
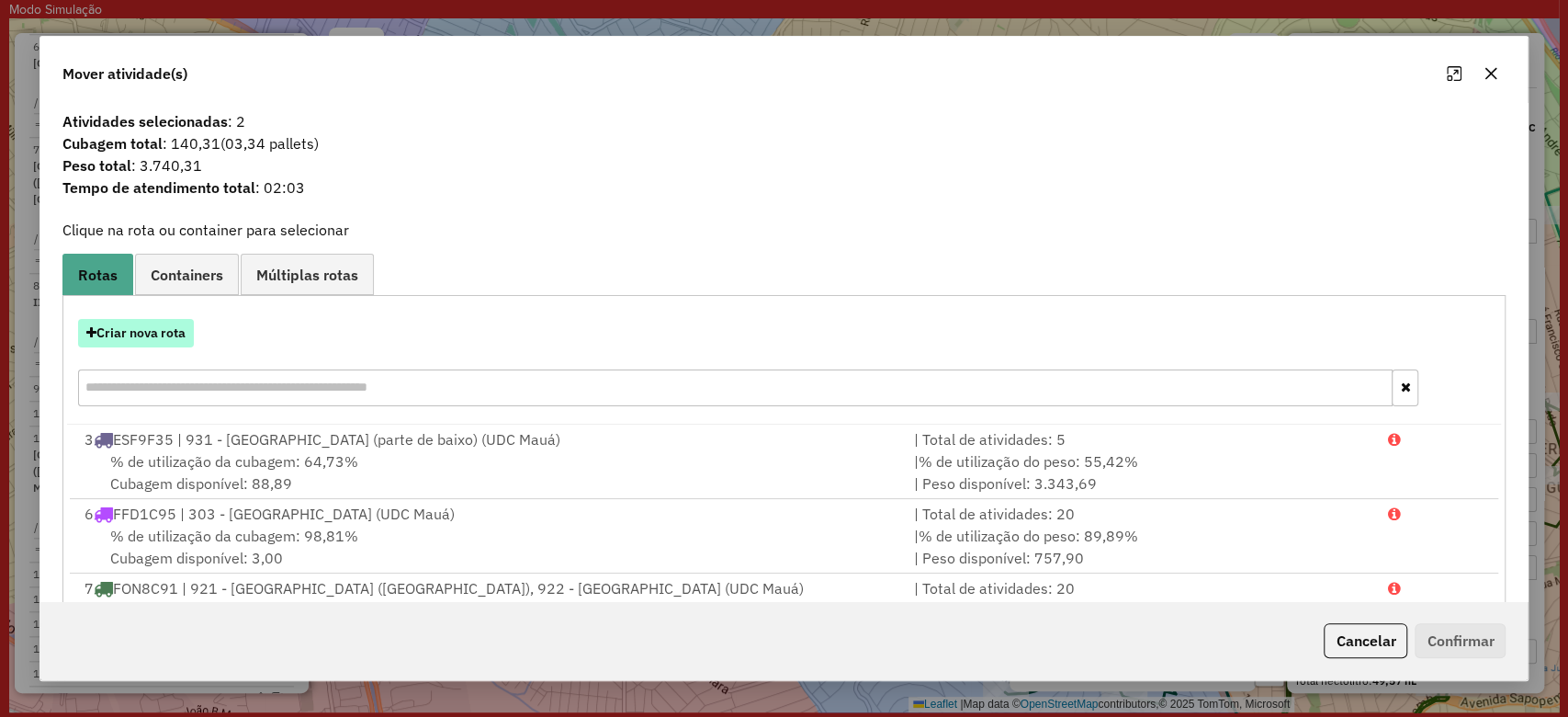
click at [140, 333] on button "Criar nova rota" at bounding box center [136, 333] width 116 height 29
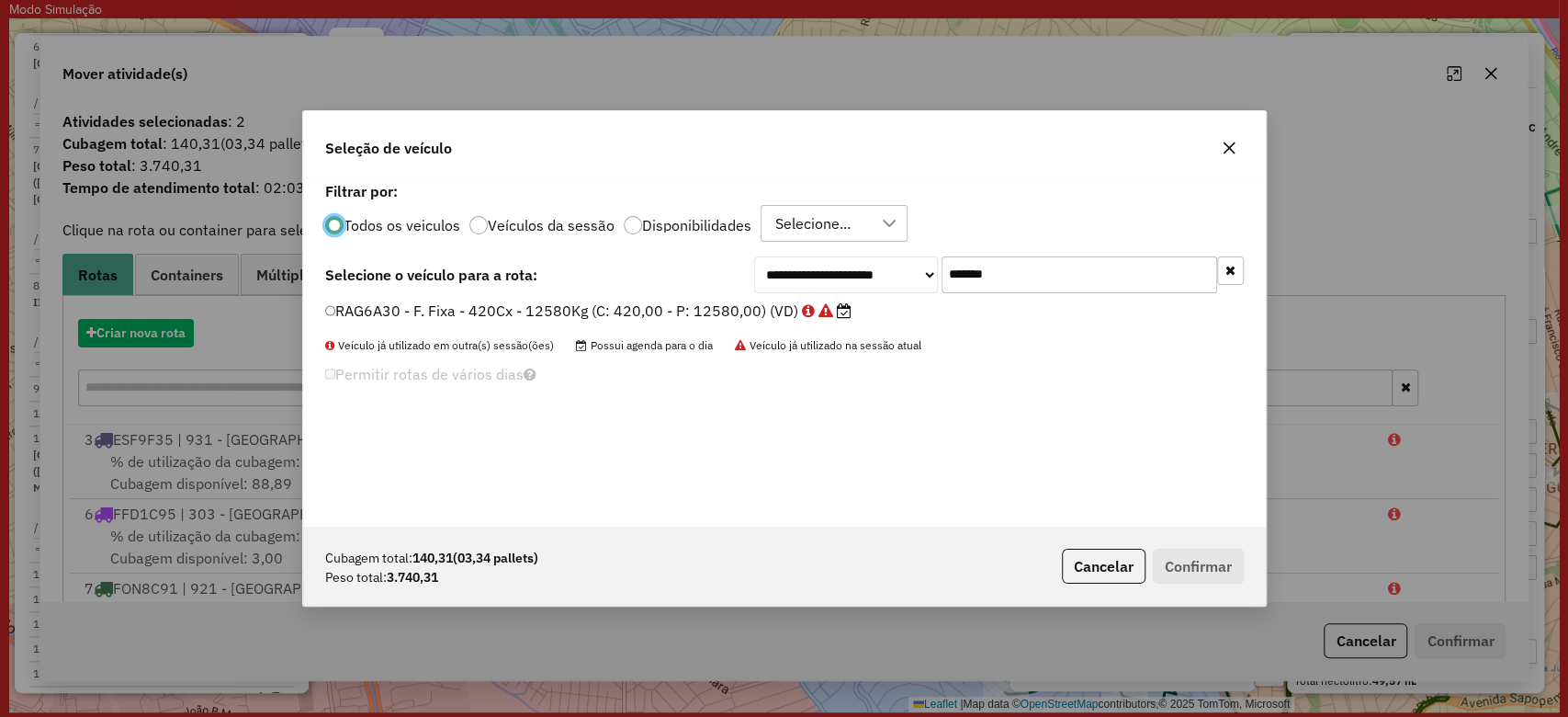
scroll to position [9, 6]
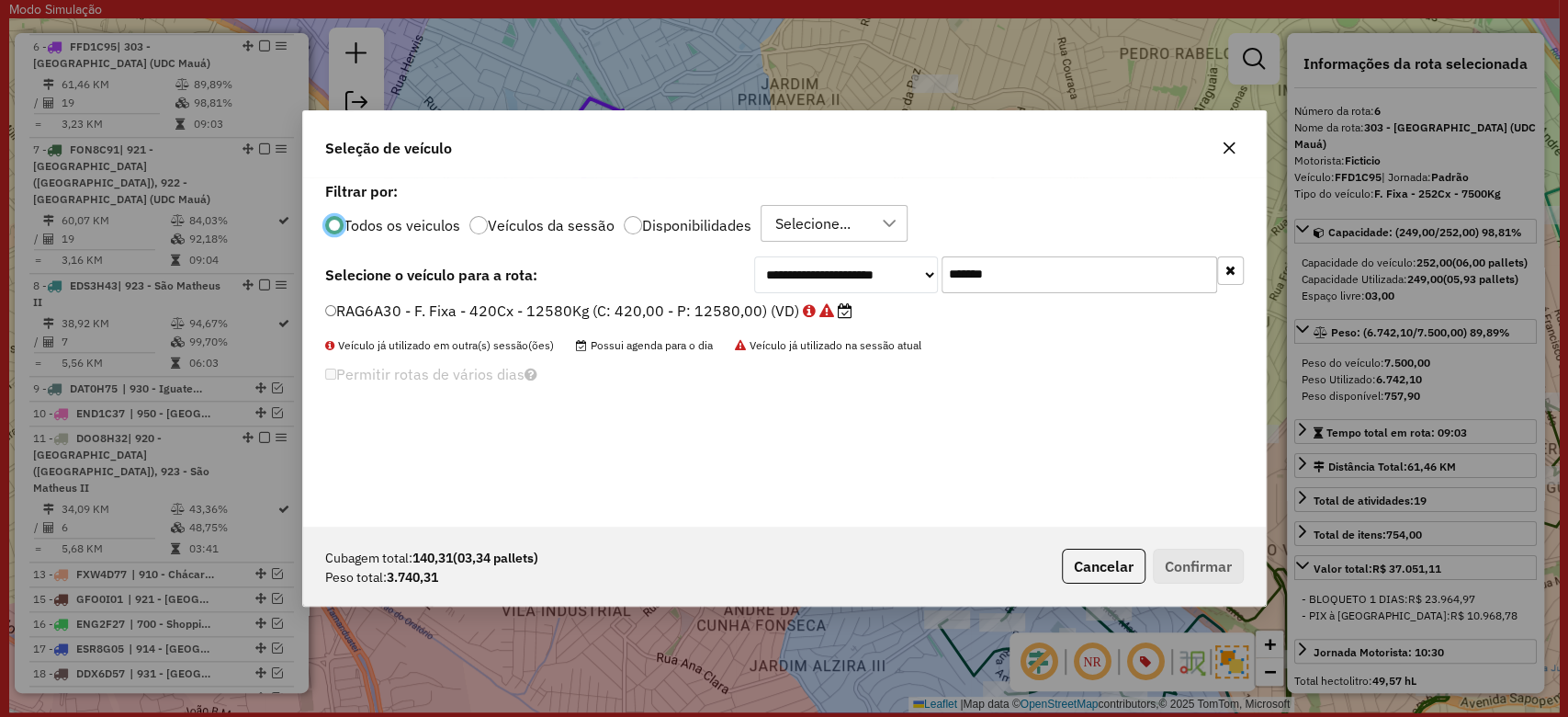
drag, startPoint x: 1041, startPoint y: 278, endPoint x: 863, endPoint y: 275, distance: 178.0
click at [863, 275] on div "**********" at bounding box center [998, 275] width 490 height 37
paste input "text"
type input "*******"
click at [798, 310] on icon at bounding box center [795, 311] width 13 height 15
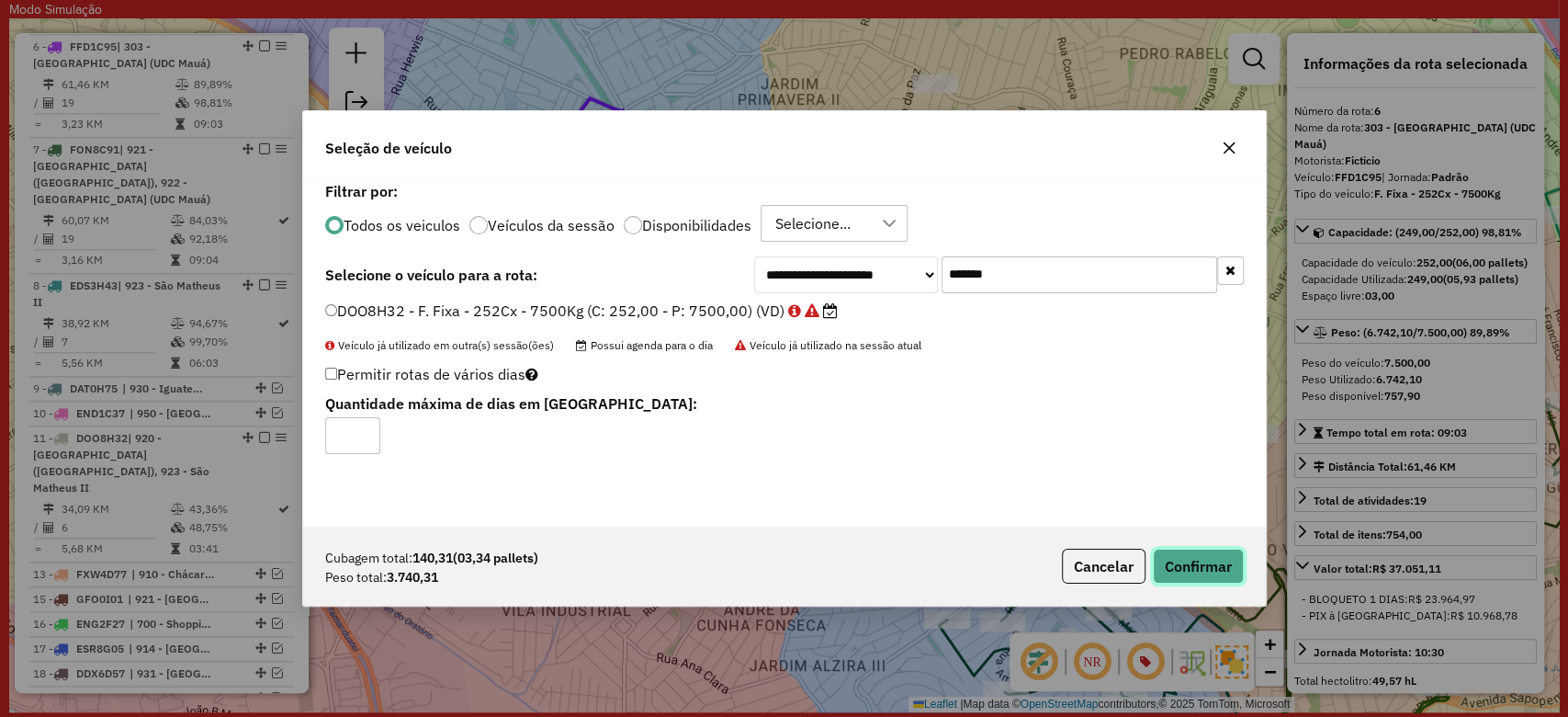
click at [1226, 567] on button "Confirmar" at bounding box center [1198, 566] width 91 height 35
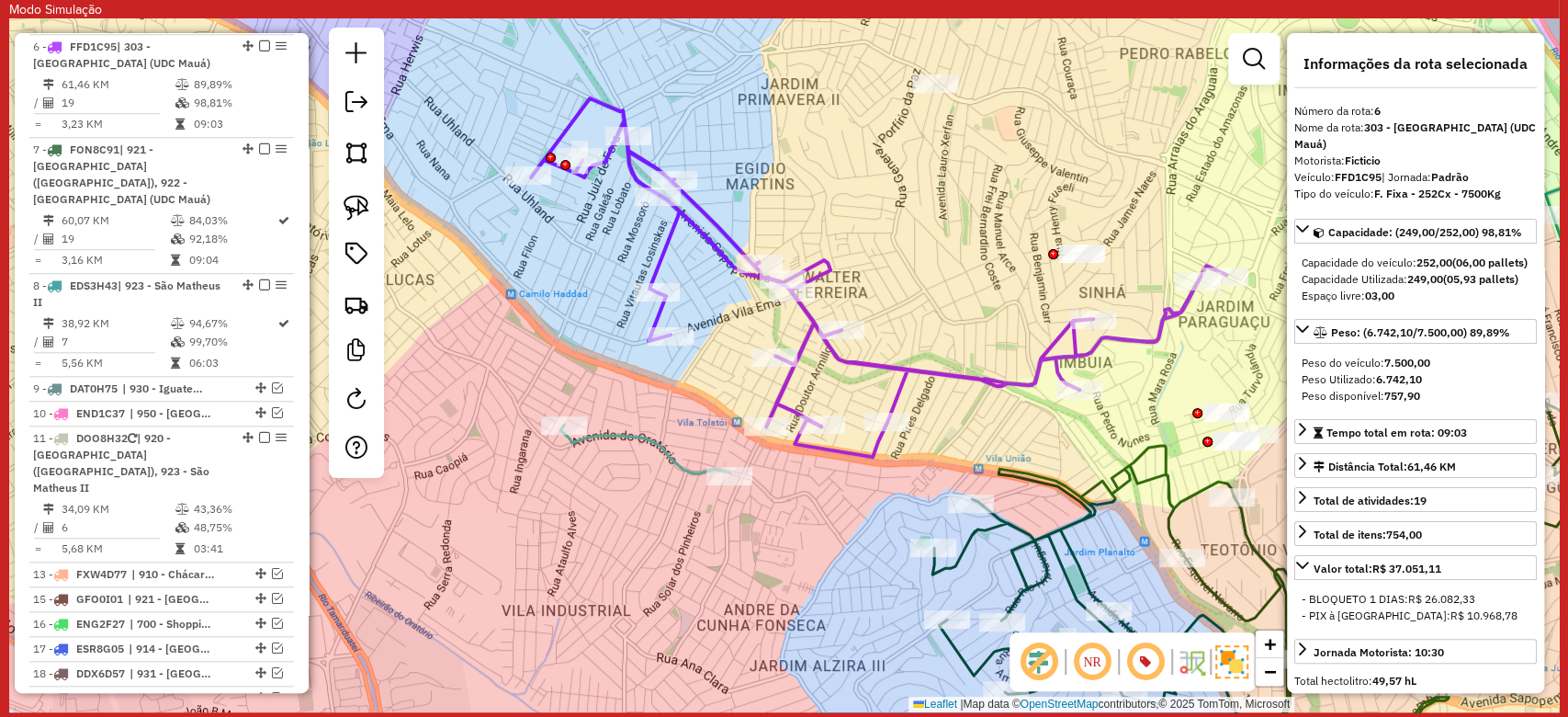
click at [676, 464] on icon at bounding box center [645, 449] width 170 height 48
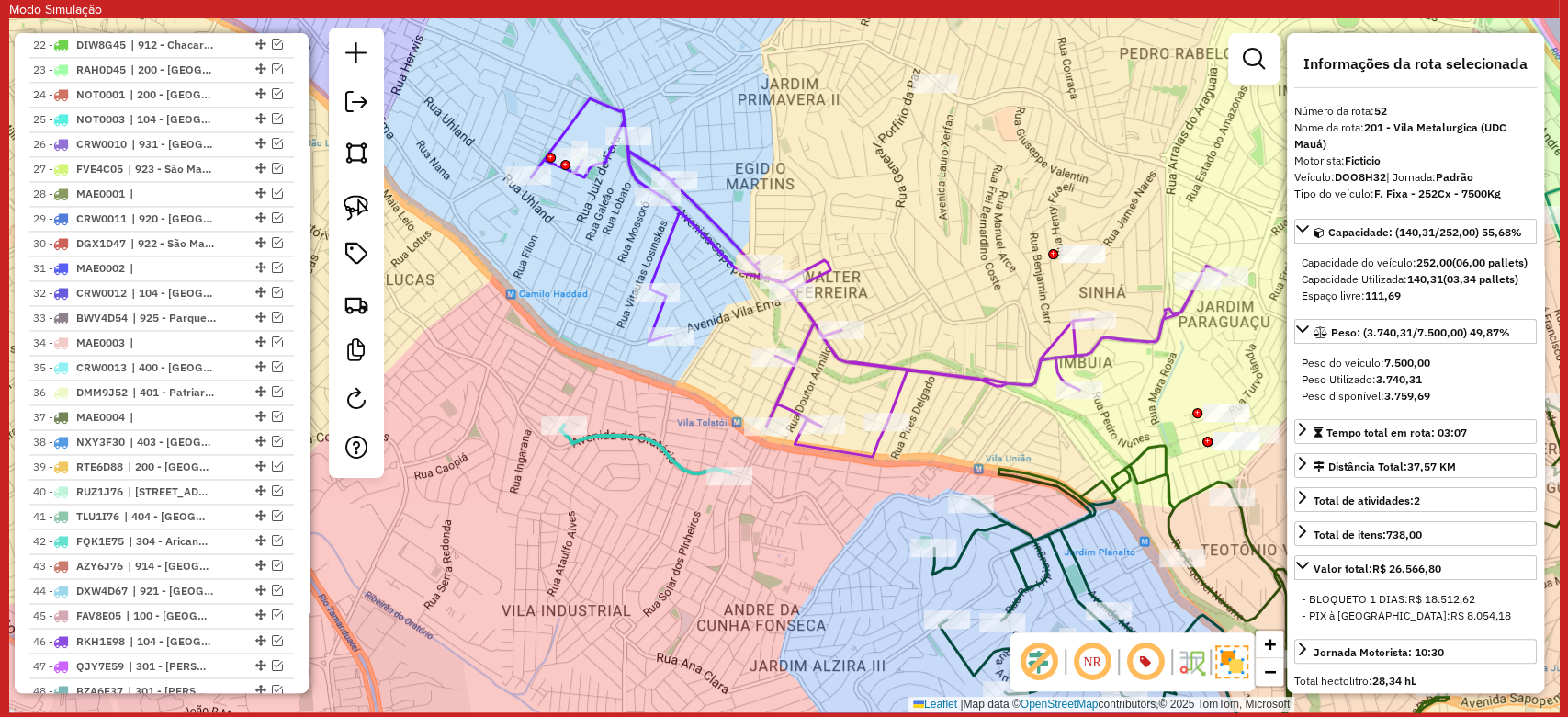
scroll to position [2314, 0]
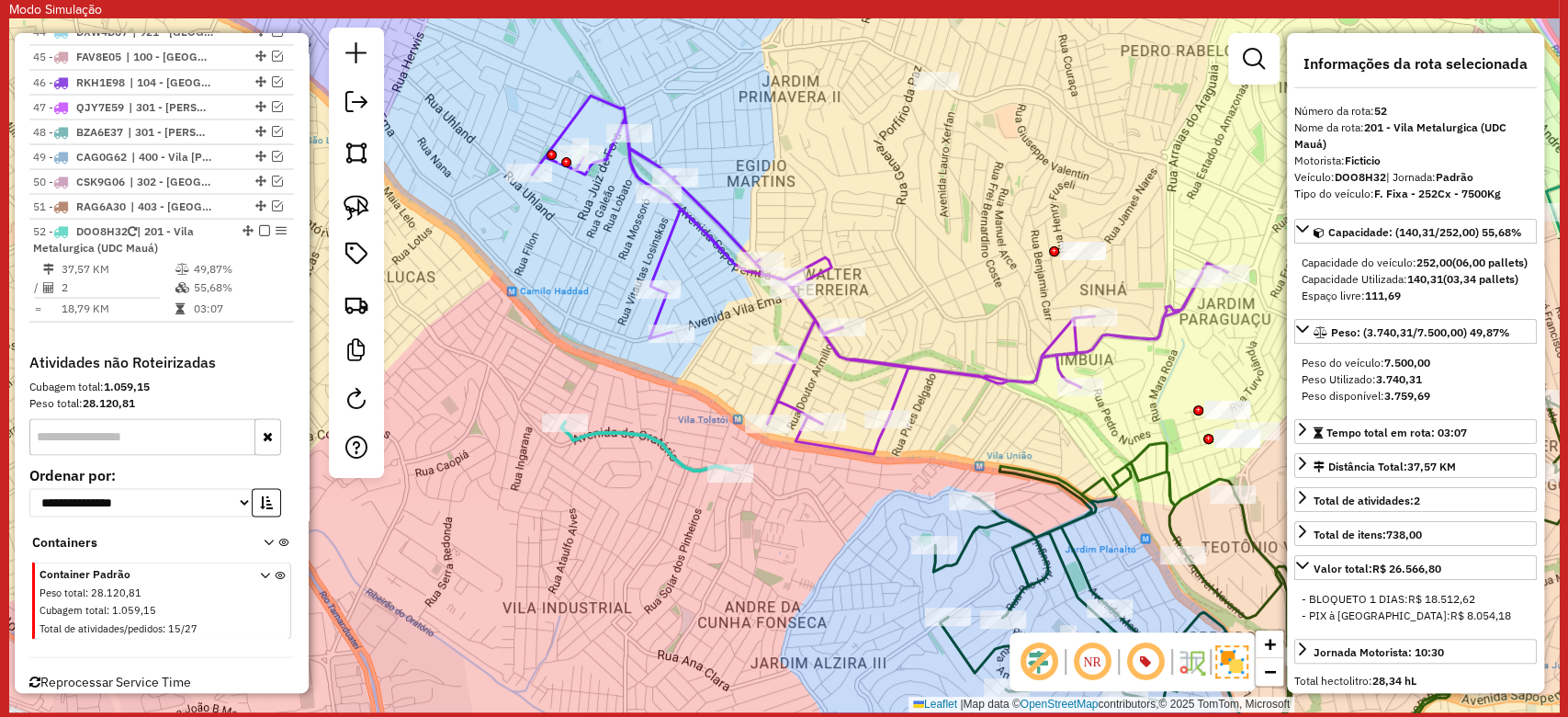
drag, startPoint x: 792, startPoint y: 535, endPoint x: 617, endPoint y: 383, distance: 231.8
click at [617, 383] on div "Janela de atendimento Grade de atendimento Capacidade Transportadoras Veículos …" at bounding box center [784, 365] width 1549 height 694
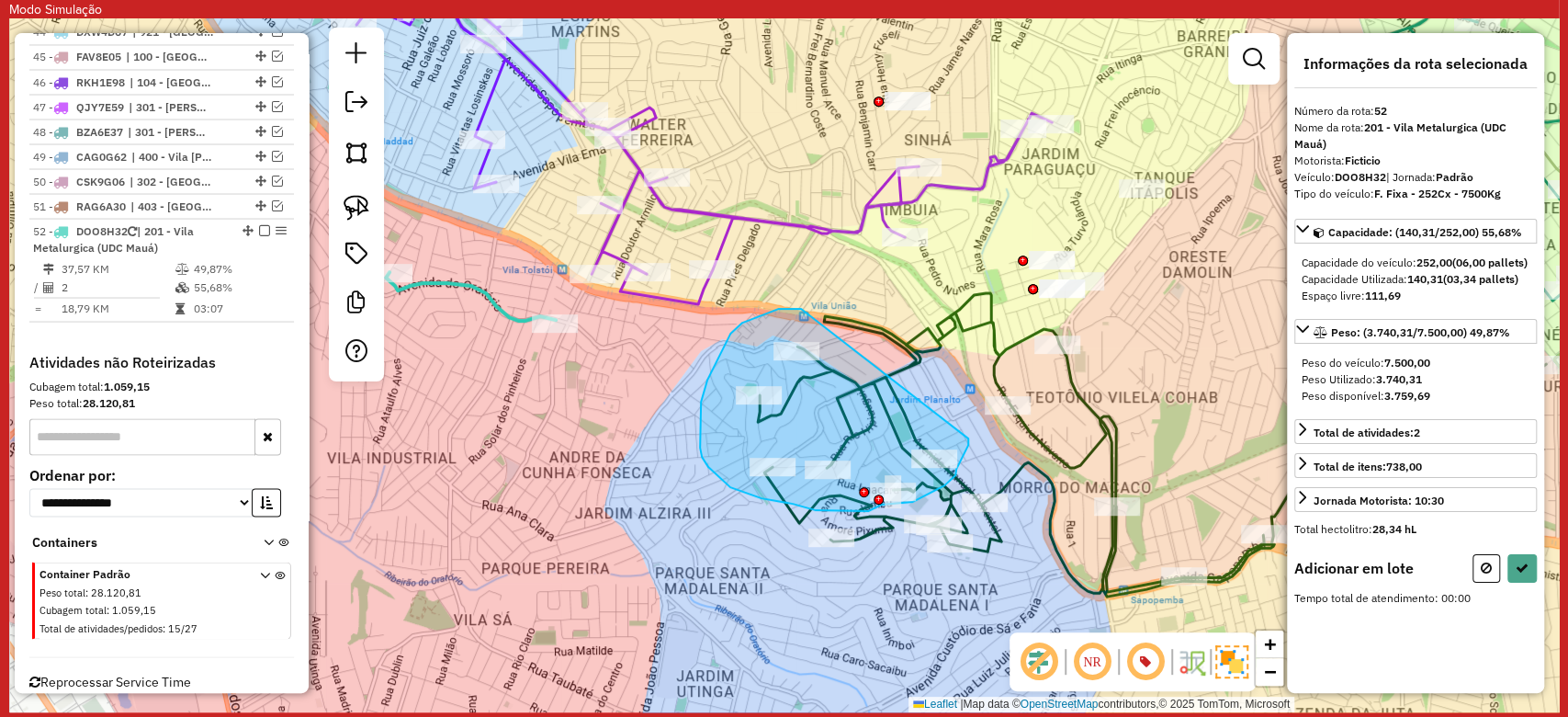
drag, startPoint x: 719, startPoint y: 354, endPoint x: 968, endPoint y: 438, distance: 262.8
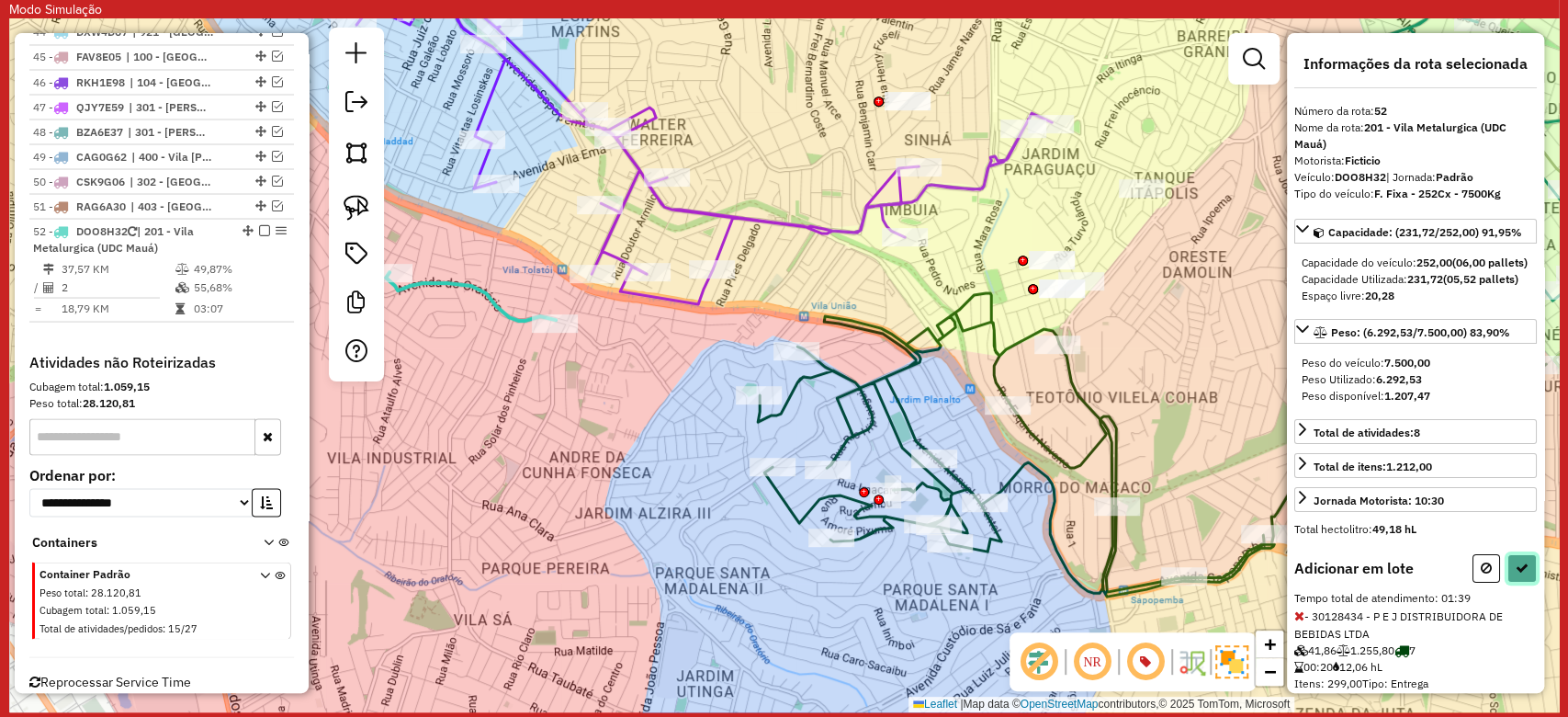
click at [1521, 575] on icon at bounding box center [1522, 568] width 13 height 13
select select "**********"
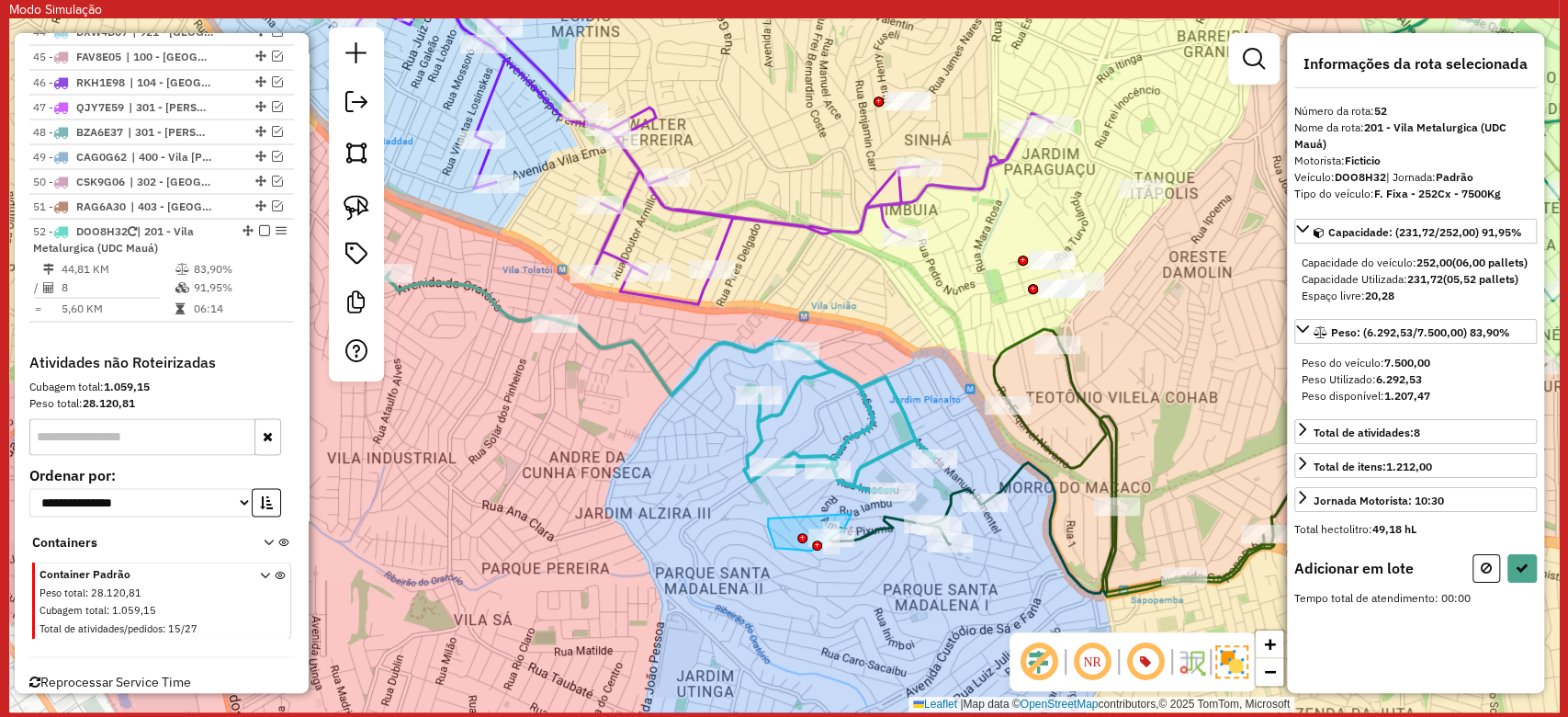
drag, startPoint x: 768, startPoint y: 518, endPoint x: 851, endPoint y: 513, distance: 83.2
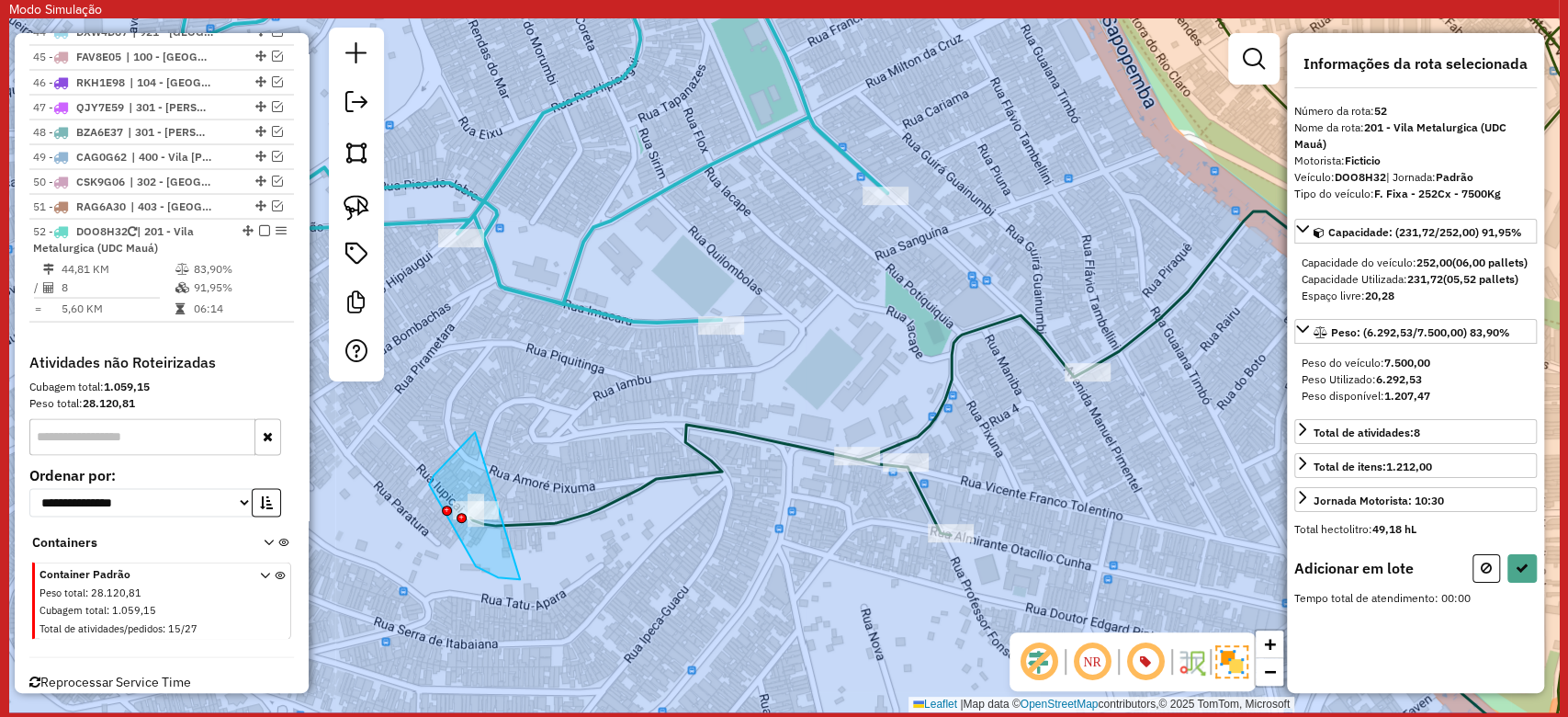
drag, startPoint x: 453, startPoint y: 456, endPoint x: 570, endPoint y: 564, distance: 159.2
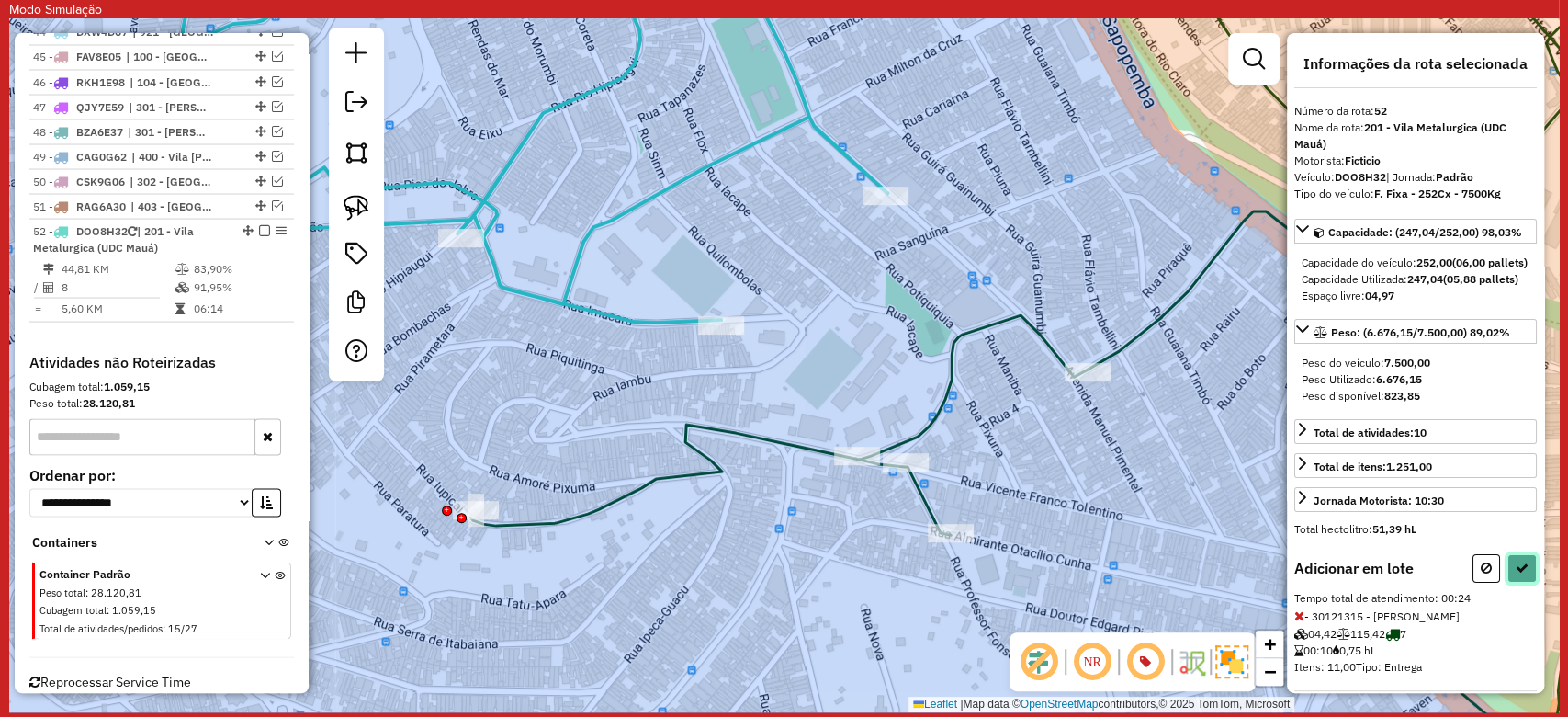
click at [1525, 582] on button at bounding box center [1522, 568] width 30 height 29
select select "**********"
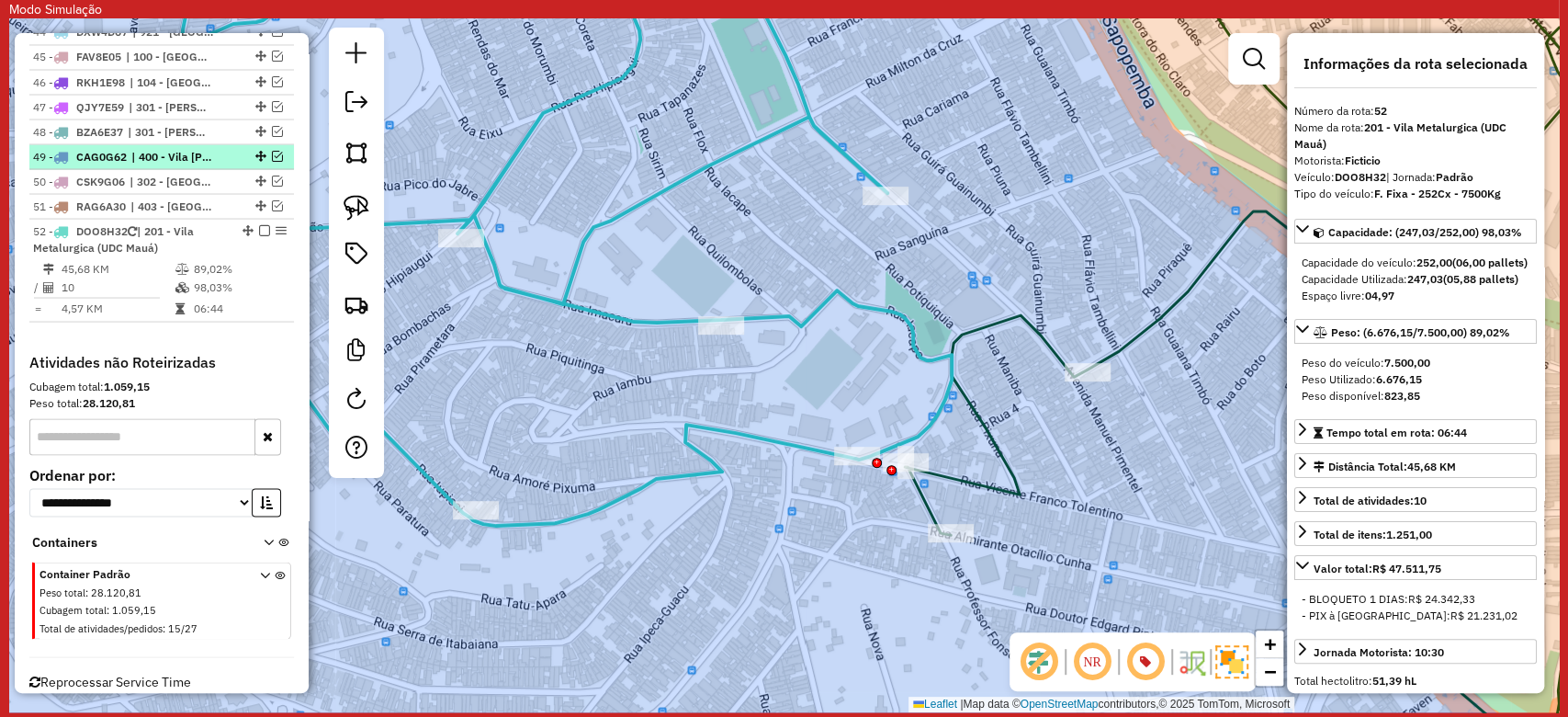
click at [259, 224] on em at bounding box center [265, 230] width 11 height 11
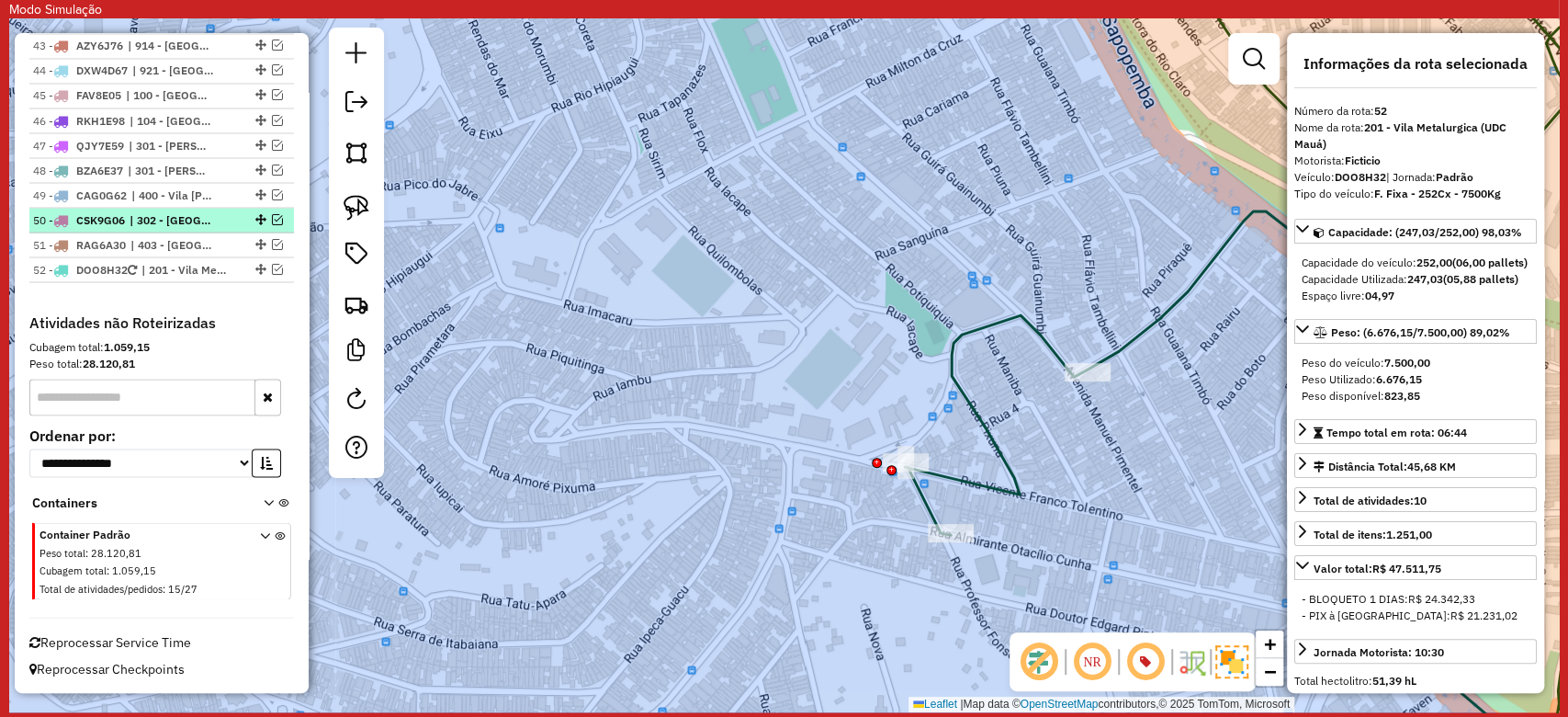
scroll to position [2236, 0]
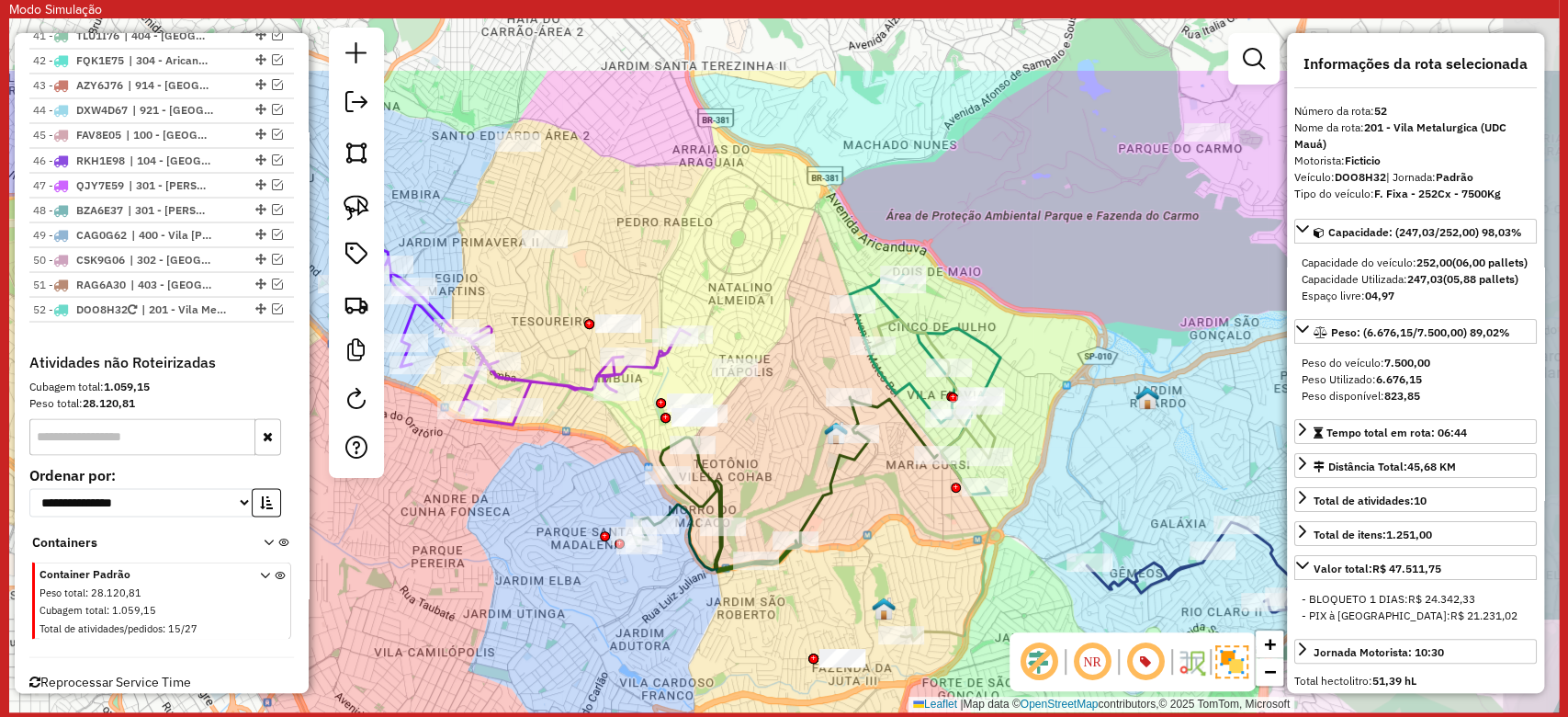
drag, startPoint x: 742, startPoint y: 352, endPoint x: 614, endPoint y: 456, distance: 164.9
click at [614, 456] on div "Janela de atendimento Grade de atendimento Capacidade Transportadoras Veículos …" at bounding box center [784, 365] width 1549 height 694
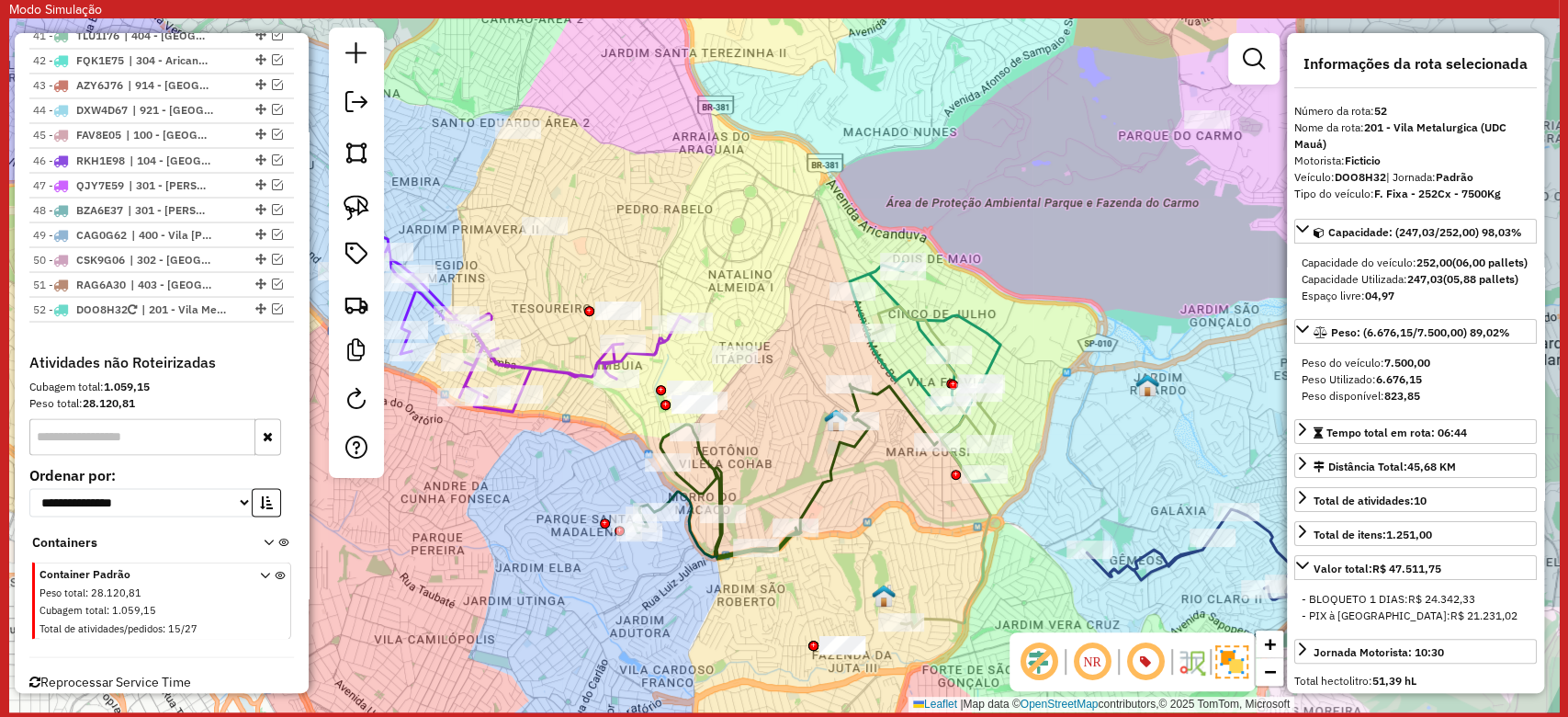
drag, startPoint x: 918, startPoint y: 534, endPoint x: 682, endPoint y: 226, distance: 388.0
click at [683, 226] on div "Janela de atendimento Grade de atendimento Capacidade Transportadoras Veículos …" at bounding box center [784, 365] width 1549 height 694
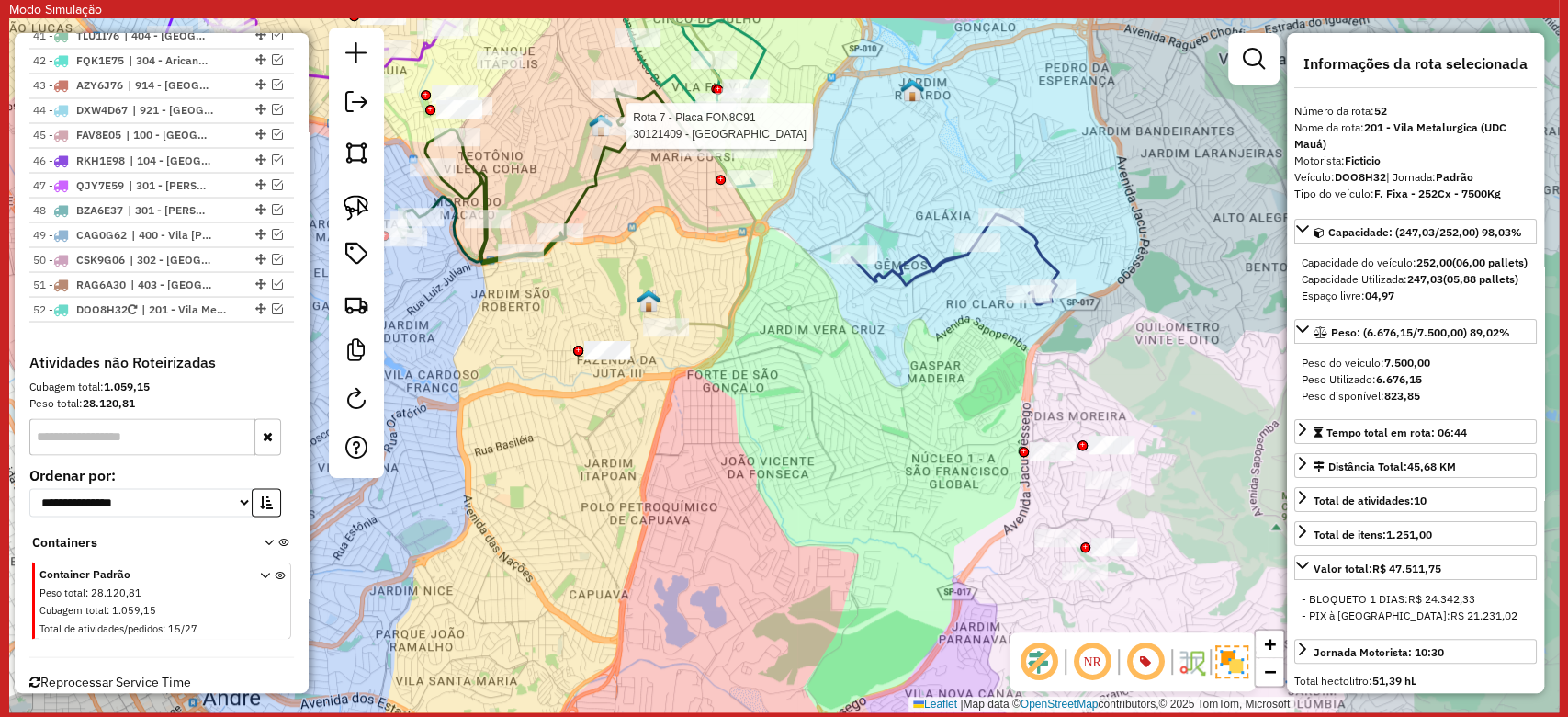
click at [916, 272] on icon at bounding box center [955, 259] width 206 height 90
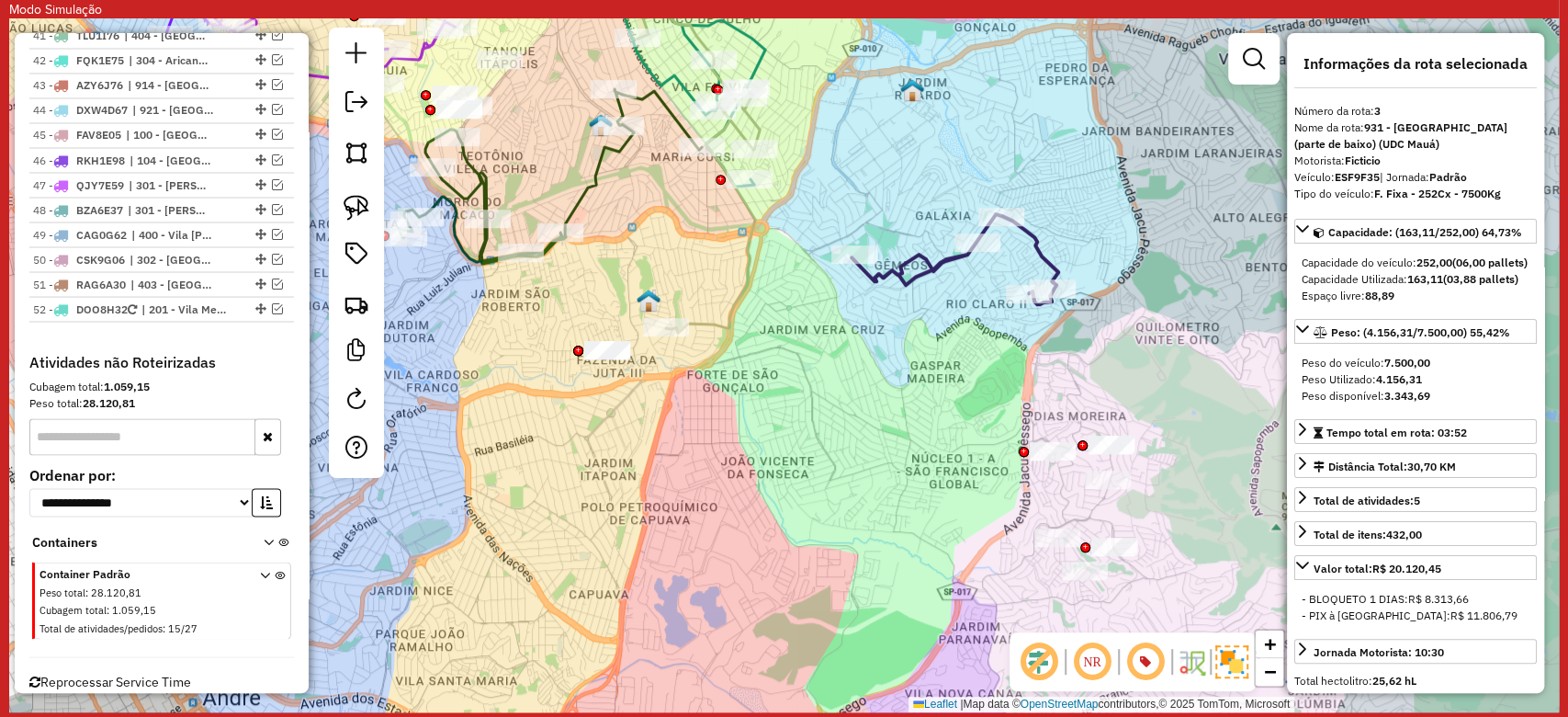
scroll to position [900, 0]
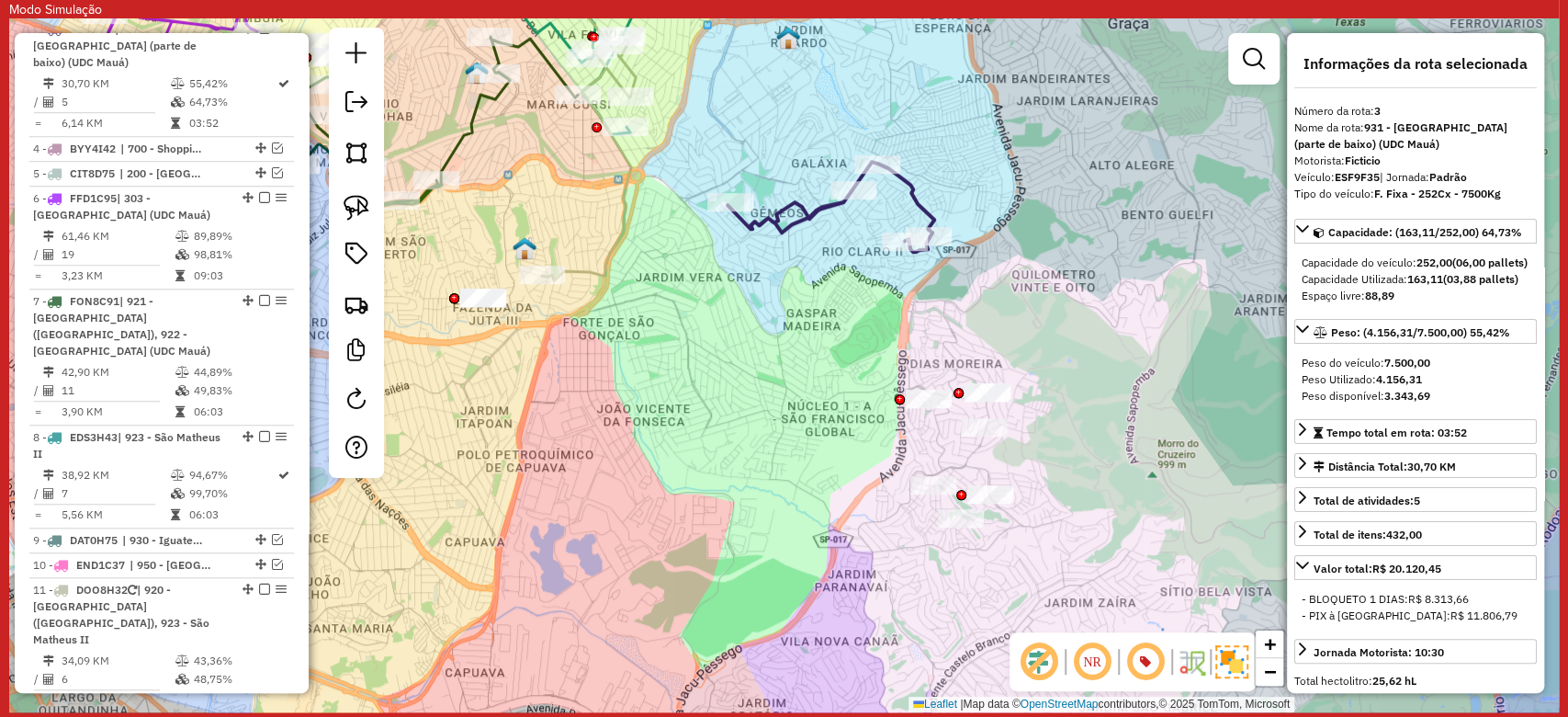
drag, startPoint x: 944, startPoint y: 418, endPoint x: 764, endPoint y: 341, distance: 195.8
click at [764, 341] on div "Janela de atendimento Grade de atendimento Capacidade Transportadoras Veículos …" at bounding box center [784, 365] width 1549 height 694
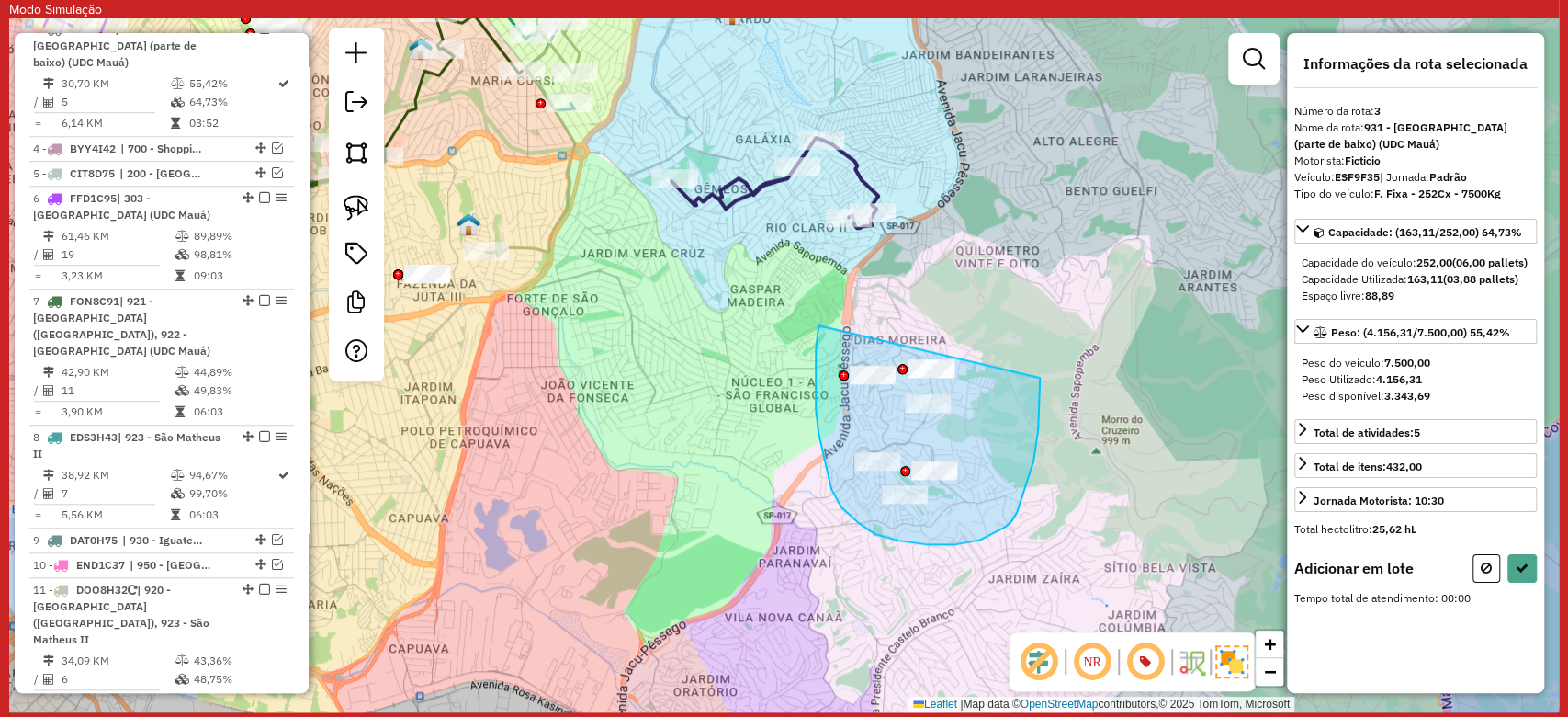
drag, startPoint x: 859, startPoint y: 523, endPoint x: 1039, endPoint y: 354, distance: 246.9
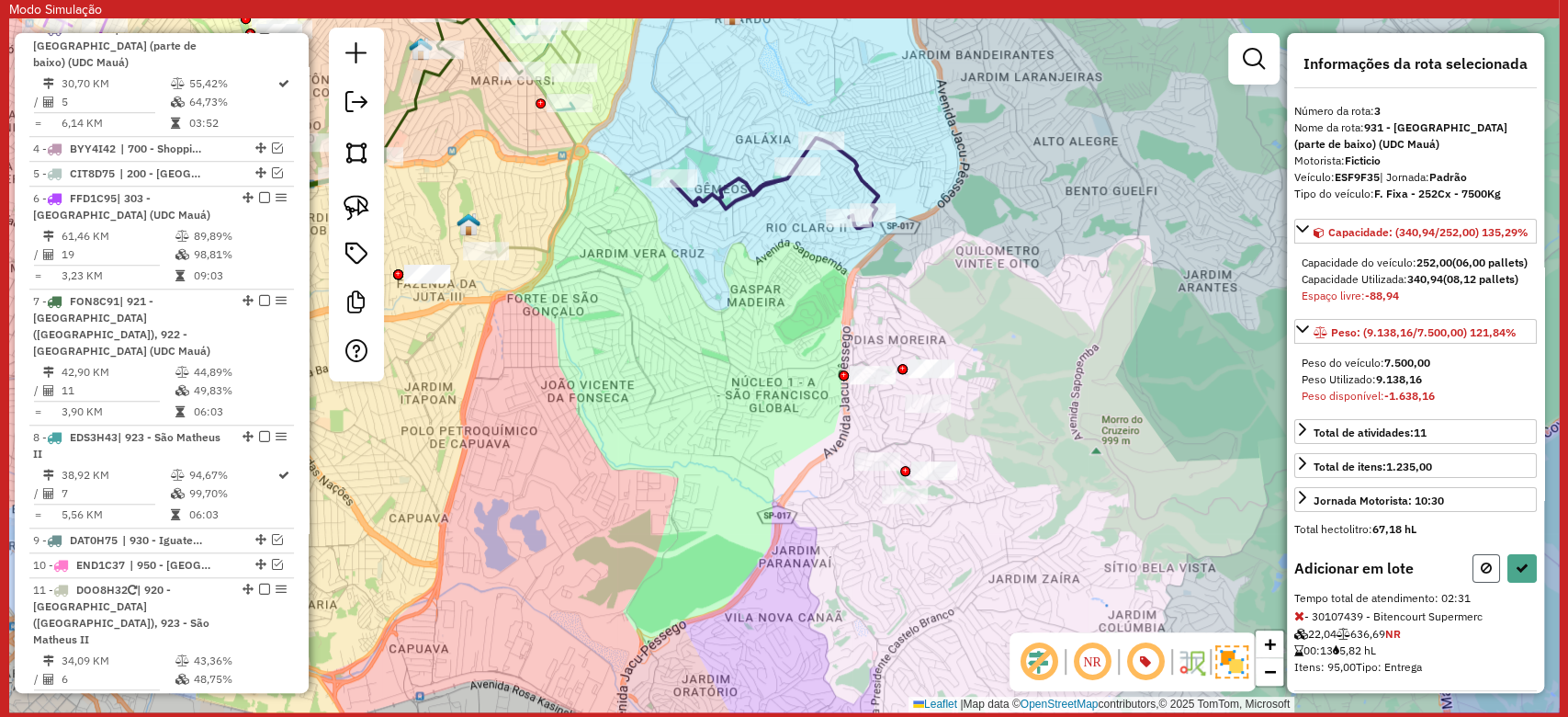
click at [1486, 582] on button at bounding box center [1486, 568] width 28 height 29
select select "**********"
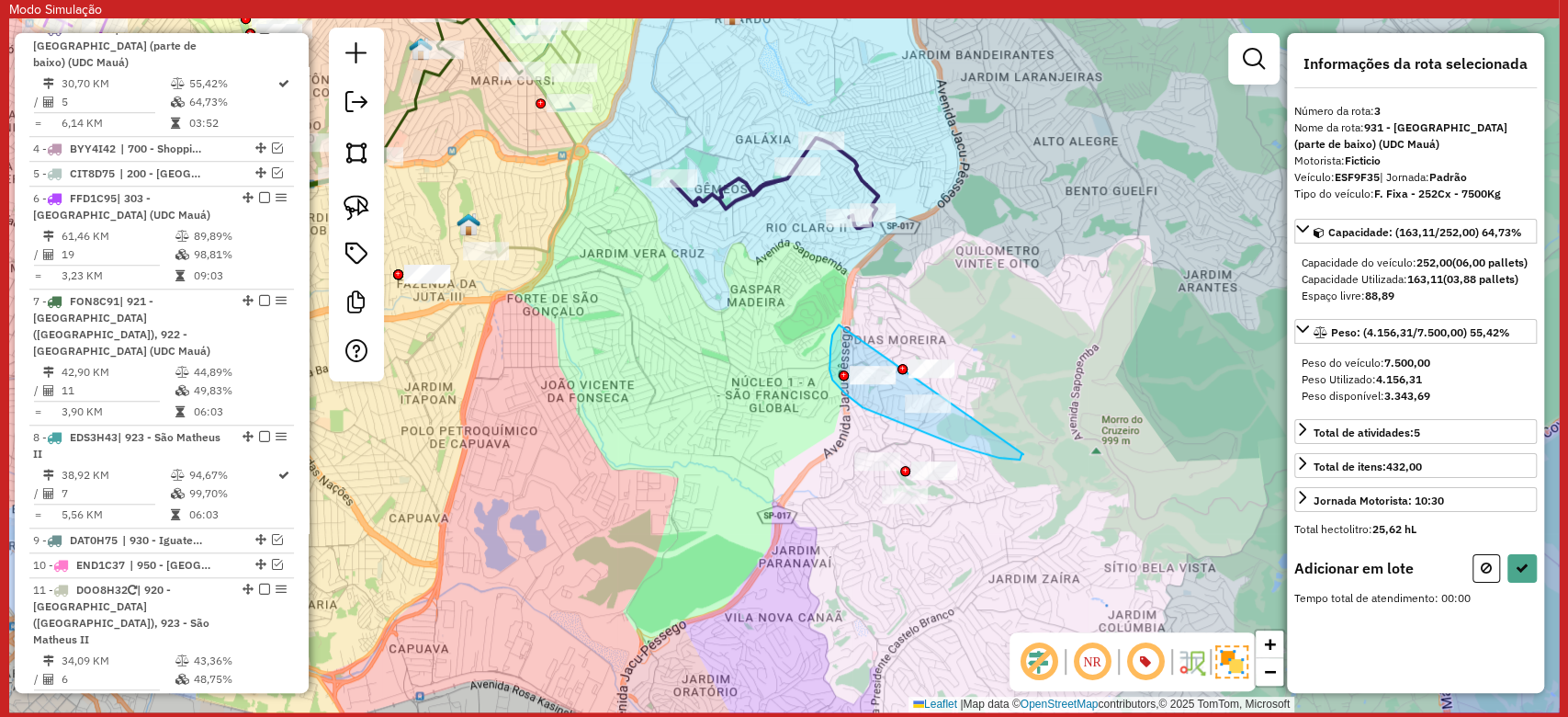
drag, startPoint x: 838, startPoint y: 325, endPoint x: 1023, endPoint y: 454, distance: 225.5
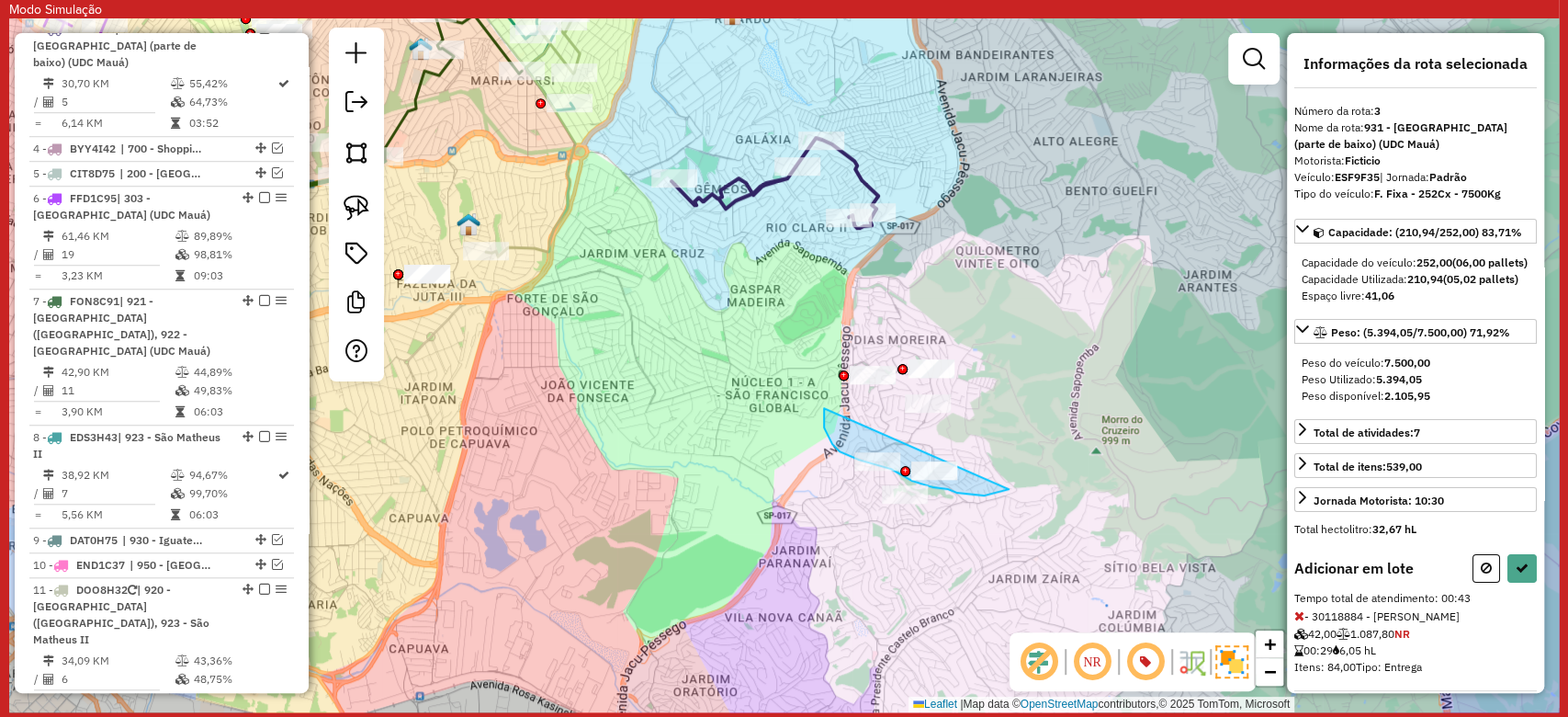
drag, startPoint x: 826, startPoint y: 432, endPoint x: 1008, endPoint y: 489, distance: 190.7
click at [1008, 489] on div "Janela de atendimento Grade de atendimento Capacidade Transportadoras Veículos …" at bounding box center [784, 365] width 1549 height 694
click at [1516, 582] on button at bounding box center [1522, 568] width 30 height 29
select select "**********"
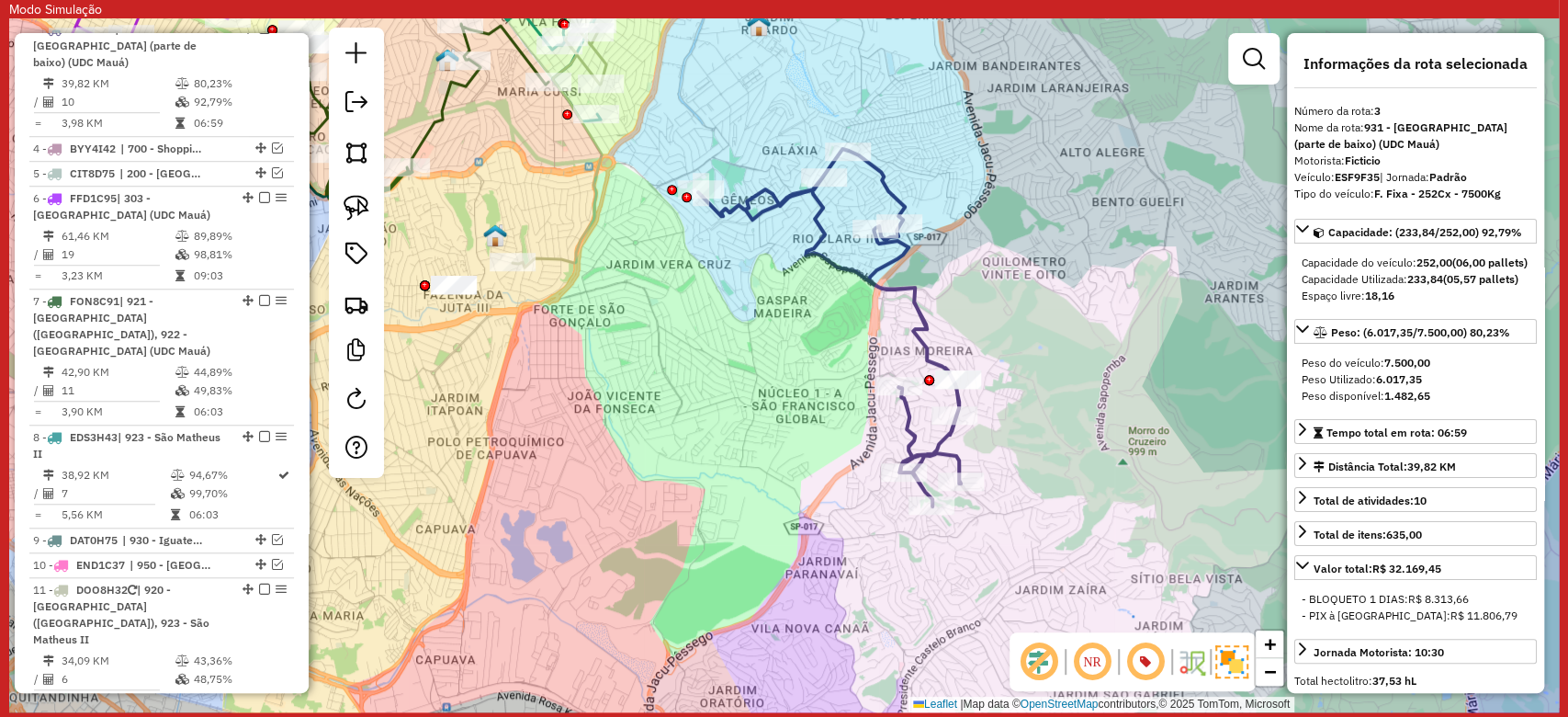
drag, startPoint x: 732, startPoint y: 299, endPoint x: 1023, endPoint y: 469, distance: 337.0
click at [1023, 469] on div "Janela de atendimento Grade de atendimento Capacidade Transportadoras Veículos …" at bounding box center [784, 365] width 1549 height 694
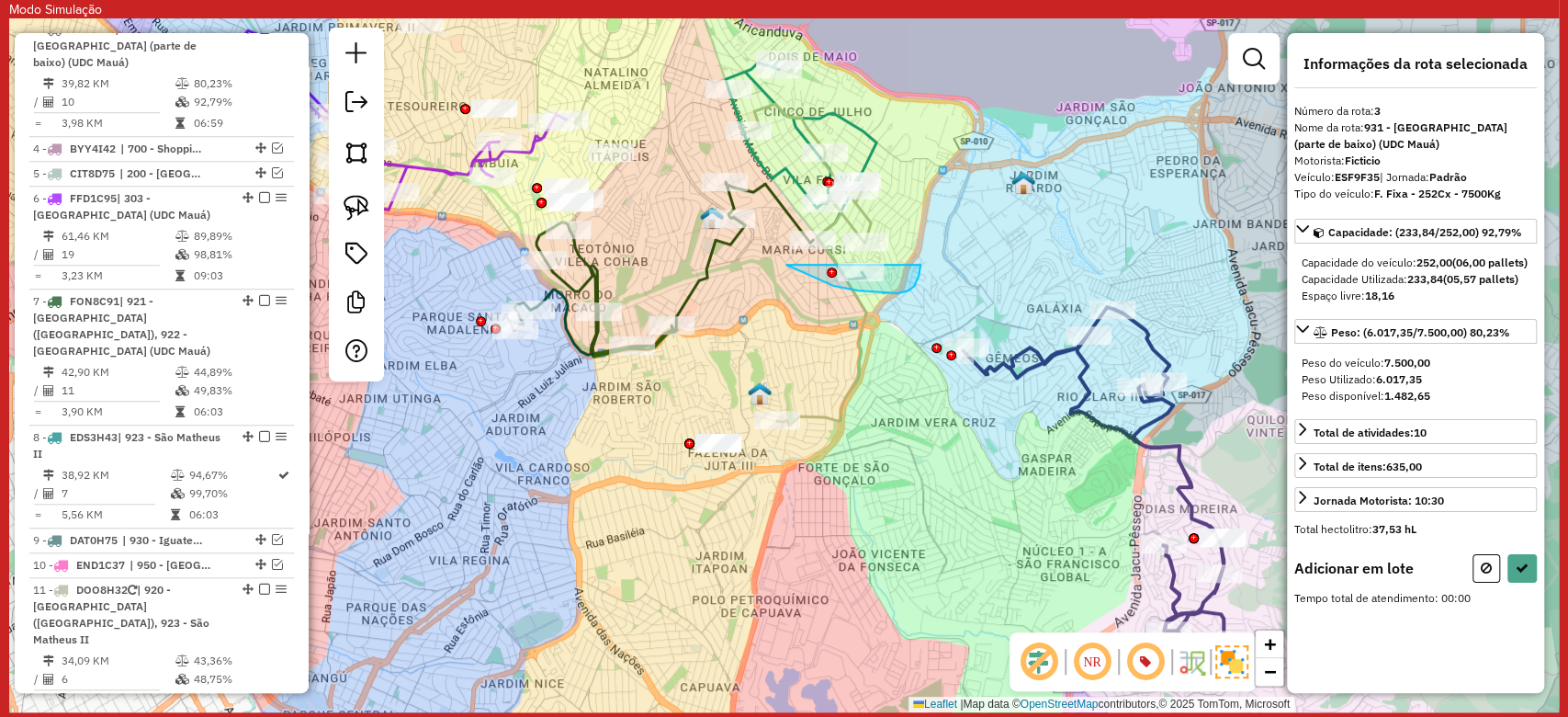
drag, startPoint x: 786, startPoint y: 265, endPoint x: 920, endPoint y: 265, distance: 134.0
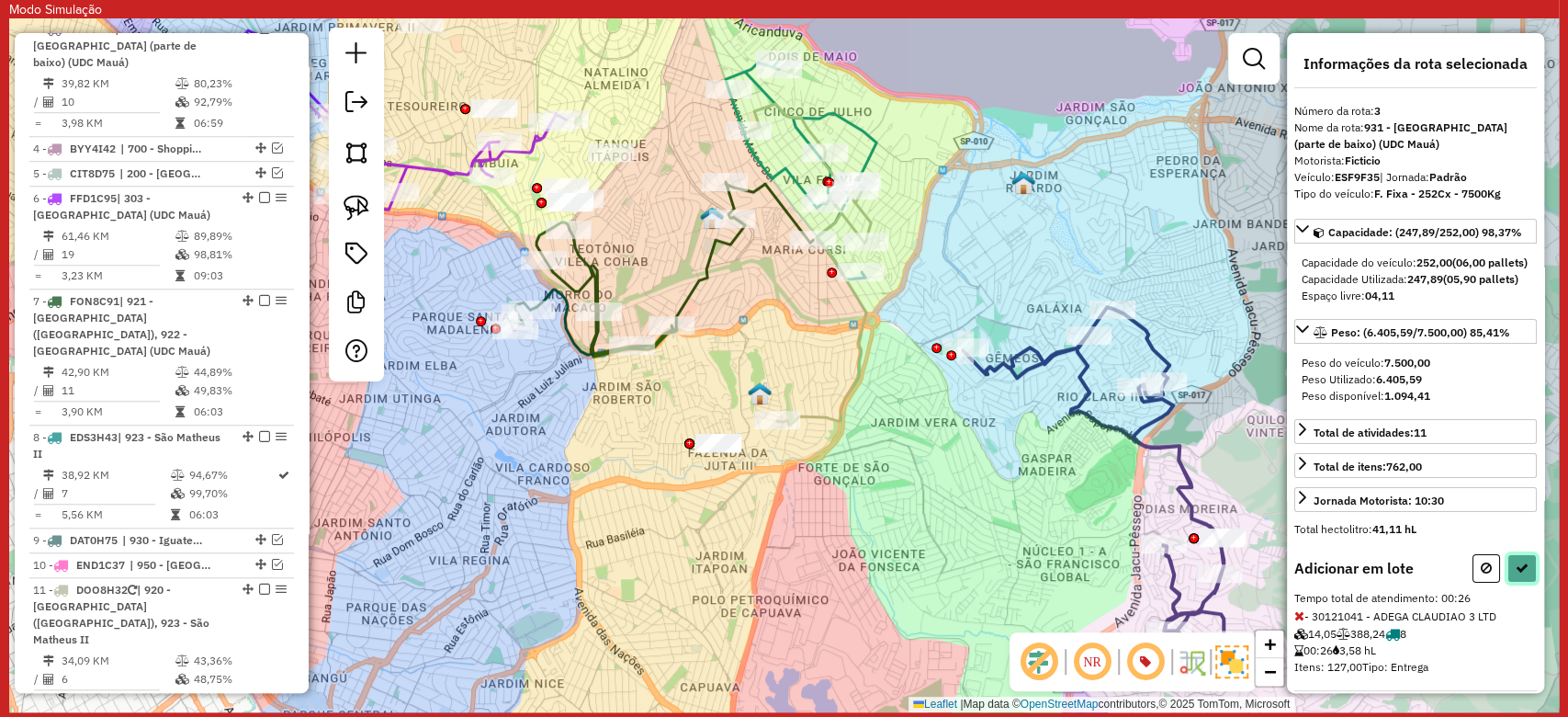
click at [1515, 575] on icon at bounding box center [1522, 568] width 13 height 13
select select "**********"
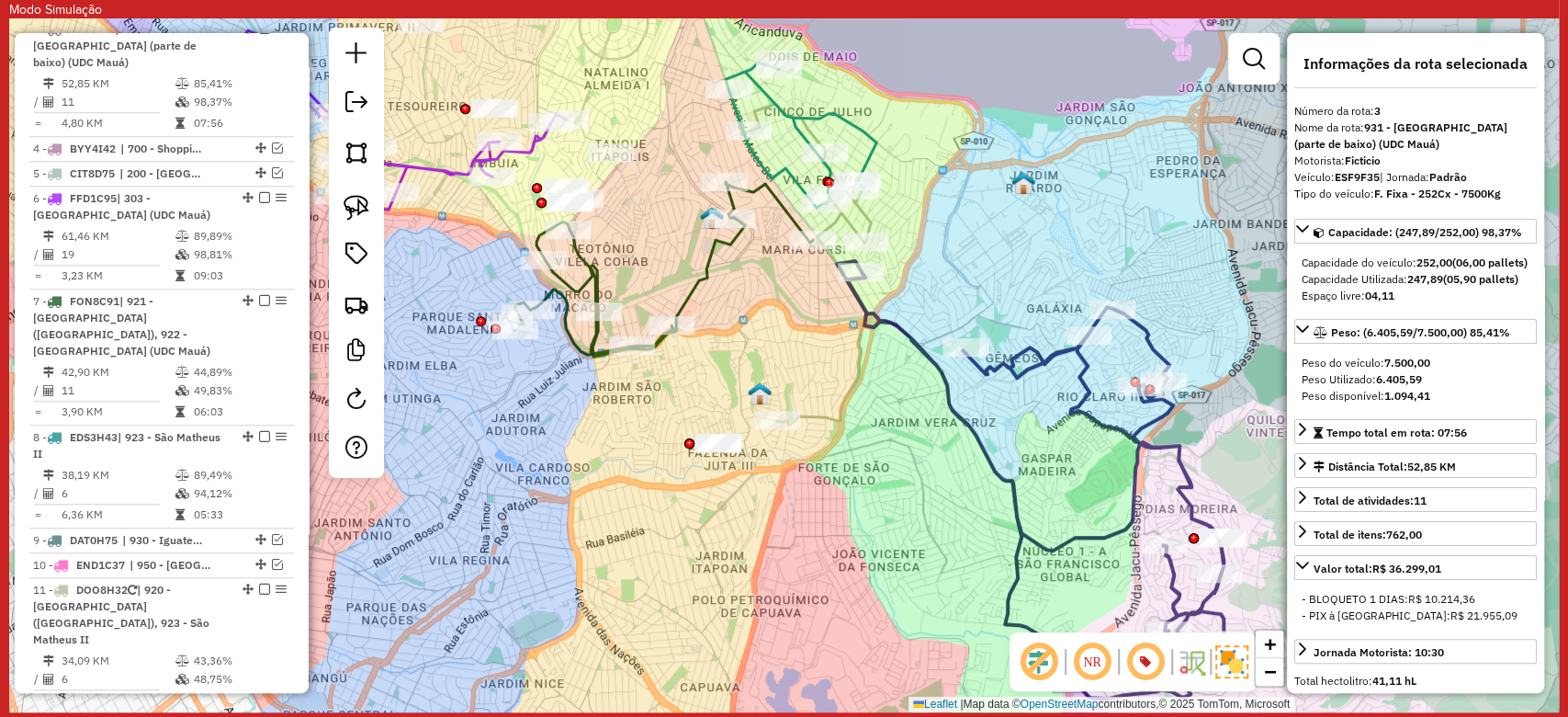
click at [560, 316] on icon at bounding box center [661, 270] width 303 height 175
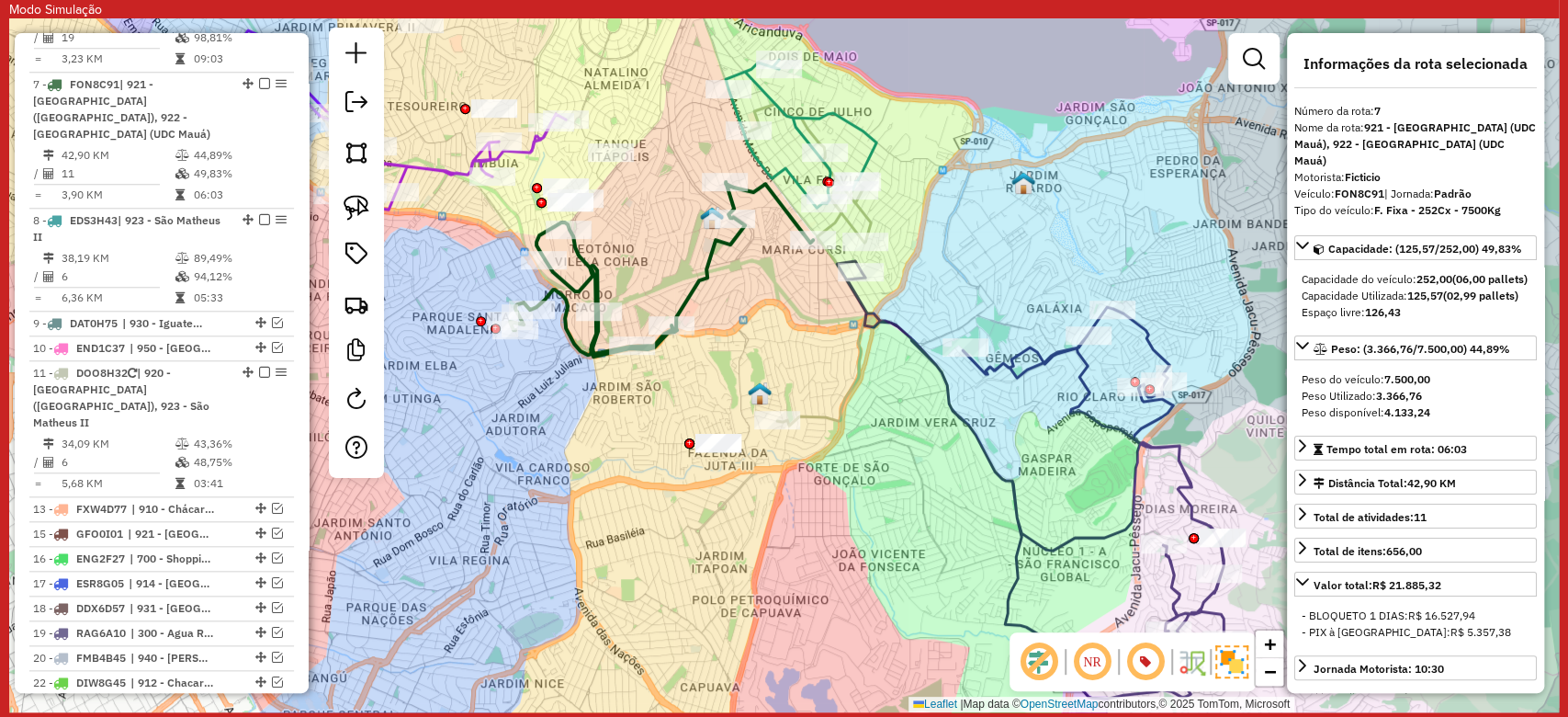
scroll to position [1154, 0]
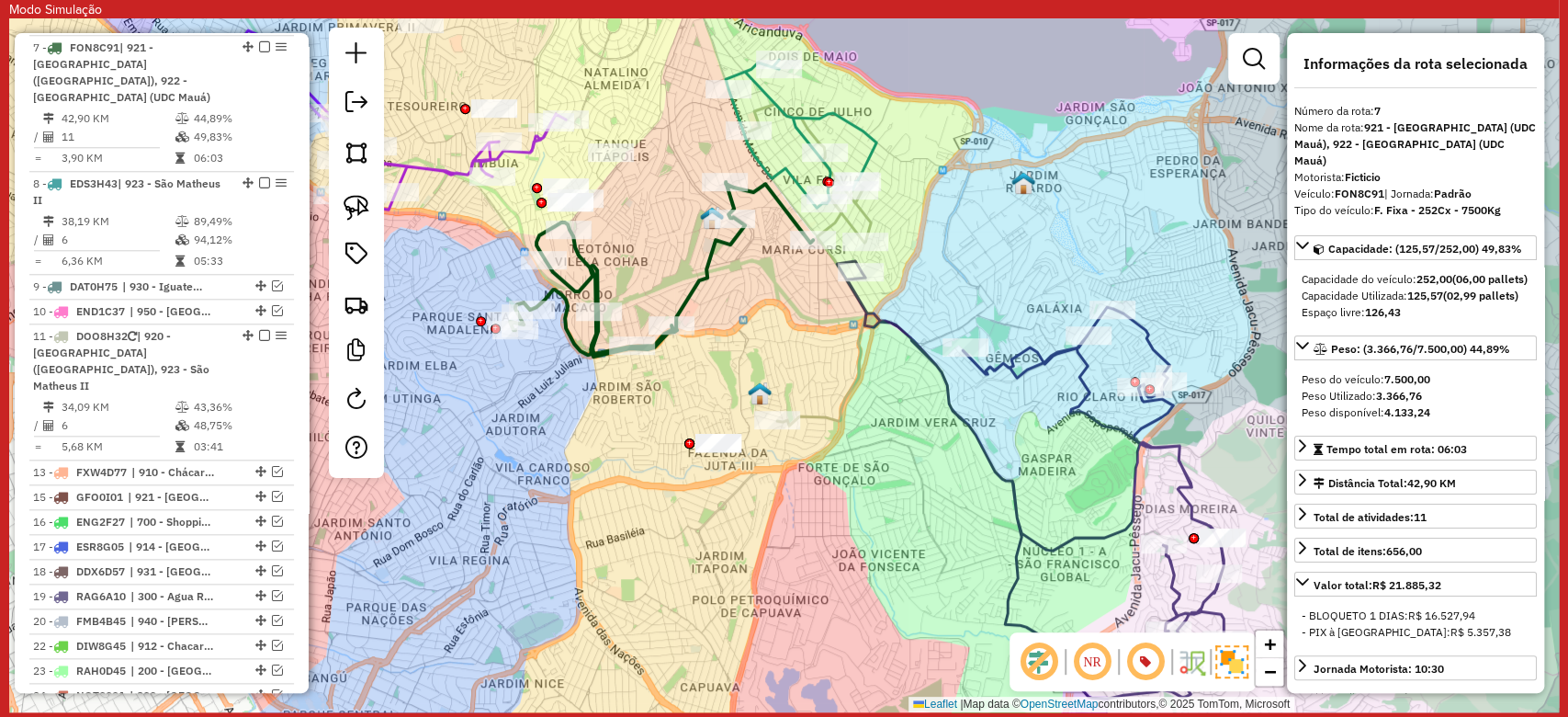
drag, startPoint x: 795, startPoint y: 310, endPoint x: 943, endPoint y: 357, distance: 155.3
click at [943, 357] on div "Janela de atendimento Grade de atendimento Capacidade Transportadoras Veículos …" at bounding box center [784, 365] width 1549 height 694
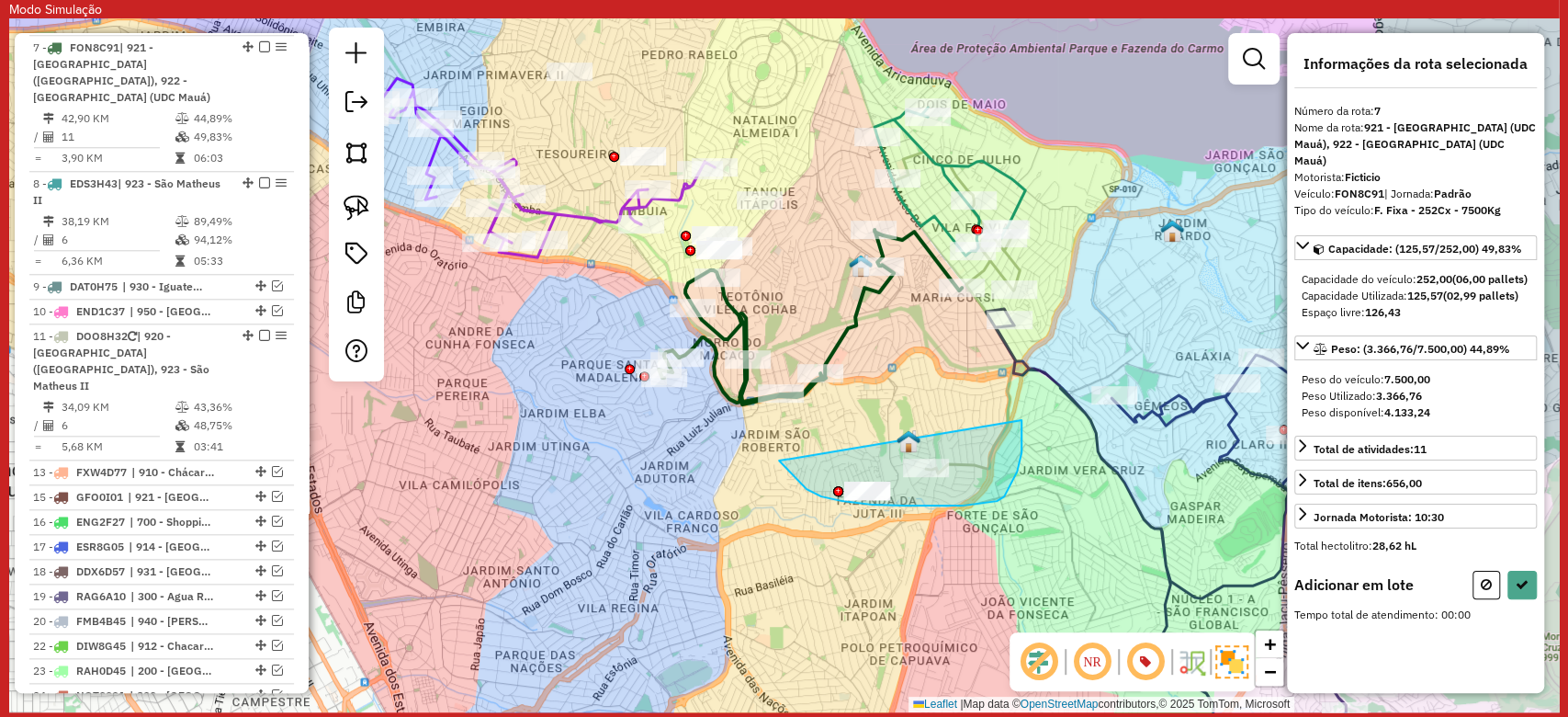
drag, startPoint x: 821, startPoint y: 497, endPoint x: 1021, endPoint y: 420, distance: 214.3
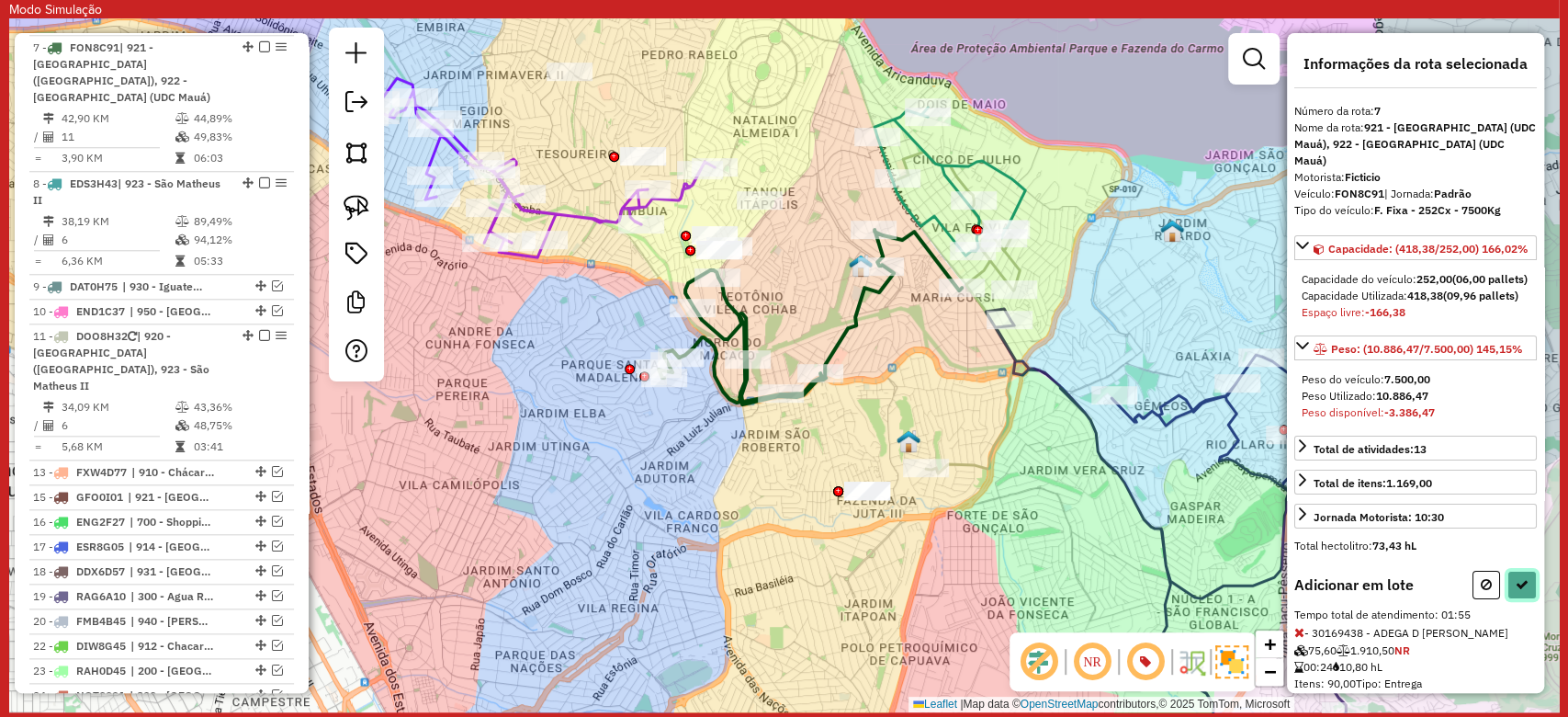
click at [1516, 591] on icon at bounding box center [1522, 585] width 13 height 13
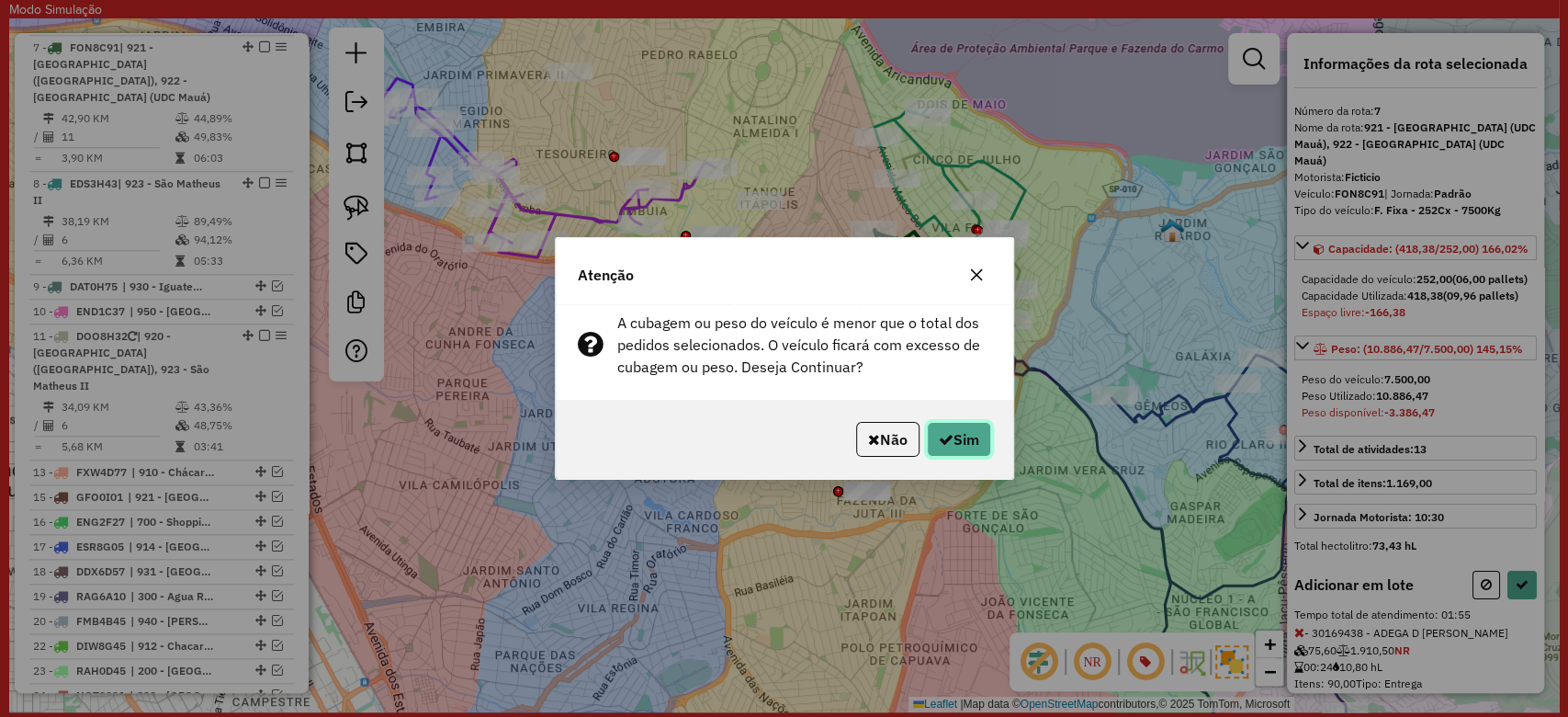
click at [963, 433] on button "Sim" at bounding box center [958, 440] width 64 height 35
select select "**********"
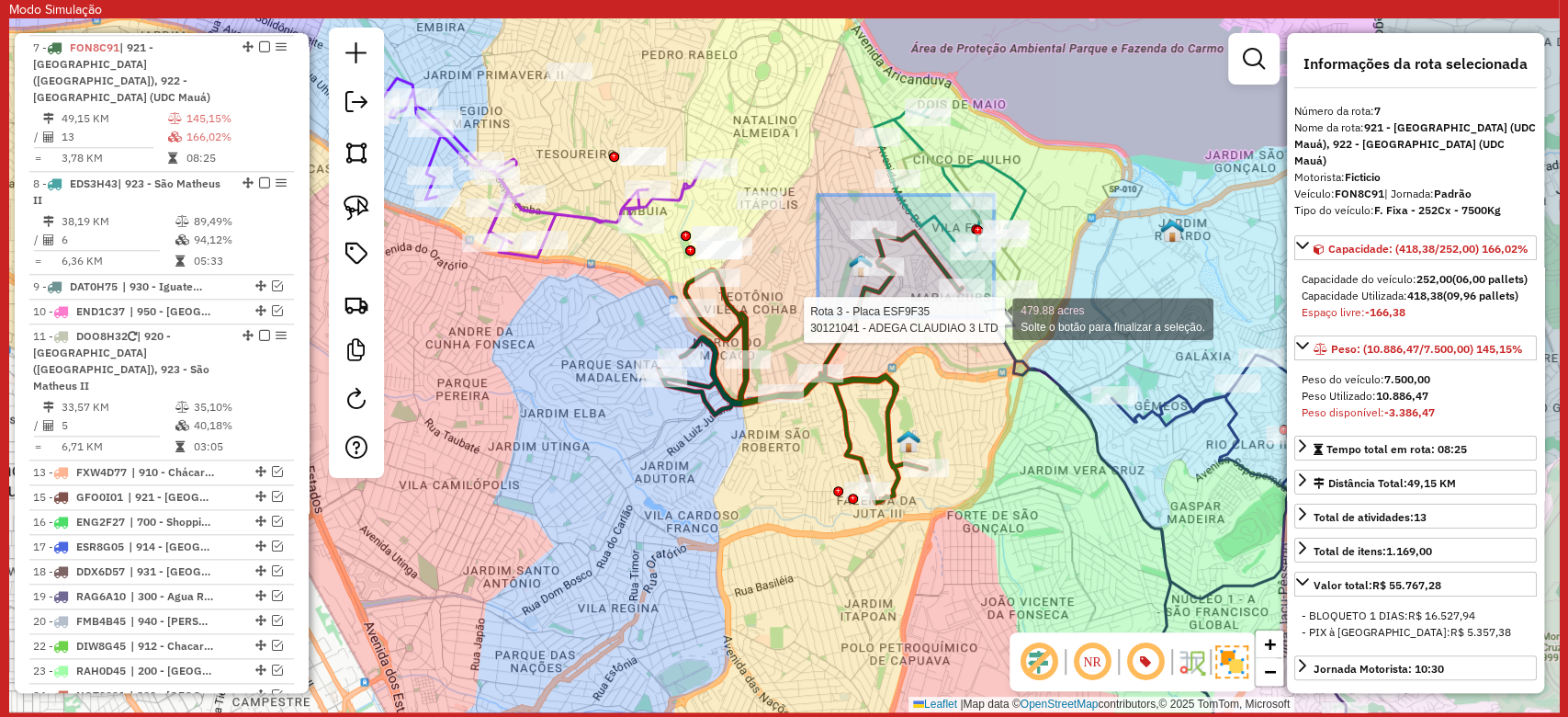
click at [994, 317] on div "Rota 3 - Placa ESF9F35 30121041 - ADEGA CLAUDIAO 3 LTD 479.88 acres Solte o bot…" at bounding box center [784, 365] width 1549 height 694
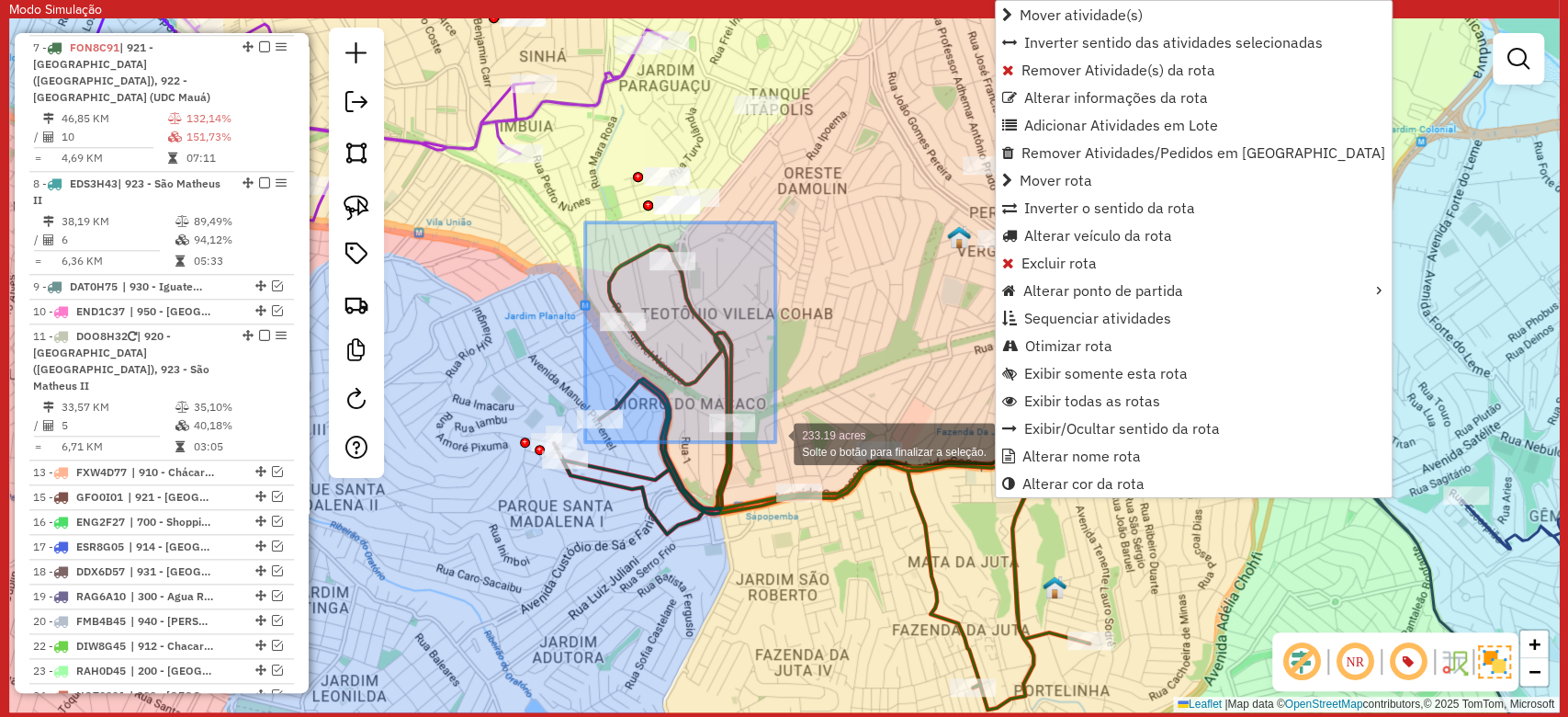
drag, startPoint x: 586, startPoint y: 222, endPoint x: 775, endPoint y: 442, distance: 290.0
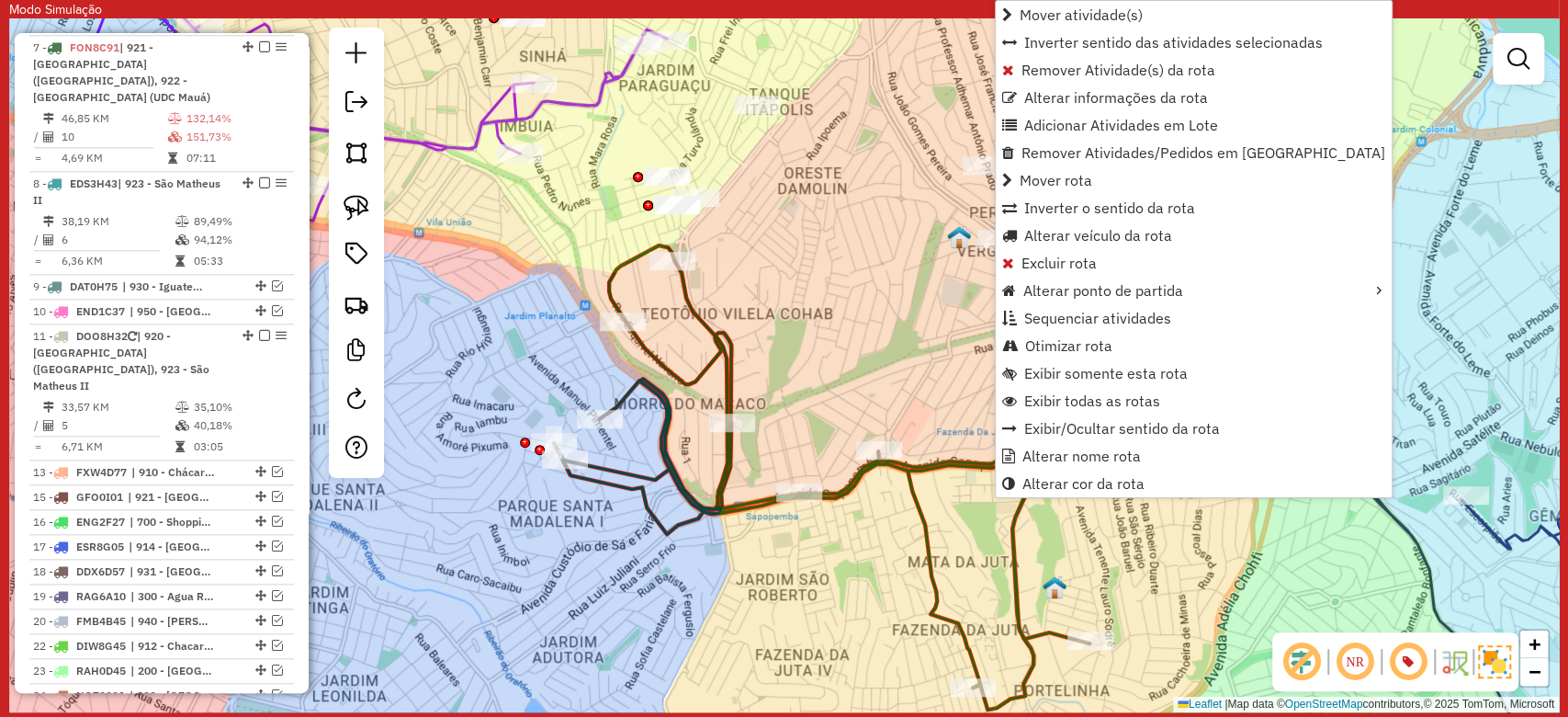
click at [720, 394] on icon at bounding box center [822, 477] width 535 height 464
select select "**********"
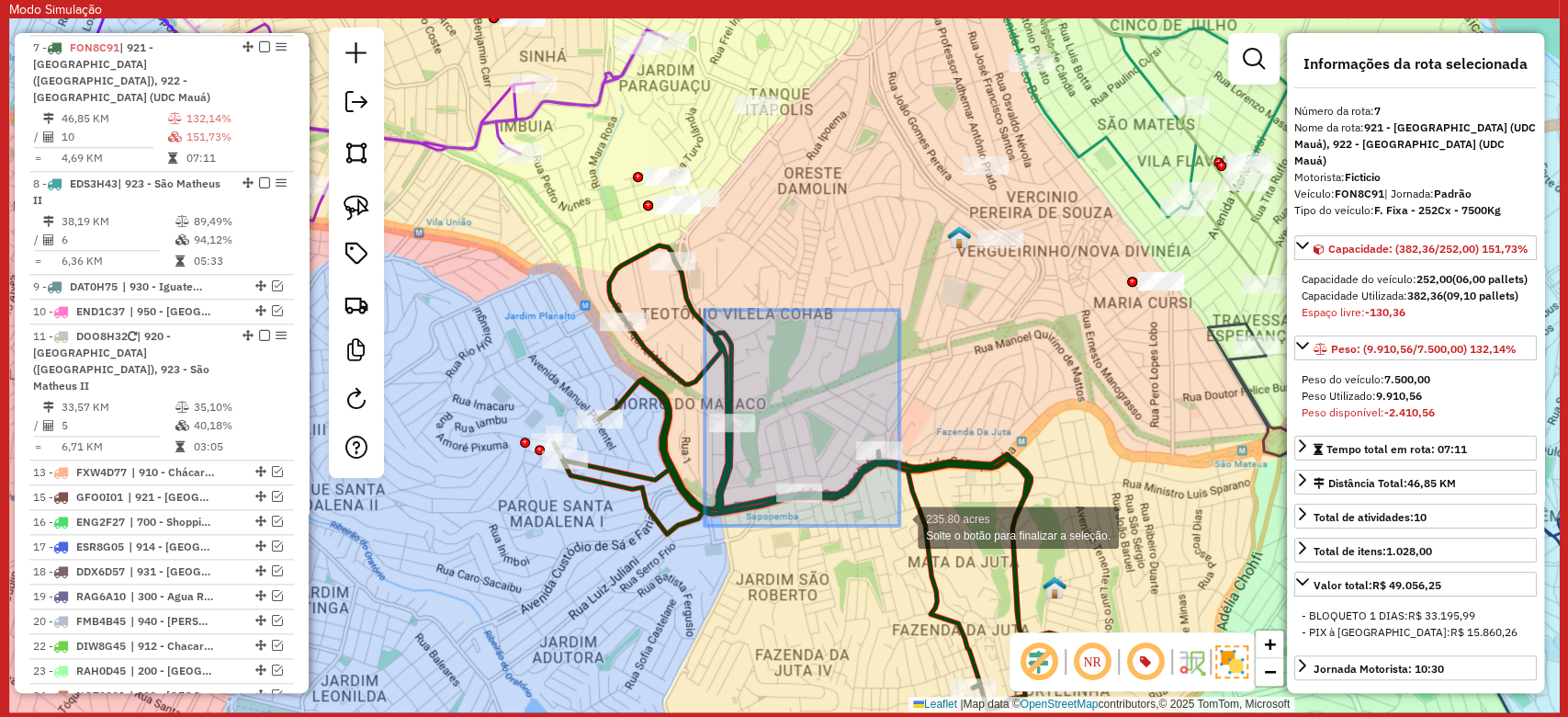
drag, startPoint x: 720, startPoint y: 347, endPoint x: 899, endPoint y: 525, distance: 252.4
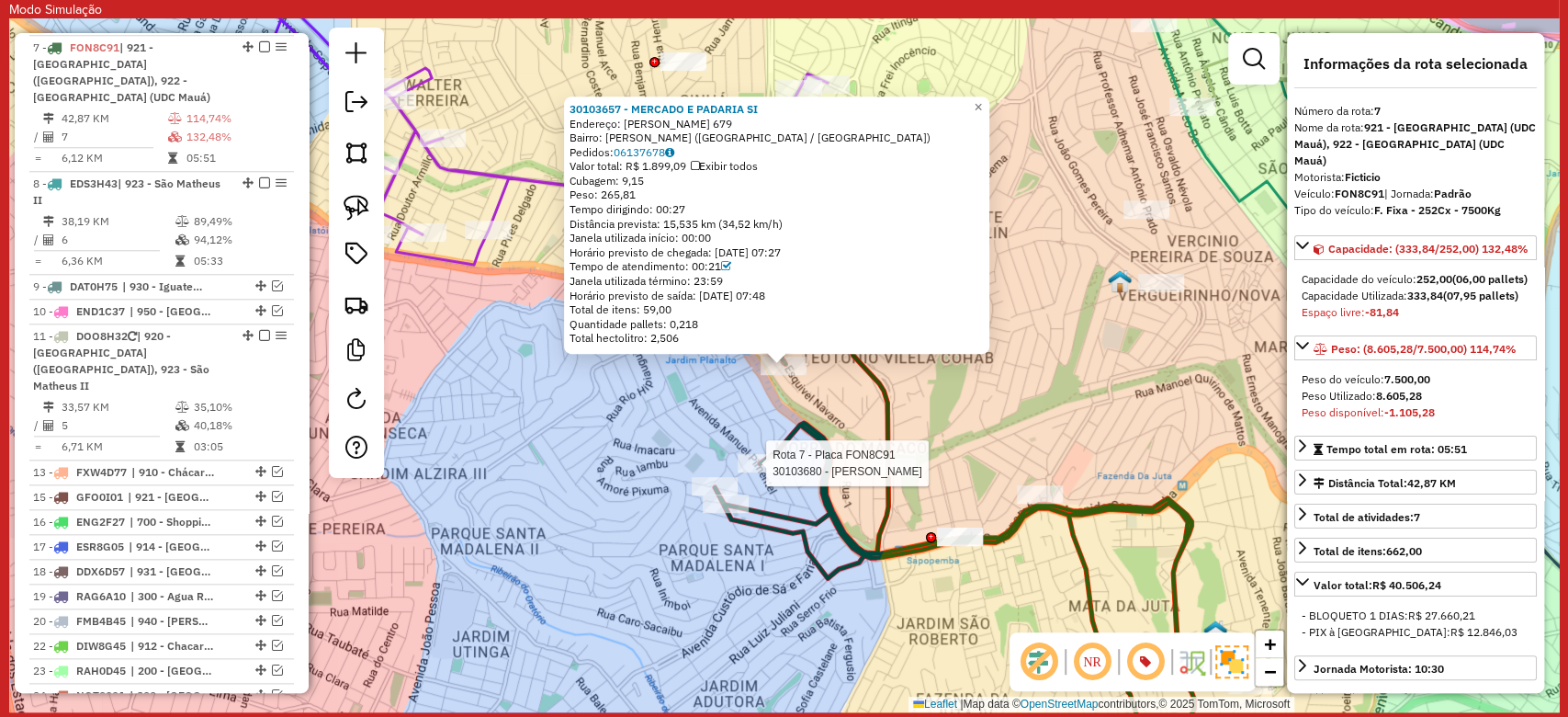
click at [758, 472] on div at bounding box center [759, 463] width 46 height 19
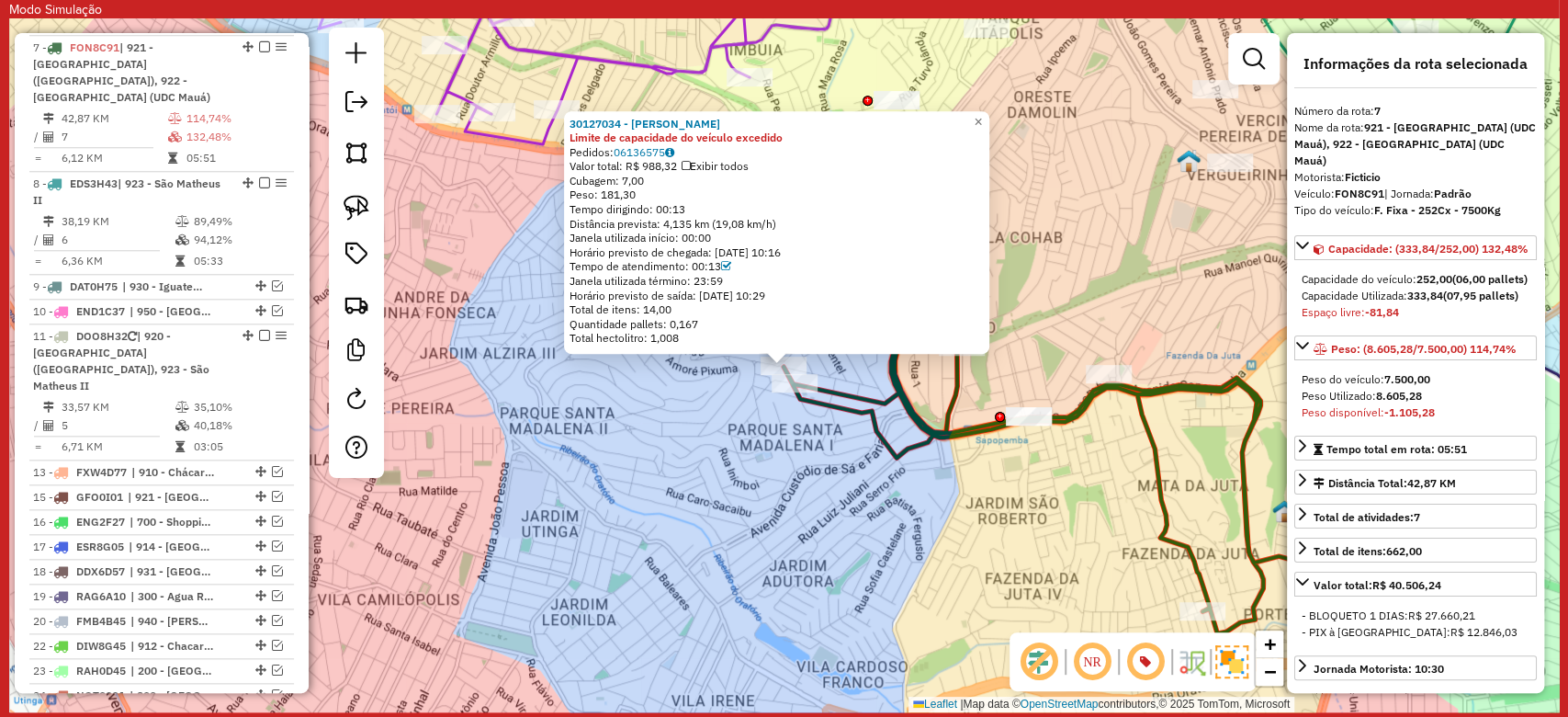
click at [745, 401] on div "30127034 - FLOR MADALENA Limite de capacidade do veículo excedido Pedidos: 0613…" at bounding box center [784, 365] width 1549 height 694
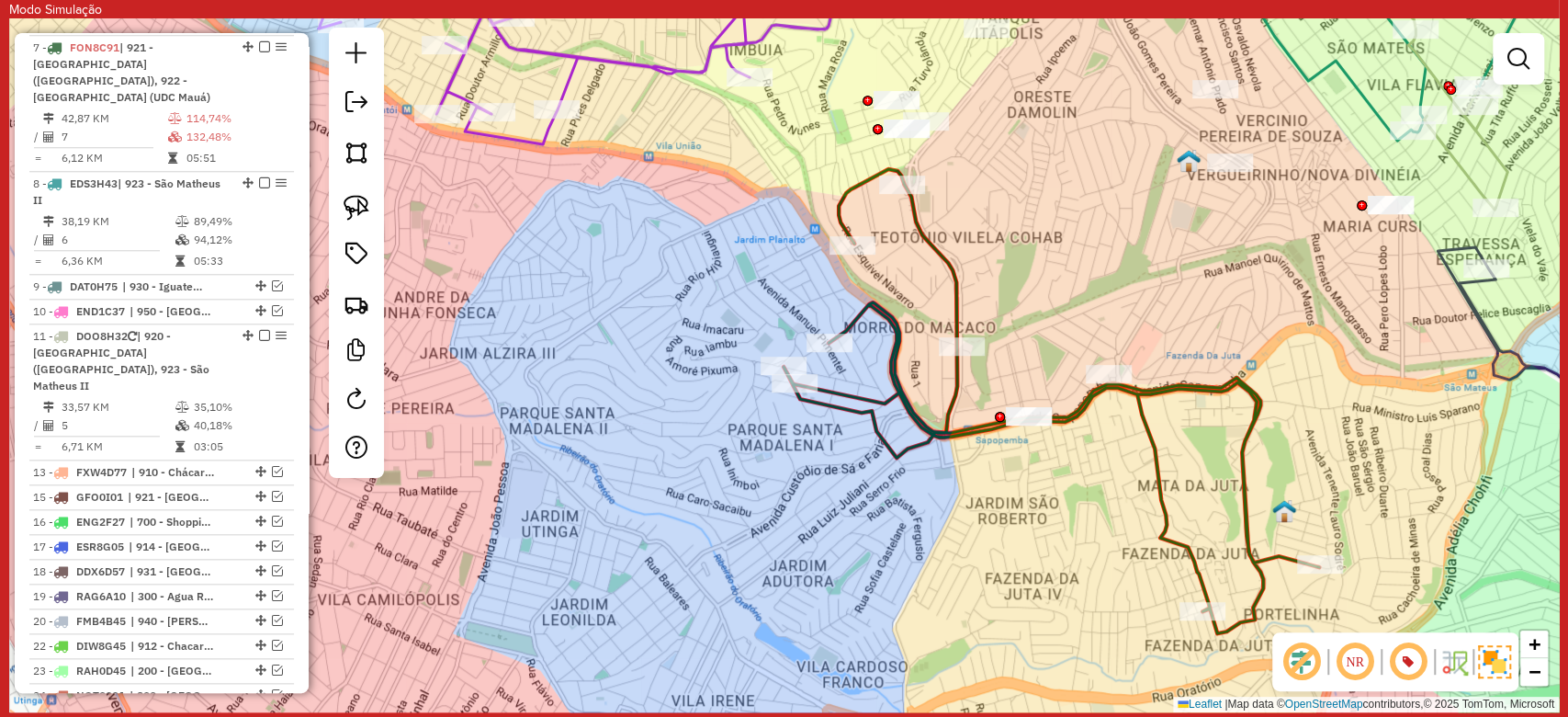
drag, startPoint x: 913, startPoint y: 521, endPoint x: 602, endPoint y: 321, distance: 369.8
click at [602, 321] on div "Janela de atendimento Grade de atendimento Capacidade Transportadoras Veículos …" at bounding box center [784, 365] width 1549 height 694
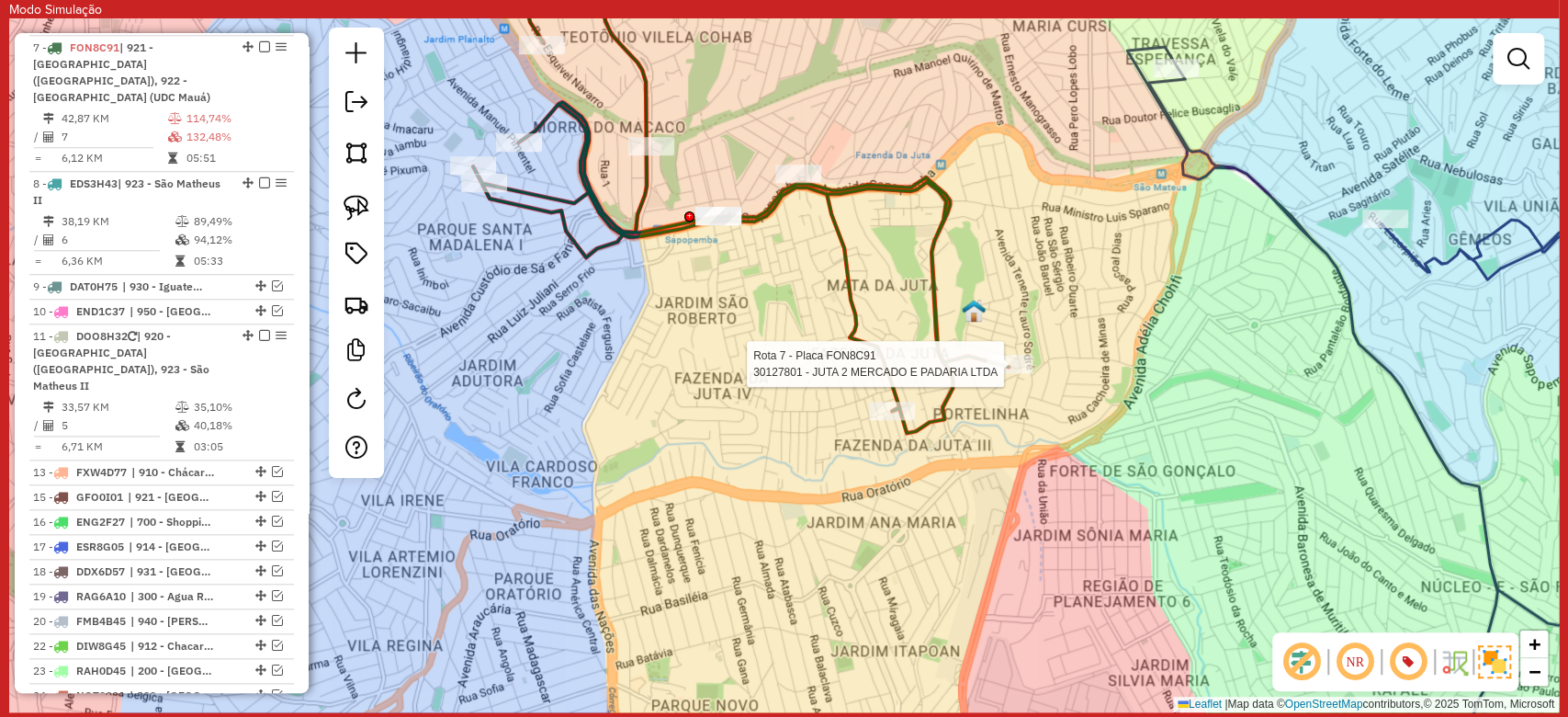
select select "**********"
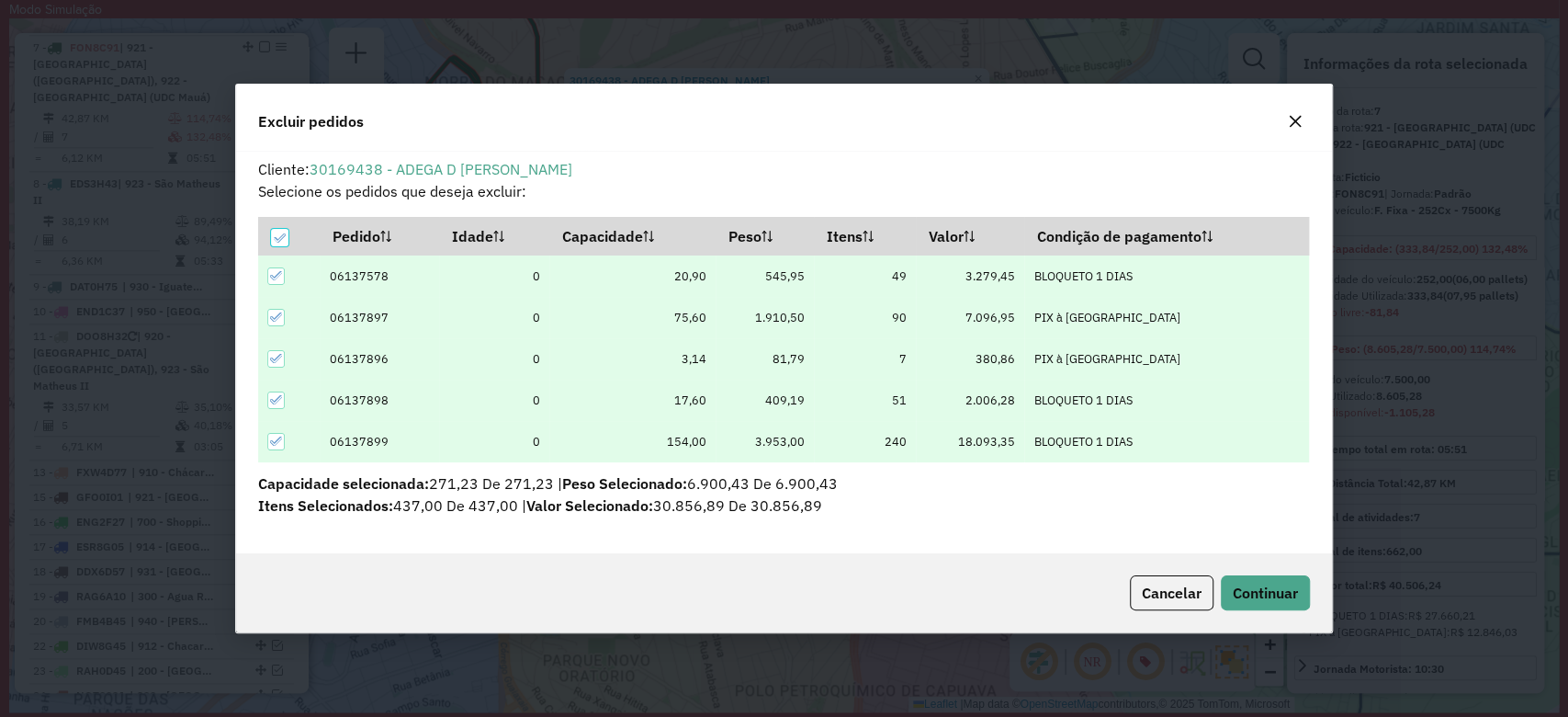
scroll to position [0, 0]
click at [1282, 604] on button "Continuar" at bounding box center [1265, 593] width 89 height 35
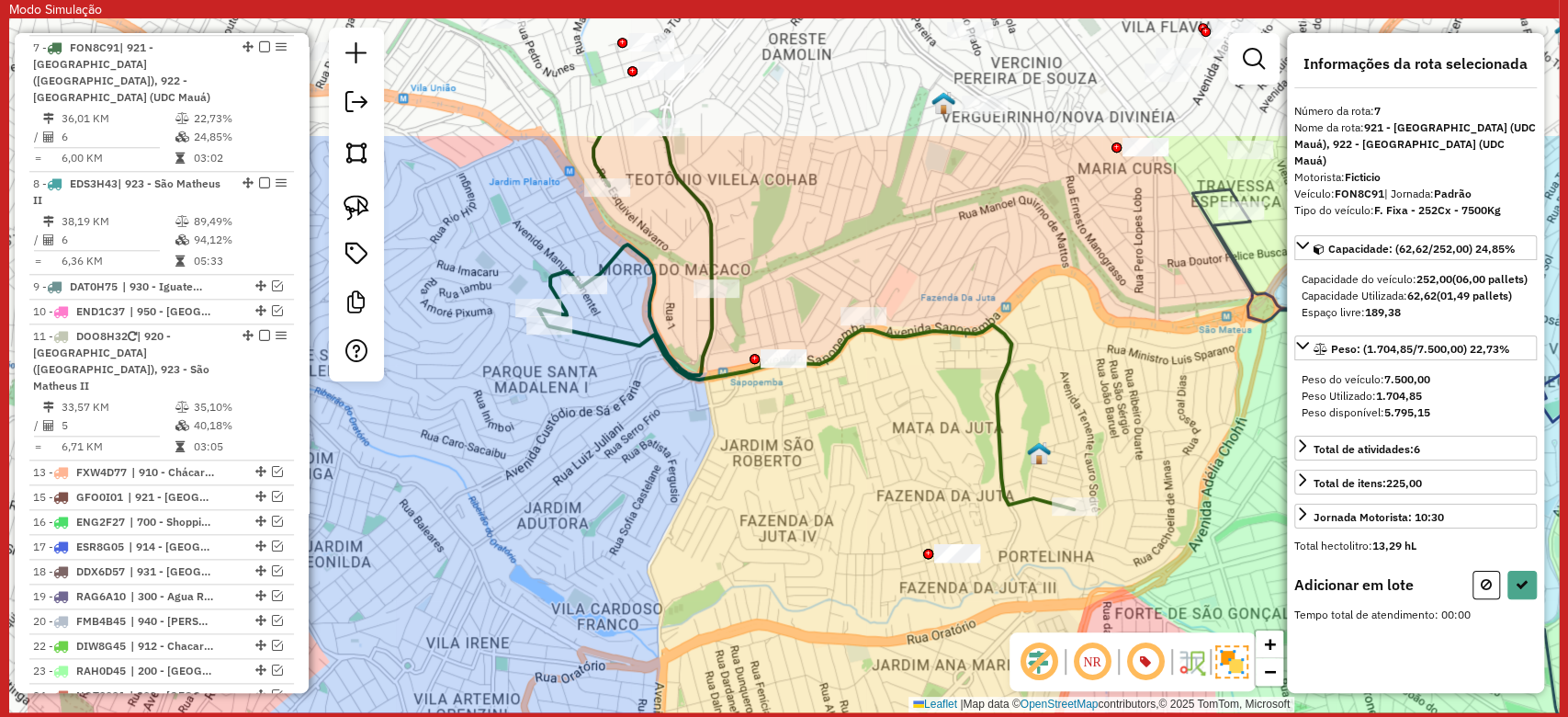
drag, startPoint x: 708, startPoint y: 262, endPoint x: 887, endPoint y: 465, distance: 270.6
click at [887, 465] on div "Janela de atendimento Grade de atendimento Capacidade Transportadoras Veículos …" at bounding box center [784, 365] width 1549 height 694
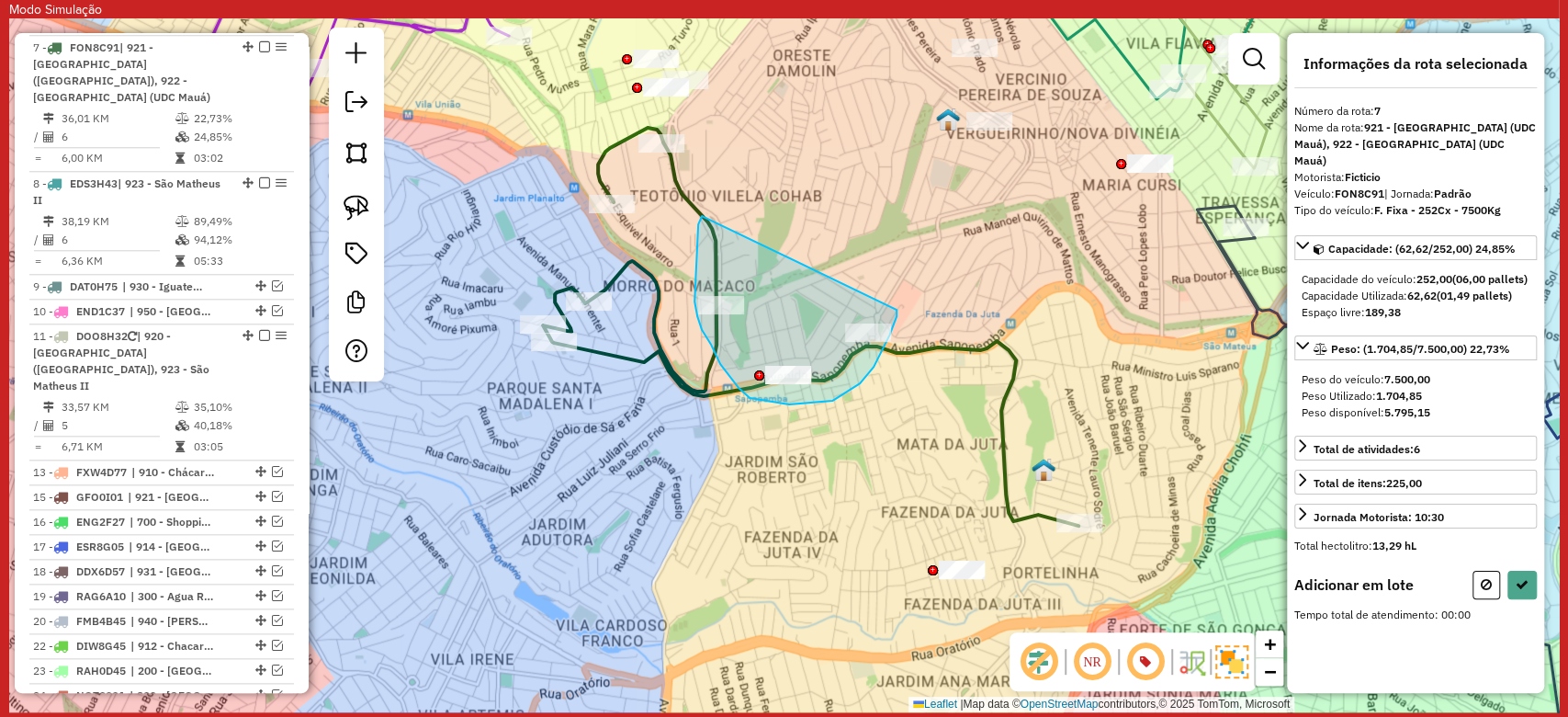
drag, startPoint x: 698, startPoint y: 224, endPoint x: 896, endPoint y: 310, distance: 215.9
click at [896, 310] on div "Janela de atendimento Grade de atendimento Capacidade Transportadoras Veículos …" at bounding box center [784, 365] width 1549 height 694
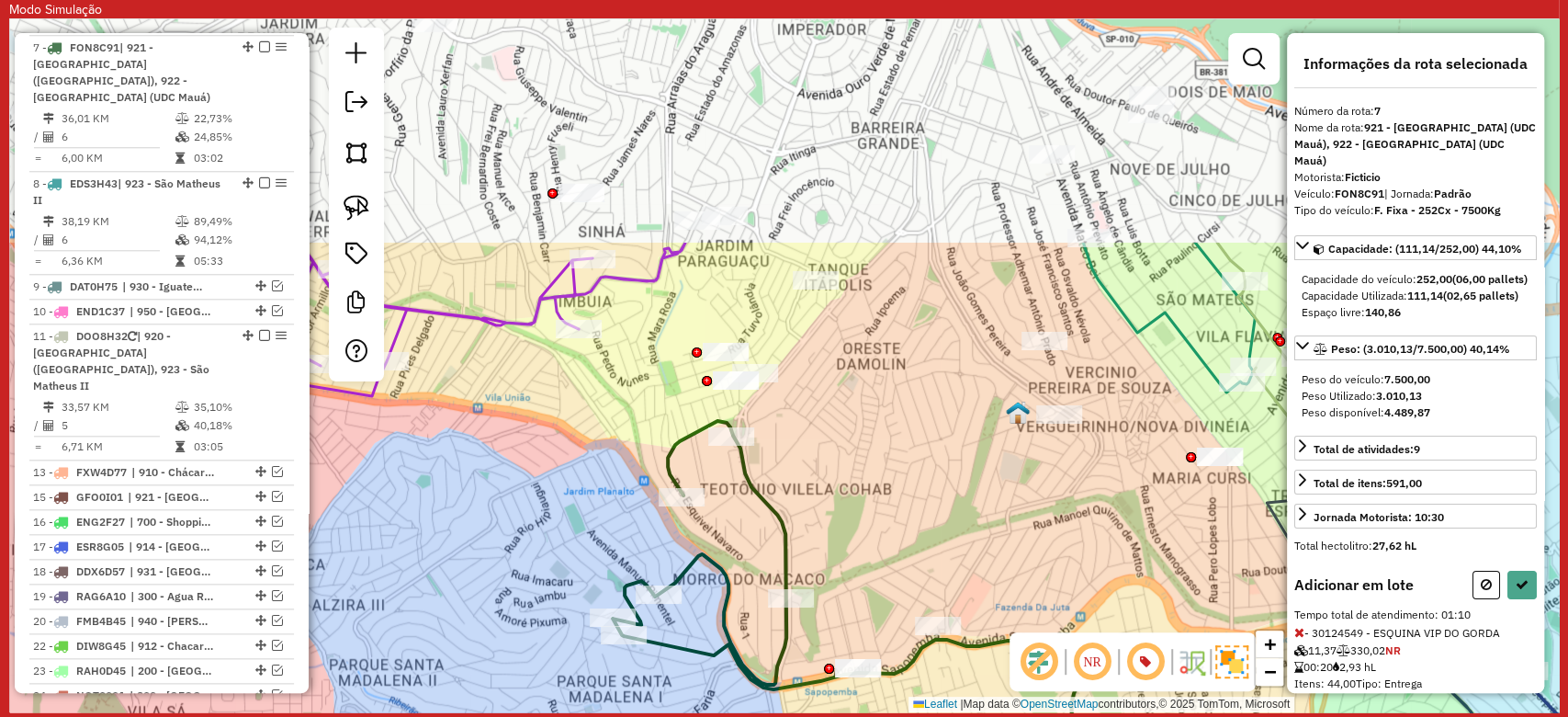
drag, startPoint x: 793, startPoint y: 108, endPoint x: 783, endPoint y: 354, distance: 246.2
click at [863, 403] on div "Janela de atendimento Grade de atendimento Capacidade Transportadoras Veículos …" at bounding box center [784, 365] width 1549 height 694
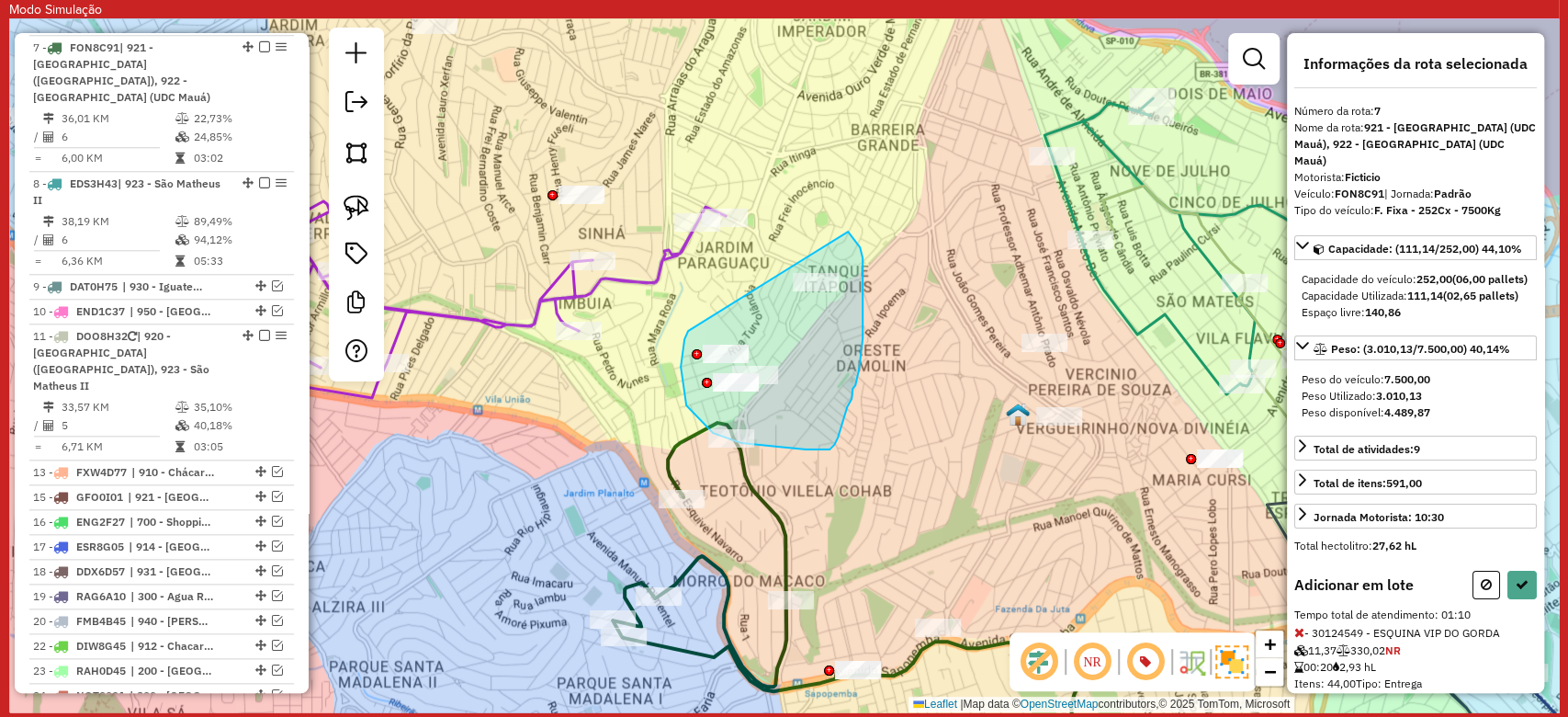
drag, startPoint x: 683, startPoint y: 345, endPoint x: 848, endPoint y: 232, distance: 200.0
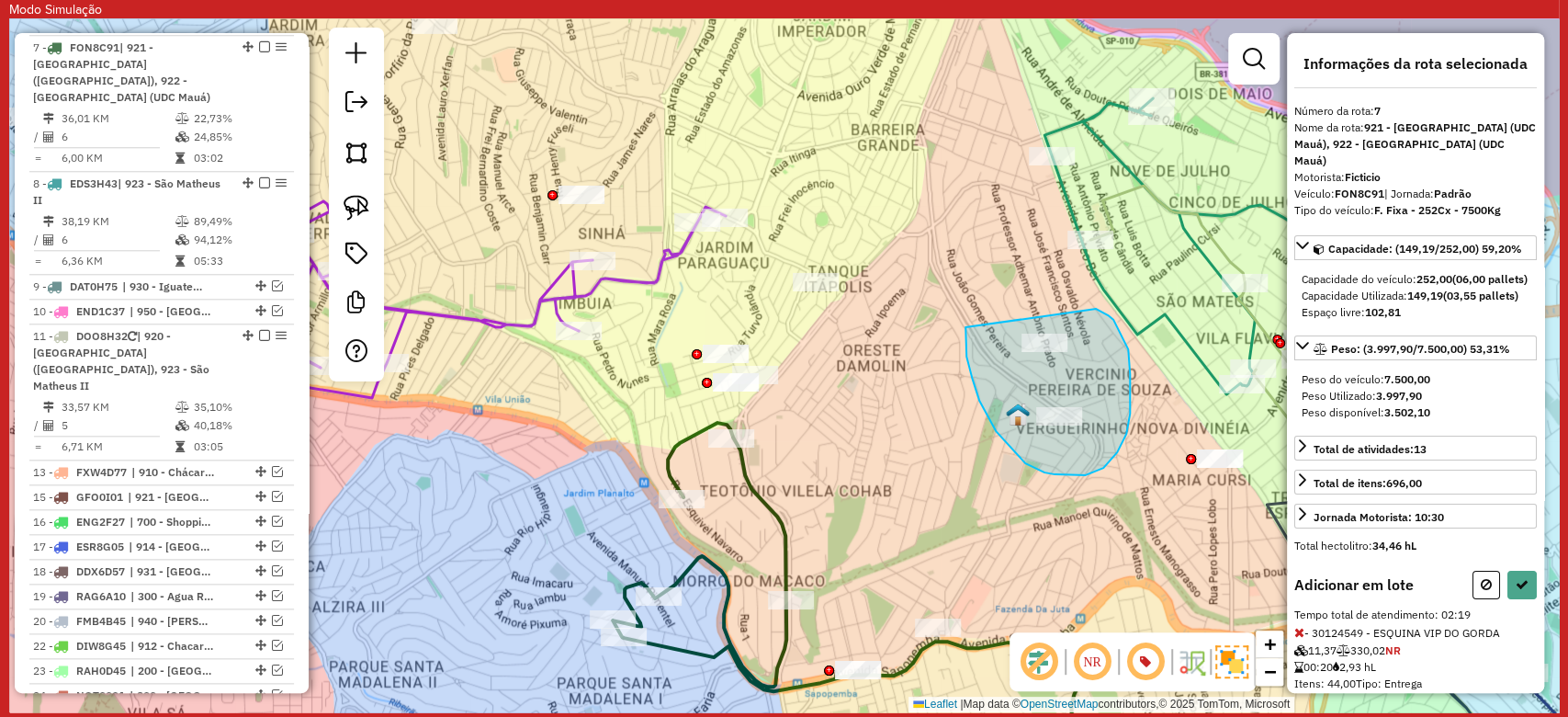
drag, startPoint x: 1085, startPoint y: 475, endPoint x: 1096, endPoint y: 309, distance: 166.4
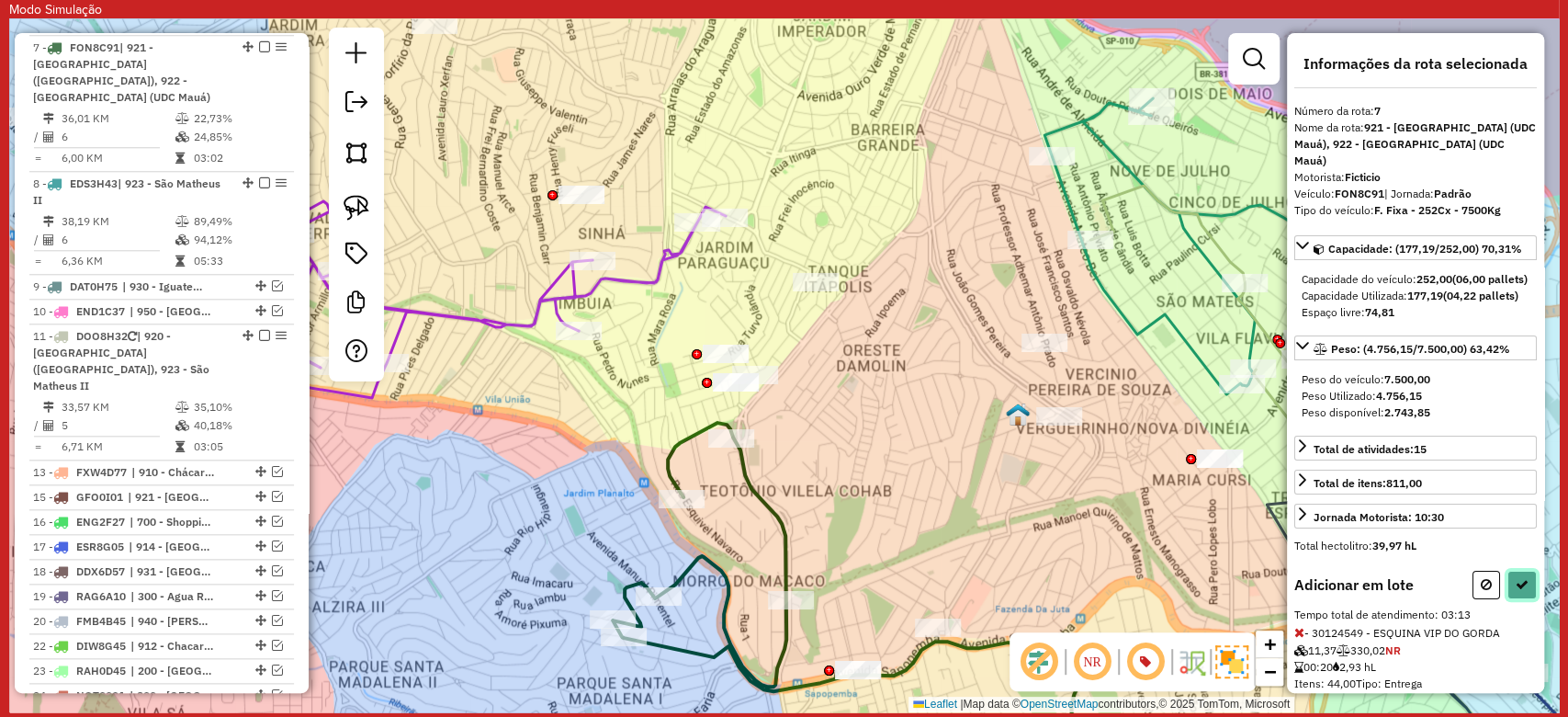
click at [1522, 599] on button at bounding box center [1522, 585] width 30 height 29
select select "**********"
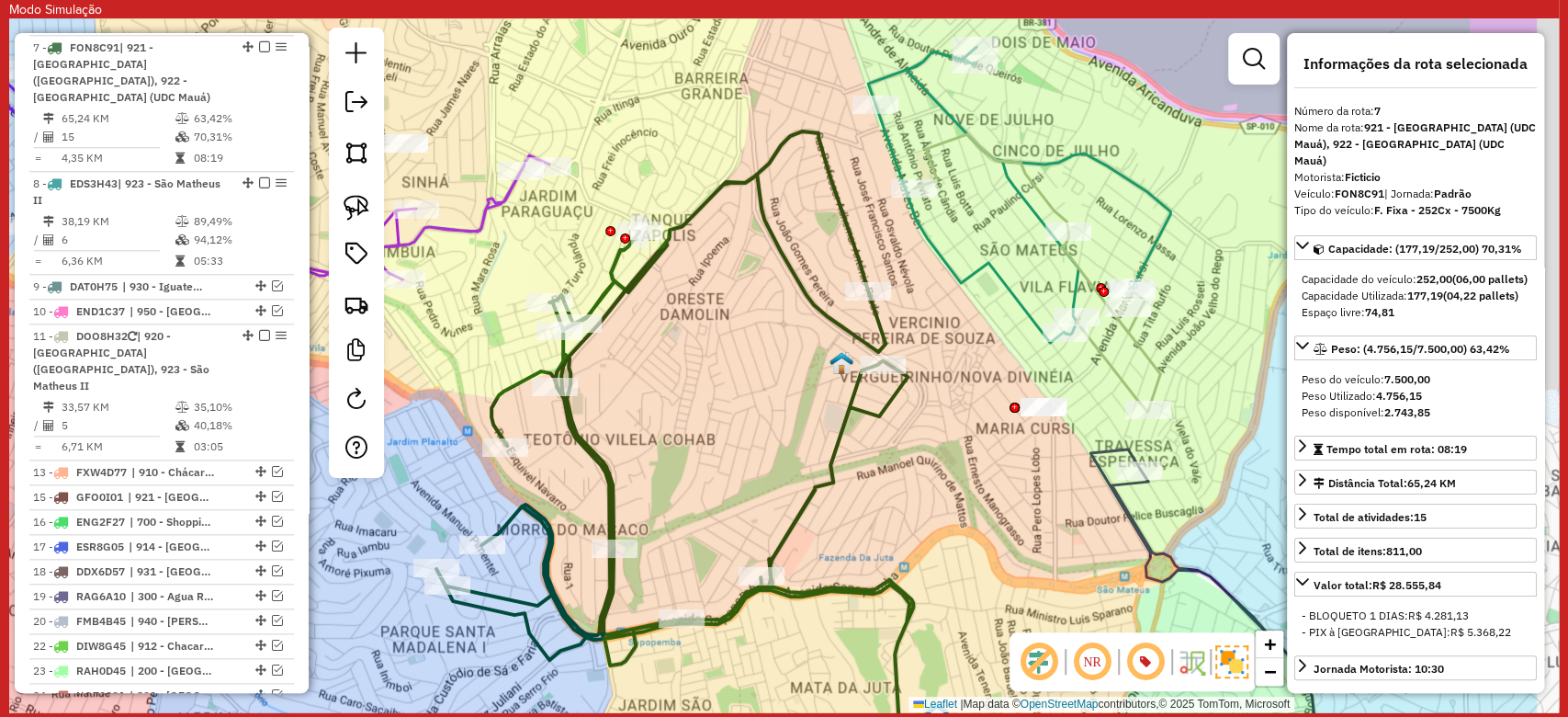
drag, startPoint x: 1089, startPoint y: 548, endPoint x: 913, endPoint y: 497, distance: 183.2
click at [913, 497] on div "Janela de atendimento Grade de atendimento Capacidade Transportadoras Veículos …" at bounding box center [784, 365] width 1549 height 694
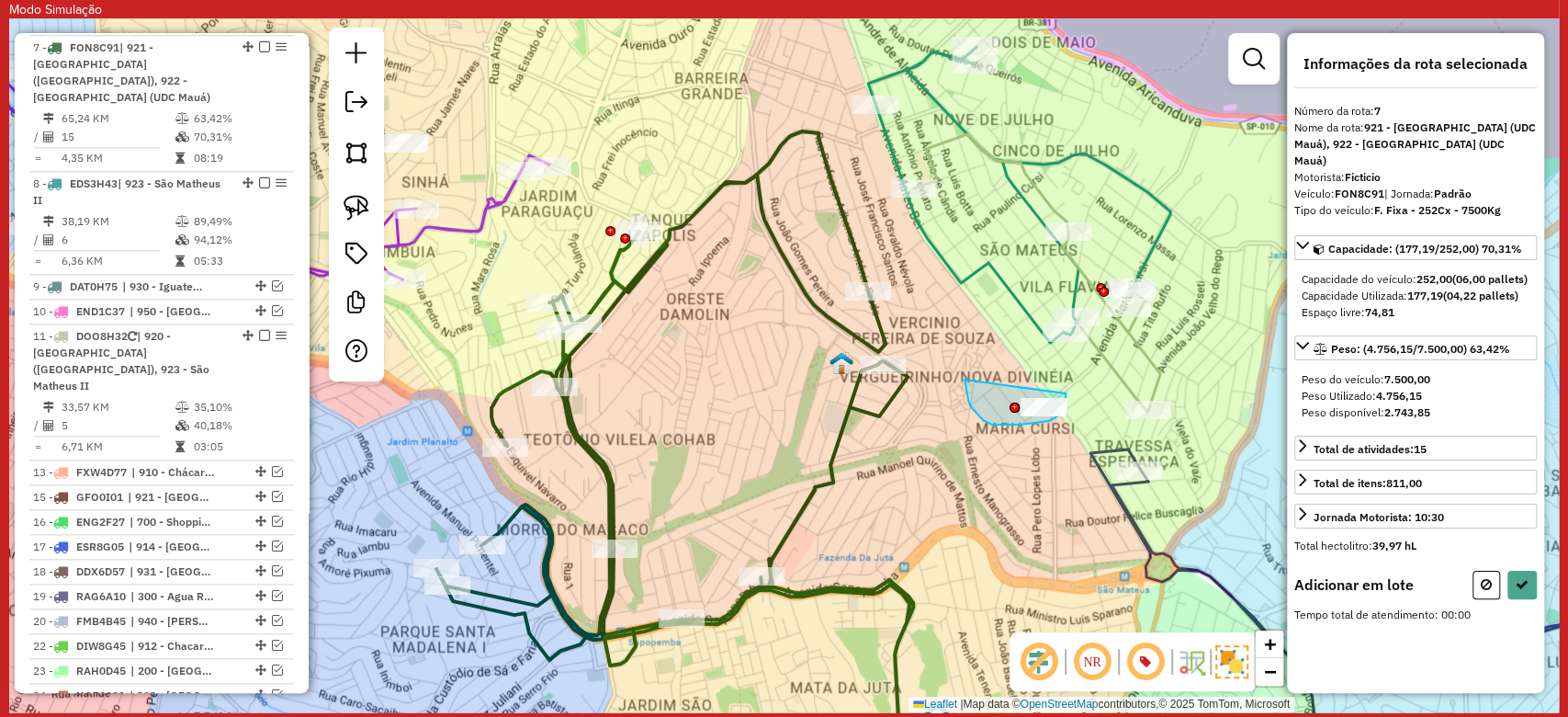
drag, startPoint x: 967, startPoint y: 392, endPoint x: 1065, endPoint y: 393, distance: 98.0
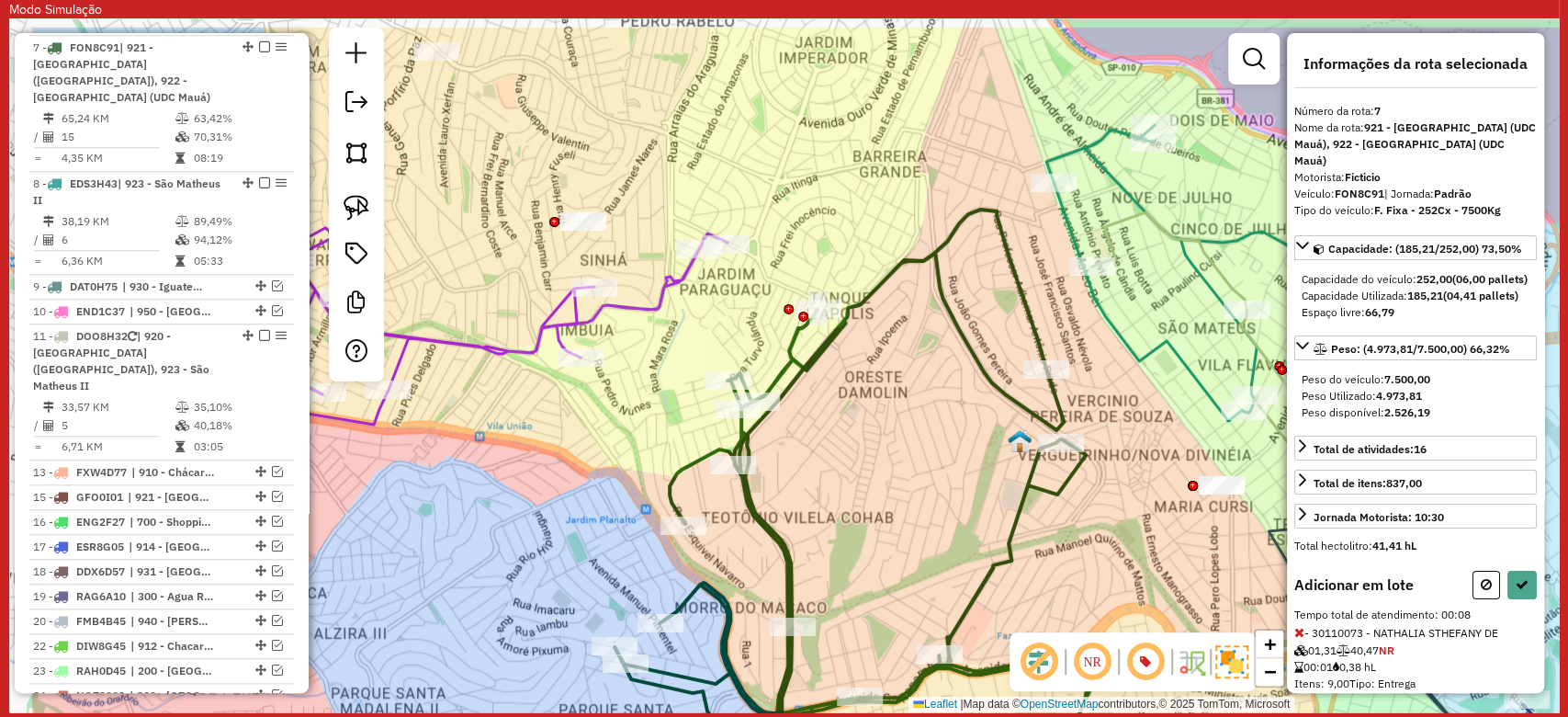
drag, startPoint x: 708, startPoint y: 342, endPoint x: 1007, endPoint y: 460, distance: 321.4
click at [1007, 460] on div "Janela de atendimento Grade de atendimento Capacidade Transportadoras Veículos …" at bounding box center [784, 365] width 1549 height 694
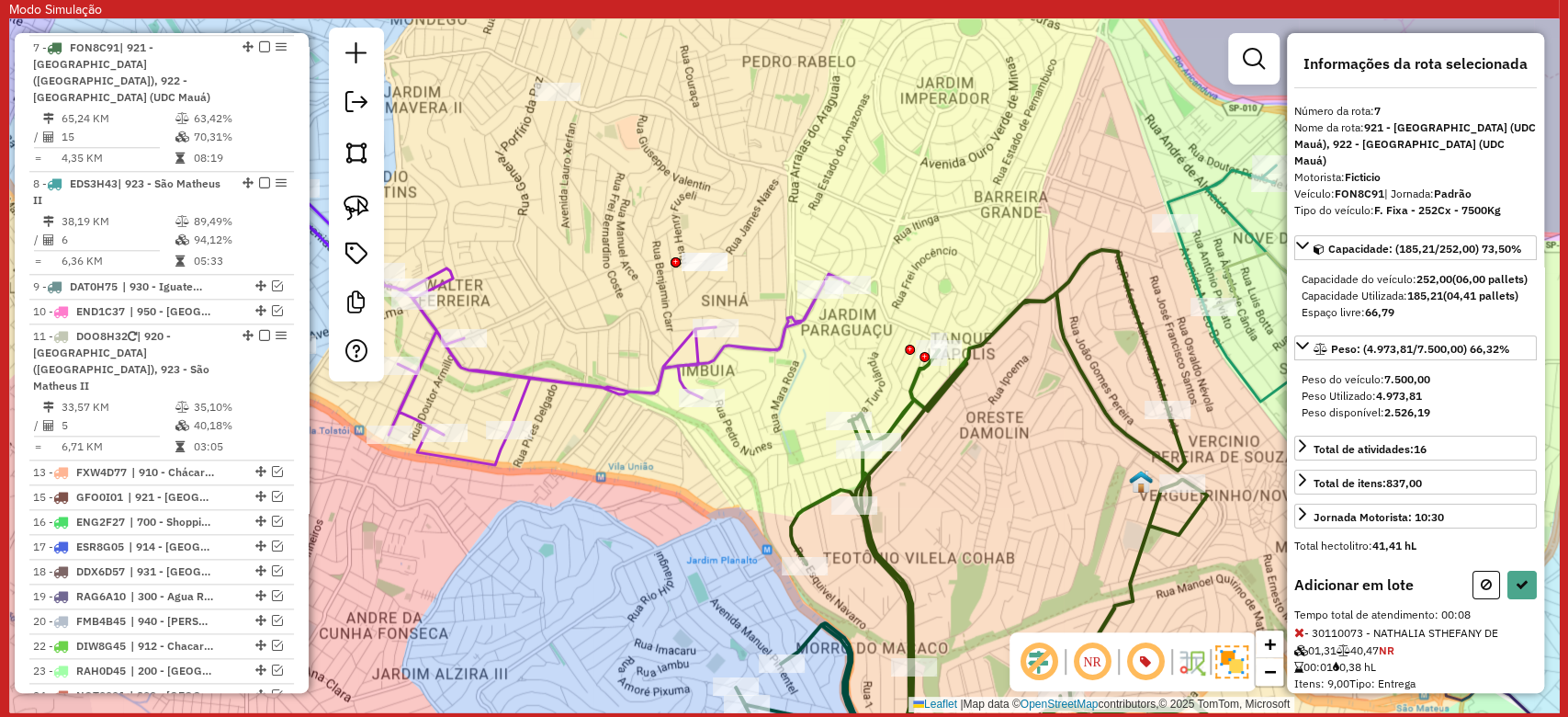
drag, startPoint x: 771, startPoint y: 354, endPoint x: 906, endPoint y: 374, distance: 136.5
click at [849, 374] on icon at bounding box center [501, 285] width 695 height 358
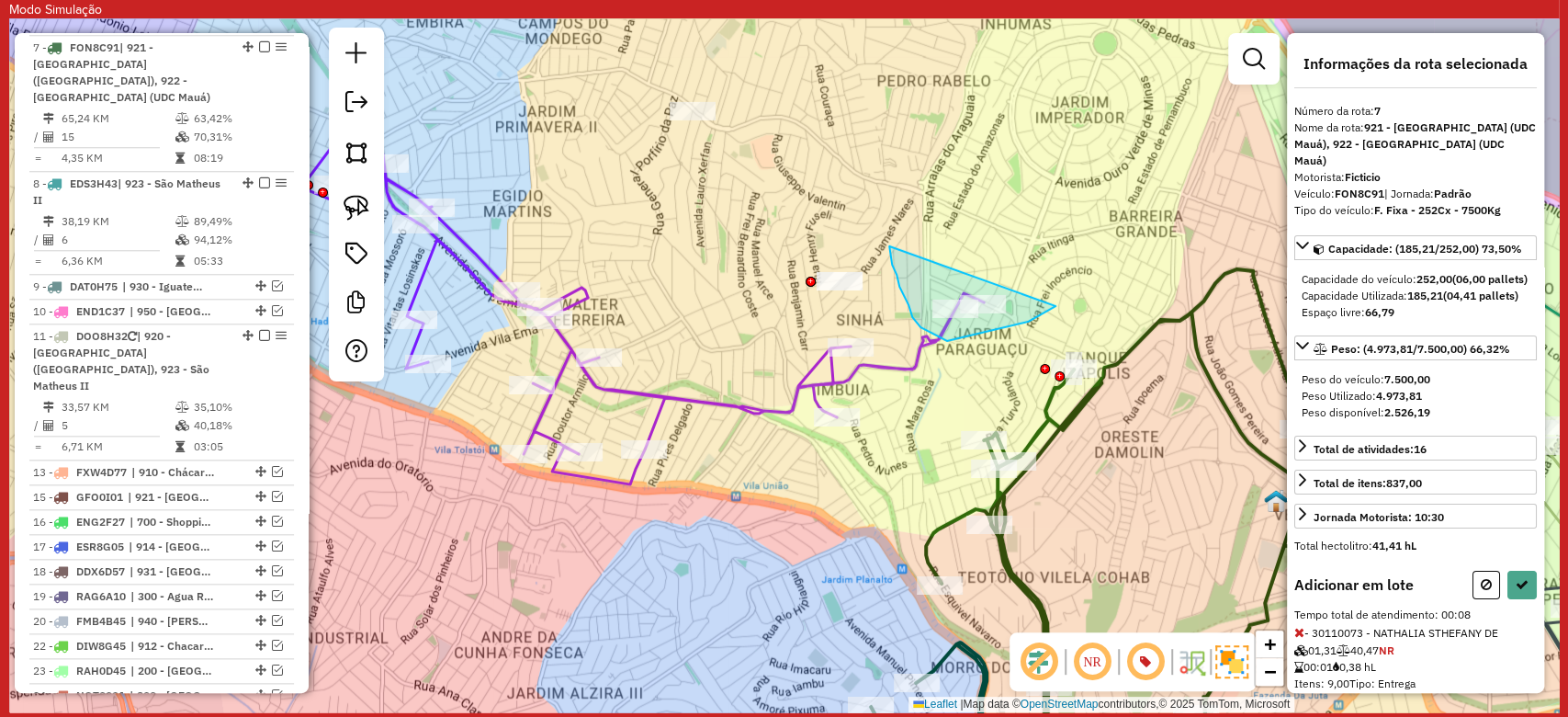
drag, startPoint x: 908, startPoint y: 305, endPoint x: 1055, endPoint y: 306, distance: 147.0
click at [1515, 591] on icon at bounding box center [1522, 585] width 13 height 13
select select "**********"
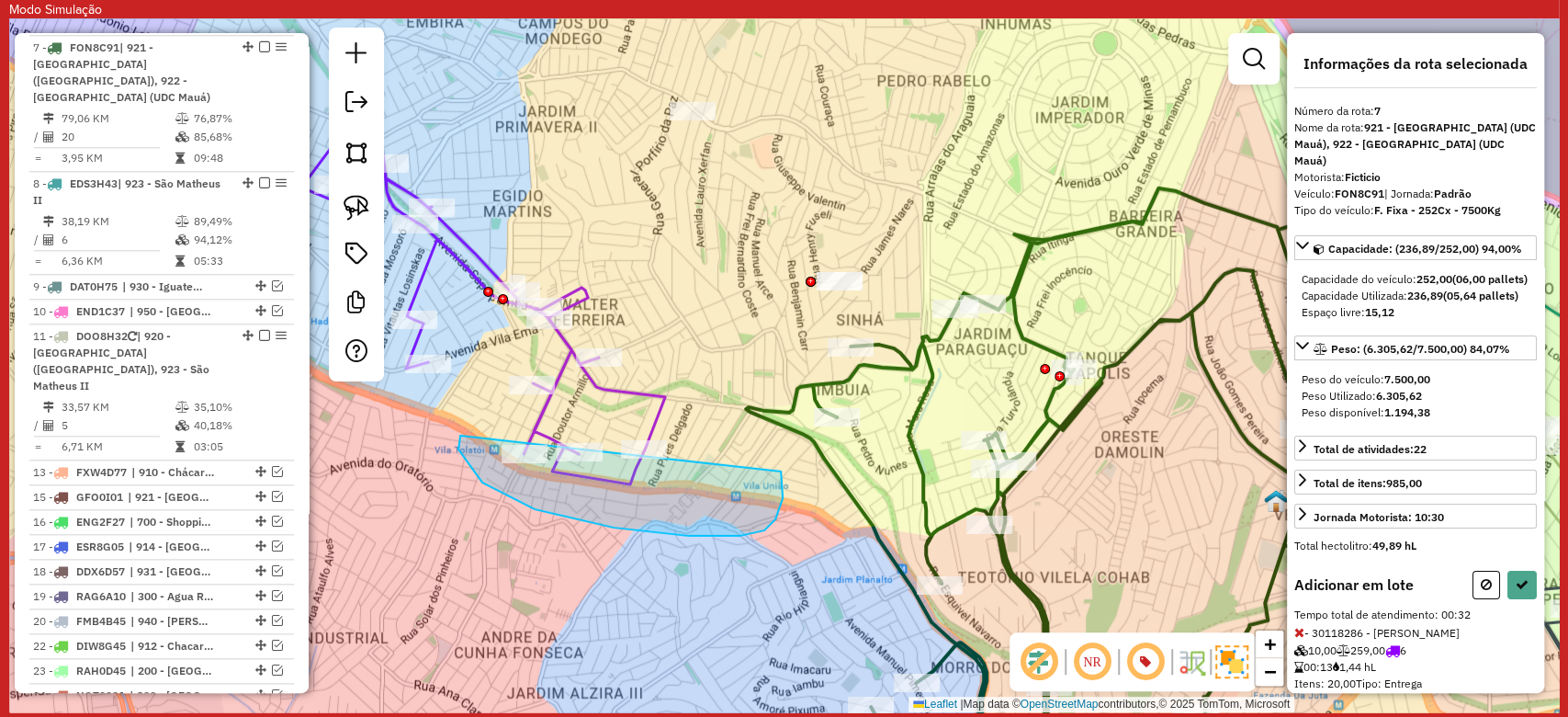
drag, startPoint x: 461, startPoint y: 435, endPoint x: 781, endPoint y: 471, distance: 322.0
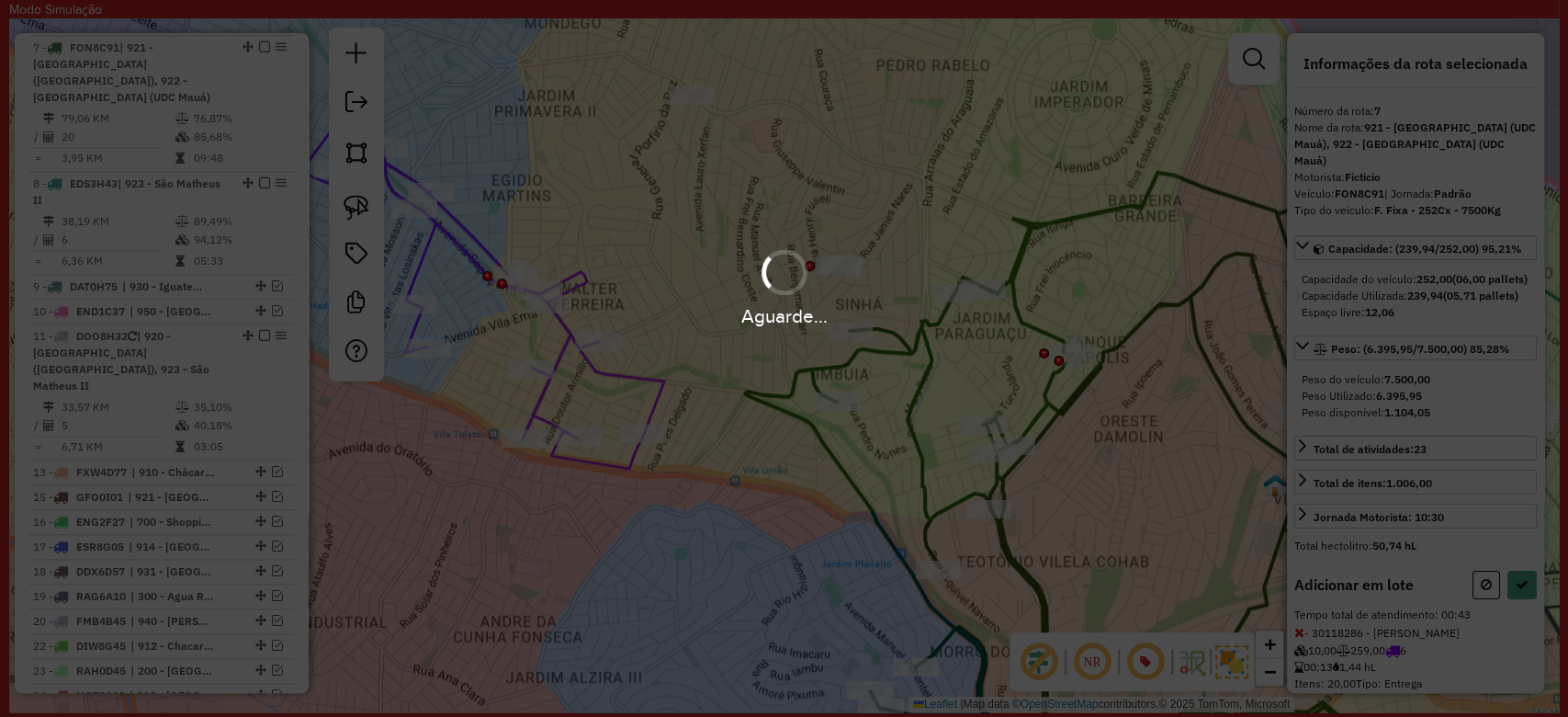
drag, startPoint x: 781, startPoint y: 452, endPoint x: 724, endPoint y: 438, distance: 58.7
click at [778, 442] on hb-app "Modo Simulação Aguarde... Pop-up bloqueado! Seu navegador bloqueou automáticame…" at bounding box center [784, 356] width 1549 height 712
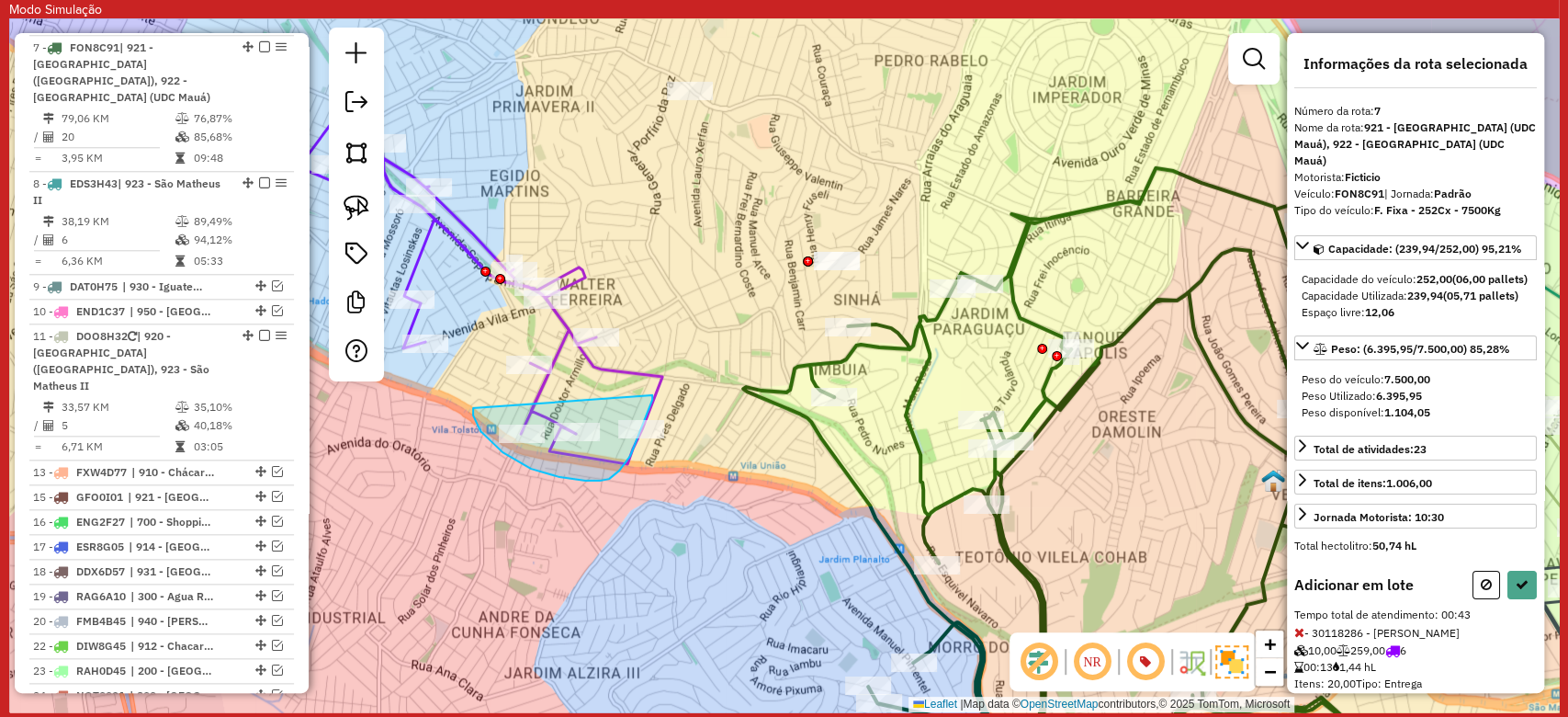
drag, startPoint x: 473, startPoint y: 416, endPoint x: 652, endPoint y: 395, distance: 180.2
click at [1517, 591] on icon at bounding box center [1522, 585] width 13 height 13
select select "**********"
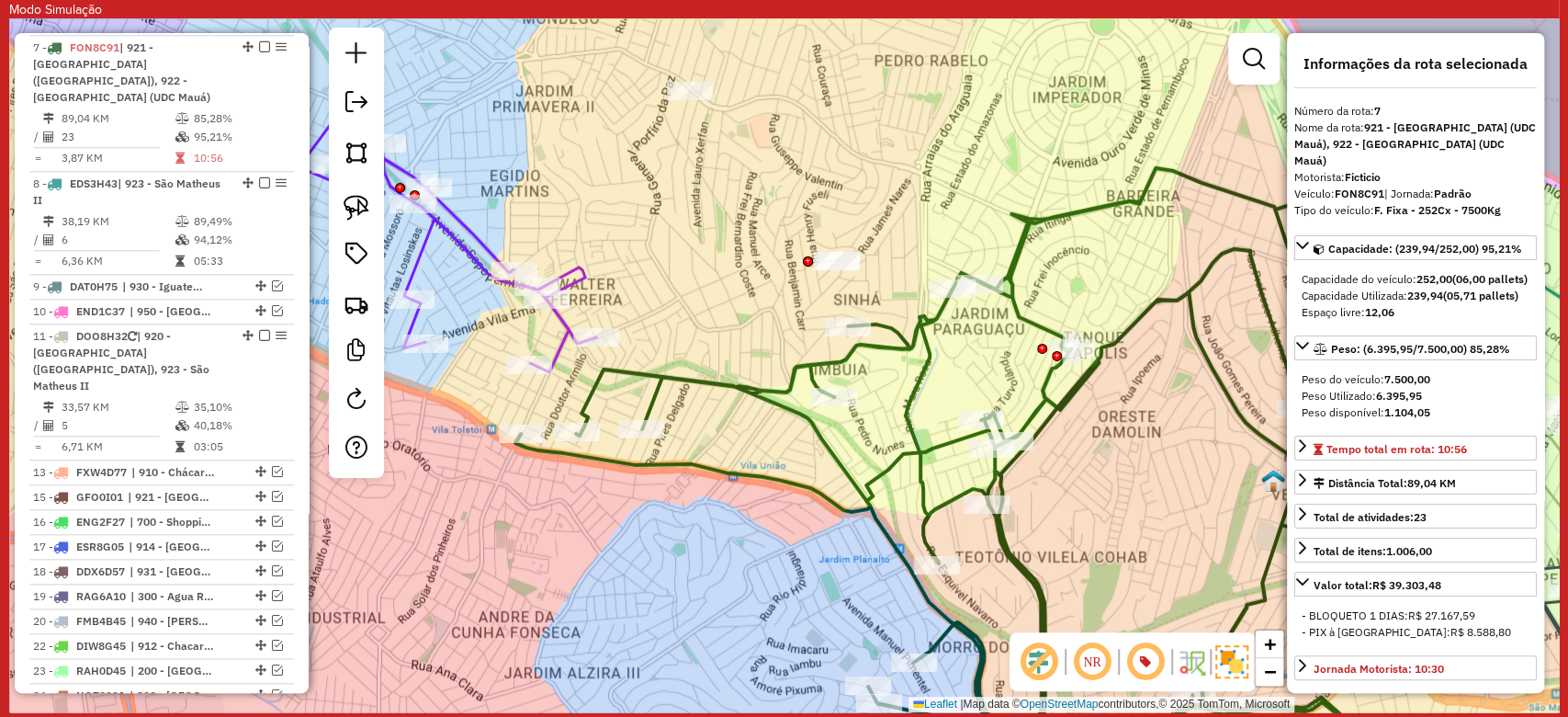
click at [485, 242] on icon at bounding box center [441, 239] width 310 height 267
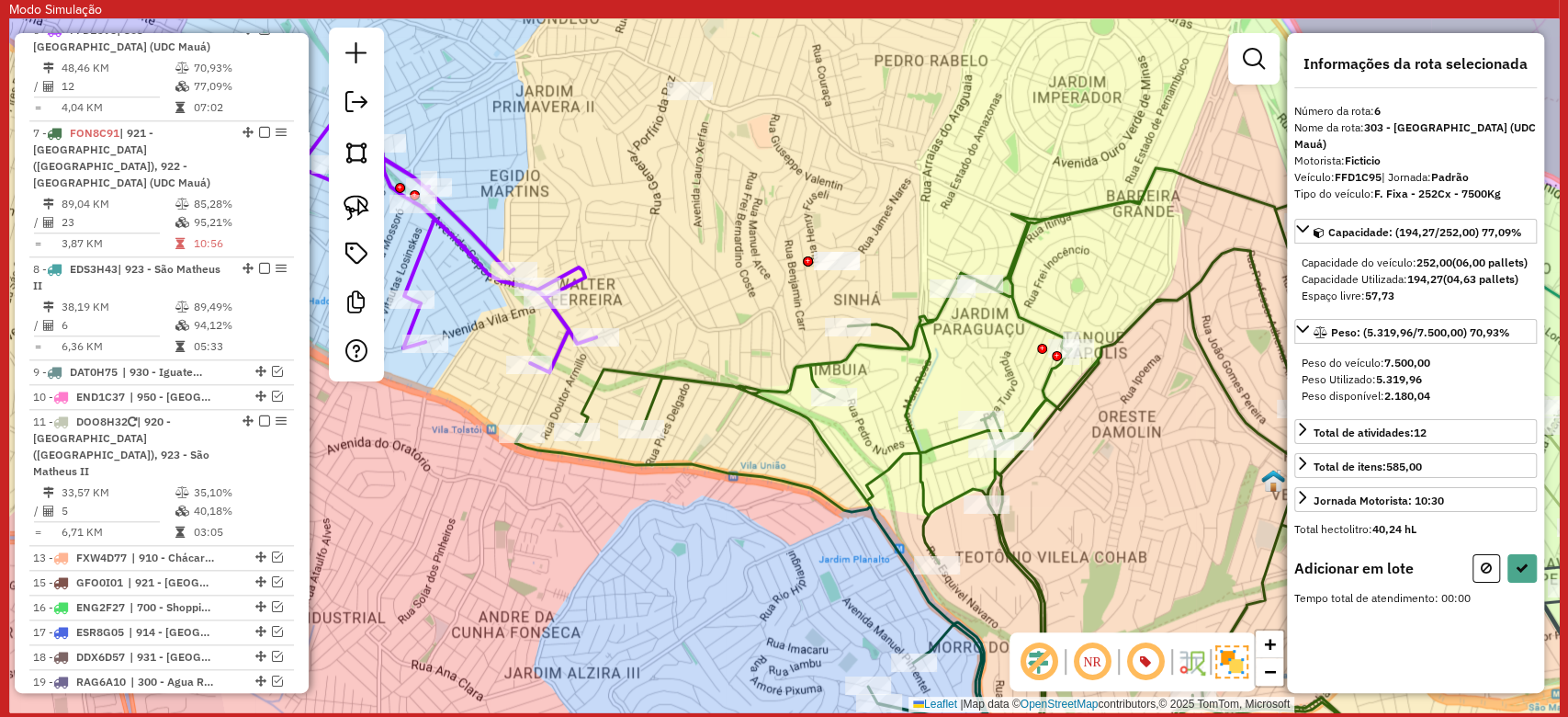
scroll to position [1052, 0]
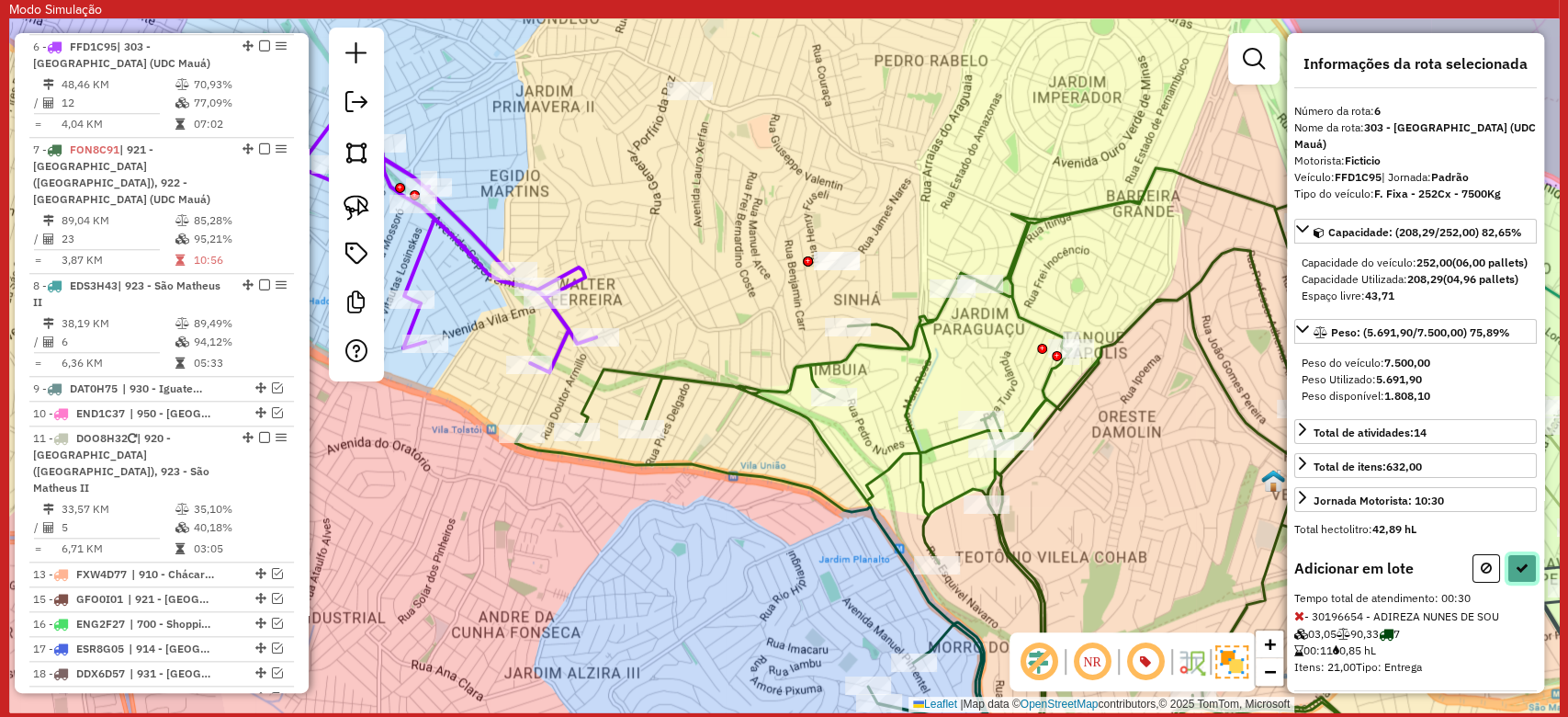
click at [1524, 569] on button at bounding box center [1522, 568] width 30 height 29
select select "**********"
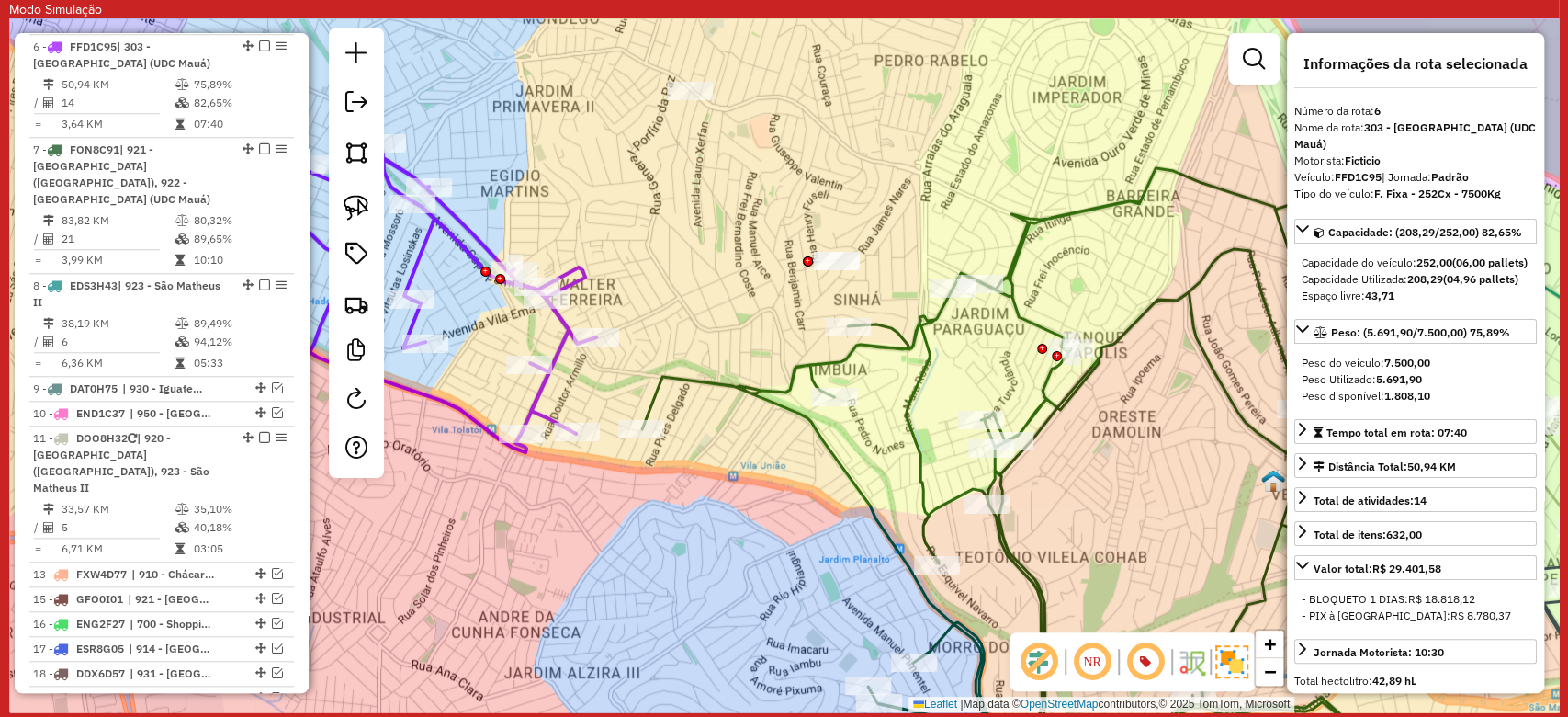
click at [568, 325] on icon at bounding box center [436, 290] width 319 height 324
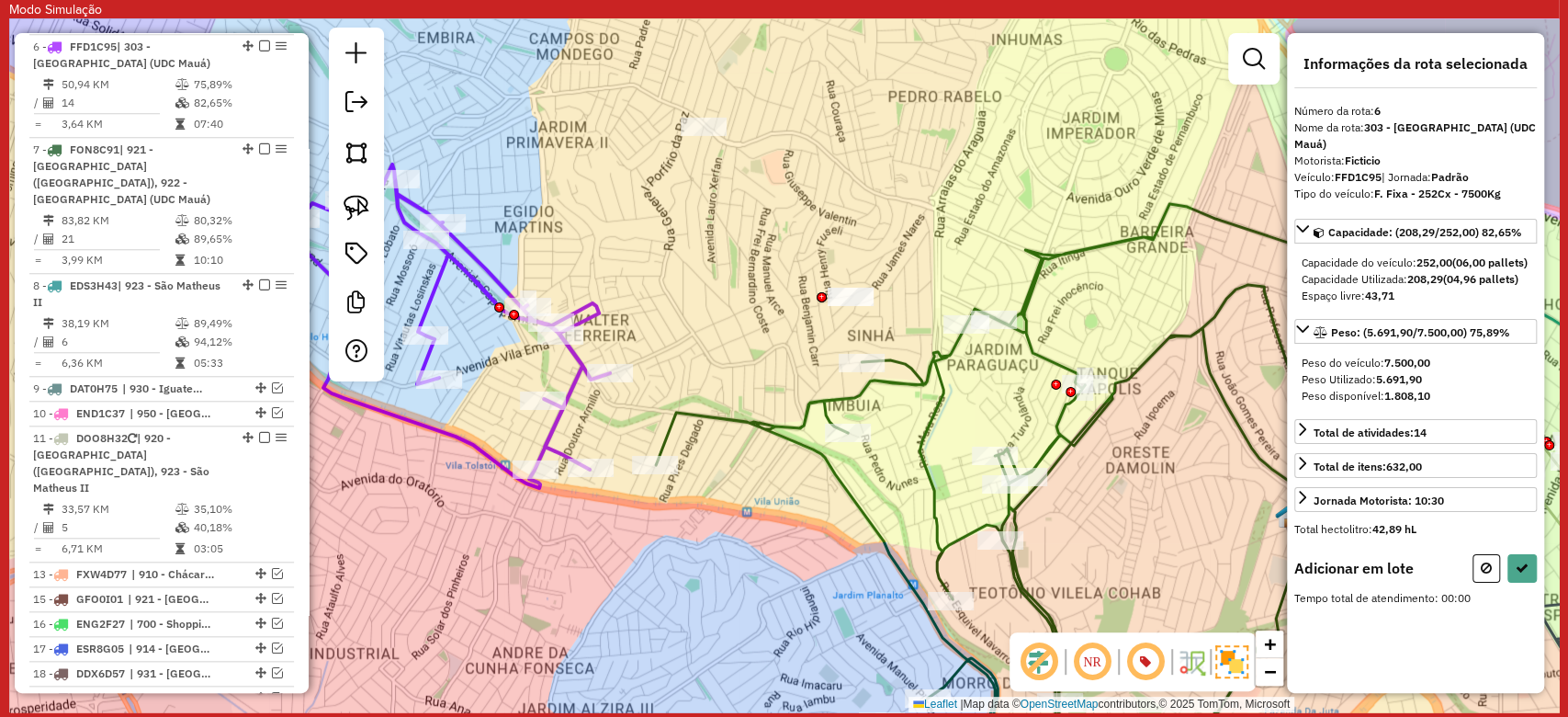
drag, startPoint x: 713, startPoint y: 290, endPoint x: 796, endPoint y: 425, distance: 158.5
click at [779, 478] on div "Janela de atendimento Grade de atendimento Capacidade Transportadoras Veículos …" at bounding box center [784, 365] width 1549 height 694
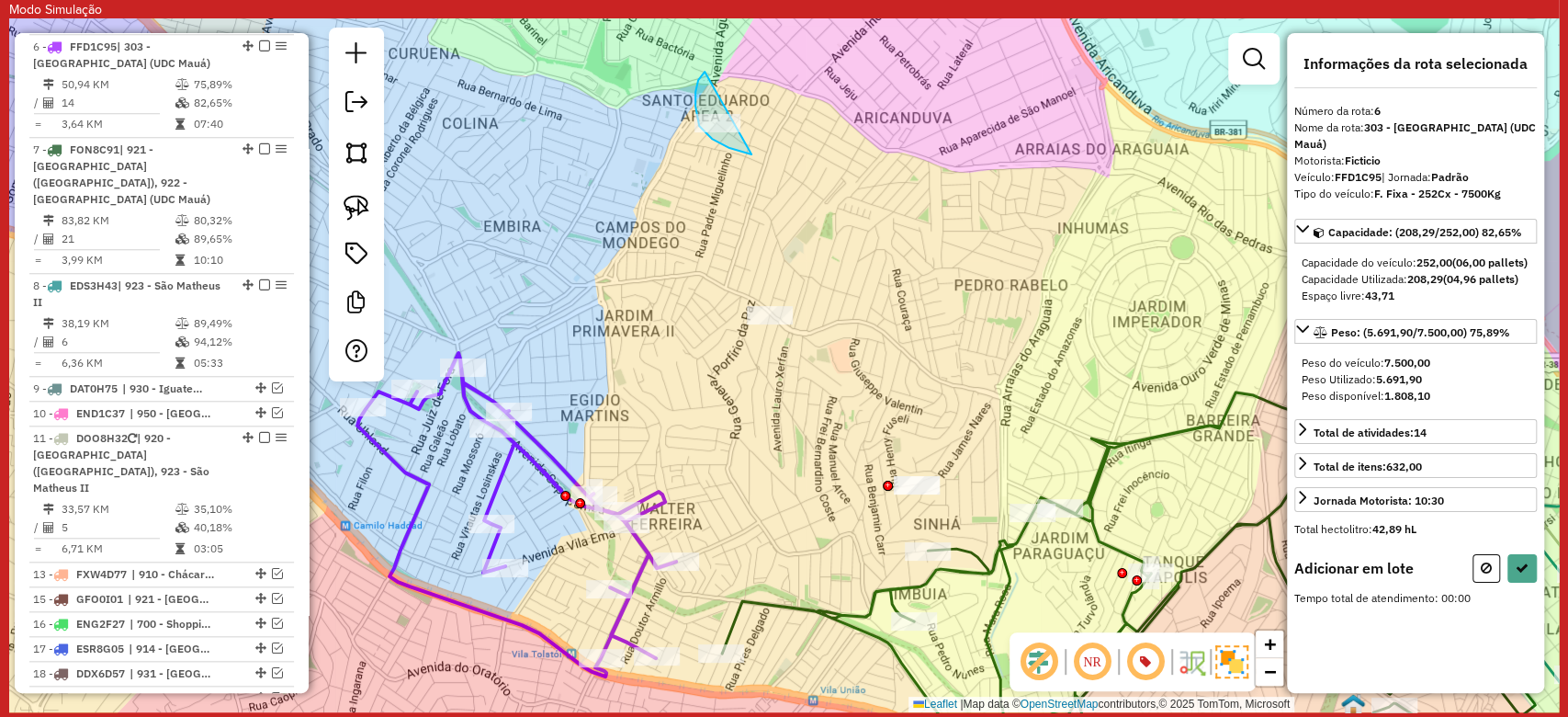
drag, startPoint x: 695, startPoint y: 92, endPoint x: 802, endPoint y: 157, distance: 125.2
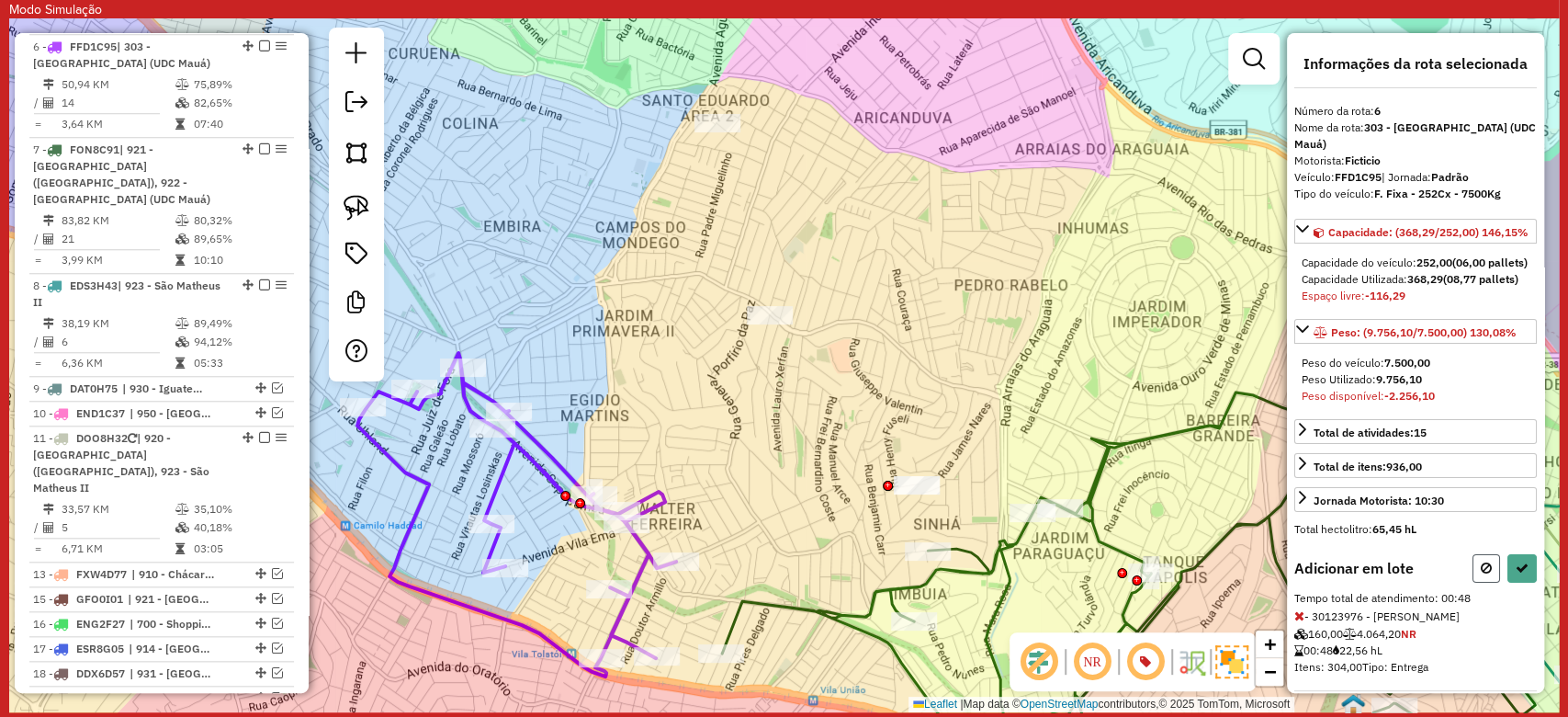
click at [1476, 582] on button at bounding box center [1486, 568] width 28 height 29
click at [1481, 575] on icon at bounding box center [1486, 568] width 11 height 13
select select "**********"
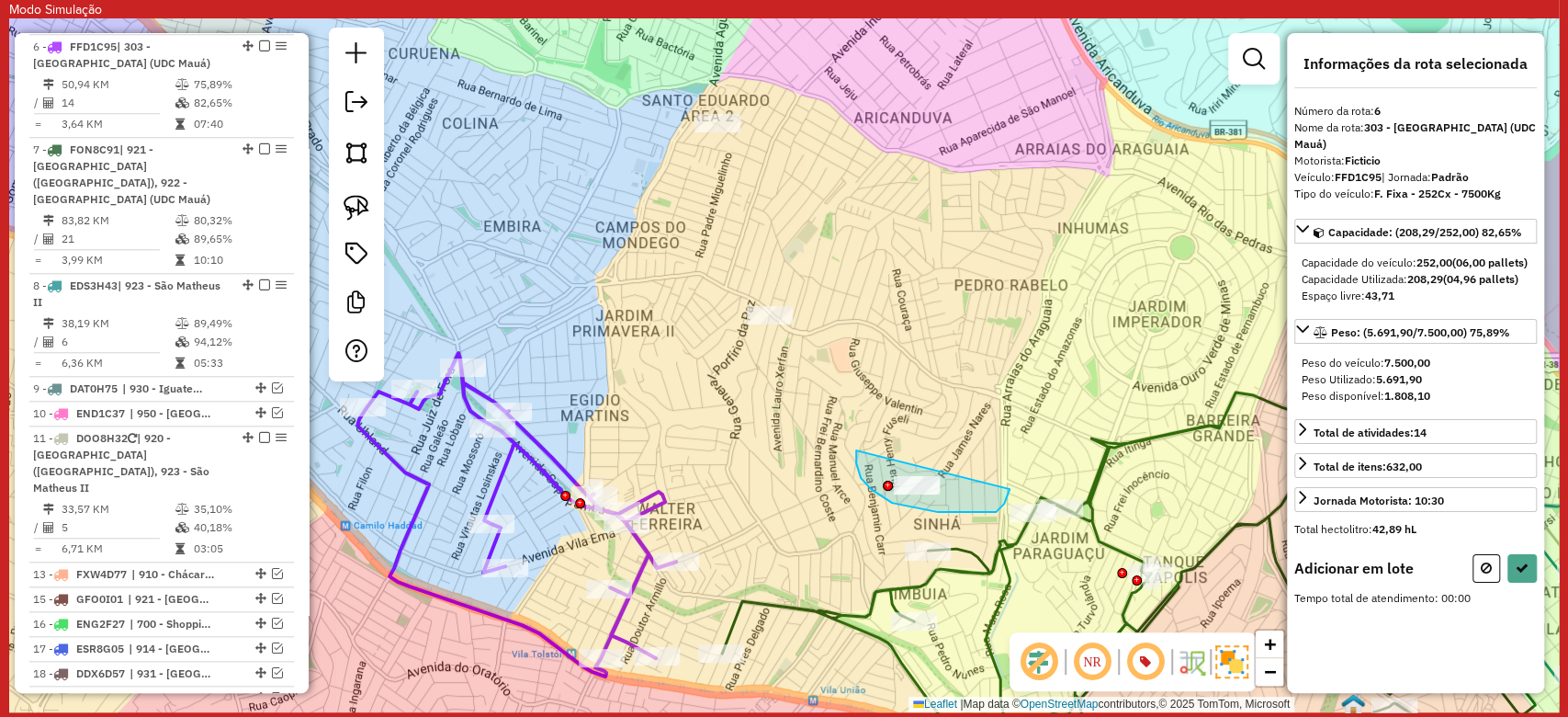
drag, startPoint x: 856, startPoint y: 450, endPoint x: 1009, endPoint y: 489, distance: 157.9
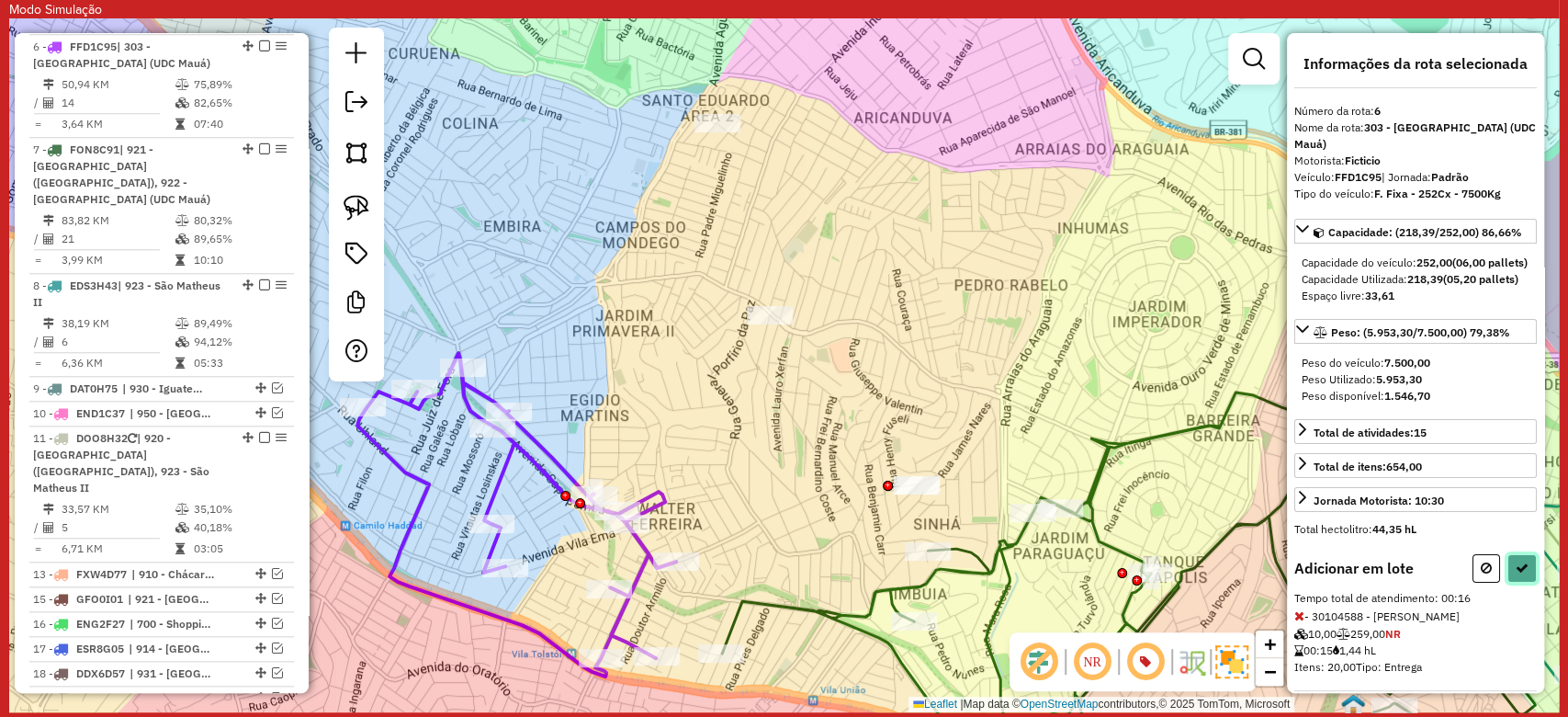
click at [1515, 575] on icon at bounding box center [1522, 568] width 13 height 13
select select "**********"
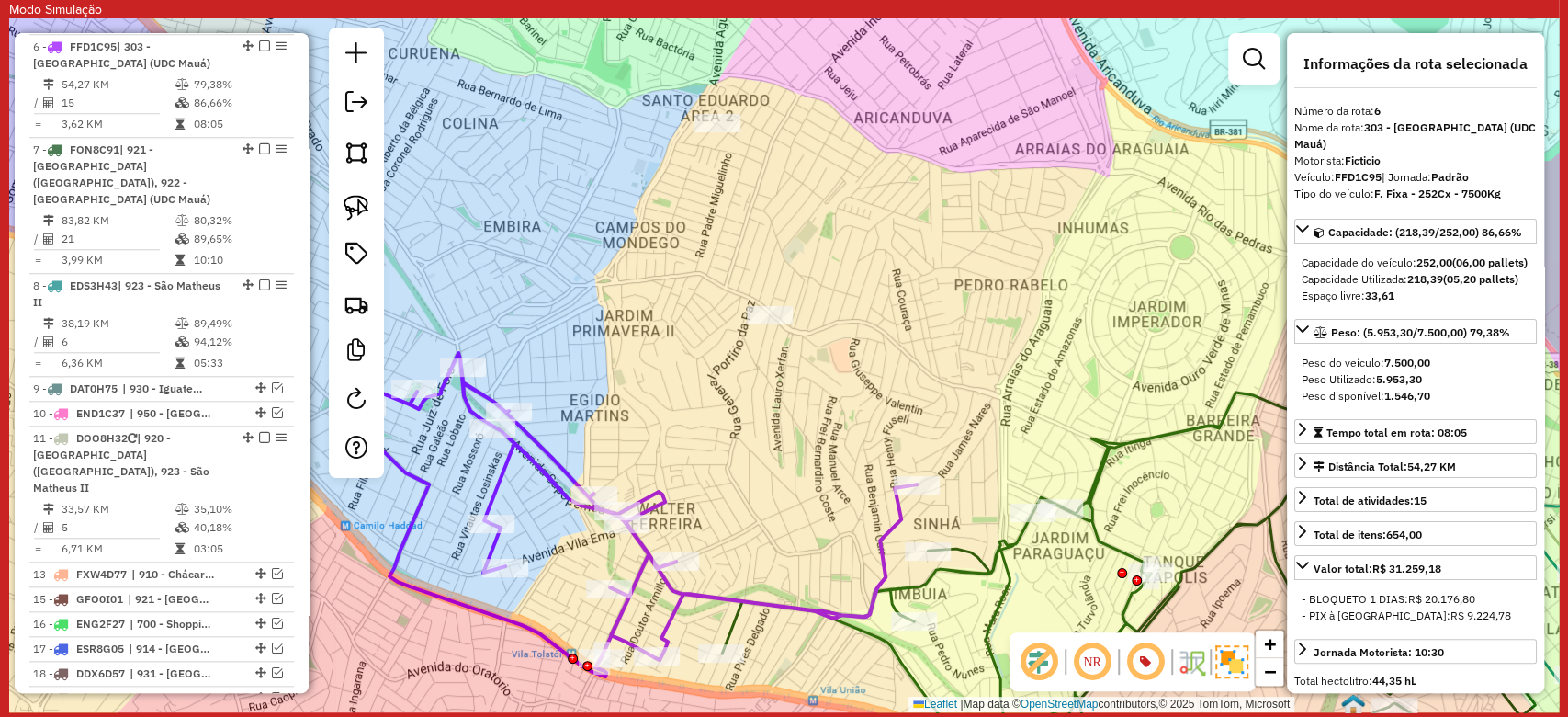
drag, startPoint x: 813, startPoint y: 462, endPoint x: 813, endPoint y: 445, distance: 17.0
click at [813, 445] on div "Janela de atendimento Grade de atendimento Capacidade Transportadoras Veículos …" at bounding box center [784, 365] width 1549 height 694
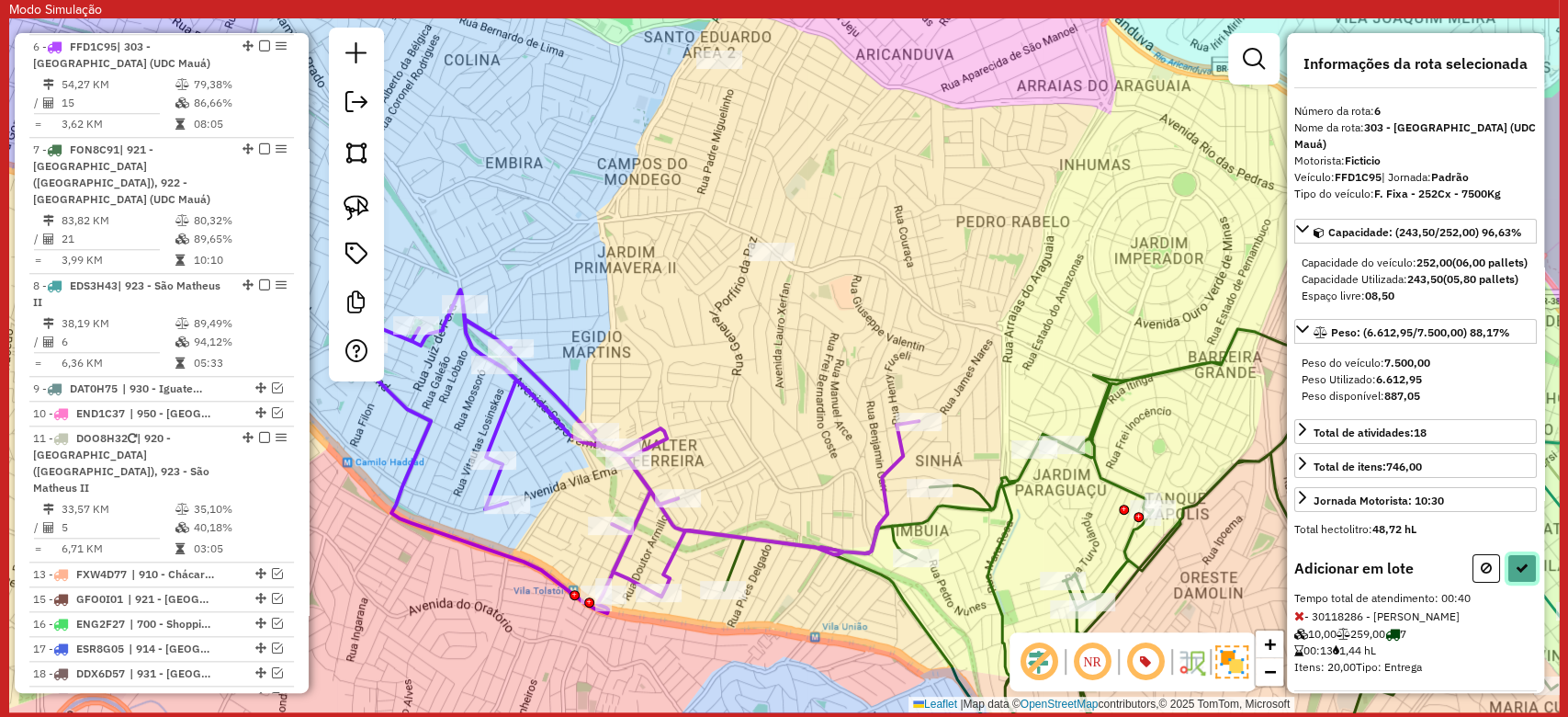
click at [1521, 575] on icon at bounding box center [1522, 568] width 13 height 13
select select "**********"
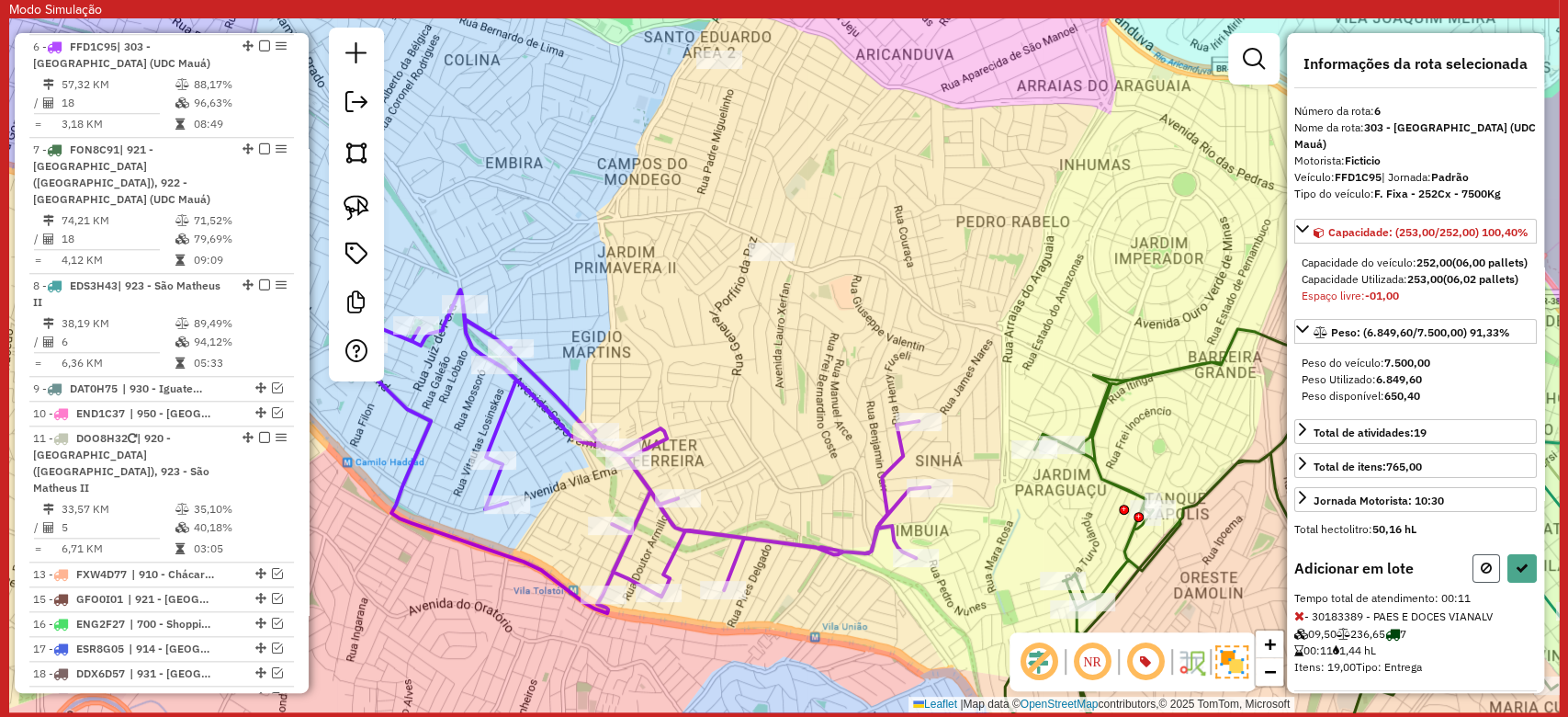
click at [1481, 575] on icon at bounding box center [1486, 568] width 11 height 13
select select "**********"
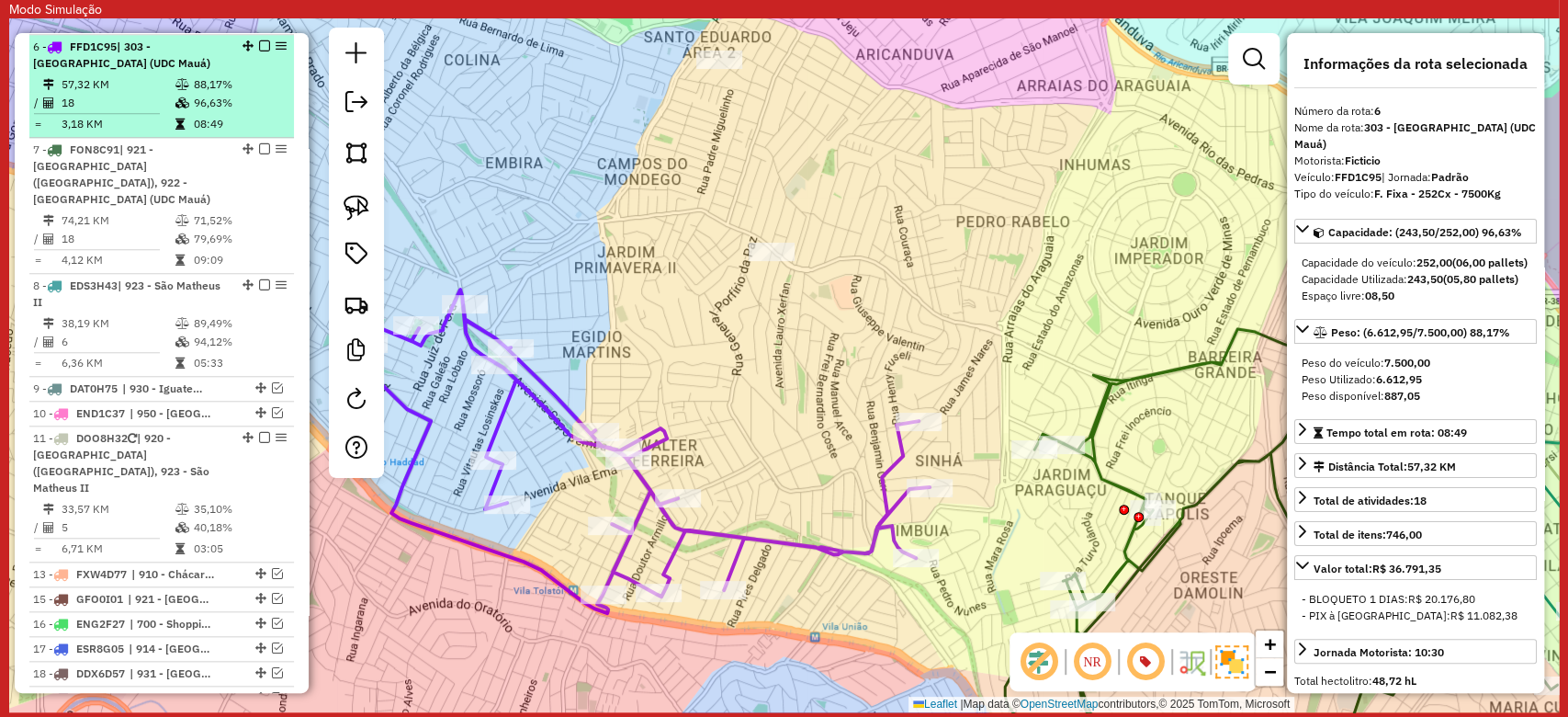
click at [260, 43] on em at bounding box center [265, 46] width 11 height 11
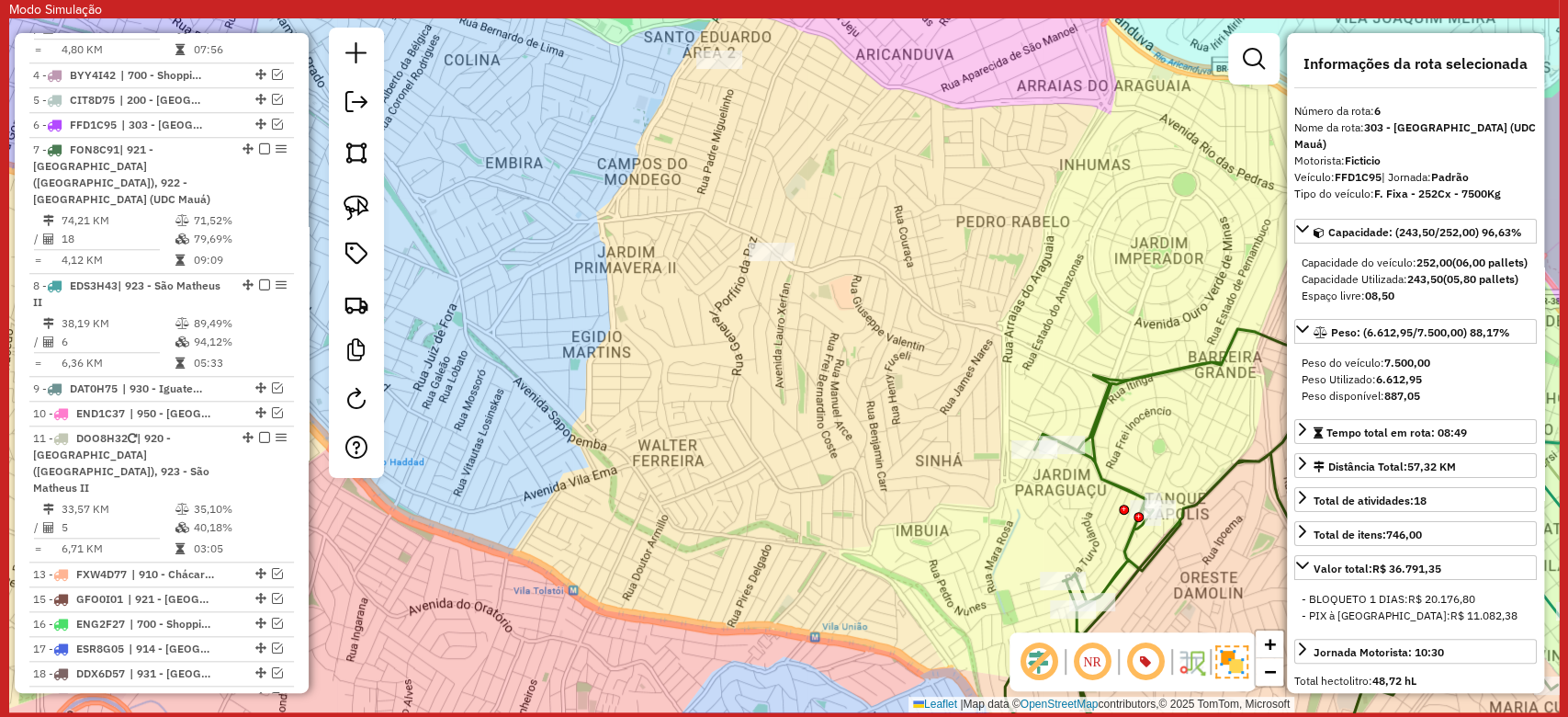
click at [1104, 386] on icon at bounding box center [1281, 555] width 552 height 452
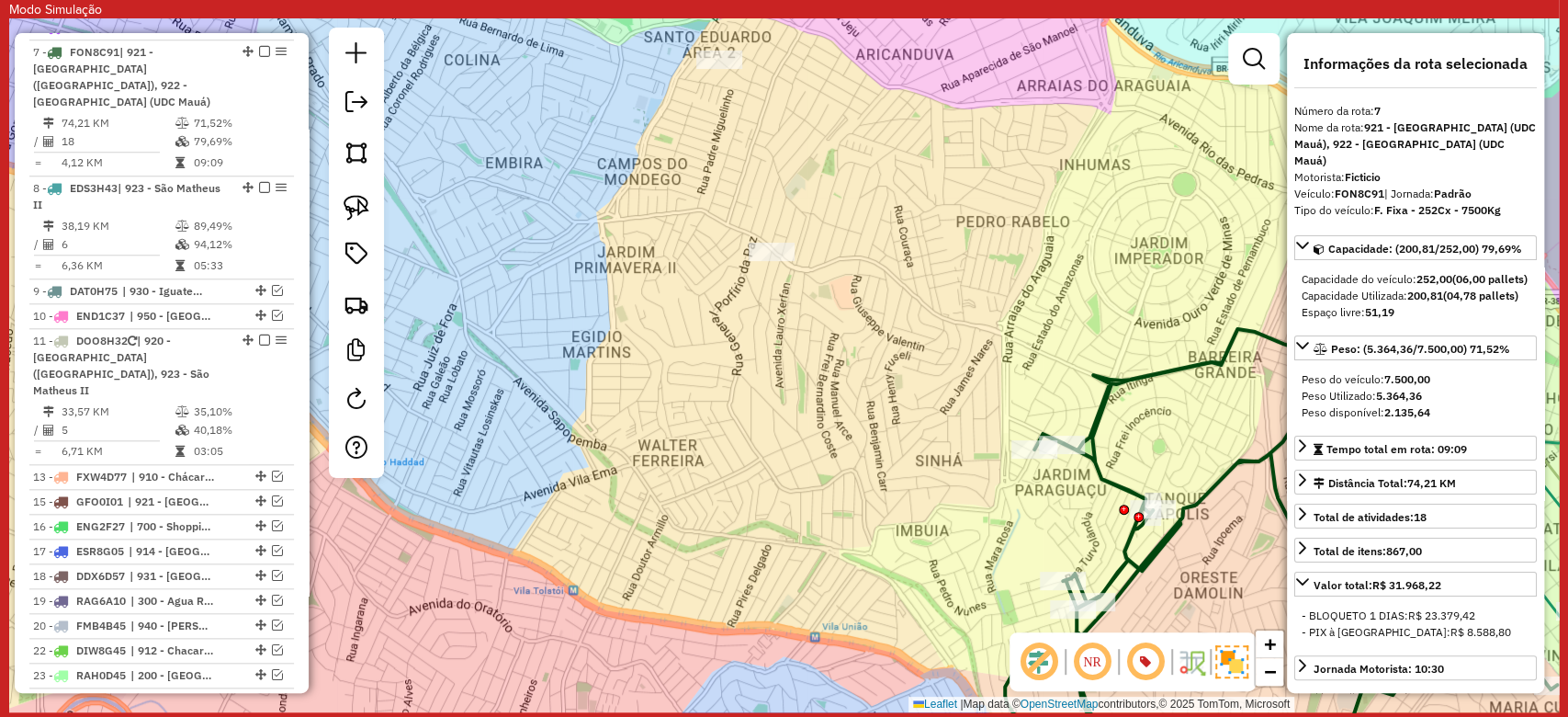
scroll to position [1077, 0]
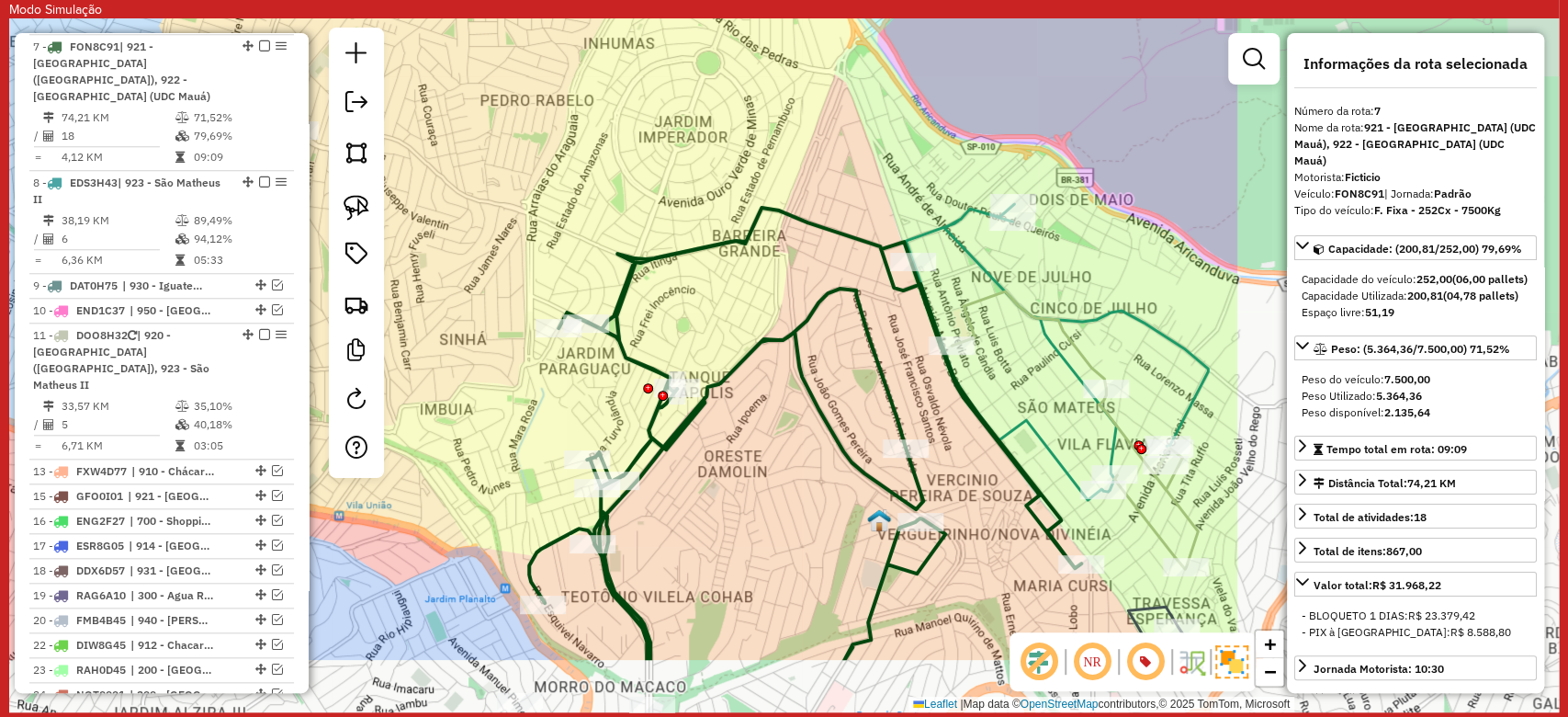
drag, startPoint x: 1065, startPoint y: 356, endPoint x: 603, endPoint y: 239, distance: 476.6
click at [603, 239] on div "Janela de atendimento Grade de atendimento Capacidade Transportadoras Veículos …" at bounding box center [784, 365] width 1549 height 694
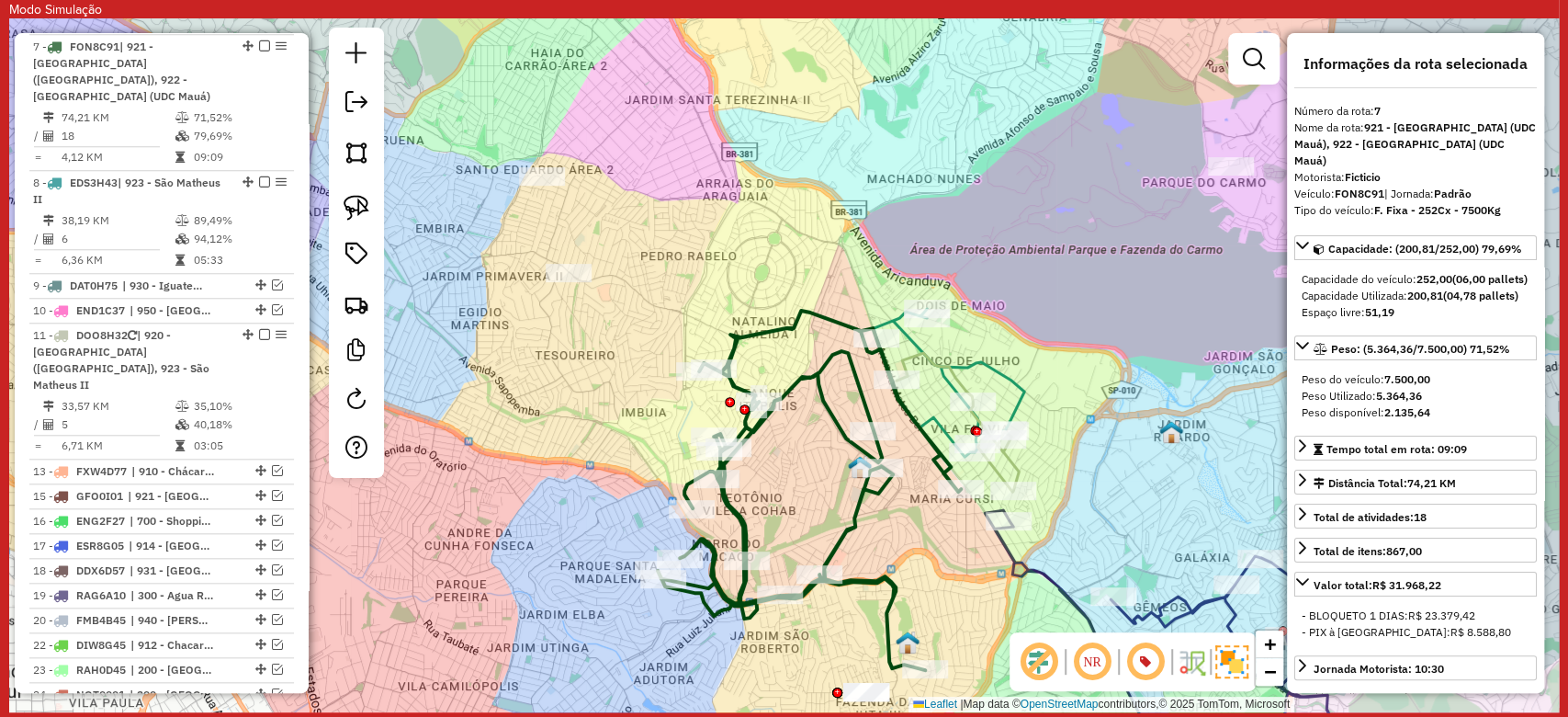
drag, startPoint x: 911, startPoint y: 548, endPoint x: 731, endPoint y: 349, distance: 268.3
click at [731, 349] on div "Janela de atendimento Grade de atendimento Capacidade Transportadoras Veículos …" at bounding box center [784, 365] width 1549 height 694
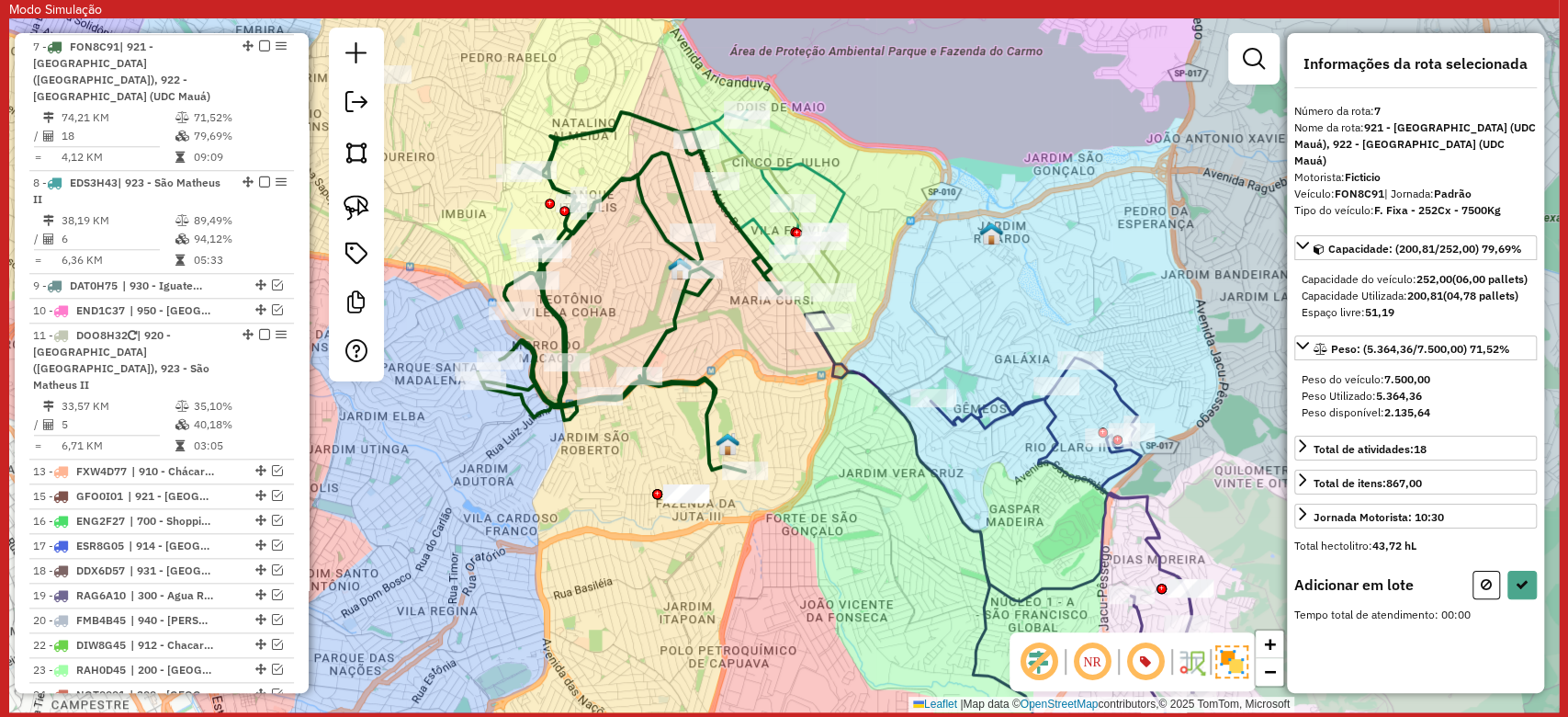
click at [657, 495] on div at bounding box center [657, 494] width 10 height 10
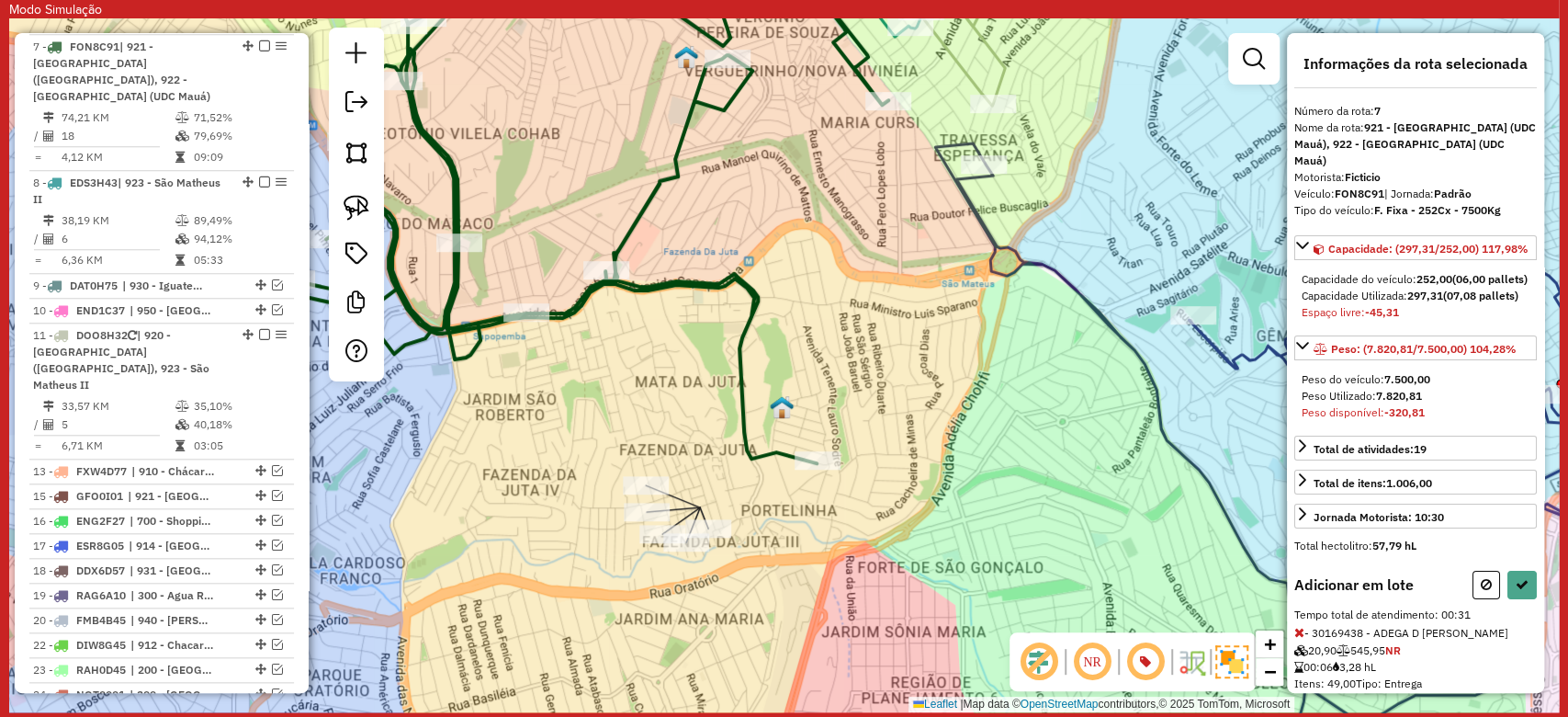
scroll to position [166, 0]
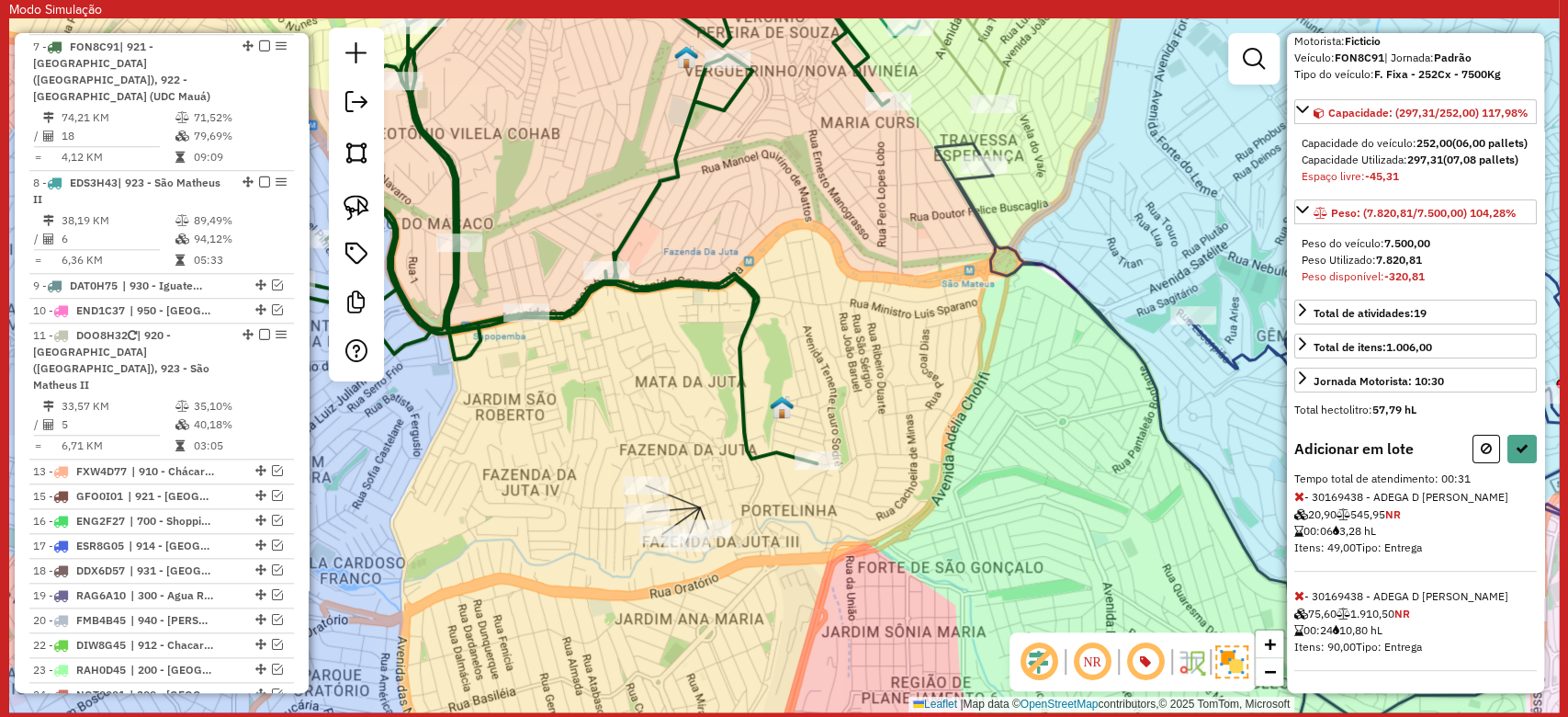
click at [1298, 599] on icon at bounding box center [1298, 595] width 10 height 13
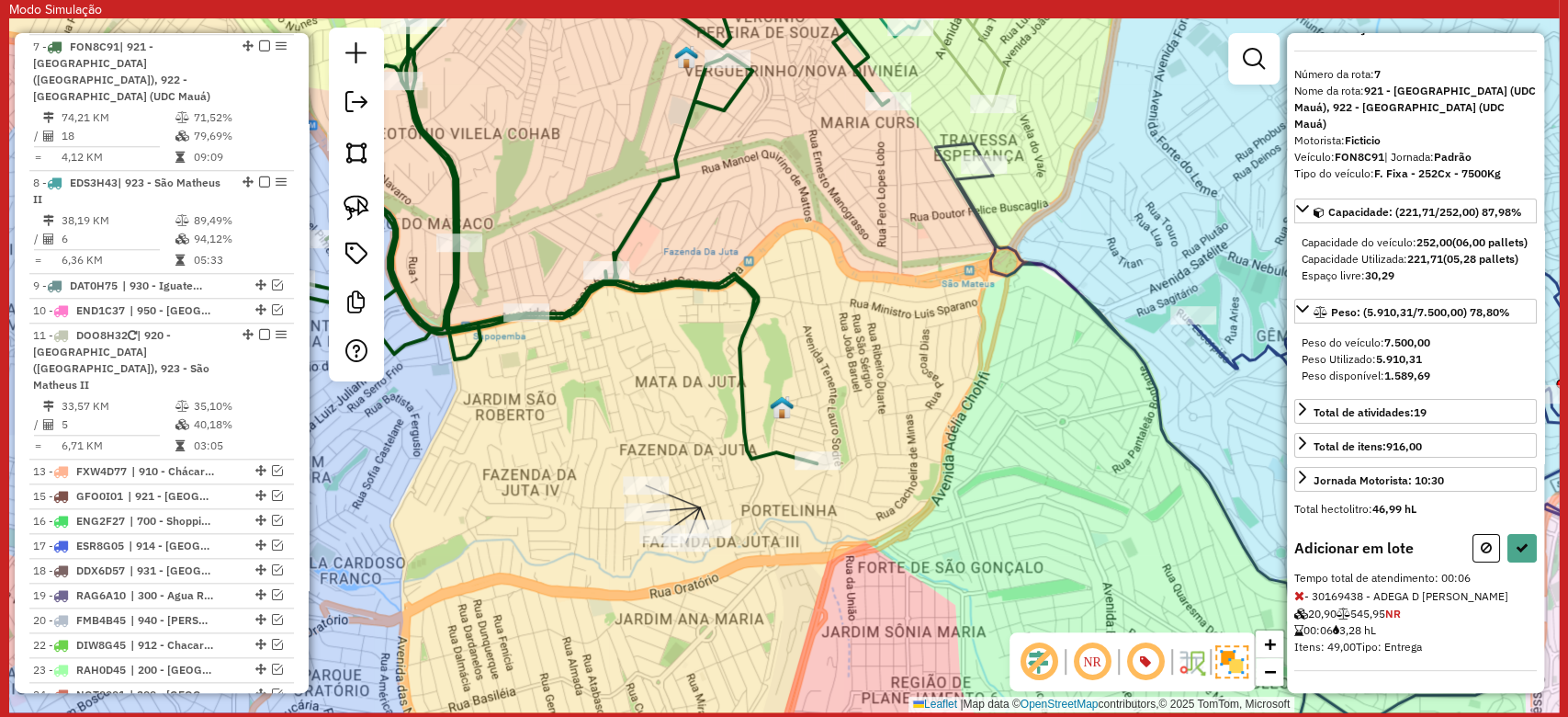
click at [637, 534] on div "Janela de atendimento Grade de atendimento Capacidade Transportadoras Veículos …" at bounding box center [784, 365] width 1549 height 694
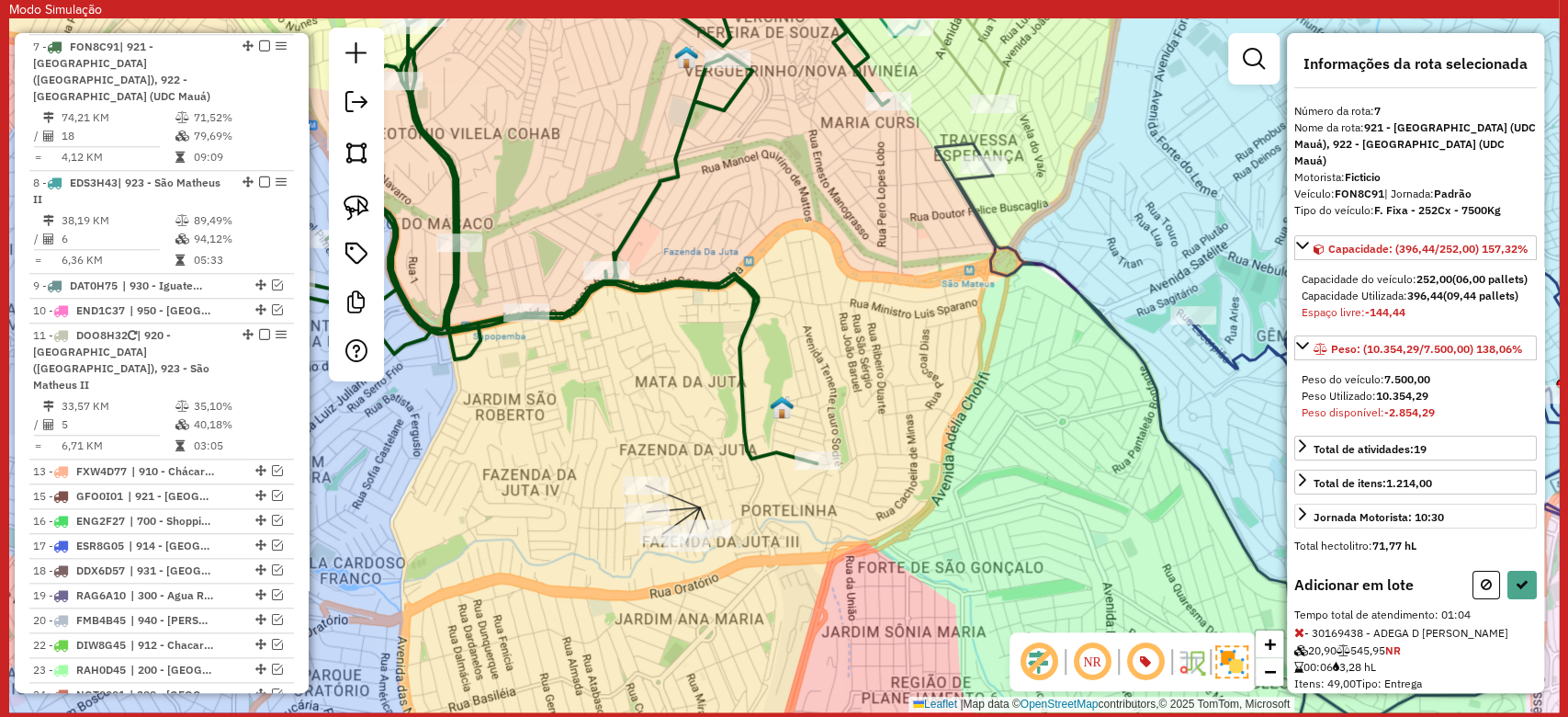
scroll to position [363, 0]
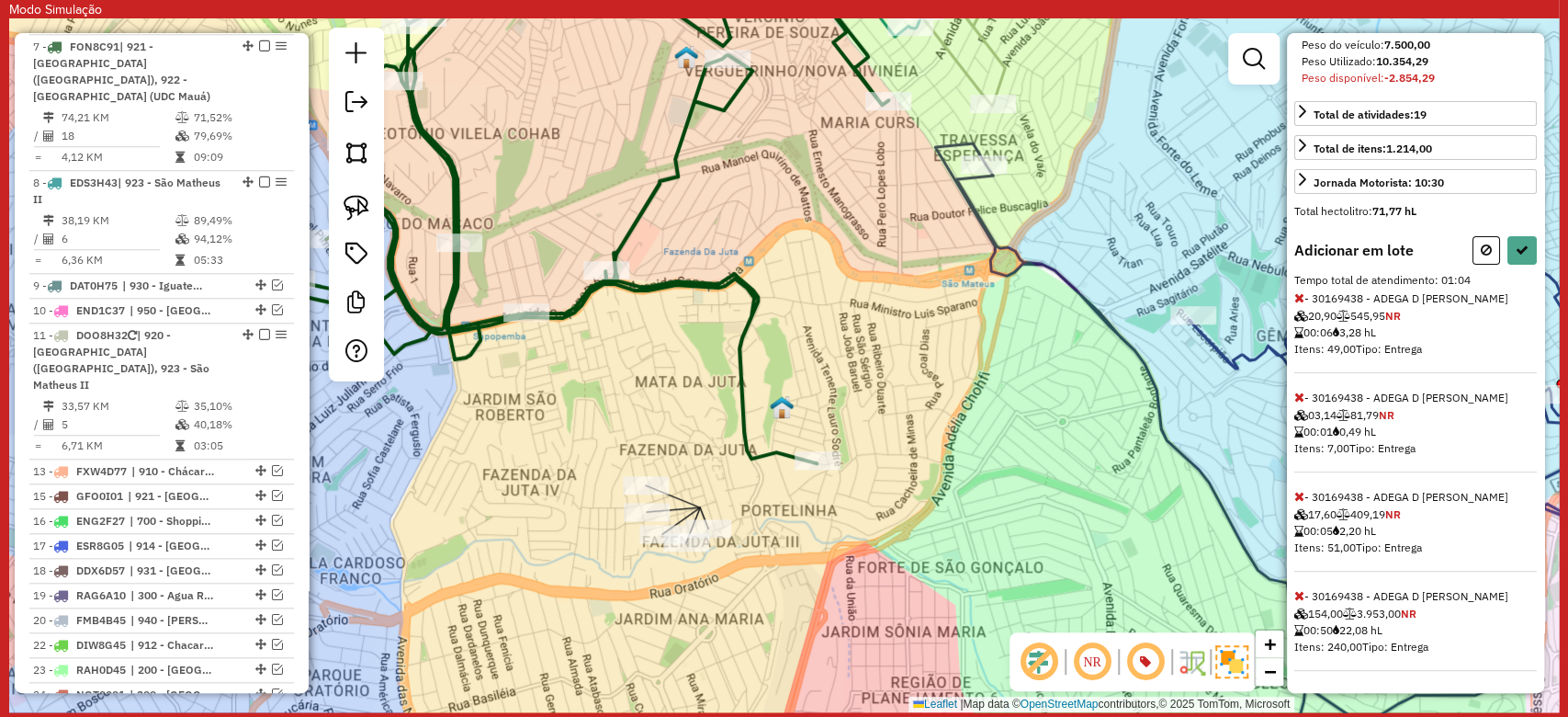
click at [1302, 597] on icon at bounding box center [1298, 595] width 10 height 13
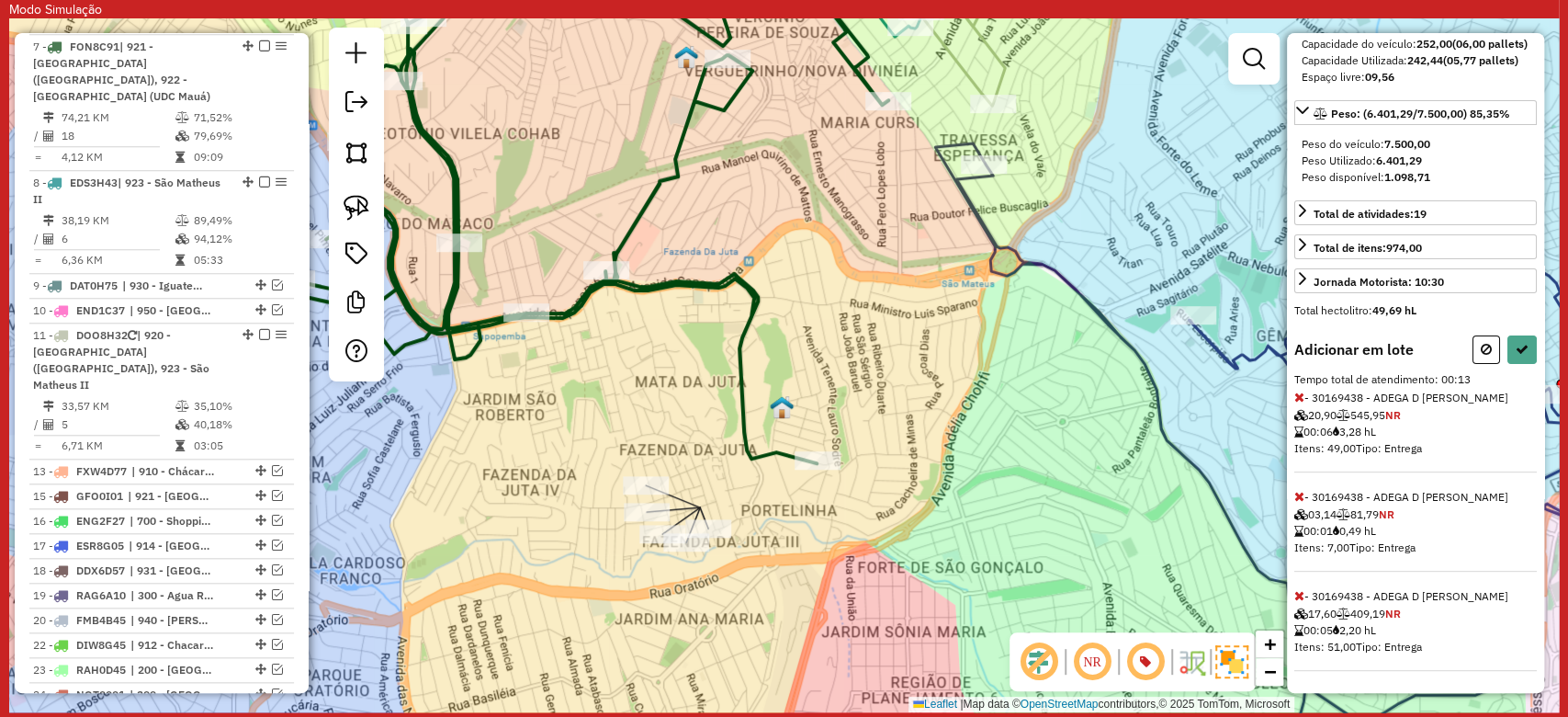
scroll to position [248, 0]
click at [1523, 349] on button at bounding box center [1522, 350] width 30 height 29
select select "**********"
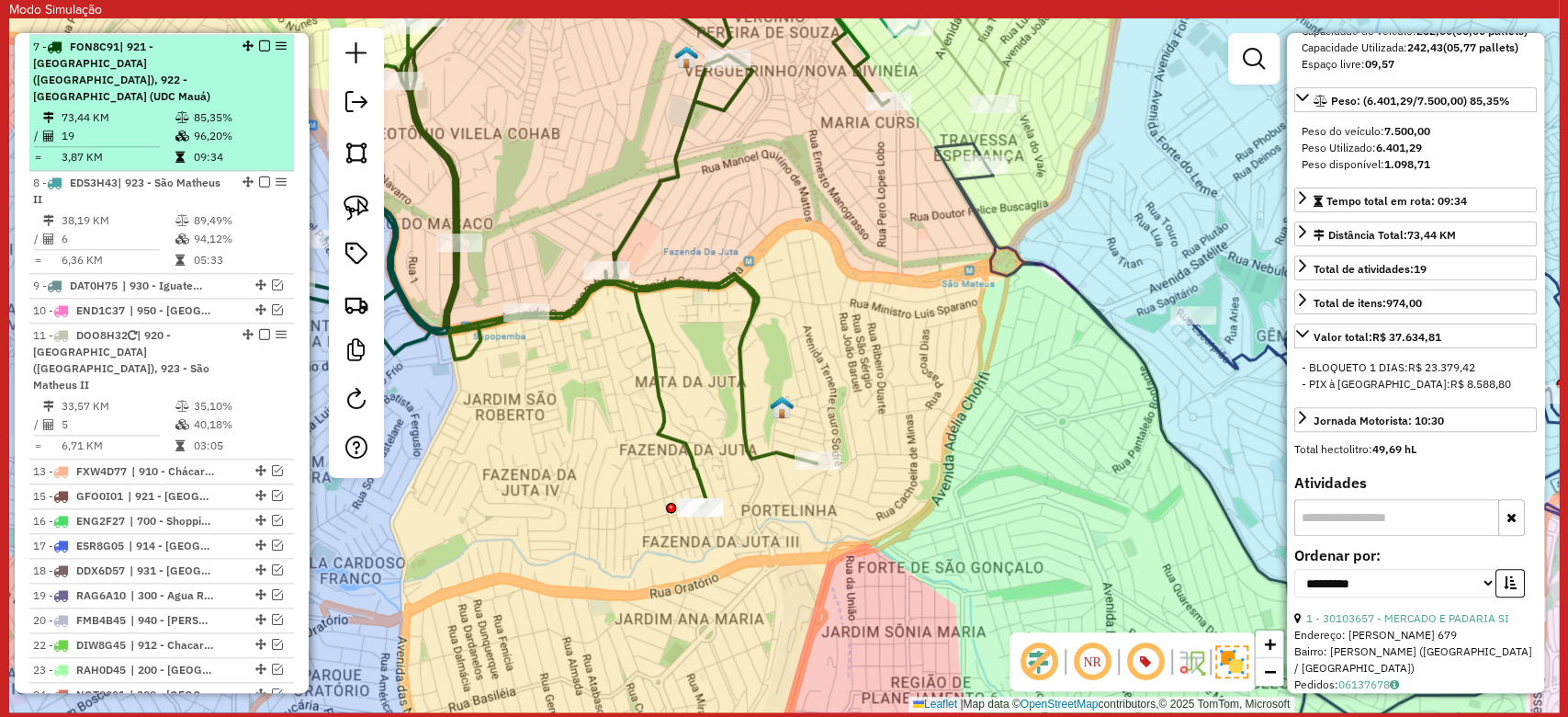
click at [259, 45] on em at bounding box center [265, 46] width 11 height 11
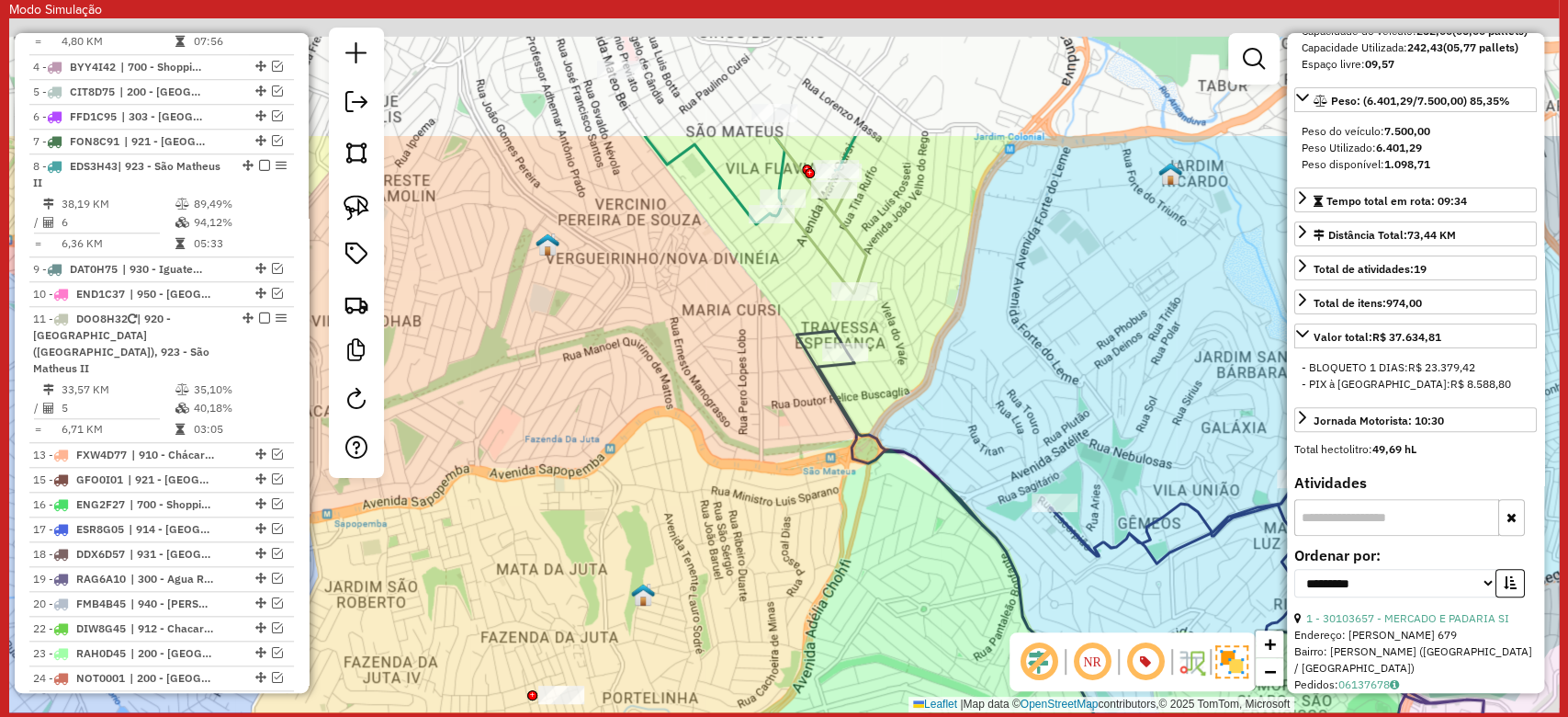
drag, startPoint x: 945, startPoint y: 258, endPoint x: 783, endPoint y: 462, distance: 260.5
click at [771, 476] on div "Janela de atendimento Grade de atendimento Capacidade Transportadoras Veículos …" at bounding box center [784, 365] width 1549 height 694
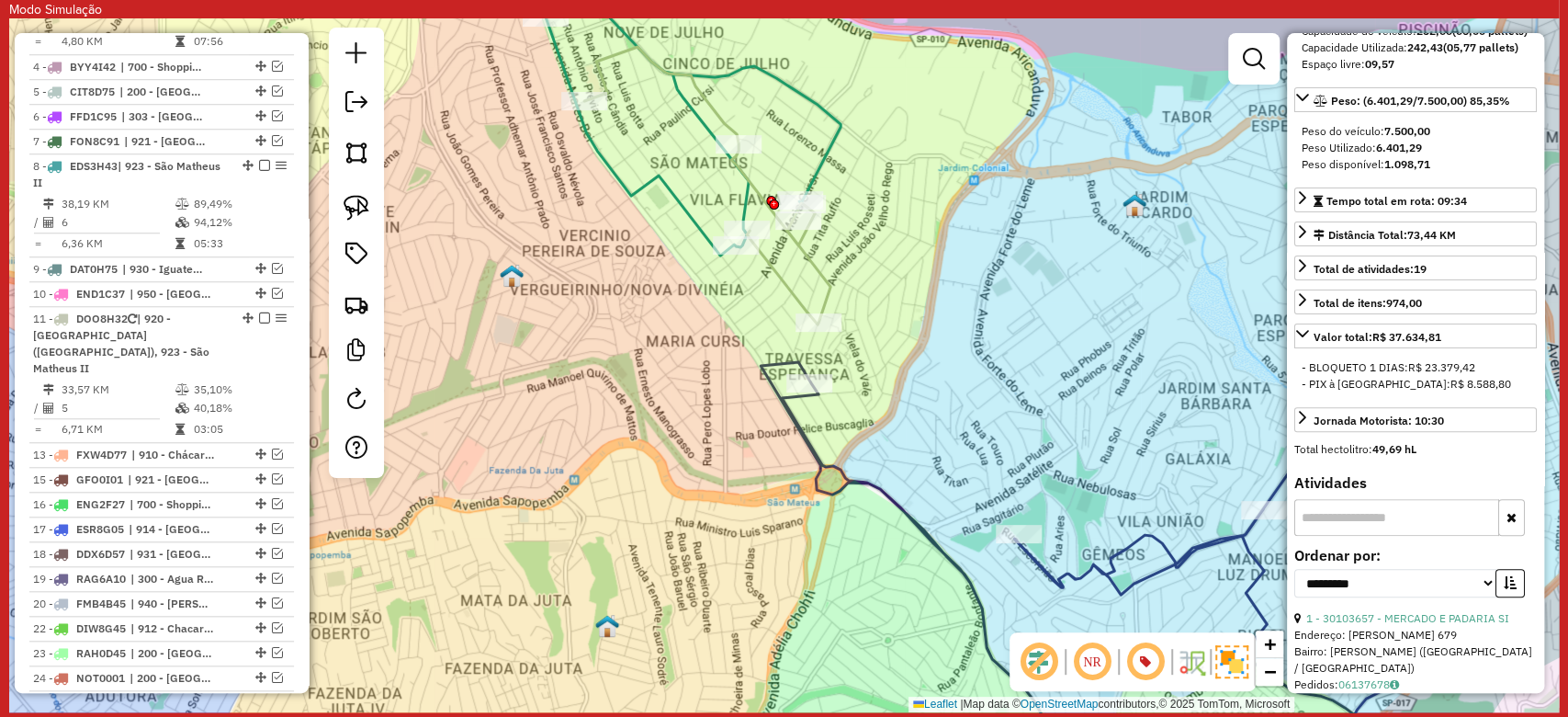
click at [814, 426] on div "Janela de atendimento Grade de atendimento Capacidade Transportadoras Veículos …" at bounding box center [784, 365] width 1549 height 694
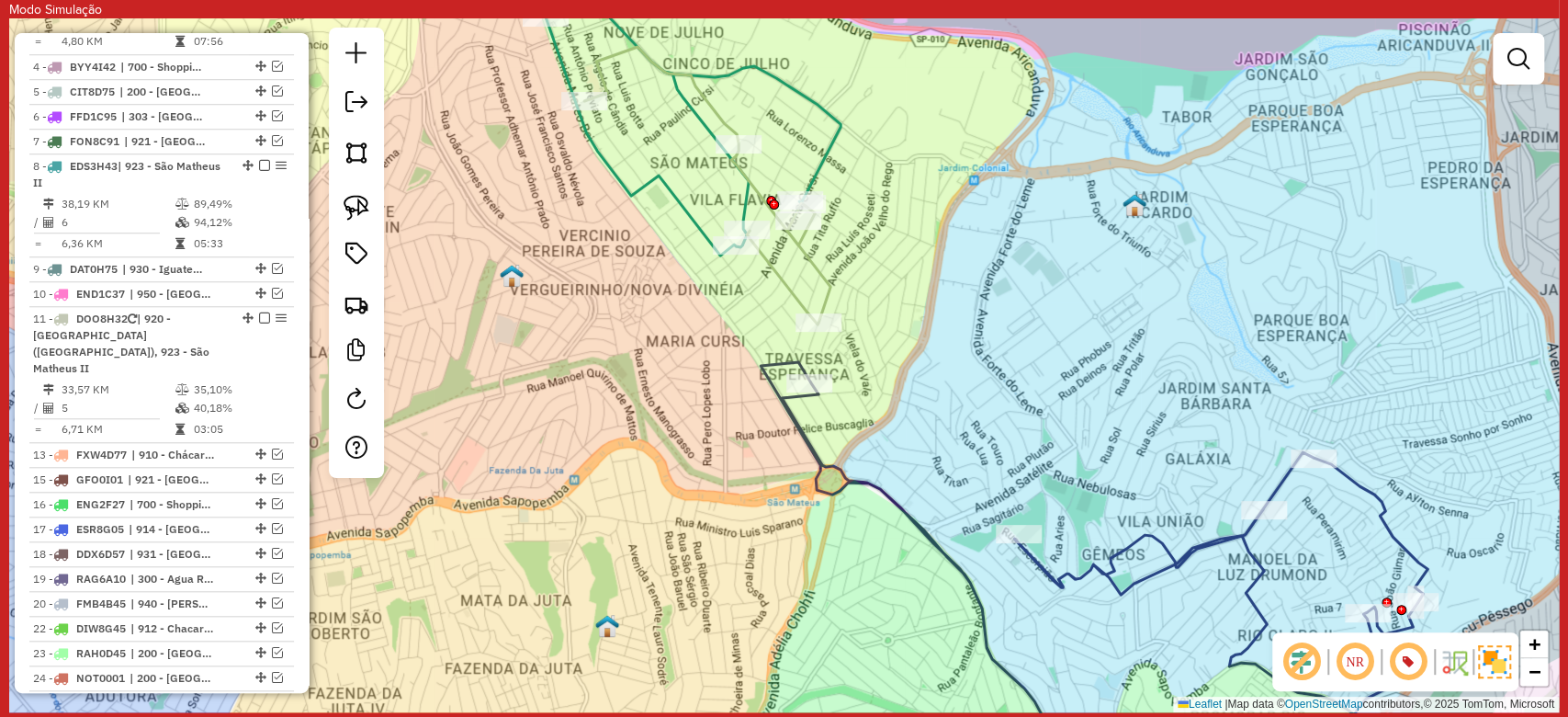
click at [809, 431] on icon at bounding box center [1108, 571] width 696 height 419
select select "**********"
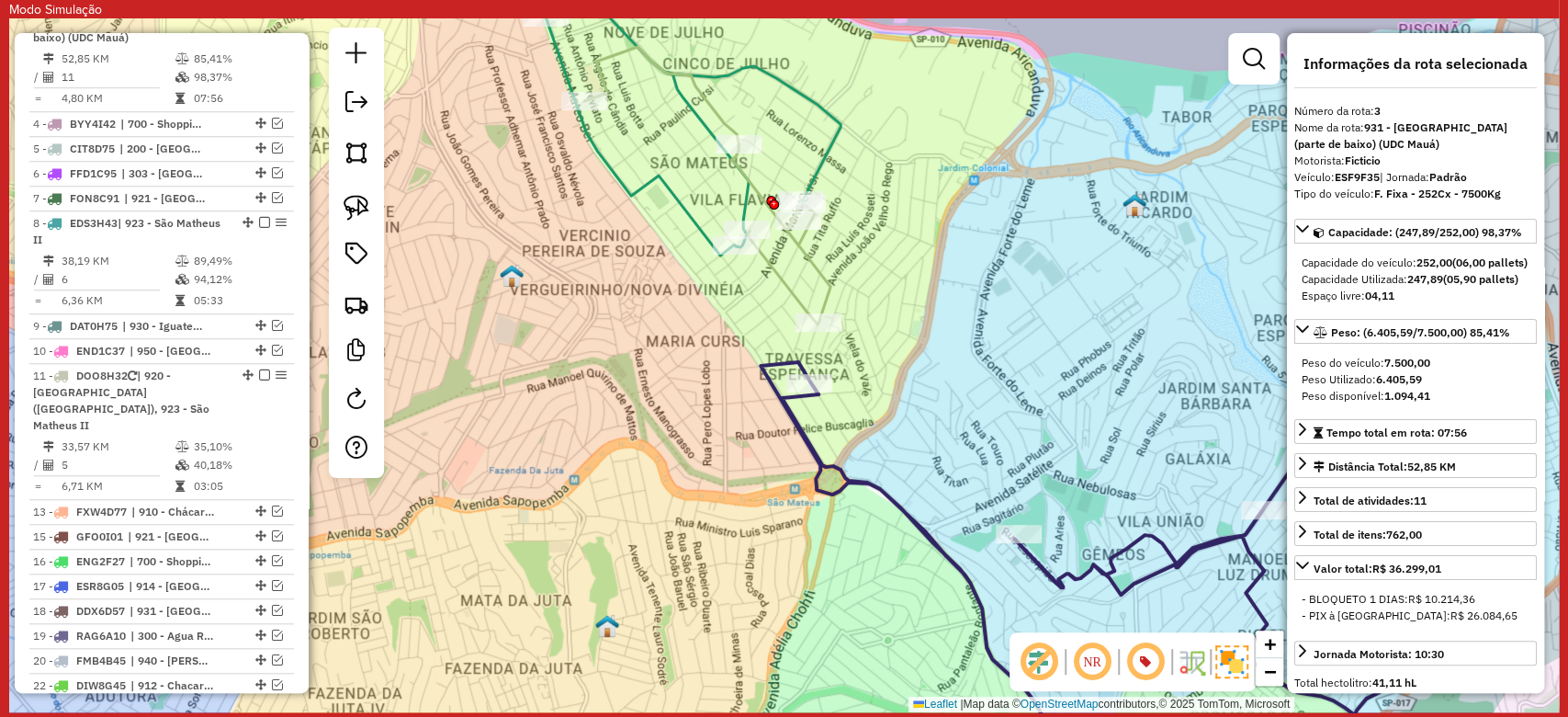
scroll to position [900, 0]
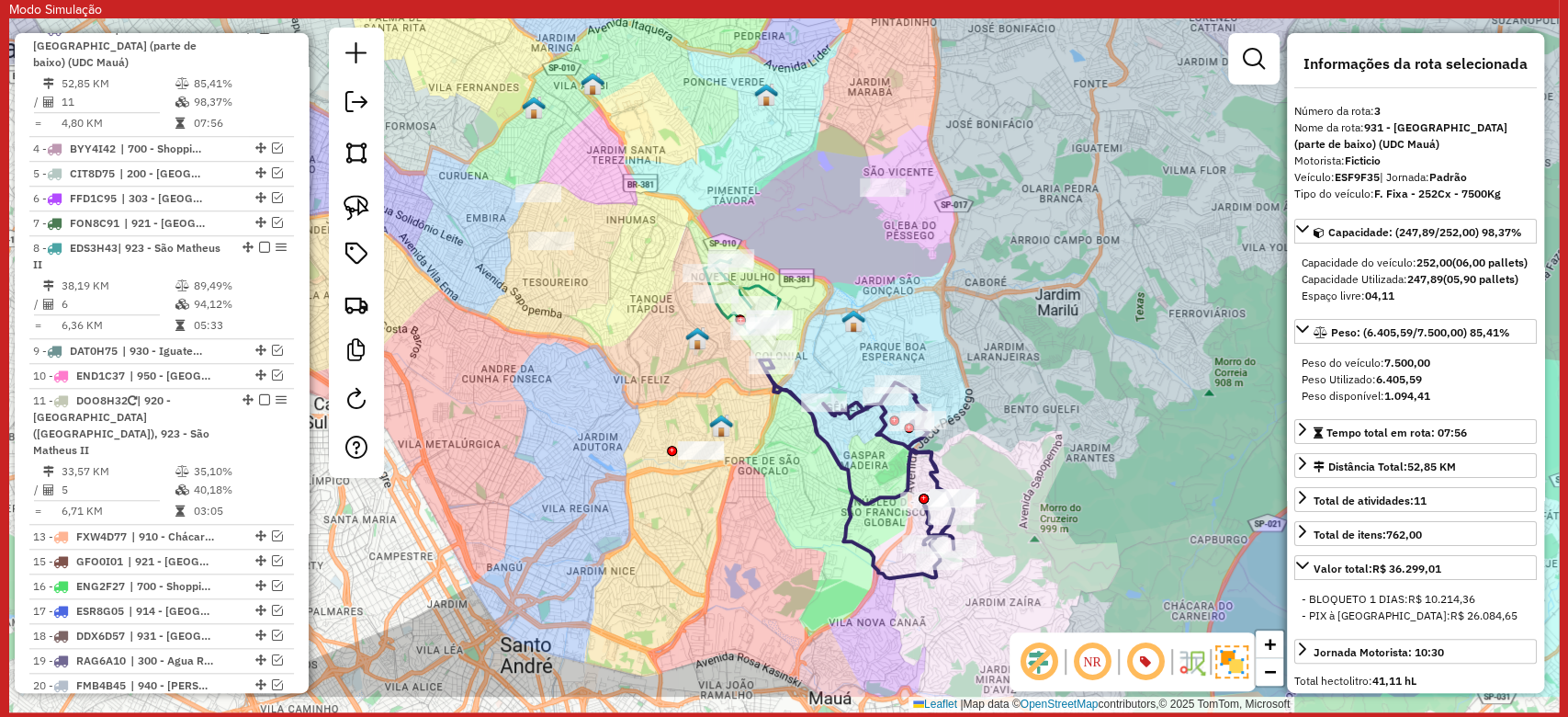
drag, startPoint x: 1106, startPoint y: 427, endPoint x: 999, endPoint y: 272, distance: 188.3
click at [999, 272] on div "Janela de atendimento Grade de atendimento Capacidade Transportadoras Veículos …" at bounding box center [784, 365] width 1549 height 694
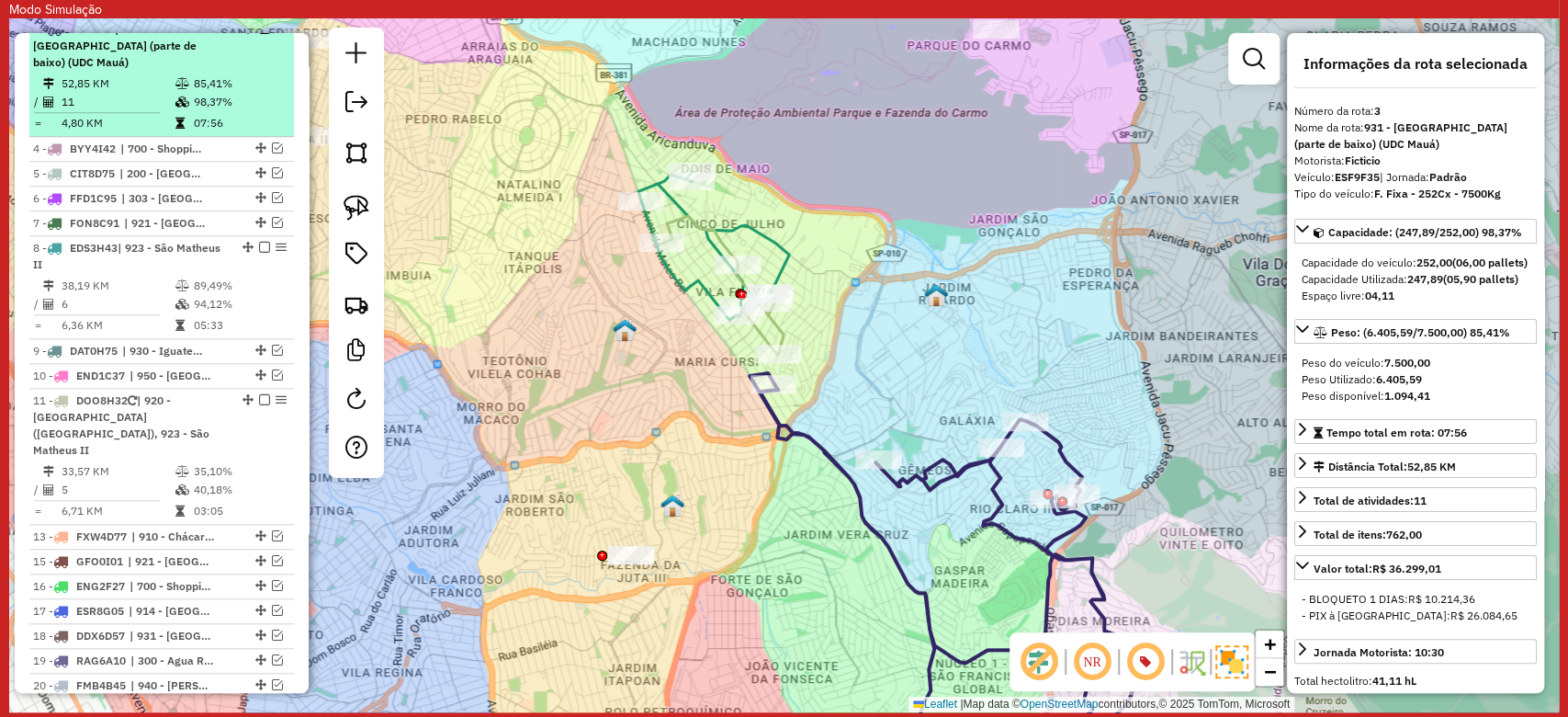
click at [258, 34] on li "3 - ESF9F35 | 931 - Parque do Carmo (parte de baixo) (UDC Mauá) 52,85 KM 85,41%…" at bounding box center [162, 77] width 265 height 119
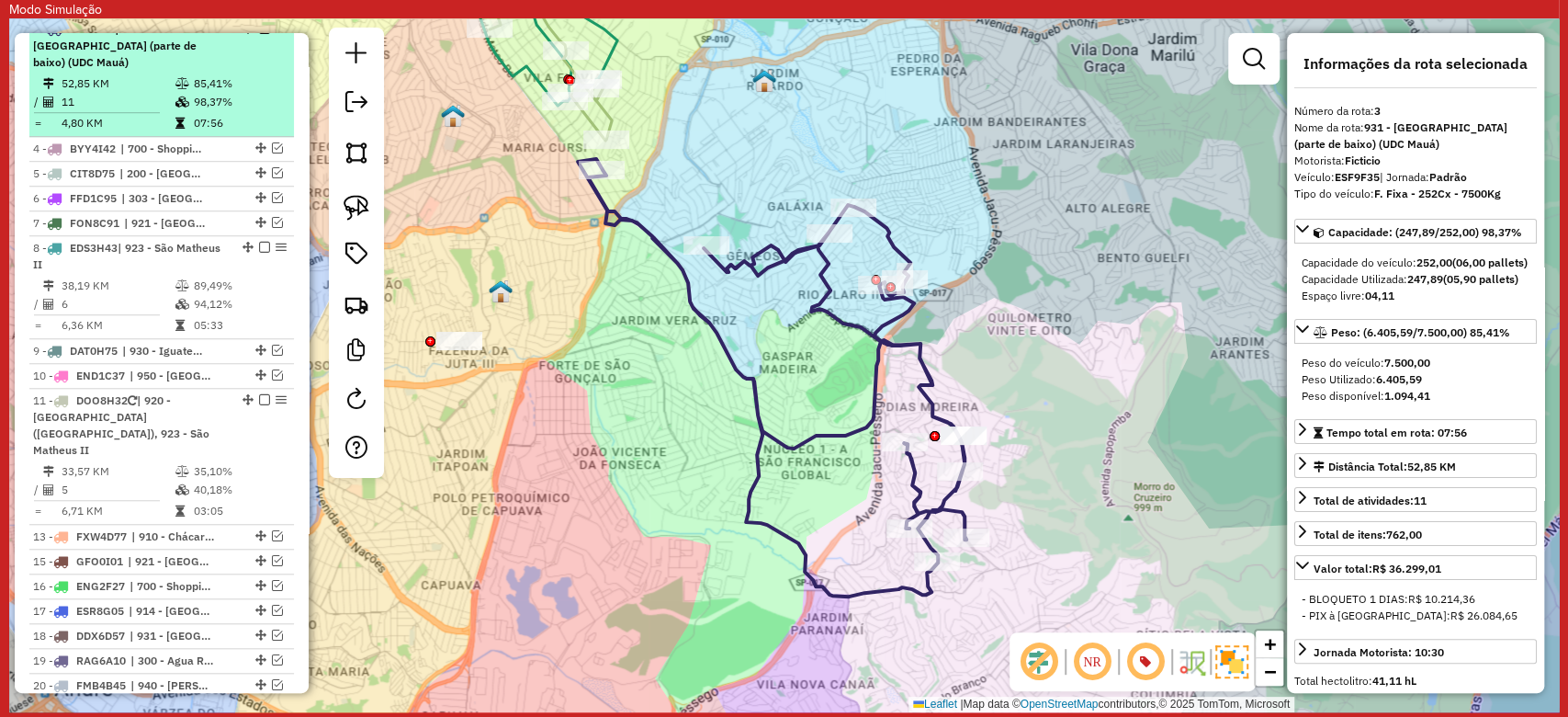
click at [259, 34] on em at bounding box center [265, 29] width 11 height 11
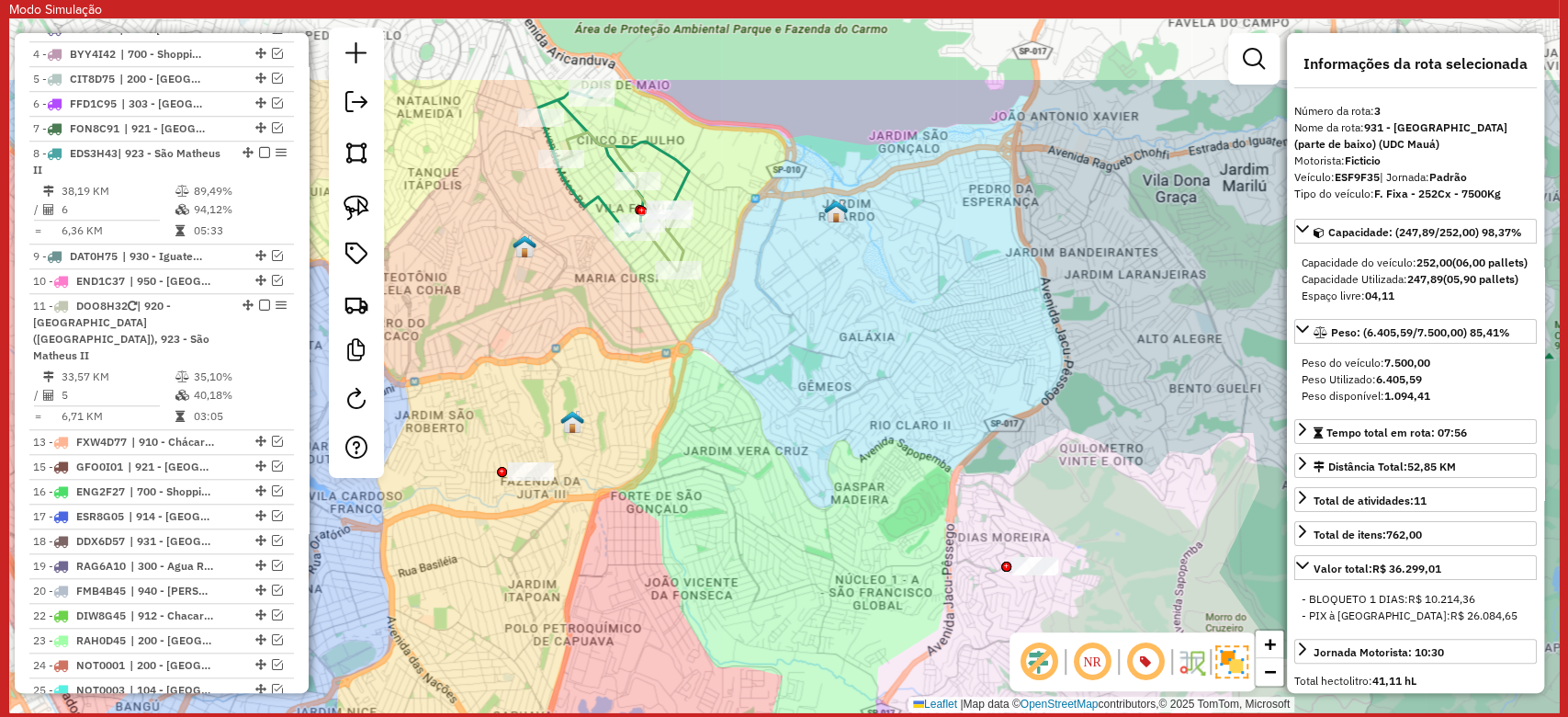
drag, startPoint x: 589, startPoint y: 109, endPoint x: 663, endPoint y: 242, distance: 152.2
click at [663, 243] on icon at bounding box center [622, 201] width 122 height 139
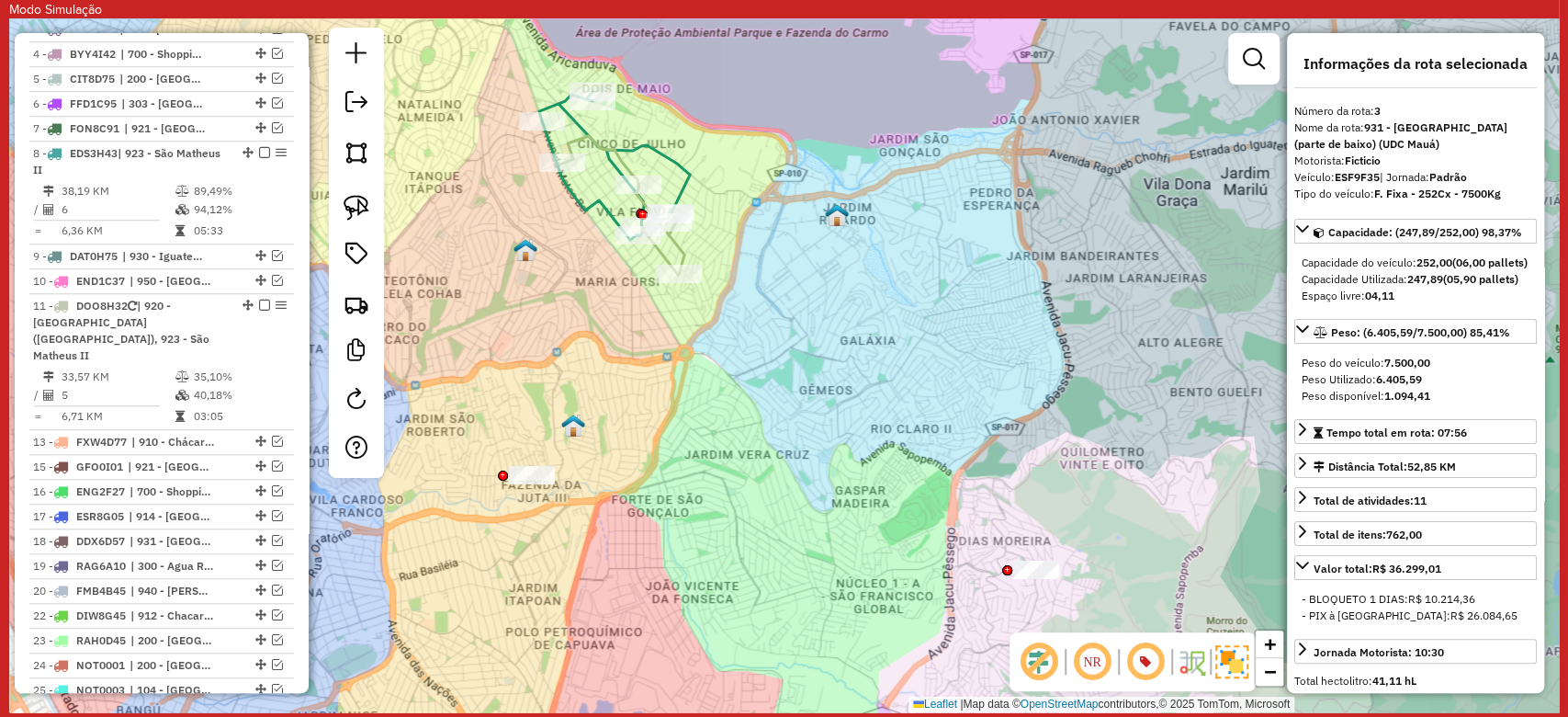
click at [617, 141] on icon at bounding box center [623, 205] width 122 height 139
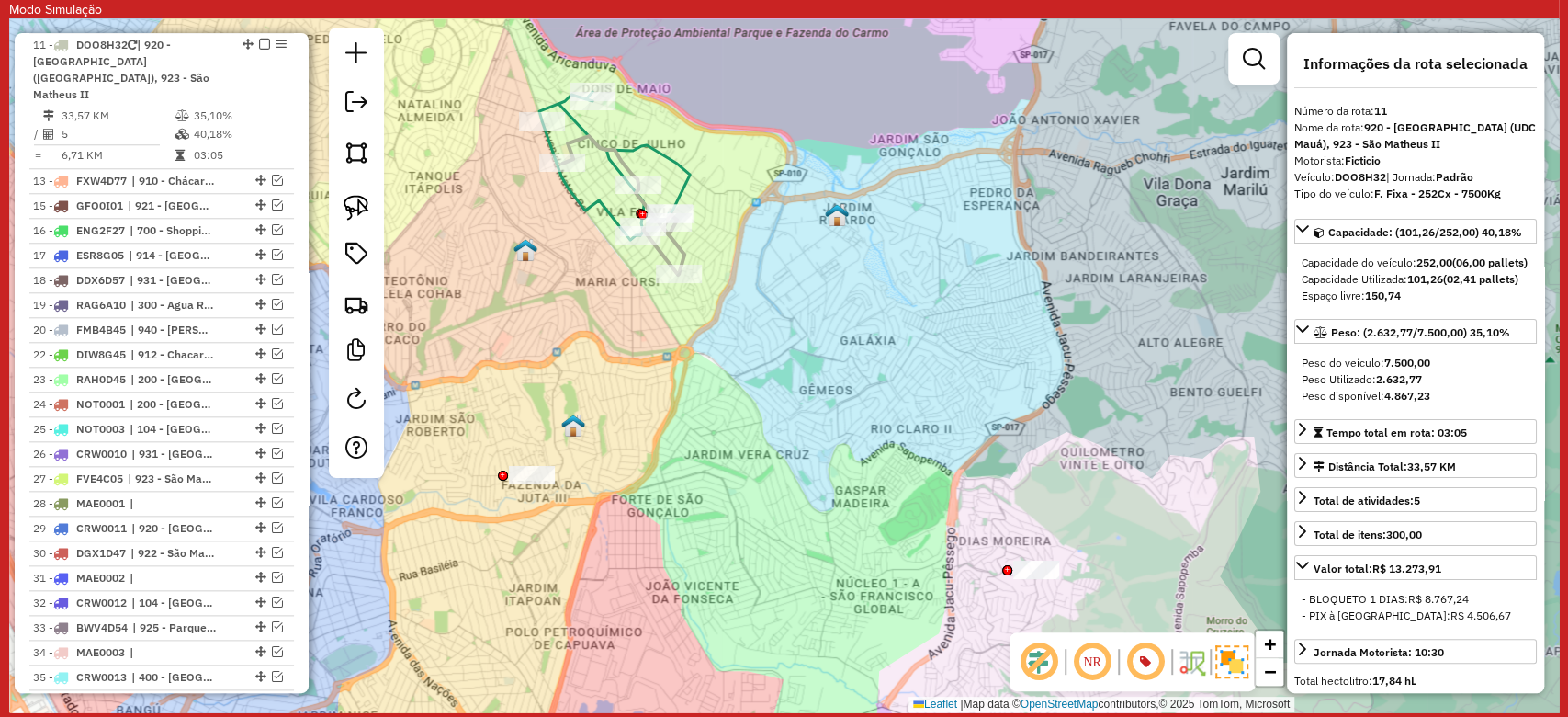
scroll to position [1176, 0]
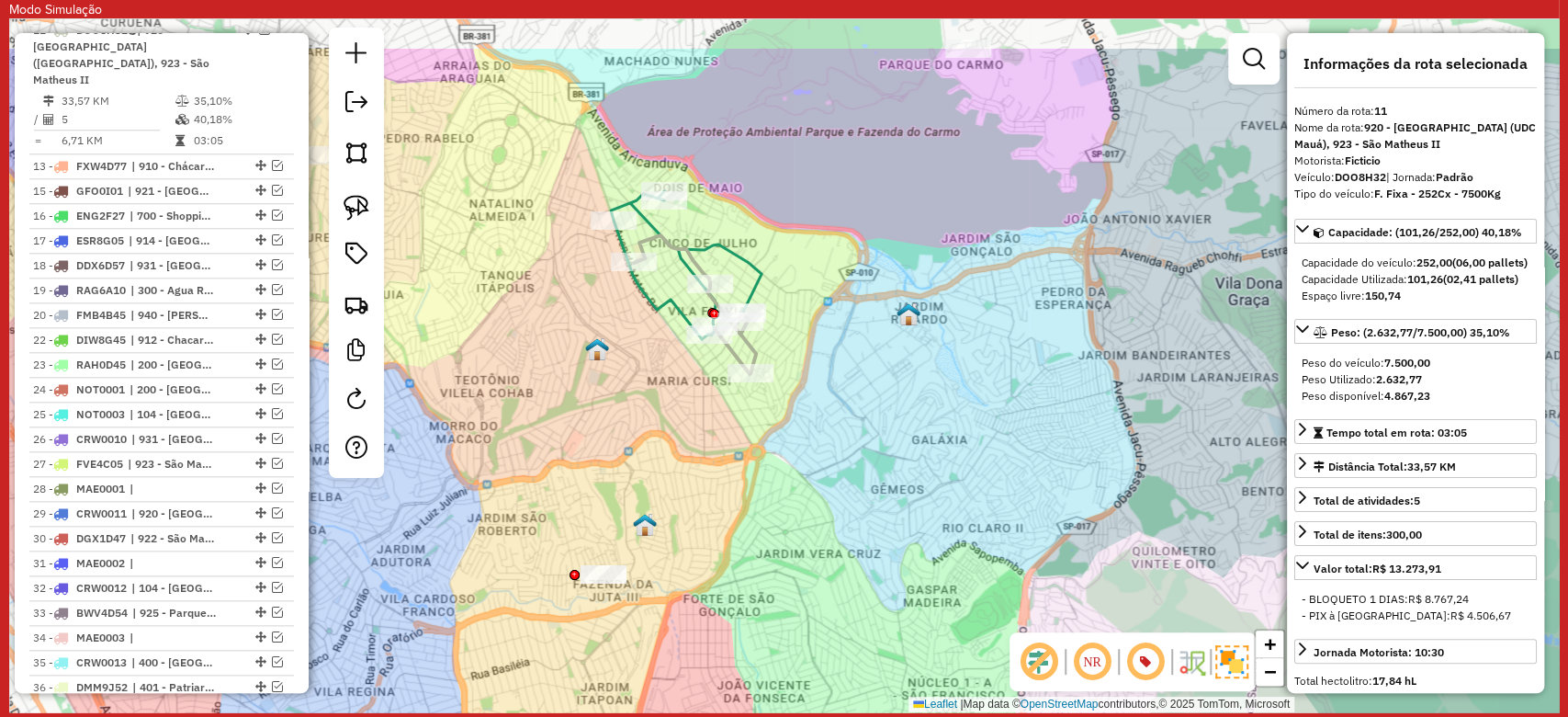
click at [850, 263] on div "Janela de atendimento Grade de atendimento Capacidade Transportadoras Veículos …" at bounding box center [784, 365] width 1549 height 694
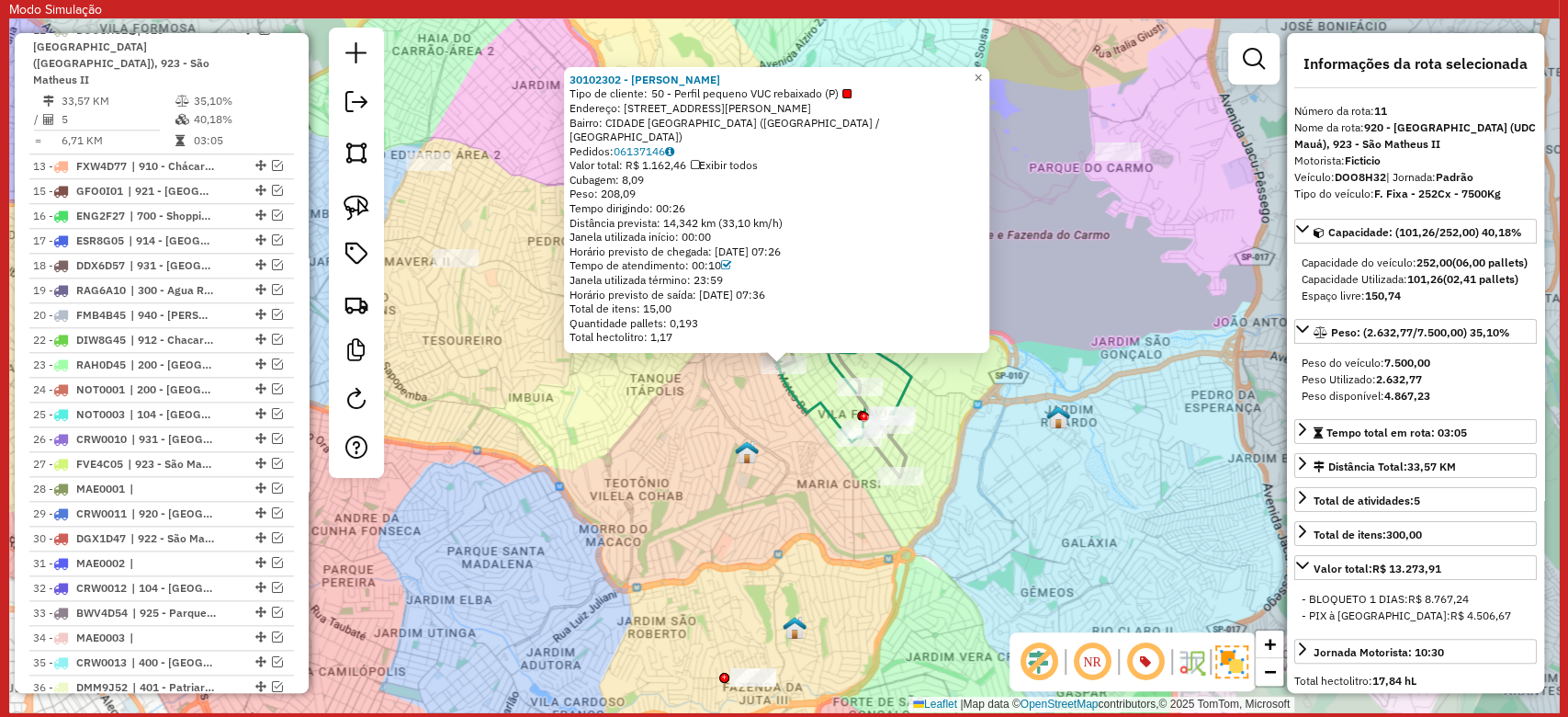
click at [749, 428] on div "30102302 - VILSON GOMES SALES Tipo de cliente: 50 - Perfil pequeno VUC rebaixad…" at bounding box center [784, 365] width 1549 height 694
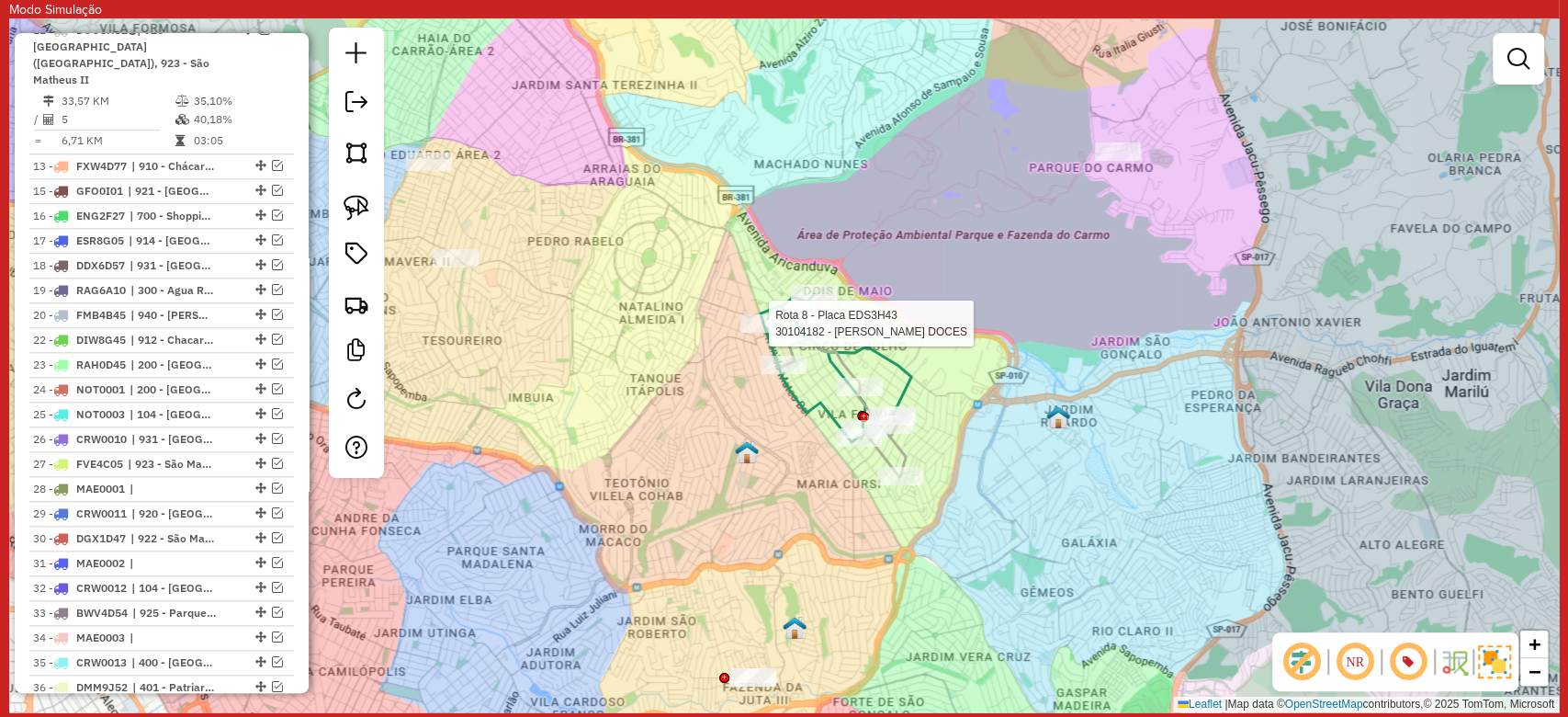
select select "**********"
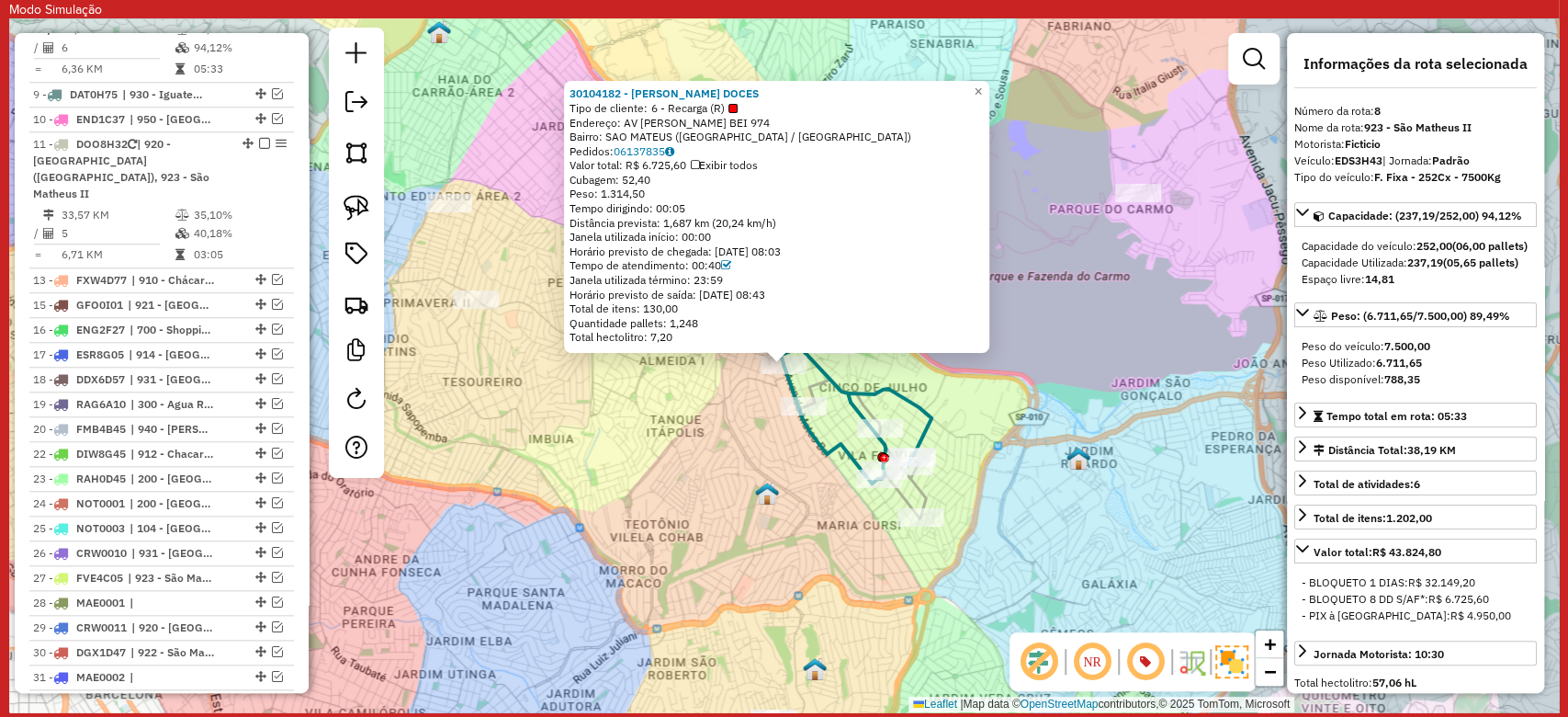
scroll to position [1023, 0]
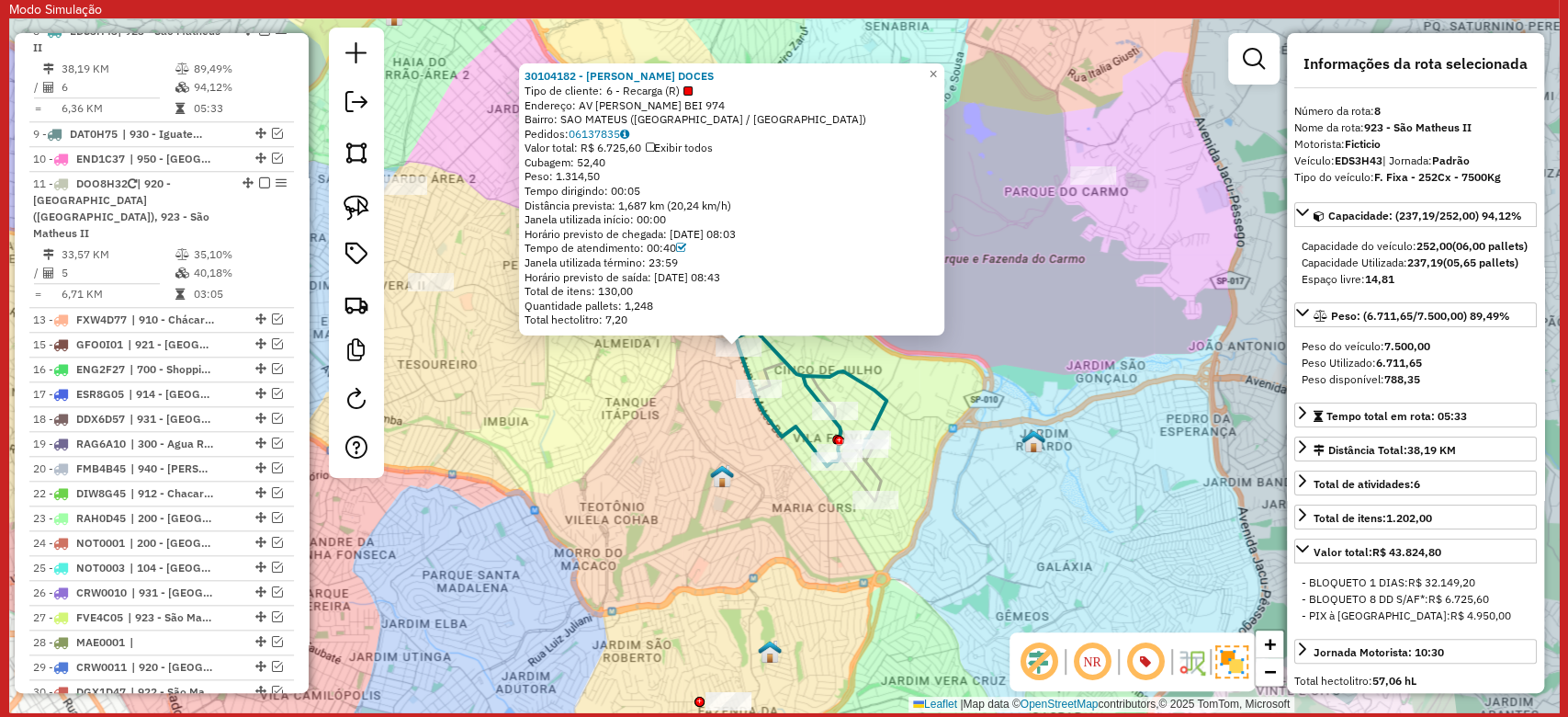
click at [737, 432] on div "30104182 - MAZARO ROZETTI DOCES Tipo de cliente: 6 - Recarga (R) Endereço: AV M…" at bounding box center [784, 365] width 1549 height 694
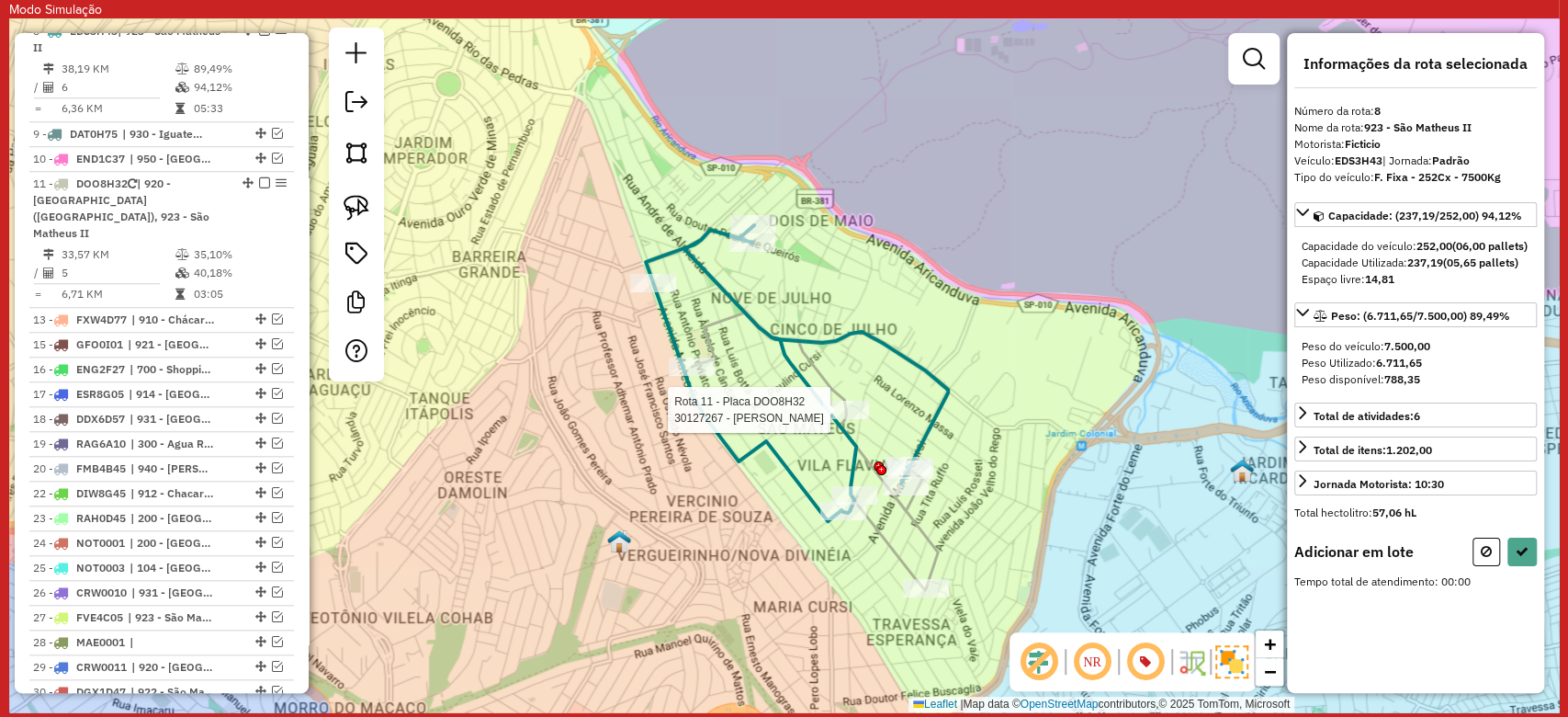
click at [850, 419] on div at bounding box center [845, 410] width 46 height 19
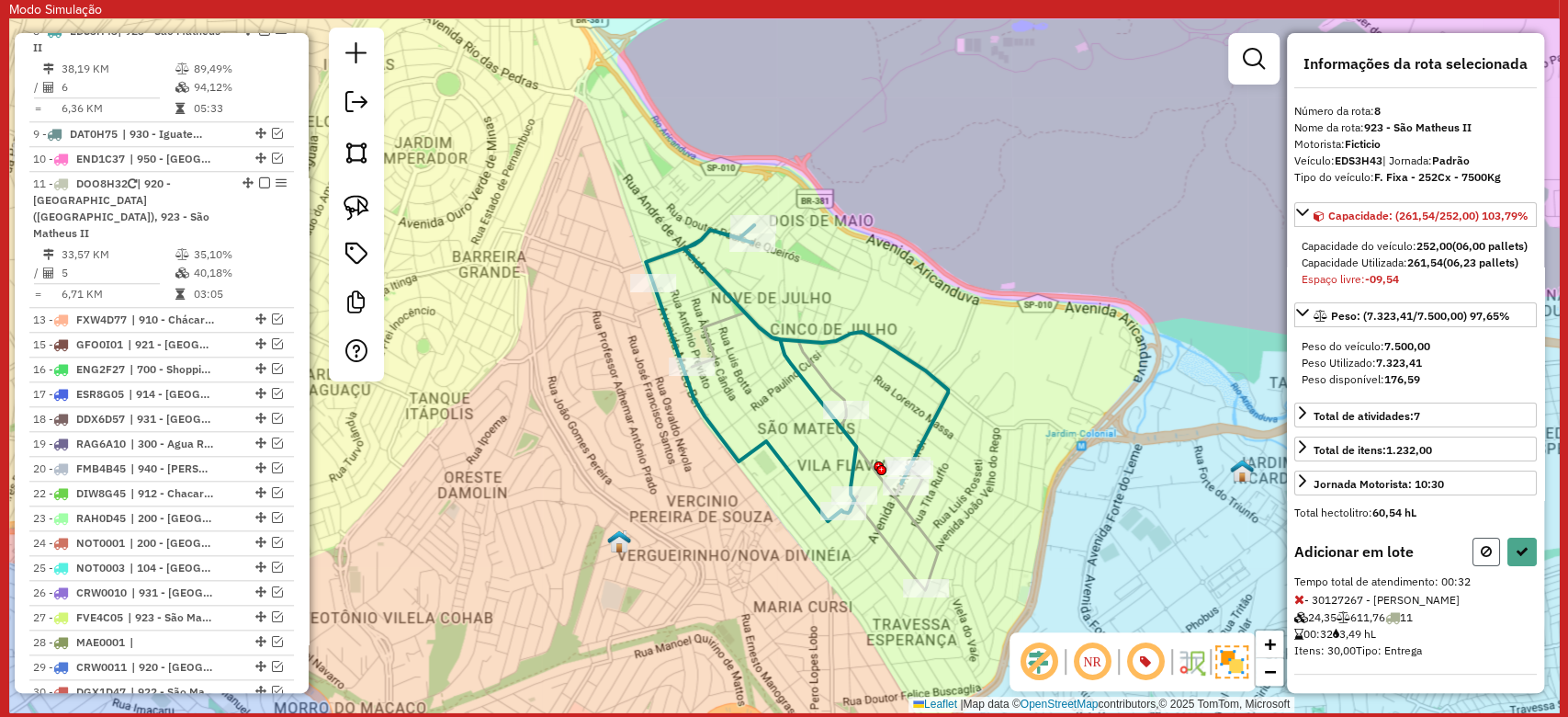
click at [1482, 566] on button at bounding box center [1486, 551] width 28 height 29
select select "**********"
click at [1492, 566] on button at bounding box center [1486, 551] width 28 height 29
select select "**********"
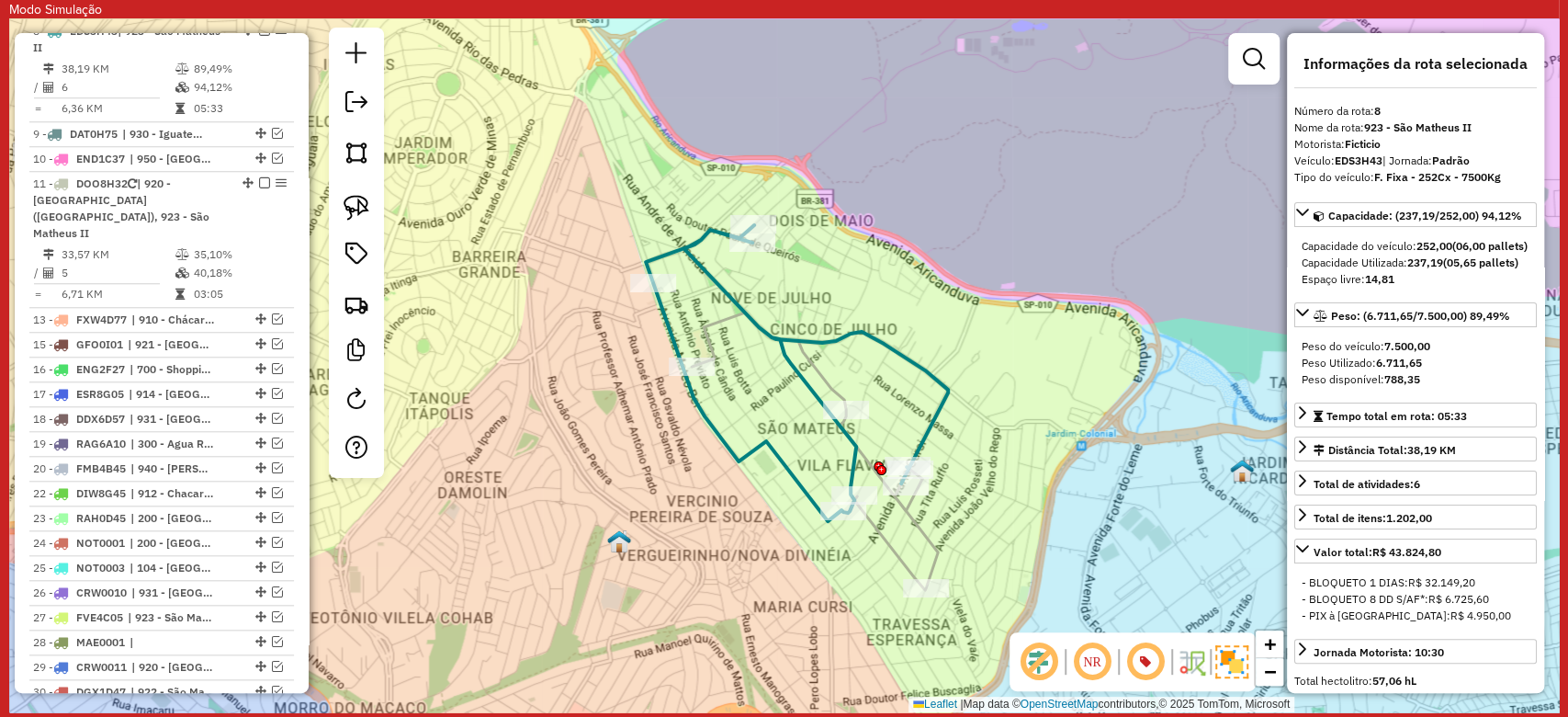
click at [1356, 158] on strong "EDS3H43" at bounding box center [1358, 160] width 47 height 14
copy div "EDS3H43"
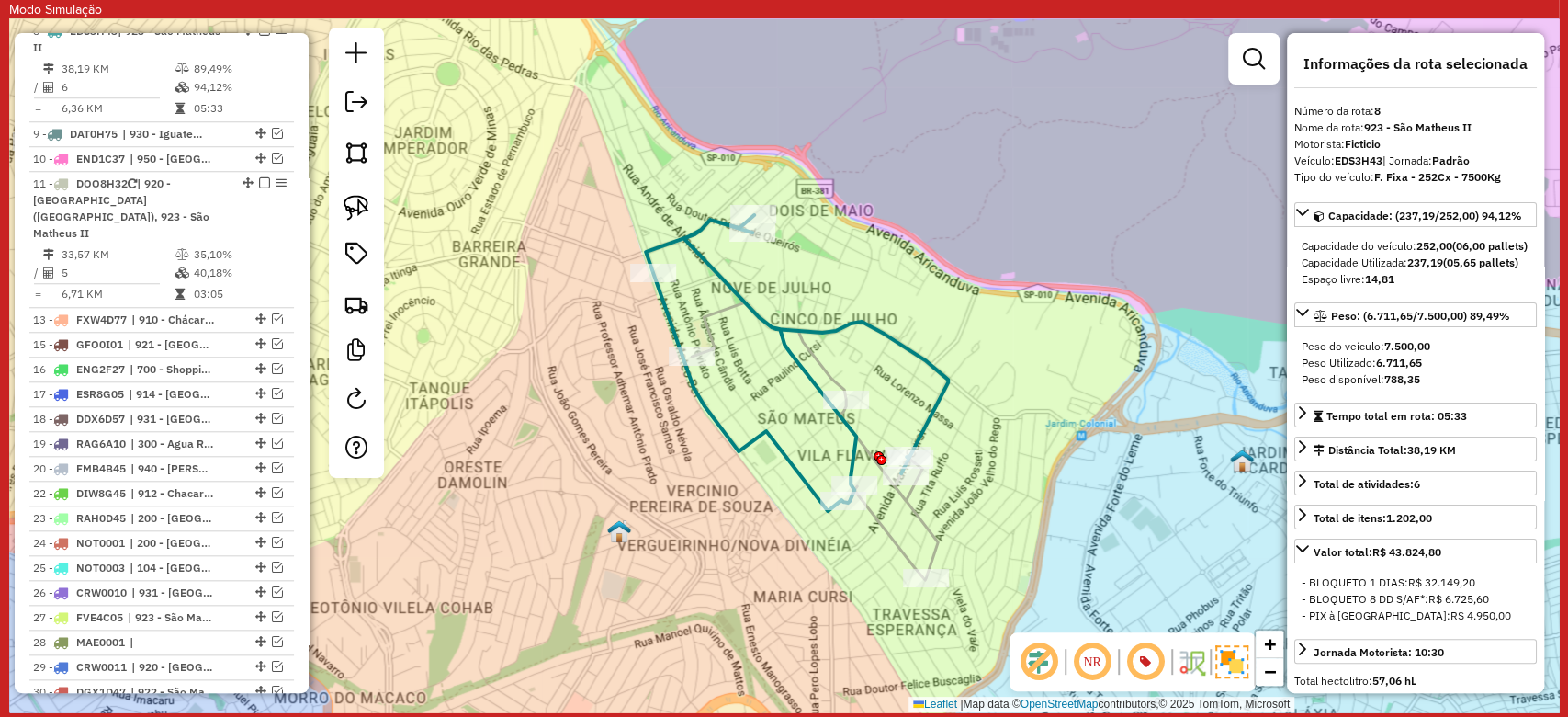
drag, startPoint x: 791, startPoint y: 489, endPoint x: 796, endPoint y: 459, distance: 30.4
click at [796, 459] on icon at bounding box center [797, 363] width 302 height 296
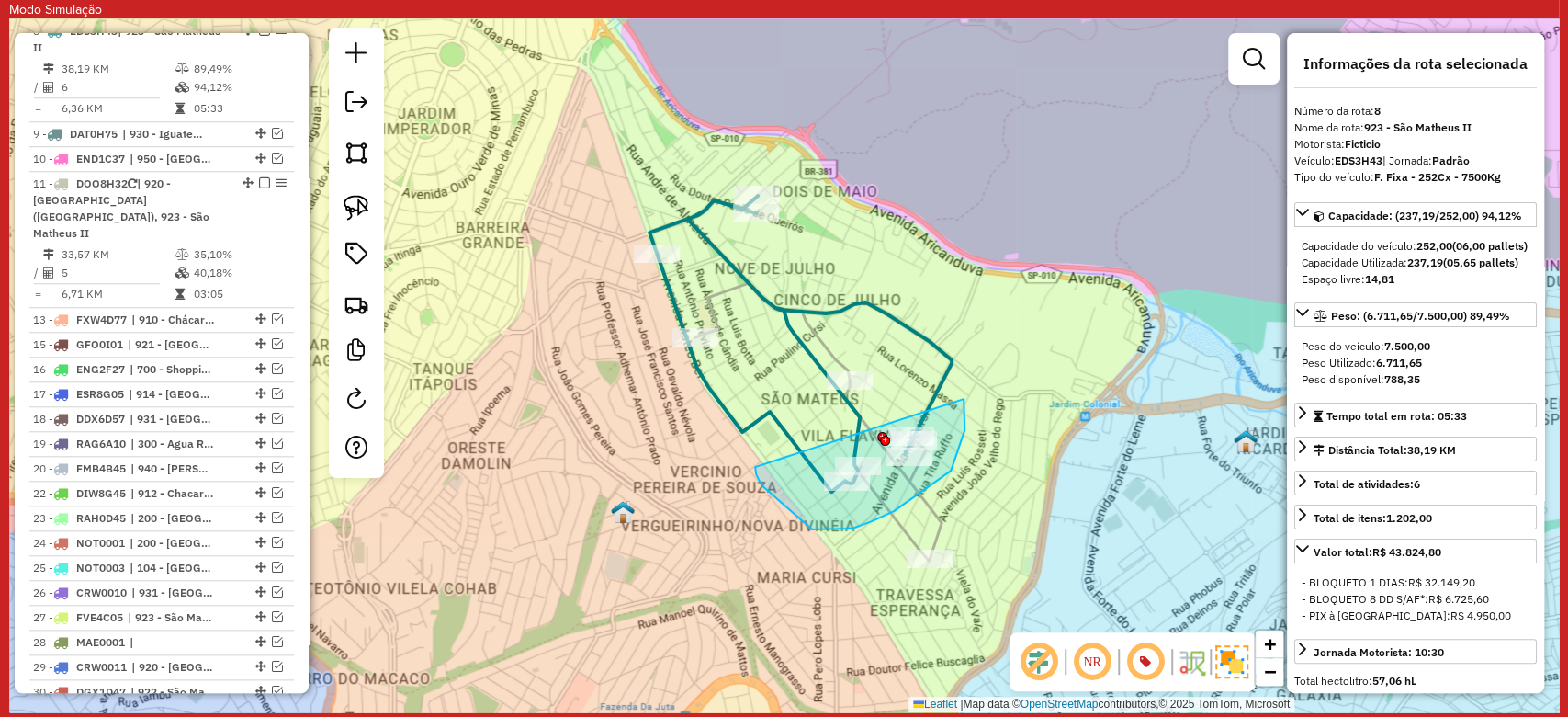
drag, startPoint x: 761, startPoint y: 485, endPoint x: 964, endPoint y: 399, distance: 220.5
click at [964, 399] on div "Janela de atendimento Grade de atendimento Capacidade Transportadoras Veículos …" at bounding box center [784, 365] width 1549 height 694
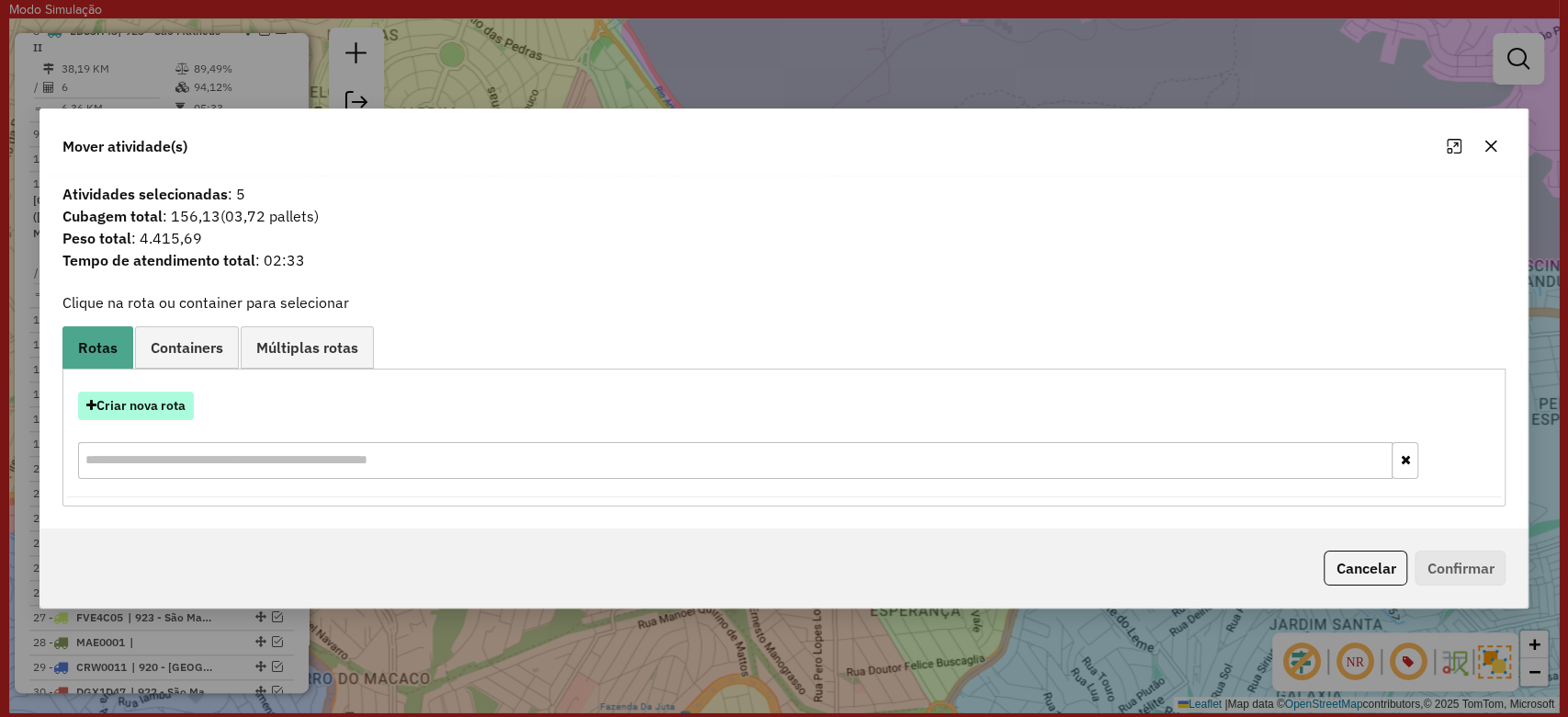
click at [179, 396] on button "Criar nova rota" at bounding box center [136, 405] width 116 height 29
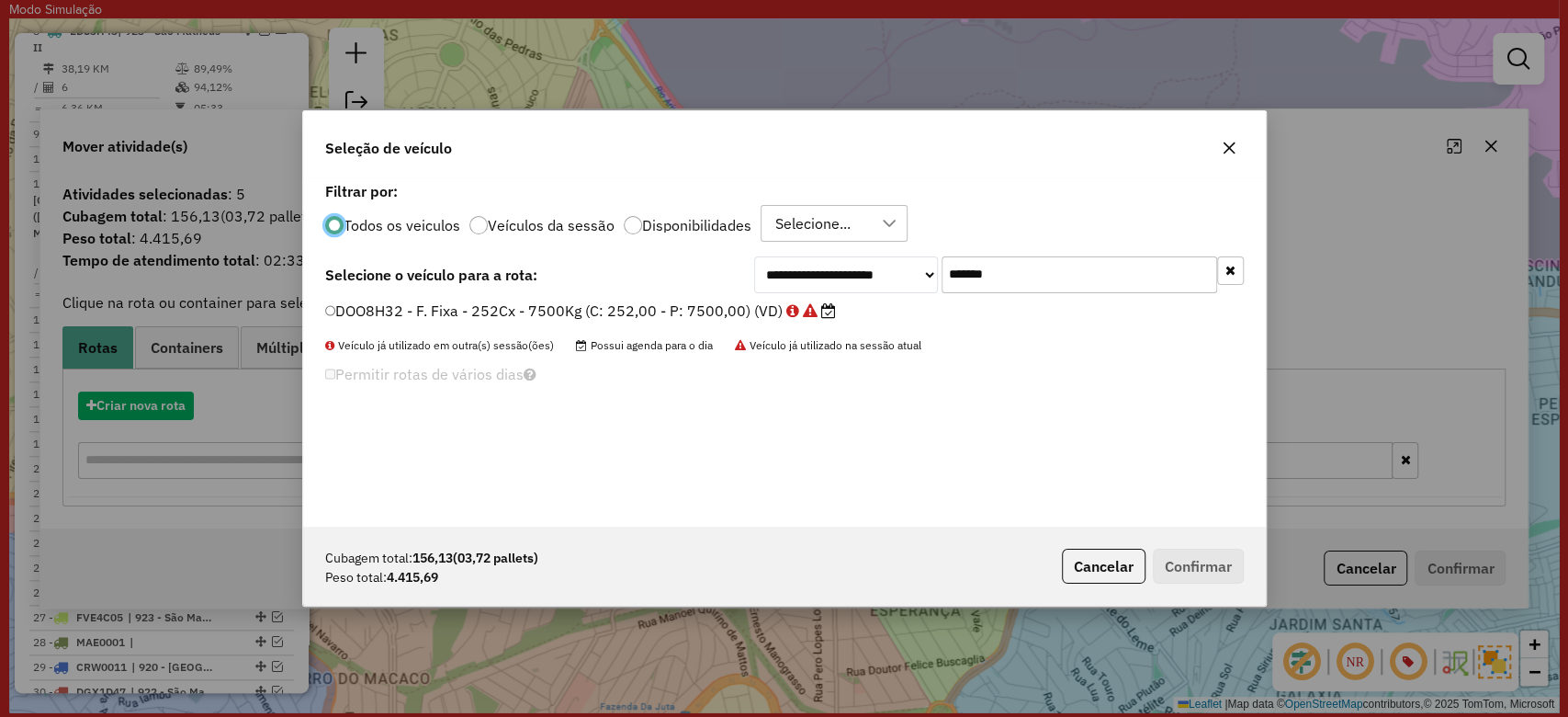
scroll to position [9, 6]
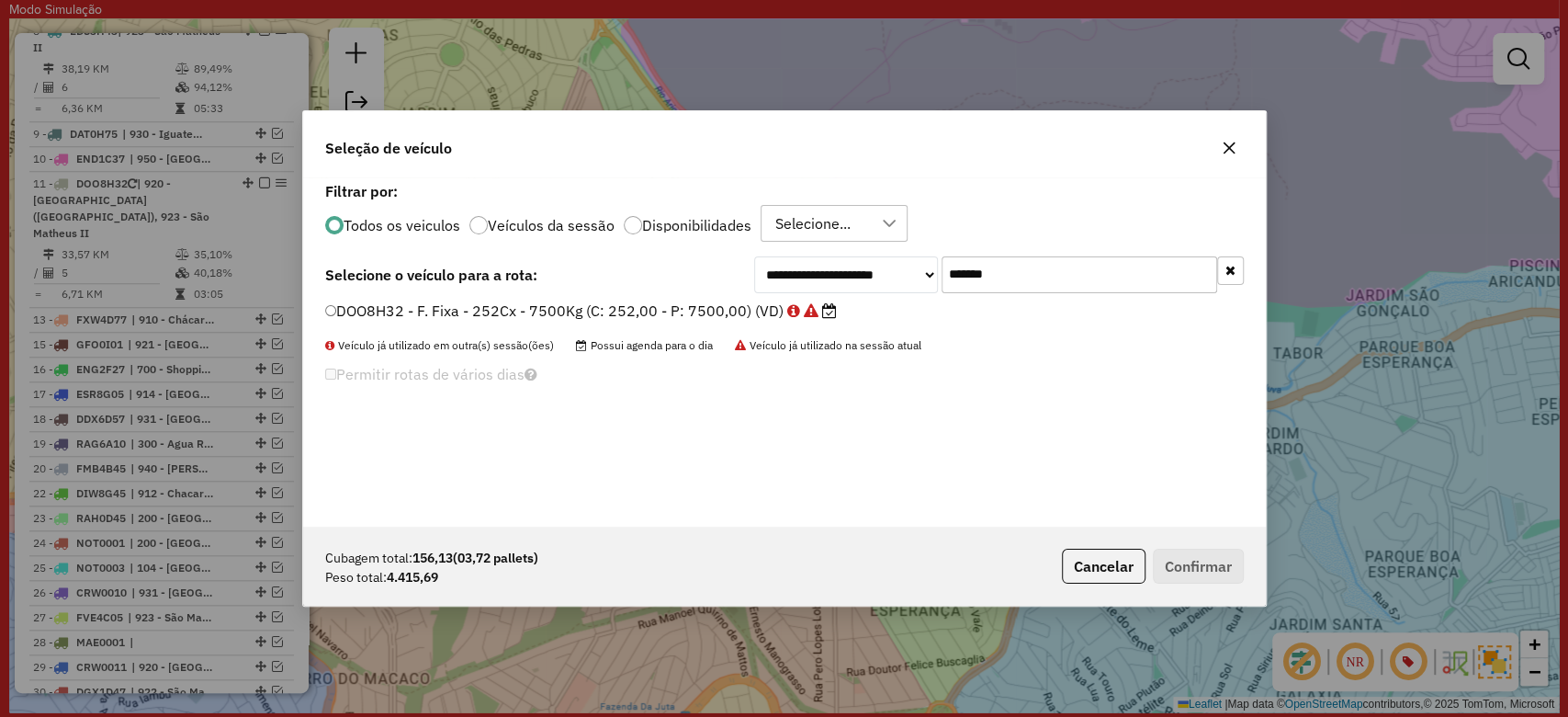
drag, startPoint x: 1025, startPoint y: 276, endPoint x: 771, endPoint y: 327, distance: 259.1
click at [793, 257] on div "**********" at bounding box center [998, 275] width 490 height 37
paste input "text"
type input "*******"
click at [740, 318] on label "EDS3H43 - F. Fixa - 252Cx - 7500Kg (C: 252,00 - P: 7500,00) (VD)" at bounding box center [579, 311] width 508 height 22
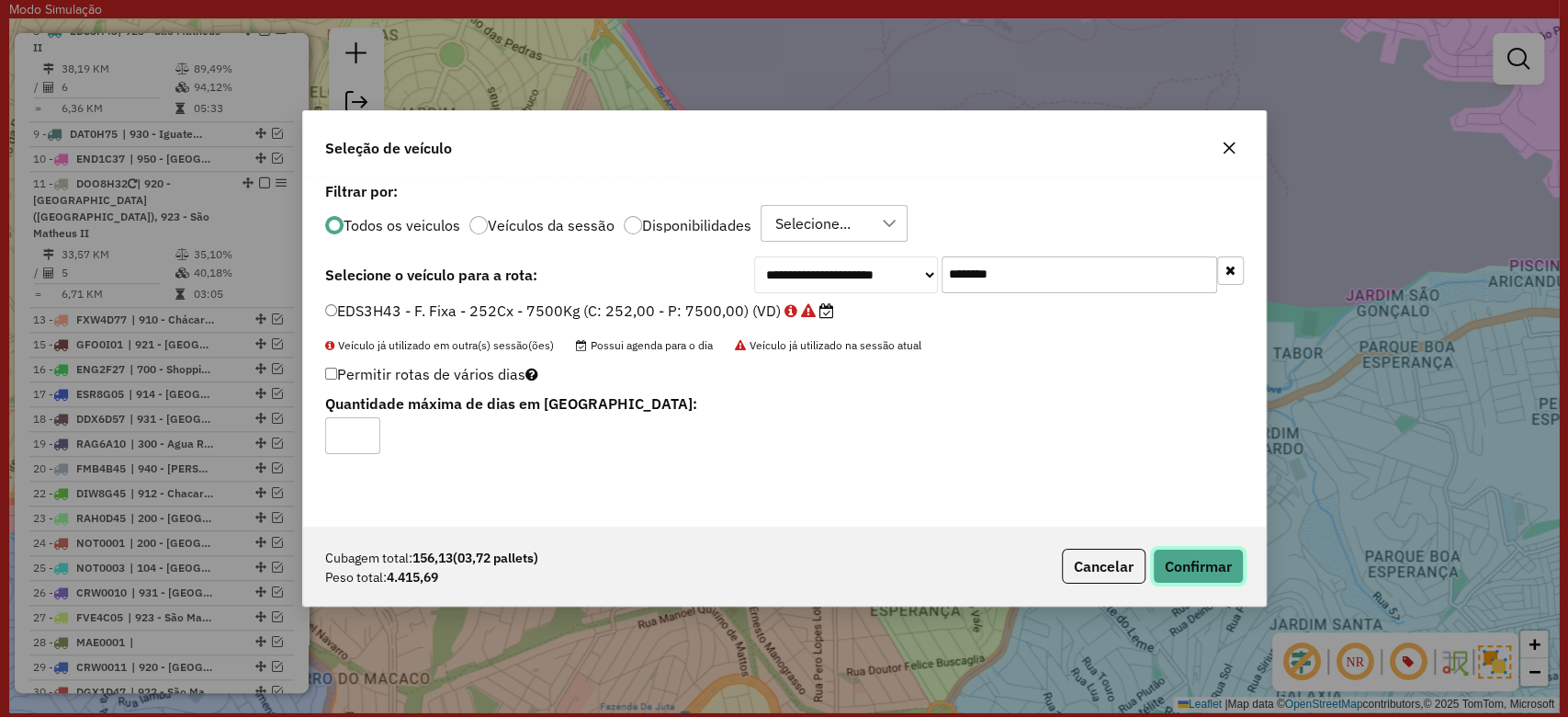
click at [1219, 570] on button "Confirmar" at bounding box center [1198, 566] width 91 height 35
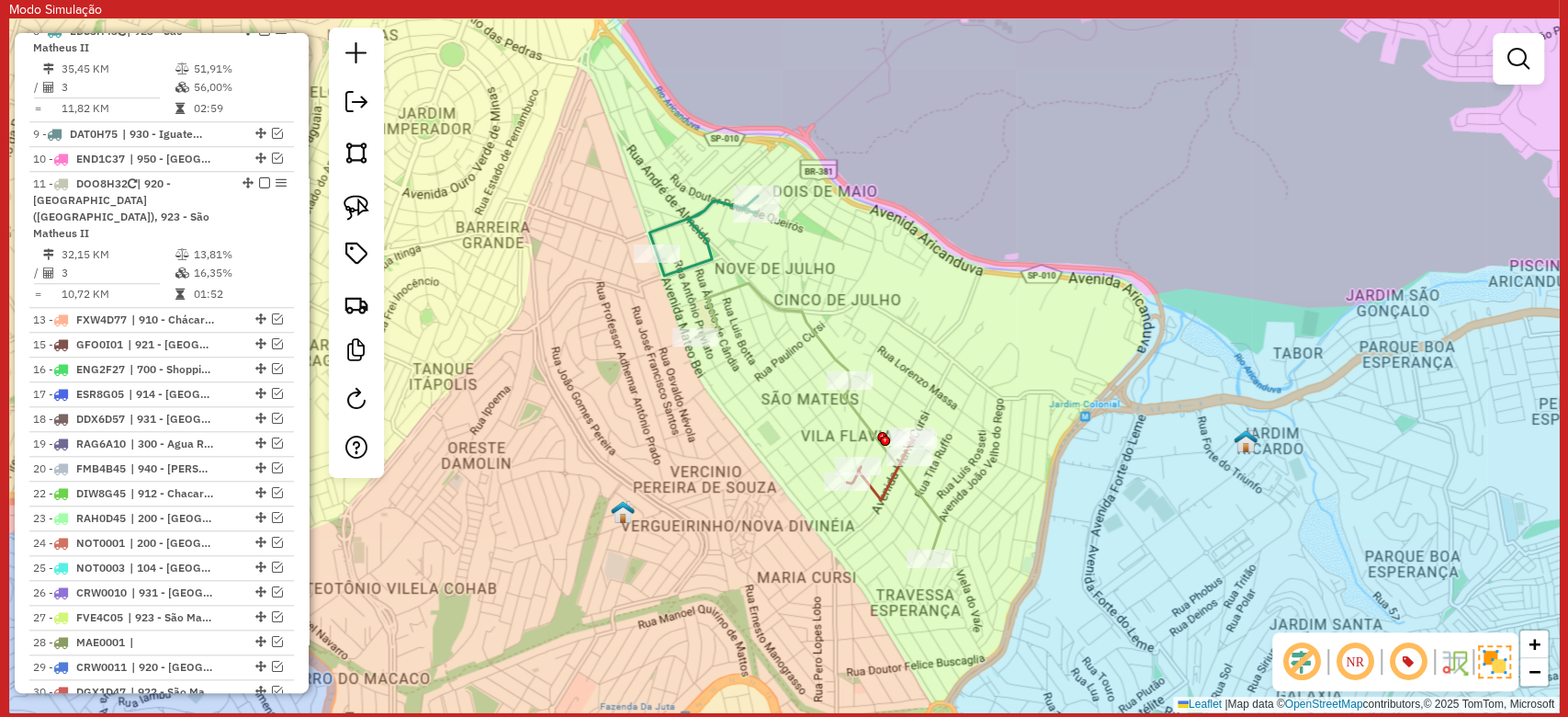
click at [891, 487] on icon at bounding box center [880, 468] width 67 height 62
select select "**********"
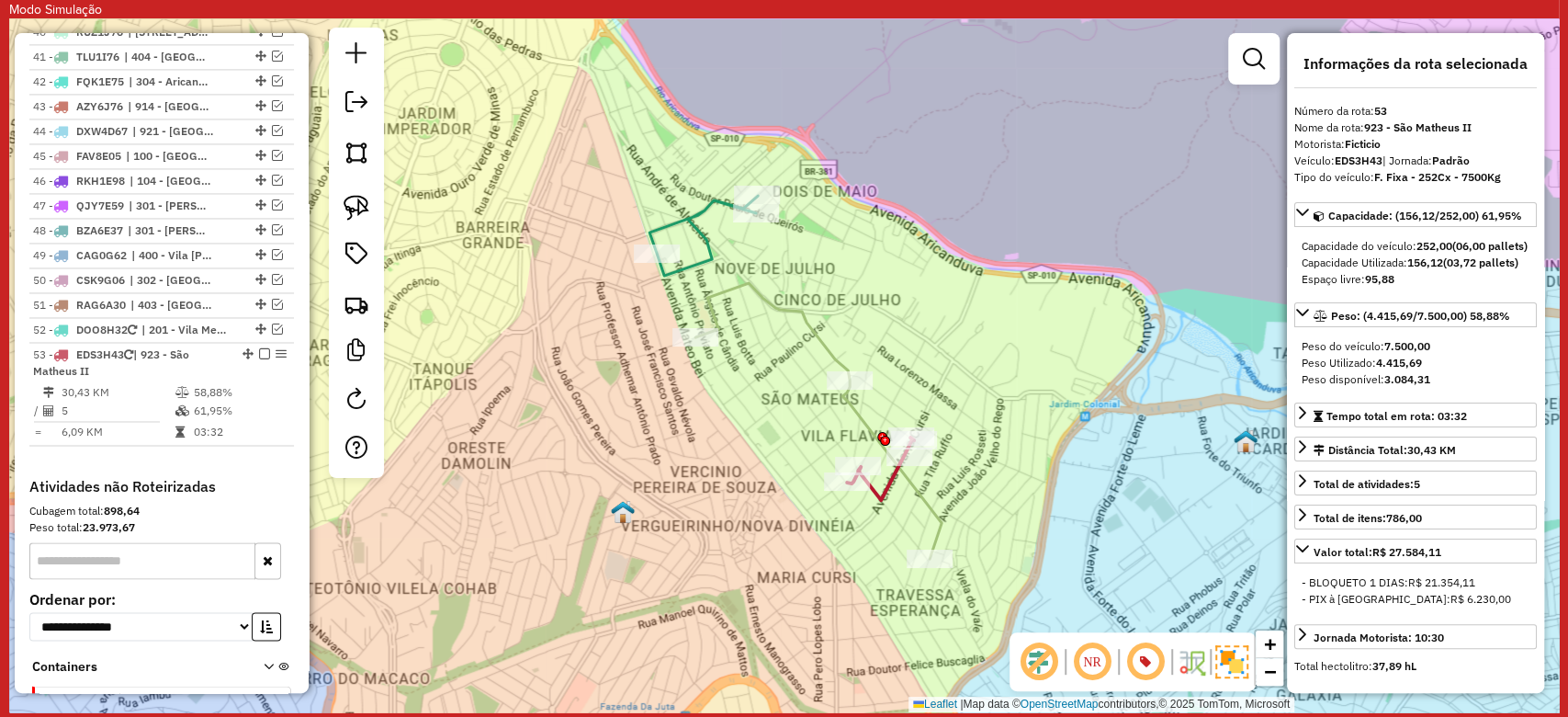
scroll to position [2088, 0]
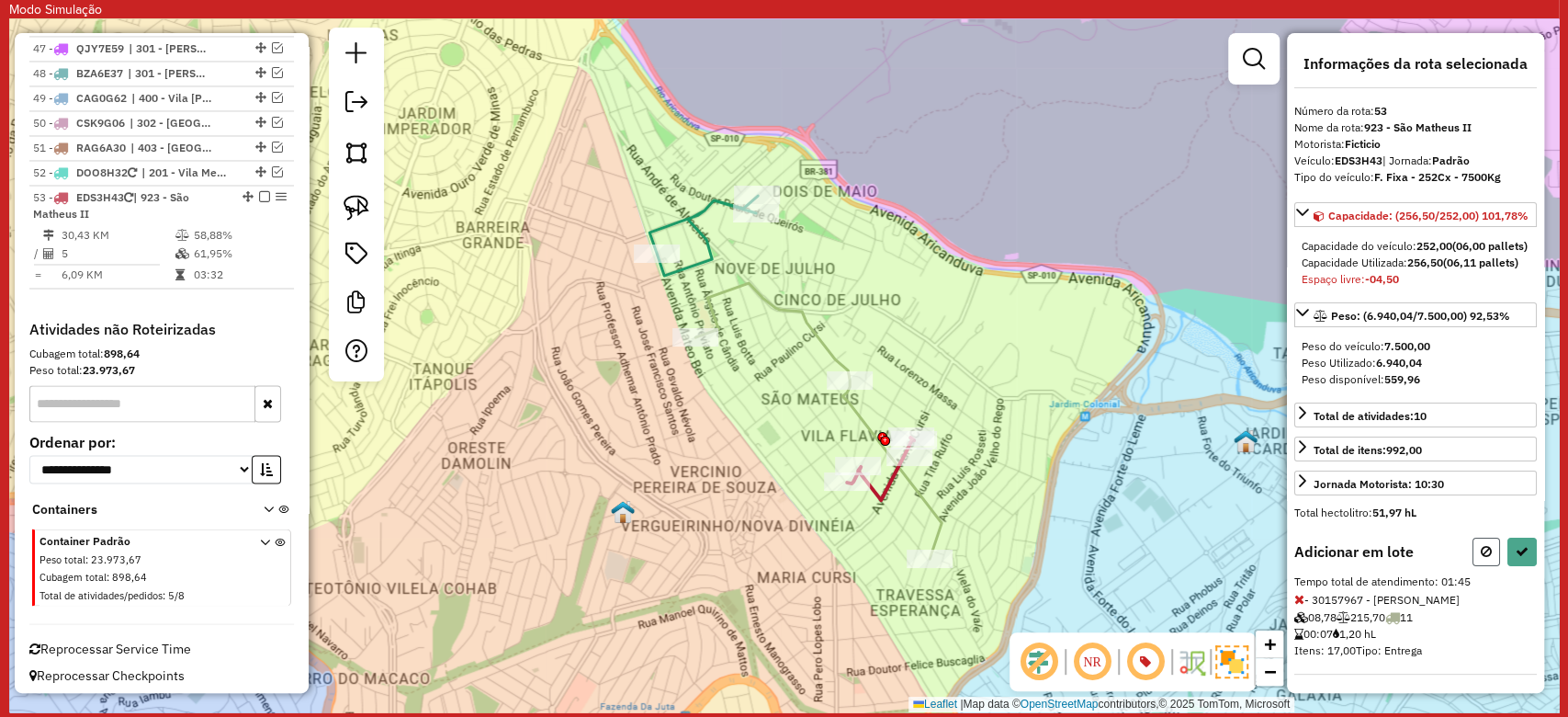
click at [1481, 558] on icon at bounding box center [1486, 551] width 11 height 13
select select "**********"
click at [1508, 566] on button at bounding box center [1522, 551] width 30 height 29
select select "**********"
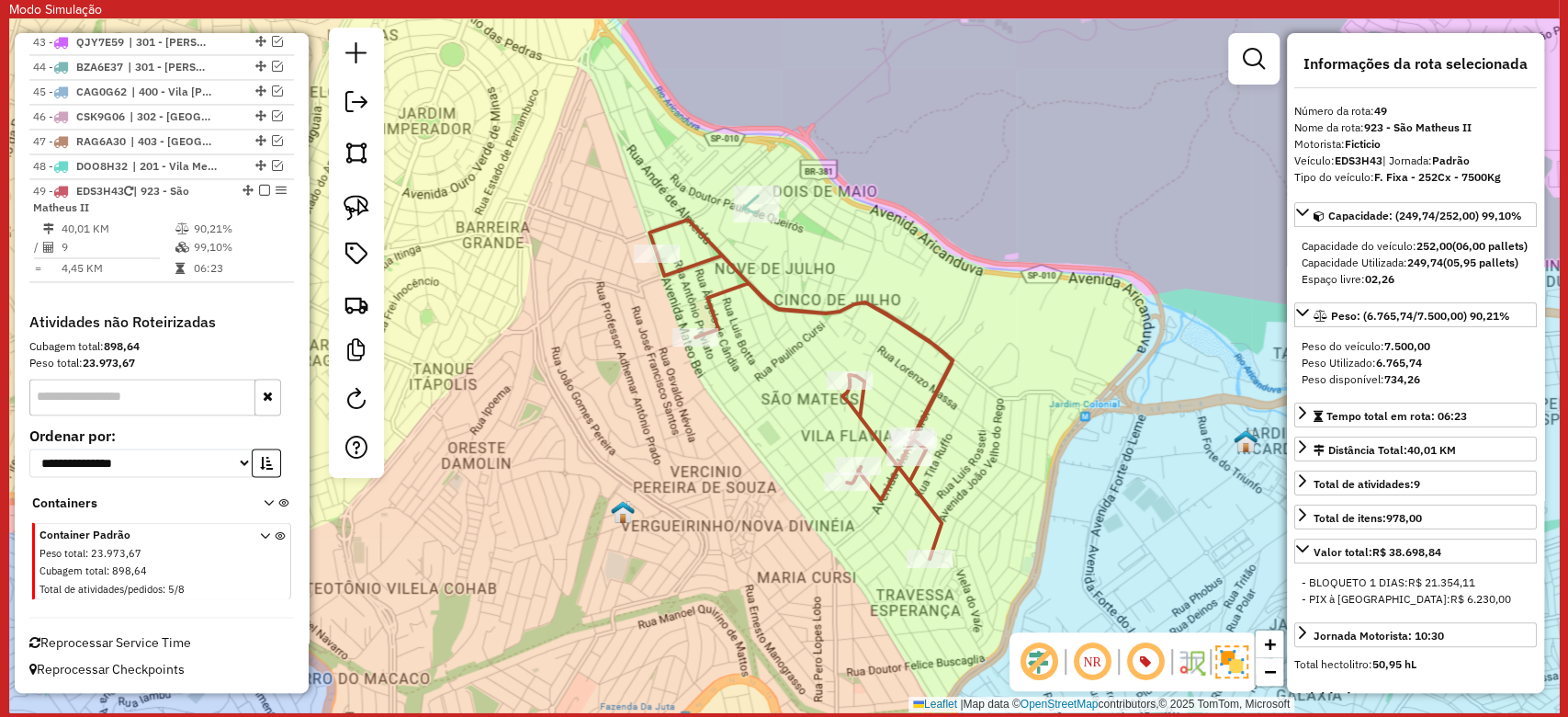
scroll to position [1969, 0]
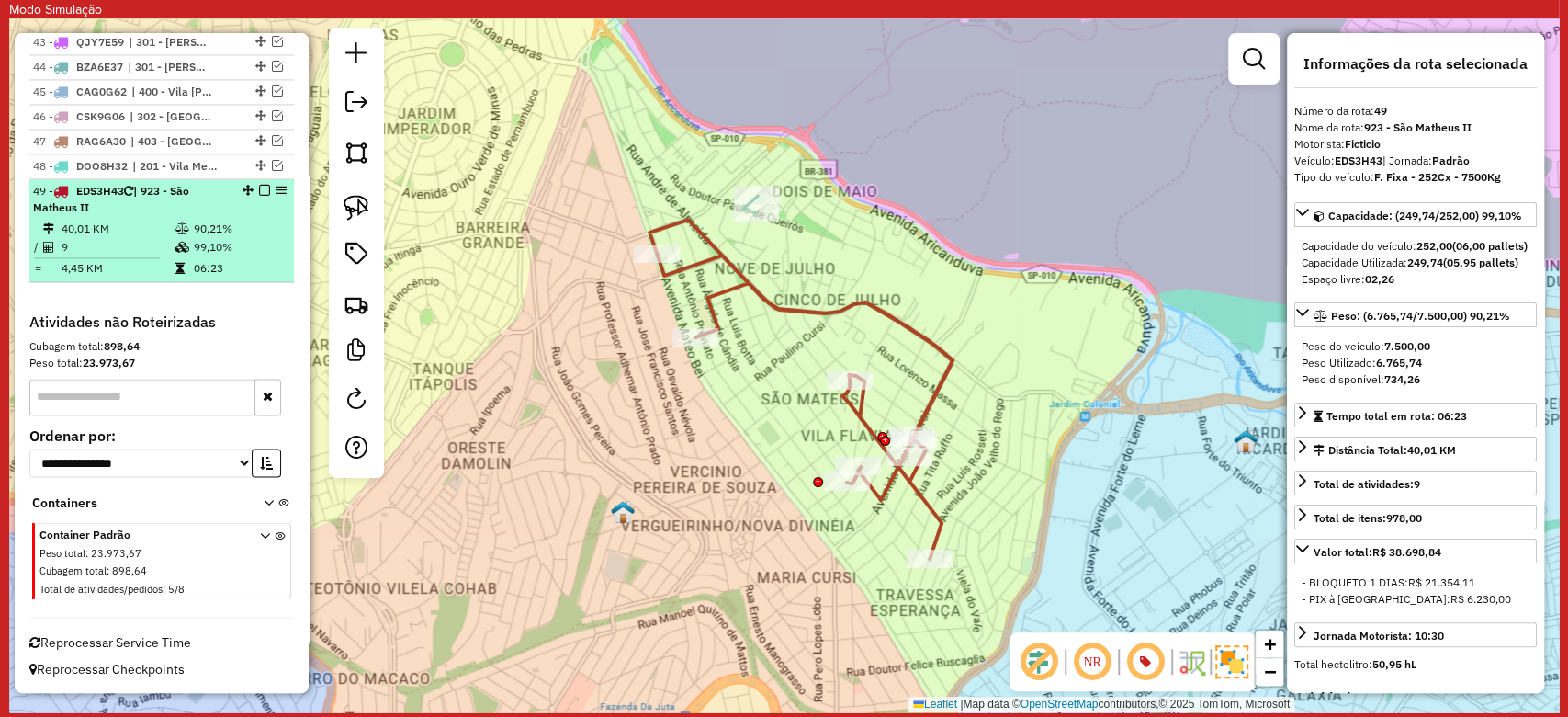
click at [260, 193] on em at bounding box center [265, 191] width 11 height 11
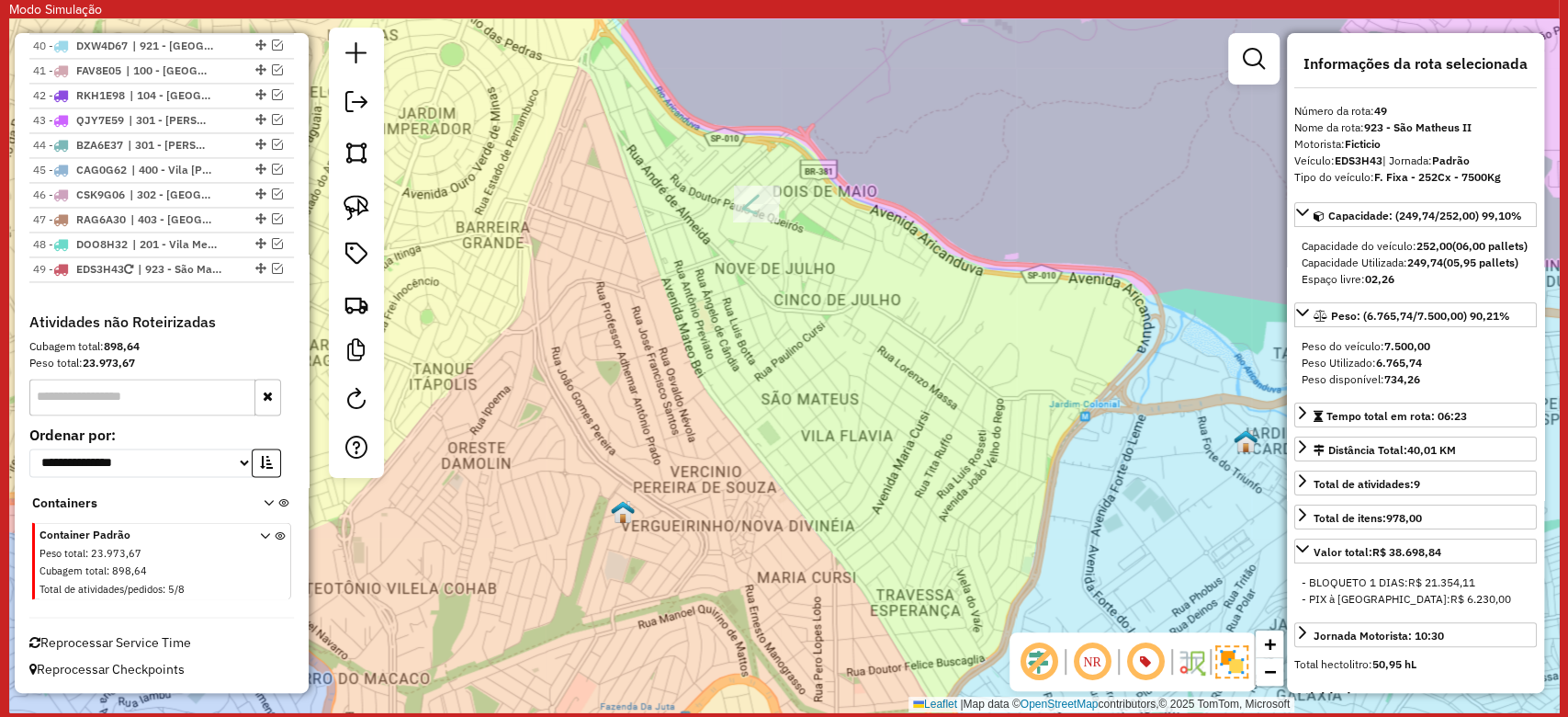
scroll to position [1891, 0]
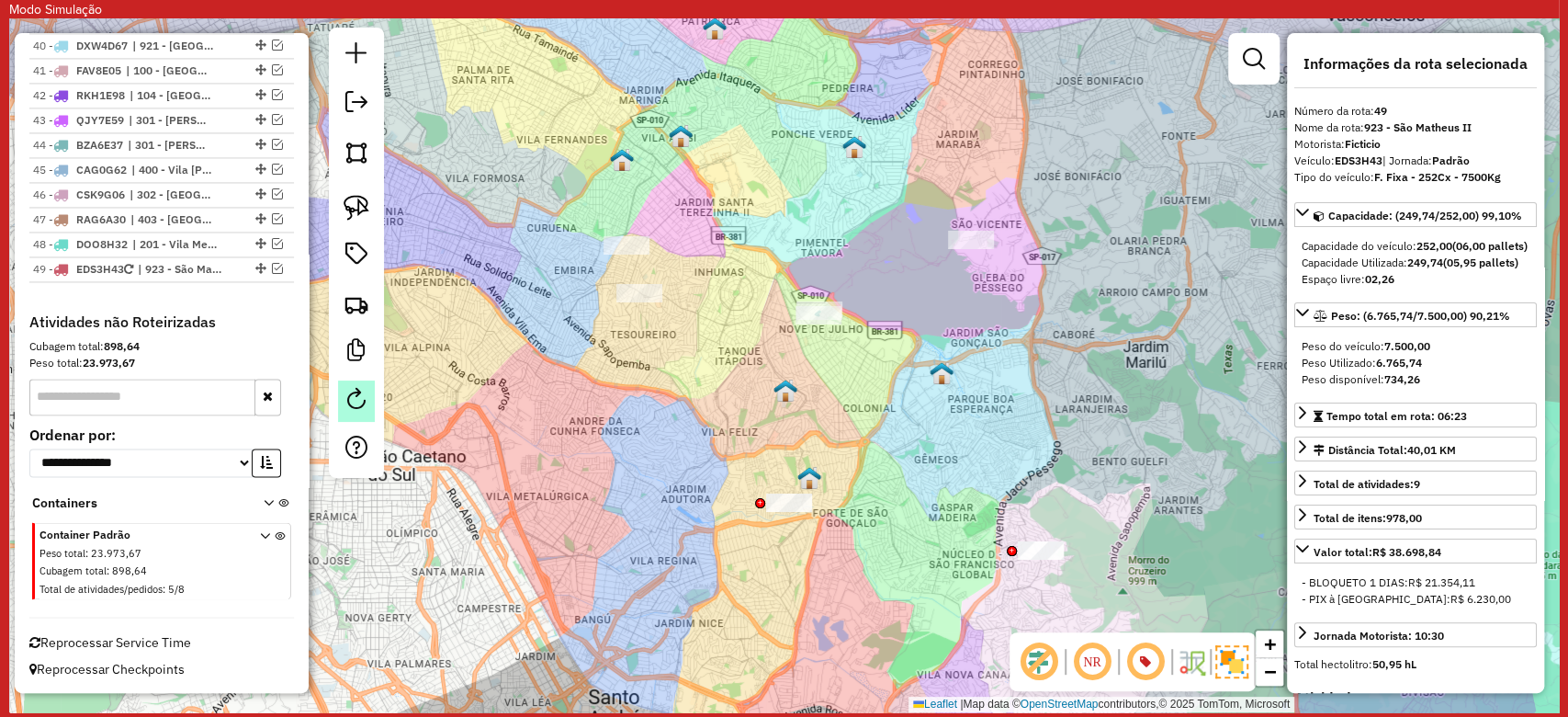
click at [350, 388] on em at bounding box center [357, 399] width 22 height 22
select select "*"
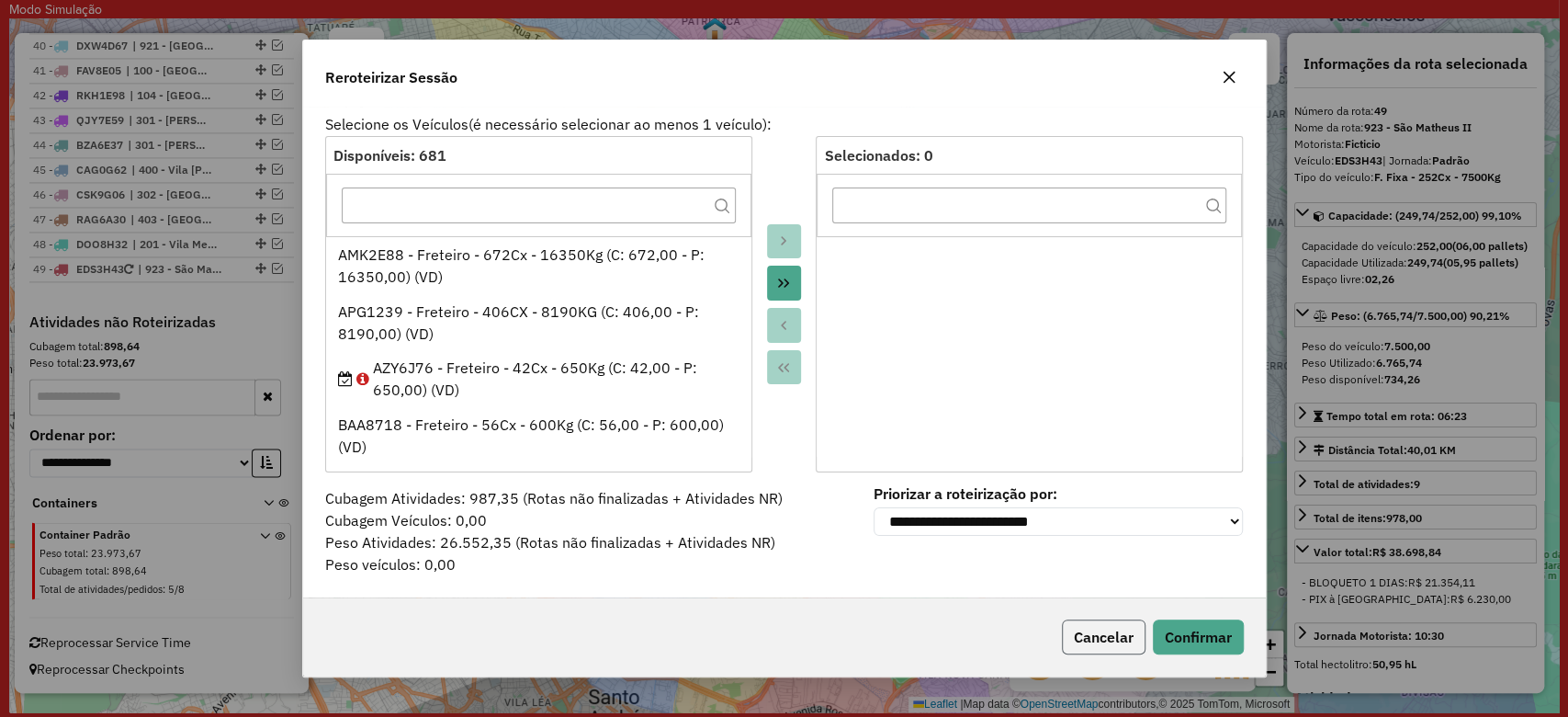
click at [1121, 625] on button "Cancelar" at bounding box center [1103, 637] width 84 height 35
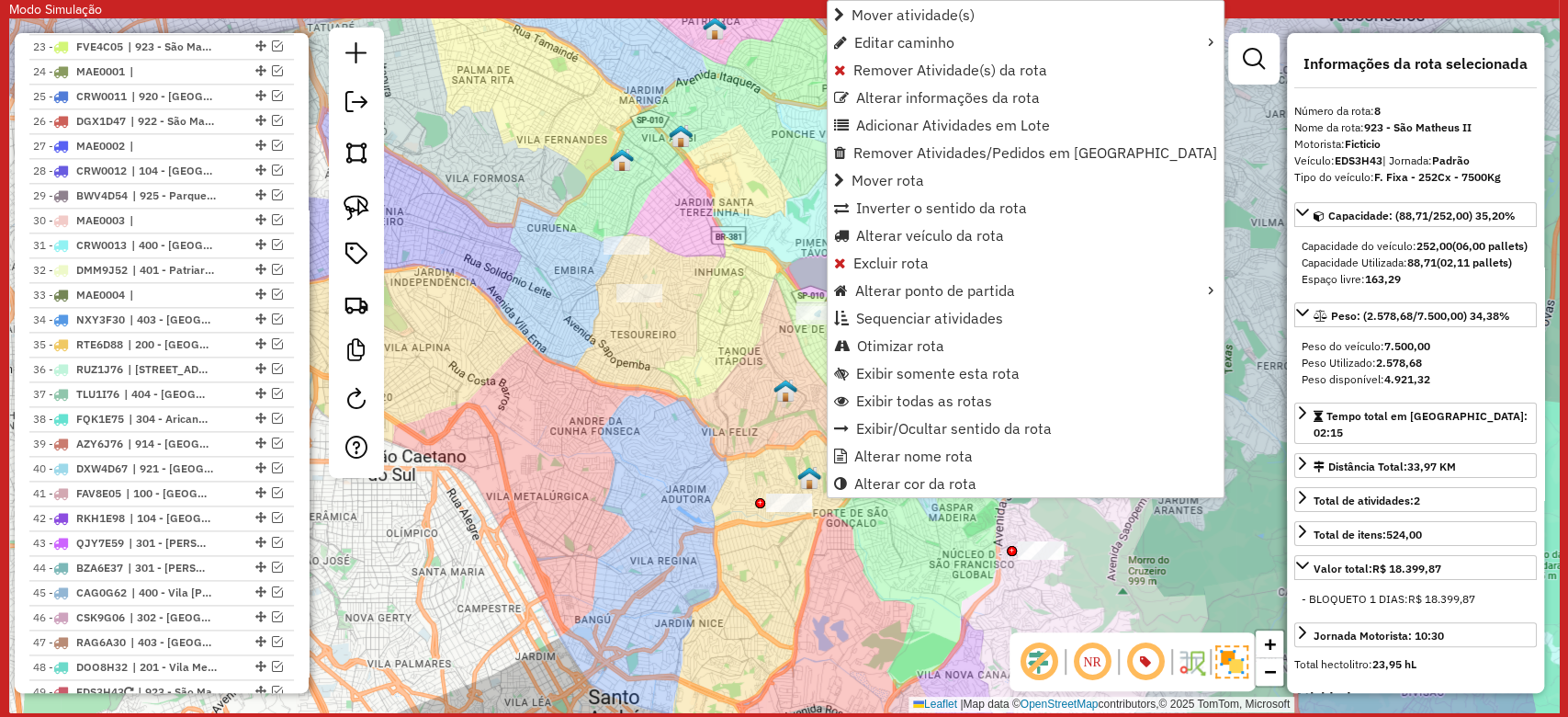
scroll to position [1023, 0]
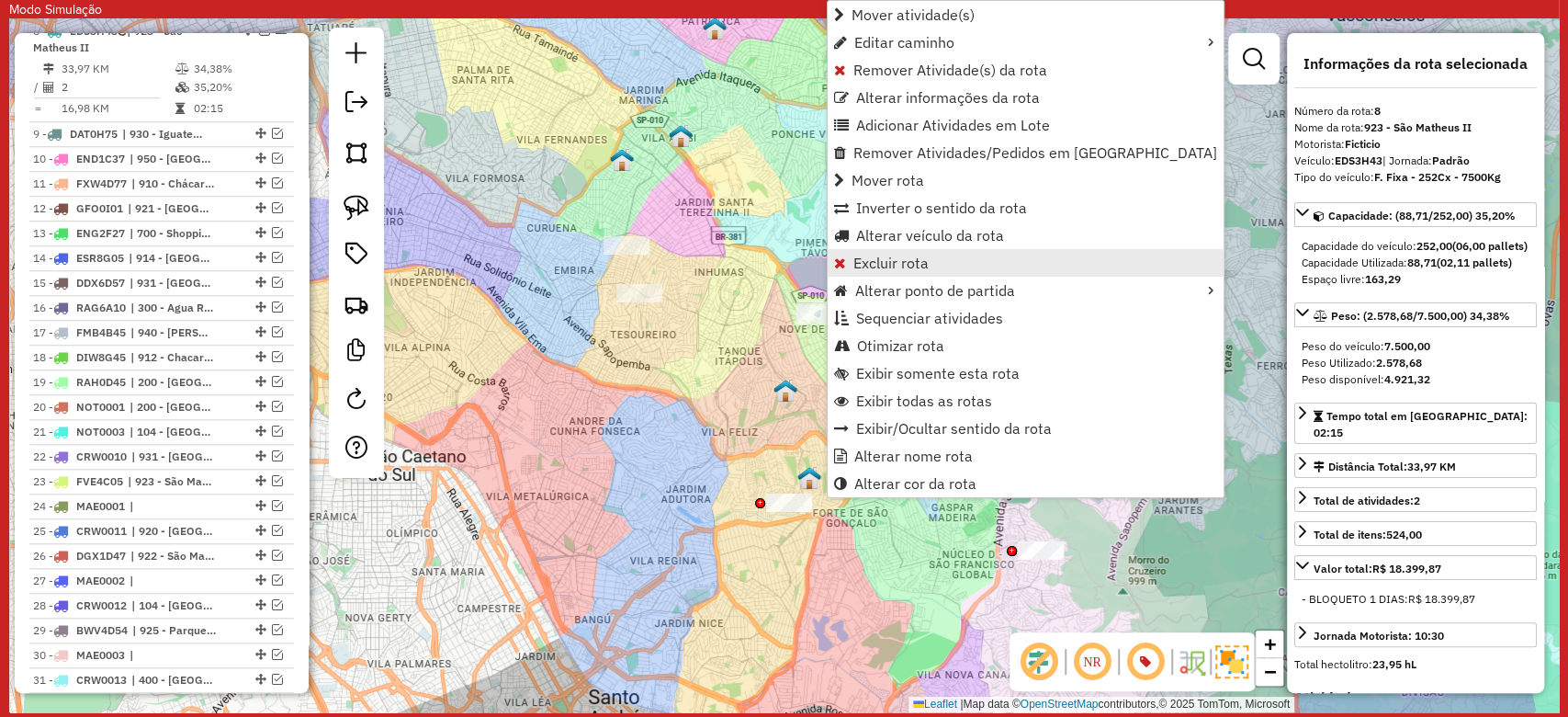
click at [914, 269] on span "Excluir rota" at bounding box center [890, 263] width 75 height 15
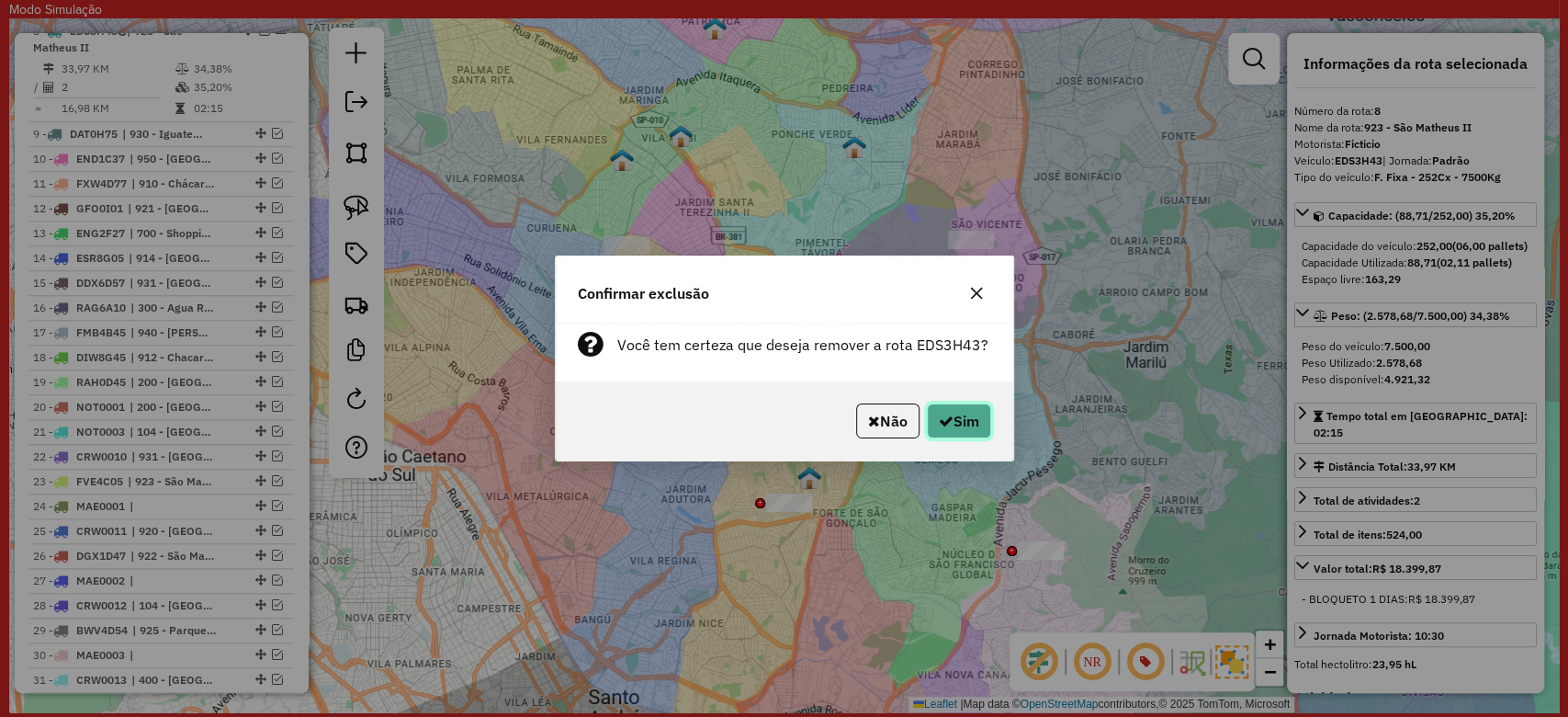
click at [976, 424] on button "Sim" at bounding box center [958, 421] width 64 height 35
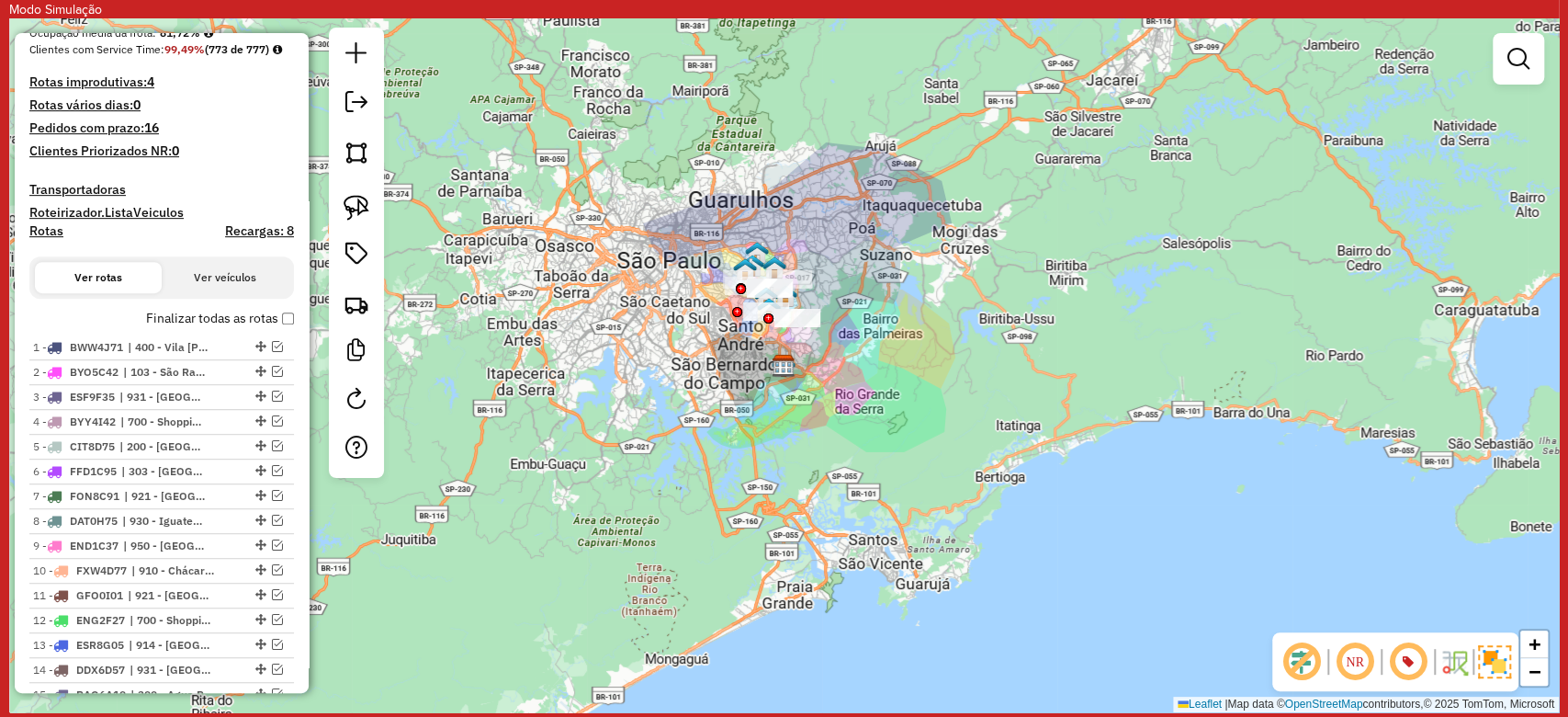
scroll to position [0, 0]
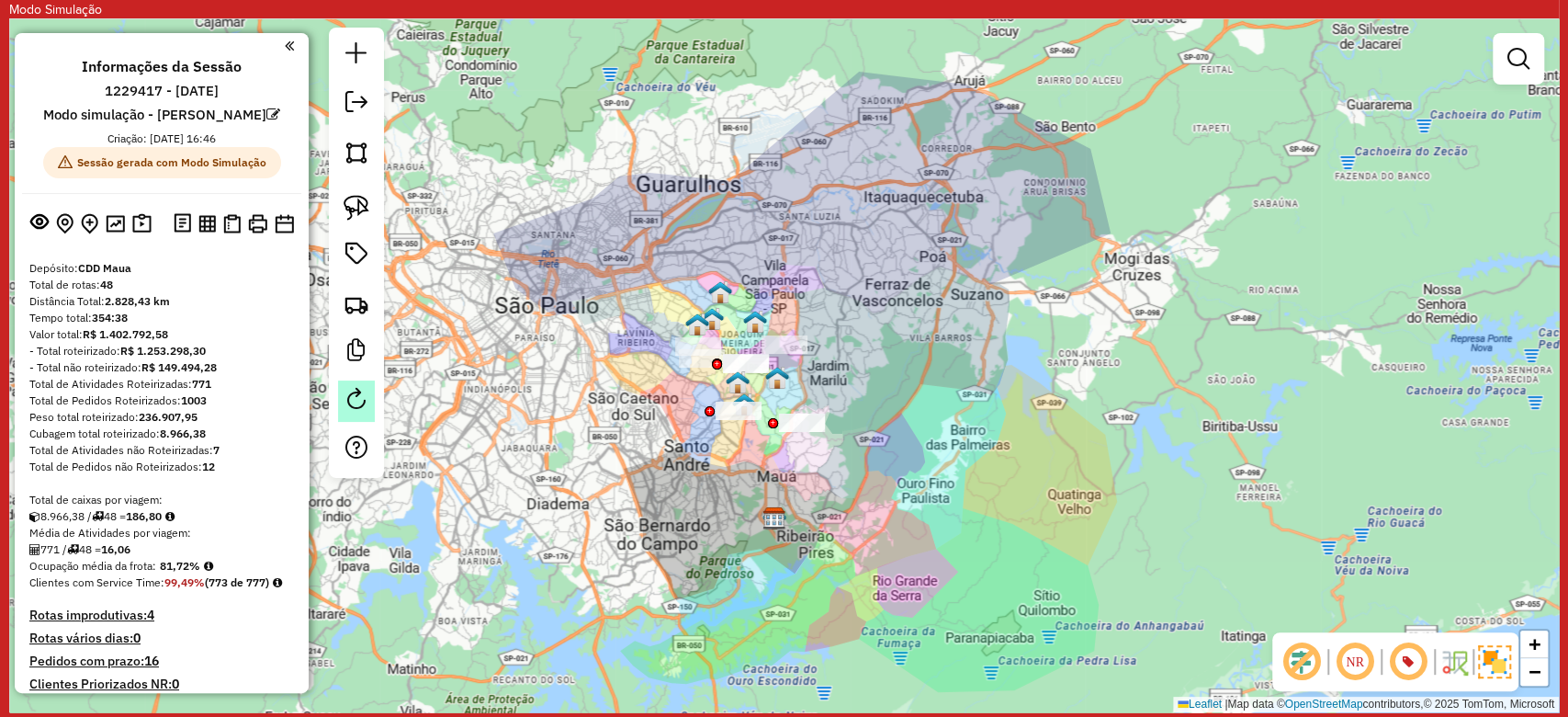
click at [360, 396] on em at bounding box center [357, 399] width 22 height 22
select select "*"
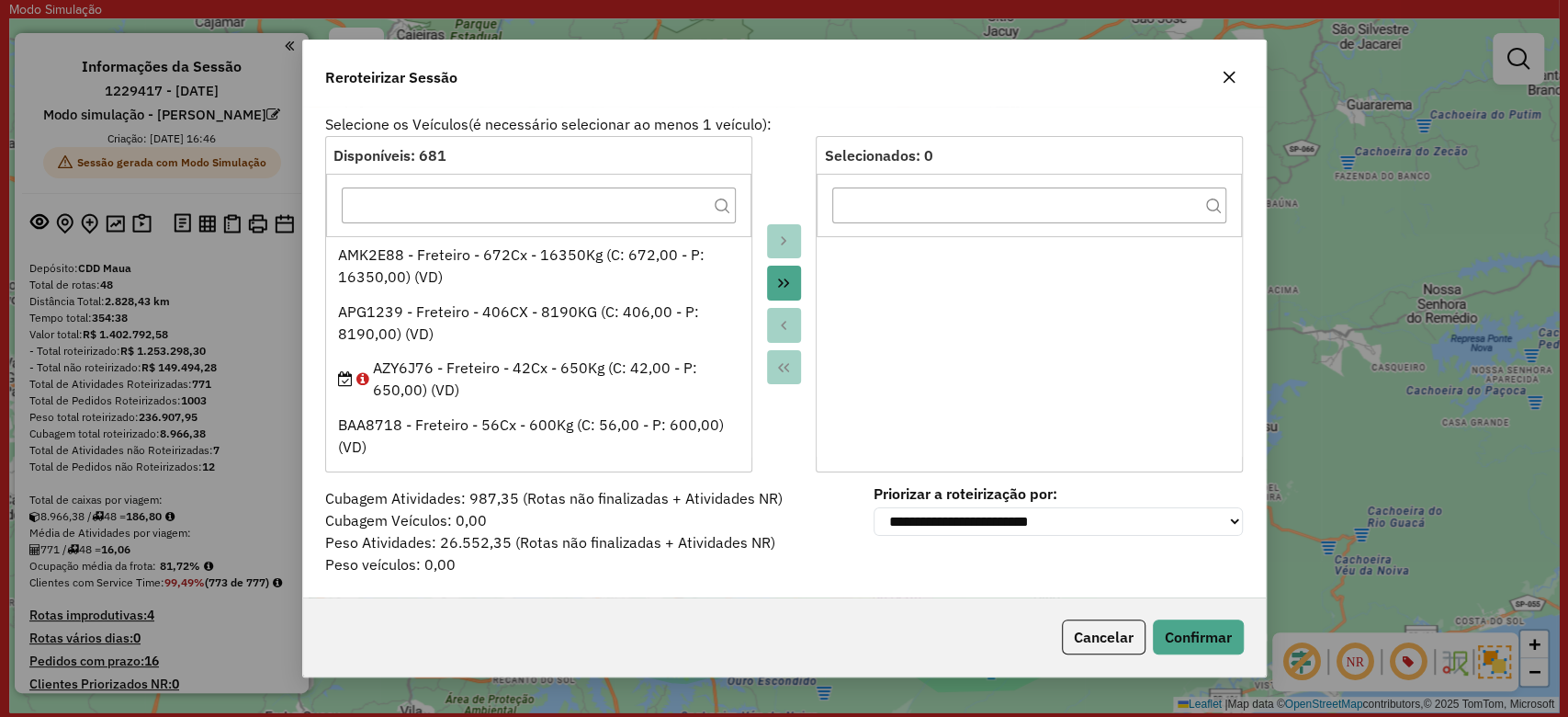
click at [1232, 72] on icon "button" at bounding box center [1228, 77] width 12 height 12
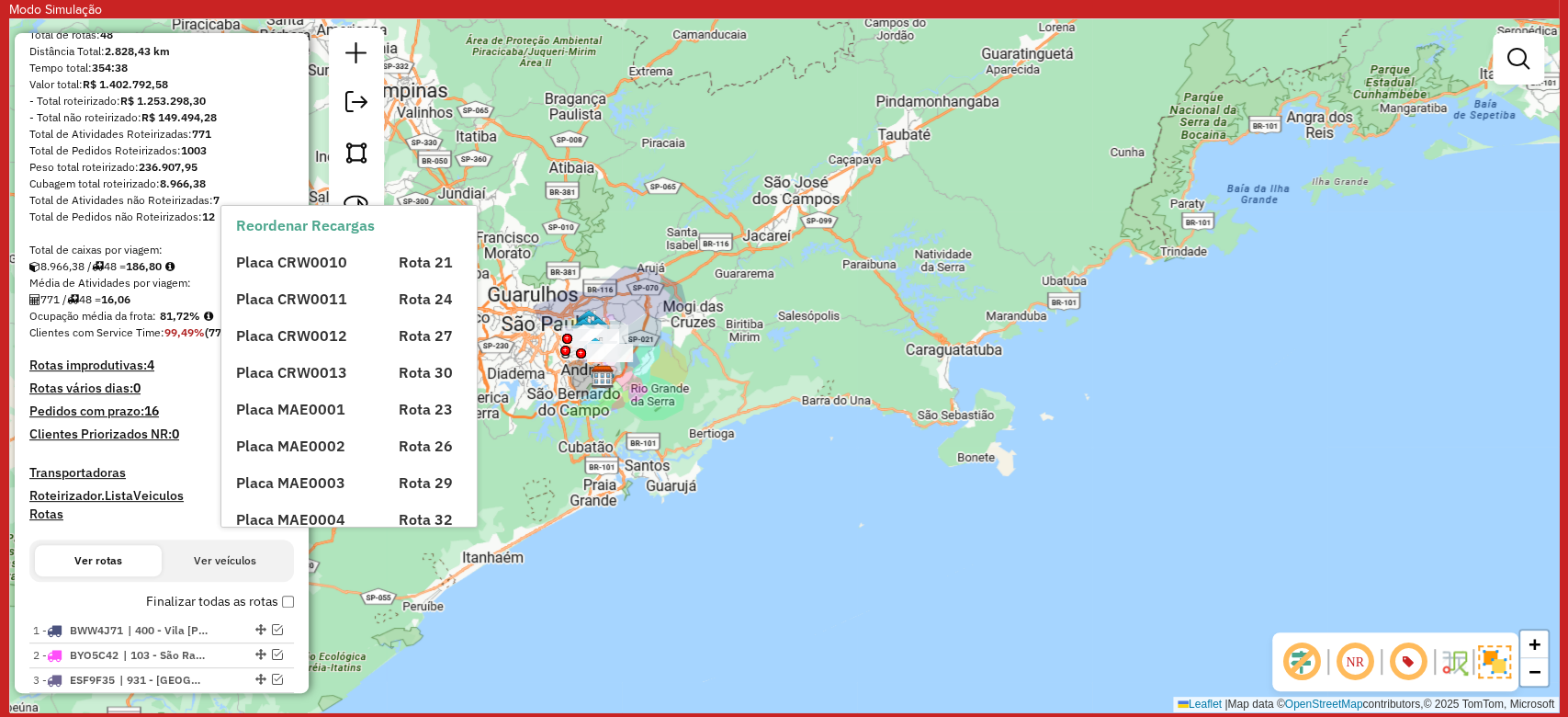
scroll to position [245, 0]
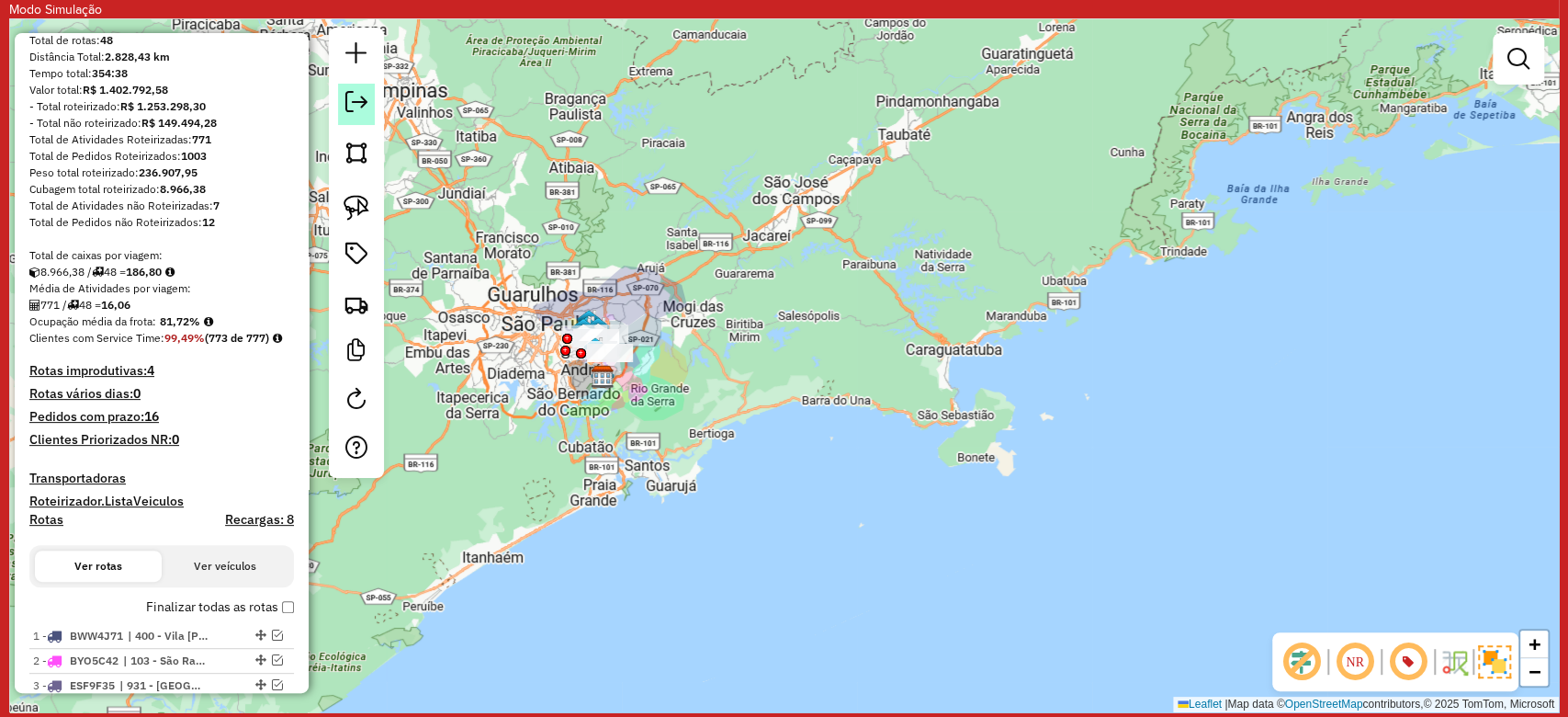
click at [360, 92] on em at bounding box center [357, 102] width 22 height 22
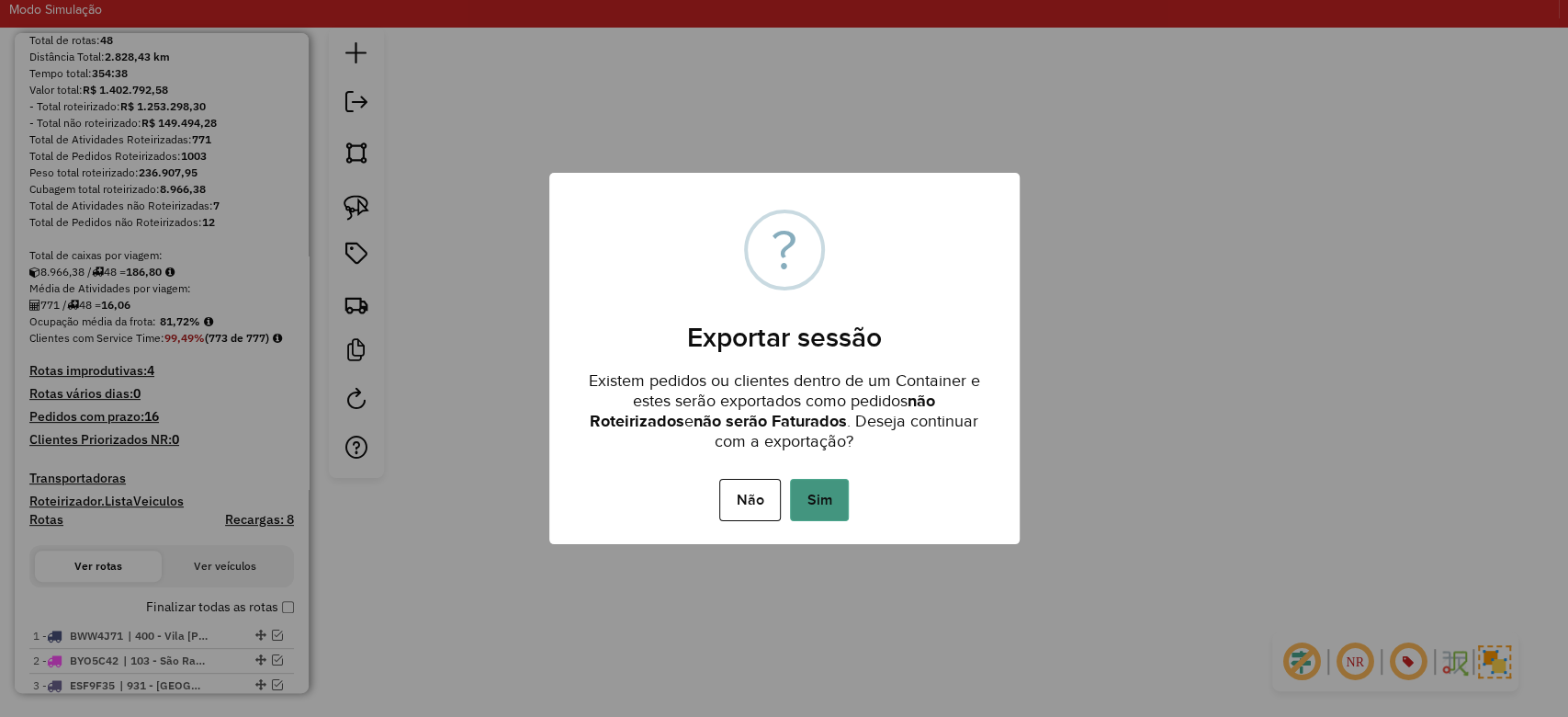
click at [839, 515] on button "Sim" at bounding box center [819, 499] width 59 height 42
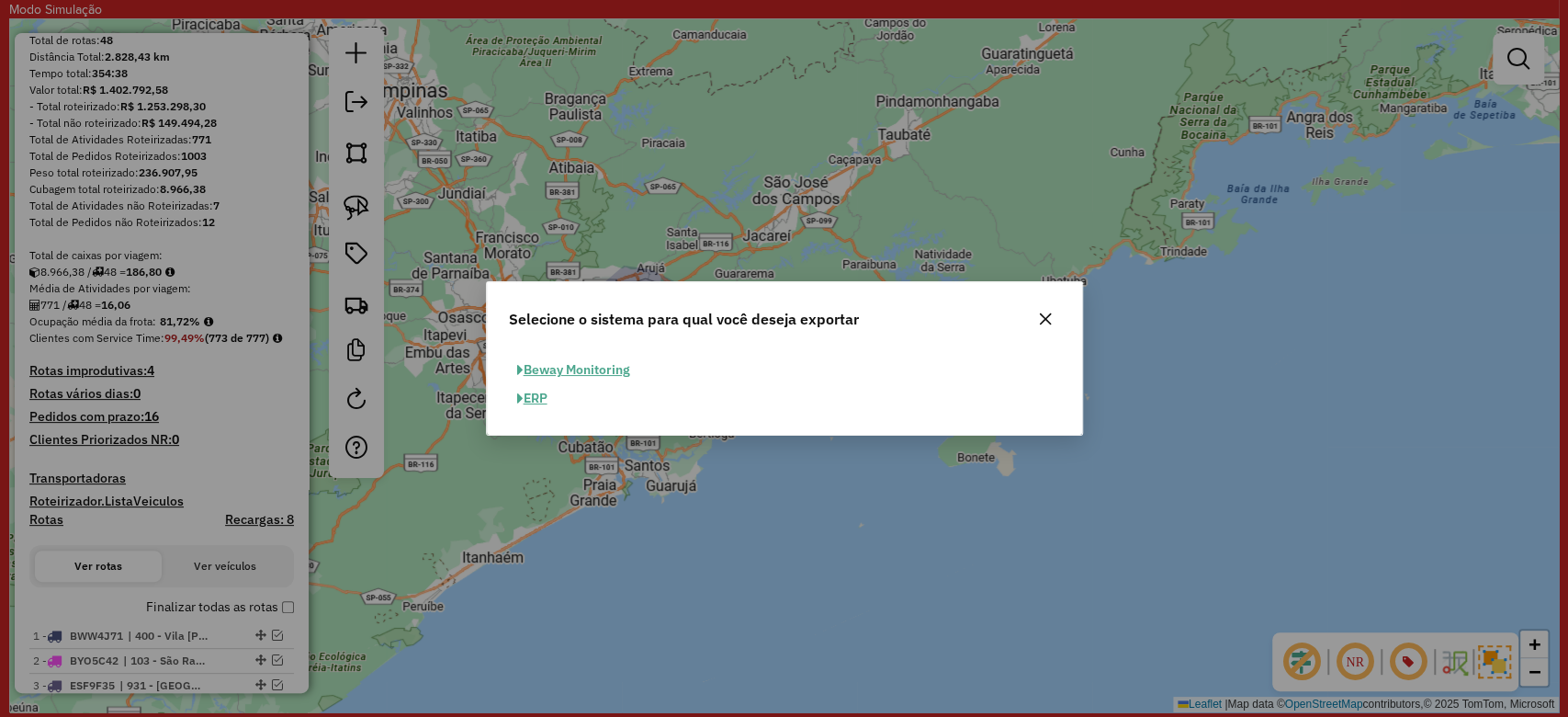
click at [531, 403] on button "ERP" at bounding box center [532, 398] width 46 height 29
select select "*********"
select select "**"
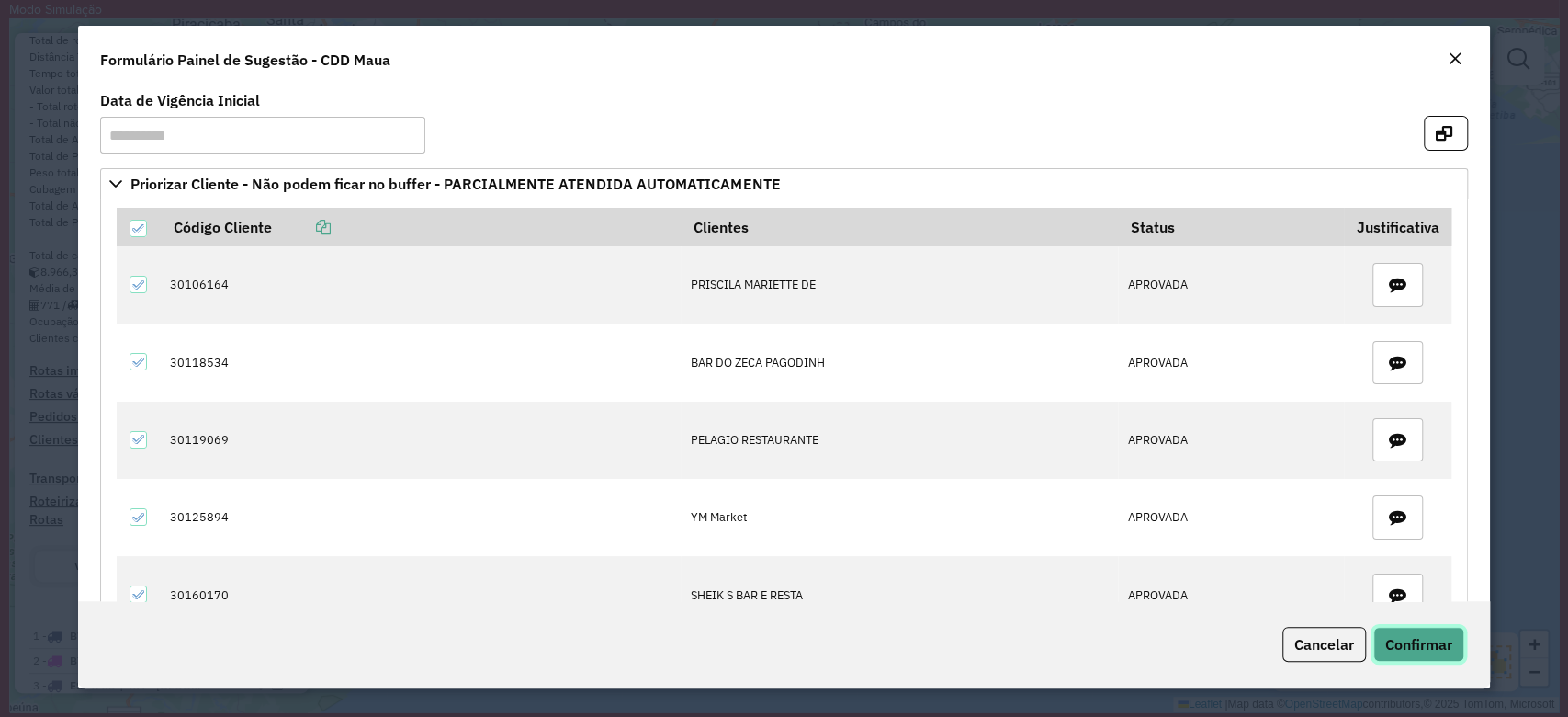
click at [1434, 642] on span "Confirmar" at bounding box center [1418, 644] width 67 height 19
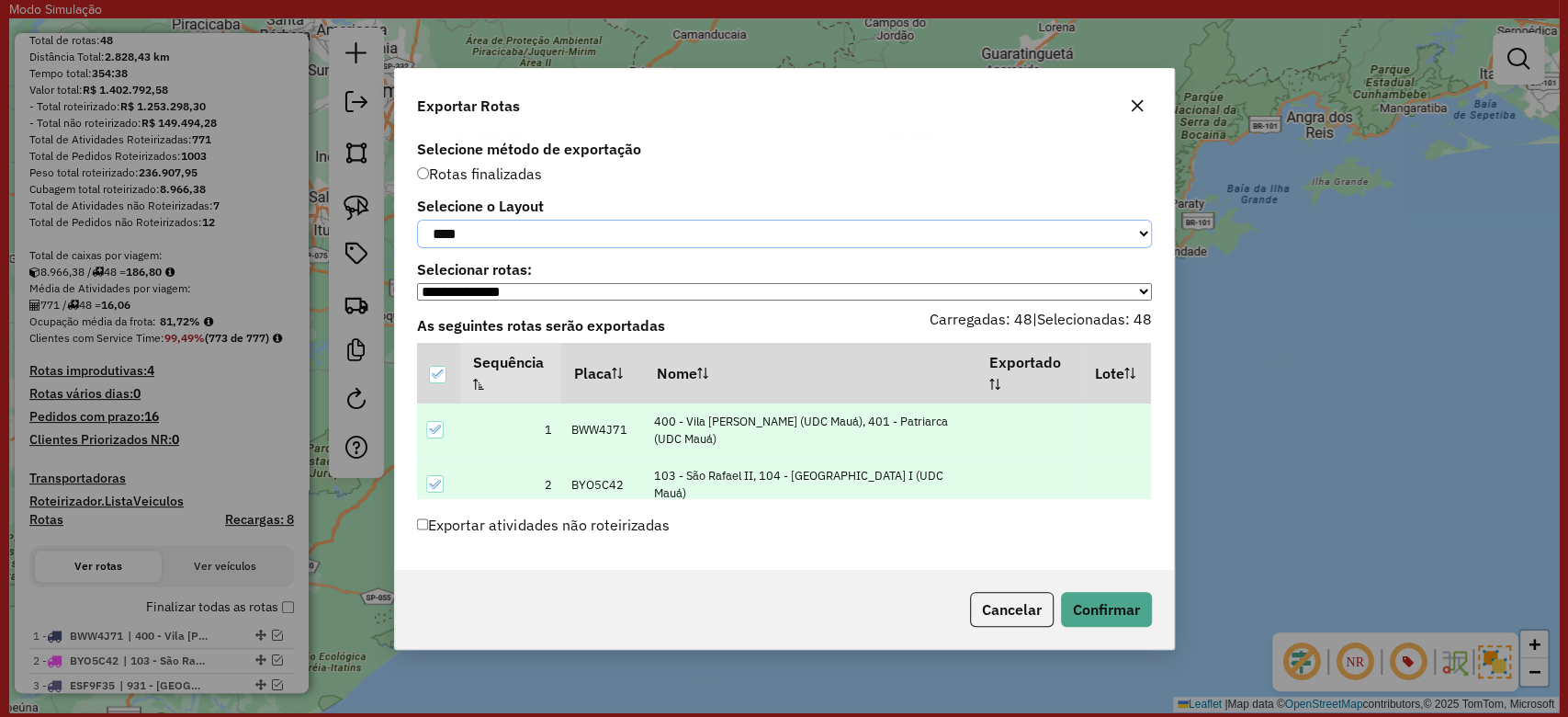
click at [489, 232] on select "**********" at bounding box center [784, 233] width 735 height 29
select select "*********"
click at [417, 219] on select "**********" at bounding box center [784, 233] width 735 height 29
click at [1103, 606] on button "Confirmar" at bounding box center [1106, 609] width 91 height 35
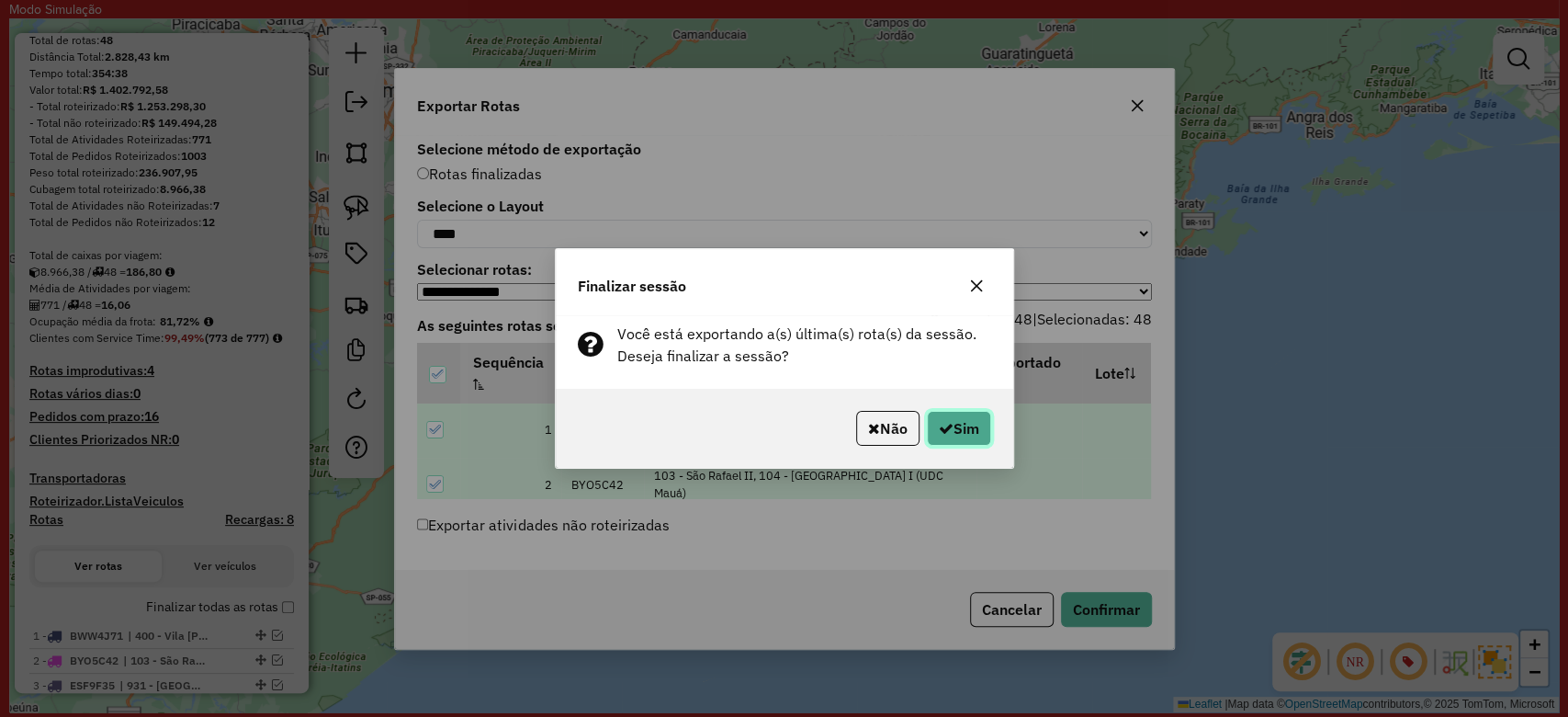
click at [943, 425] on icon "button" at bounding box center [946, 429] width 15 height 15
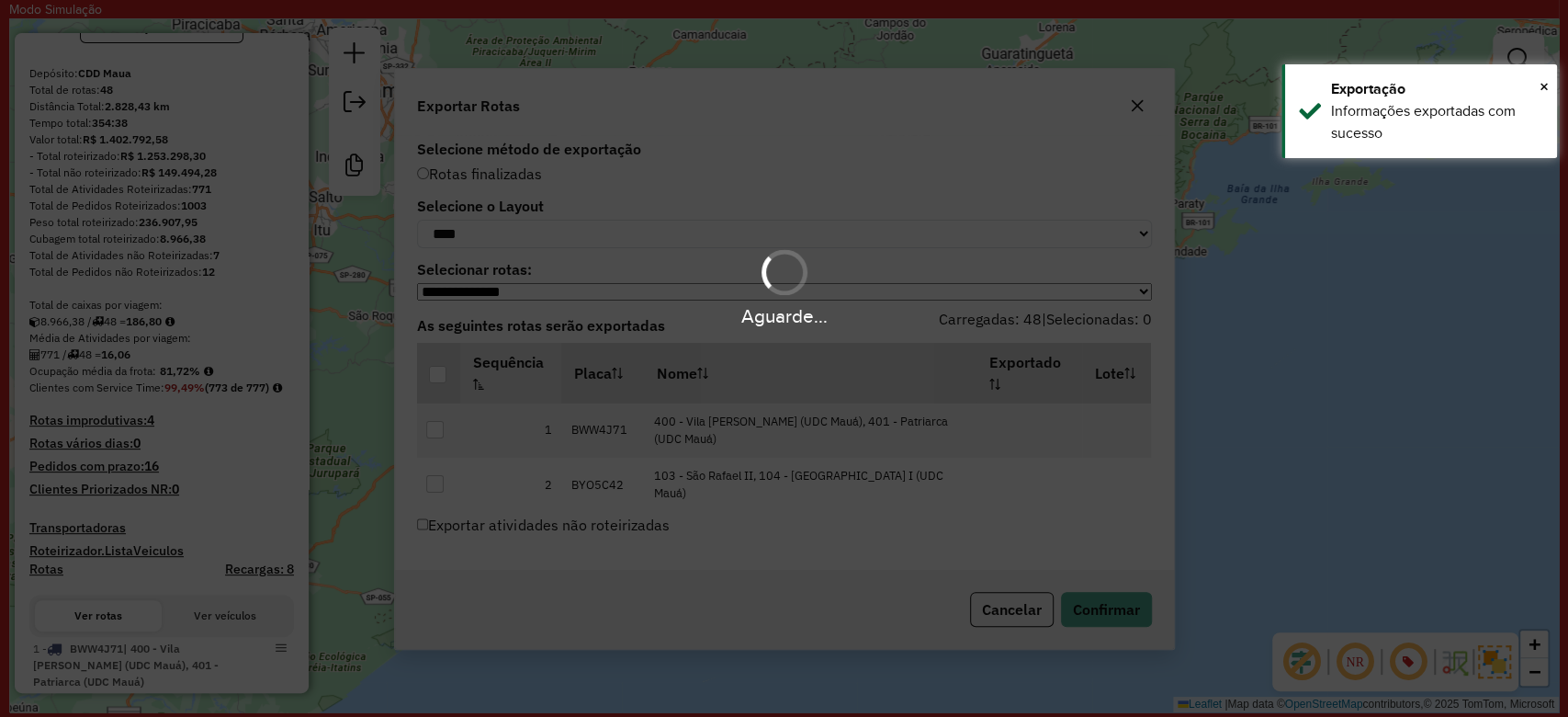
scroll to position [294, 0]
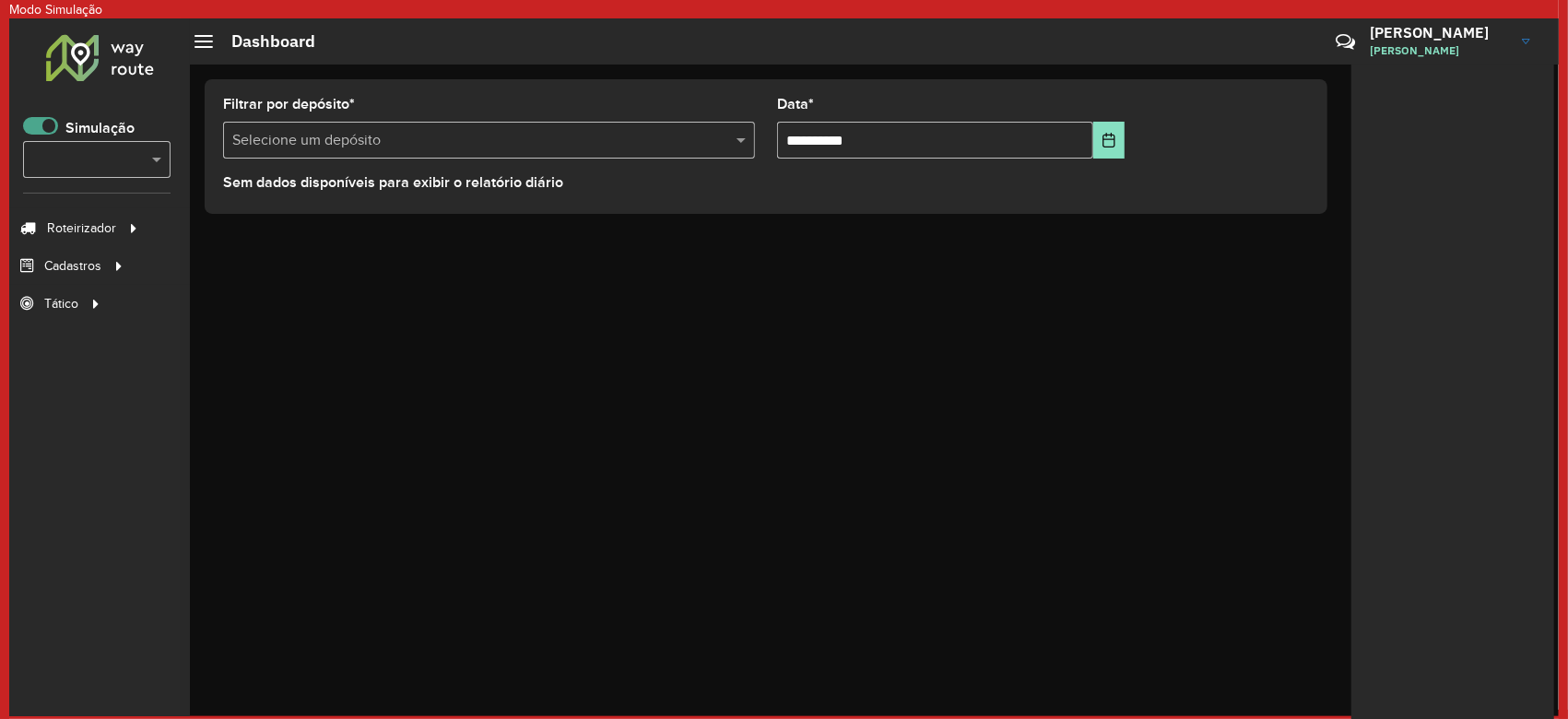
scroll to position [10, 6]
click at [32, 123] on span at bounding box center [41, 125] width 35 height 18
